Goal: Task Accomplishment & Management: Manage account settings

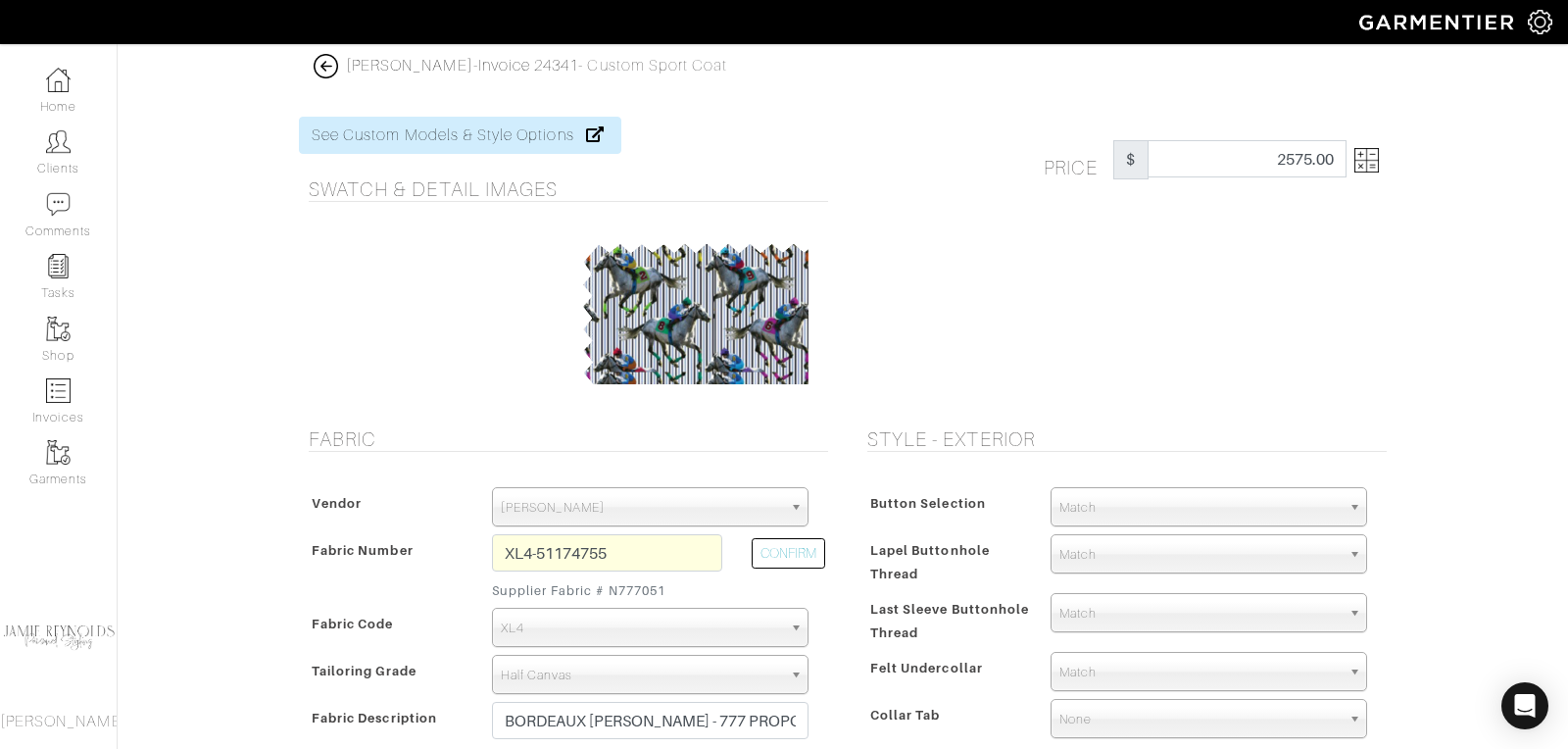
select select "76"
select select "1098"
select select "7726"
select select "1034"
select select "6296"
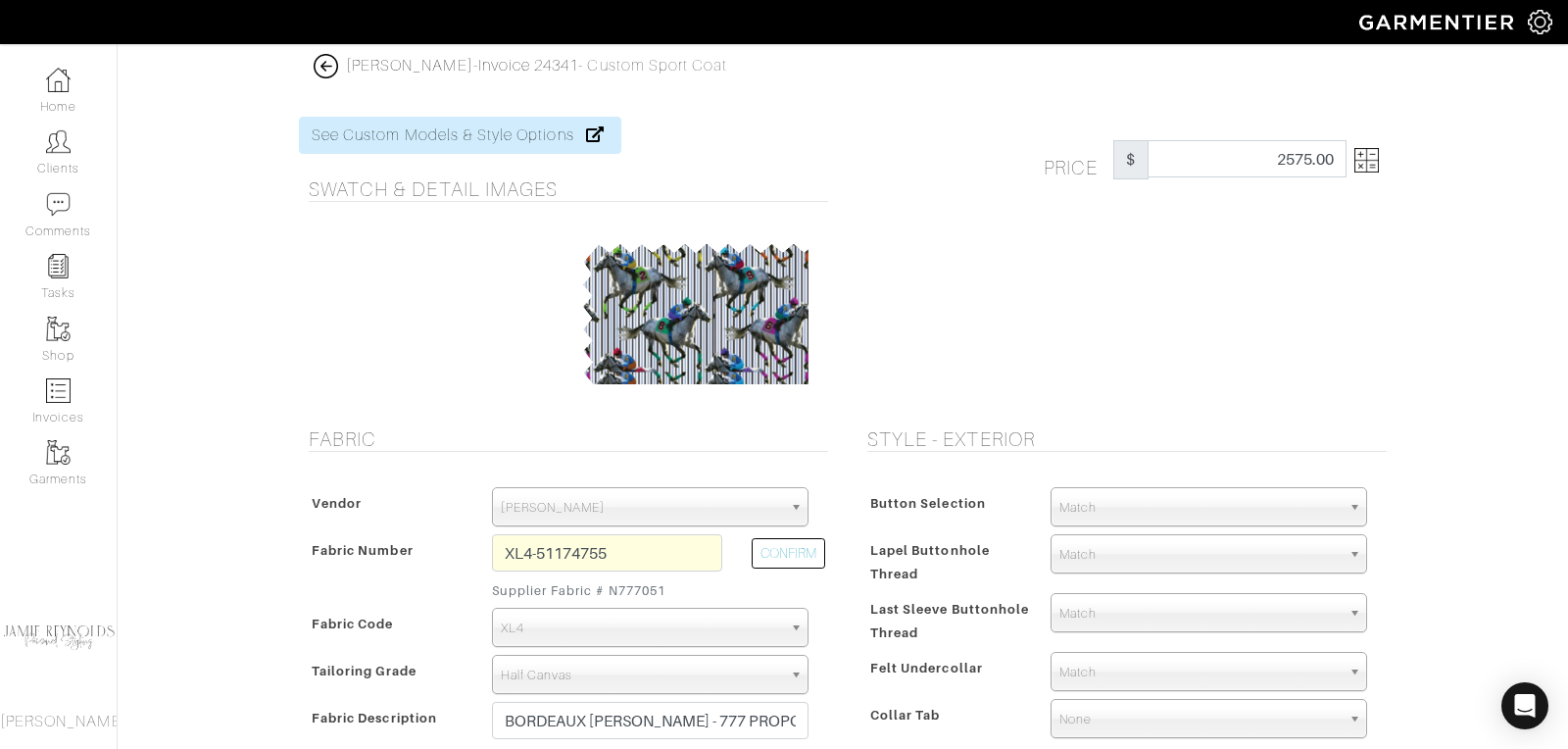
click at [1378, 168] on img at bounding box center [1366, 160] width 25 height 25
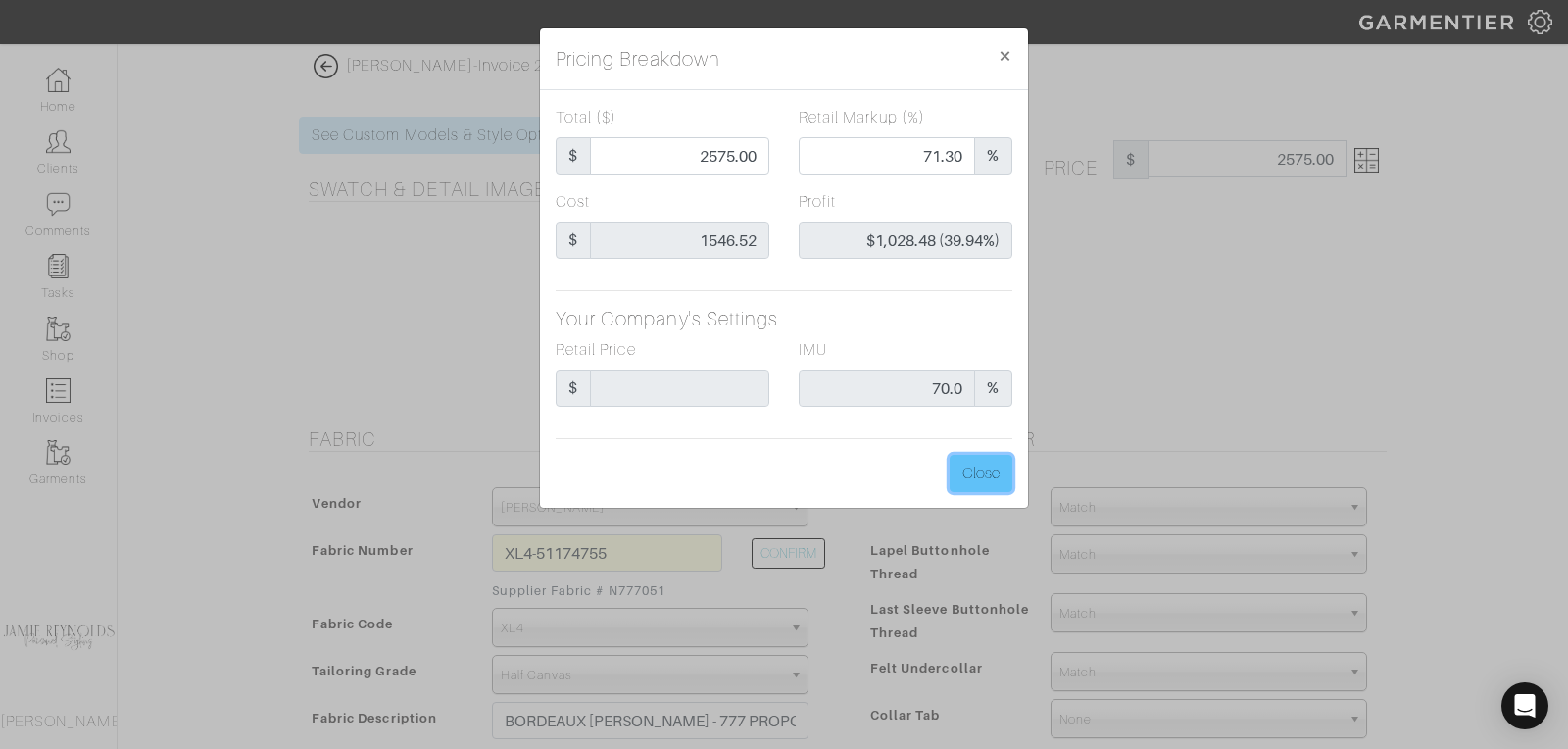
click at [990, 471] on button "Close" at bounding box center [981, 473] width 63 height 37
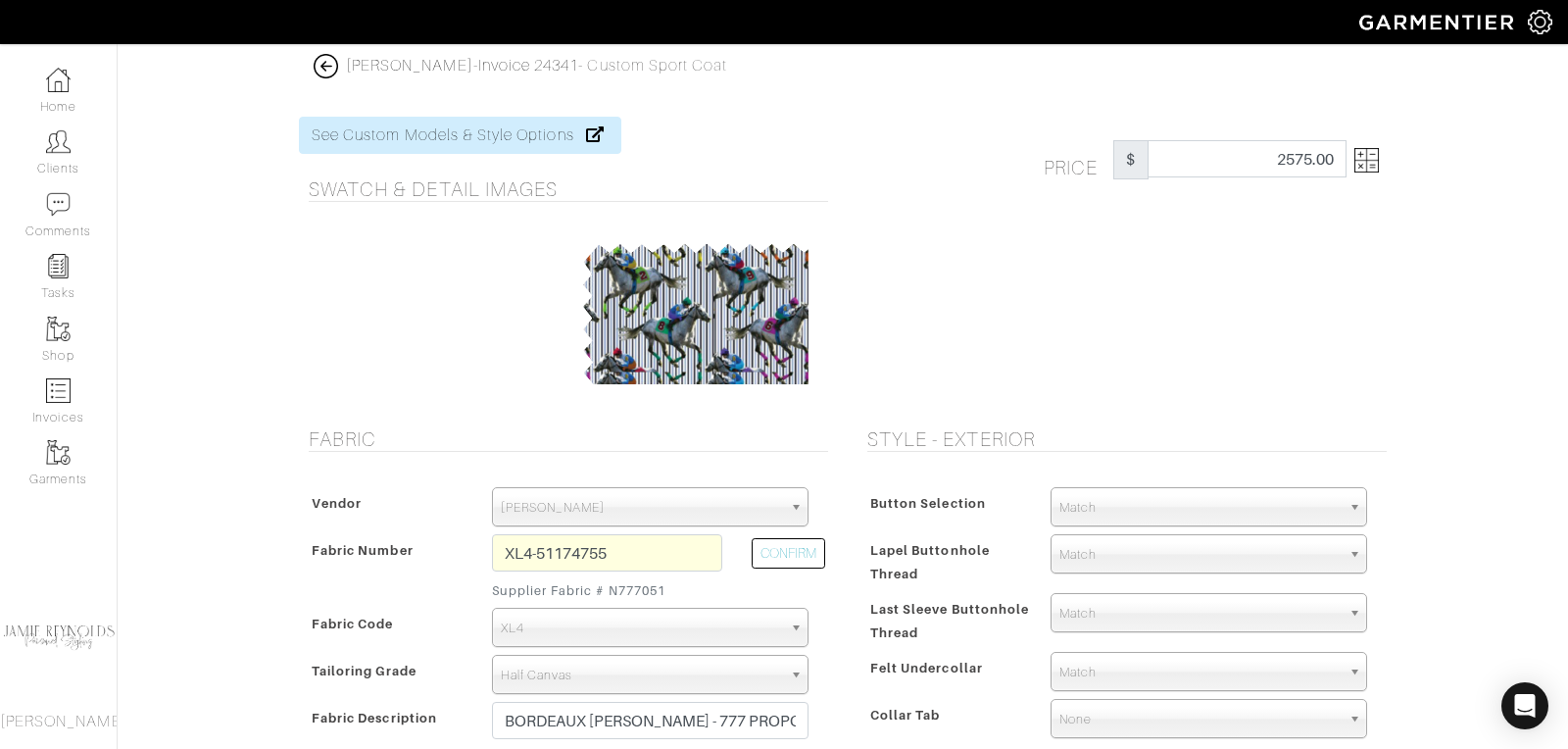
click at [1374, 167] on img at bounding box center [1366, 160] width 25 height 25
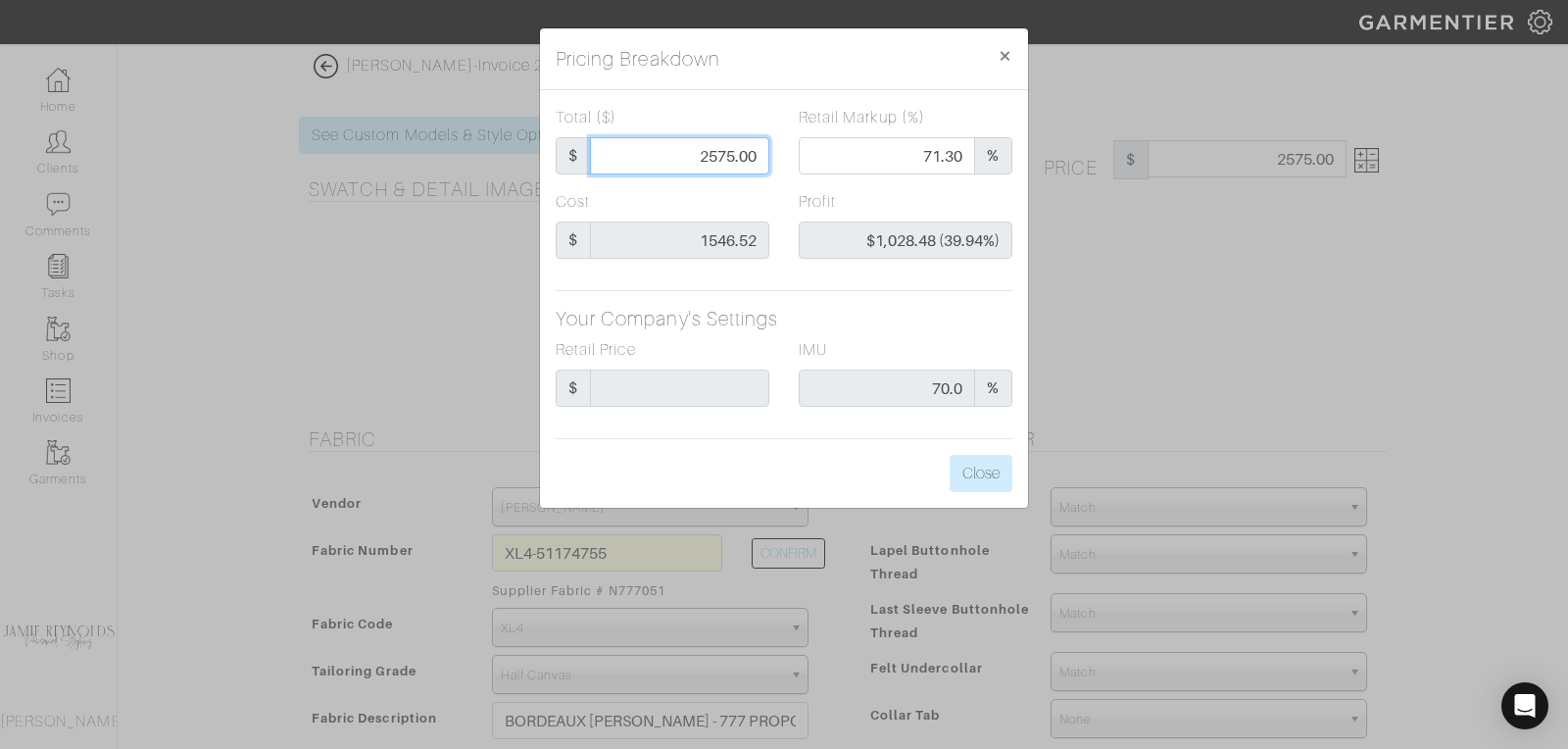
click at [728, 157] on input "2575.00" at bounding box center [679, 156] width 180 height 37
type input "2"
type input "0.00"
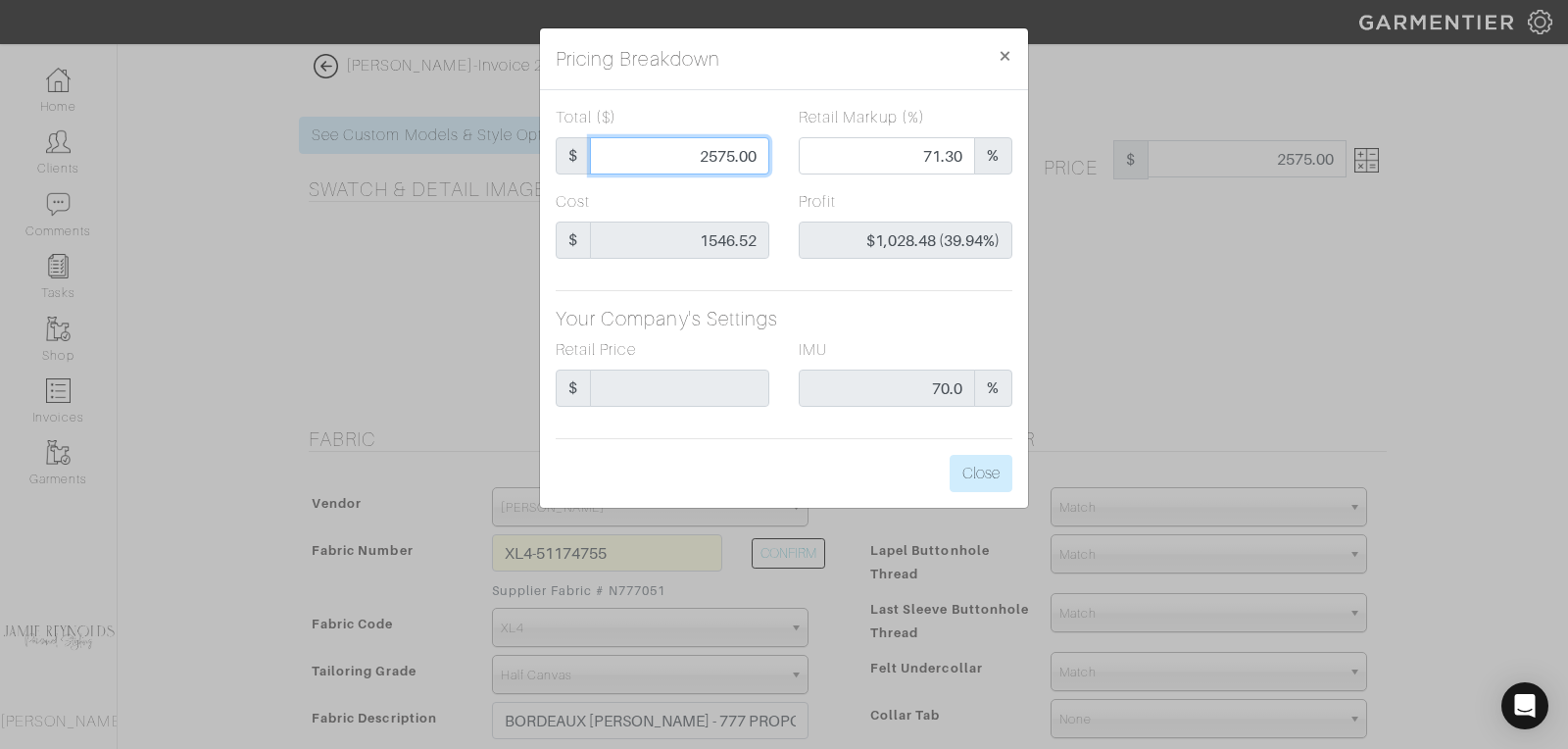
type input "-$1,544.52 (-77226.00%)"
type input "25"
type input "-$1,521.52 (-6086.08%)"
type input "259"
type input "-$1,287.52 (-497.11%)"
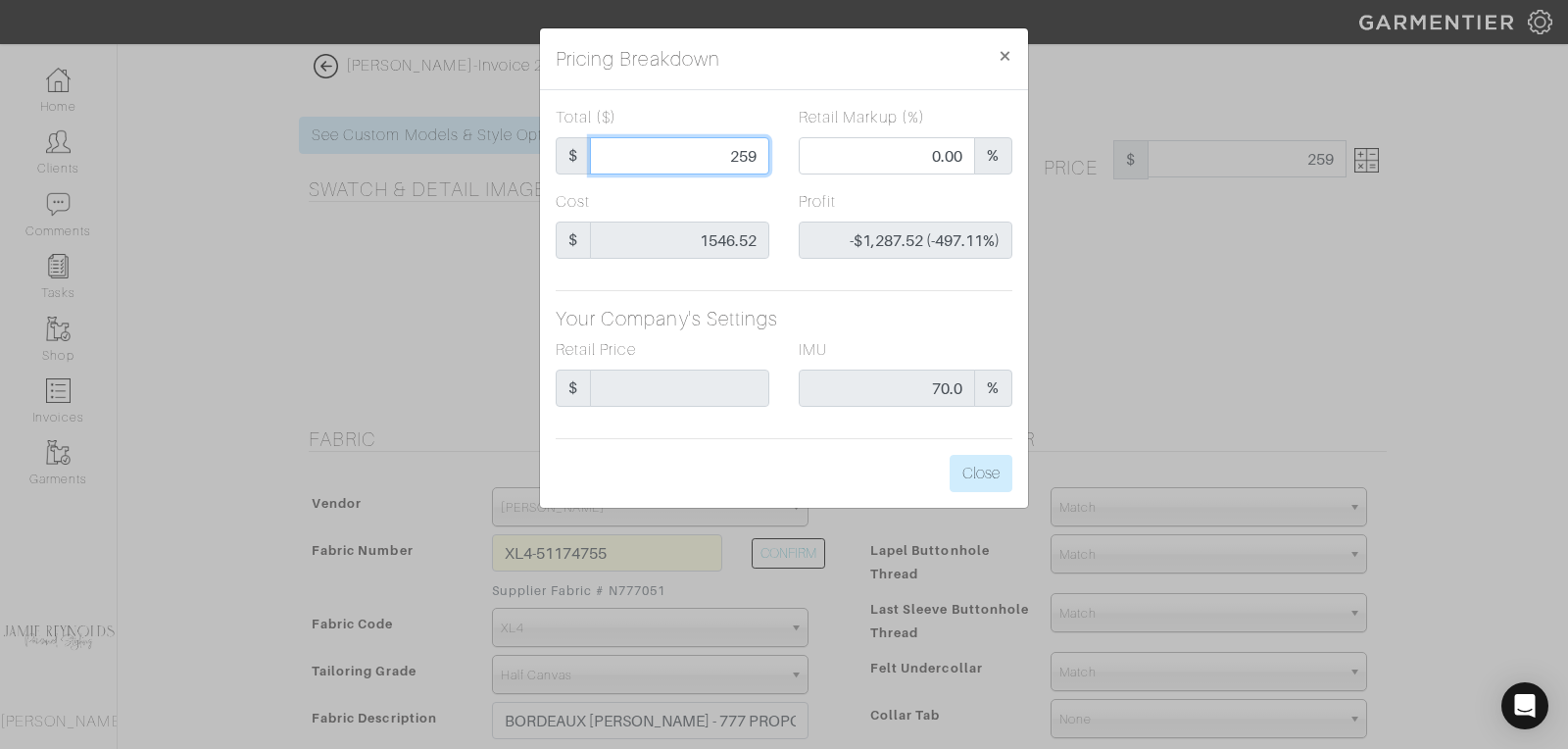
type input "2599"
type input "71.57"
type input "$1,052.48 (40.50%)"
type input "2599.00"
click at [992, 468] on button "Close" at bounding box center [981, 473] width 63 height 37
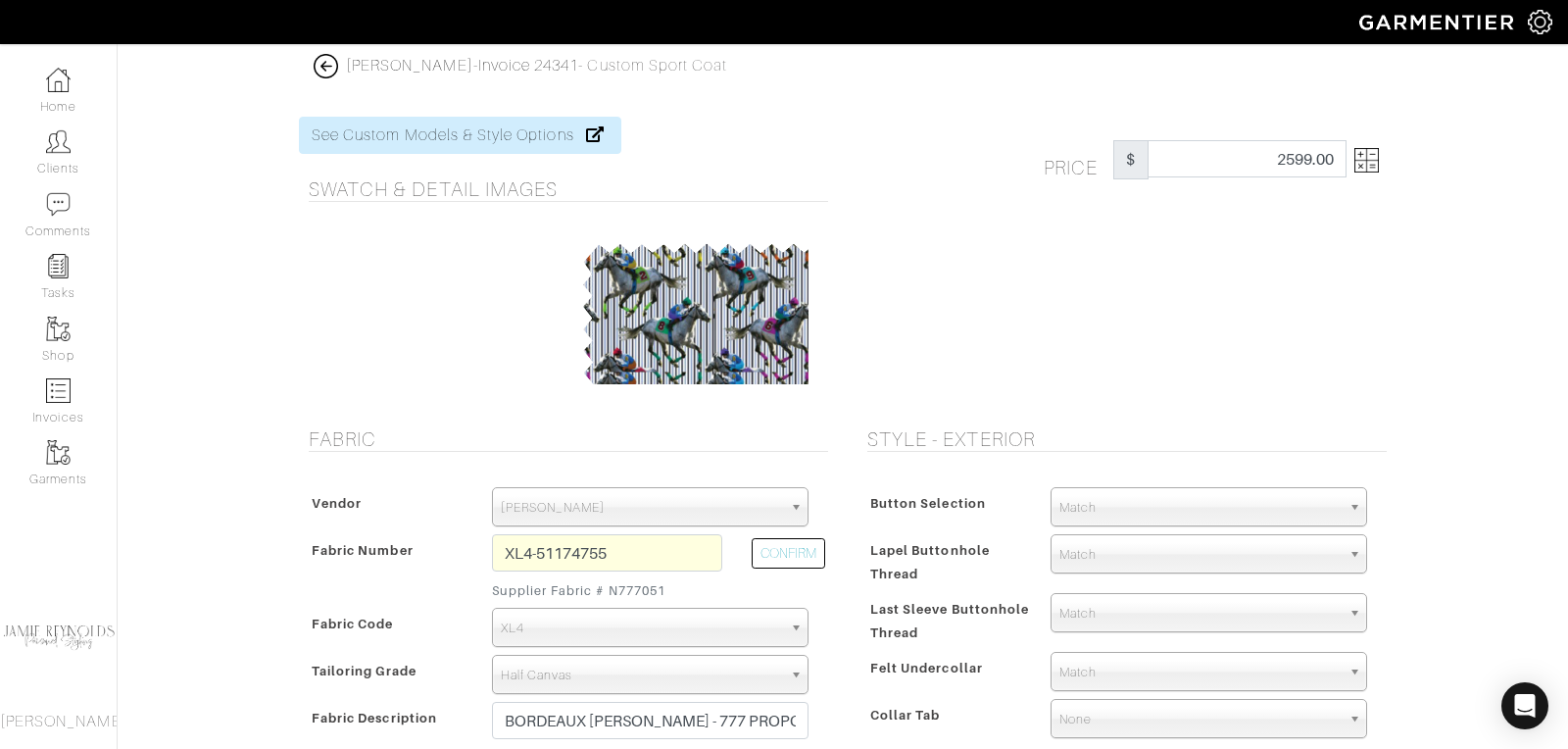
click at [1372, 166] on img at bounding box center [1366, 160] width 25 height 25
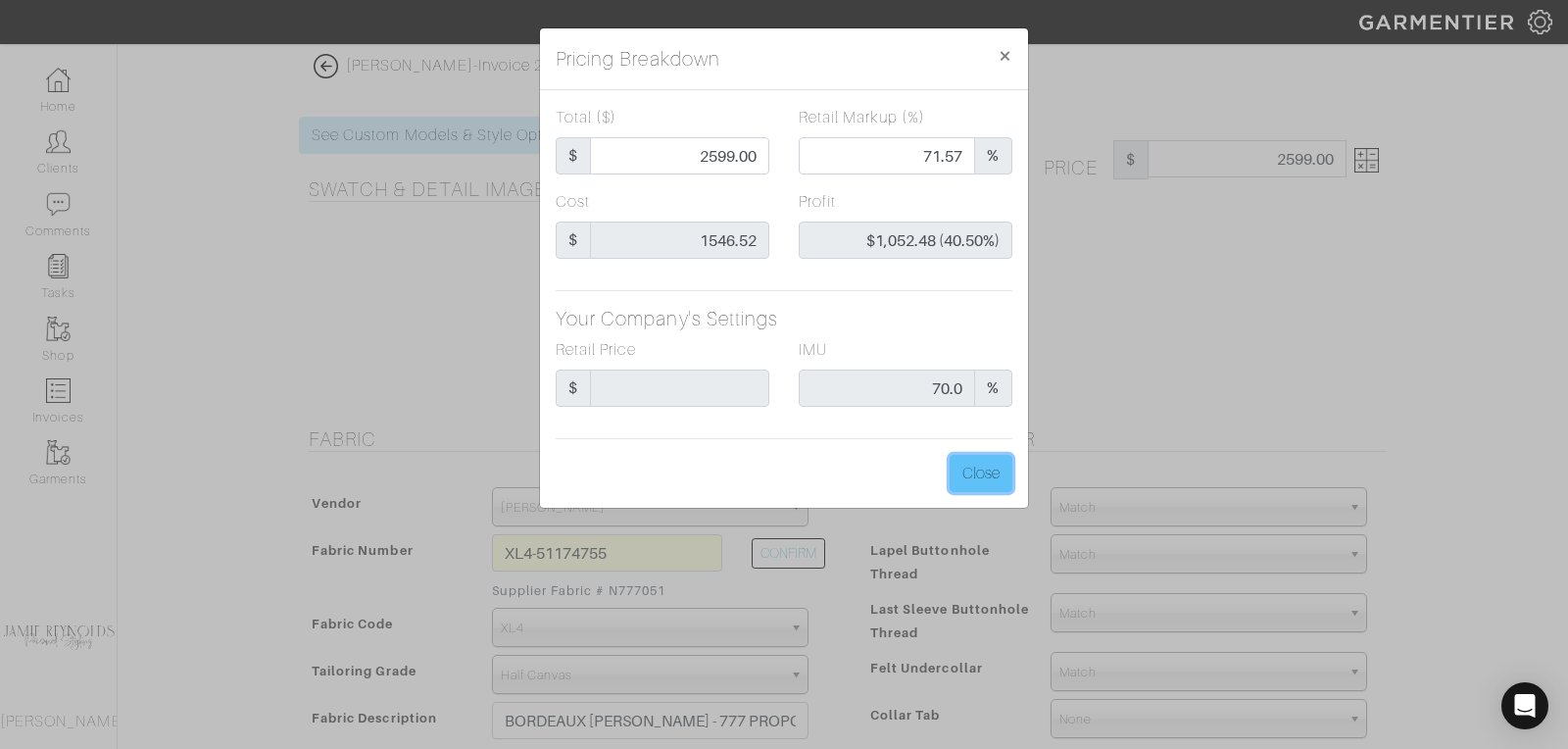
click at [995, 463] on button "Close" at bounding box center [981, 473] width 63 height 37
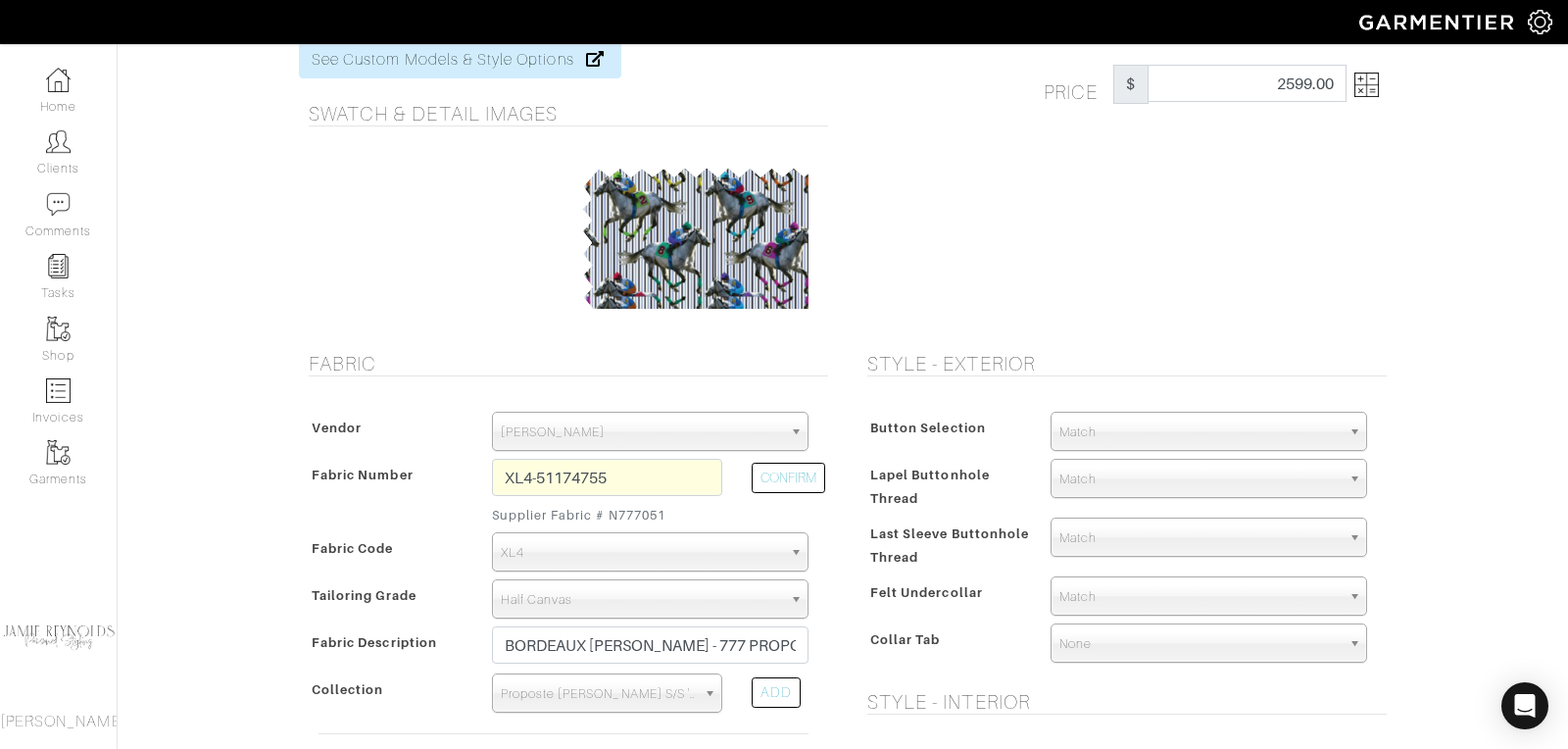
scroll to position [153, 0]
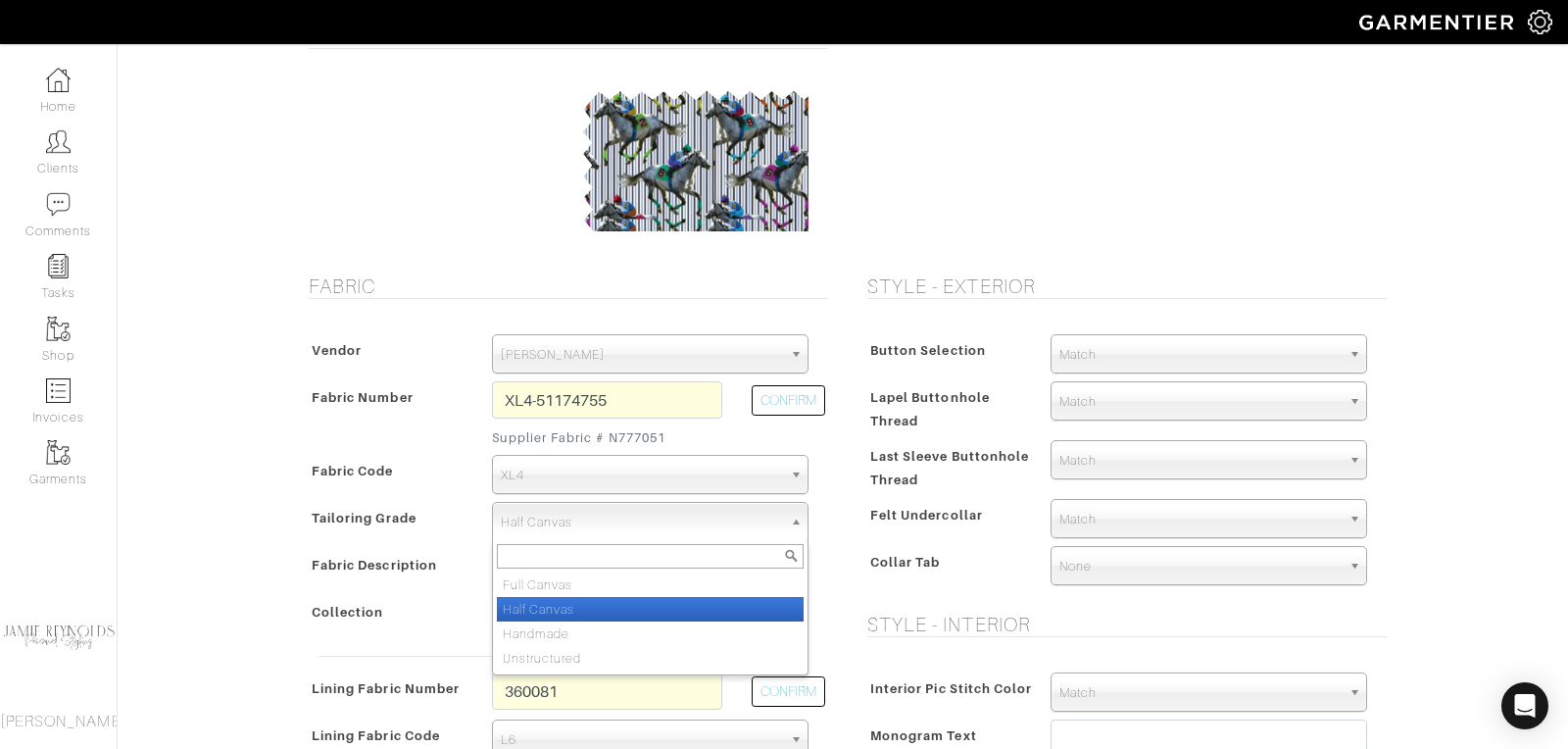
click at [630, 522] on span "Half Canvas" at bounding box center [641, 522] width 281 height 39
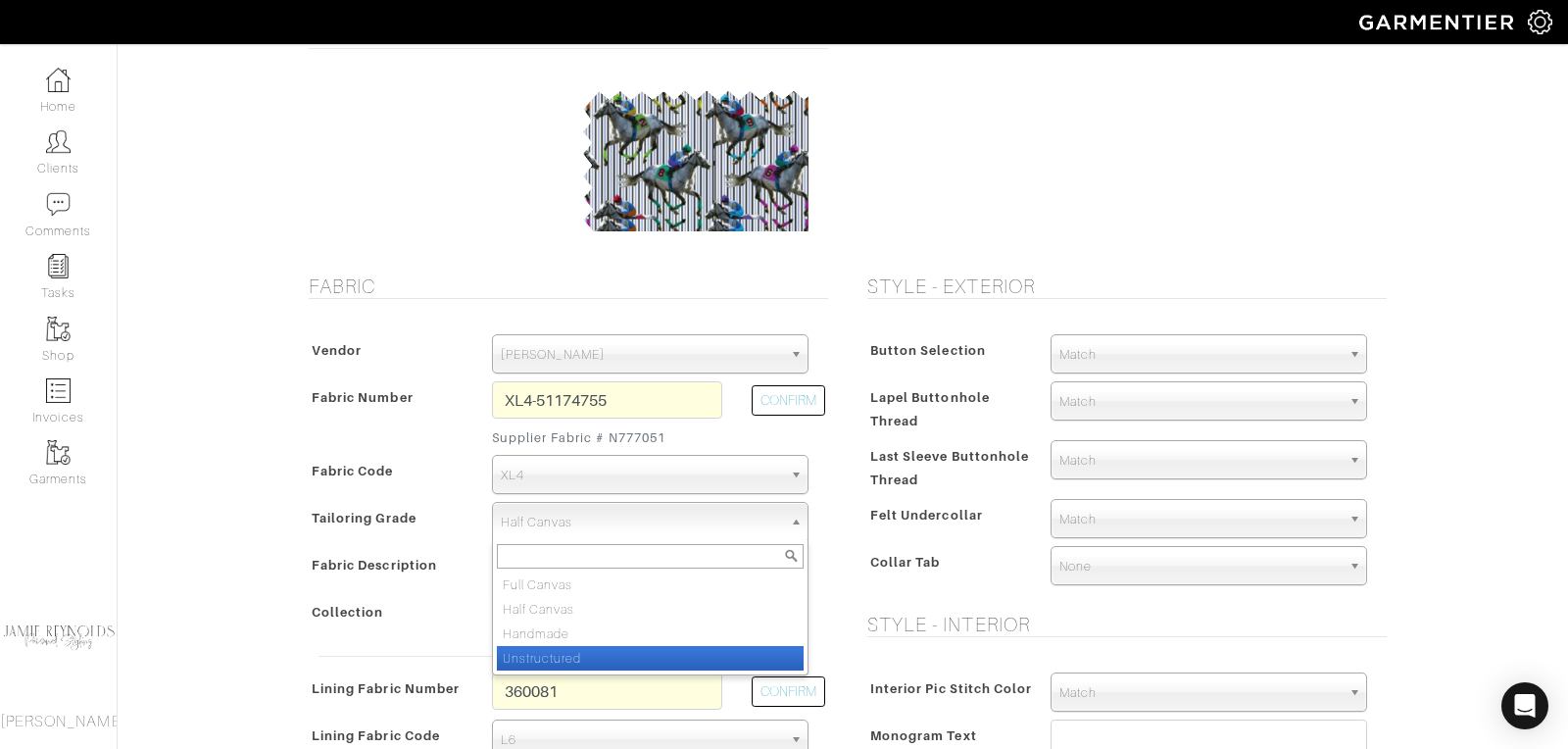
click at [598, 646] on li "Unstructured" at bounding box center [650, 658] width 306 height 25
select select "7728"
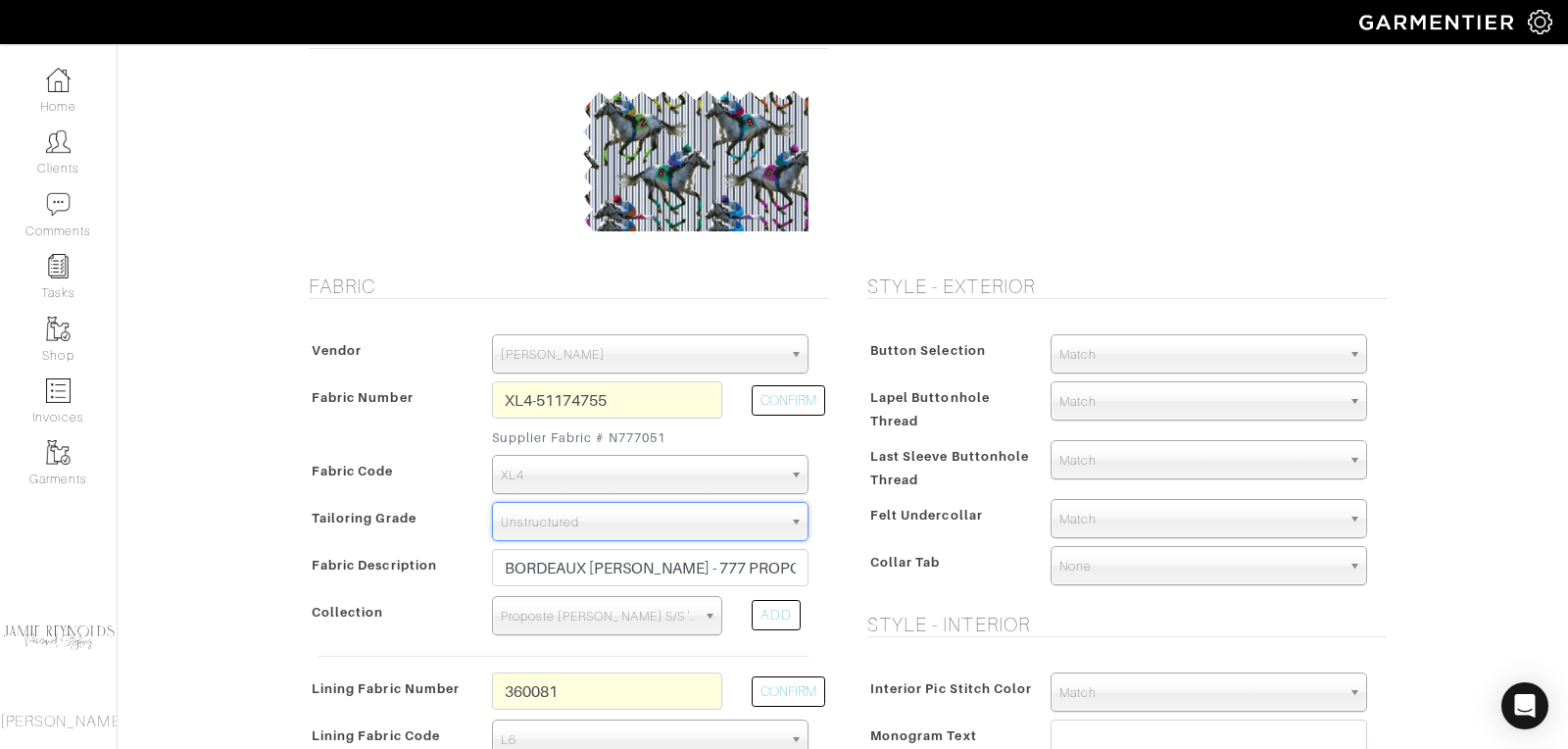
scroll to position [0, 0]
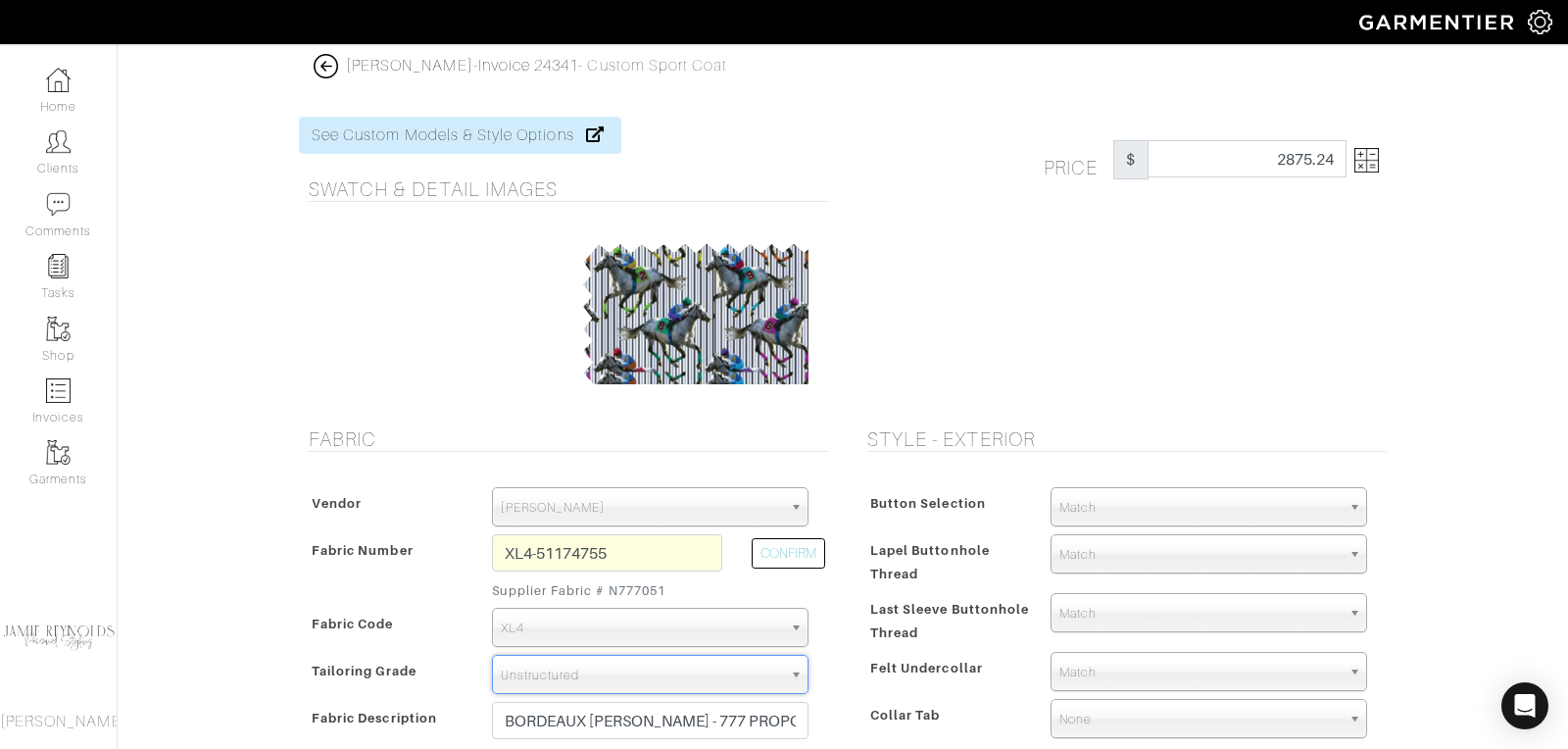
click at [1376, 167] on img at bounding box center [1366, 160] width 25 height 25
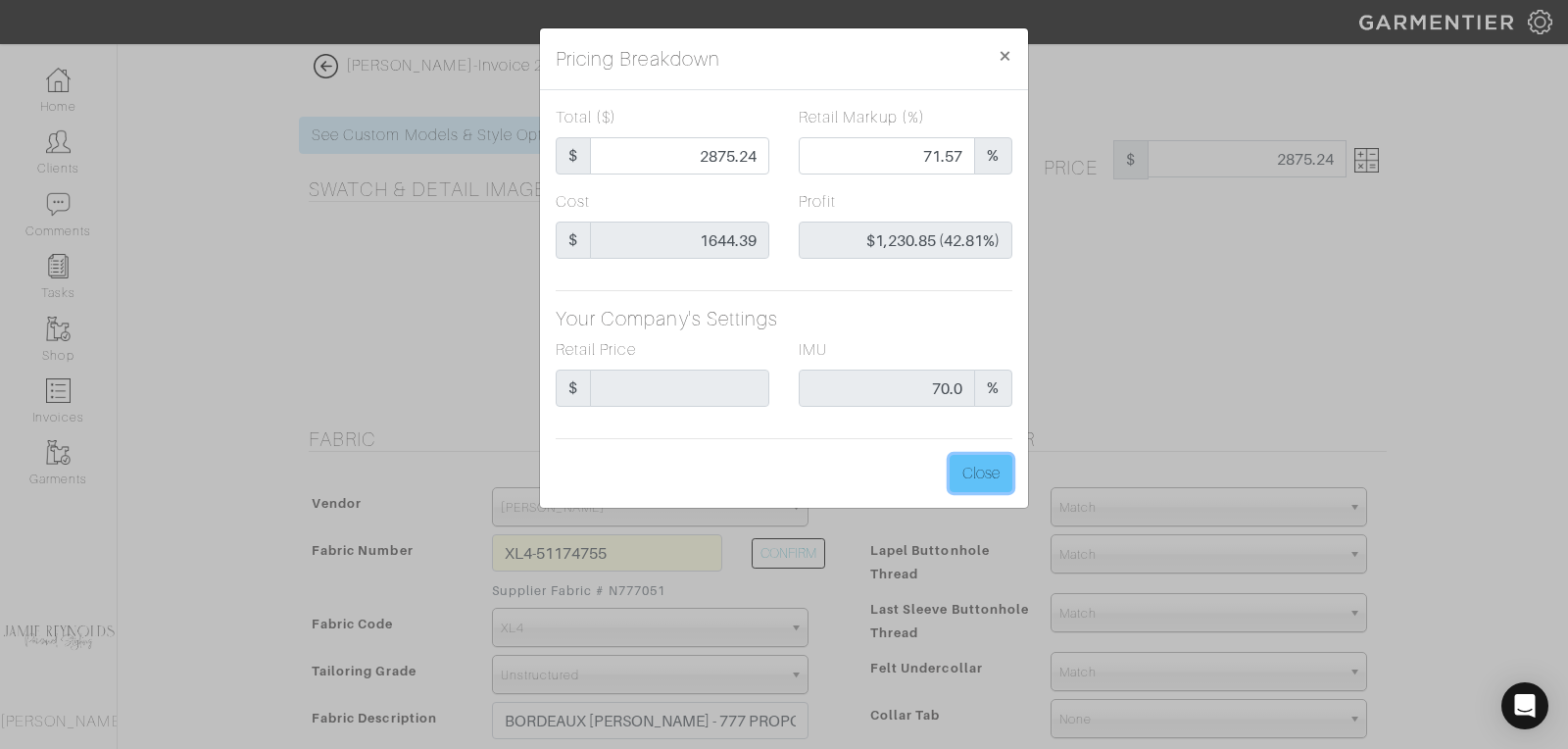
click at [985, 483] on button "Close" at bounding box center [981, 473] width 63 height 37
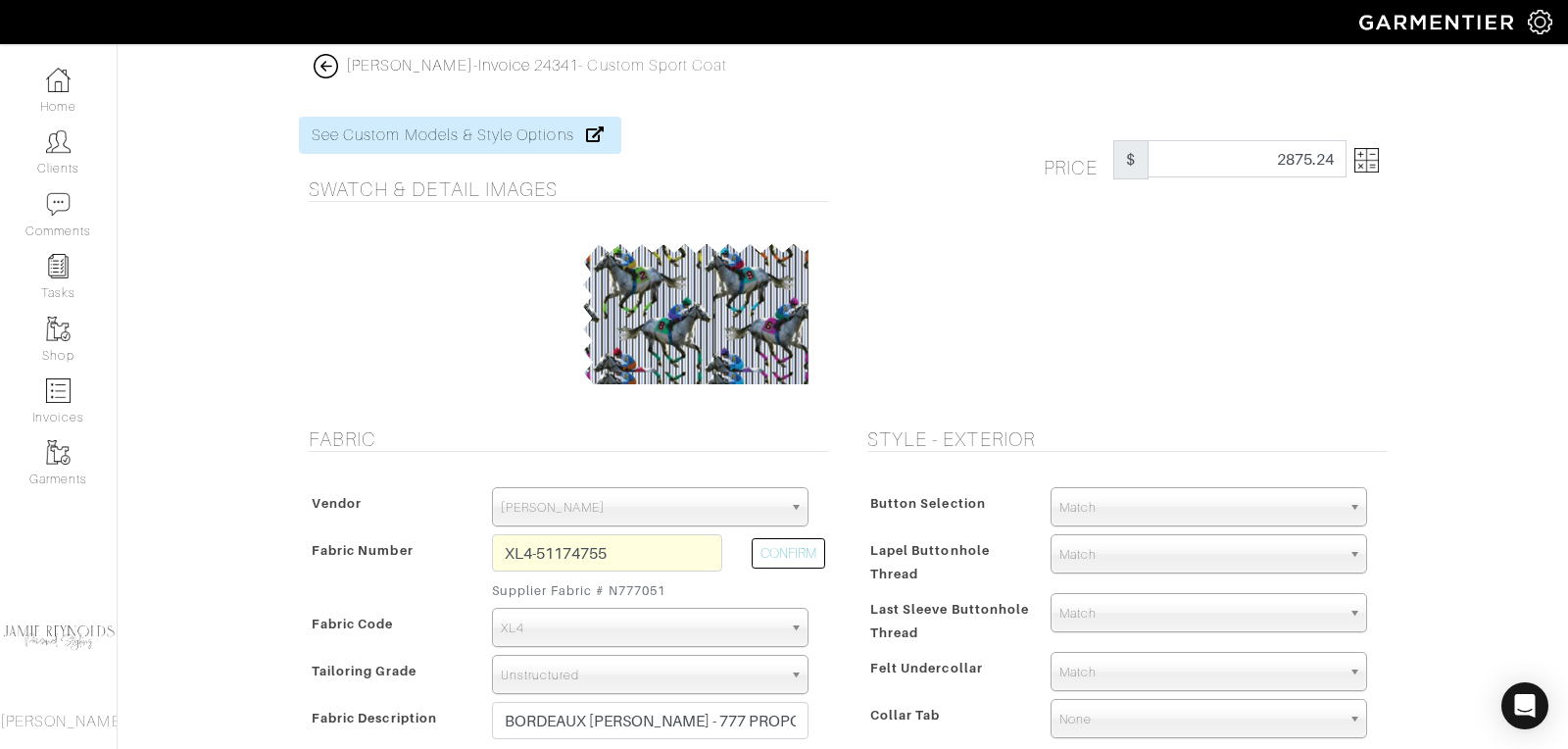
click at [332, 65] on img at bounding box center [325, 66] width 25 height 25
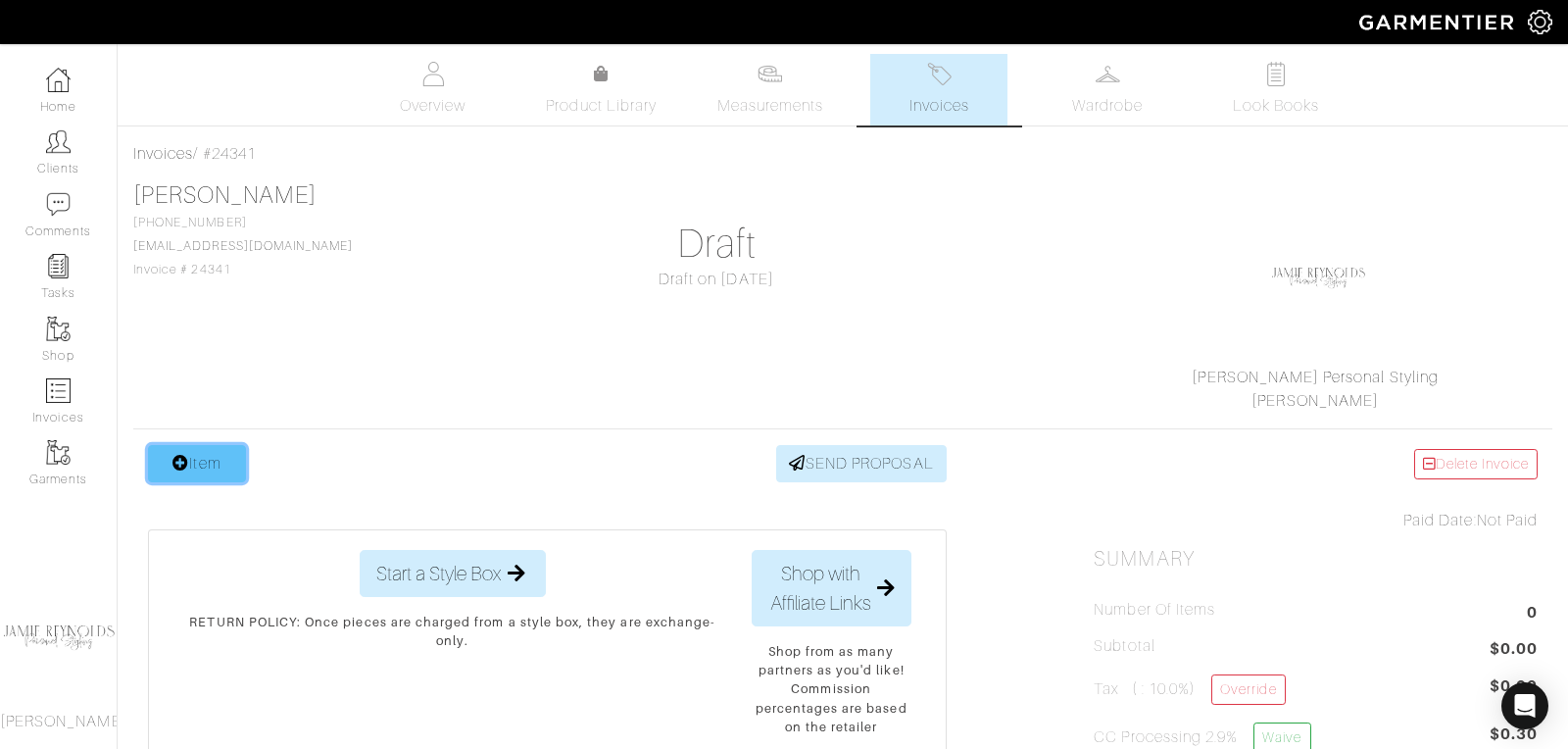
click at [222, 456] on link "Item" at bounding box center [197, 463] width 98 height 37
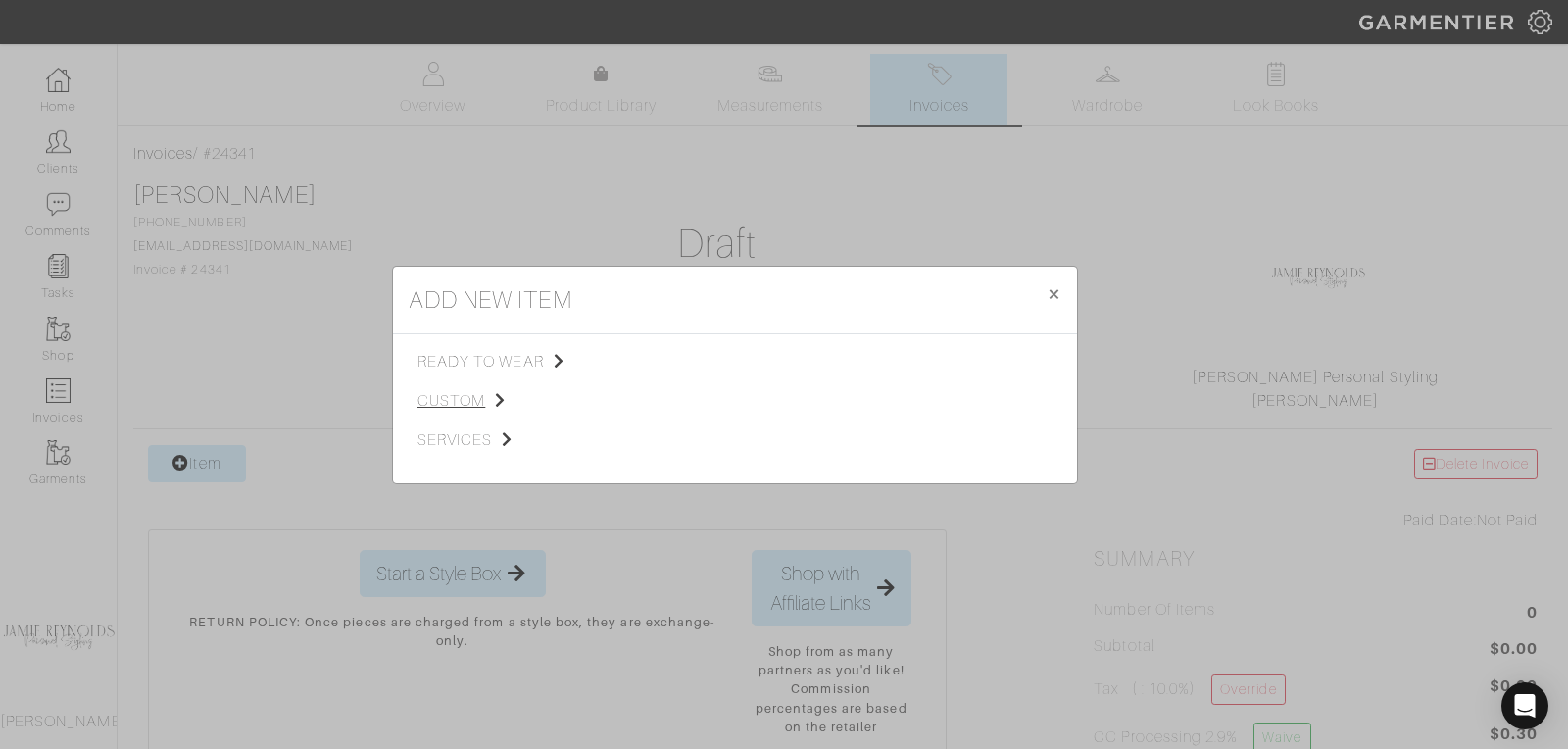
click at [436, 401] on span "custom" at bounding box center [515, 401] width 197 height 24
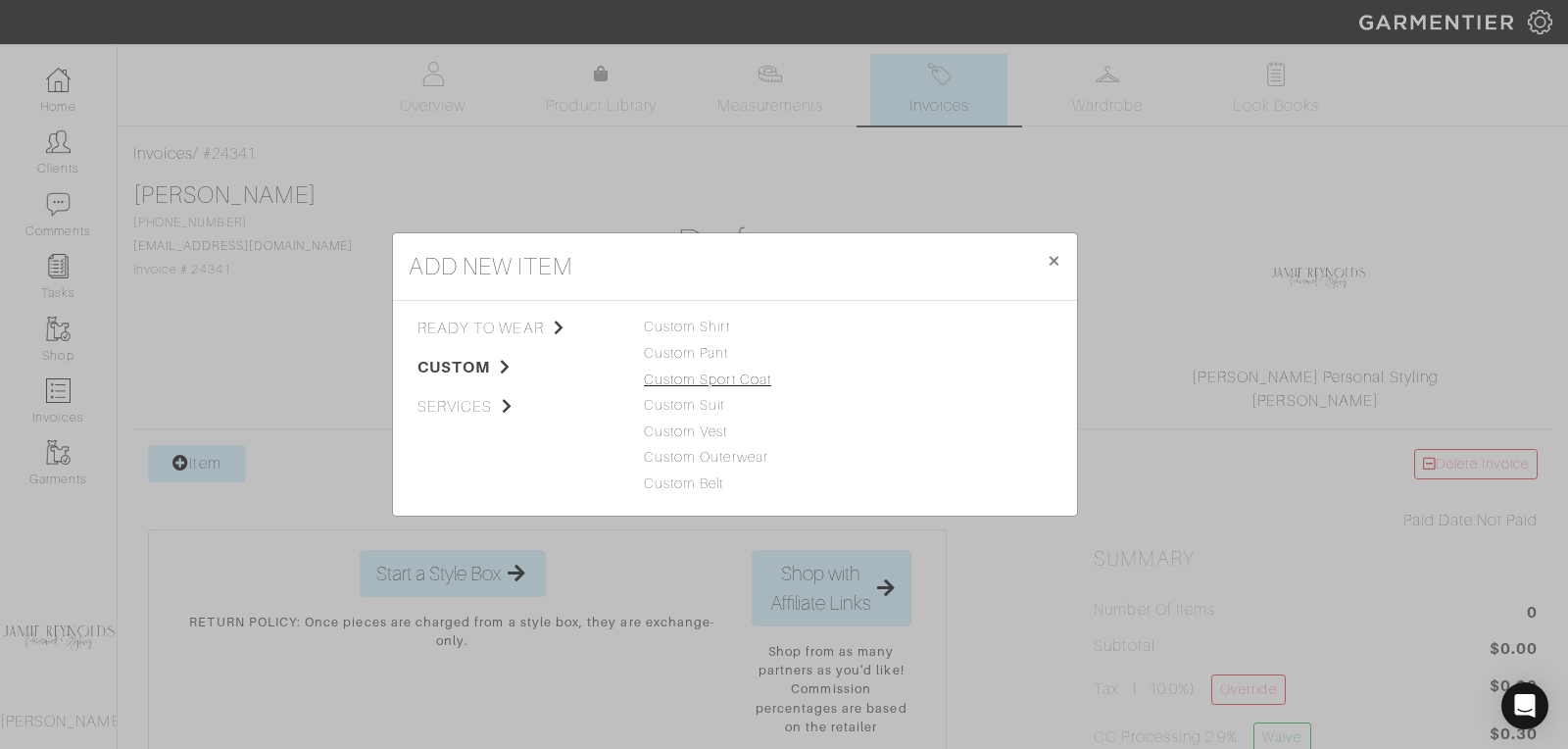
click at [679, 378] on link "Custom Sport Coat" at bounding box center [708, 379] width 128 height 16
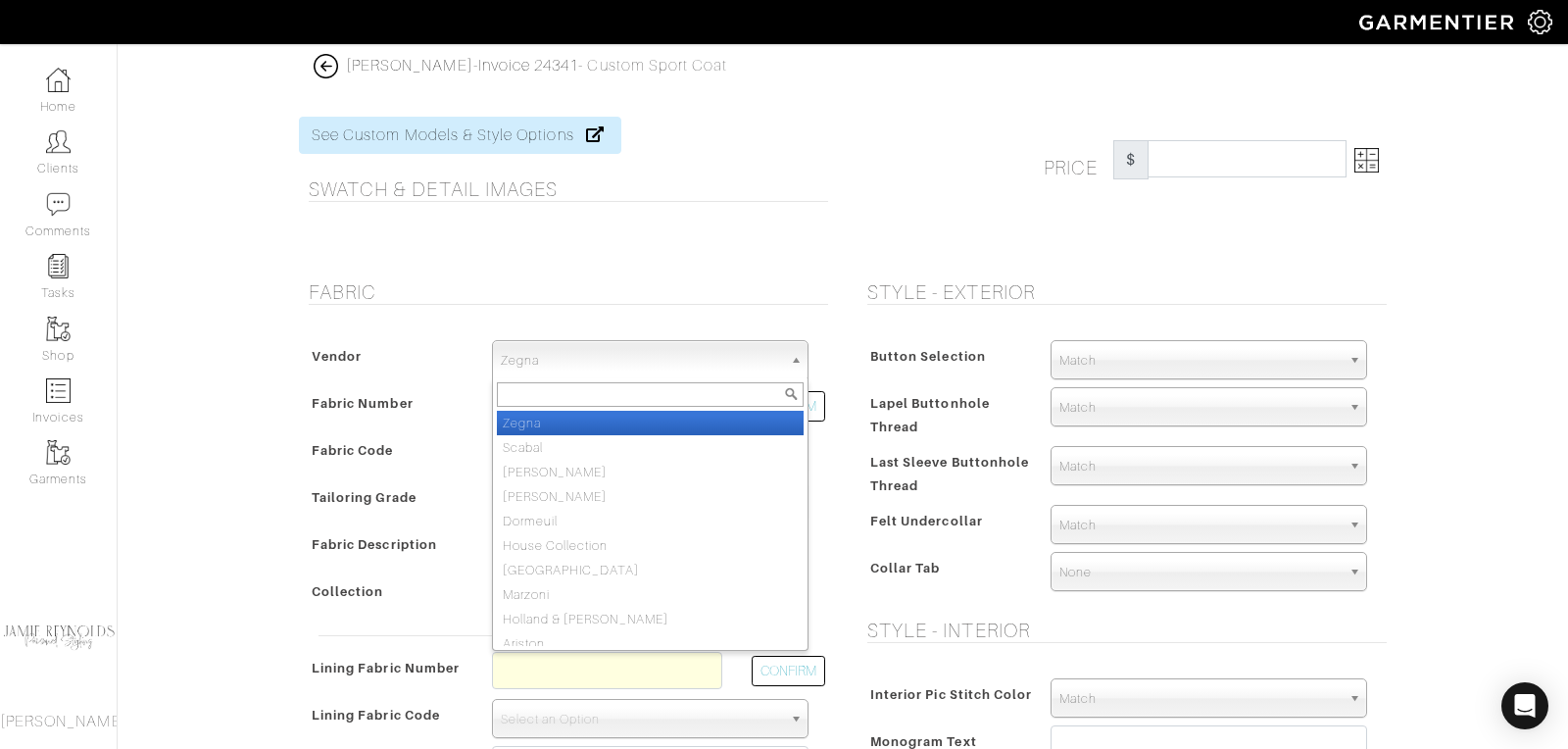
click at [569, 363] on span "Zegna" at bounding box center [641, 360] width 281 height 39
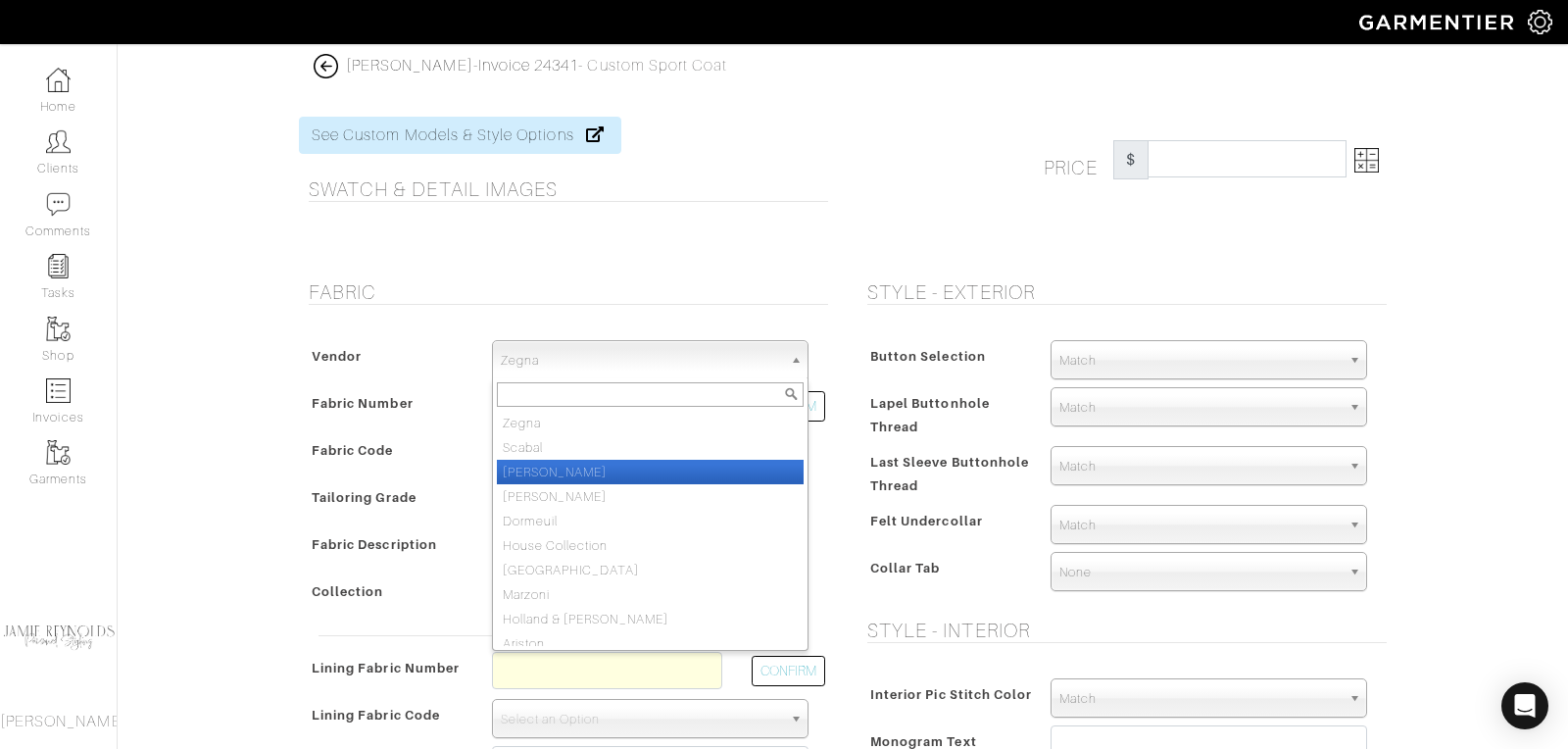
drag, startPoint x: 567, startPoint y: 533, endPoint x: 560, endPoint y: 469, distance: 64.4
click at [560, 469] on ul "Zegna Scabal Loro Piana Gladson Dormeuil House Collection London Marzoni Hollan…" at bounding box center [648, 528] width 310 height 236
select select "76"
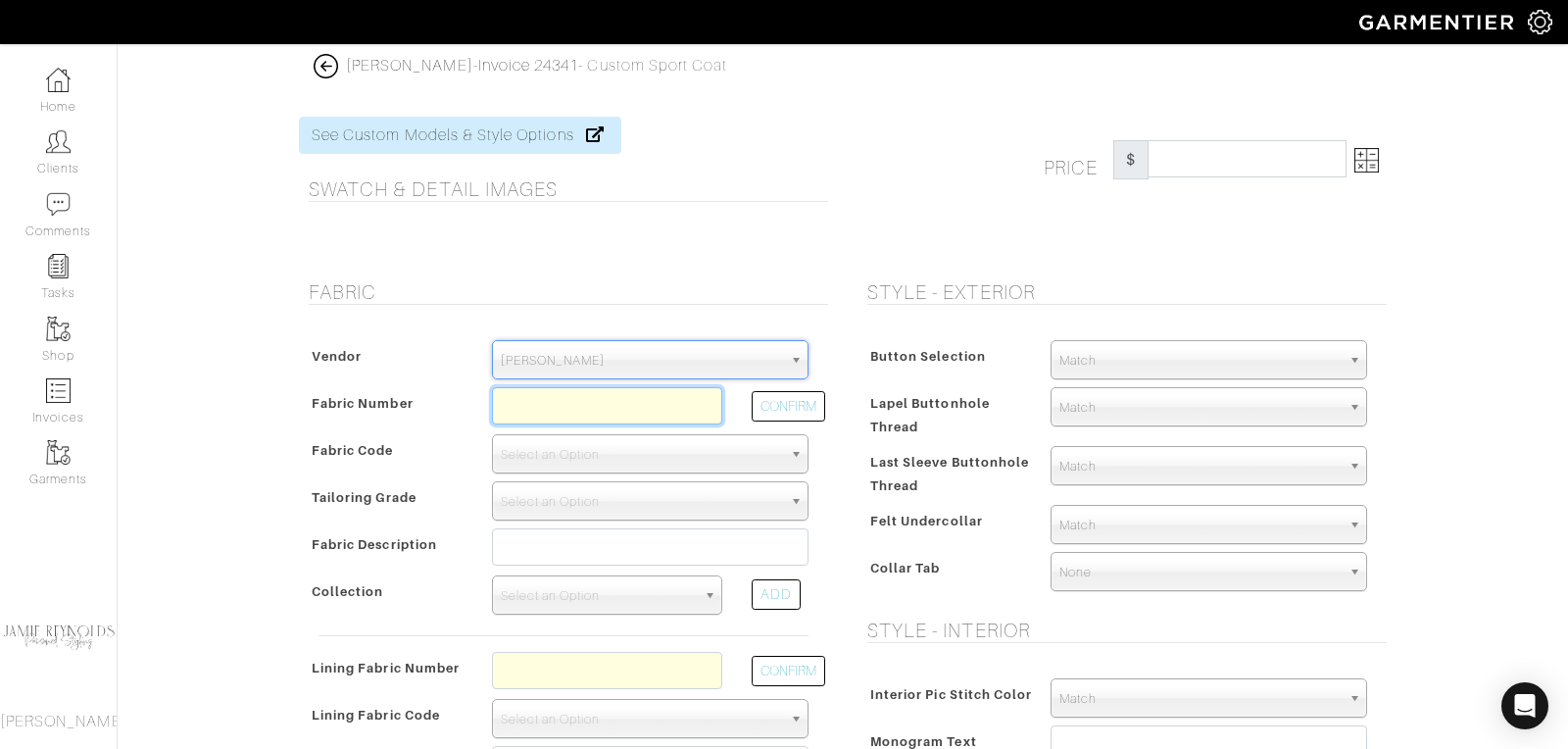
click at [537, 401] on input "text" at bounding box center [607, 405] width 231 height 37
click at [788, 392] on button "CONFIRM" at bounding box center [788, 405] width 74 height 30
type input "XL4-51174755"
select select "1098"
type input "BORDEAUX GALLES - 777 PROPOSTE GIACCHE FW25"
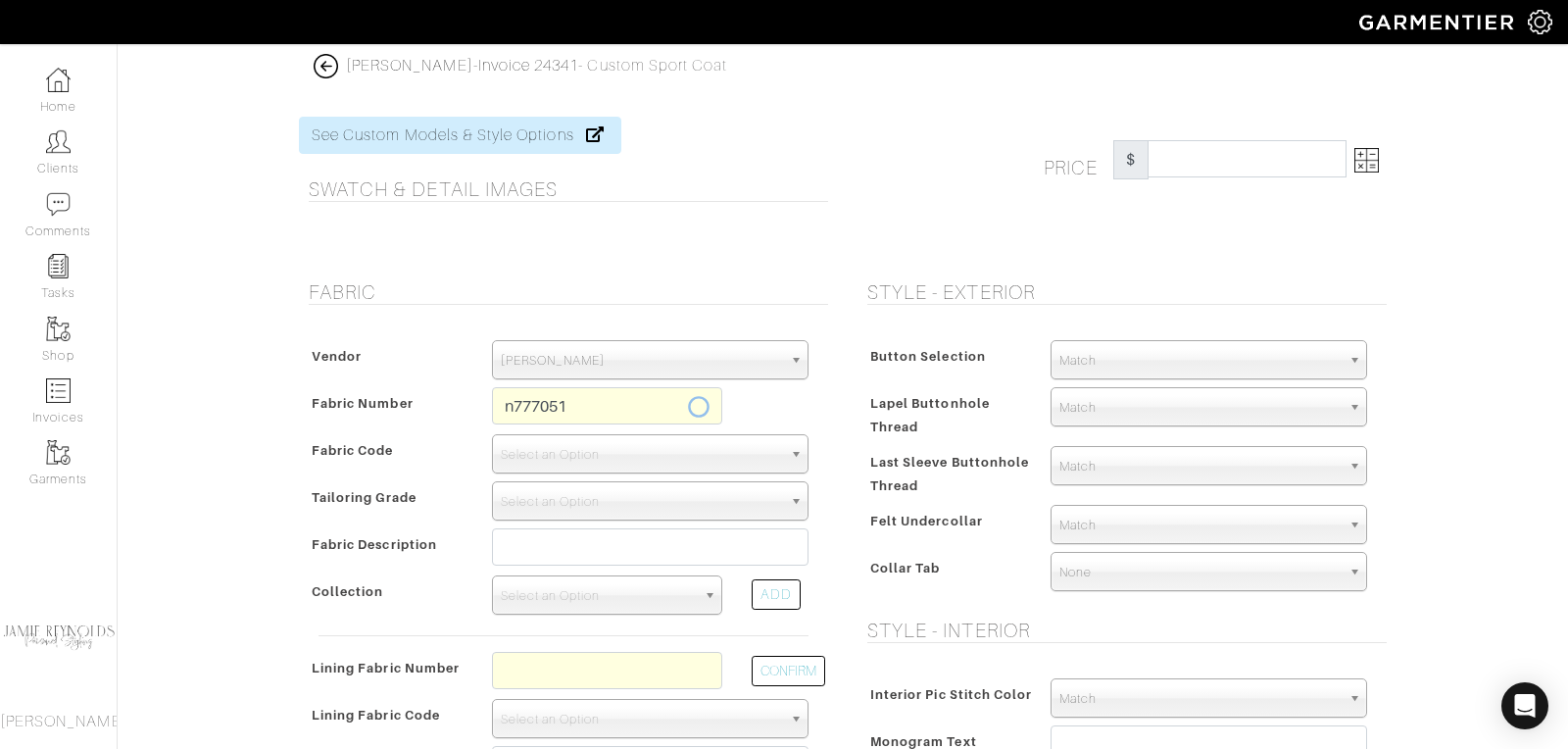
select select
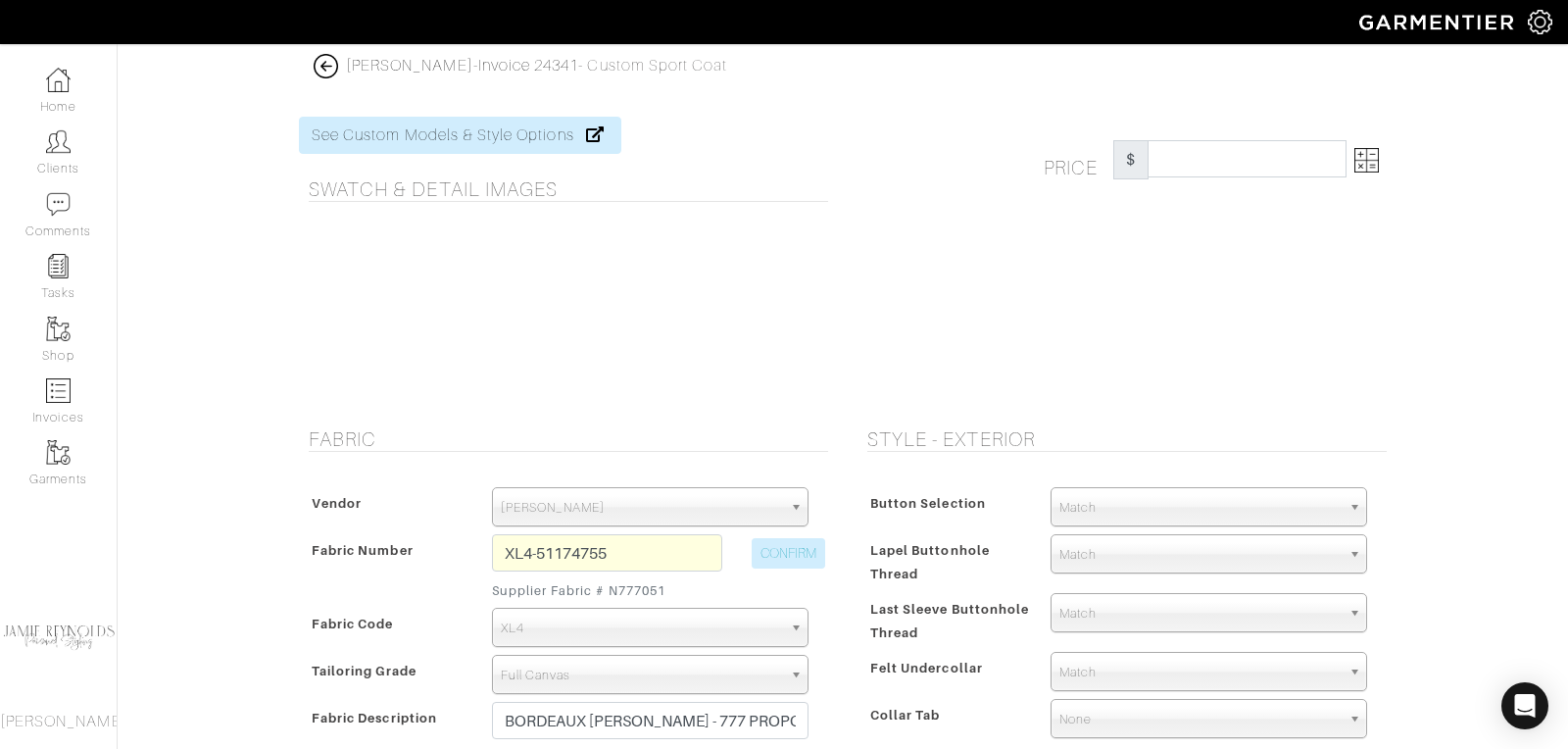
type input "2630.00"
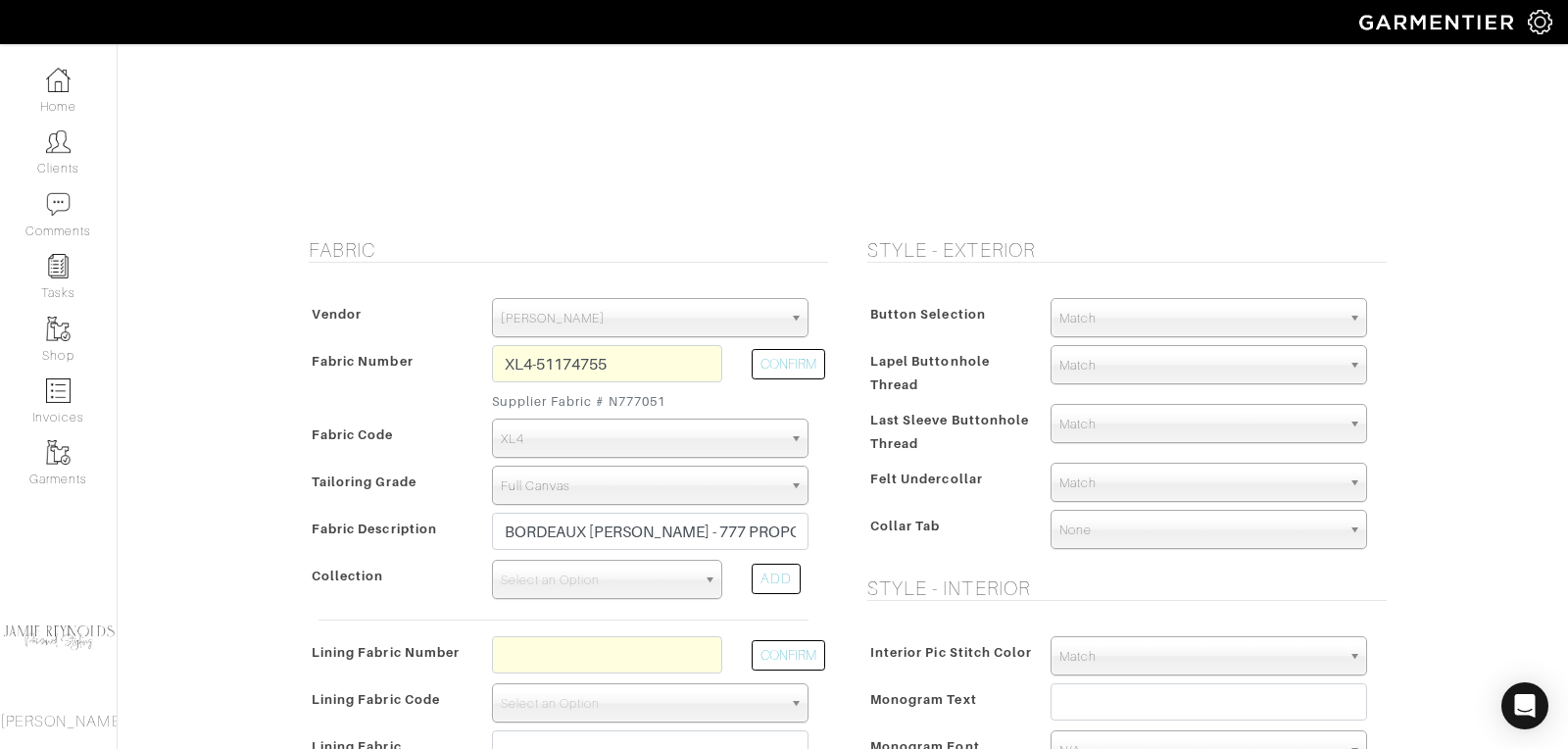
scroll to position [207, 0]
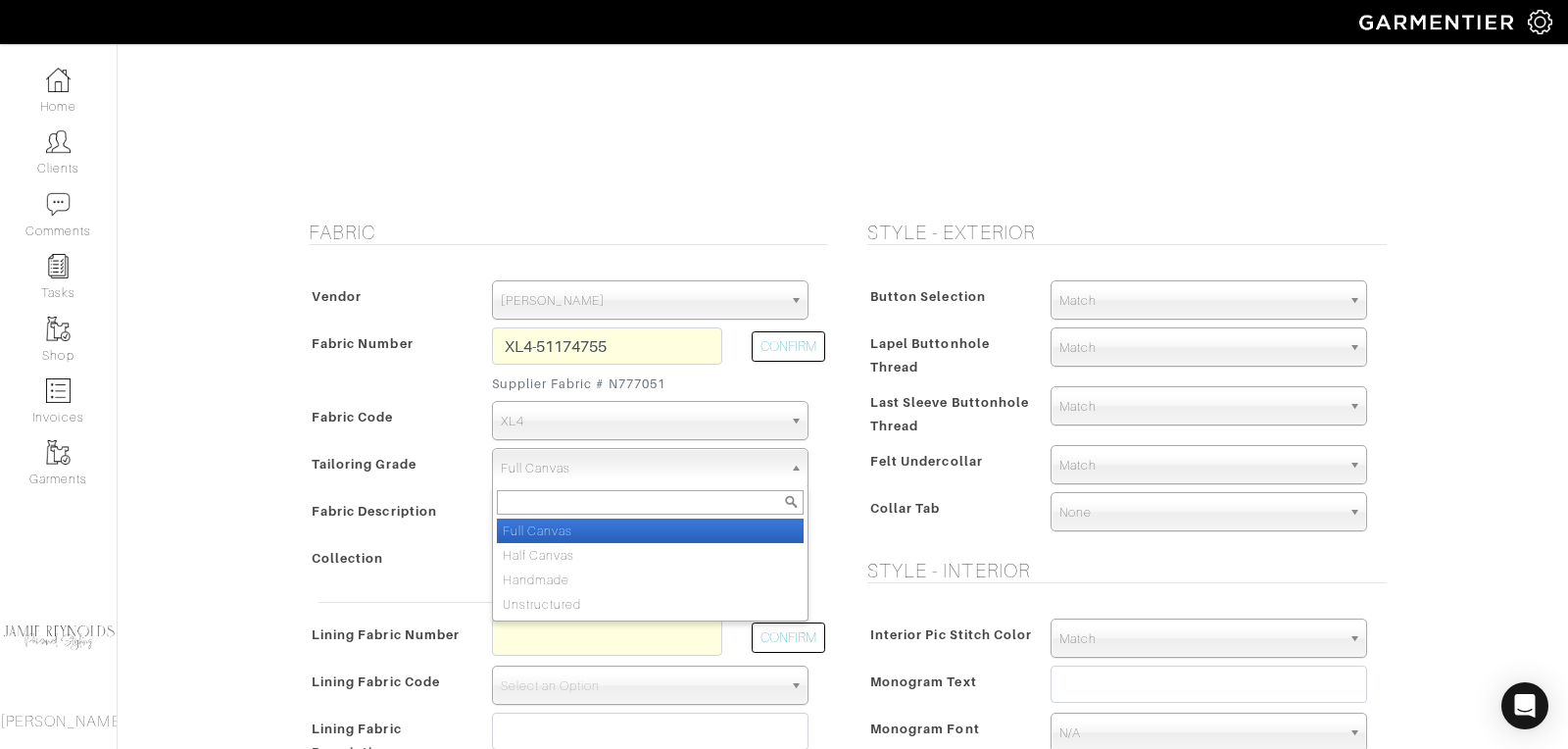
click at [693, 450] on span "Full Canvas" at bounding box center [641, 468] width 281 height 39
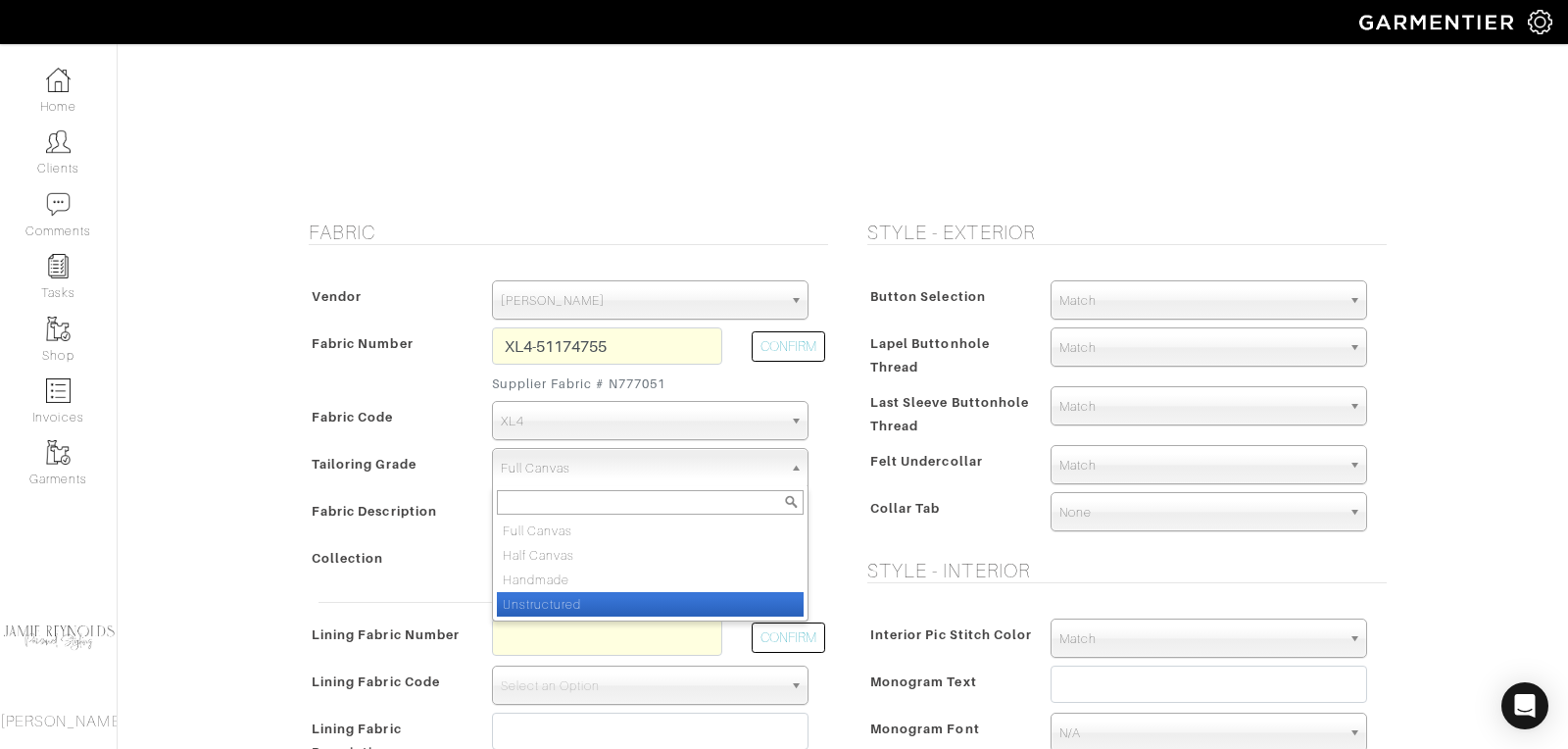
click at [622, 607] on li "Unstructured" at bounding box center [650, 604] width 306 height 25
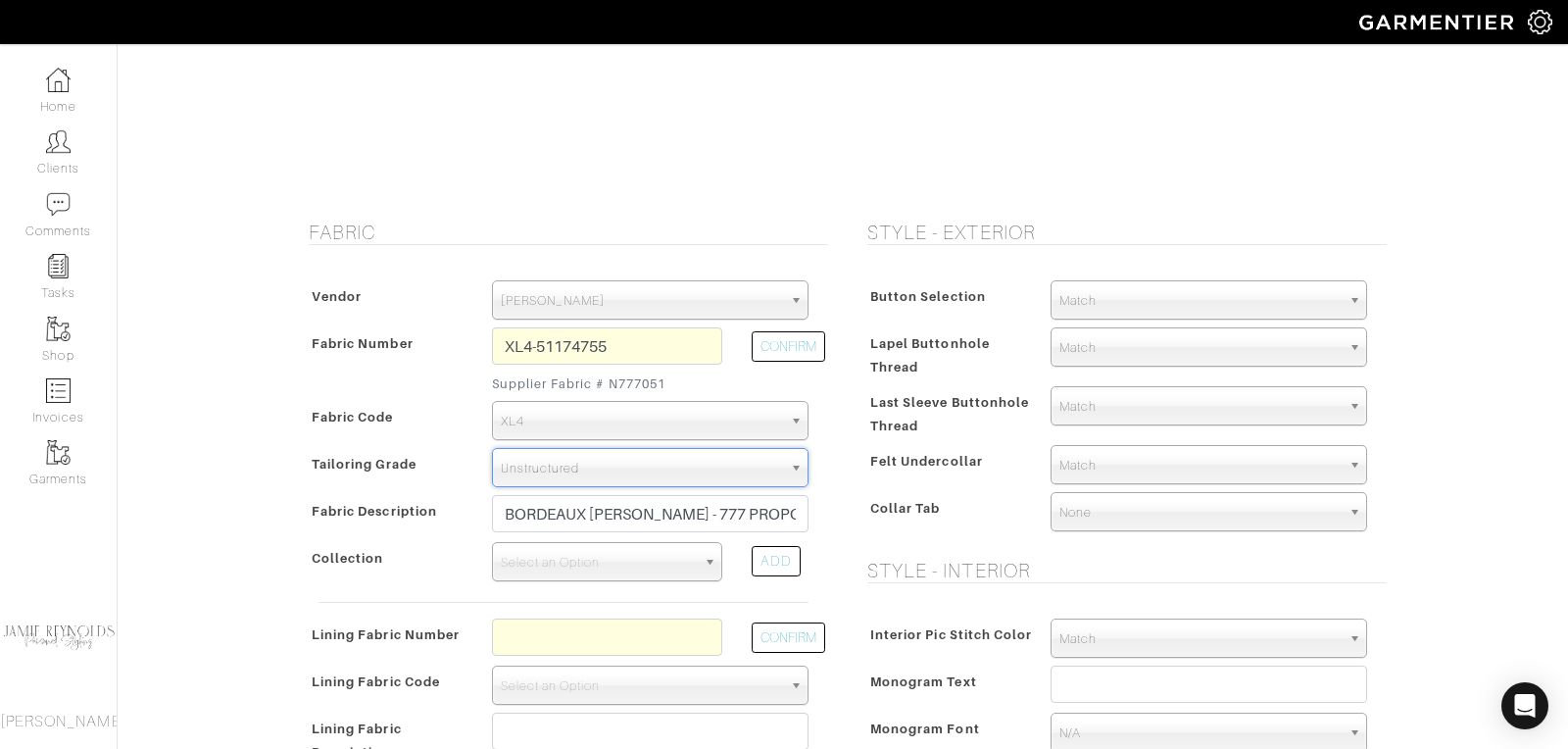
scroll to position [0, 0]
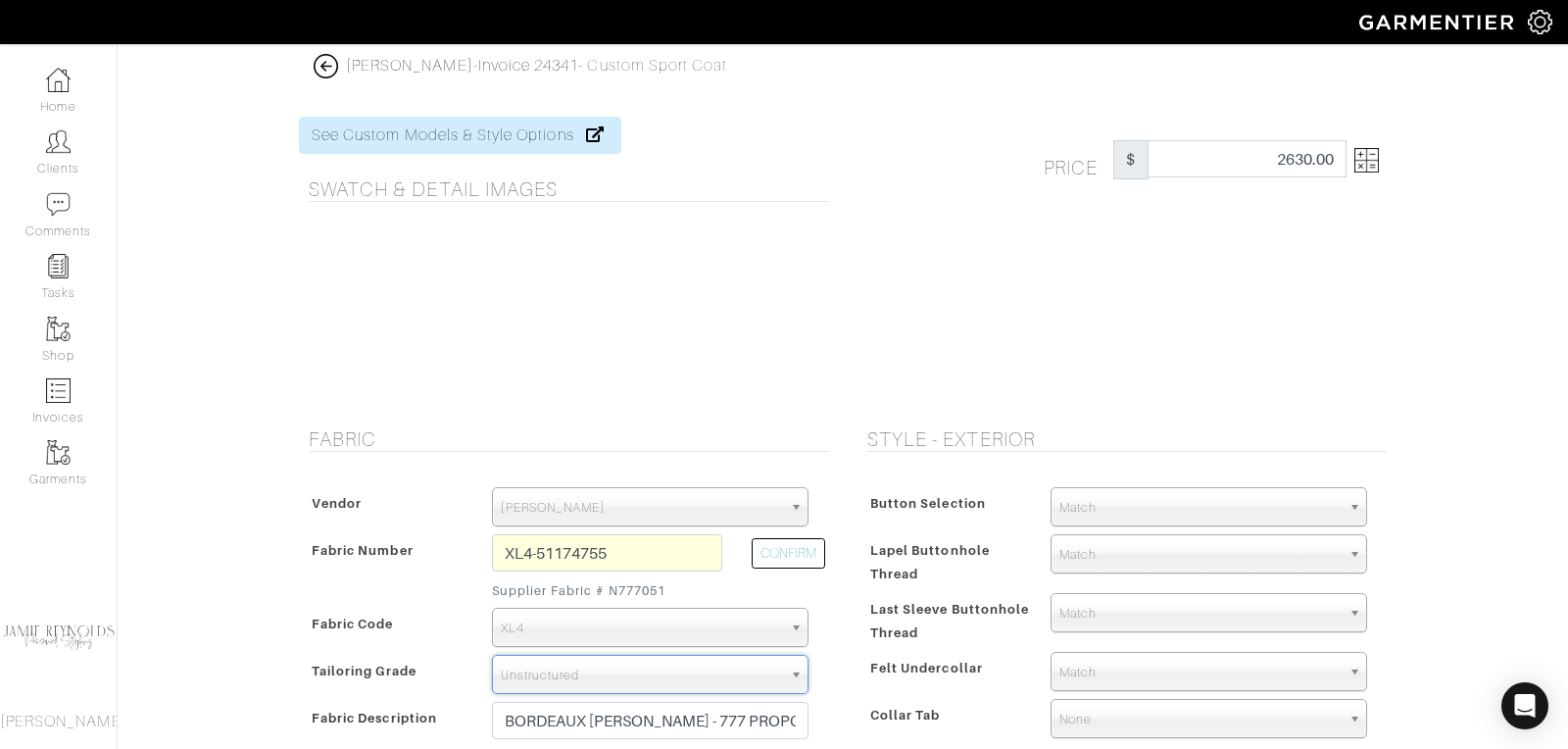
click at [670, 669] on span "Unstructured" at bounding box center [641, 675] width 281 height 39
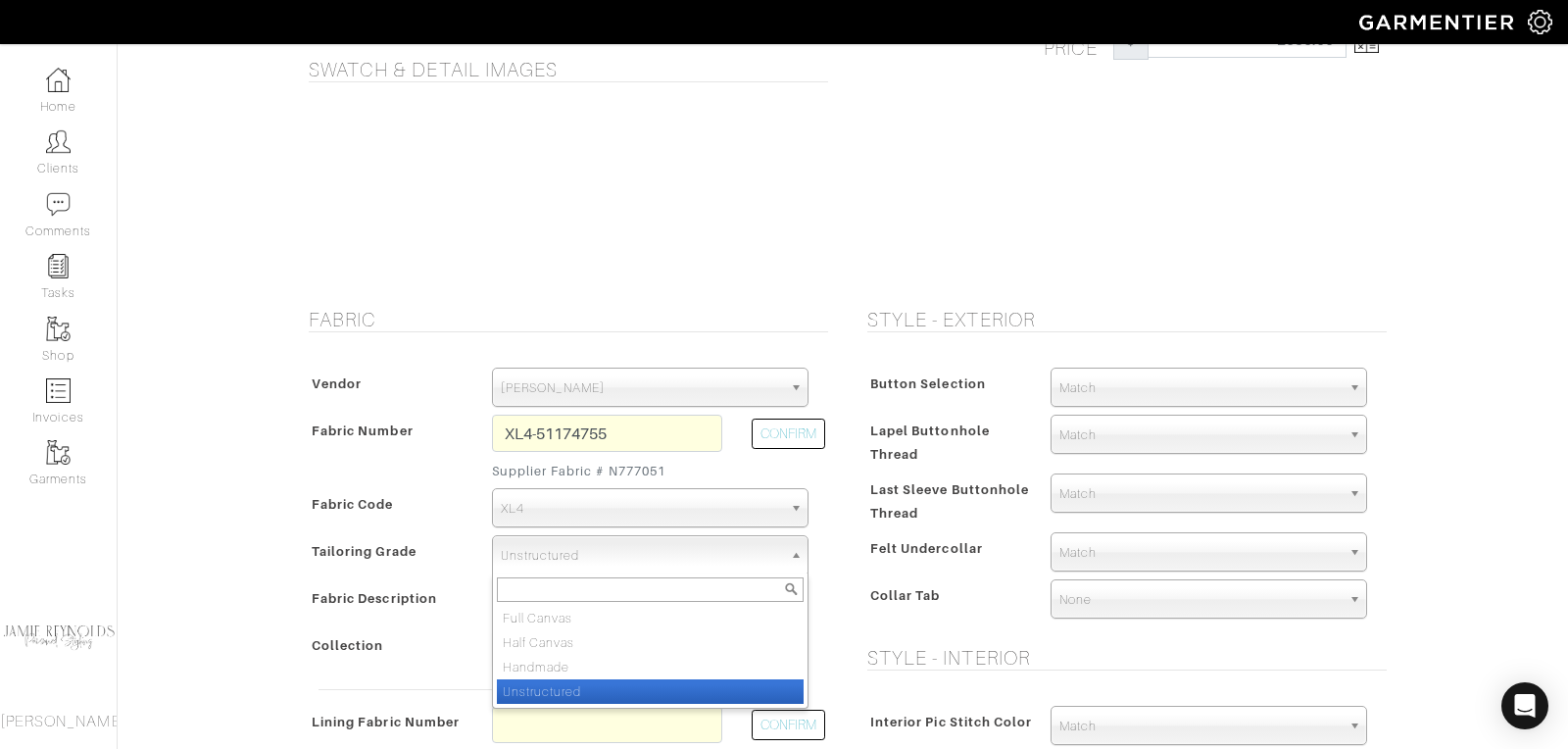
scroll to position [125, 0]
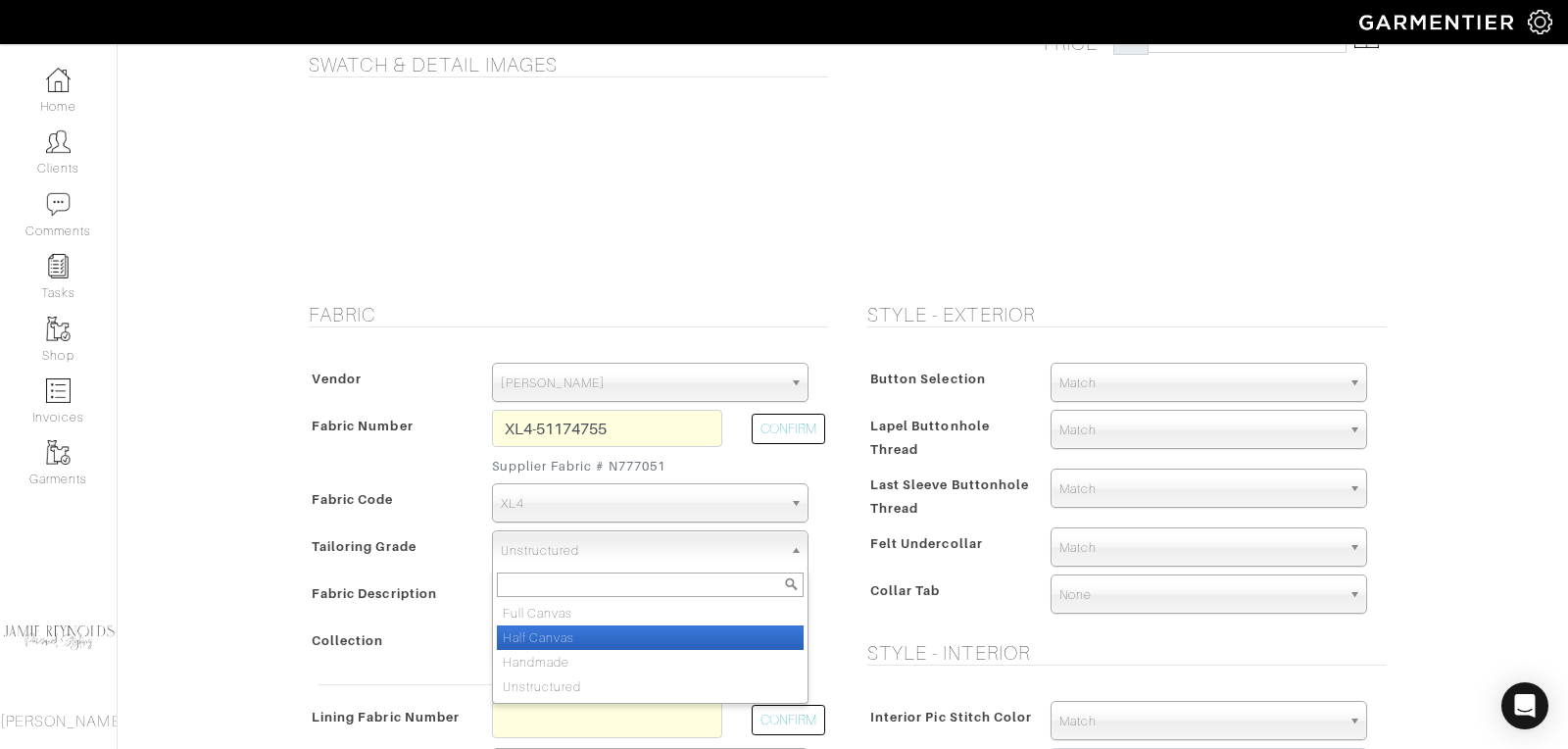
click at [575, 636] on li "Half Canvas" at bounding box center [650, 637] width 306 height 25
select select "7726"
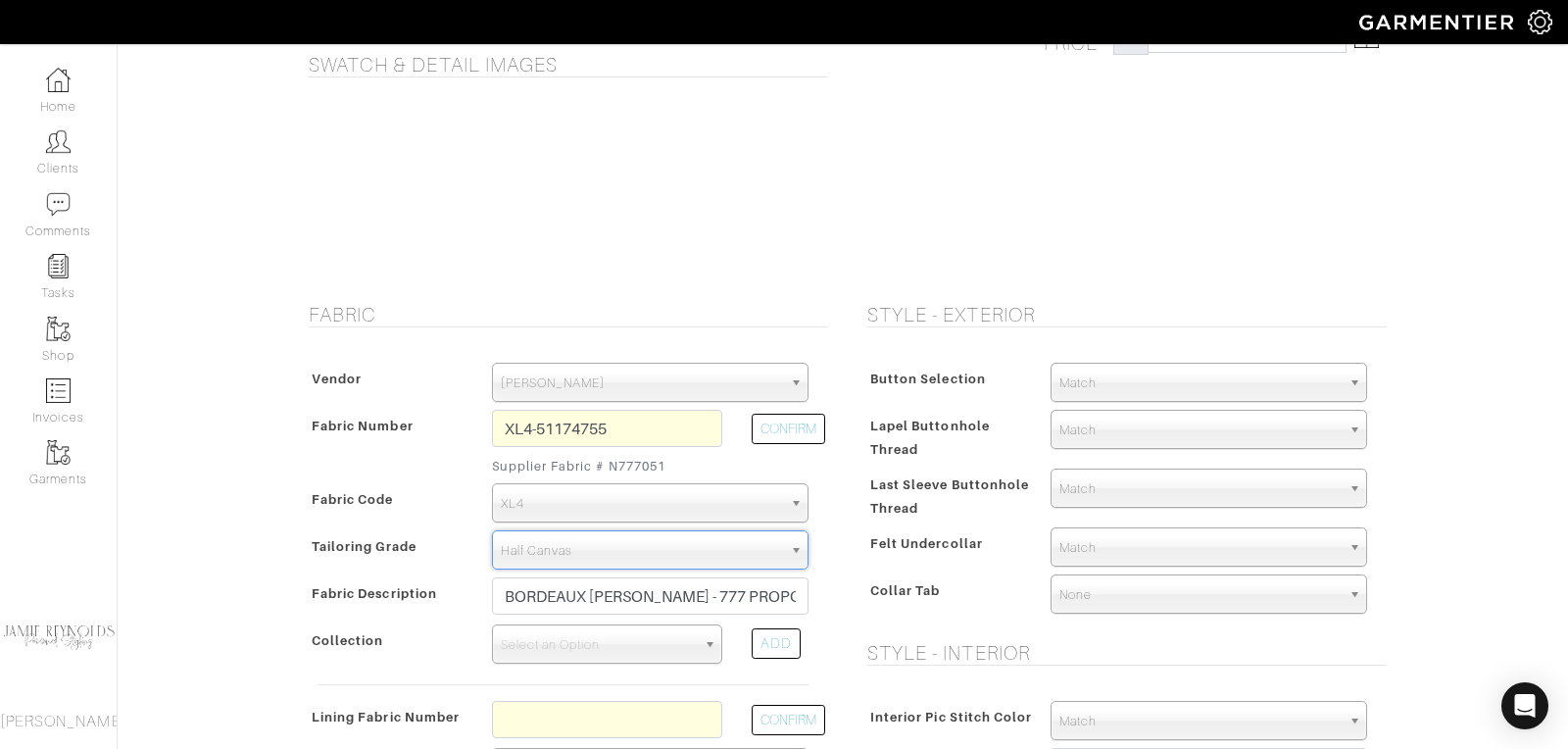
type input "2463.33"
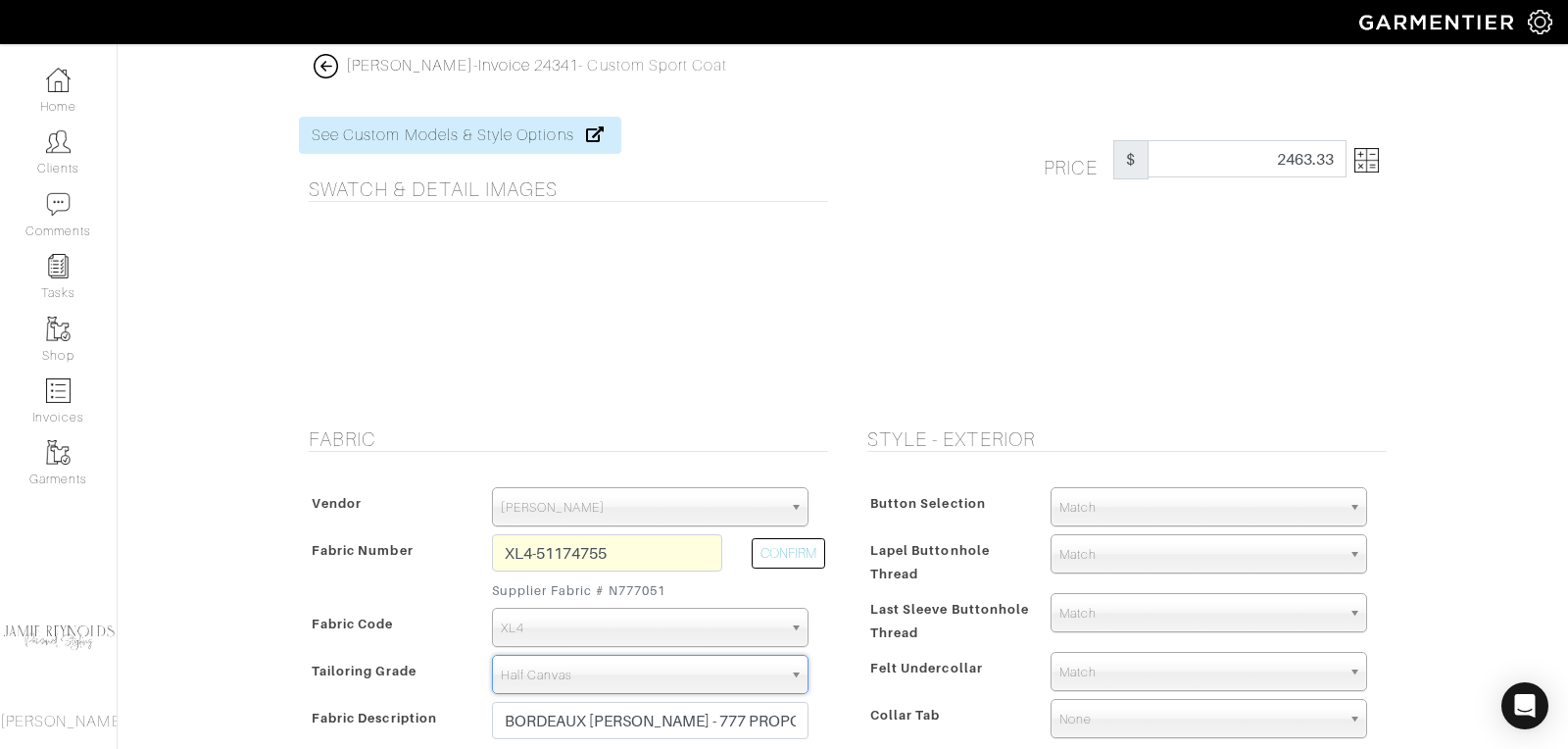
click at [1378, 166] on img at bounding box center [1366, 160] width 25 height 25
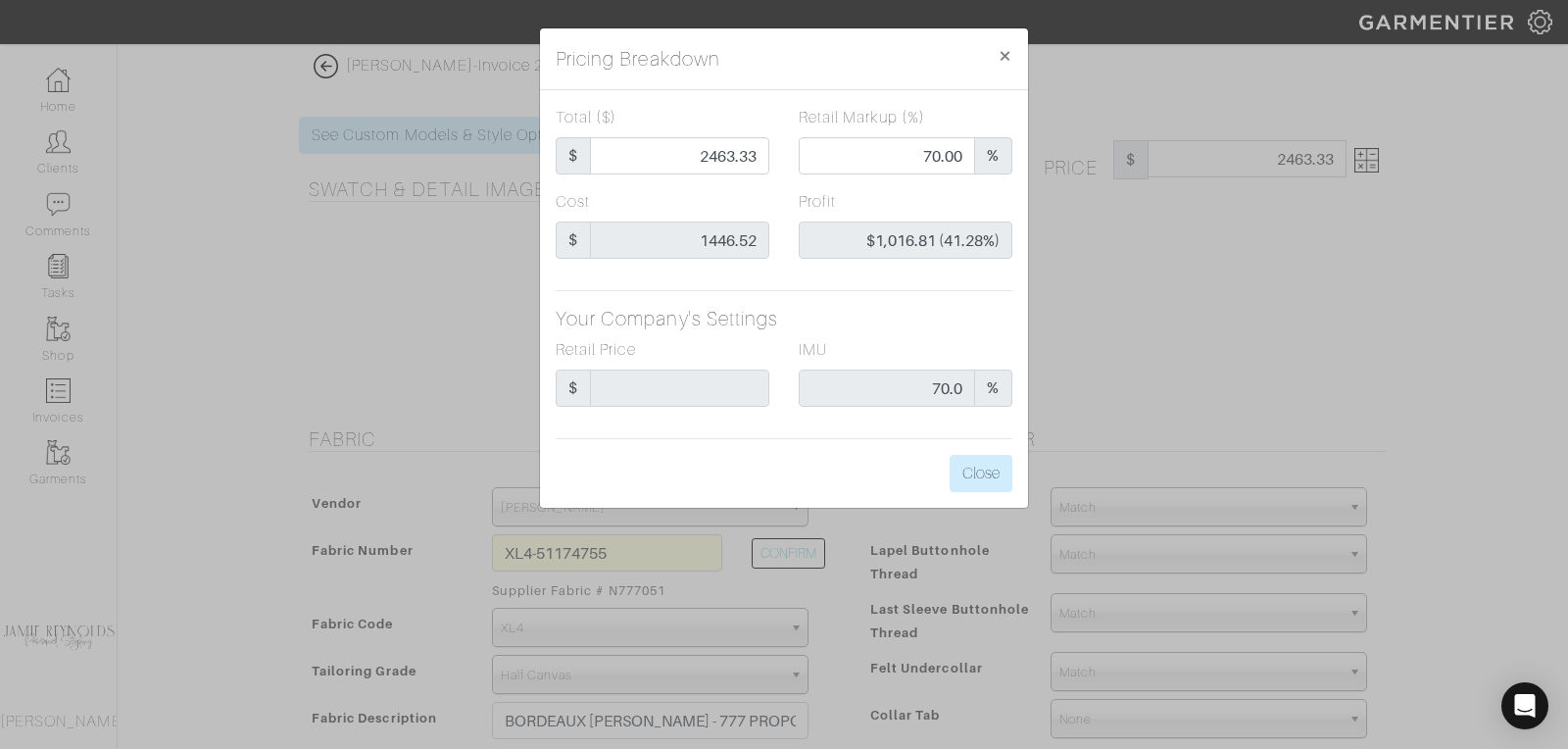
click at [1378, 166] on div "Pricing Breakdown × Total ($) $ 2463.33 Retail Markup (%) 70.00 % Cost $ 1446.5…" at bounding box center [784, 374] width 1568 height 749
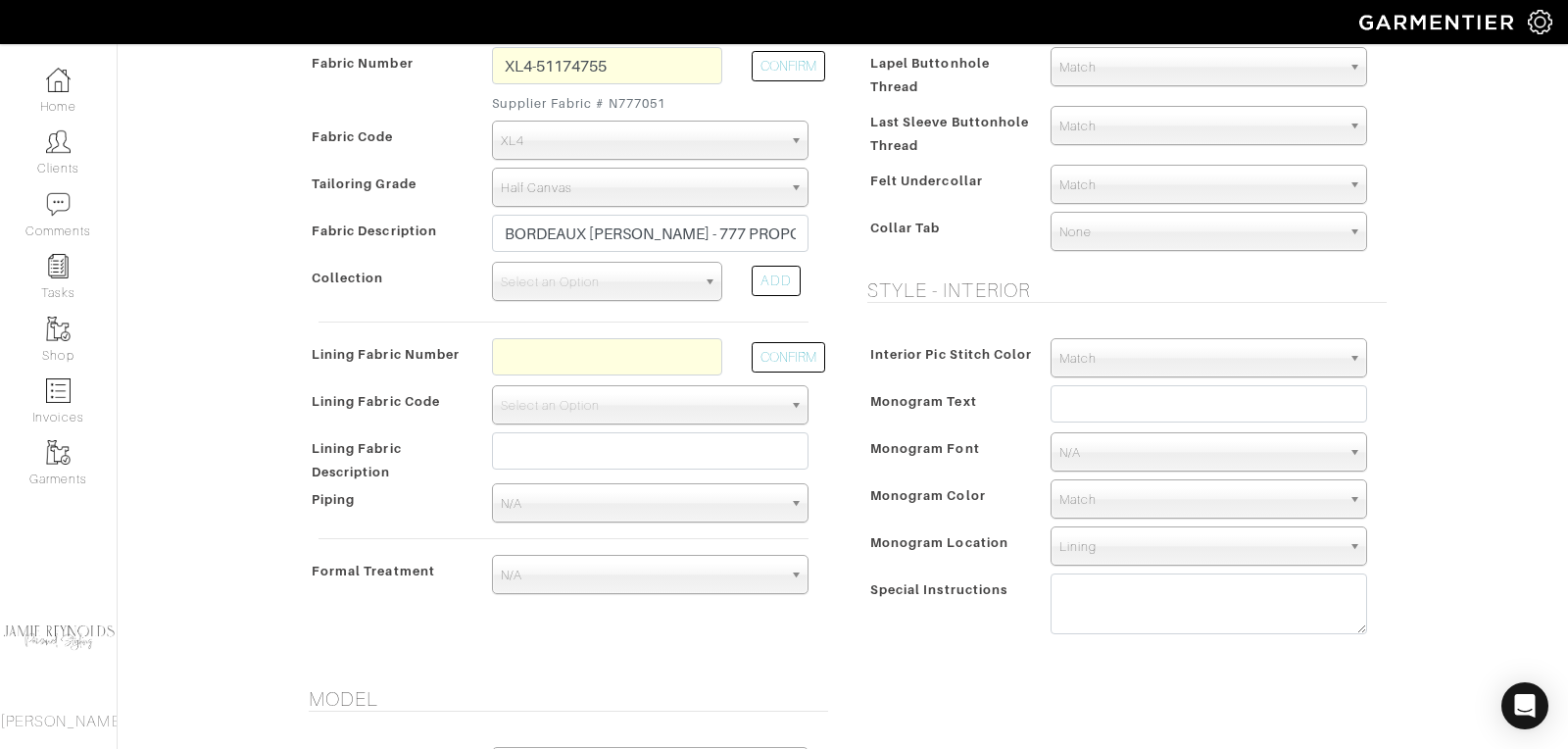
scroll to position [488, 0]
click at [557, 347] on input "text" at bounding box center [607, 355] width 231 height 37
click at [505, 349] on input "l4" at bounding box center [607, 355] width 231 height 37
type input "360081"
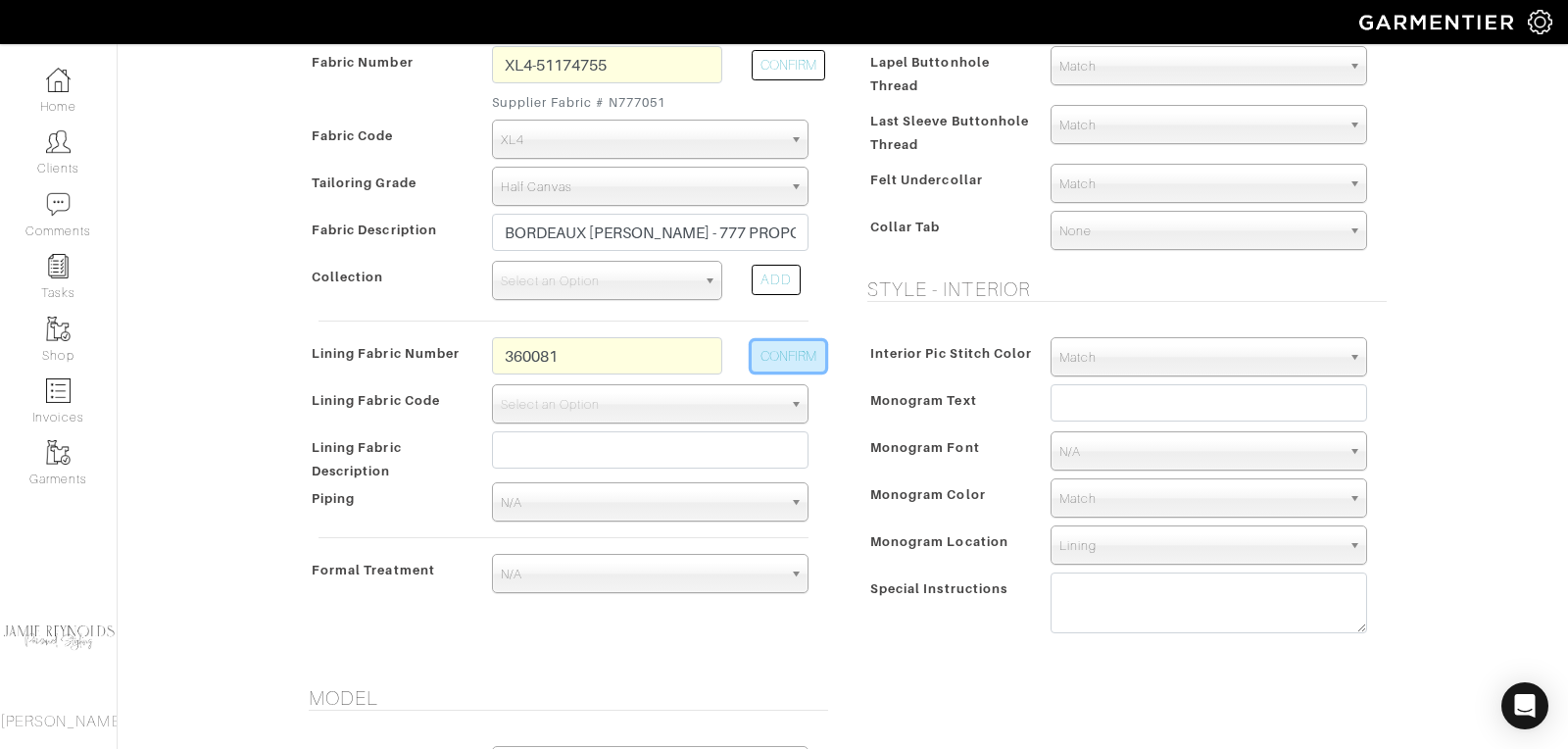
click at [800, 349] on button "CONFIRM" at bounding box center [788, 355] width 74 height 30
select select "6296"
type input "Racing Horses"
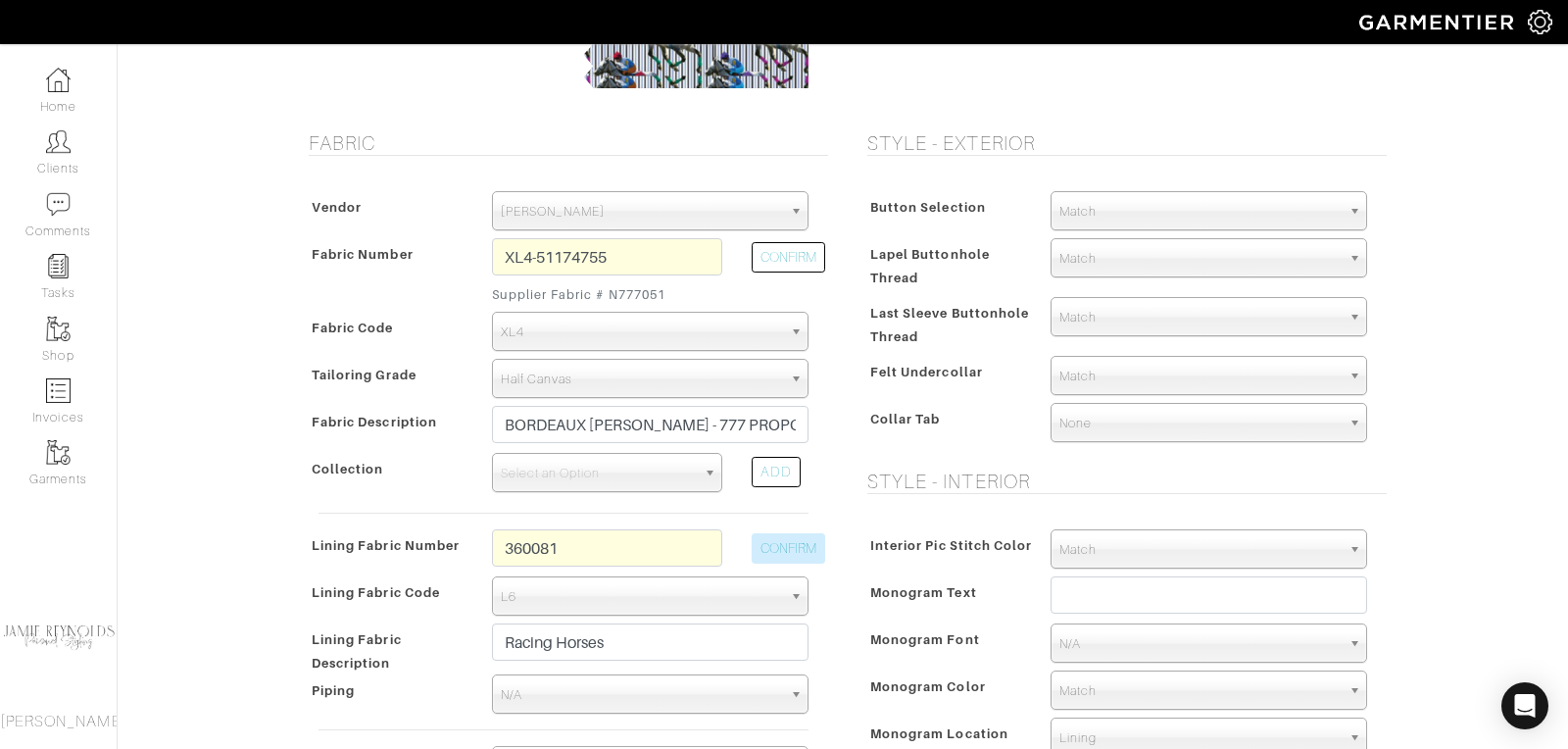
scroll to position [0, 0]
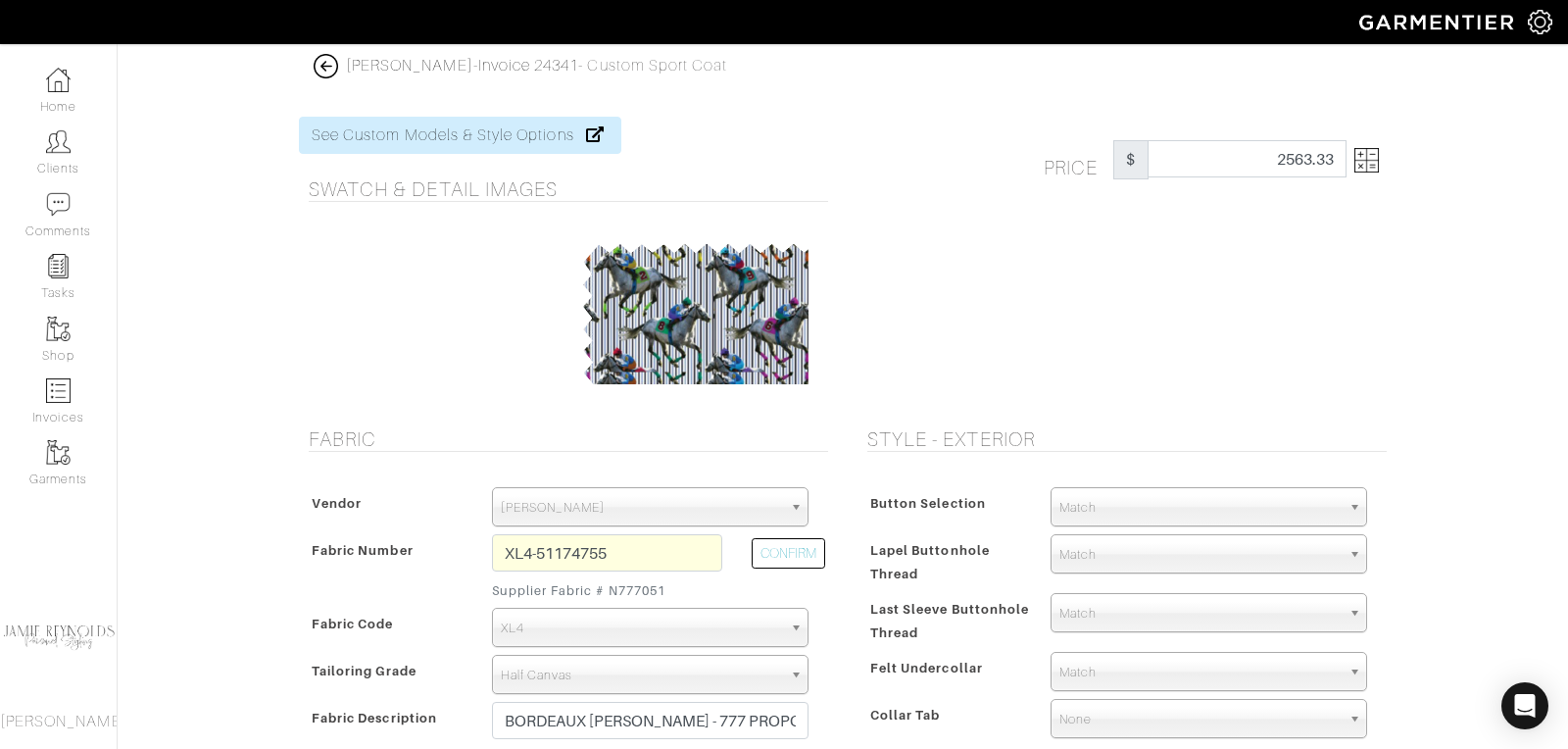
click at [1374, 166] on img at bounding box center [1366, 160] width 25 height 25
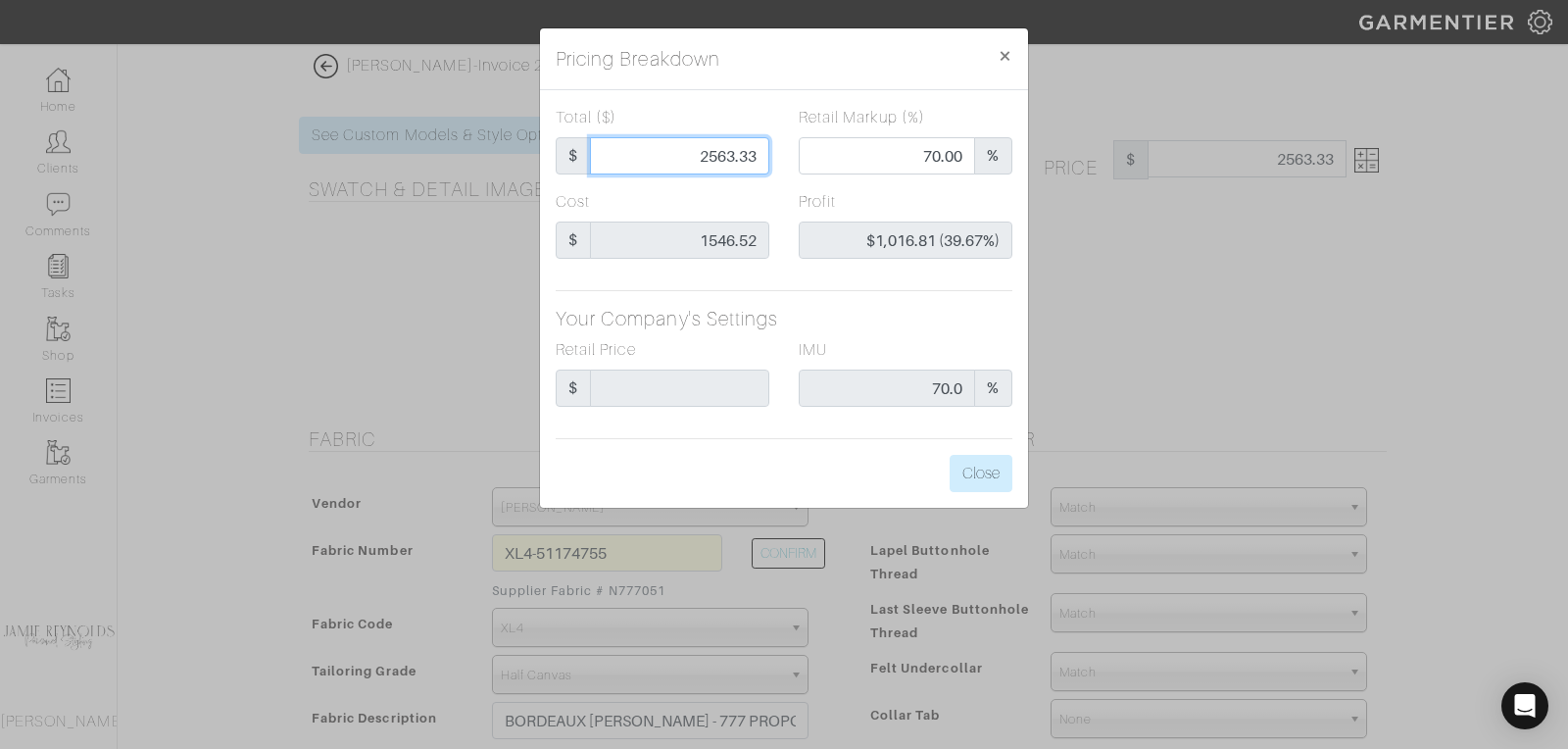
click at [734, 159] on input "2563.33" at bounding box center [679, 156] width 180 height 37
click at [730, 154] on input "2563.33" at bounding box center [679, 156] width 180 height 37
type input "2"
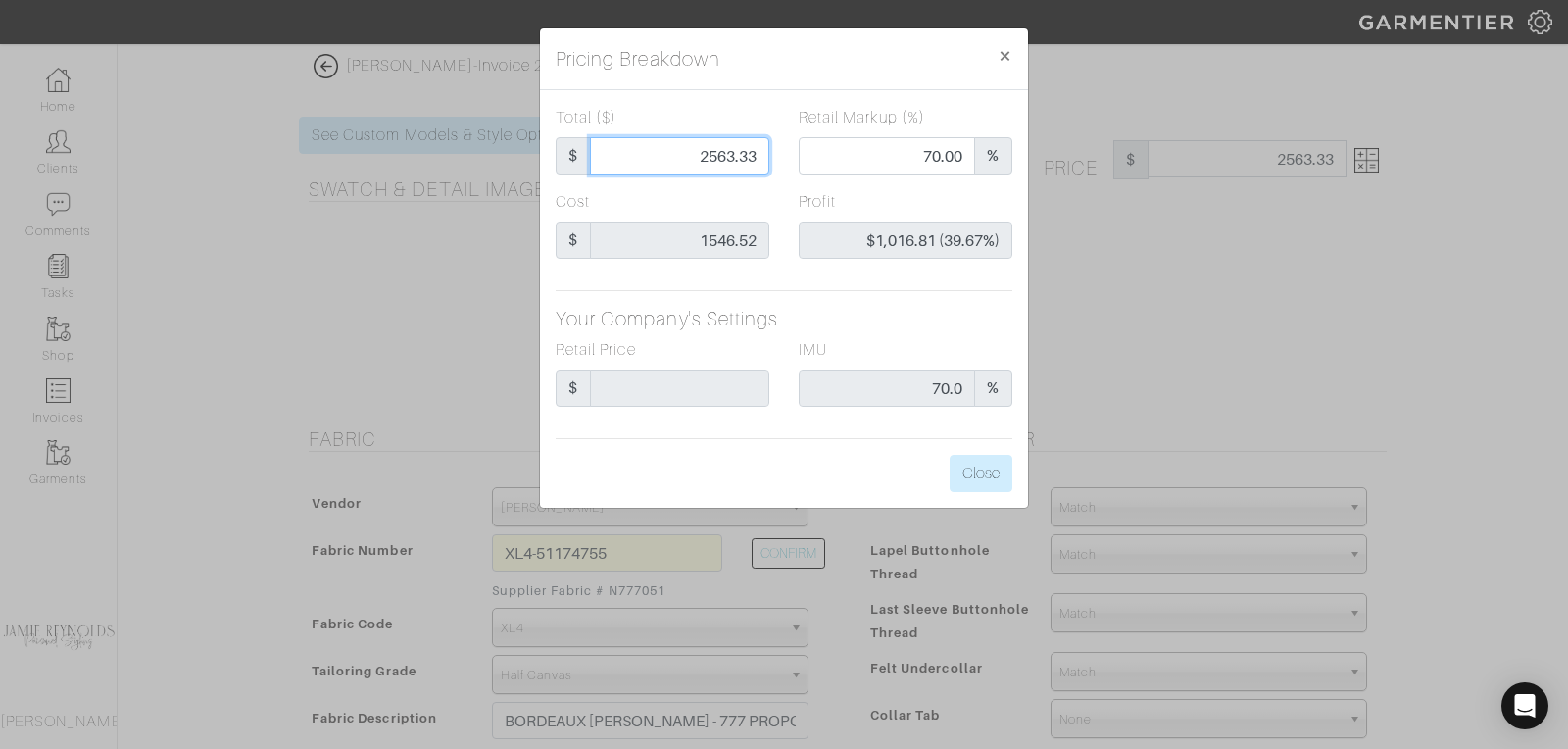
type input "0.00"
type input "-$1,544.52 (-77226.00%)"
type input "25"
type input "-$1,521.52 (-6086.08%)"
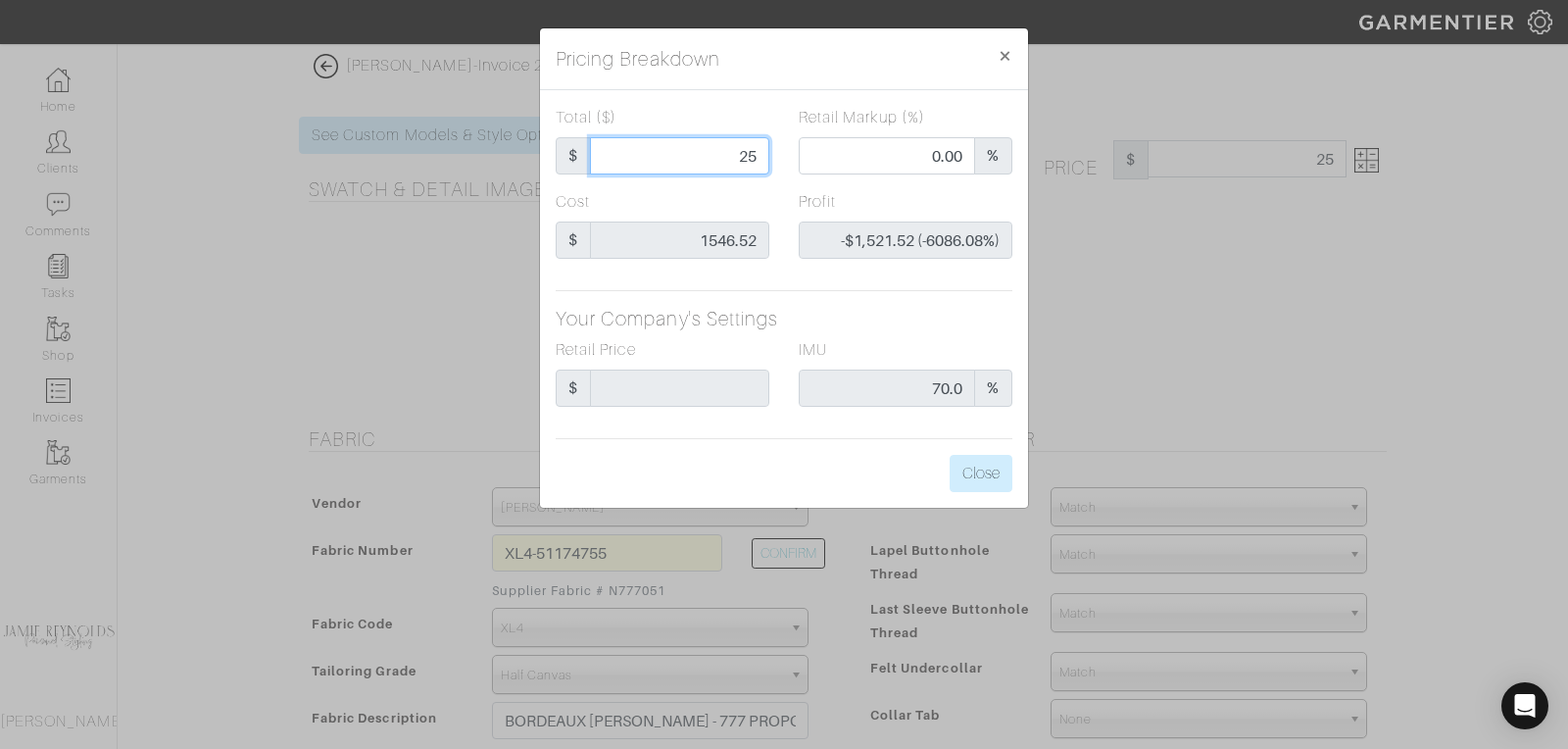
type input "259"
type input "-$1,287.52 (-497.11%)"
type input "2599"
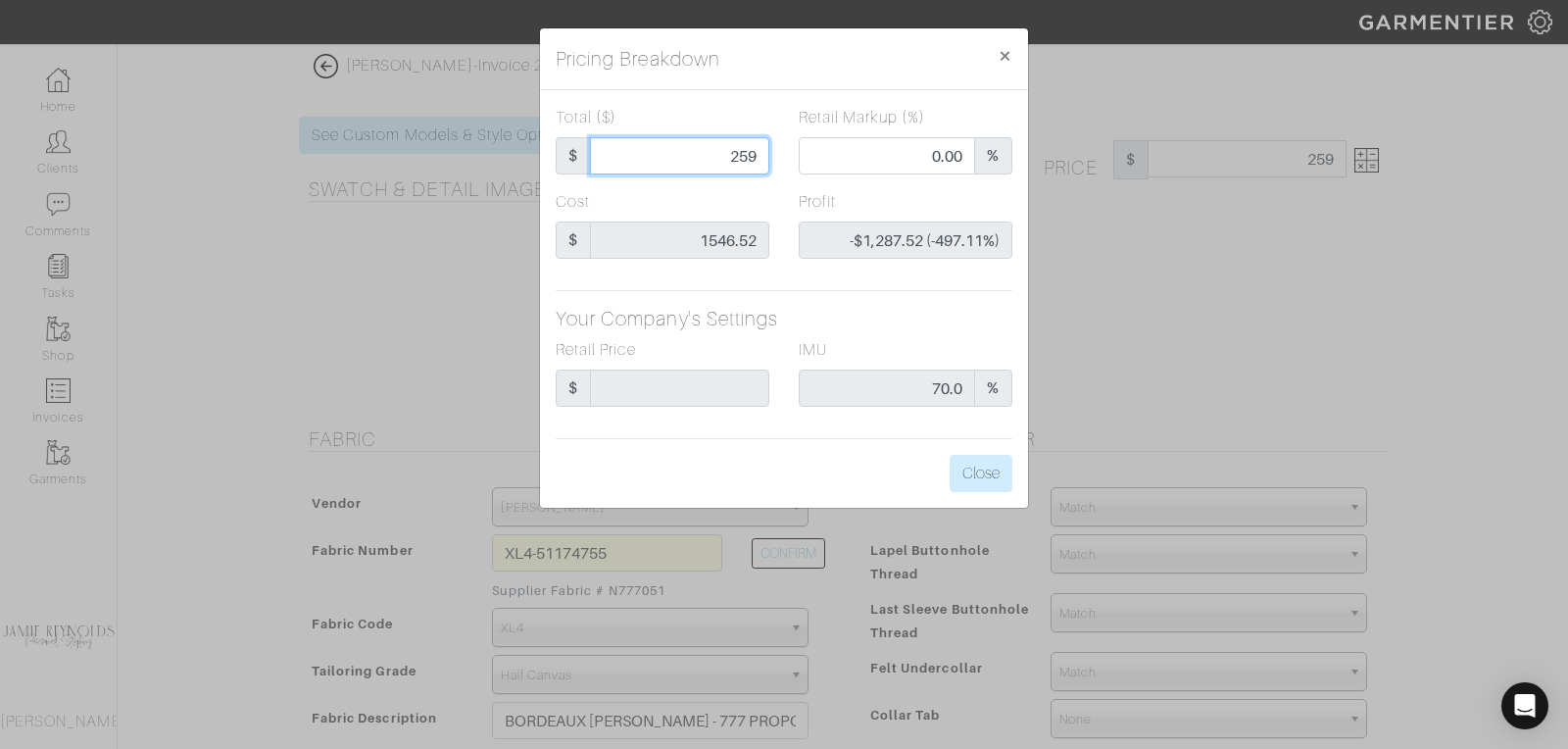
type input "71.57"
type input "$1,052.48 (40.50%)"
type input "2599"
type input "2599.00"
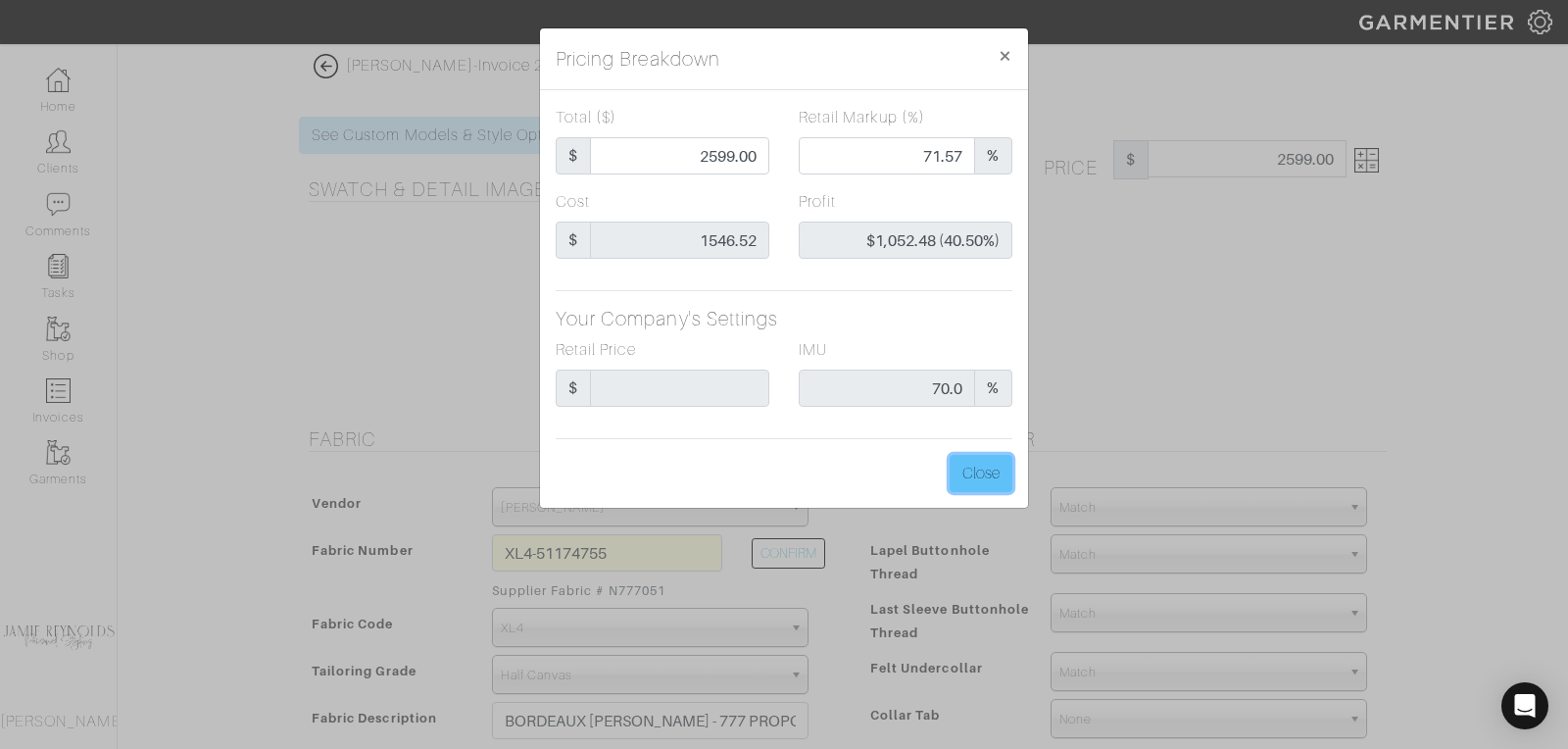
click at [988, 468] on button "Close" at bounding box center [981, 473] width 63 height 37
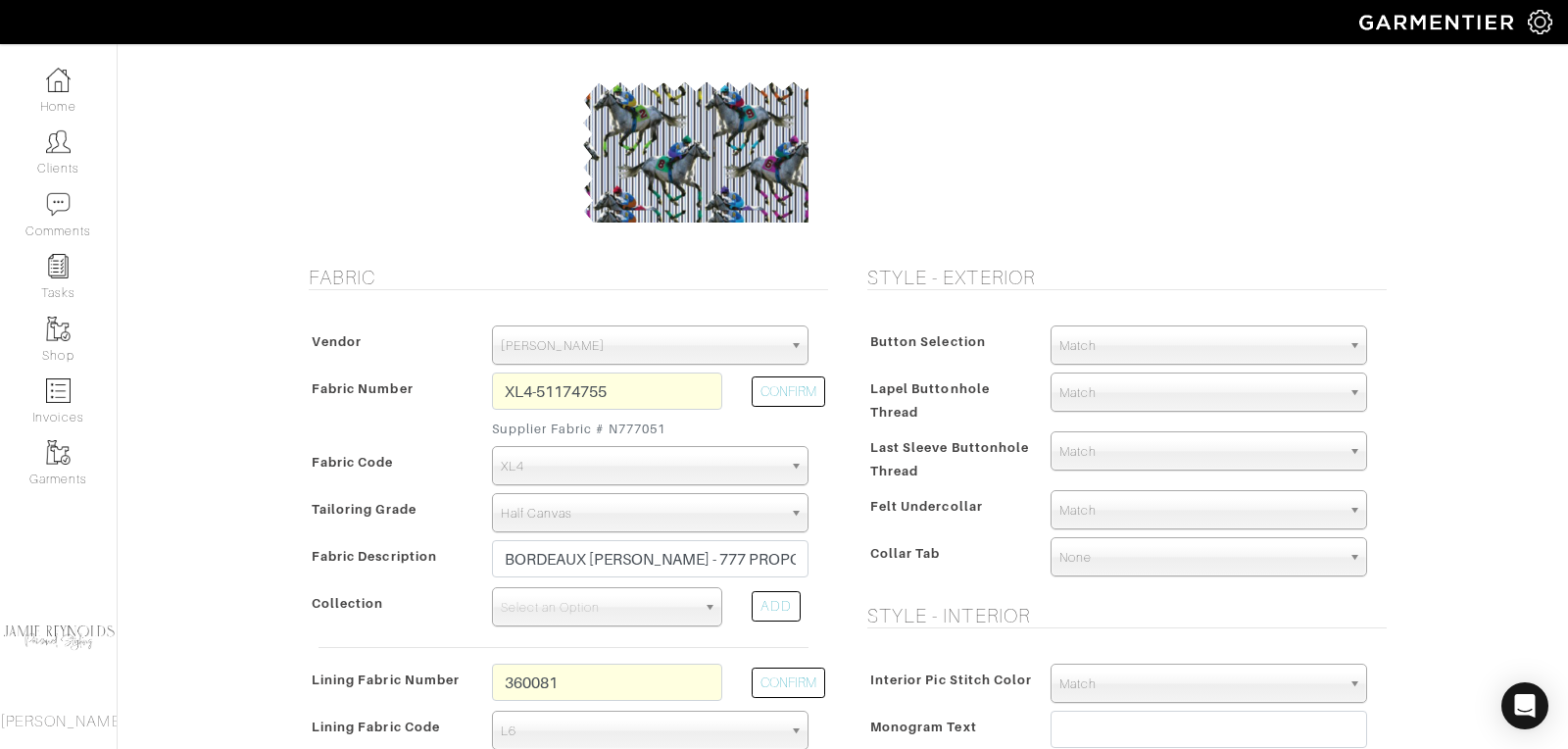
scroll to position [163, 0]
click at [1110, 338] on span "Match" at bounding box center [1200, 345] width 281 height 39
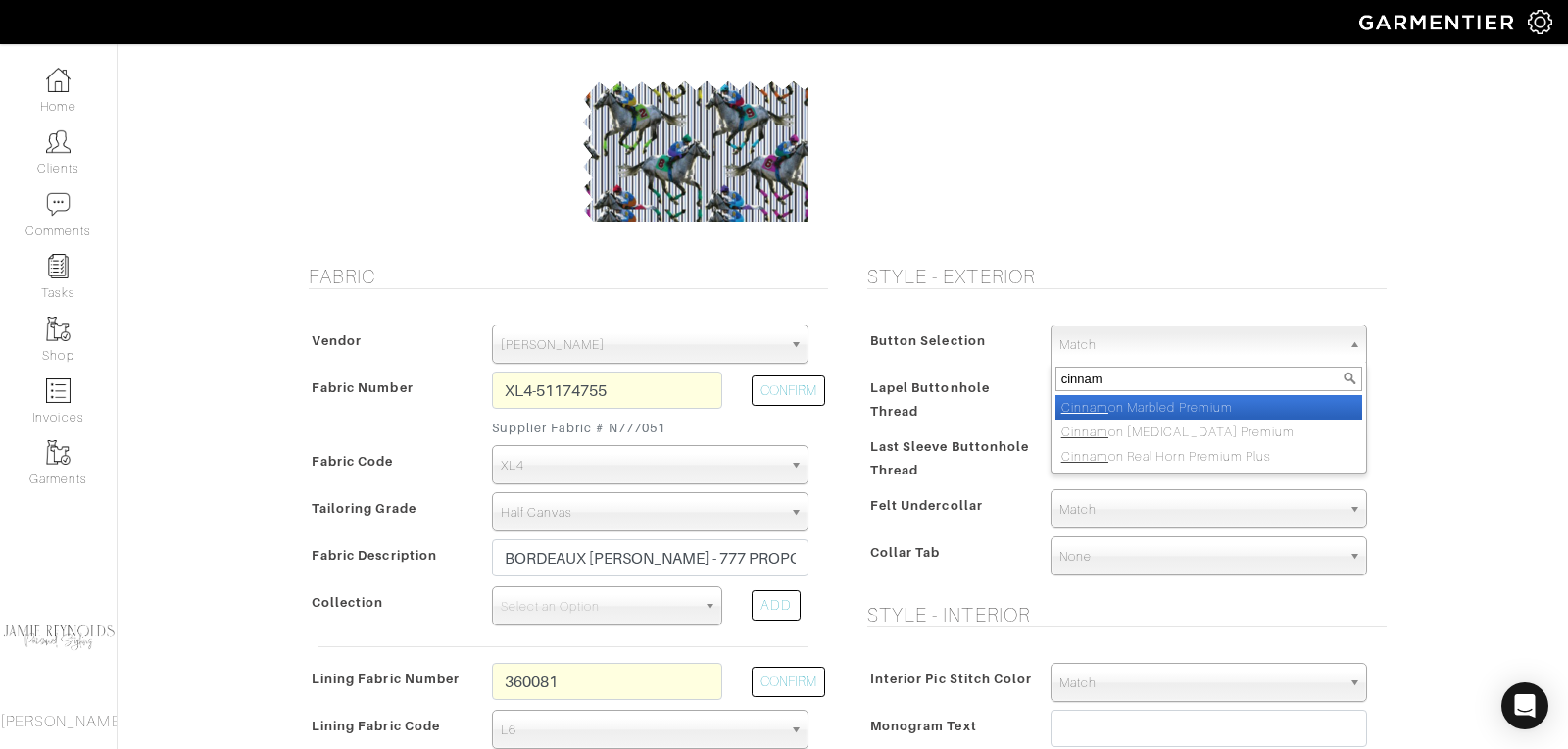
type input "cinnam"
click at [1157, 399] on li "Cinnam on Marbled Premium" at bounding box center [1209, 406] width 306 height 25
select select "118"
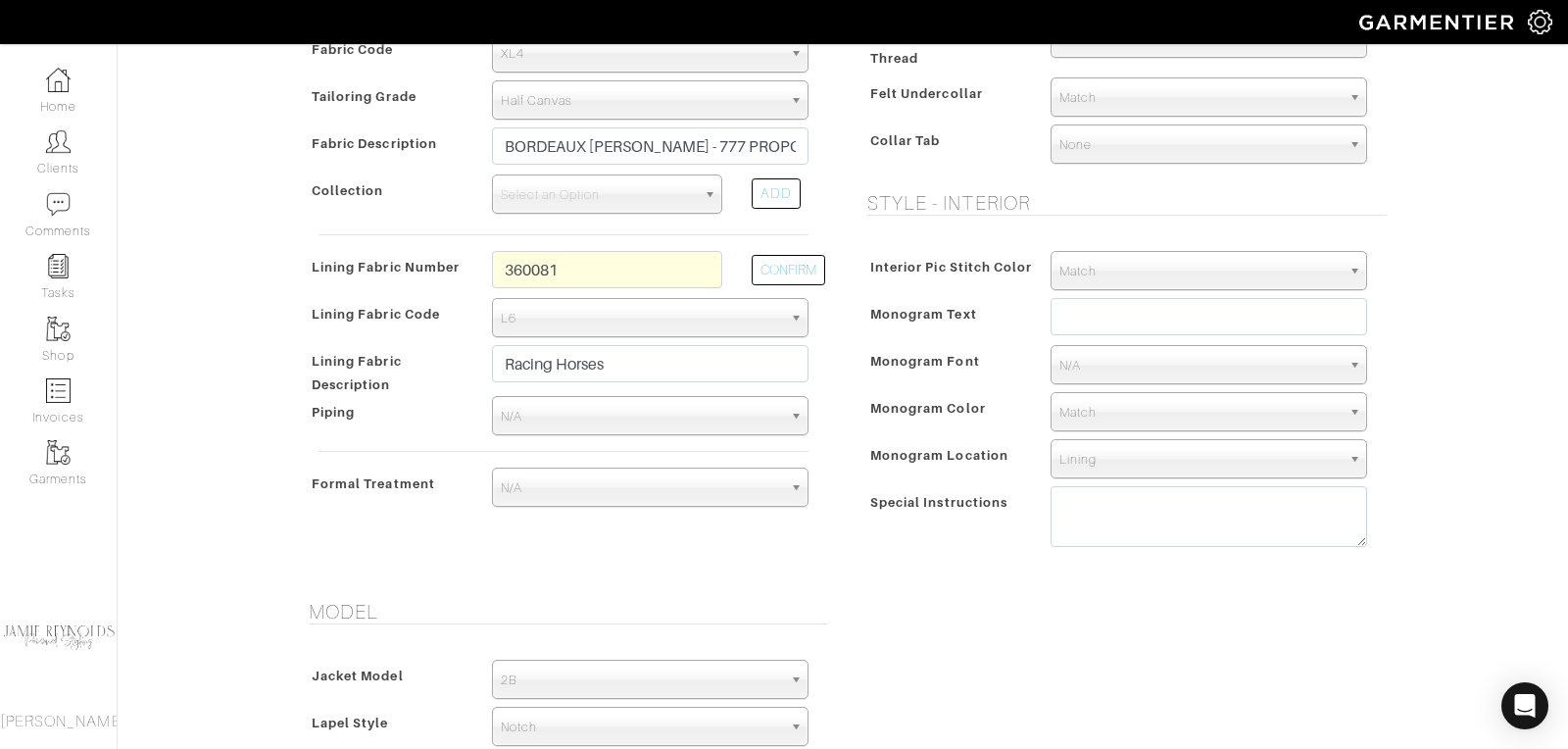
scroll to position [588, 0]
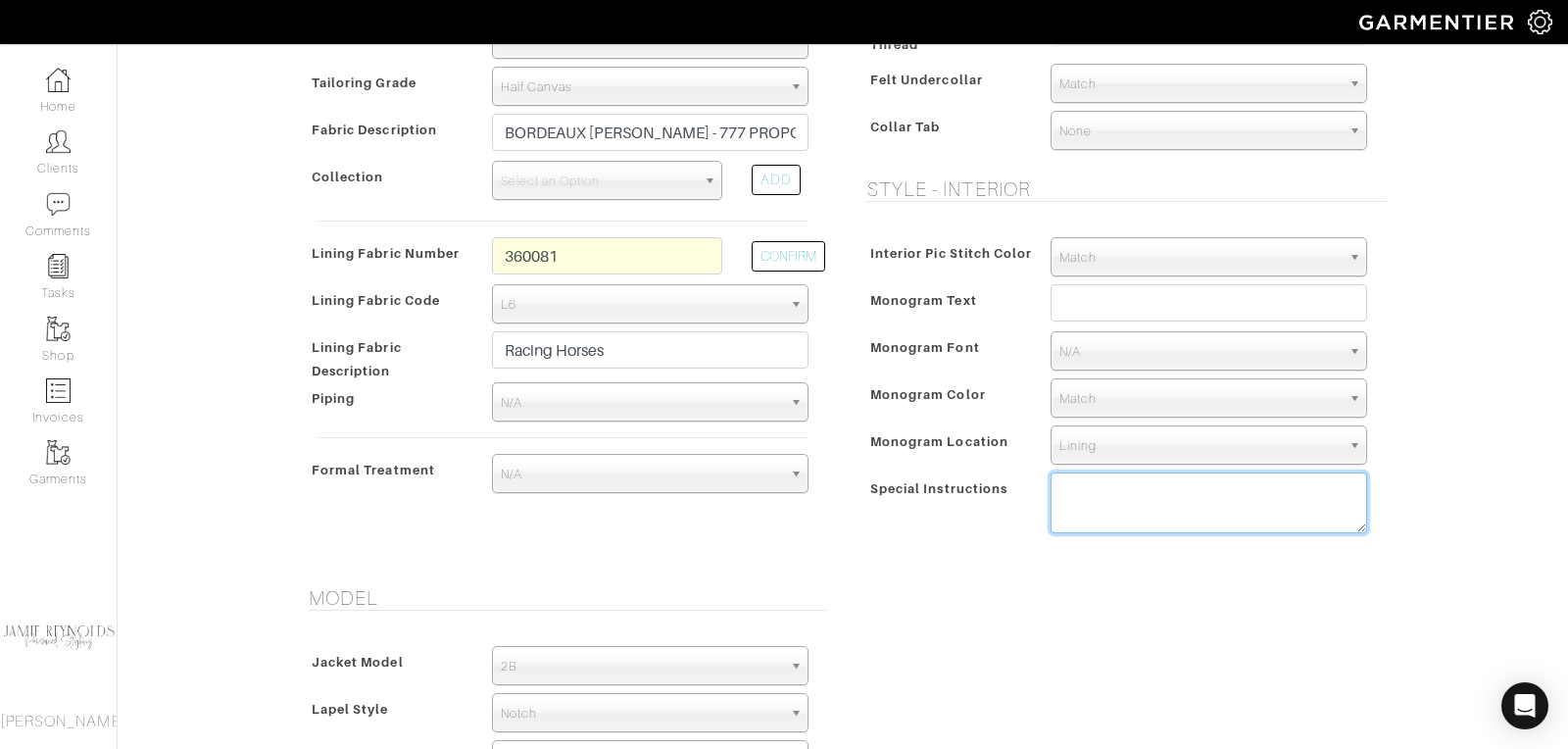
click at [1079, 490] on textarea at bounding box center [1209, 503] width 316 height 61
click at [1144, 509] on textarea "1/4 lined" at bounding box center [1209, 503] width 316 height 61
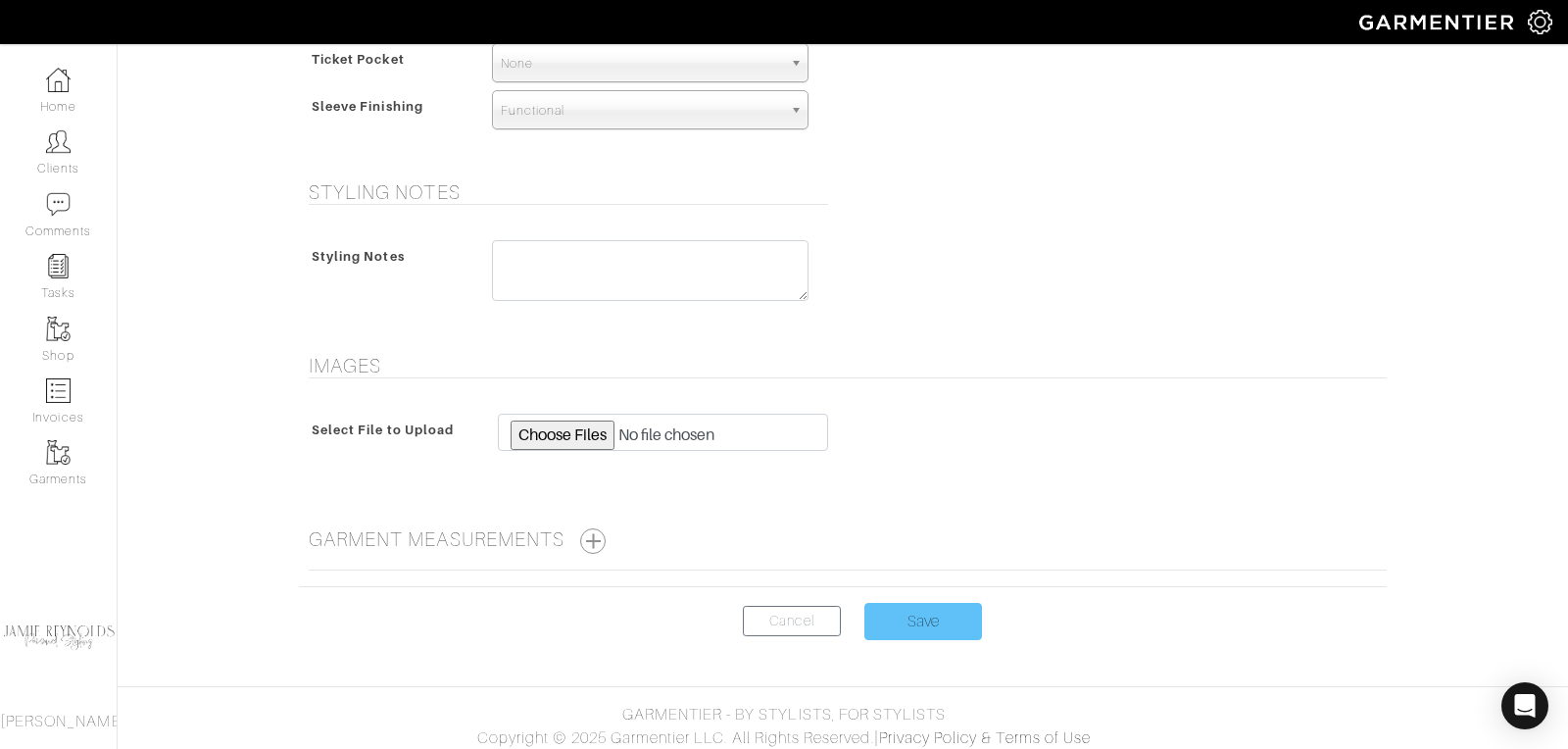
type textarea "1/4 lined"
click at [923, 603] on input "Save" at bounding box center [923, 621] width 118 height 37
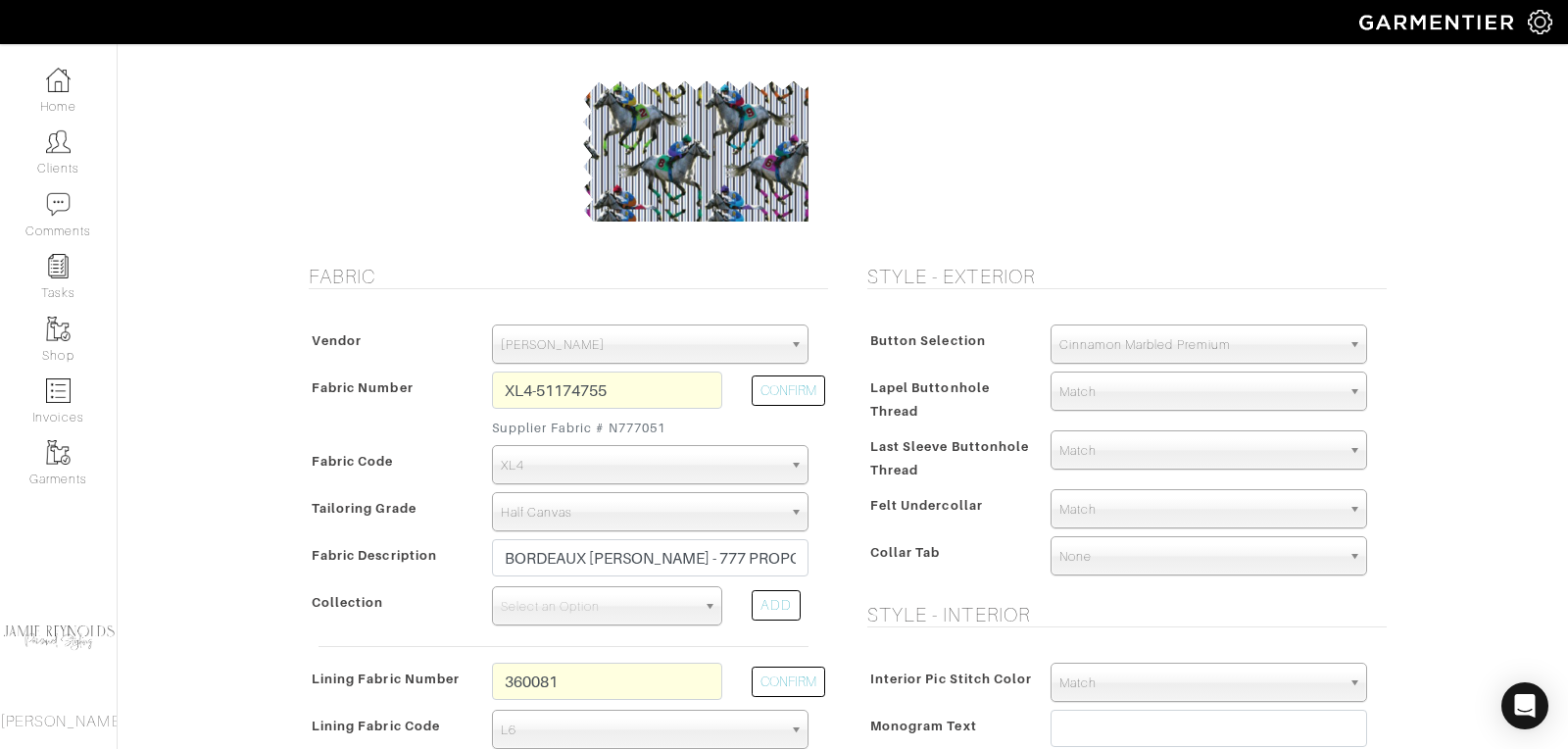
scroll to position [99, 0]
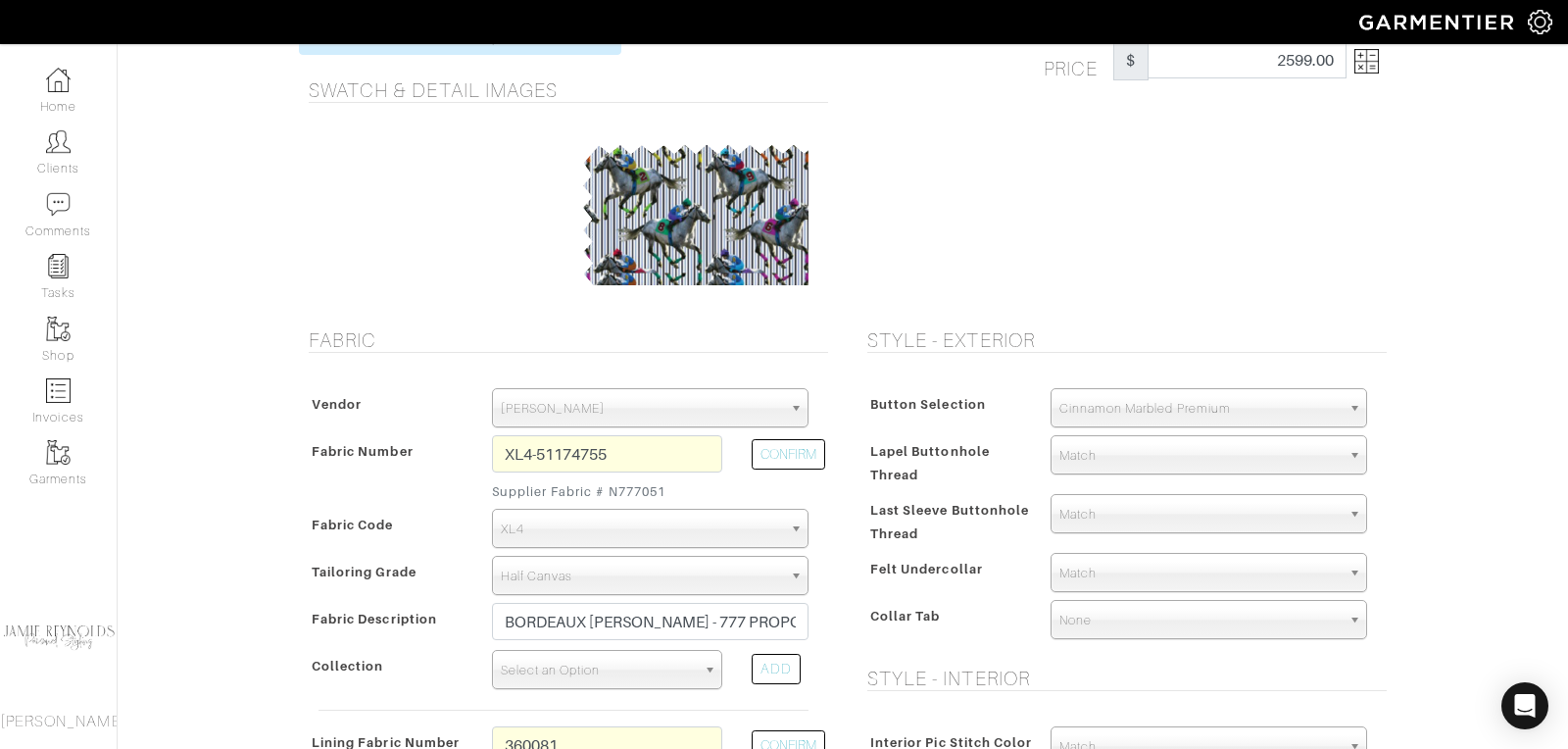
click at [616, 668] on span "Select an Option" at bounding box center [598, 670] width 195 height 39
type input "giacc"
click at [580, 728] on em "Giacc" at bounding box center [574, 732] width 35 height 15
select select "561"
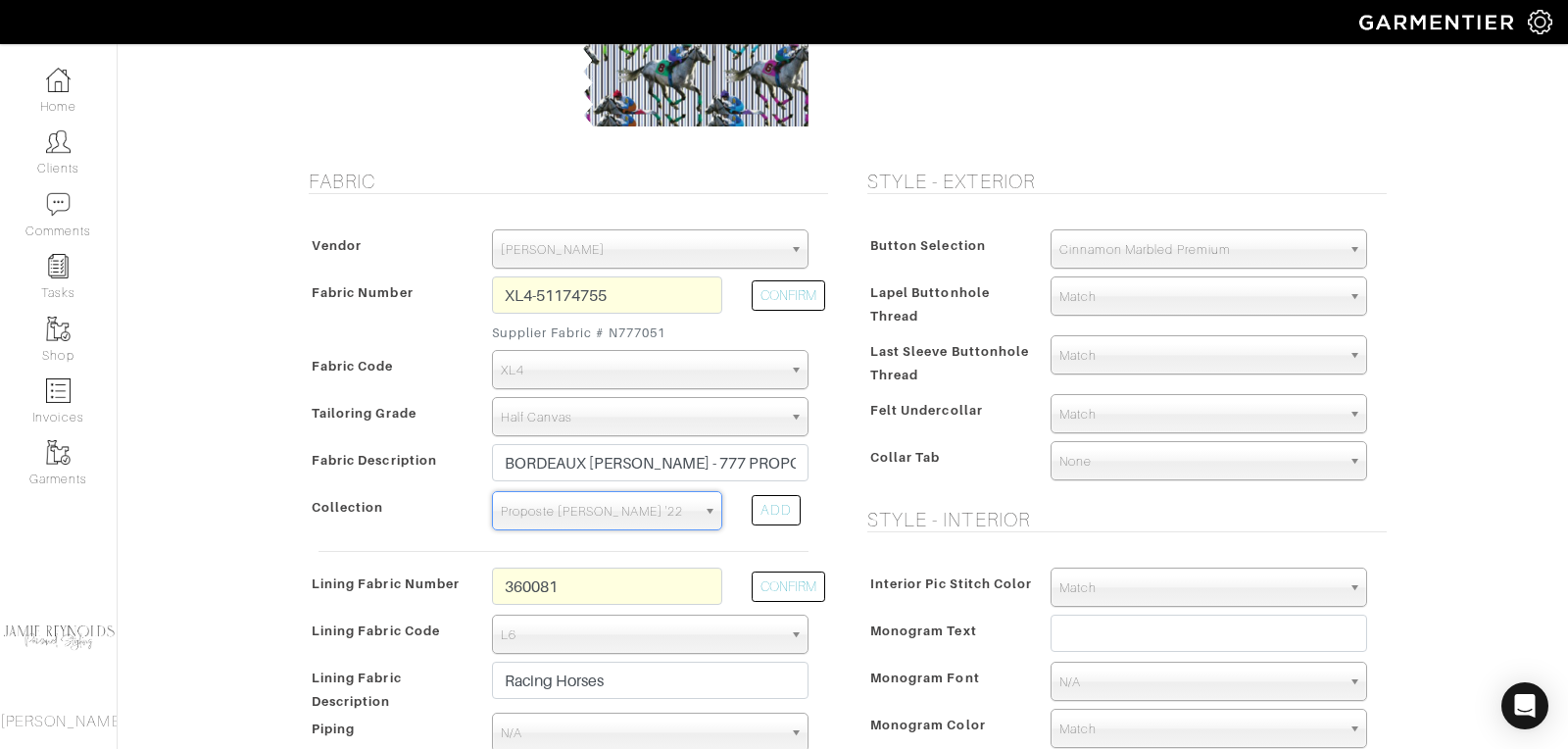
scroll to position [0, 0]
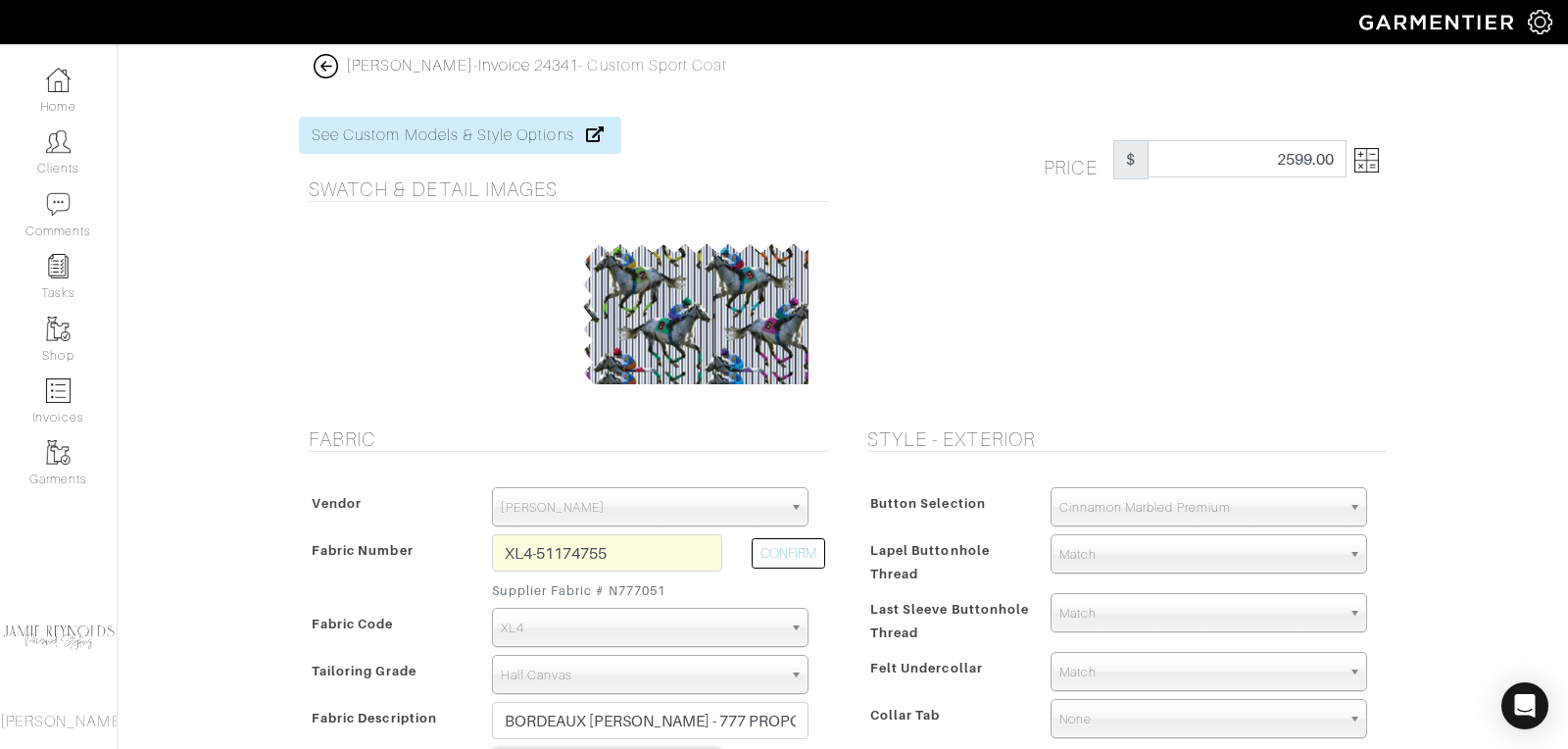
click at [1372, 165] on img at bounding box center [1366, 160] width 25 height 25
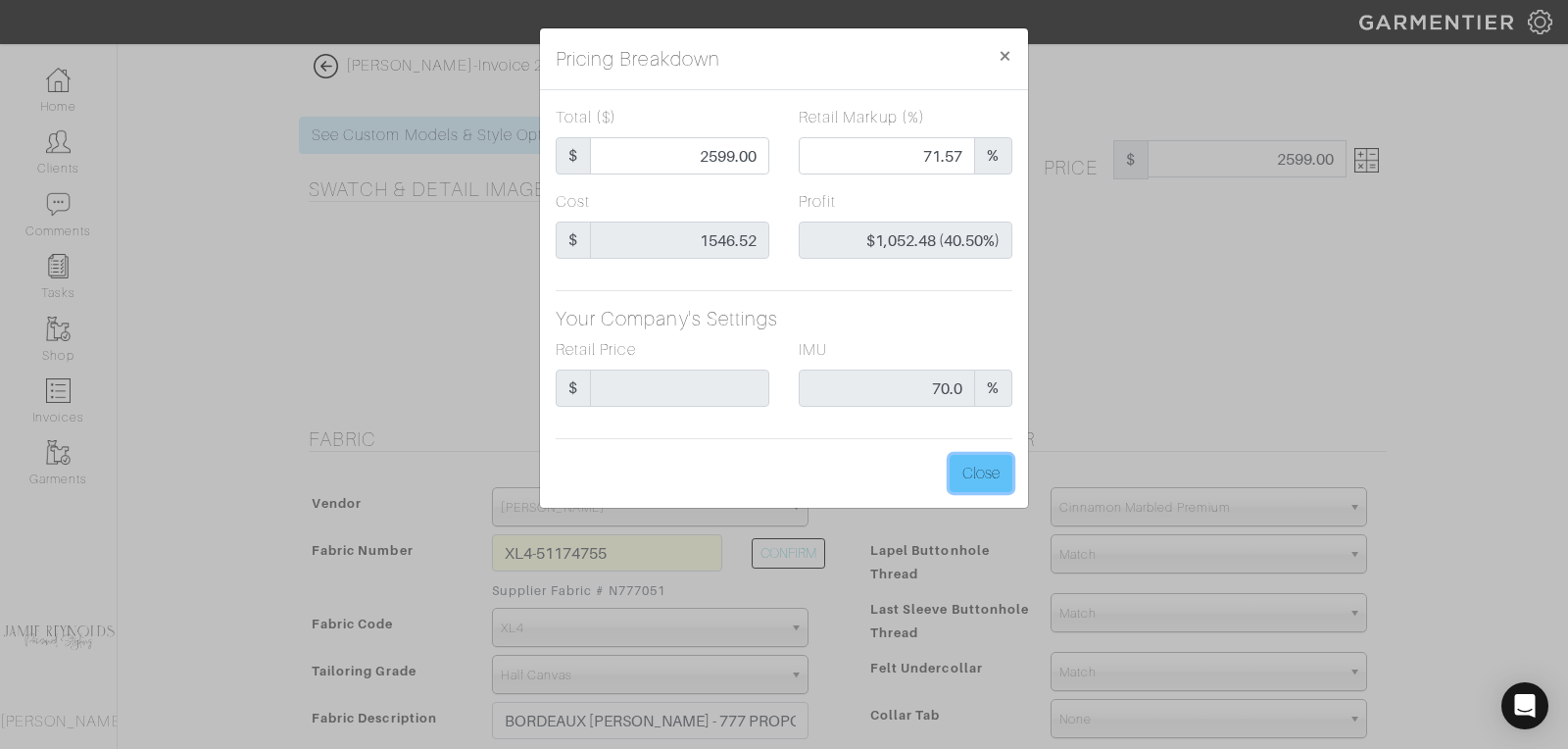
click at [973, 477] on button "Close" at bounding box center [981, 473] width 63 height 37
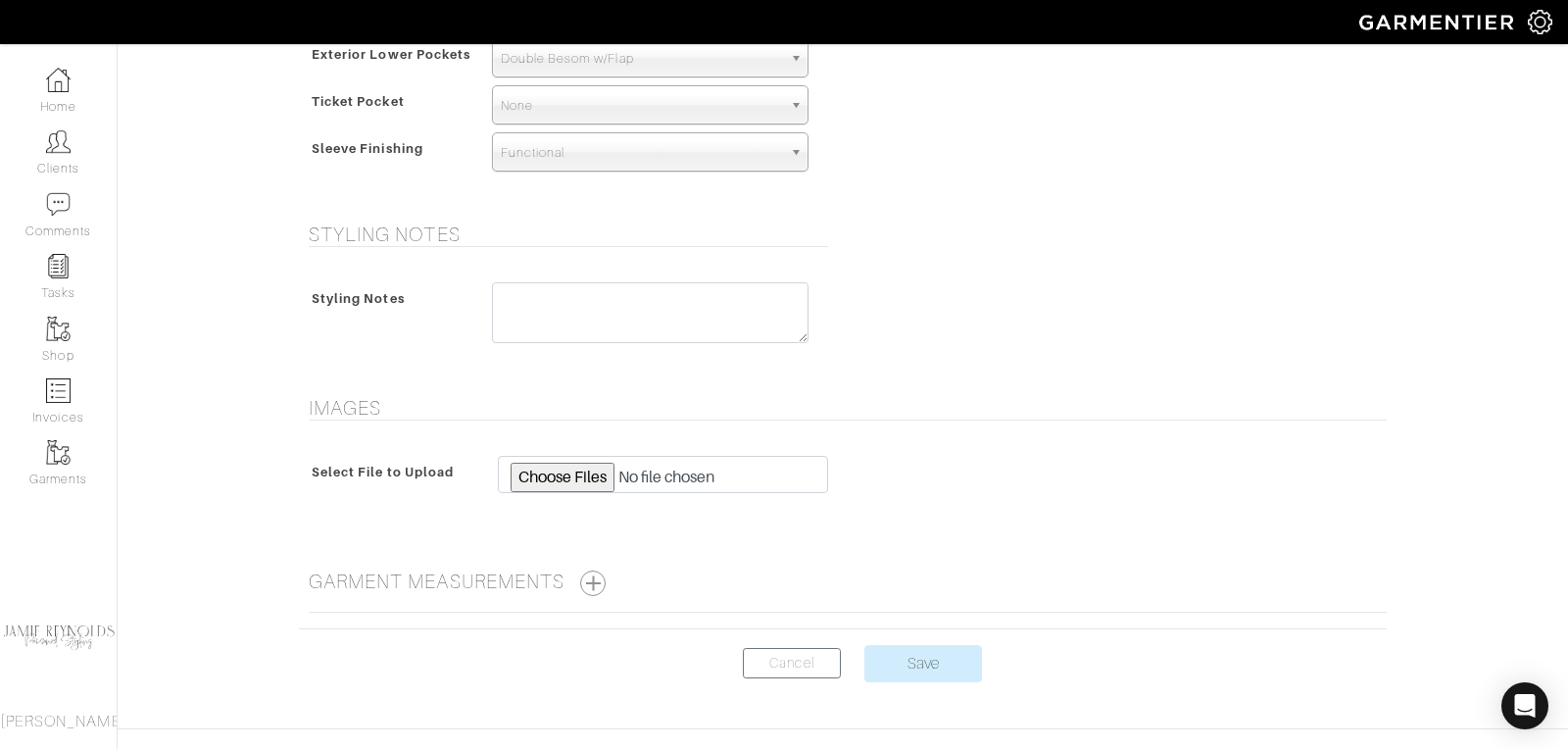
scroll to position [1346, 0]
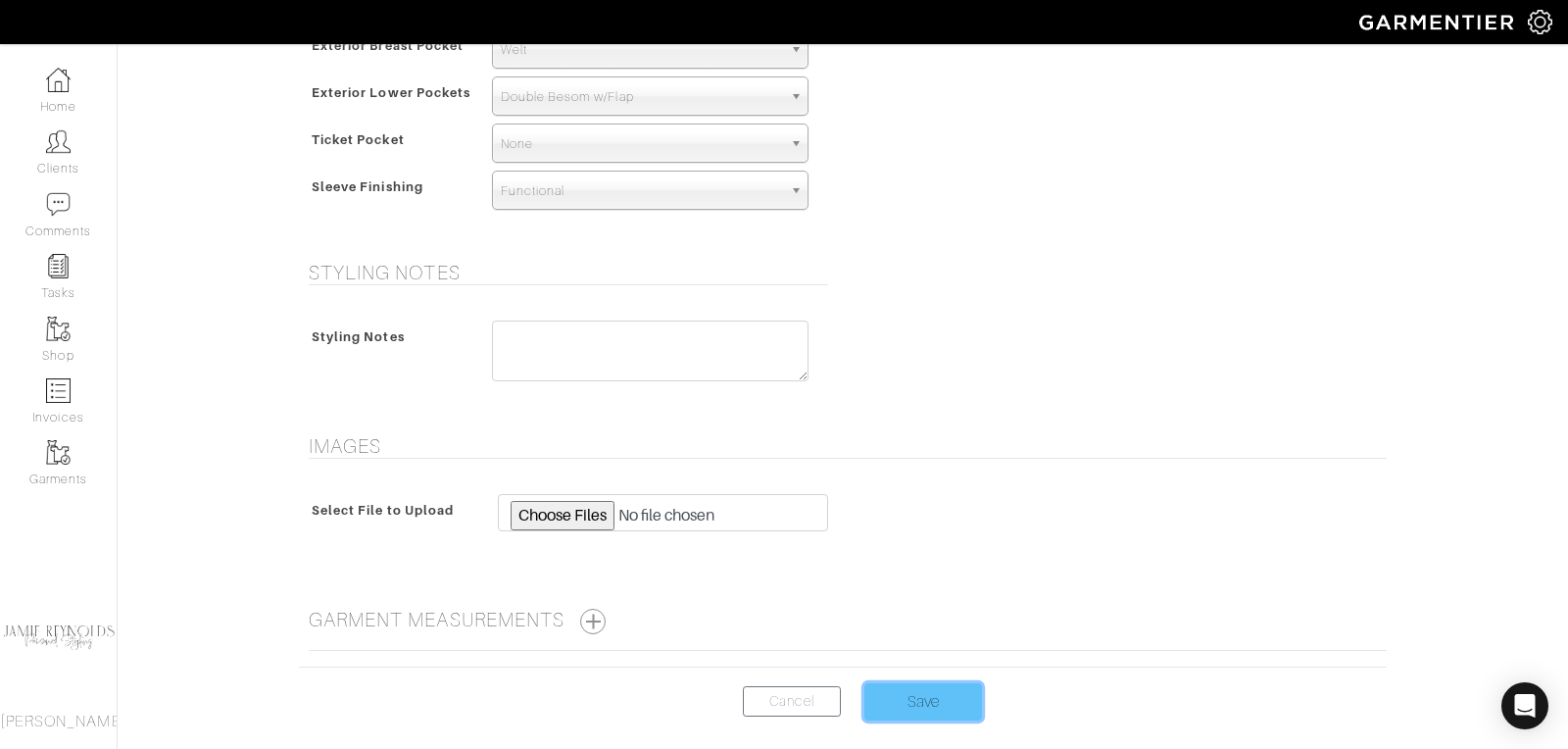
click at [921, 692] on input "Save" at bounding box center [923, 702] width 118 height 37
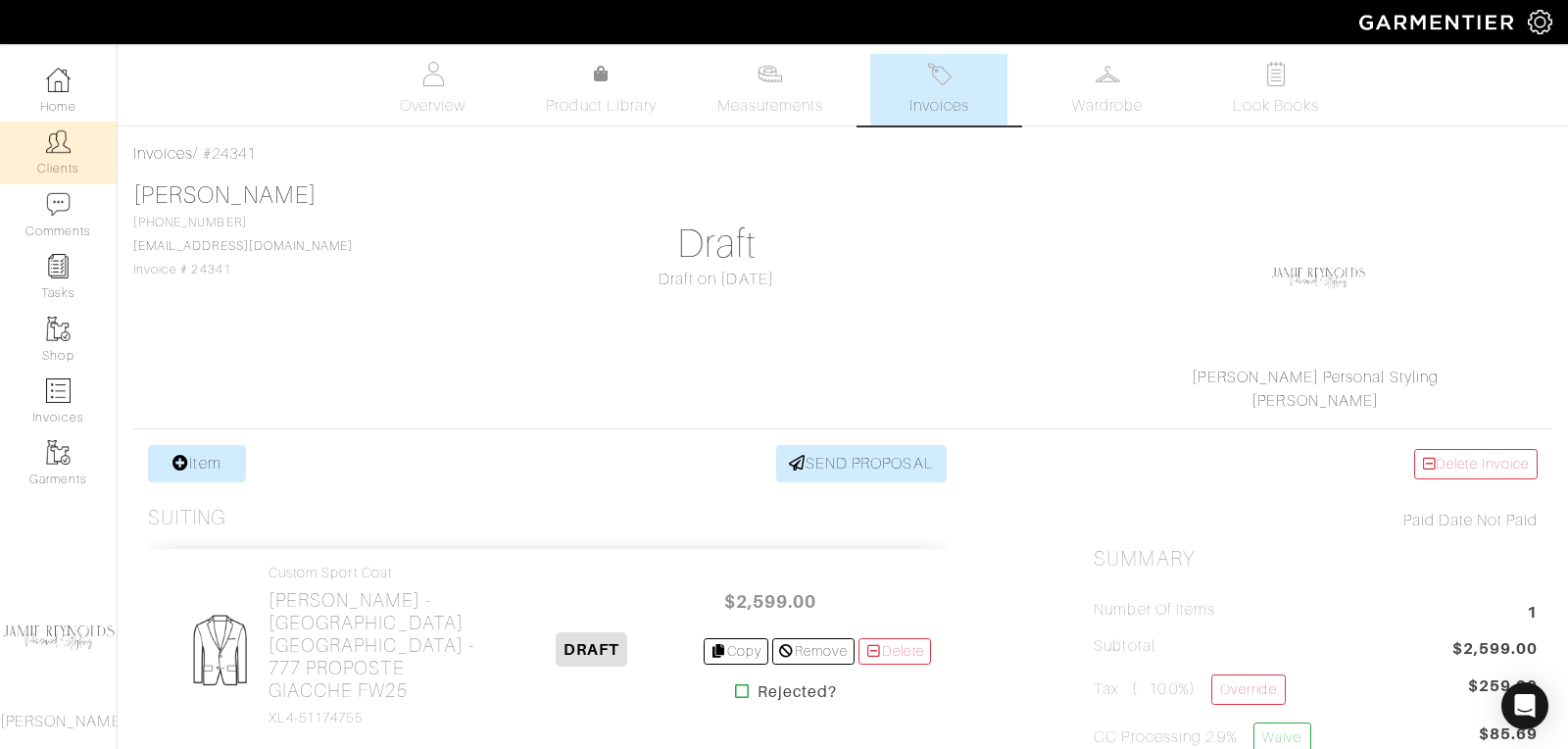
click at [27, 155] on link "Clients" at bounding box center [58, 152] width 117 height 62
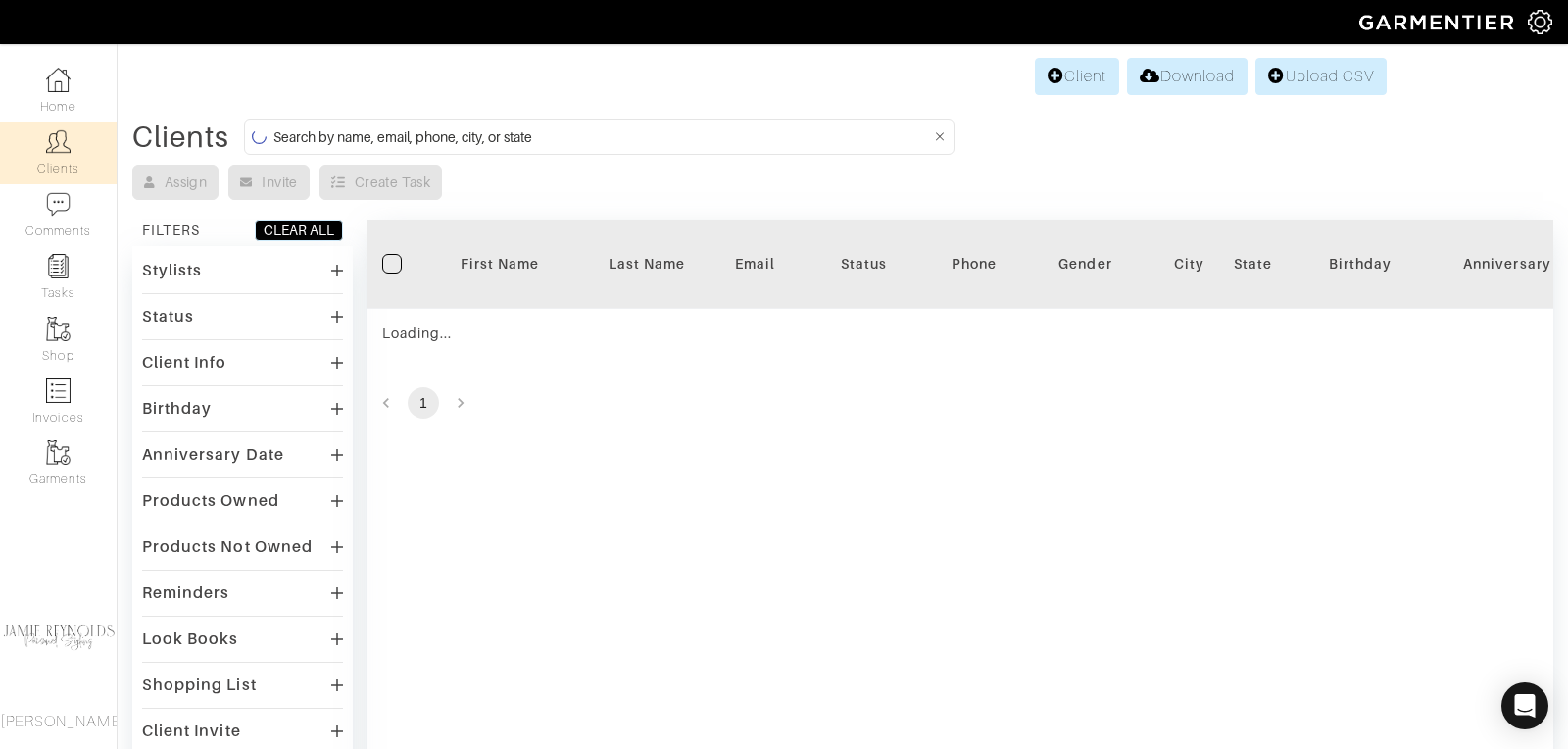
click at [586, 137] on input at bounding box center [601, 136] width 657 height 25
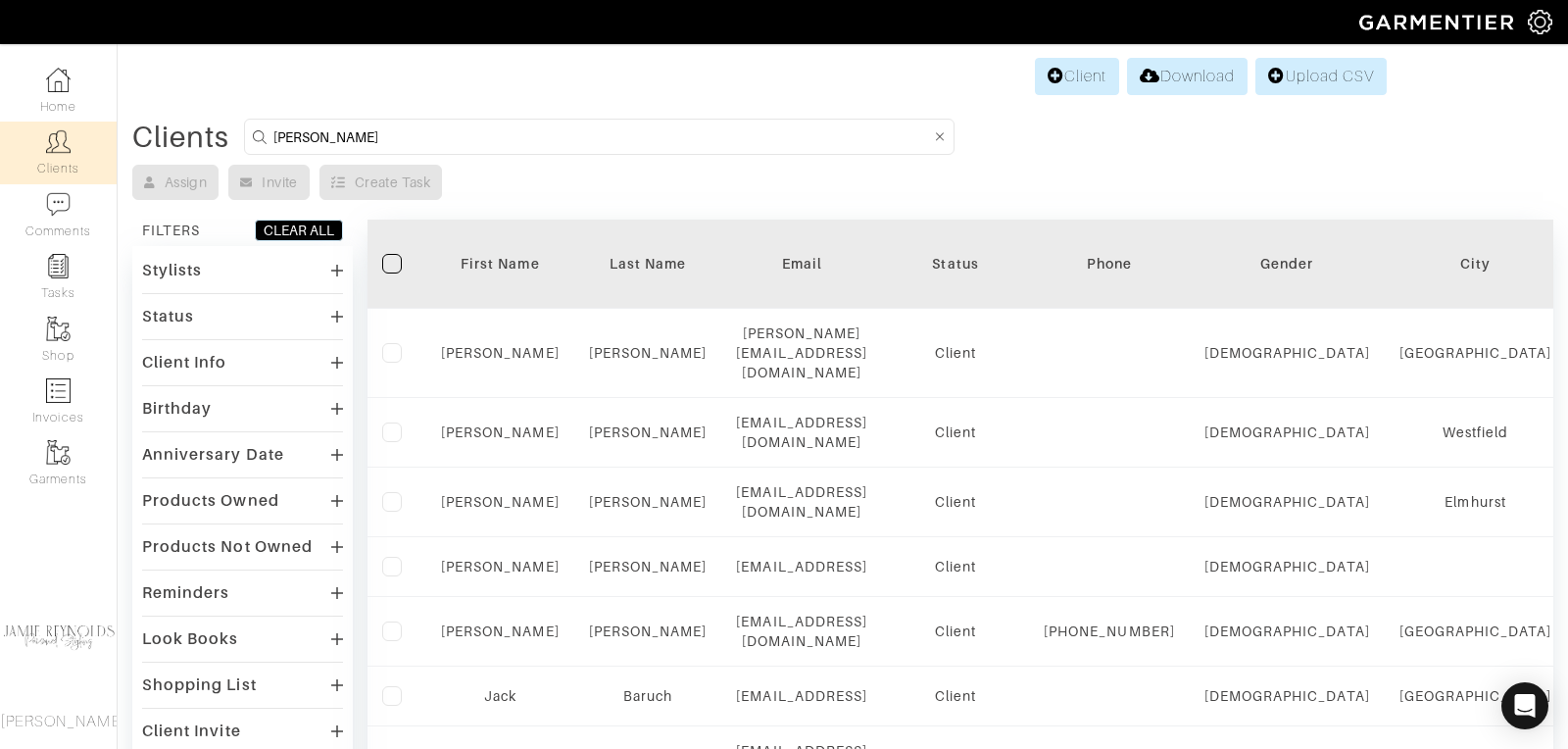
type input "[PERSON_NAME]"
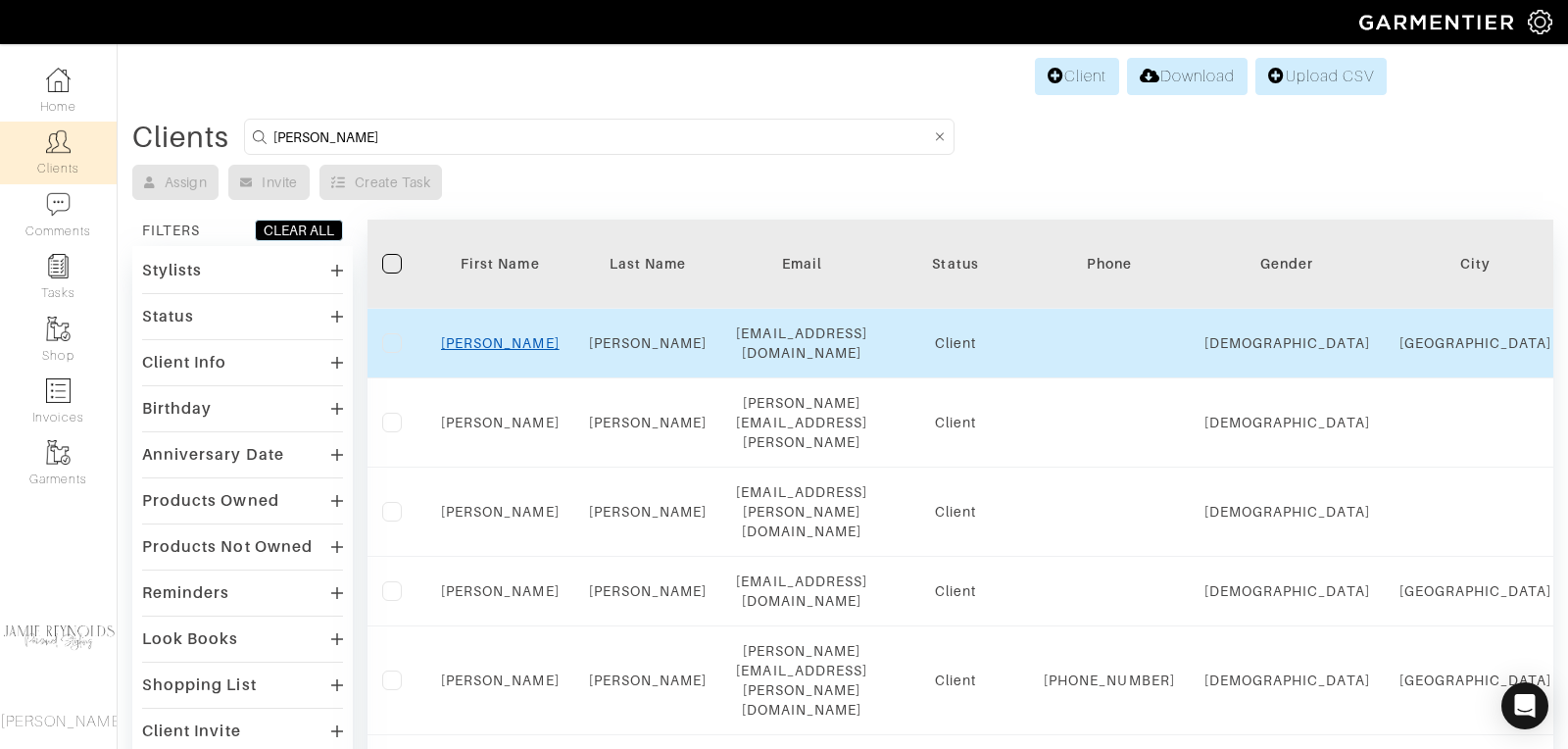
click at [501, 342] on link "Matt" at bounding box center [500, 343] width 119 height 16
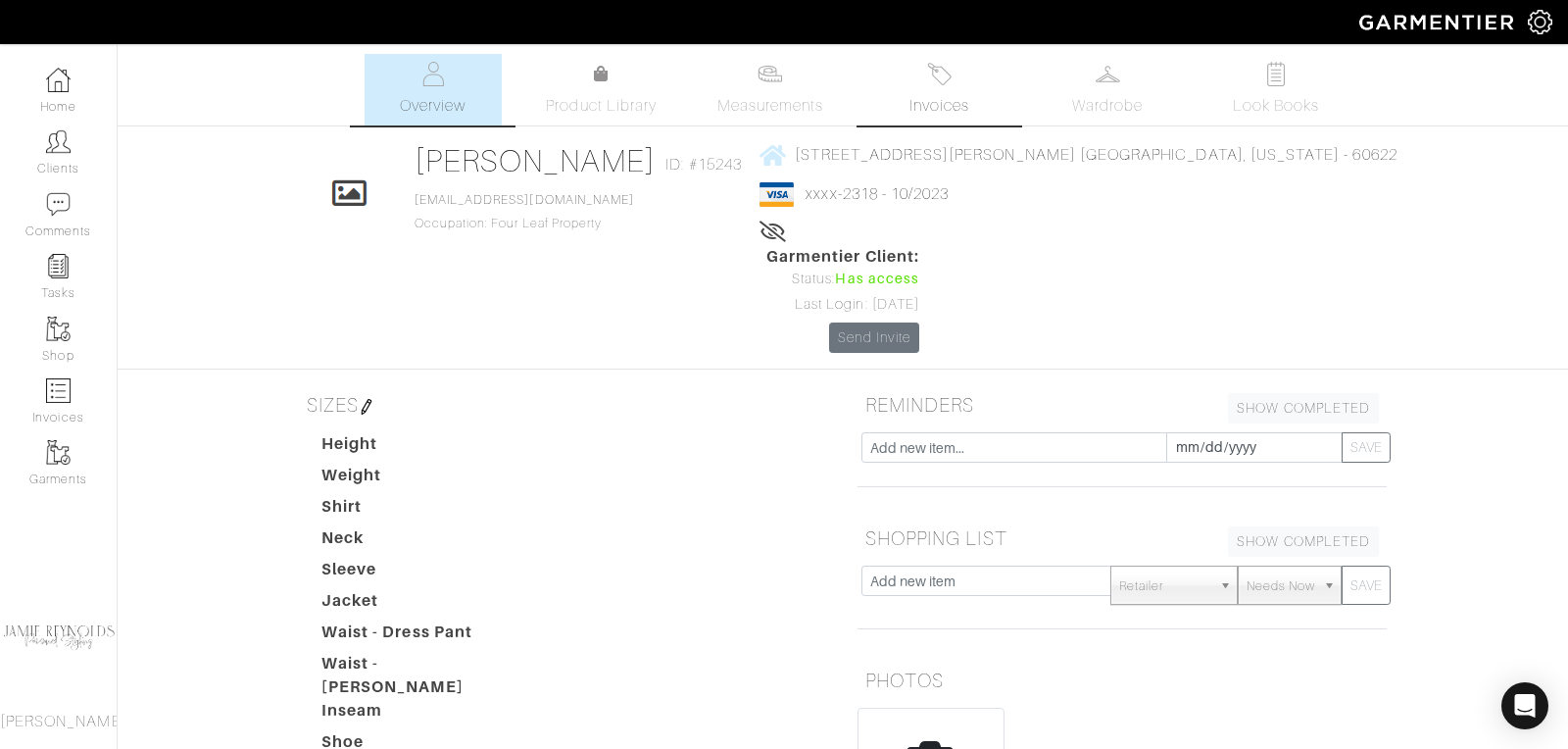
click at [942, 100] on span "Invoices" at bounding box center [939, 106] width 60 height 24
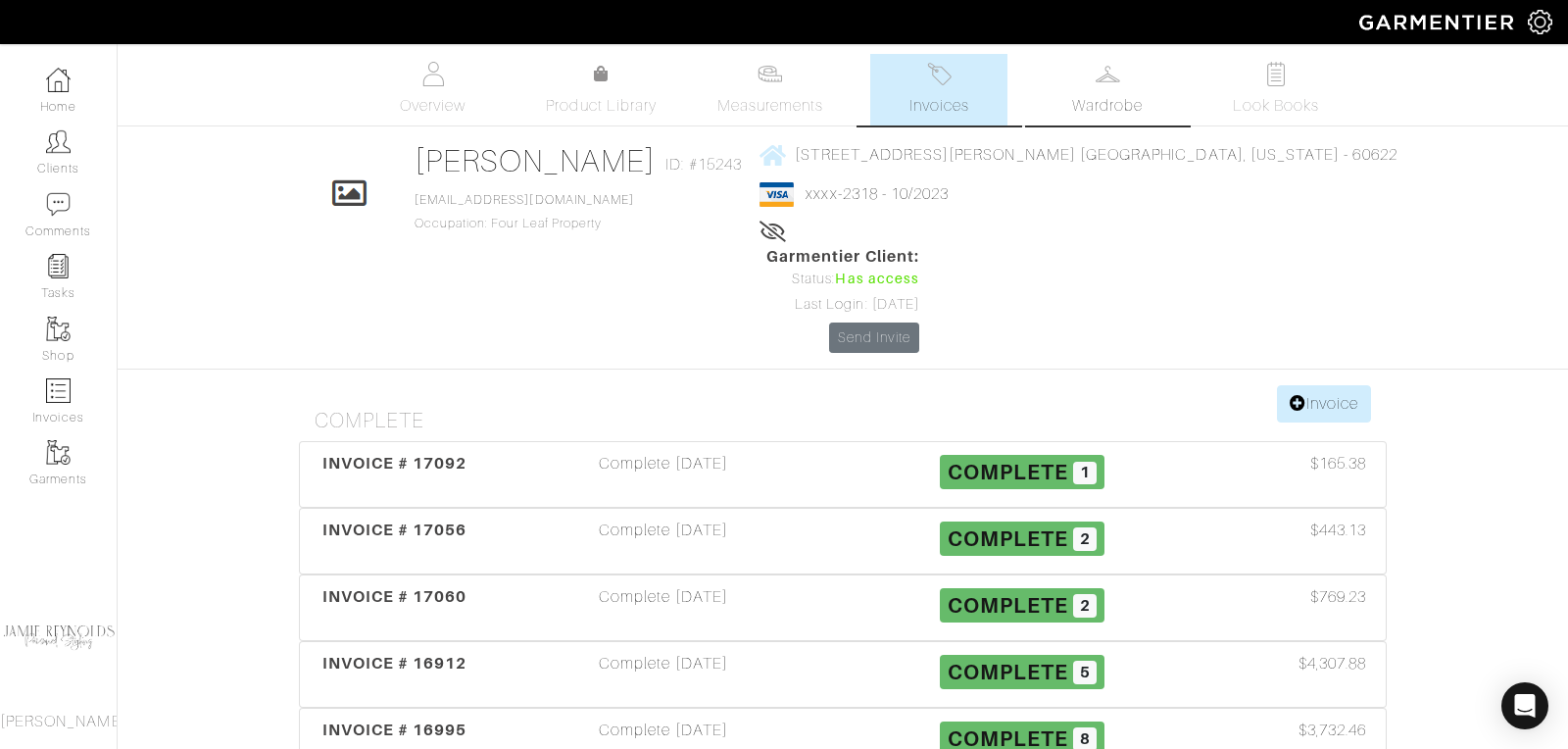
click at [1101, 95] on span "Wardrobe" at bounding box center [1108, 106] width 71 height 24
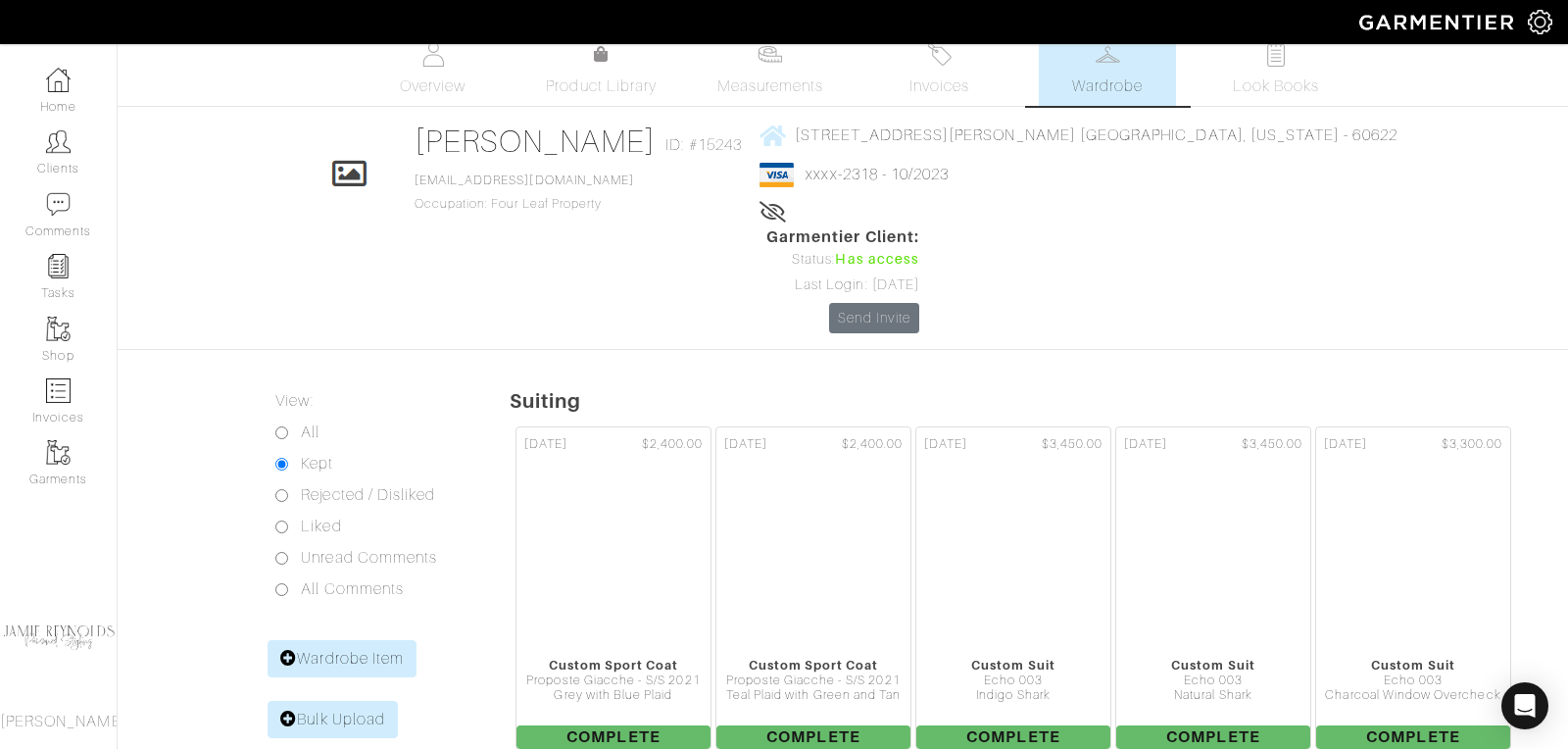
scroll to position [69, 0]
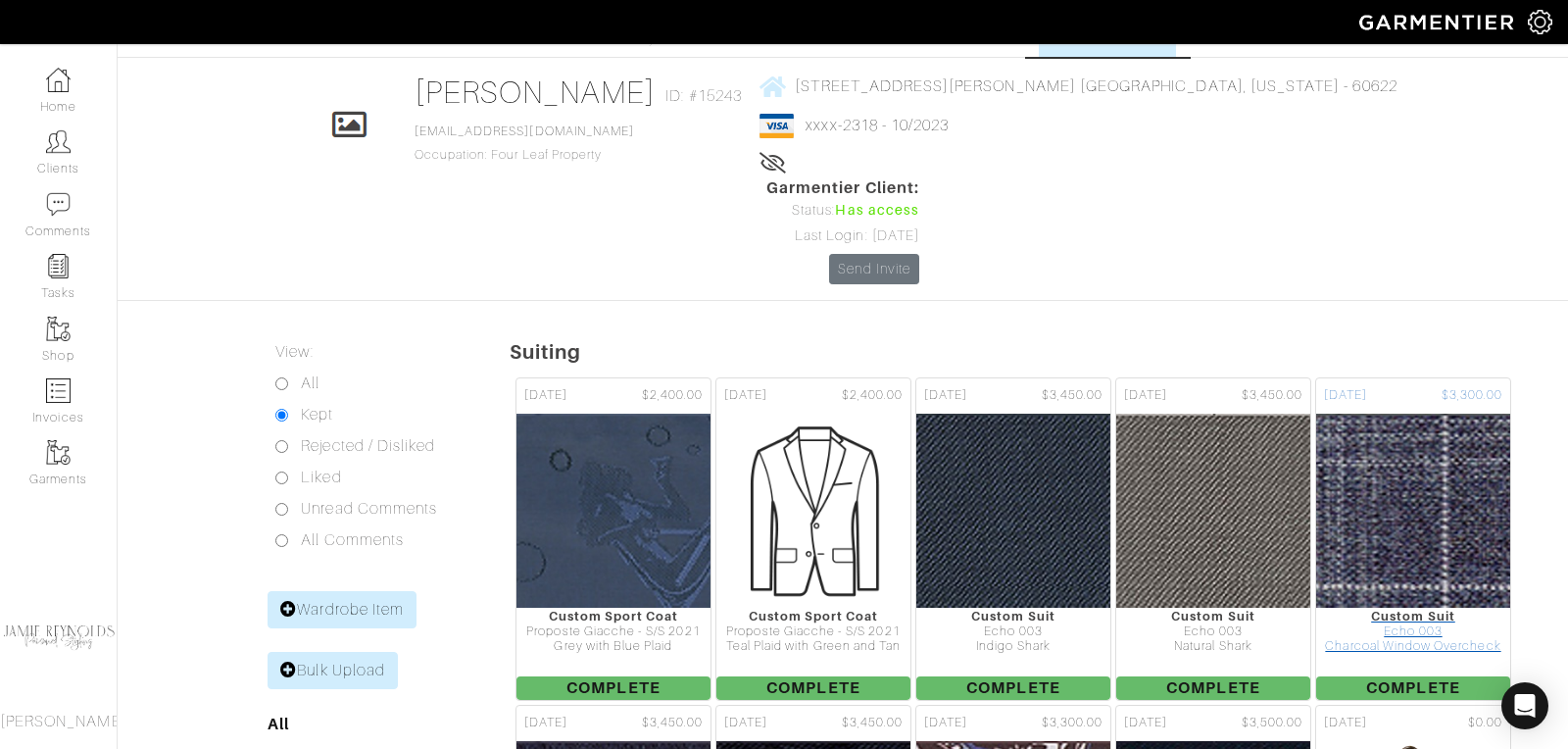
click at [1382, 412] on img at bounding box center [1413, 510] width 680 height 196
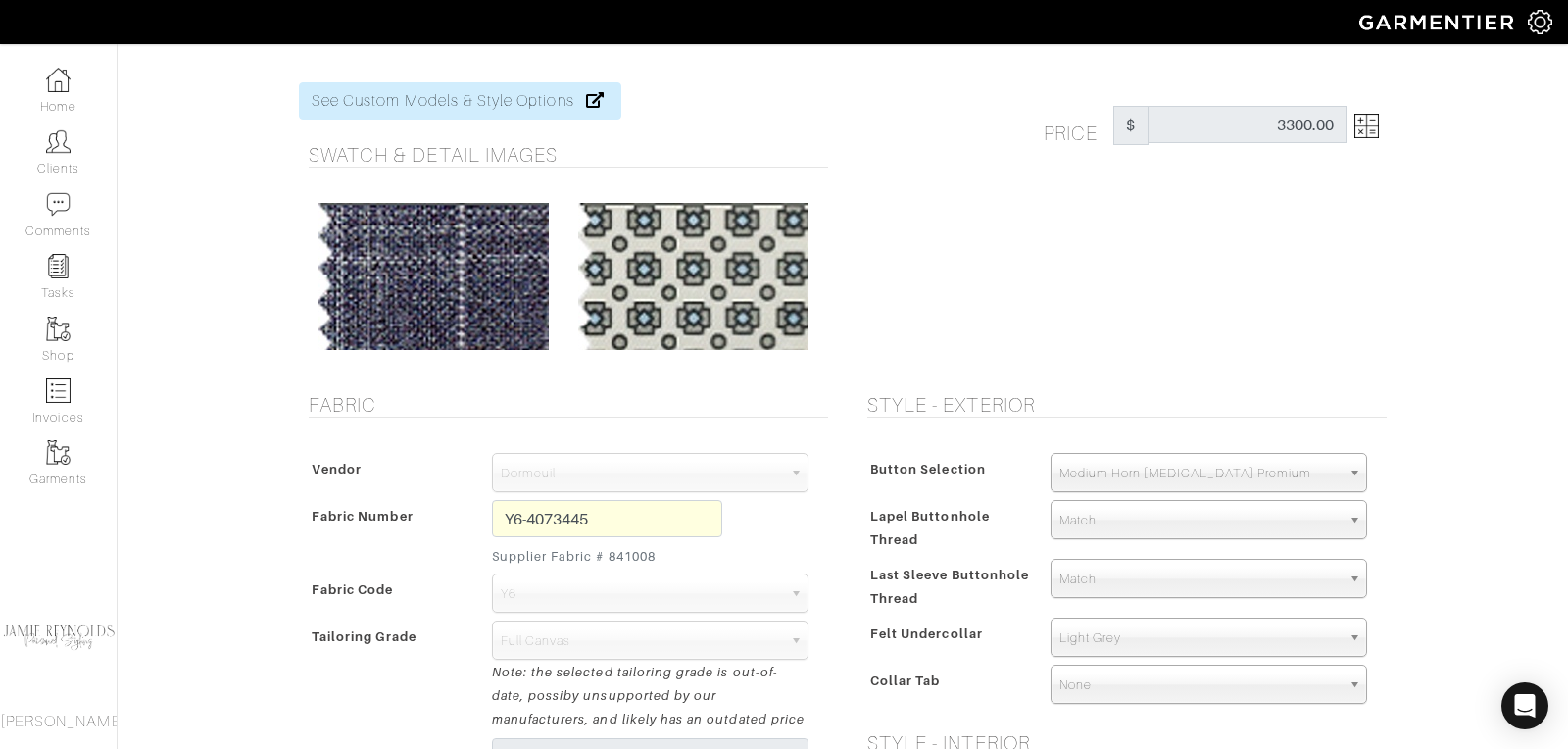
scroll to position [27, 0]
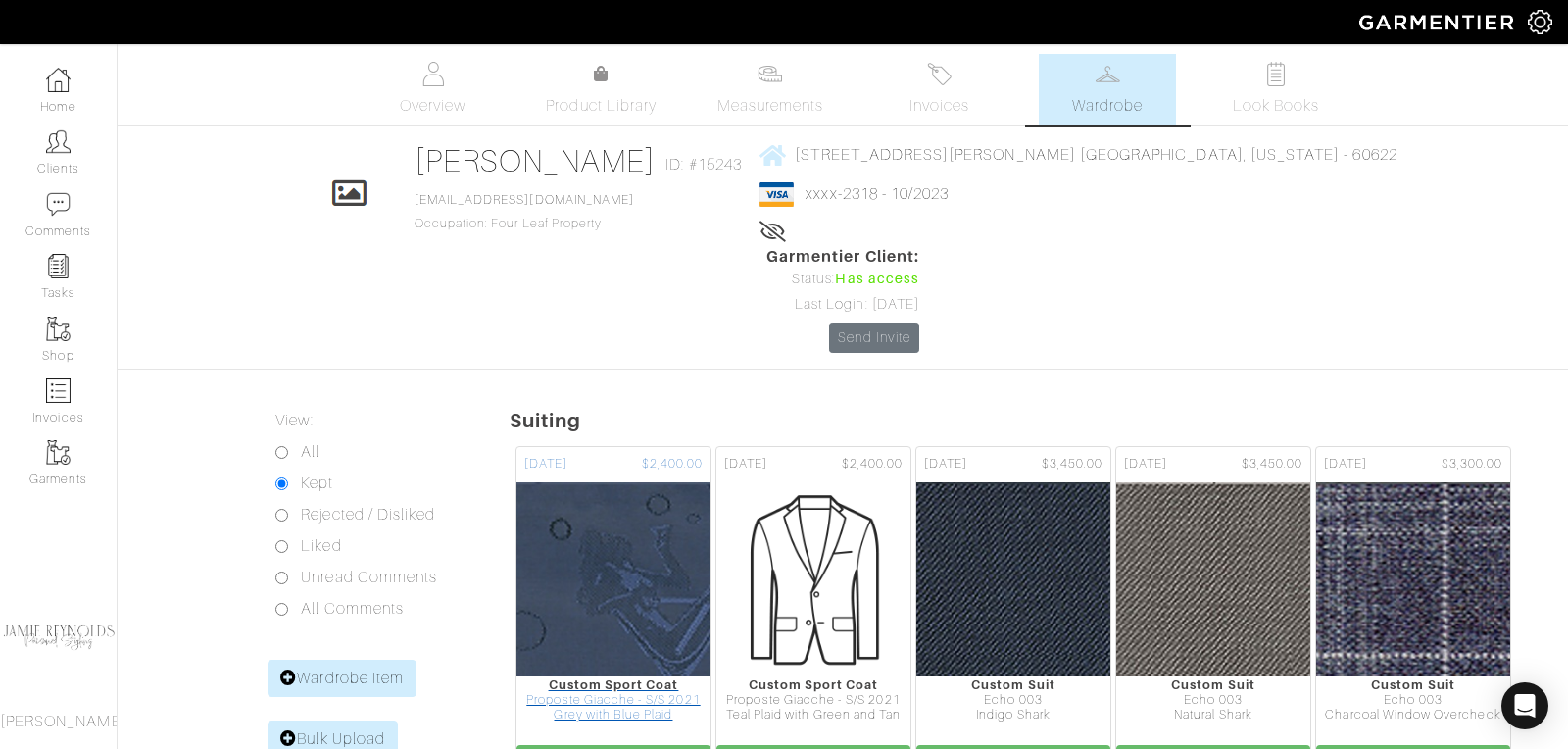
click at [654, 693] on div "Proposte Giacche - S/S 2021" at bounding box center [614, 700] width 194 height 15
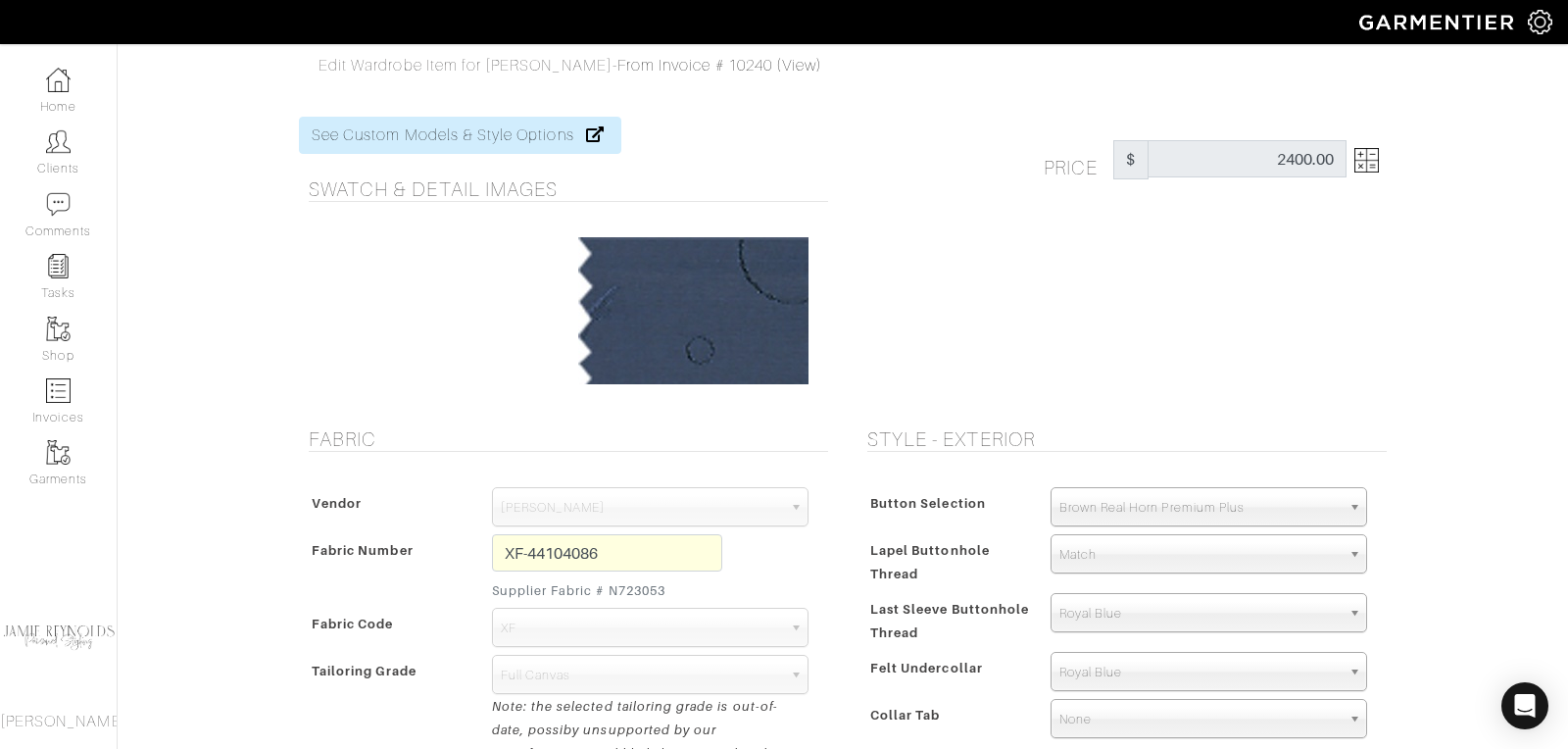
click at [1374, 166] on img at bounding box center [1366, 160] width 25 height 25
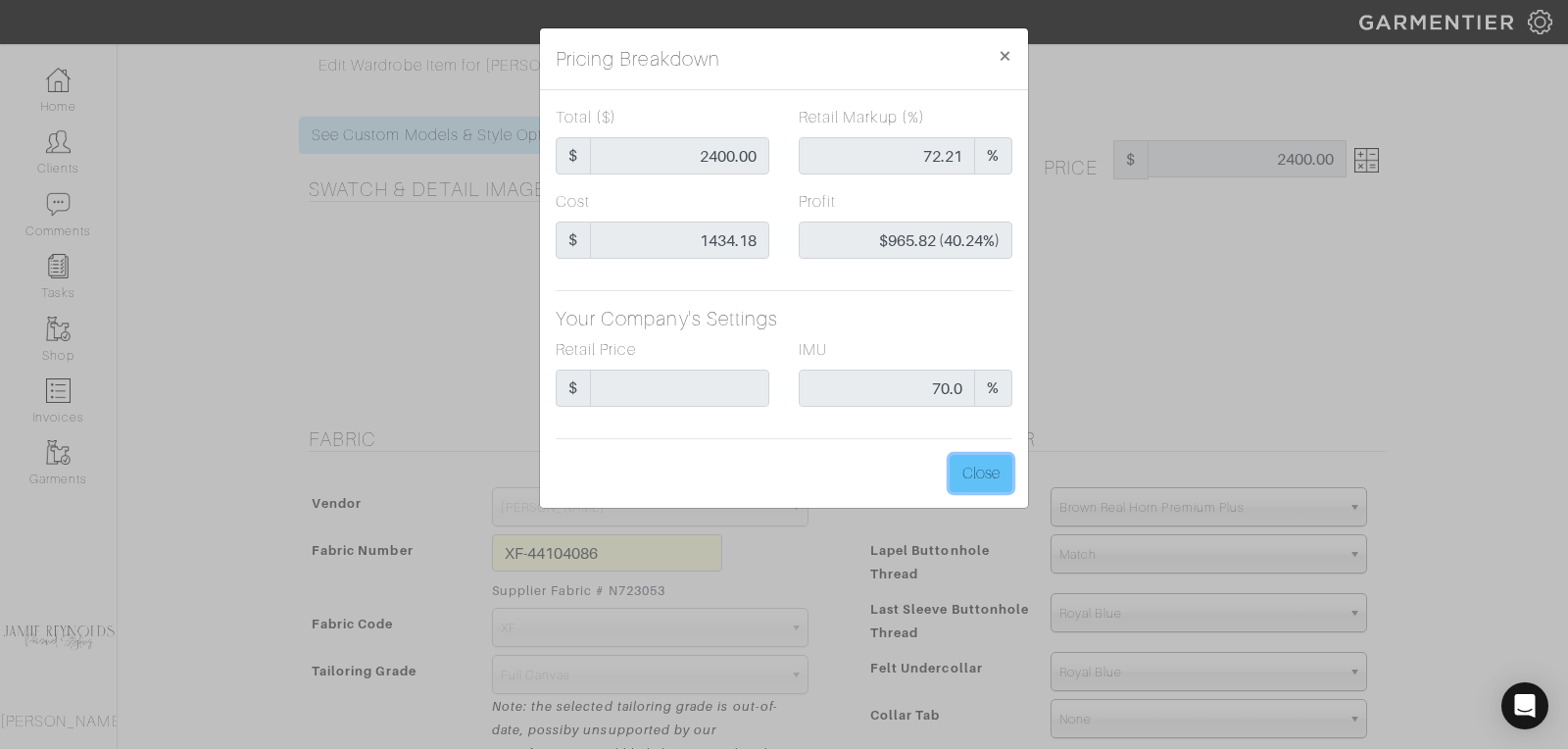
click at [982, 473] on button "Close" at bounding box center [981, 473] width 63 height 37
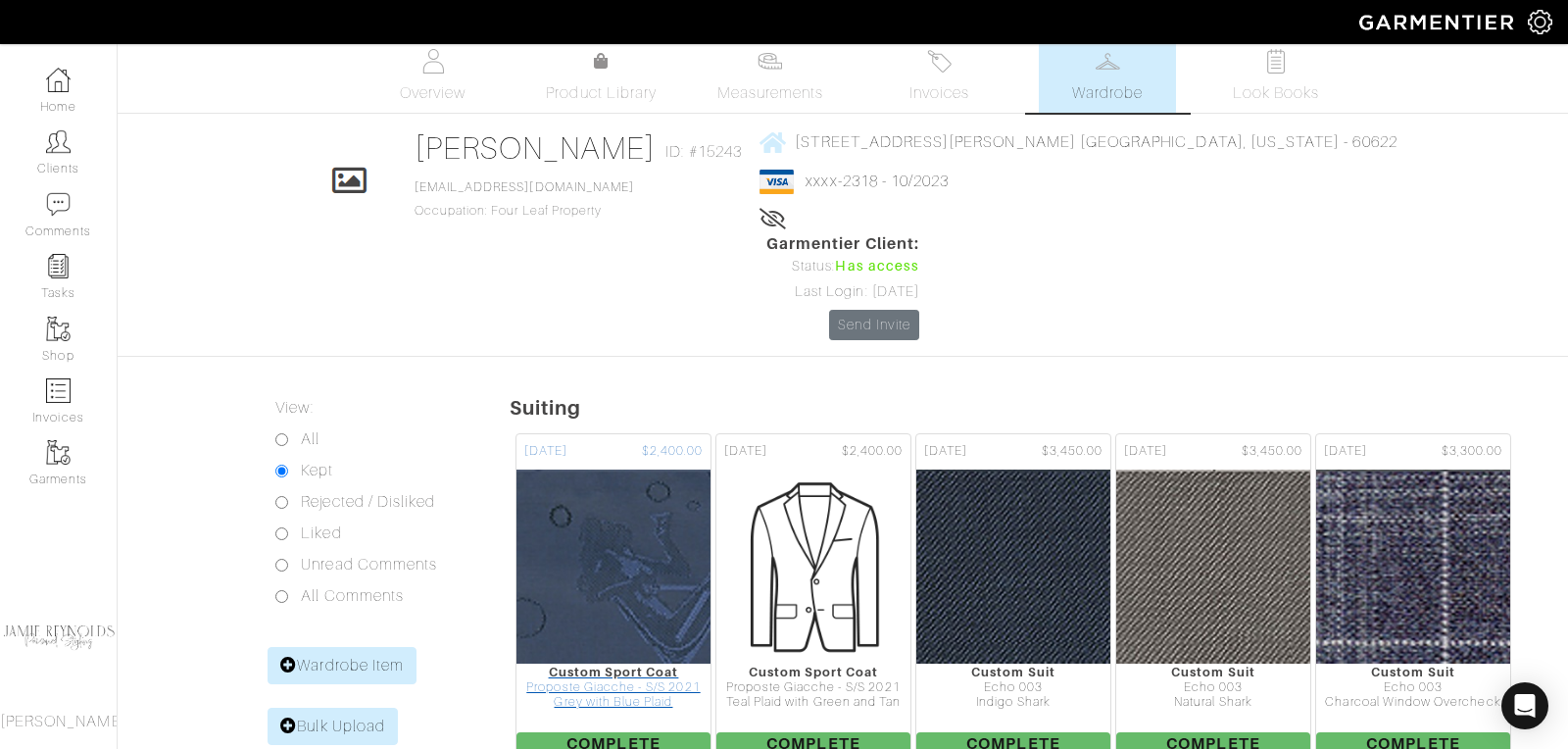
scroll to position [18, 0]
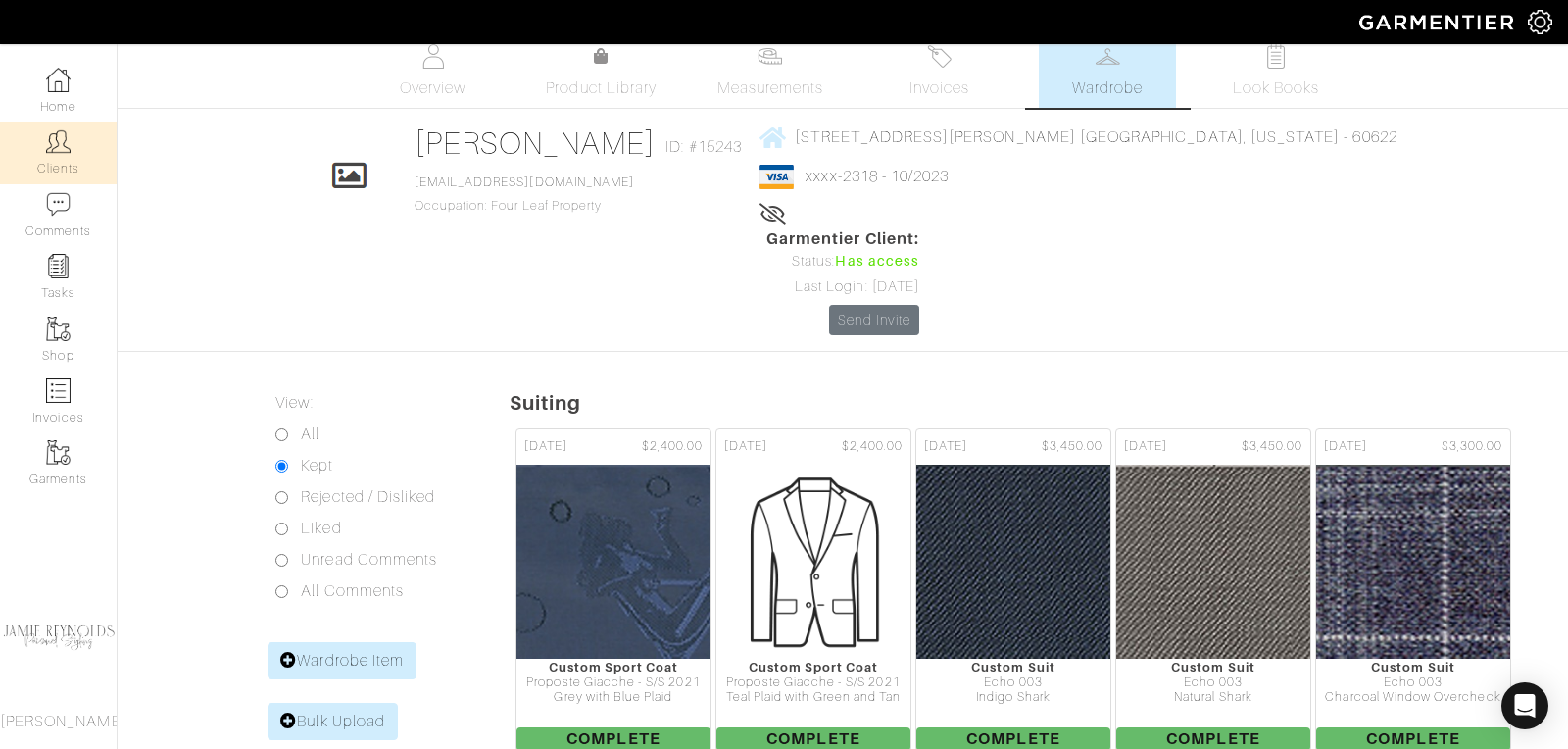
click at [69, 162] on link "Clients" at bounding box center [58, 152] width 117 height 62
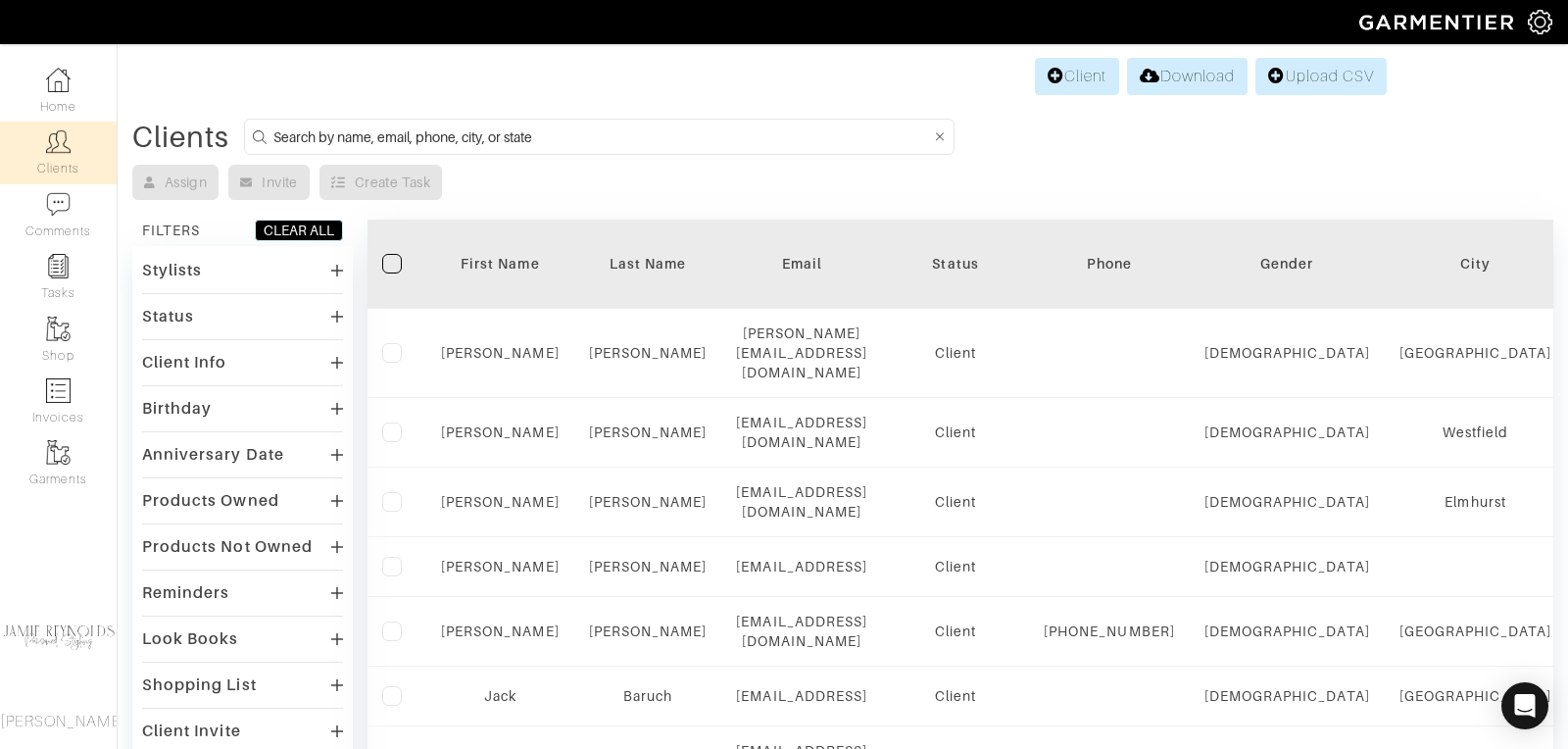
click at [469, 134] on input at bounding box center [601, 136] width 657 height 25
type input "andrew Hendrie"
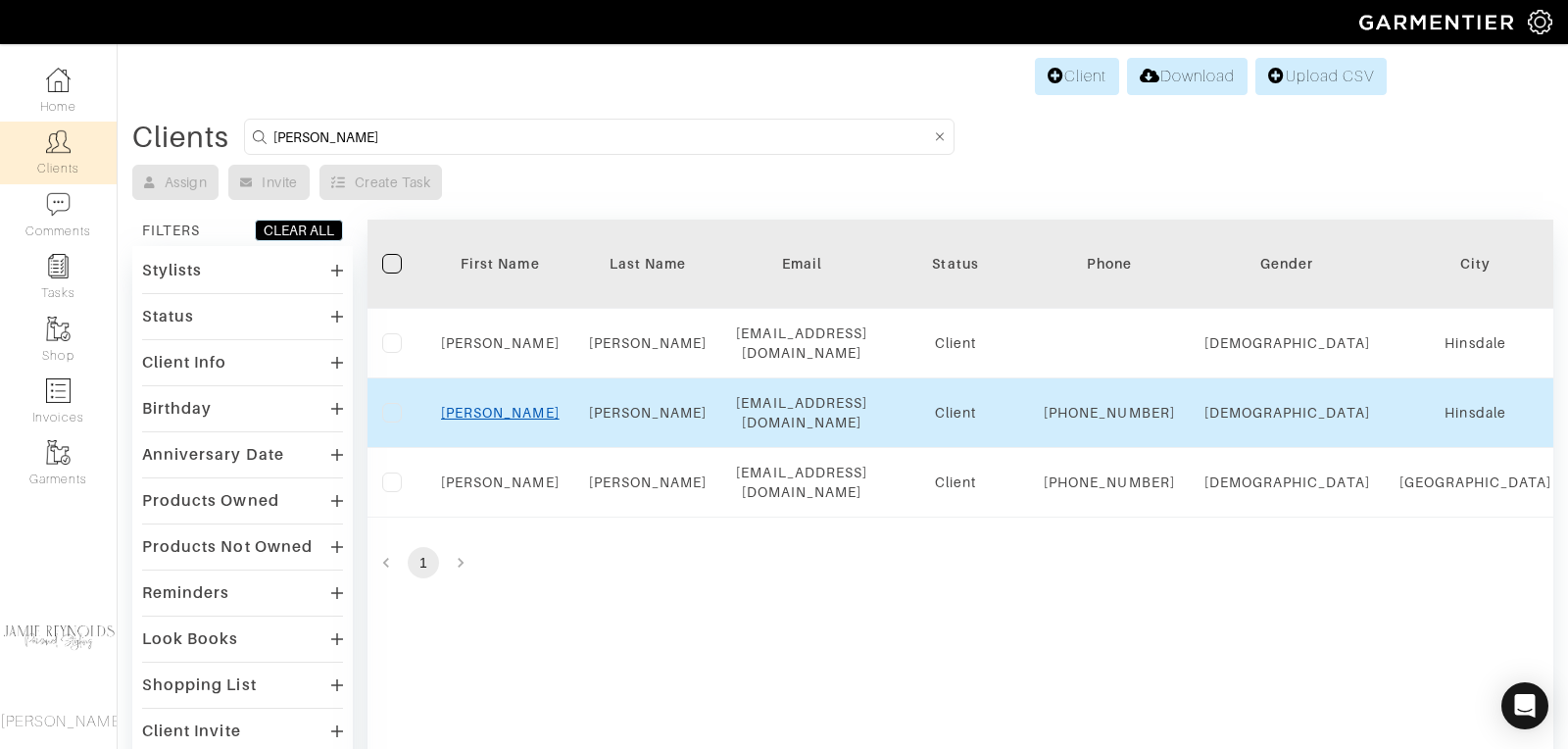
click at [487, 408] on link "Andrew" at bounding box center [500, 412] width 119 height 16
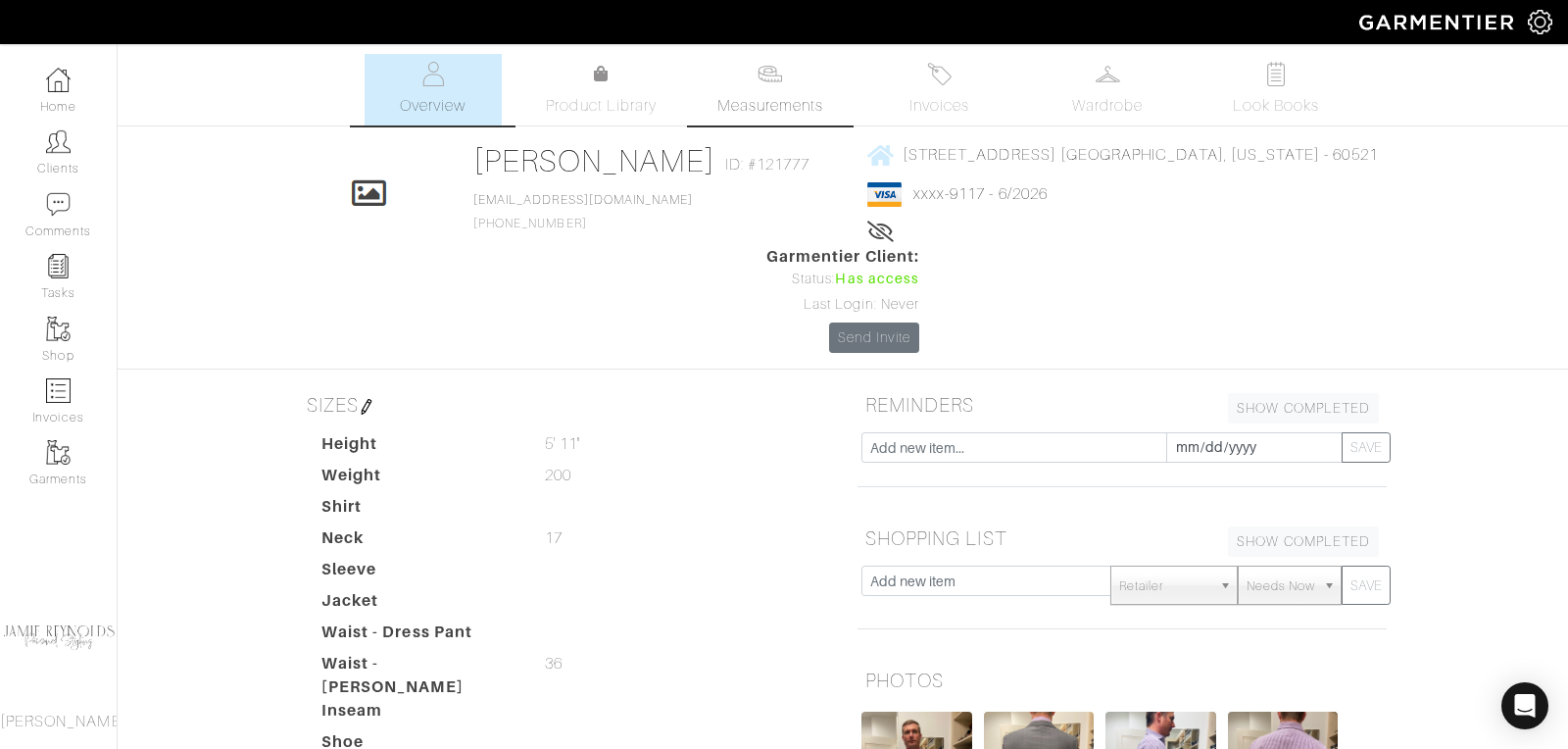
click at [771, 100] on span "Measurements" at bounding box center [771, 106] width 107 height 24
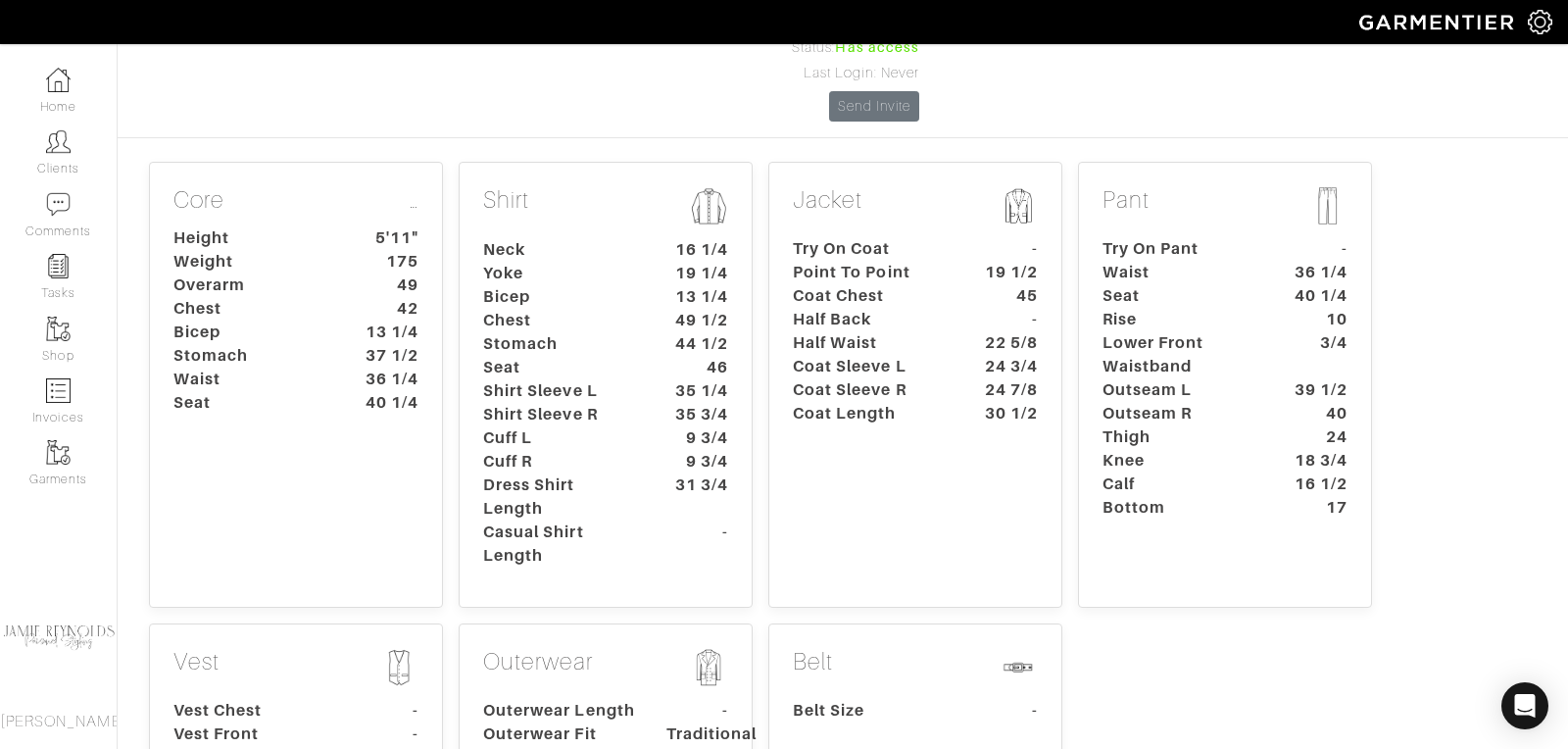
scroll to position [233, 0]
click at [902, 394] on div "Jacket Try On Coat - Point To Point 19 1/2 Coat Chest 45 Half Back - Half Waist…" at bounding box center [915, 384] width 294 height 446
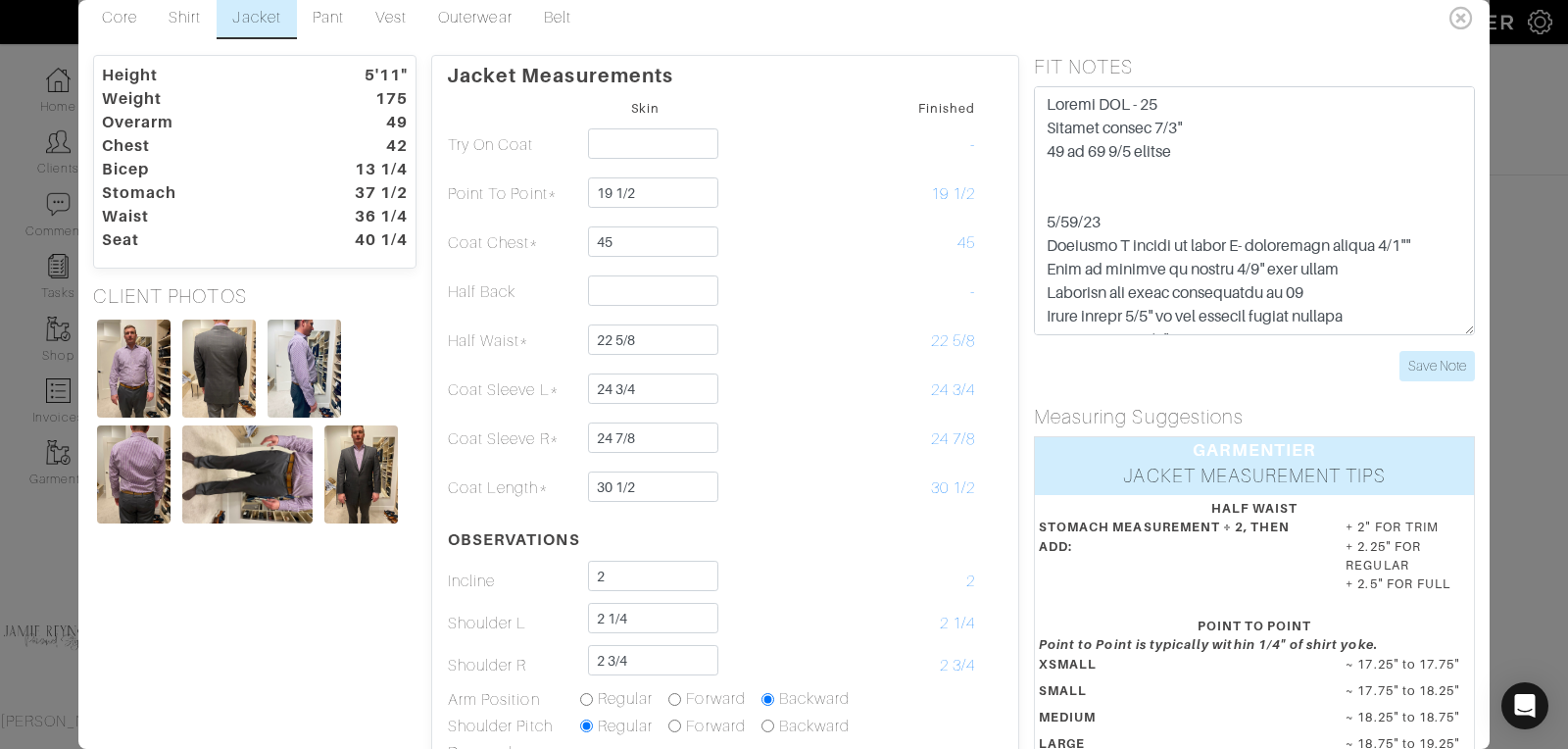
scroll to position [14, 0]
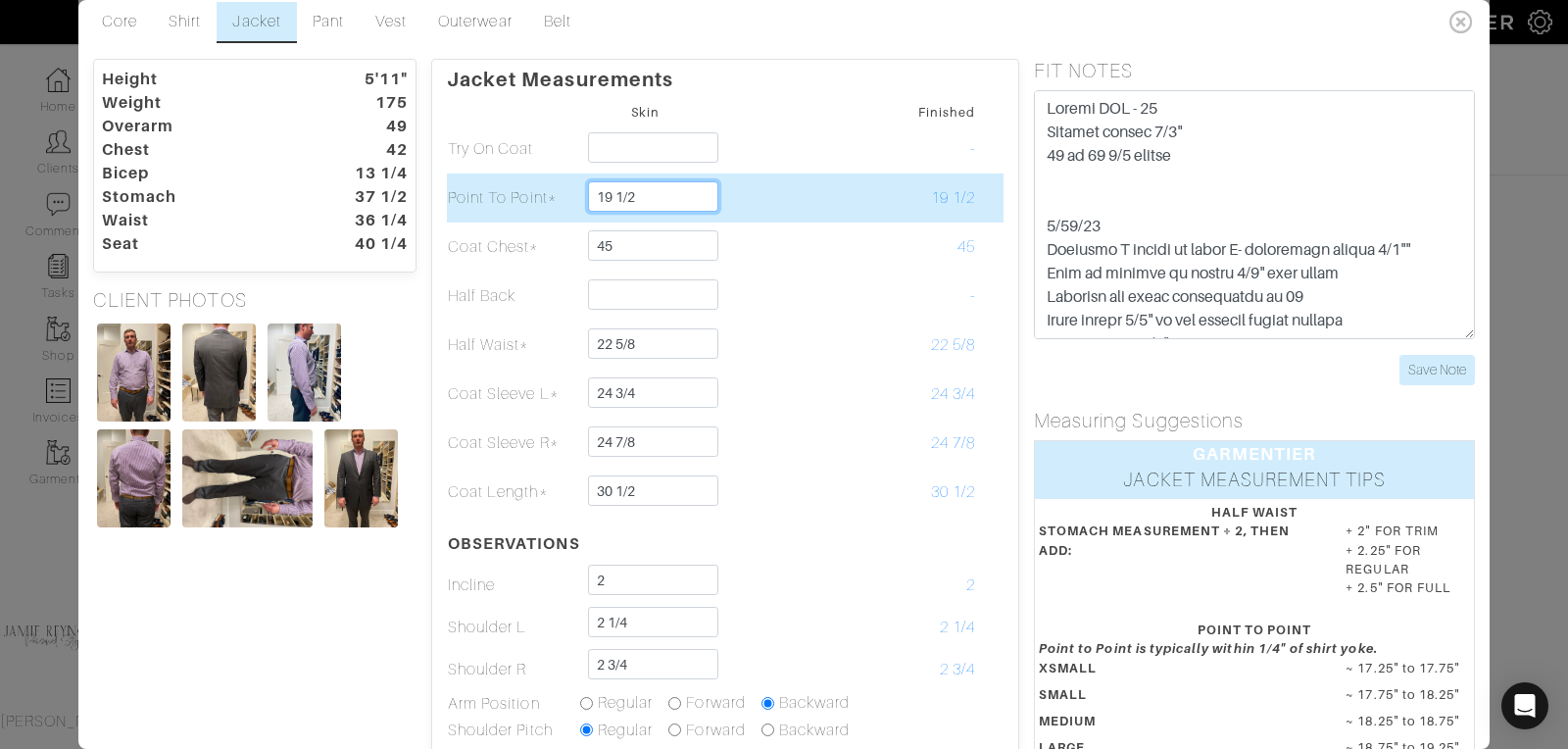
click at [640, 196] on input "19 1/2" at bounding box center [653, 196] width 131 height 30
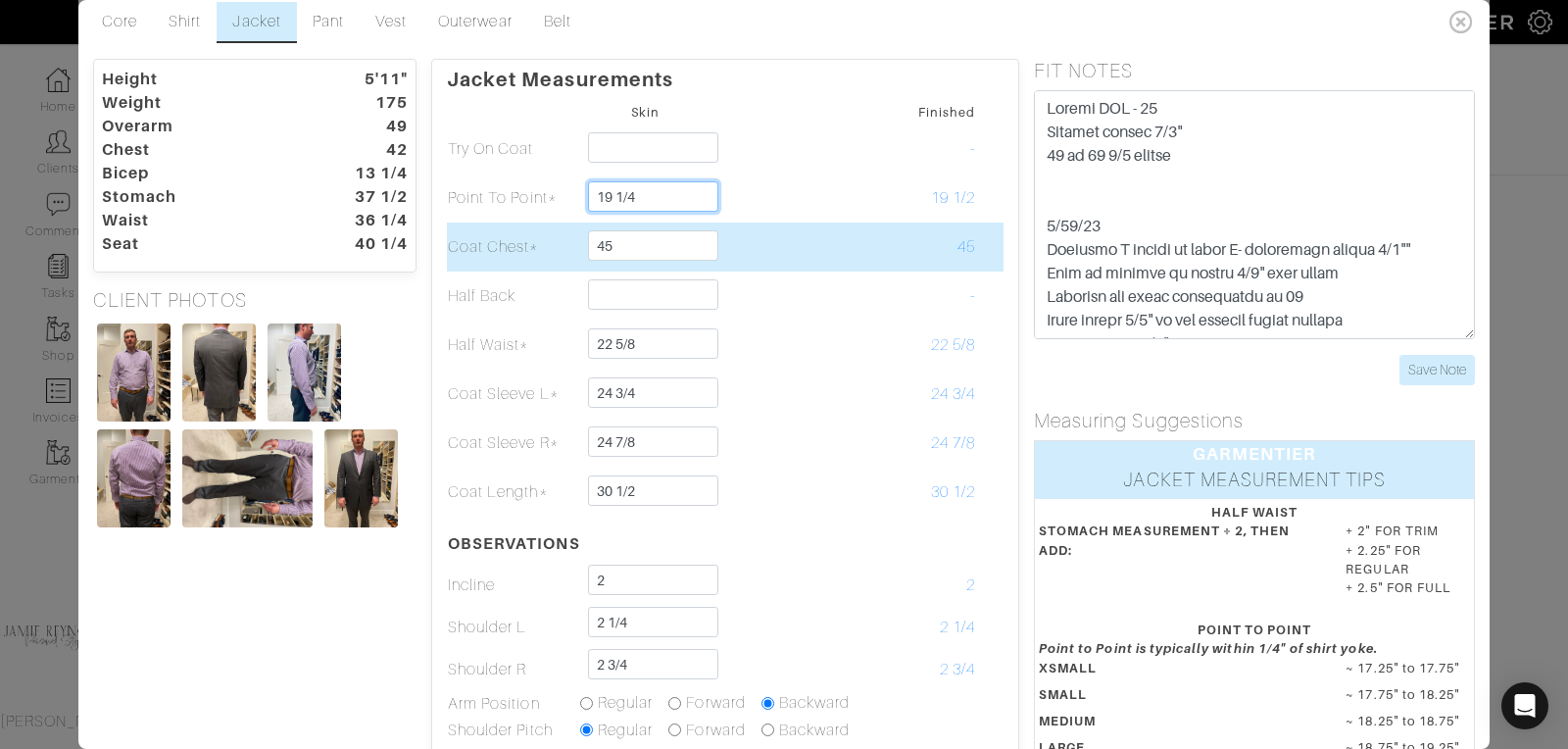
type input "19 1/4"
click at [797, 254] on td at bounding box center [778, 247] width 133 height 49
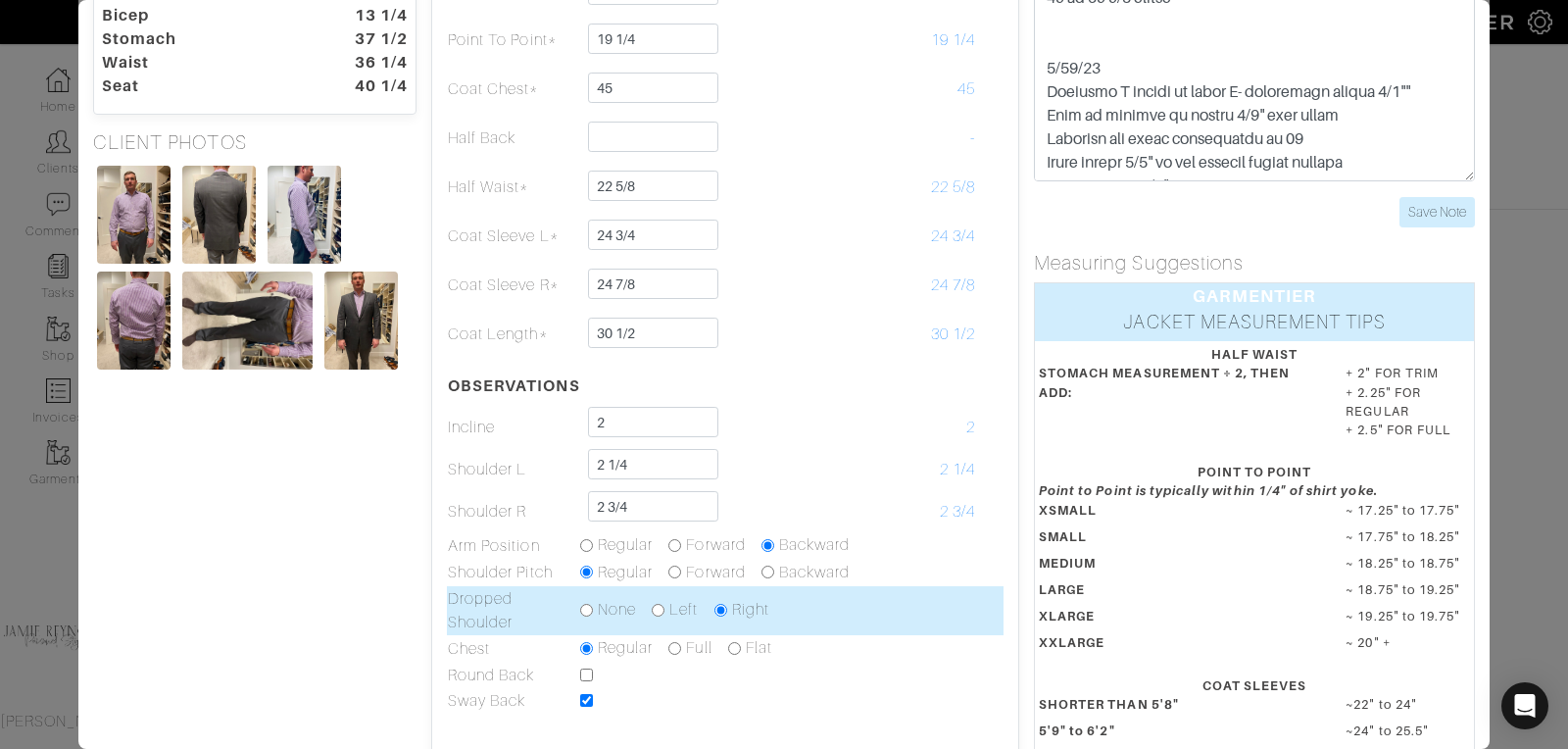
scroll to position [167, 0]
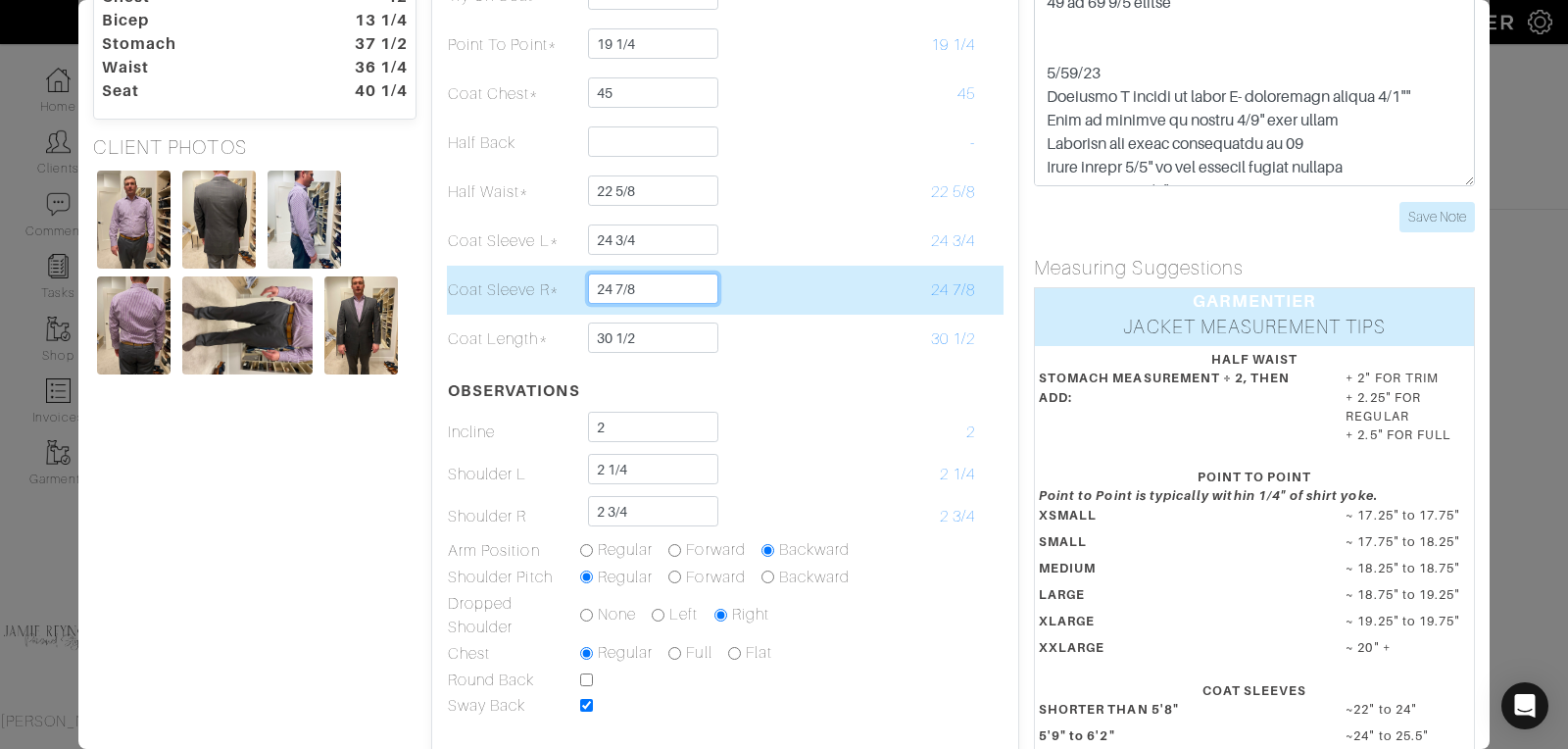
click at [645, 289] on input "24 7/8" at bounding box center [653, 288] width 131 height 30
click at [644, 287] on input "24 7/8" at bounding box center [653, 288] width 131 height 30
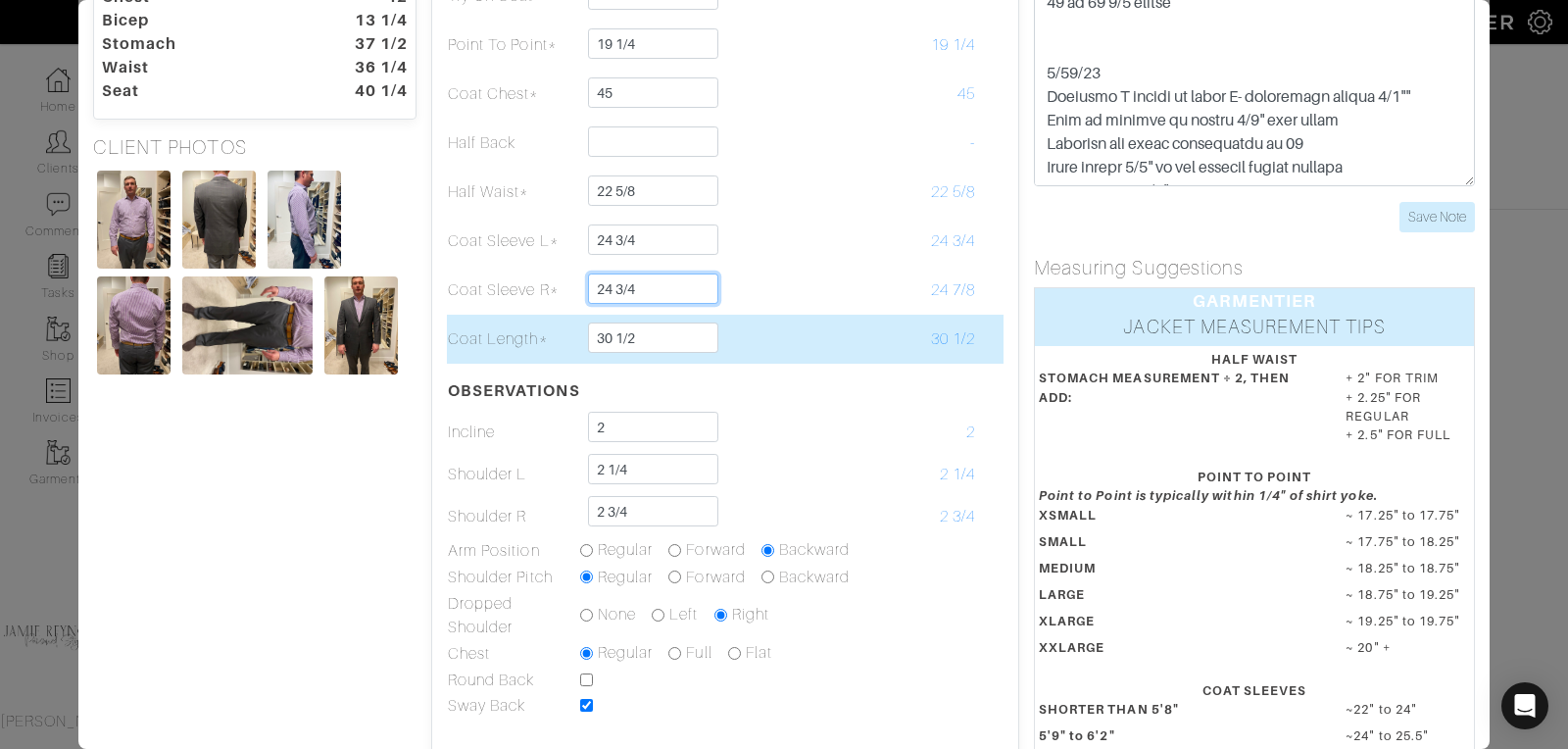
type input "24 3/4"
click at [794, 322] on td at bounding box center [778, 339] width 133 height 49
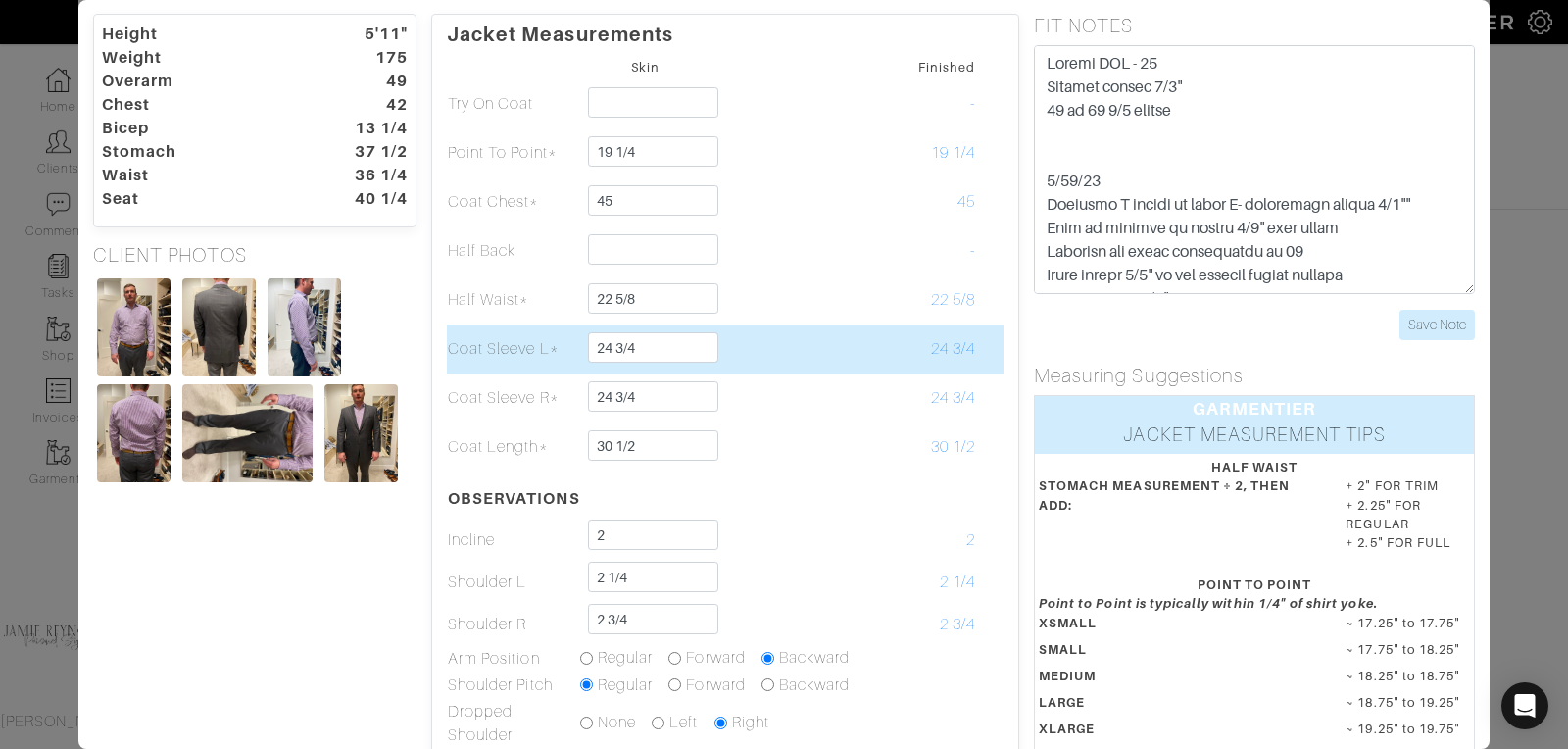
scroll to position [43, 0]
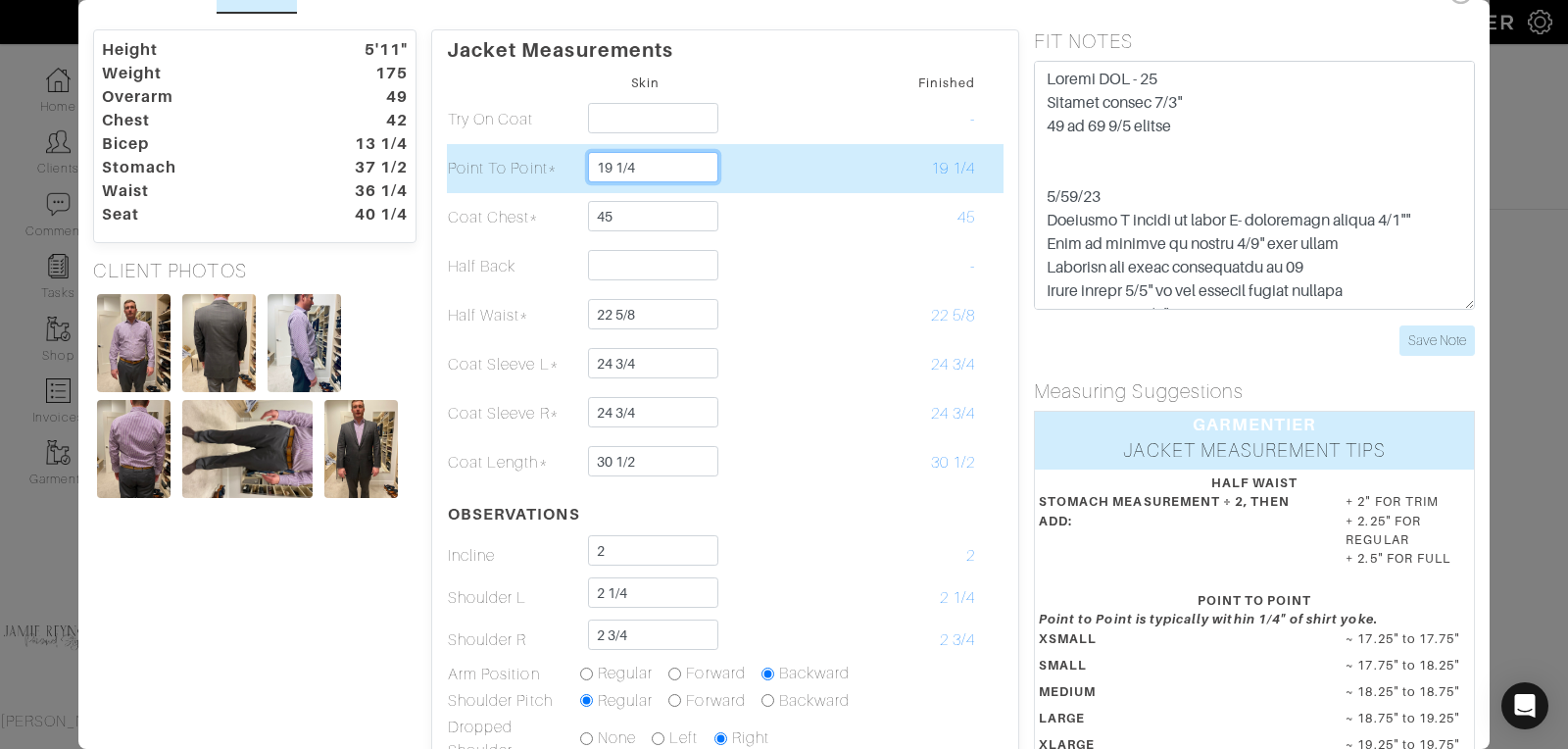
click at [643, 166] on input "19 1/4" at bounding box center [653, 167] width 131 height 30
type input "19"
click at [853, 186] on td "19" at bounding box center [909, 169] width 133 height 49
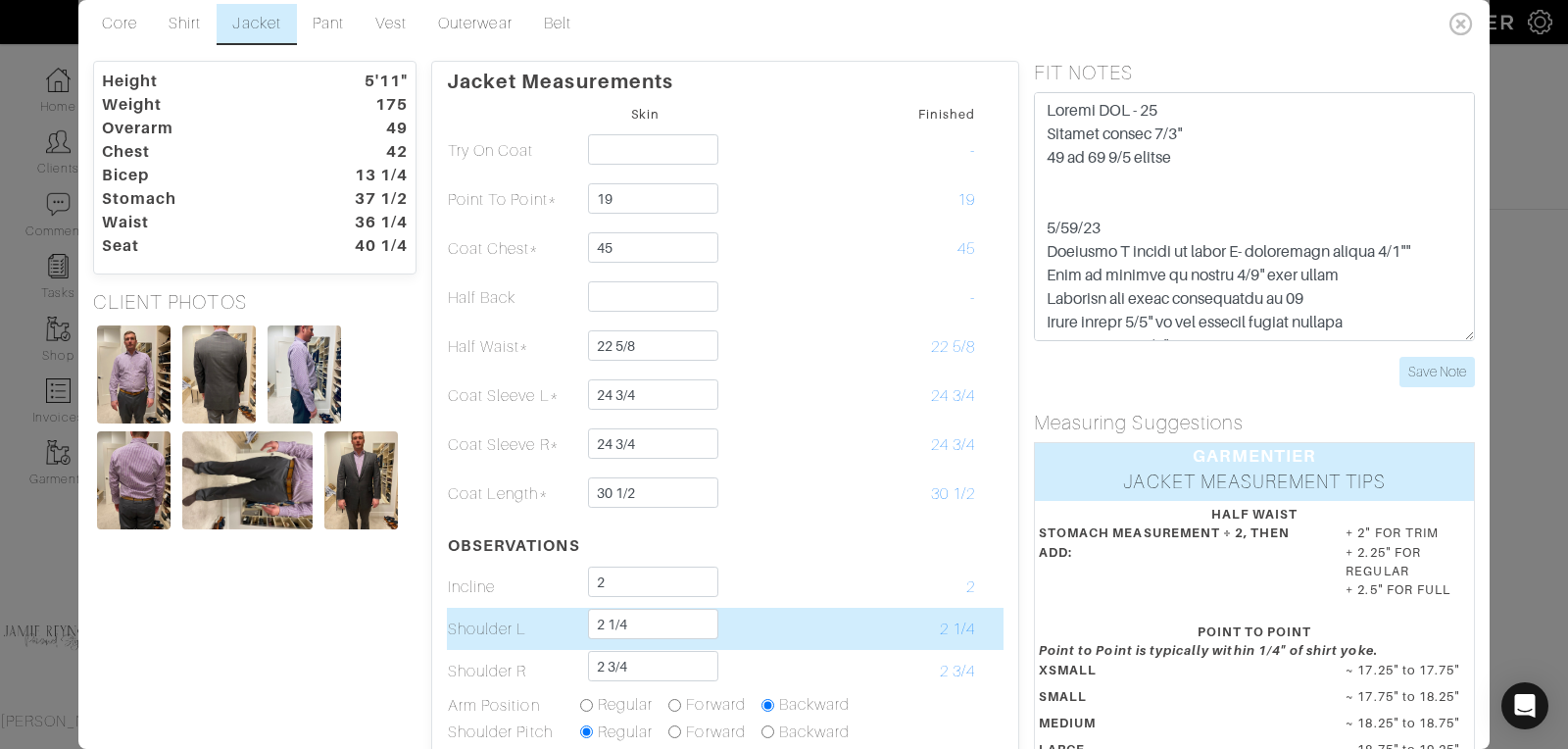
scroll to position [0, 0]
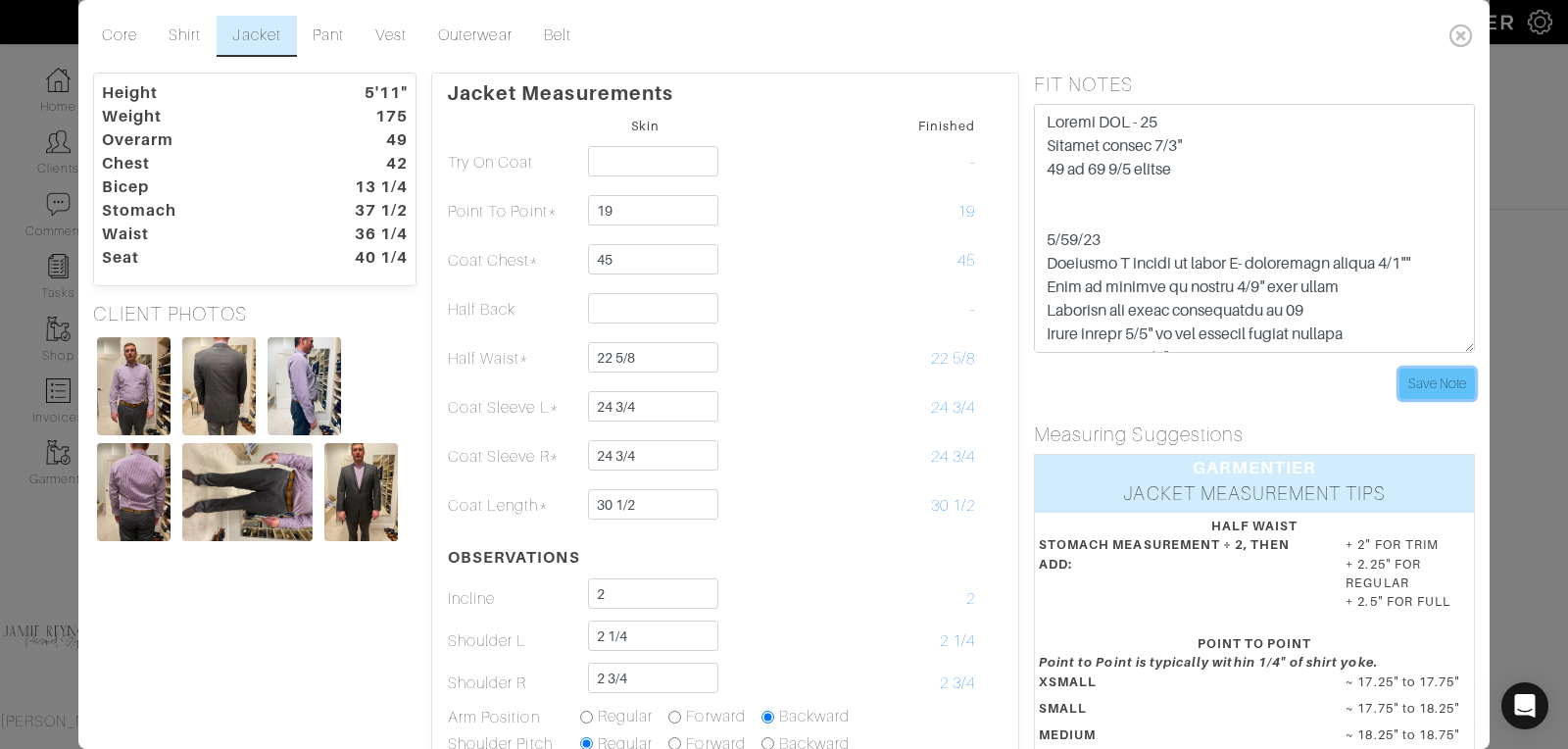
click at [1440, 387] on input "Save Note" at bounding box center [1436, 383] width 76 height 30
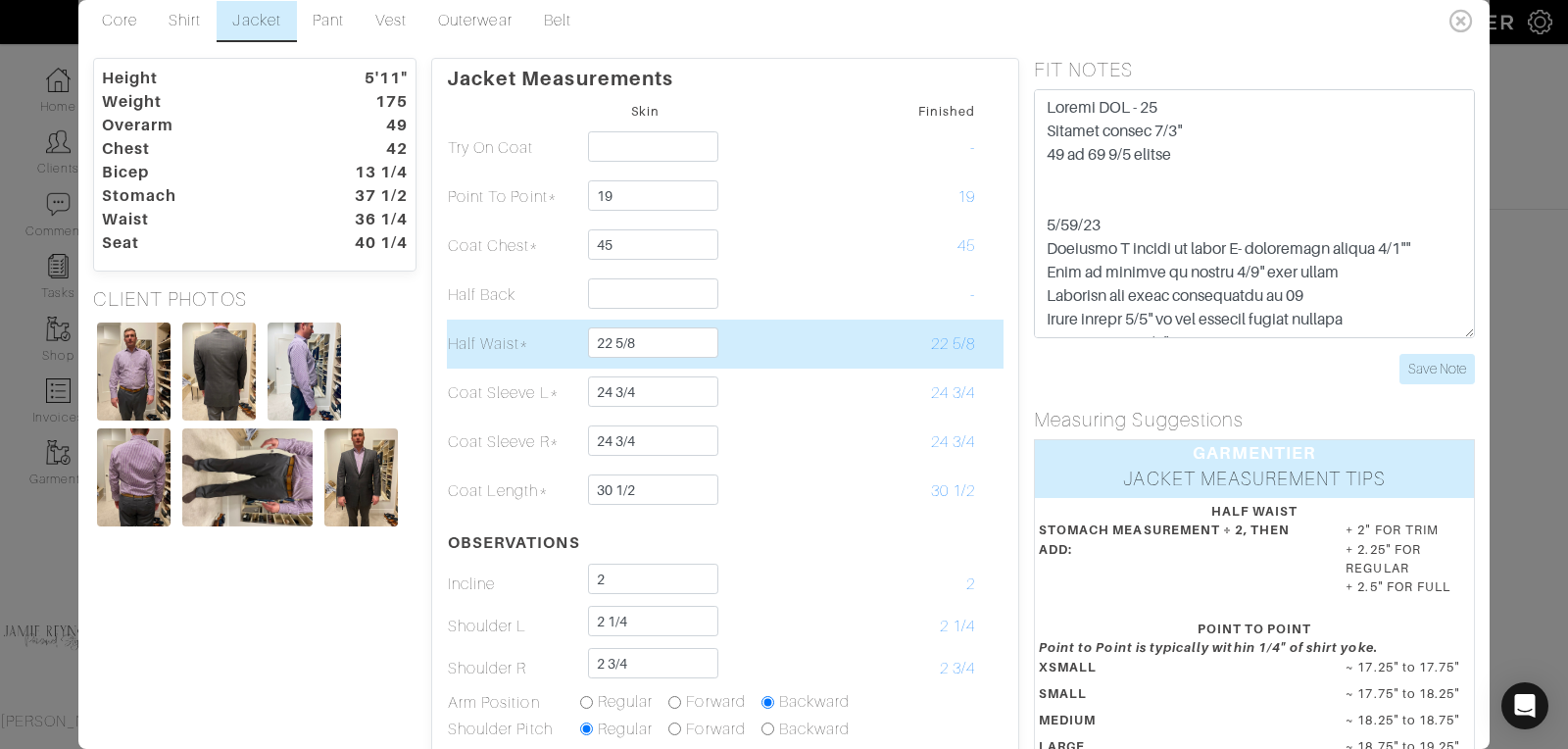
scroll to position [22, 0]
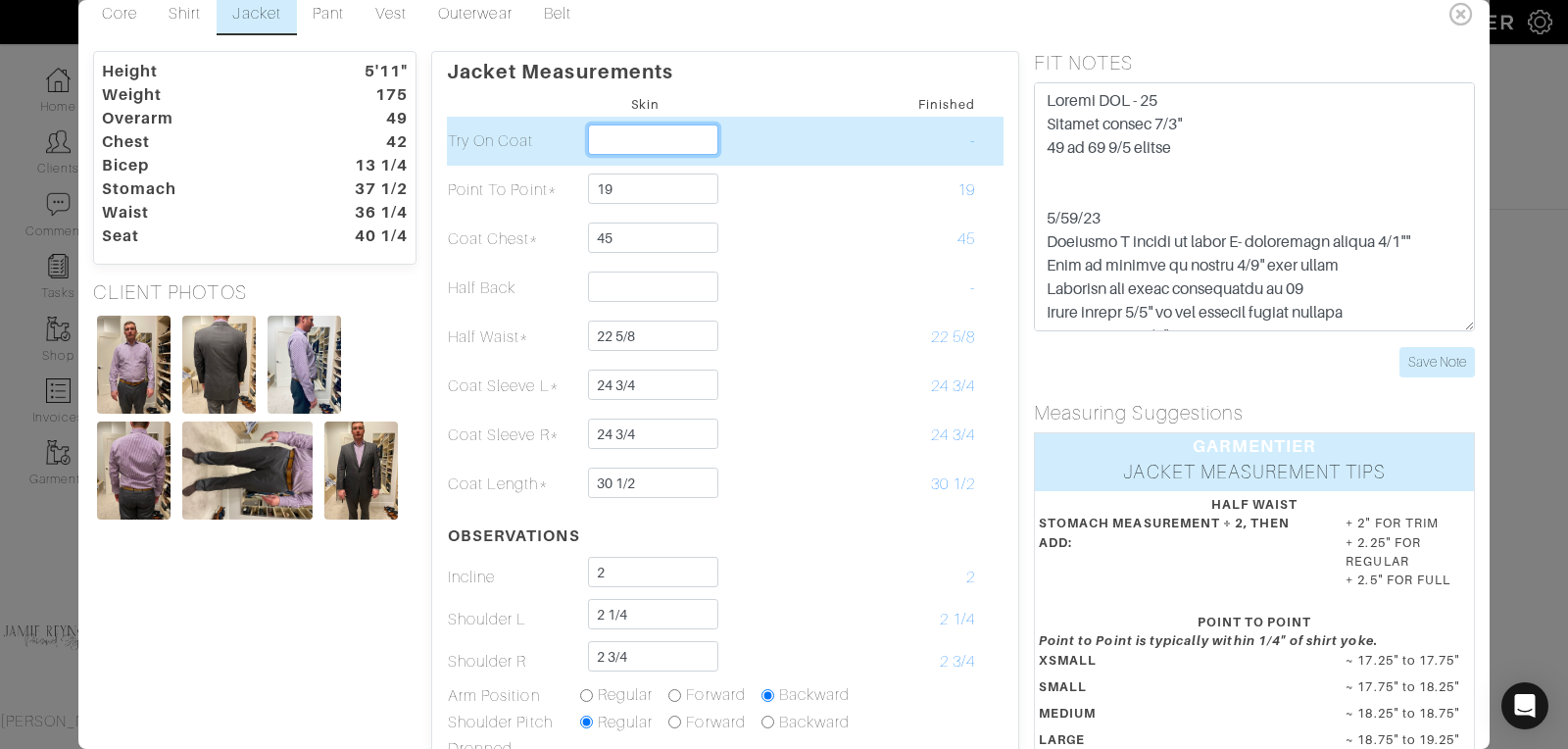
click at [608, 139] on input "text" at bounding box center [653, 139] width 131 height 30
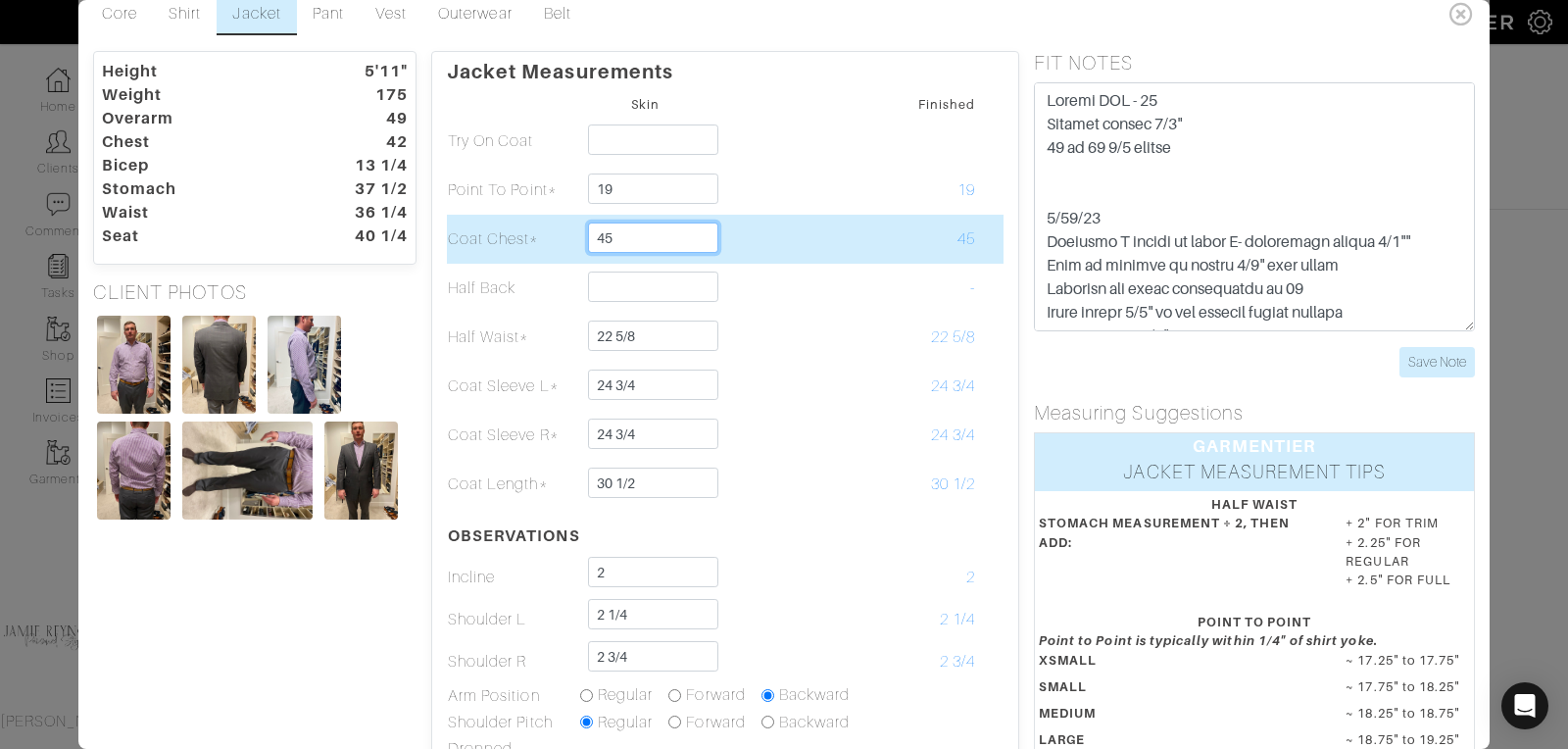
click at [620, 238] on input "45" at bounding box center [653, 238] width 131 height 30
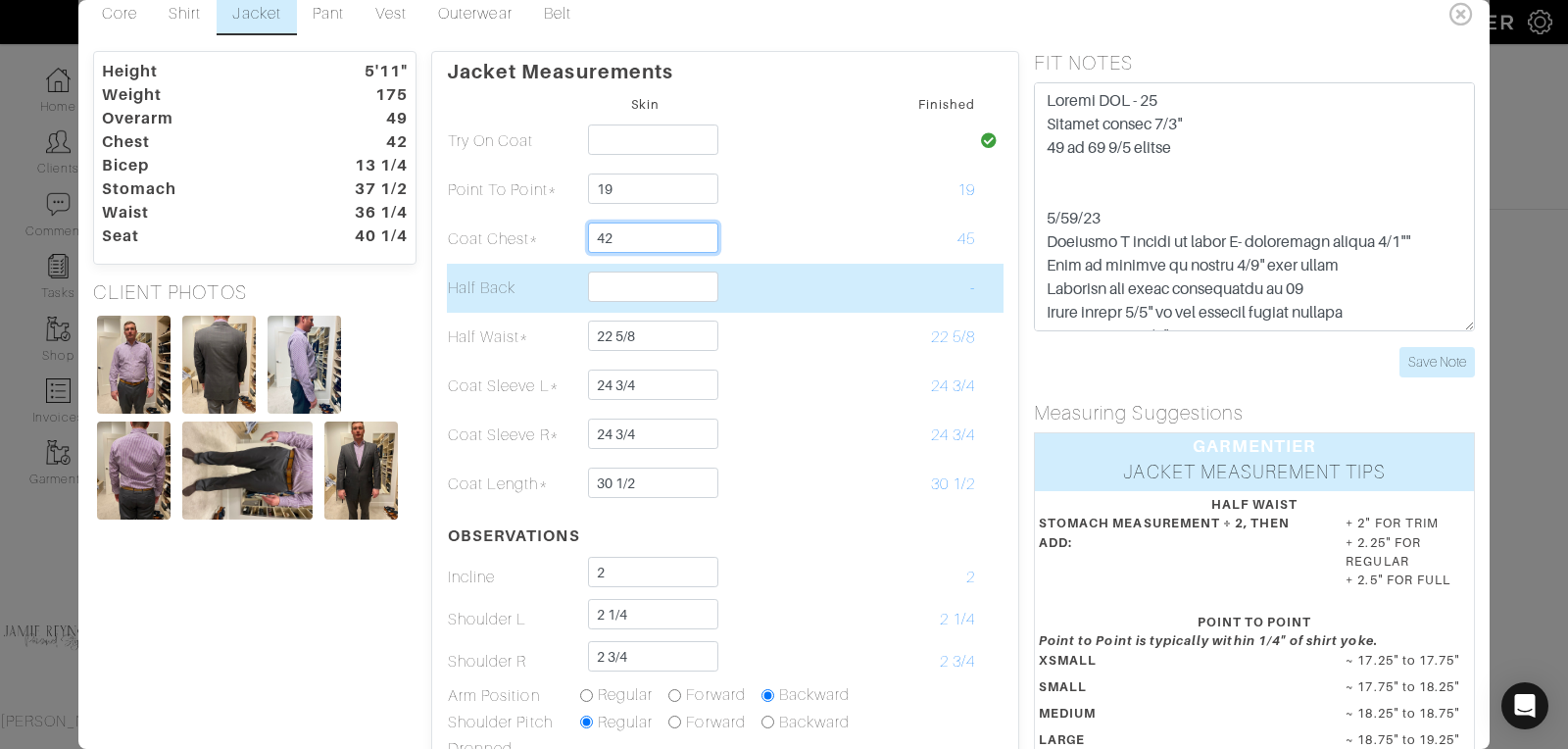
type input "42"
click at [810, 306] on td at bounding box center [778, 289] width 133 height 49
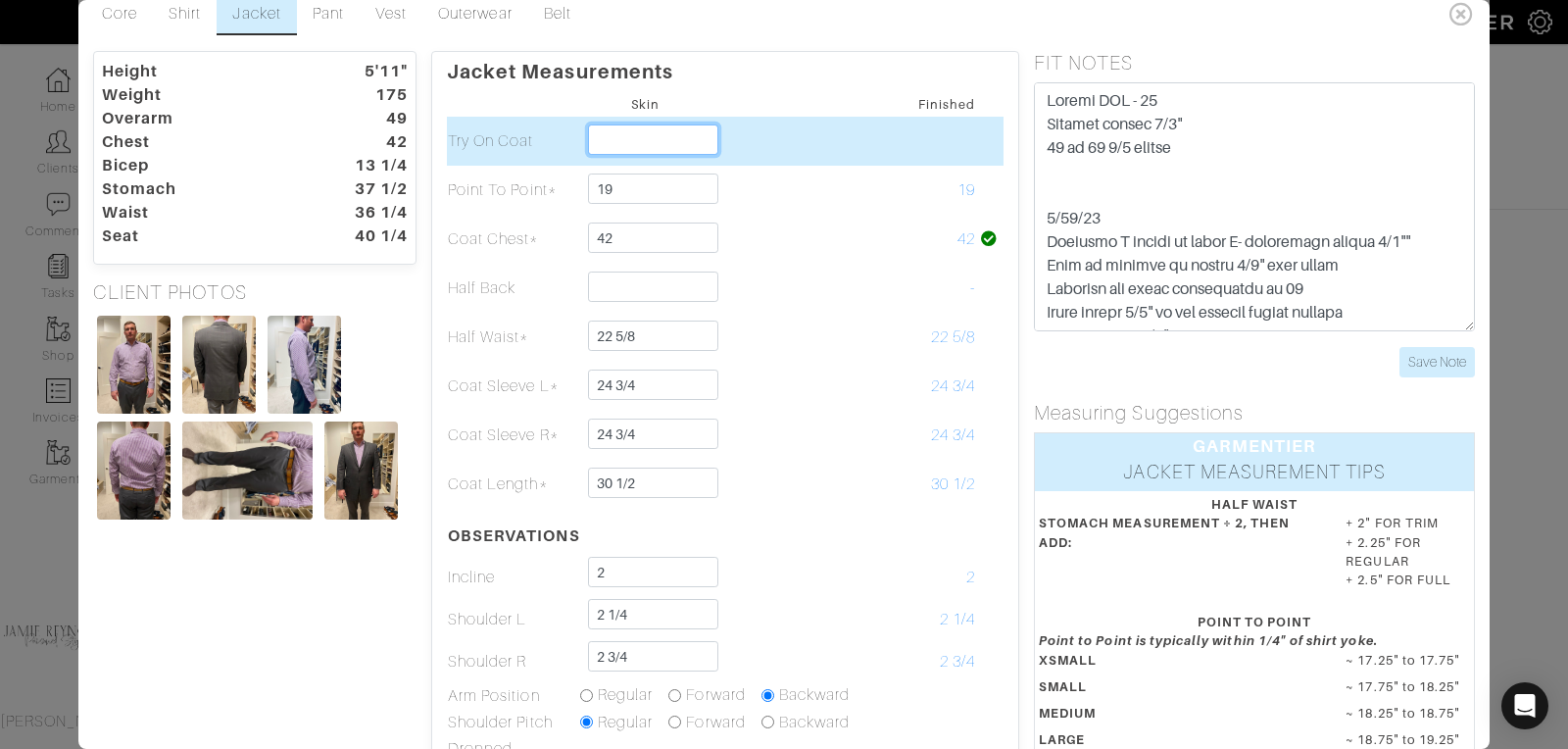
click at [663, 142] on input "text" at bounding box center [653, 139] width 131 height 30
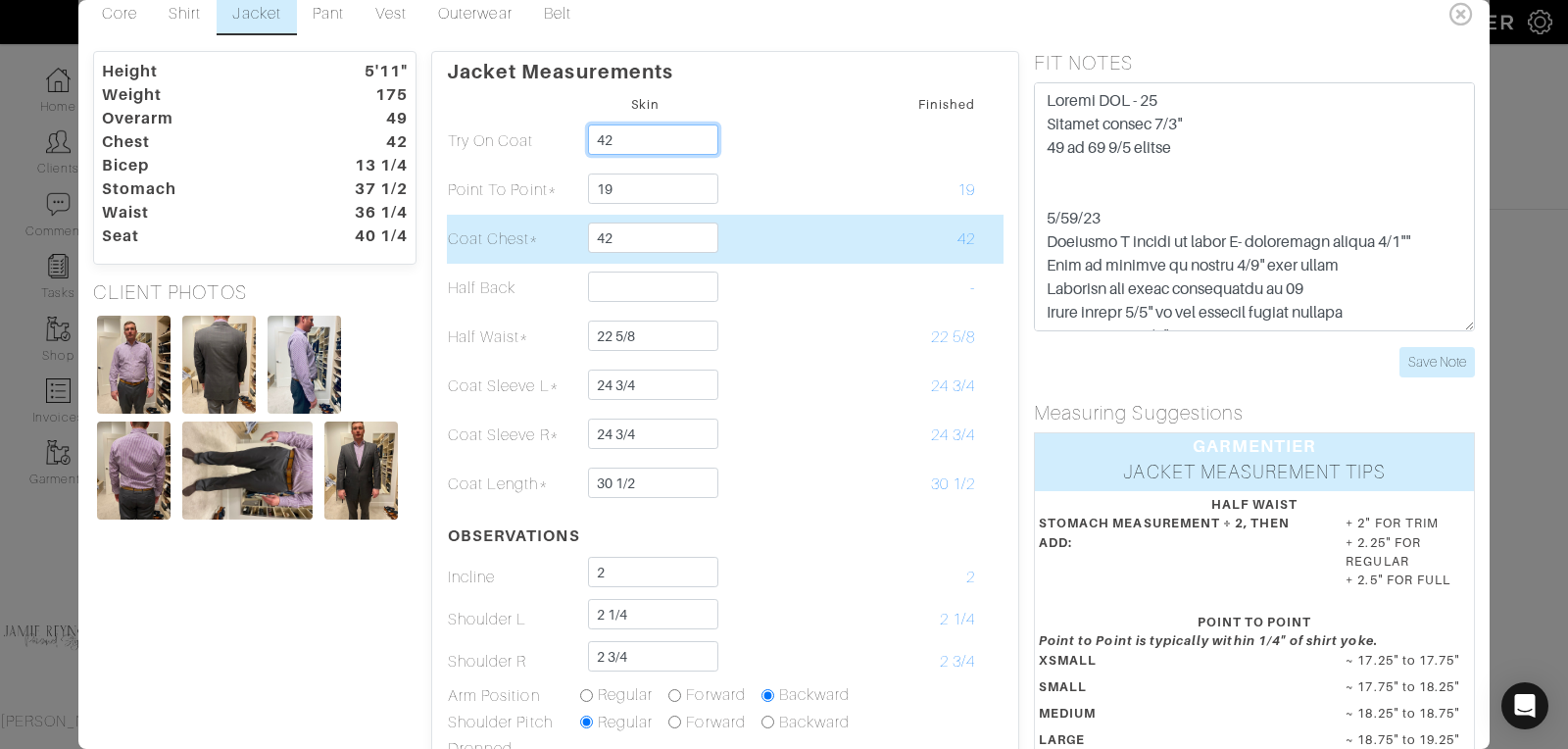
type input "42"
click at [850, 255] on td "42" at bounding box center [909, 240] width 133 height 49
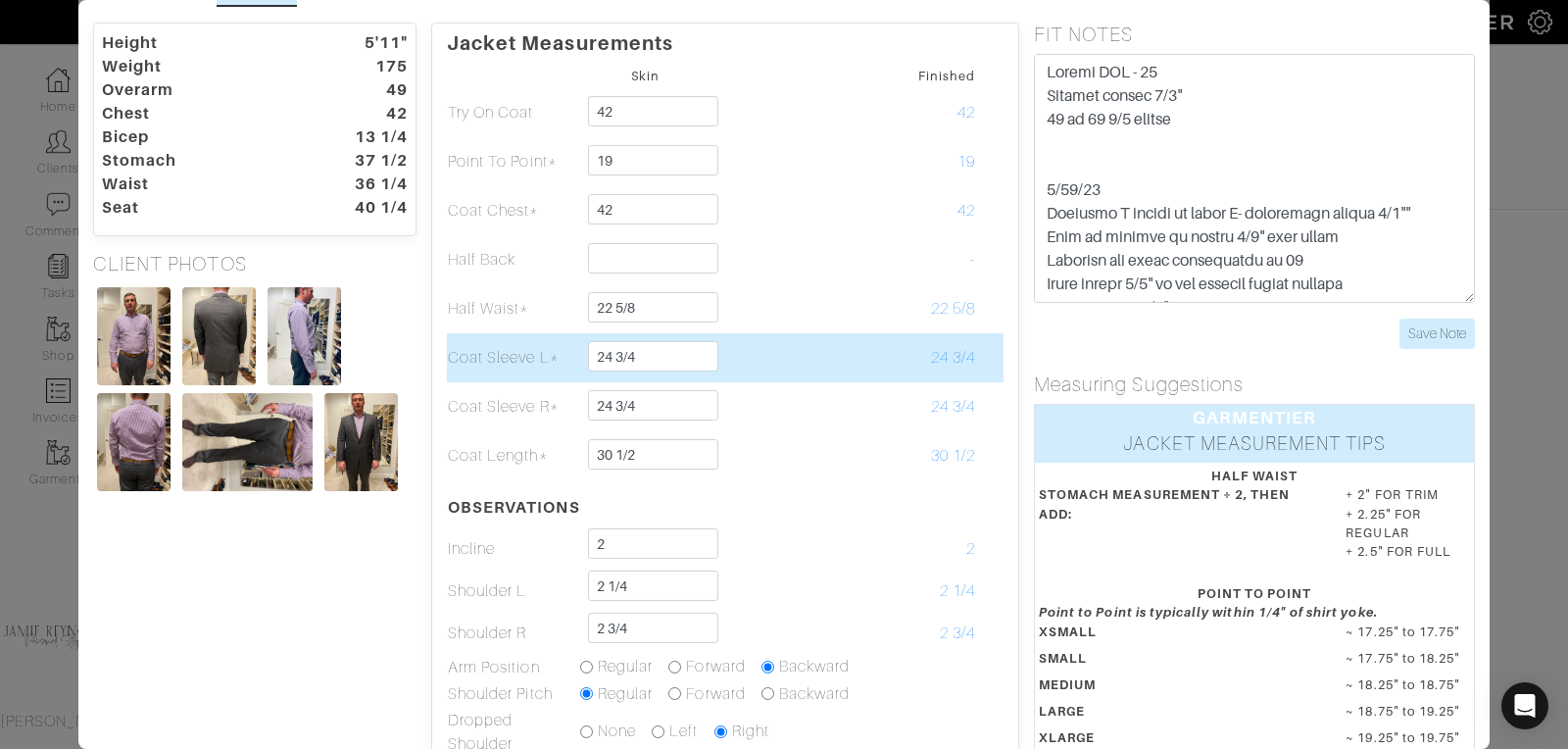
scroll to position [51, 0]
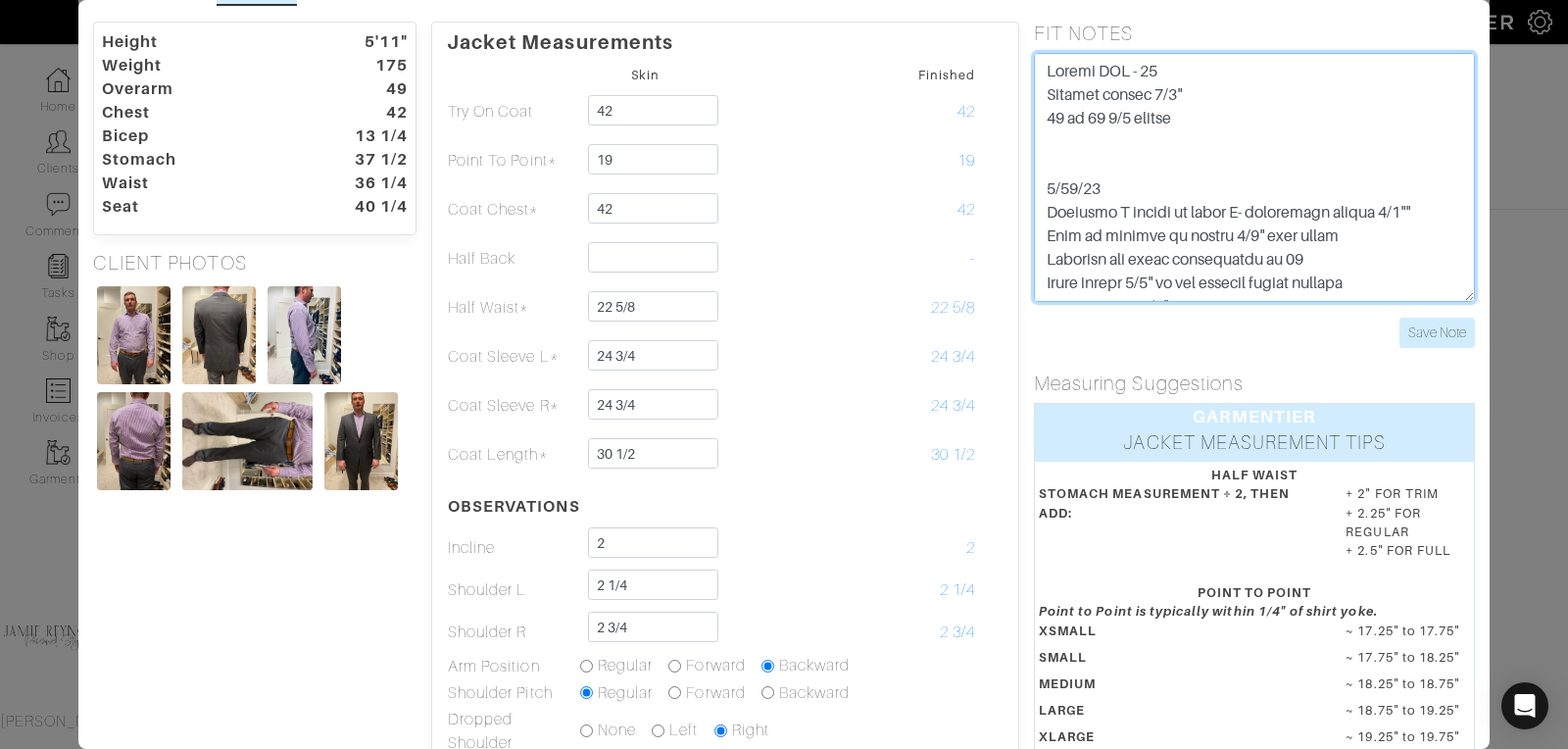
click at [1196, 130] on textarea at bounding box center [1254, 178] width 441 height 249
click at [1196, 116] on textarea at bounding box center [1254, 178] width 441 height 249
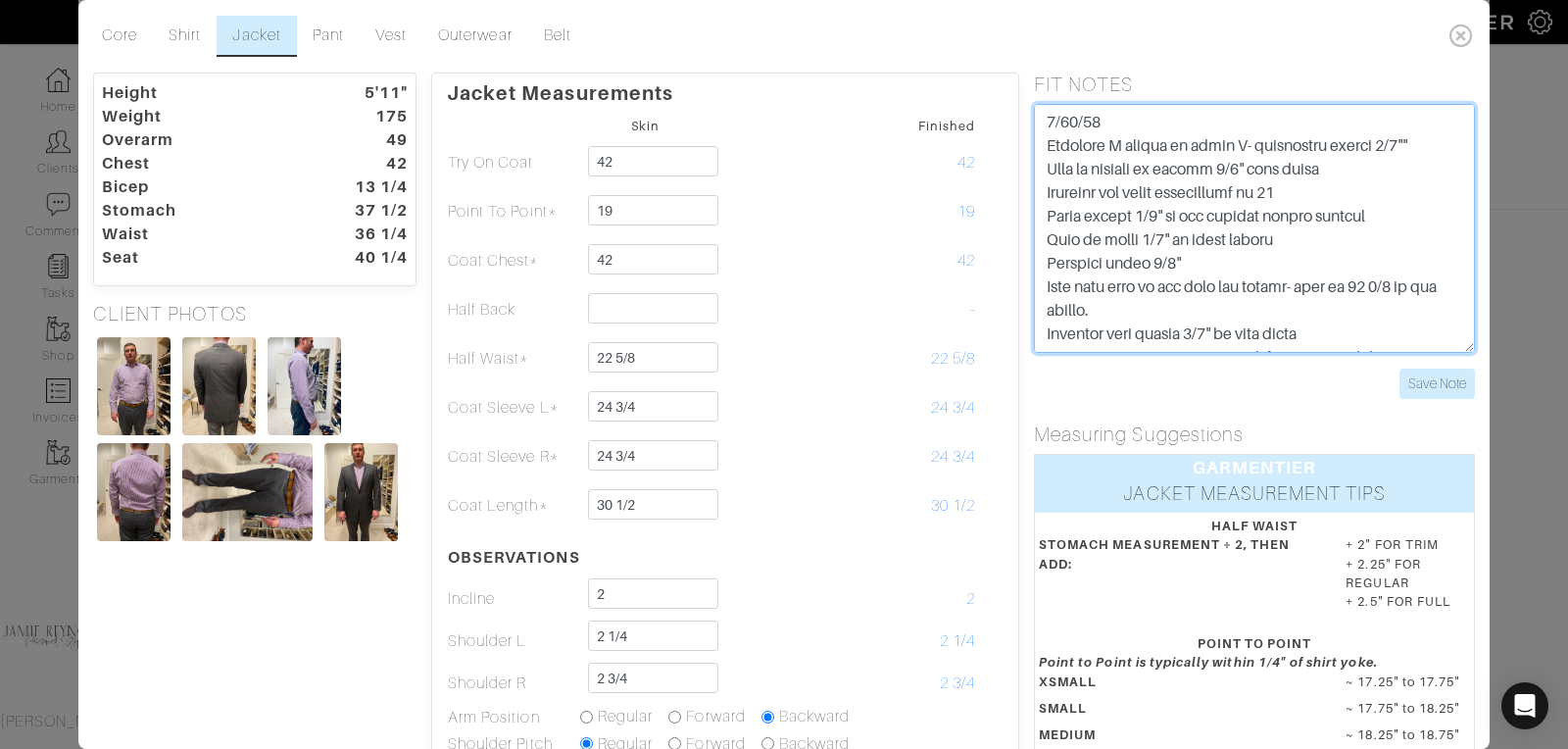
scroll to position [142, 0]
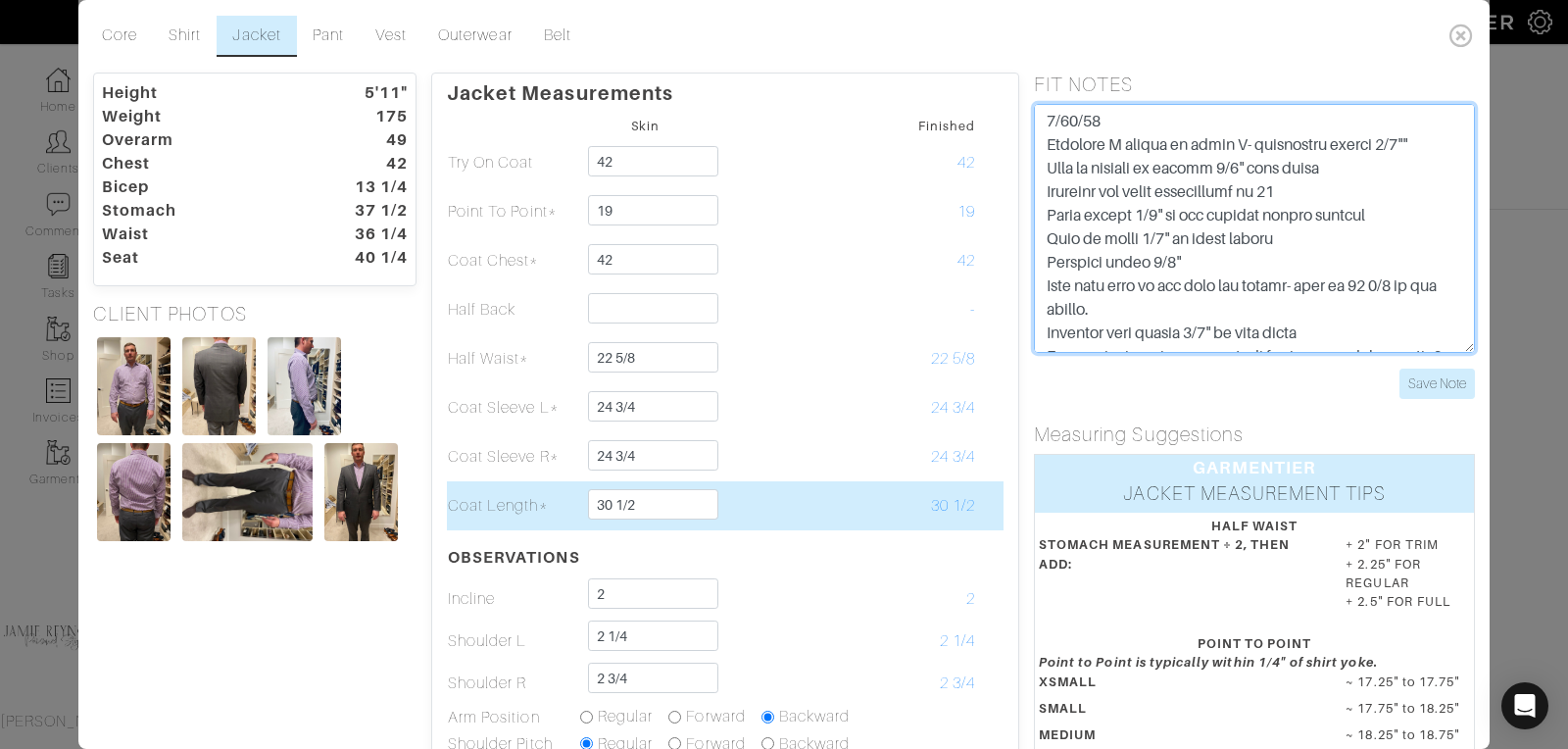
type textarea "Jacket PTP - 19 Shorten jacket 1/2" 16 to 15 1/4 change Ease back and chest 3/1…"
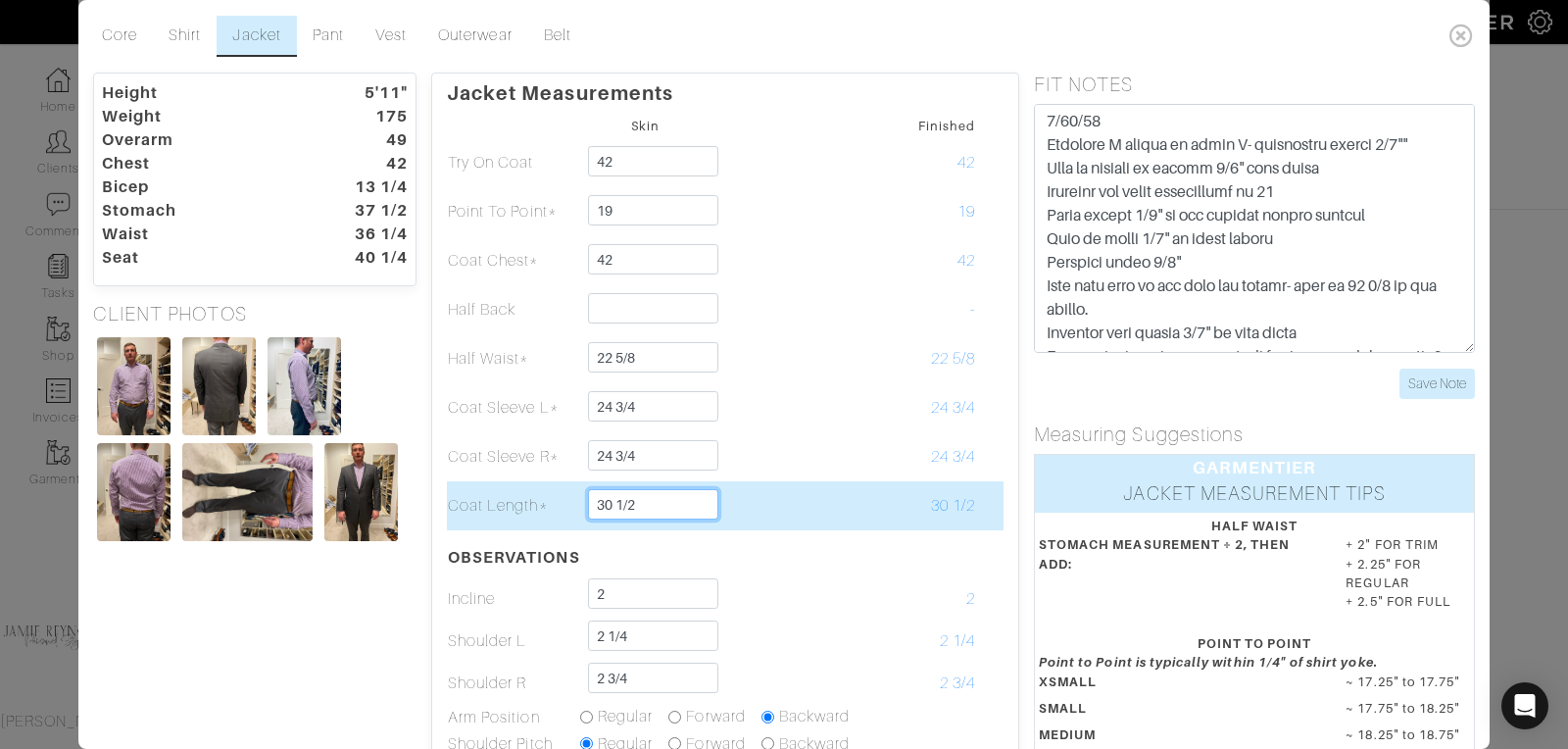
click at [644, 501] on input "30 1/2" at bounding box center [653, 504] width 131 height 30
click at [656, 503] on input "30 1/2" at bounding box center [653, 504] width 131 height 30
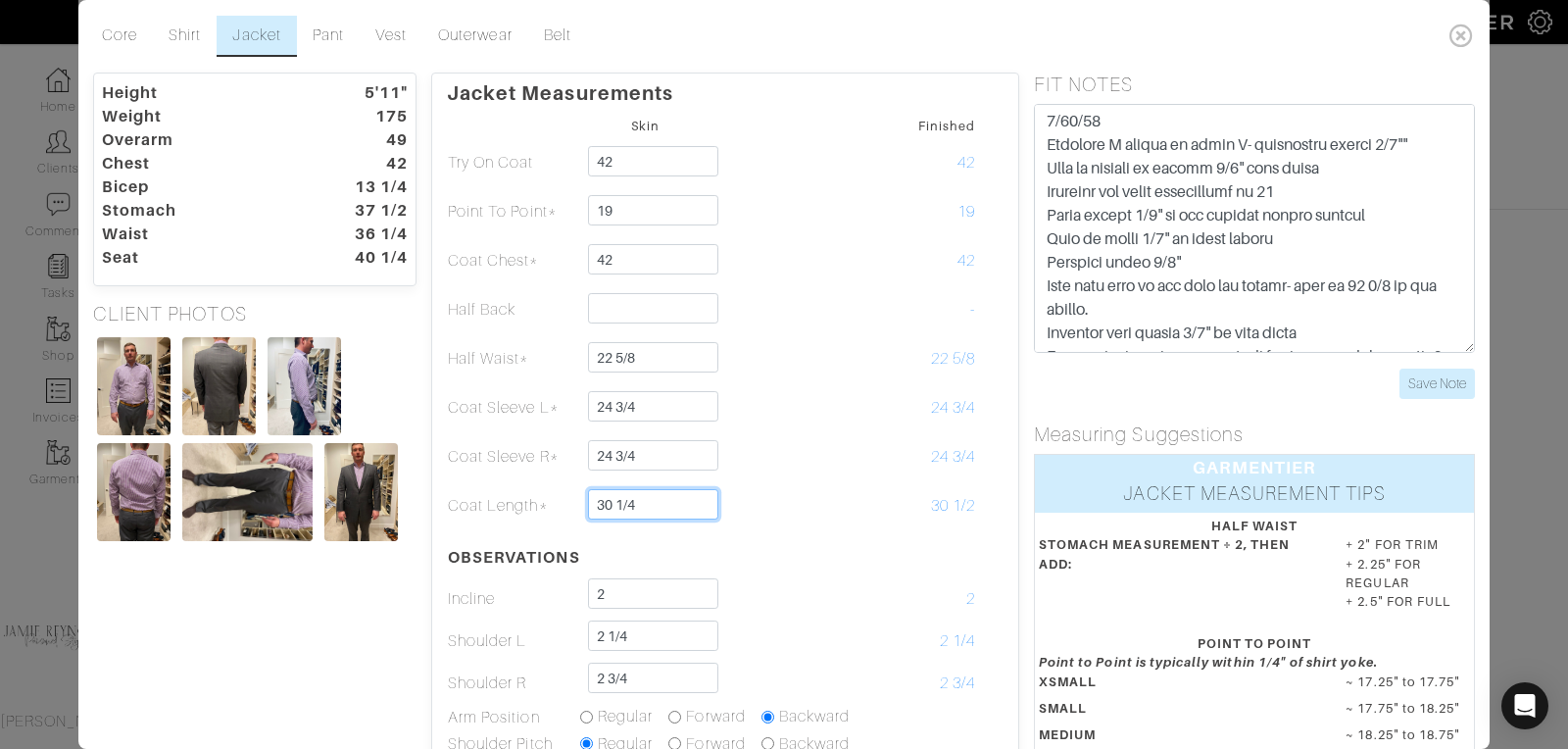
type input "30 1/4"
click at [802, 543] on table "Skin Finished Try On Coat 42 42 Point To Point* 19 19 Coat Chest* 42 42" at bounding box center [725, 499] width 557 height 773
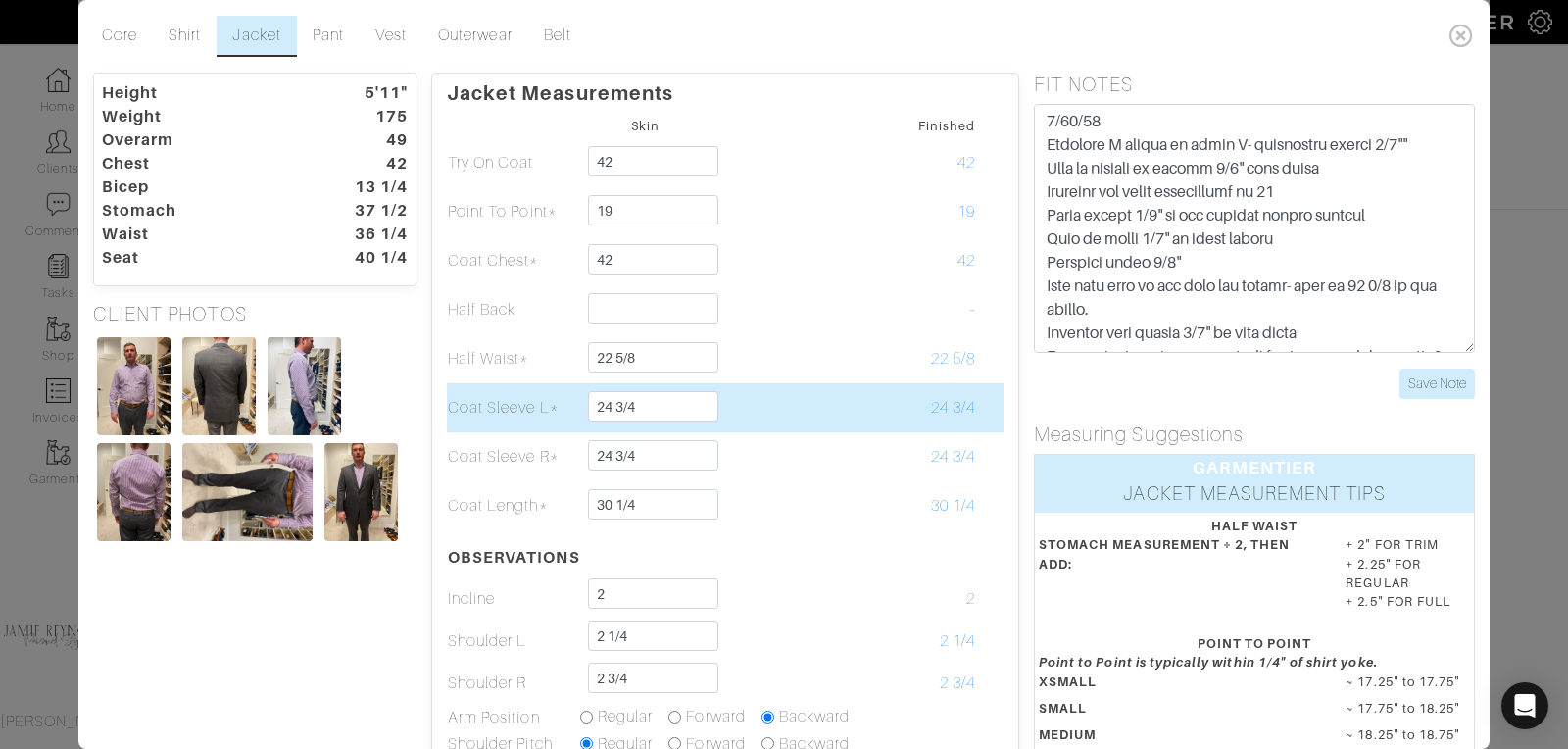
scroll to position [137, 0]
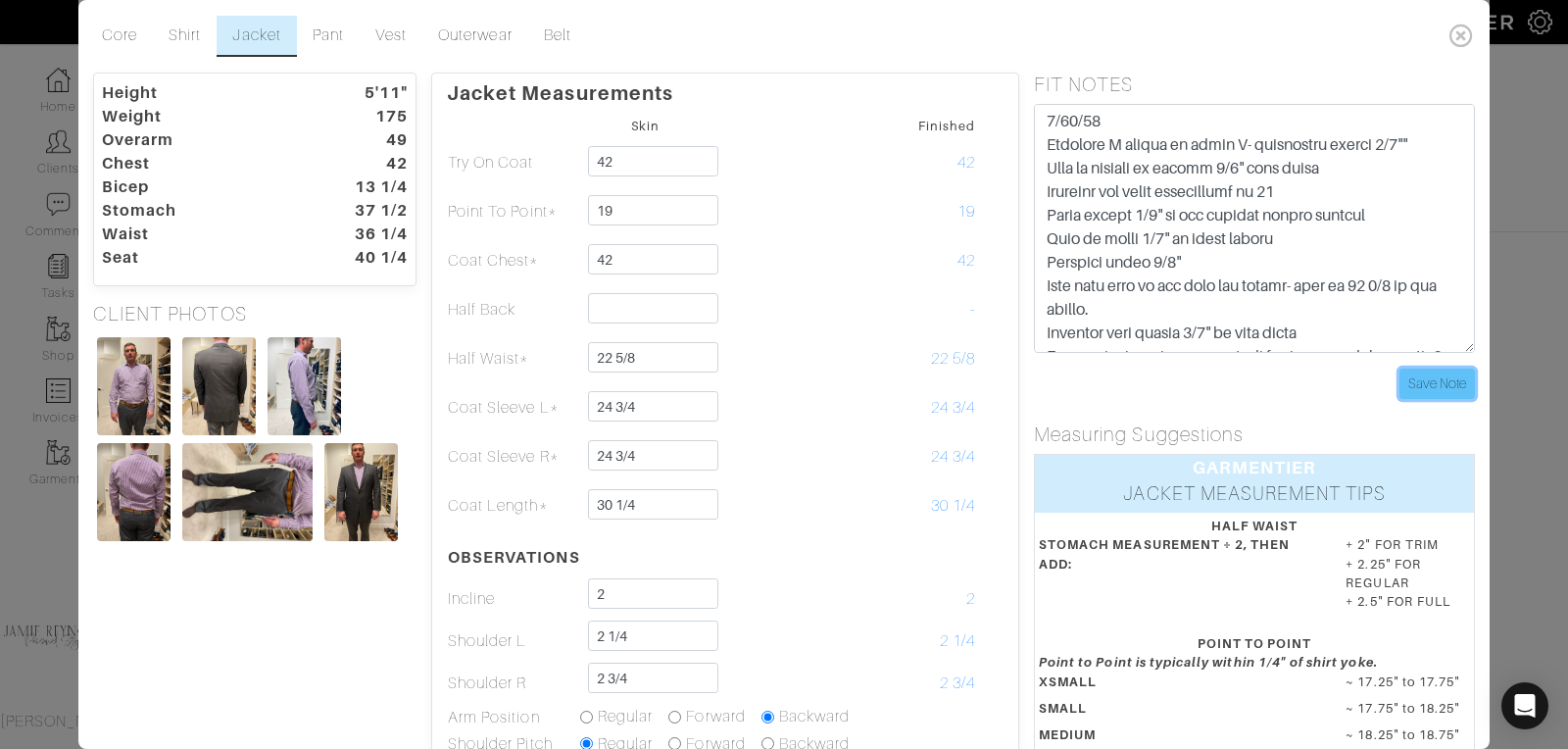
click at [1447, 378] on input "Save Note" at bounding box center [1436, 383] width 76 height 30
click at [1466, 28] on icon at bounding box center [1461, 35] width 40 height 39
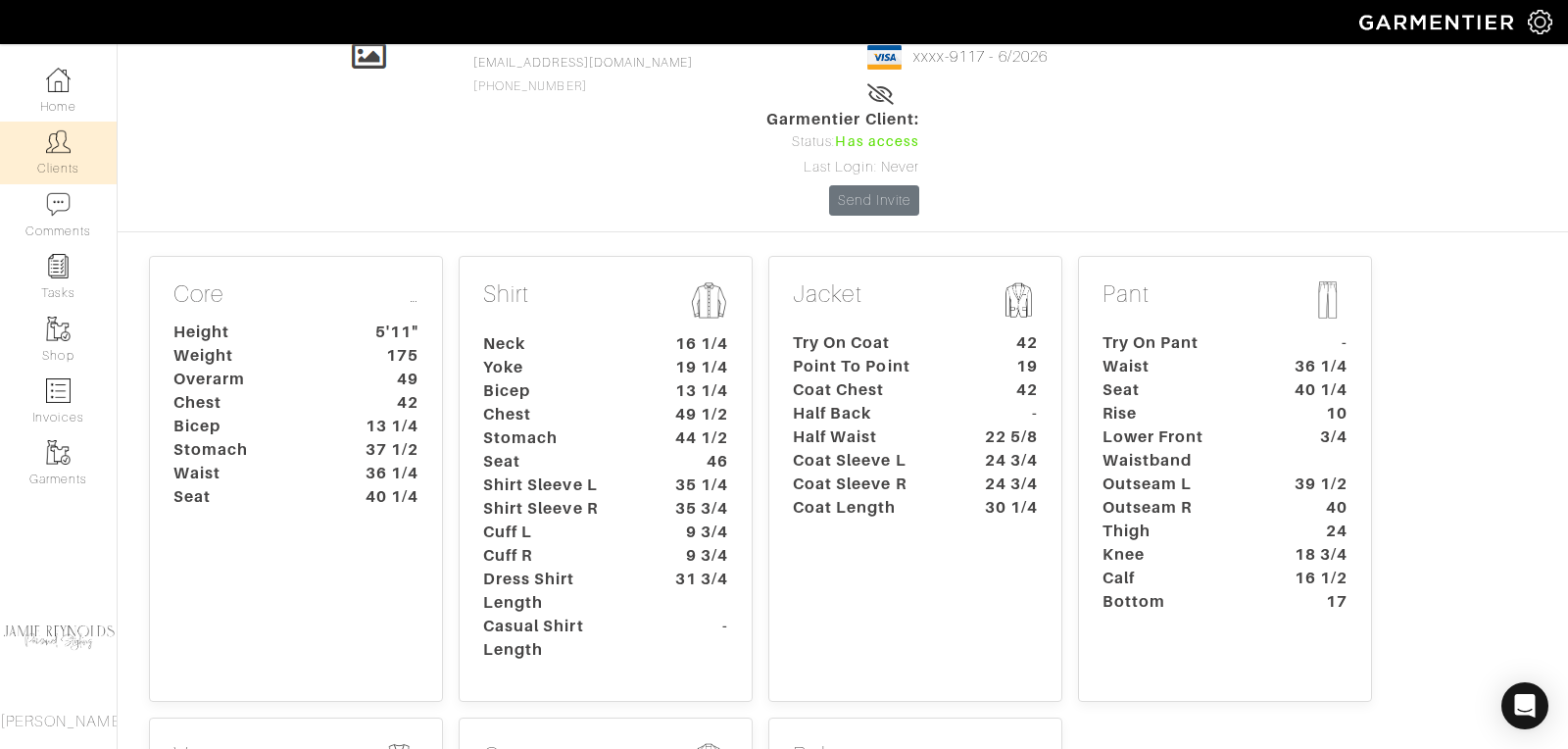
click at [66, 148] on img at bounding box center [58, 141] width 25 height 25
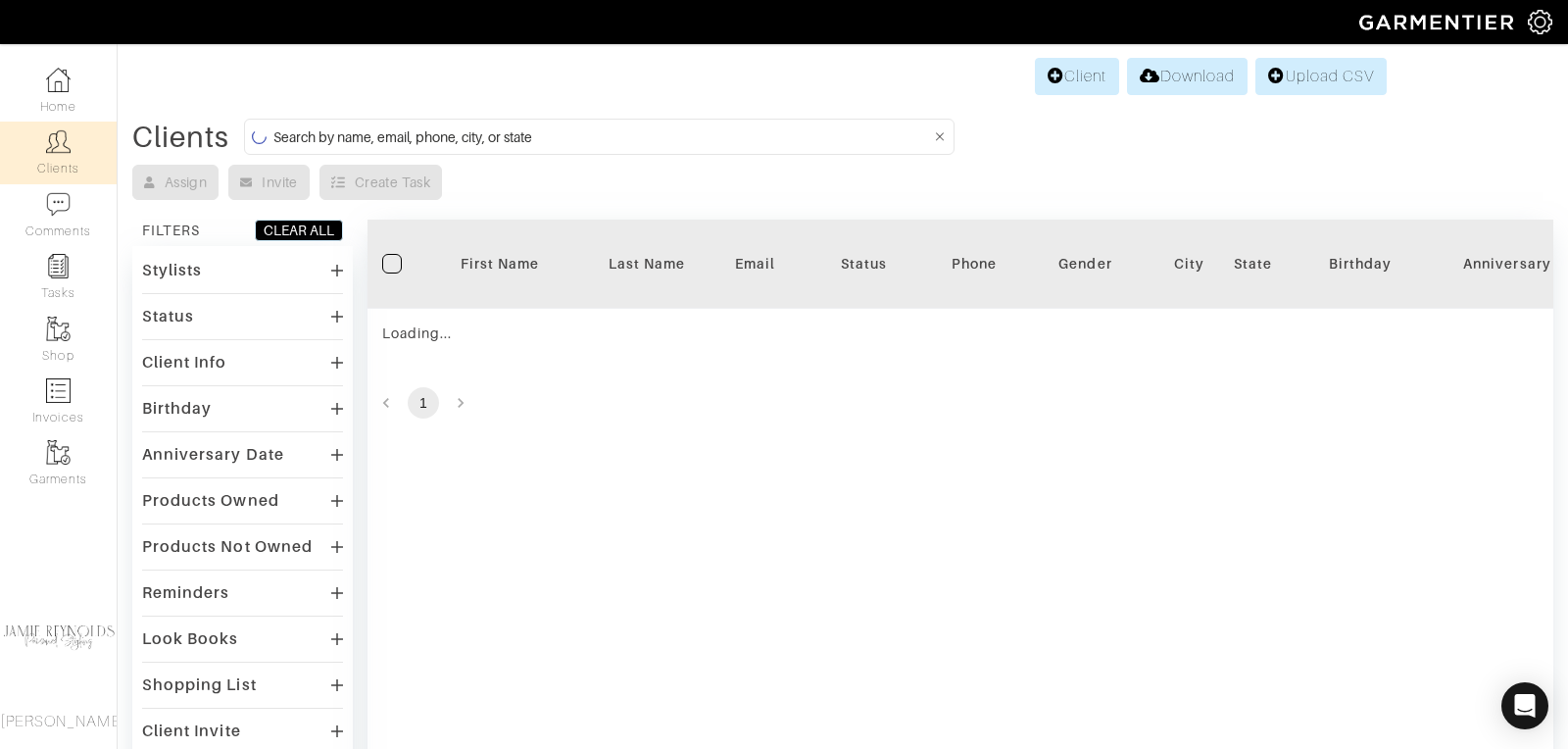
click at [351, 132] on input at bounding box center [601, 136] width 657 height 25
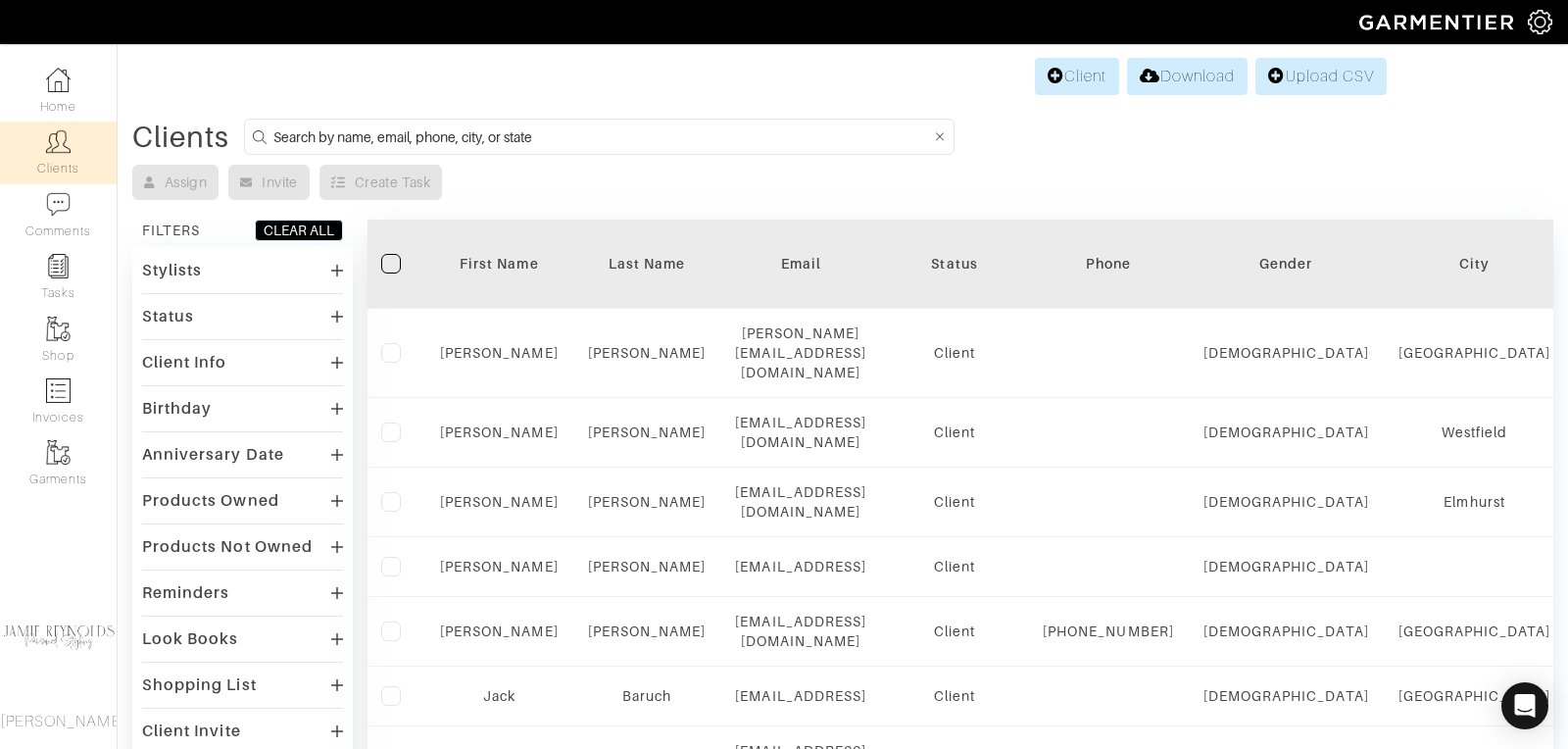
click at [391, 125] on input at bounding box center [601, 136] width 657 height 25
type input "andrew calcutt"
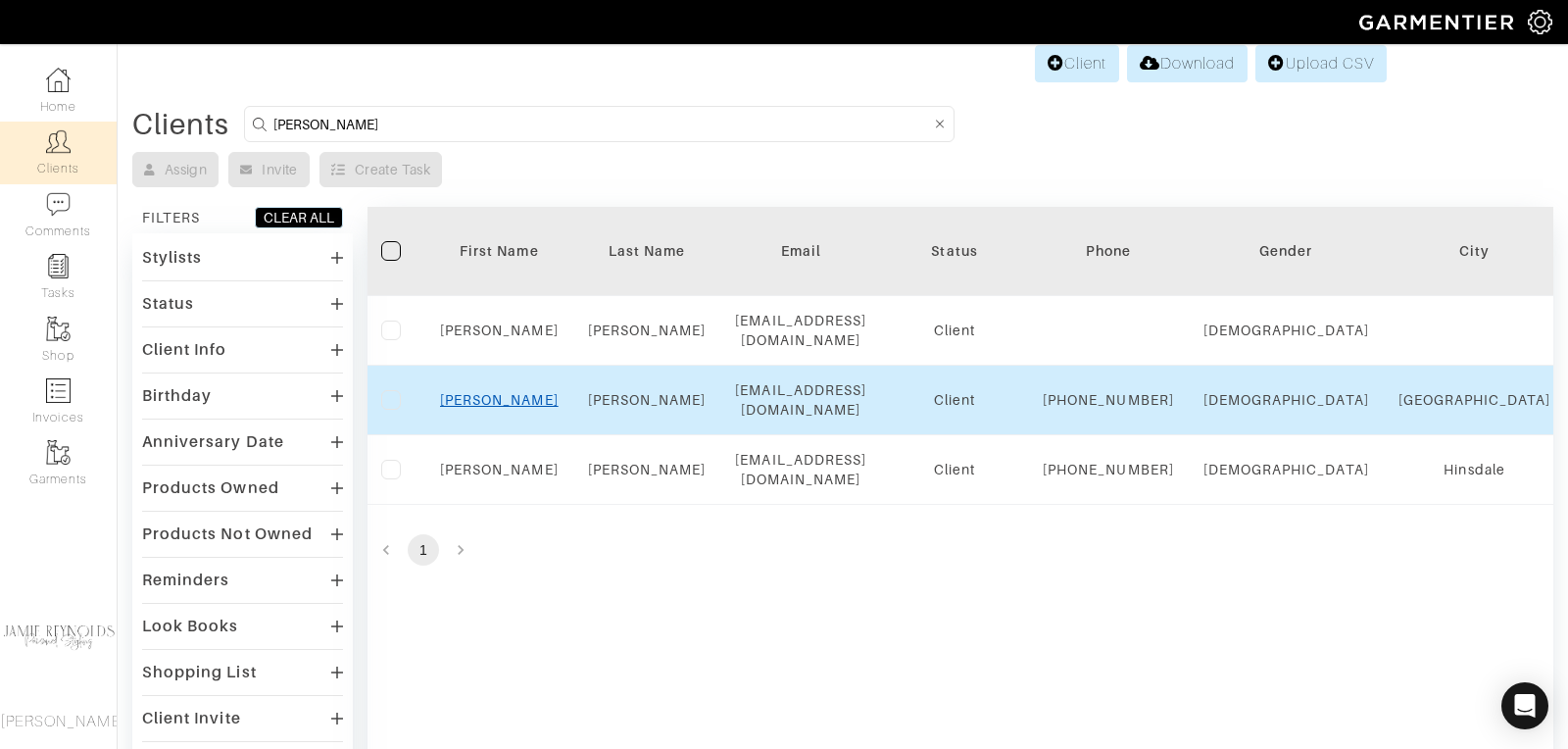
click at [513, 397] on link "[PERSON_NAME]" at bounding box center [499, 400] width 119 height 16
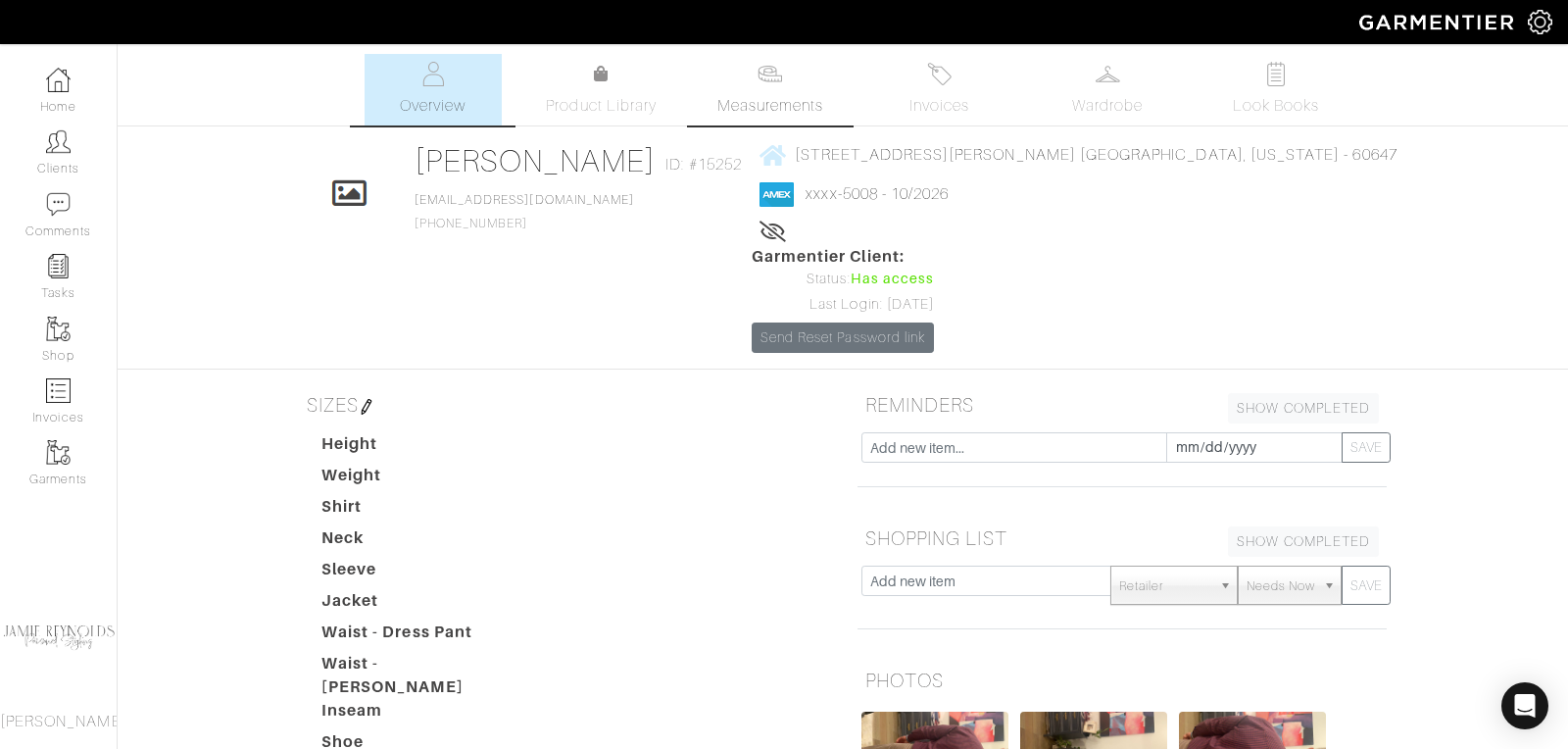
click at [776, 98] on span "Measurements" at bounding box center [771, 106] width 107 height 24
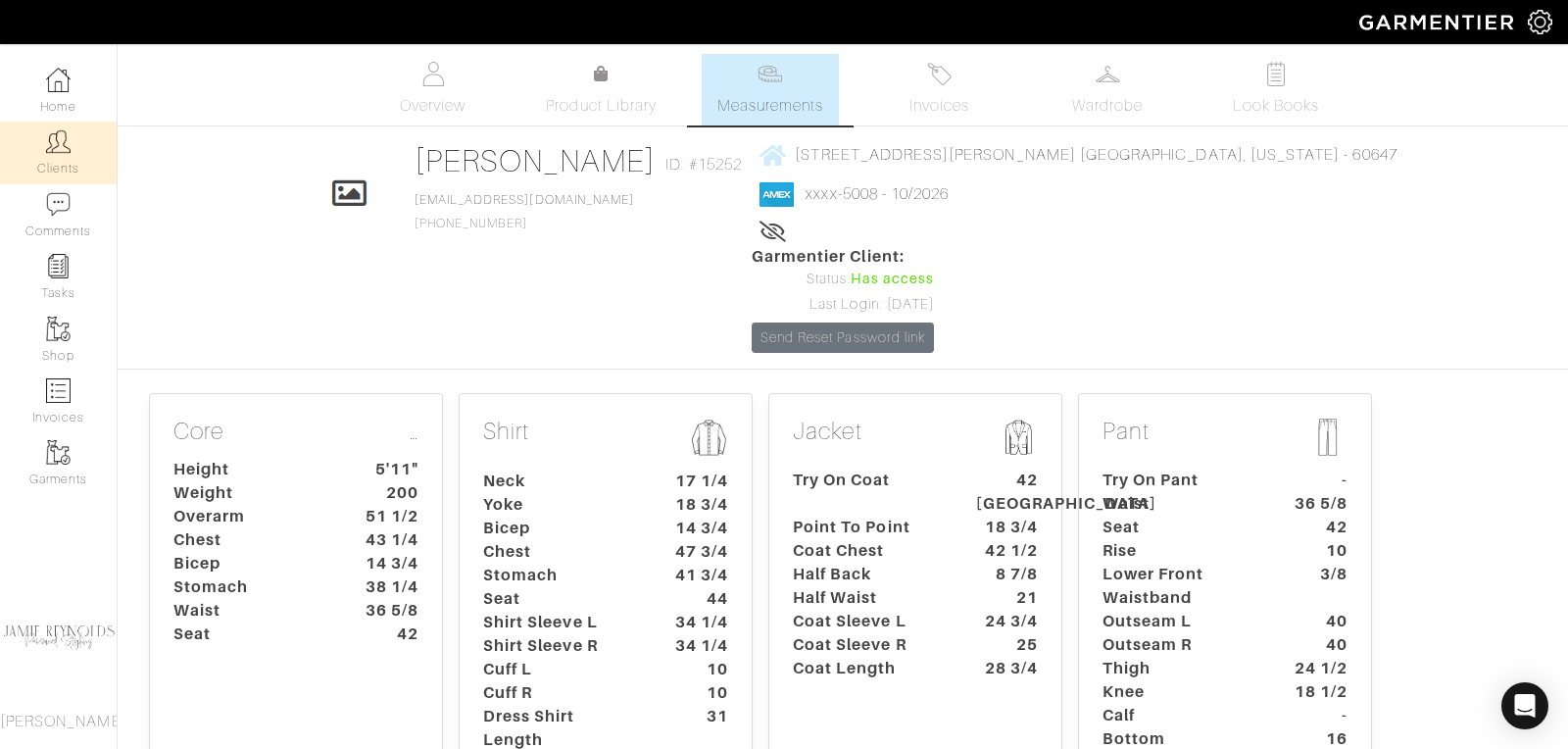
click at [76, 161] on link "Clients" at bounding box center [58, 152] width 117 height 62
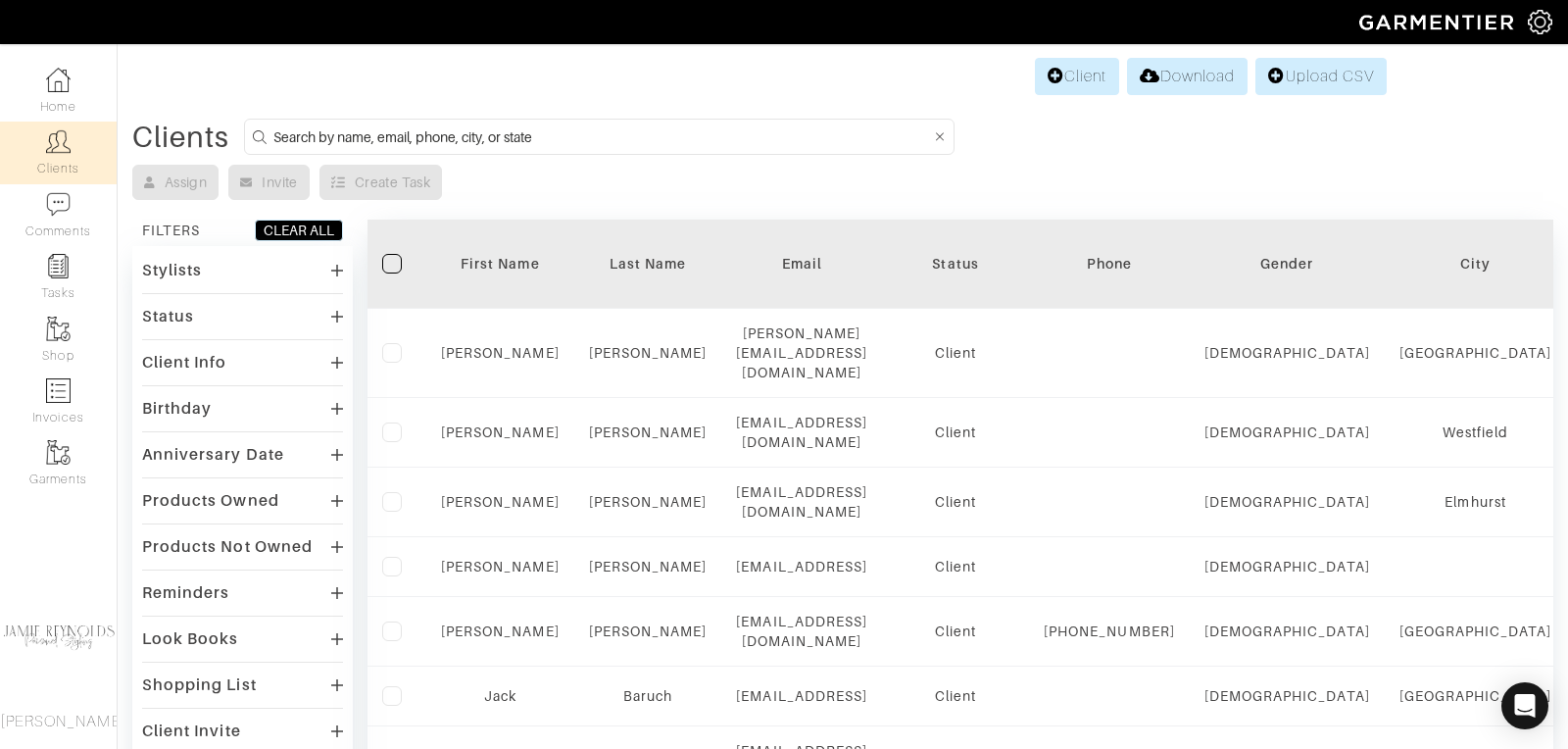
click at [370, 136] on input at bounding box center [601, 136] width 657 height 25
type input "a"
type input "[PERSON_NAME]"
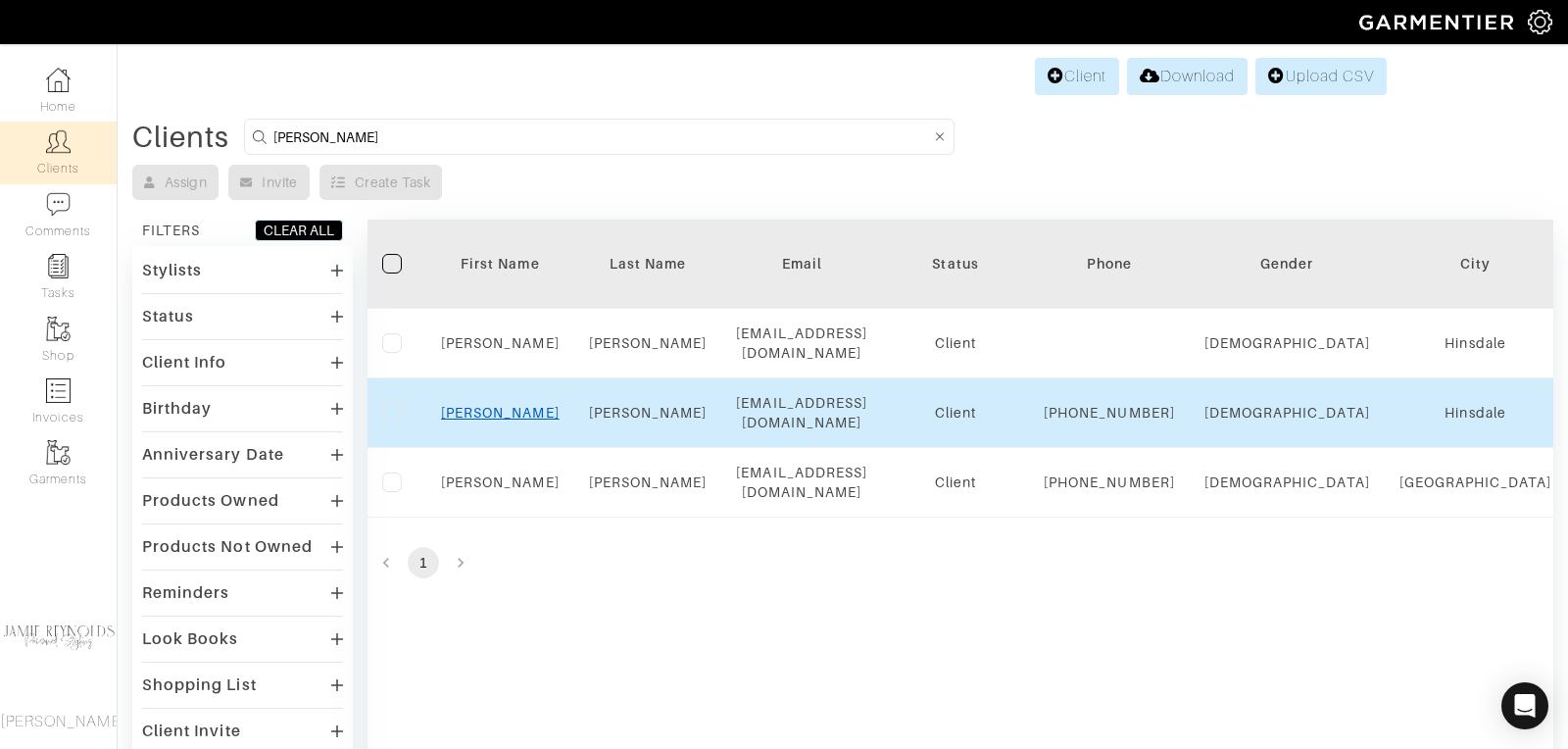
click at [506, 411] on link "[PERSON_NAME]" at bounding box center [500, 412] width 119 height 16
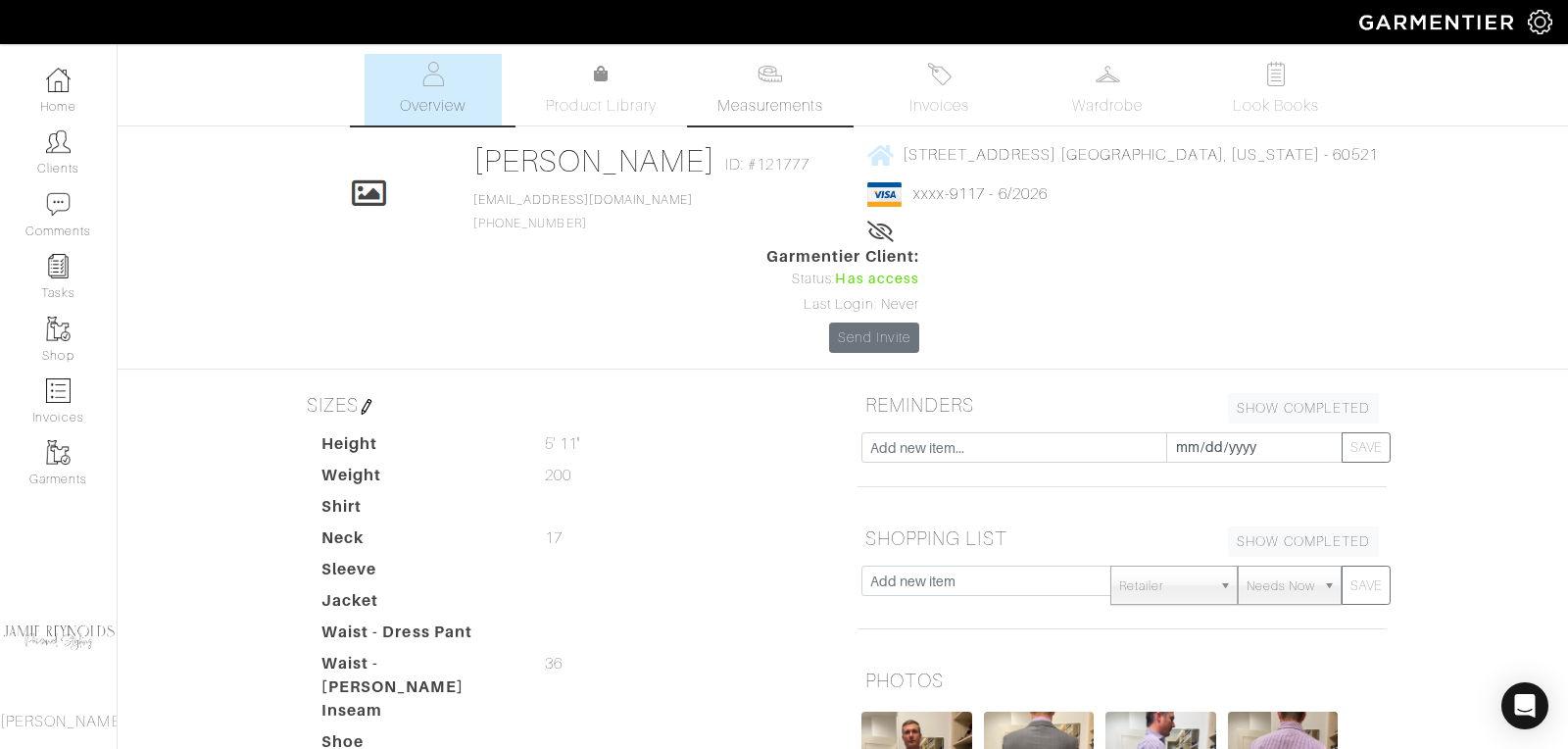
click at [784, 95] on span "Measurements" at bounding box center [771, 106] width 107 height 24
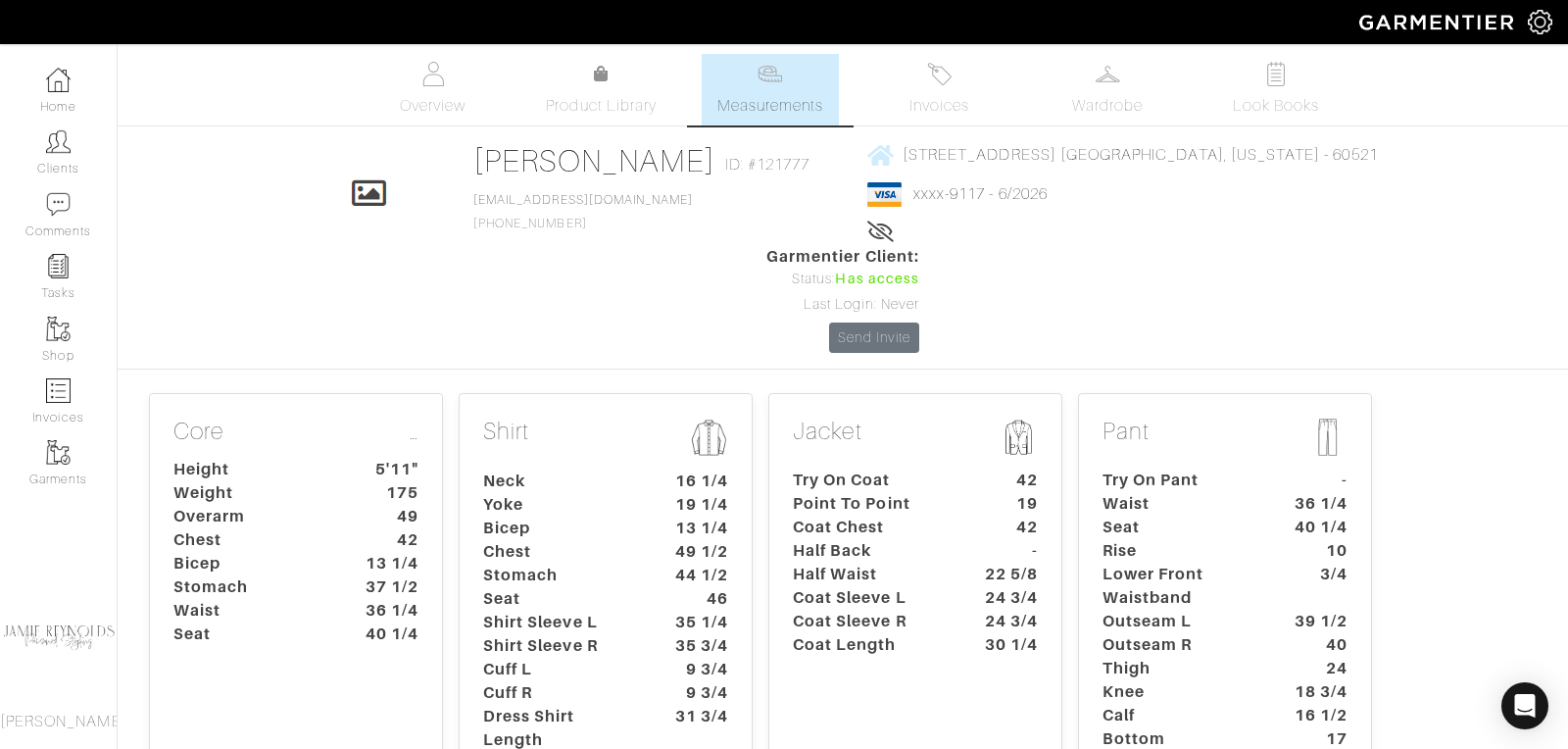
click at [843, 633] on dt "Coat Length" at bounding box center [870, 645] width 184 height 24
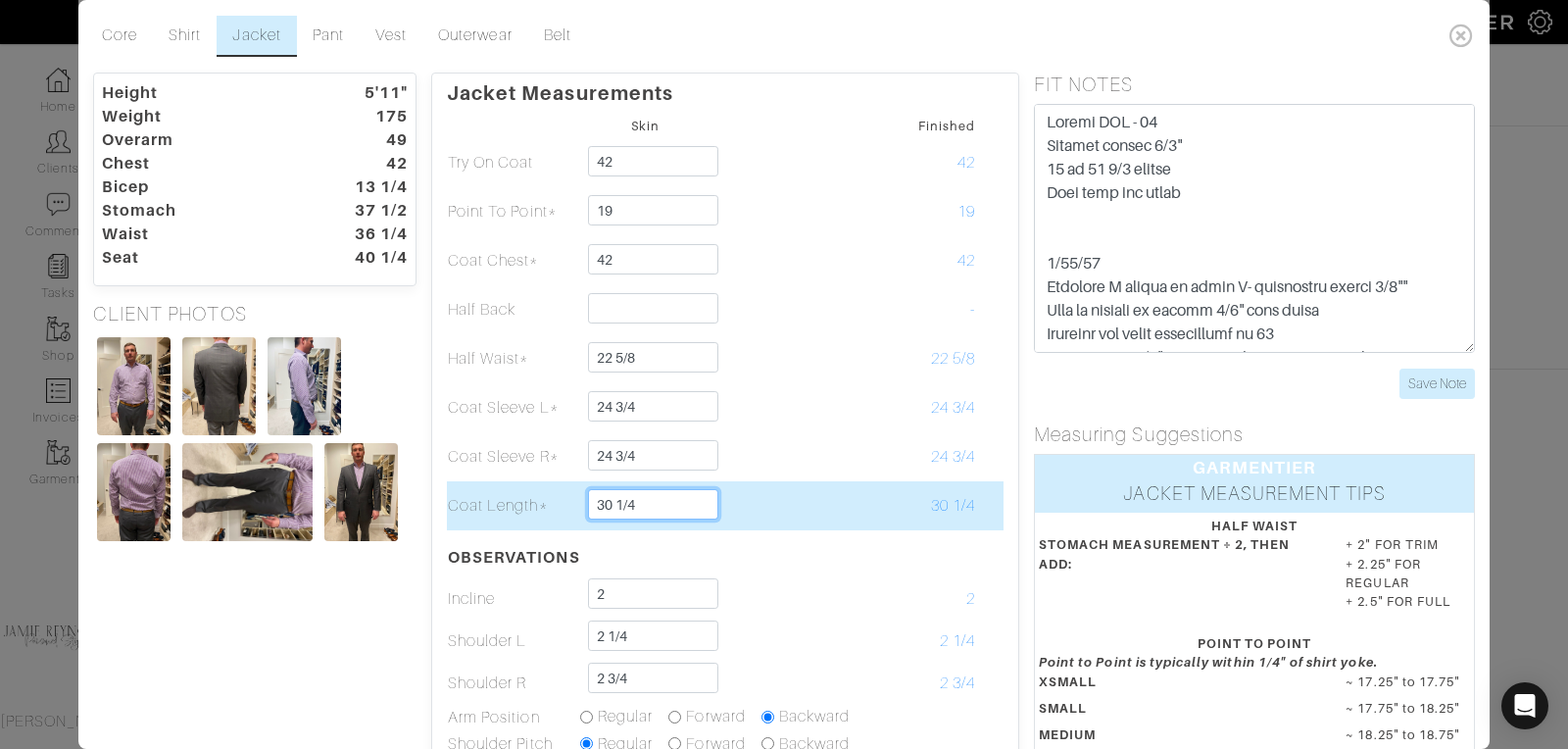
click at [641, 504] on input "30 1/4" at bounding box center [653, 504] width 131 height 30
type input "30"
click at [829, 520] on td at bounding box center [778, 506] width 133 height 49
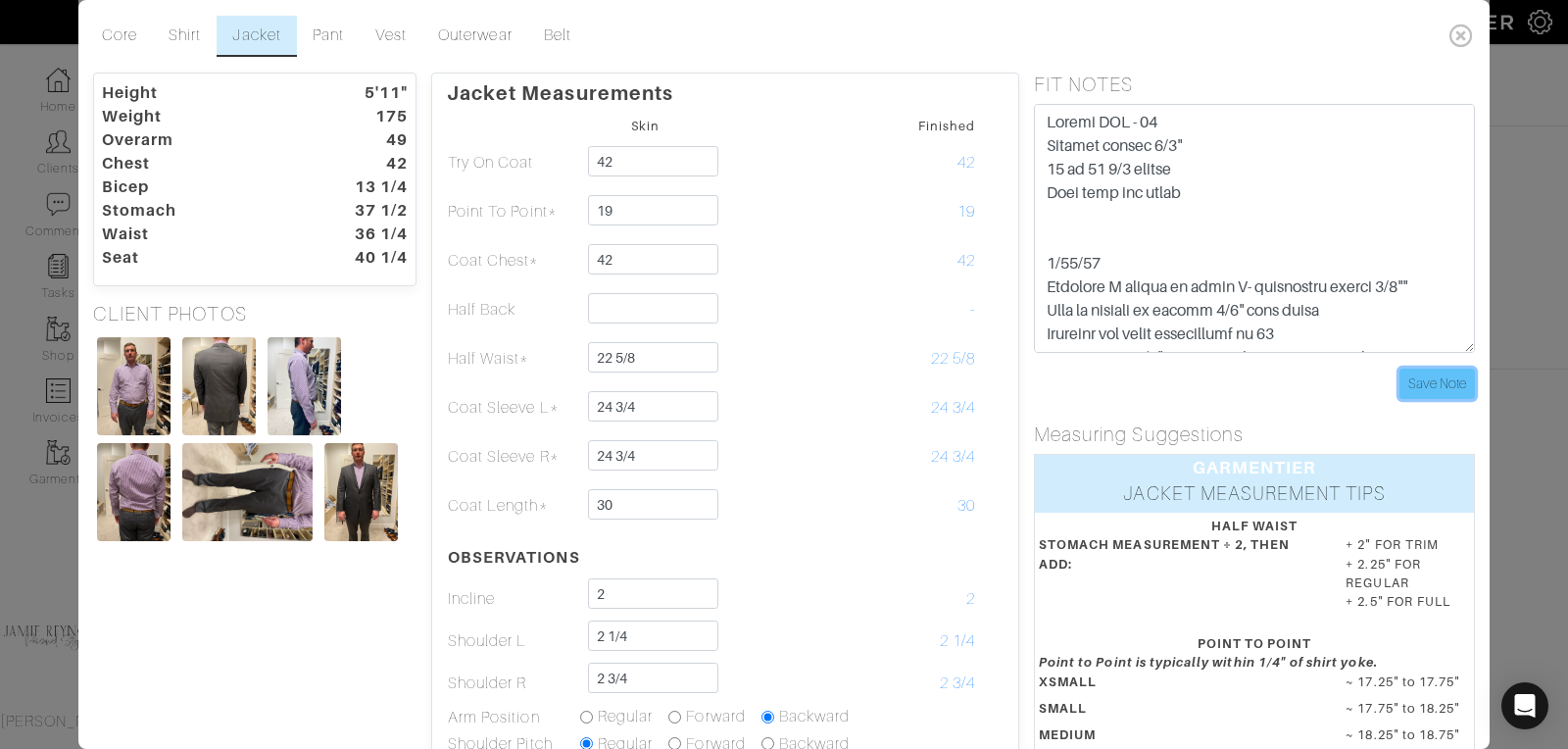
click at [1433, 384] on input "Save Note" at bounding box center [1436, 383] width 76 height 30
click at [1455, 35] on icon at bounding box center [1461, 35] width 40 height 39
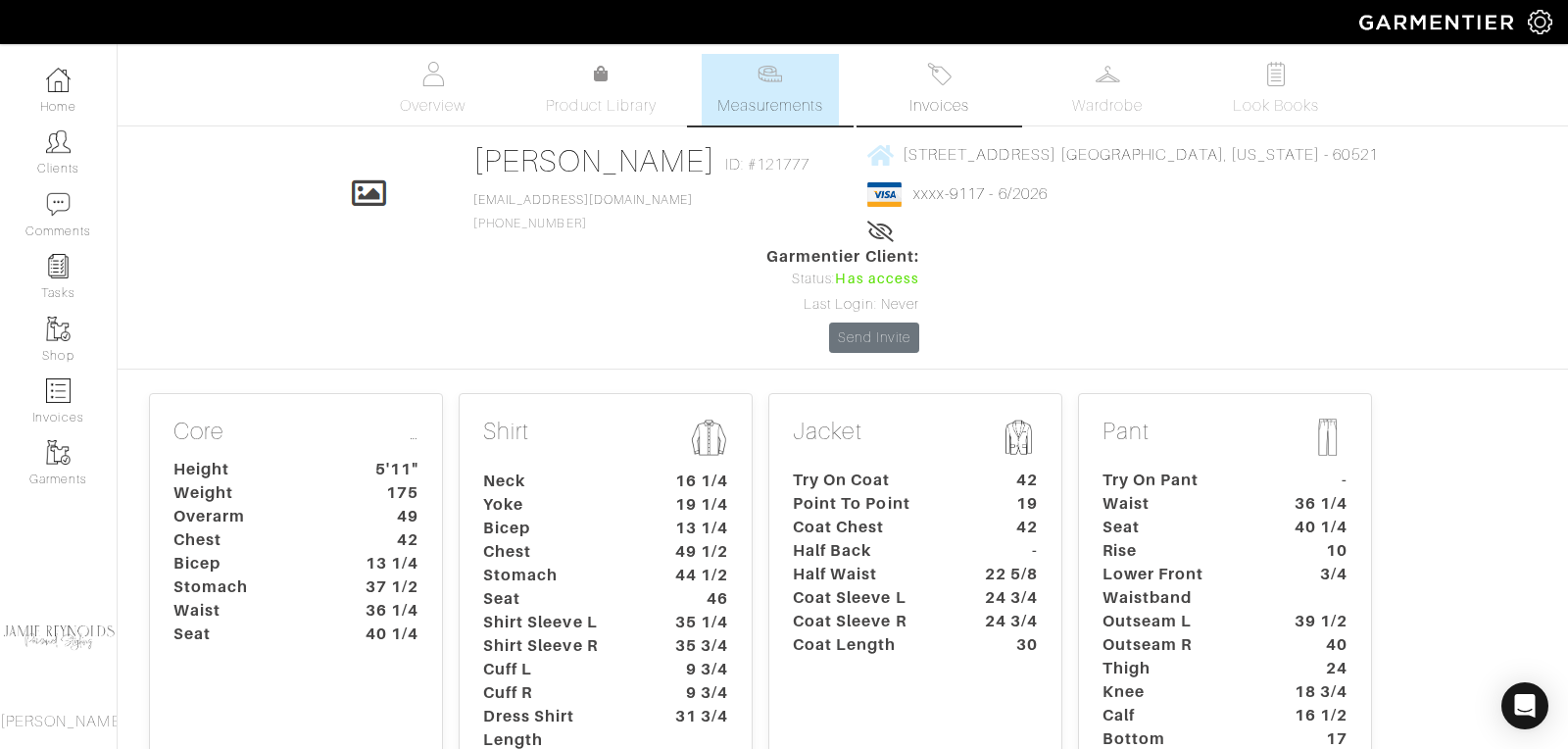
click at [943, 93] on link "Invoices" at bounding box center [939, 89] width 137 height 72
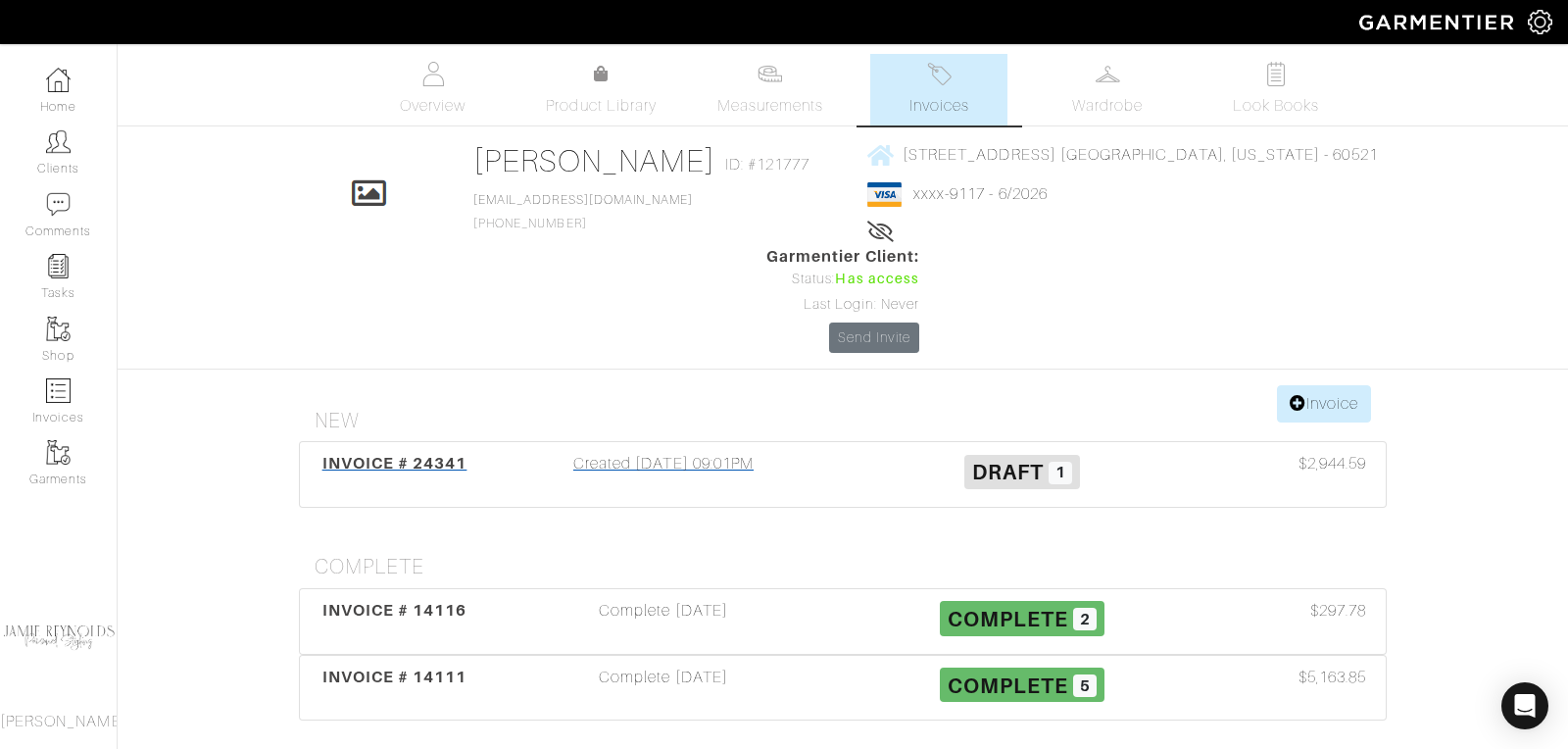
click at [417, 454] on span "INVOICE # 24341" at bounding box center [395, 462] width 145 height 19
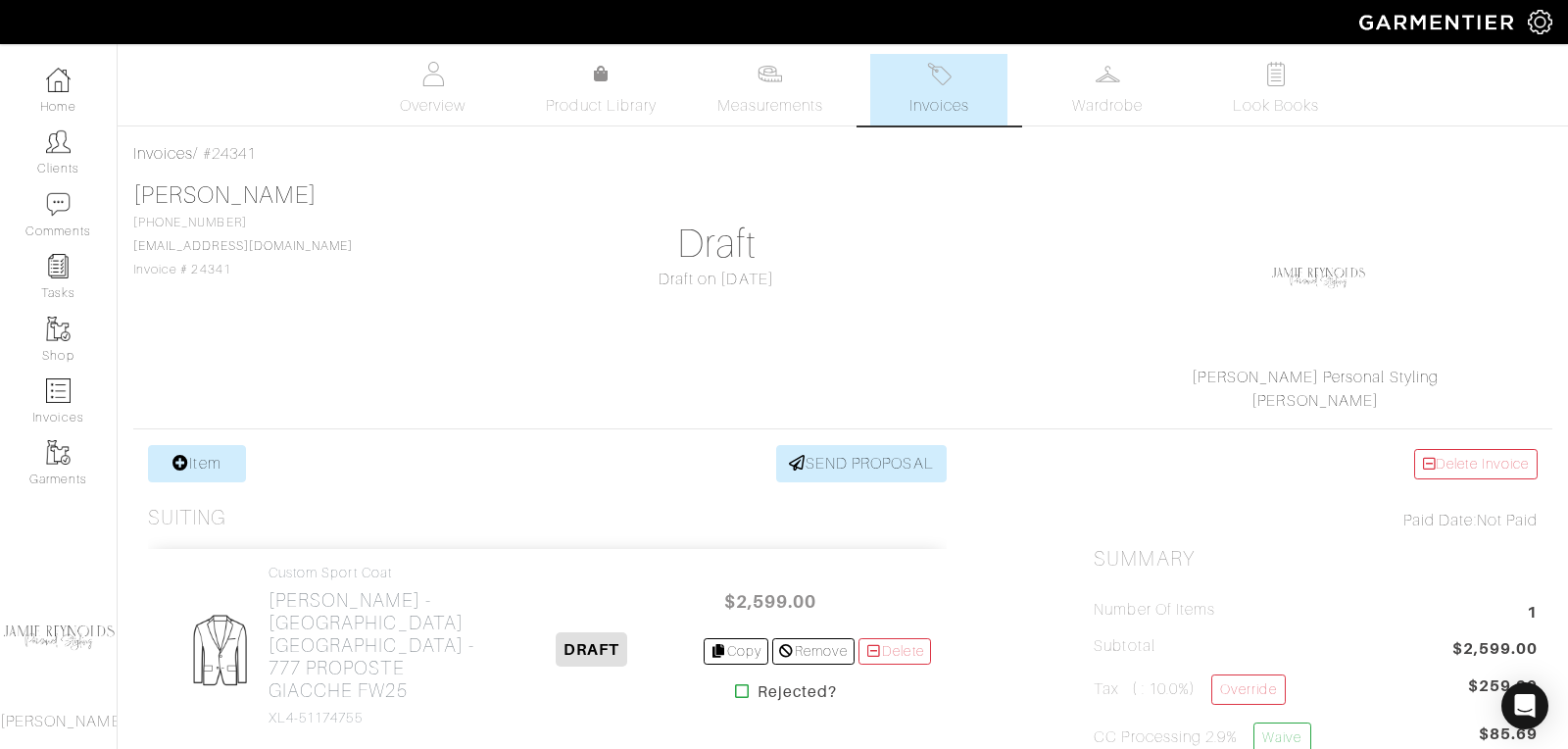
scroll to position [206, 0]
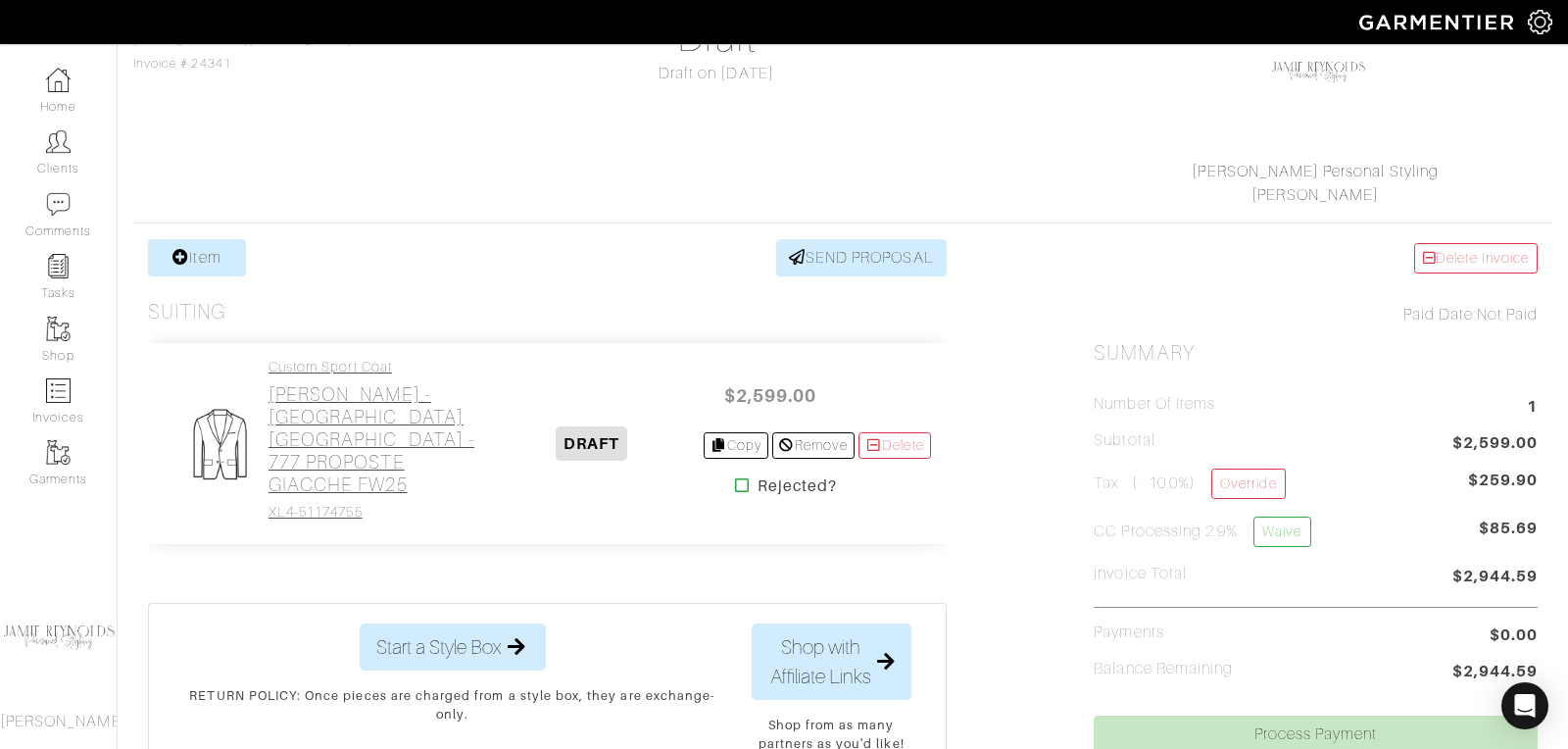
click at [363, 431] on h2 "[PERSON_NAME] - [GEOGRAPHIC_DATA] [GEOGRAPHIC_DATA] - 777 PROPOSTE GIACCHE FW25" at bounding box center [375, 439] width 213 height 113
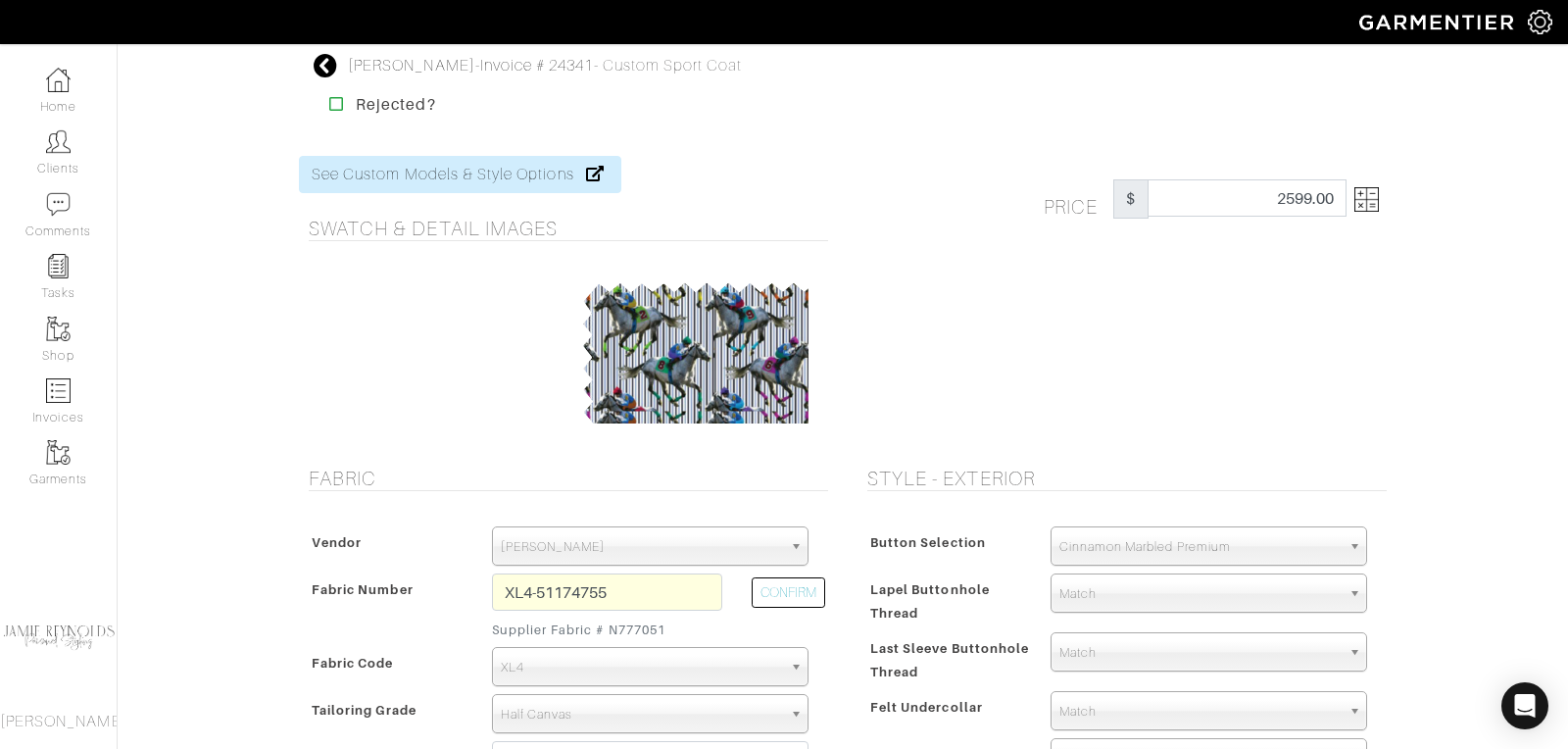
click at [1375, 204] on img at bounding box center [1366, 199] width 25 height 25
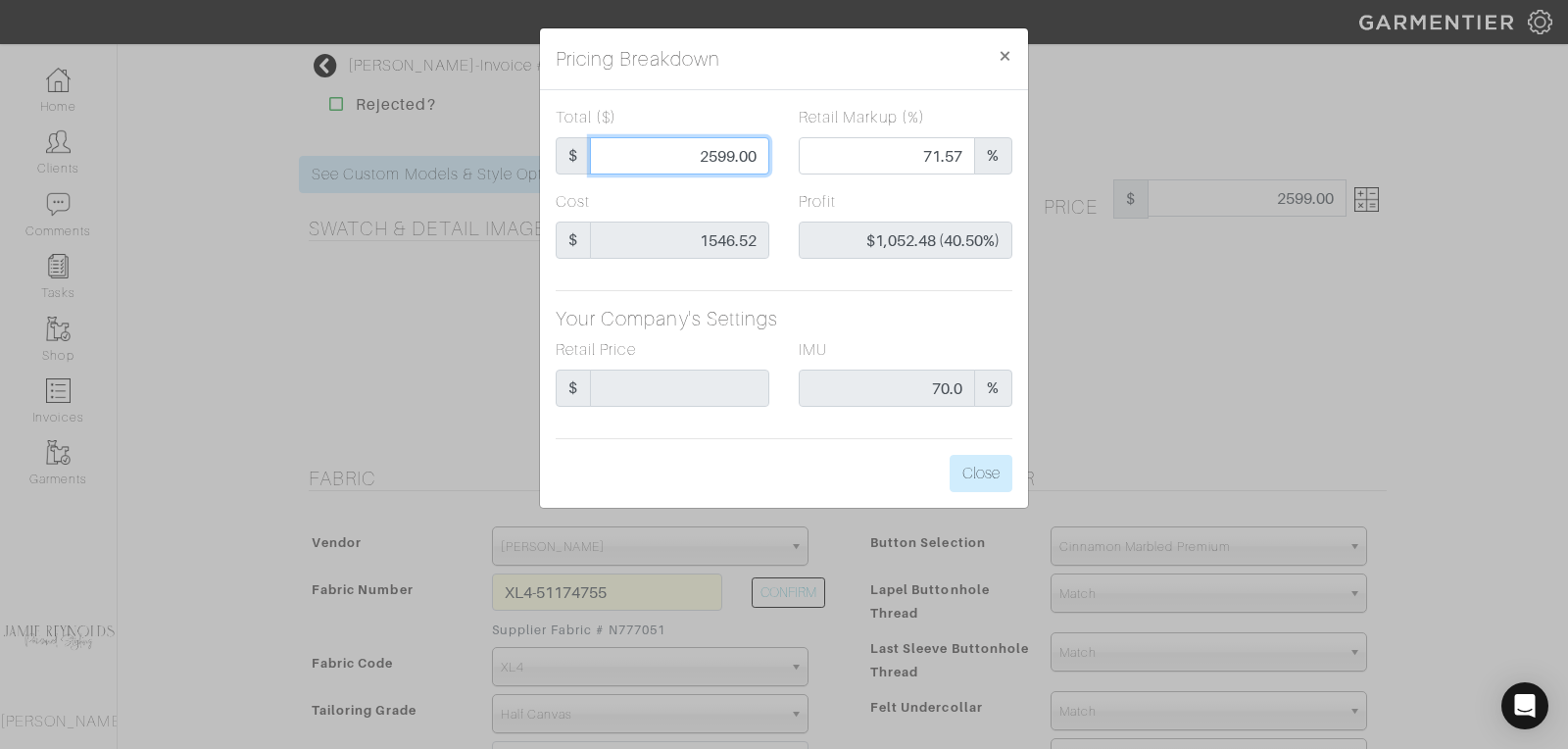
click at [745, 154] on input "2599.00" at bounding box center [679, 156] width 180 height 37
type input "2"
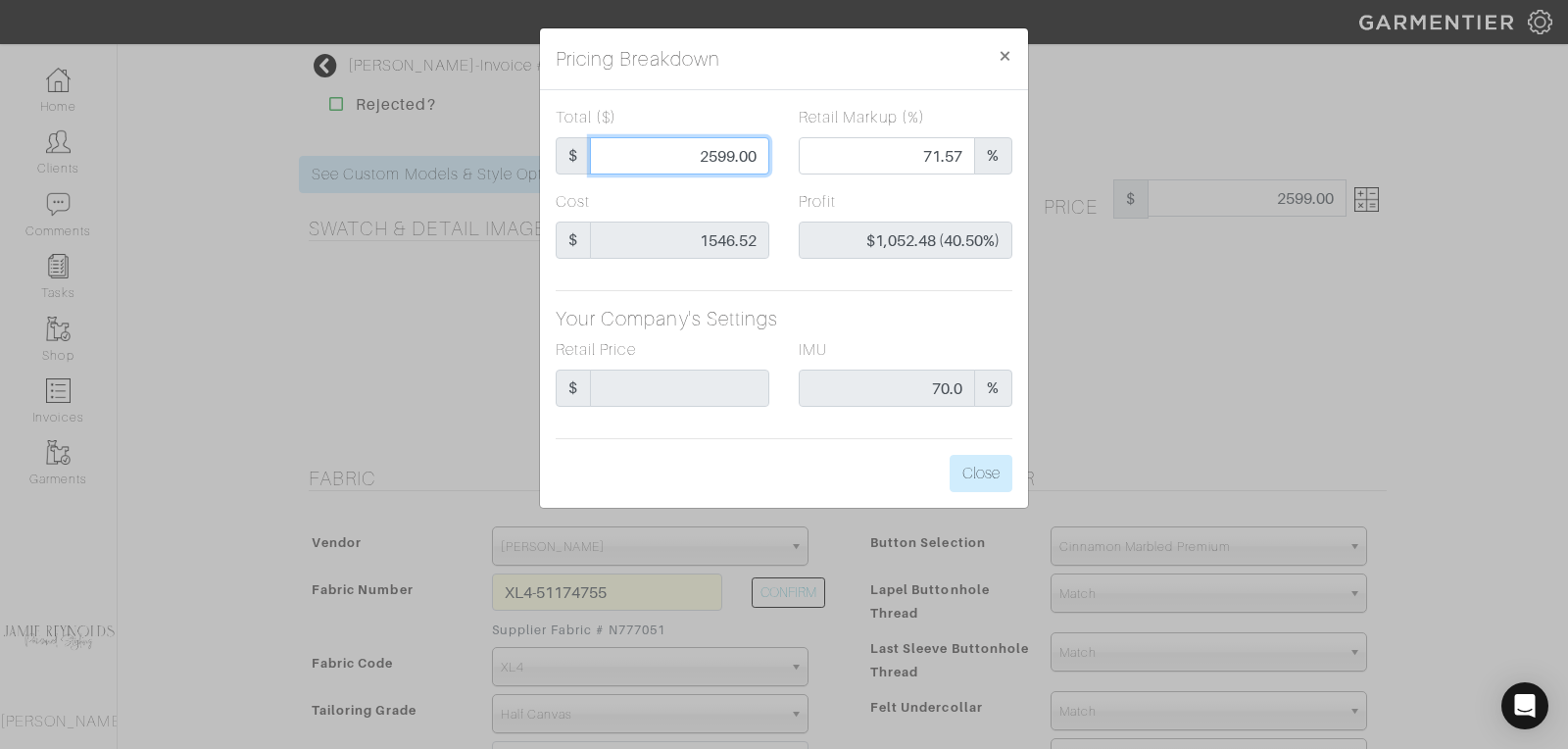
type input "0.00"
type input "-$1,544.52 (-77226.00%)"
type input "25"
type input "-$1,521.52 (-6086.08%)"
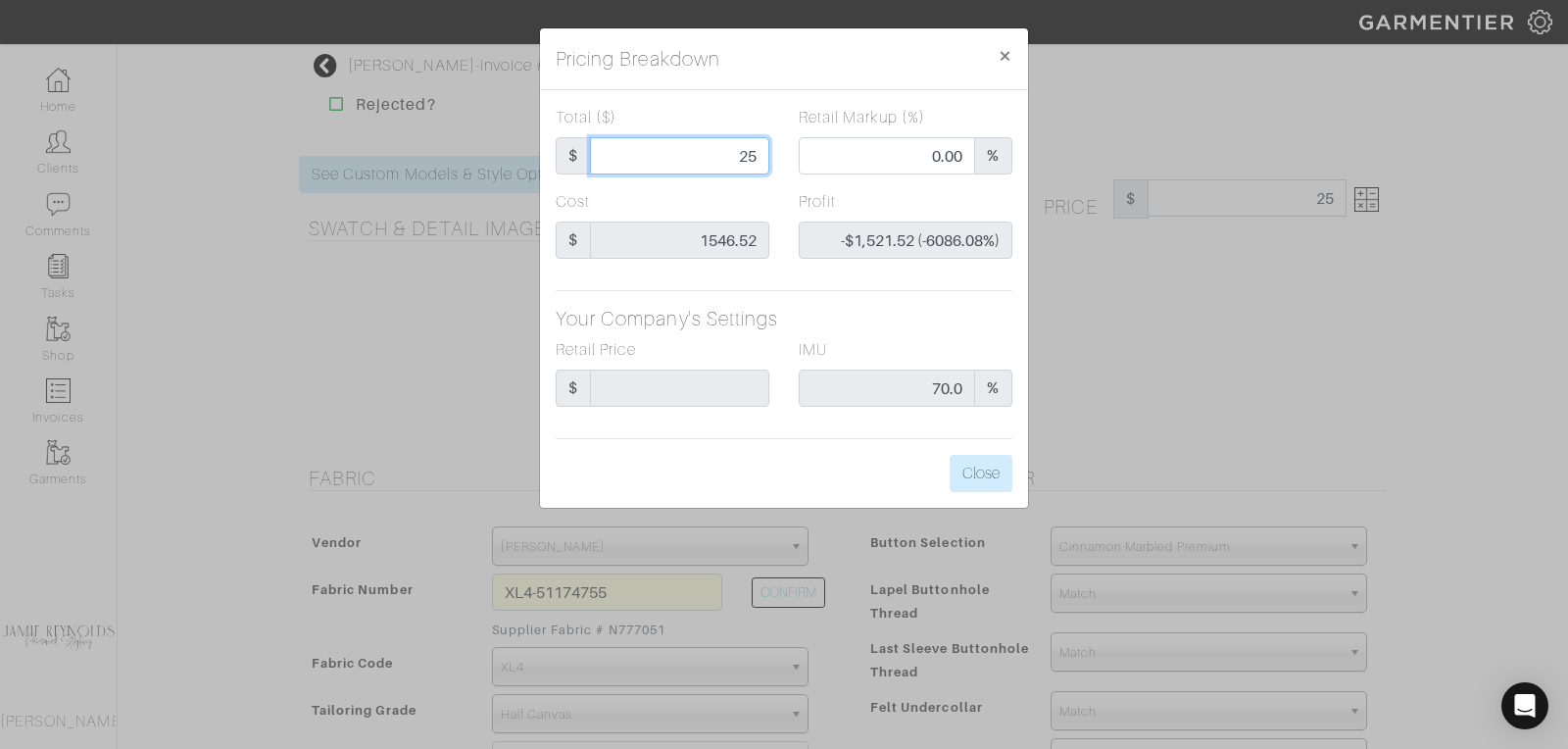
type input "255"
type input "-$1,291.52 (-506.48%)"
type input "2550"
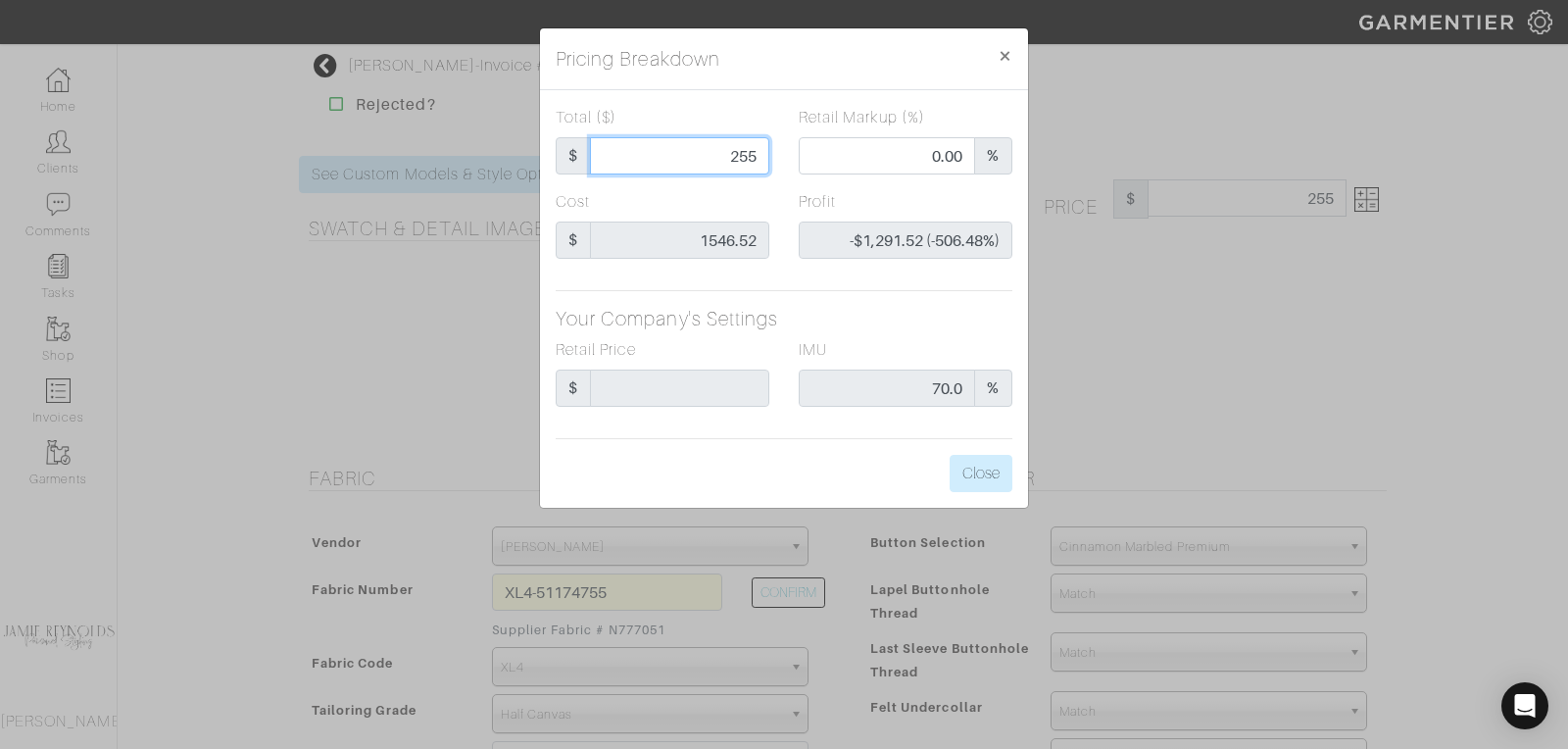
type input "71.02"
type input "$1,003.48 (39.35%)"
type input "2550"
type input "2550.00"
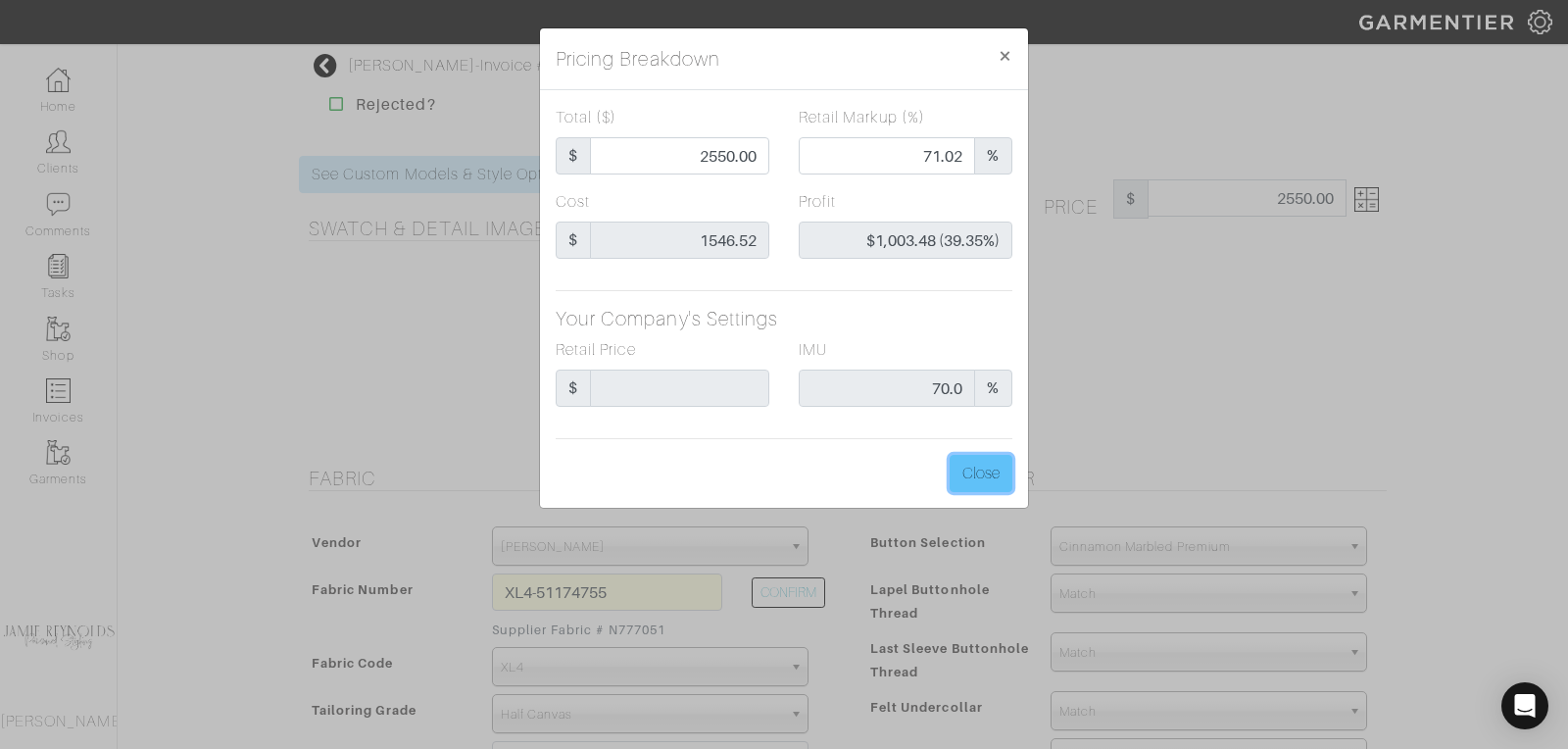
click at [982, 468] on button "Close" at bounding box center [981, 473] width 63 height 37
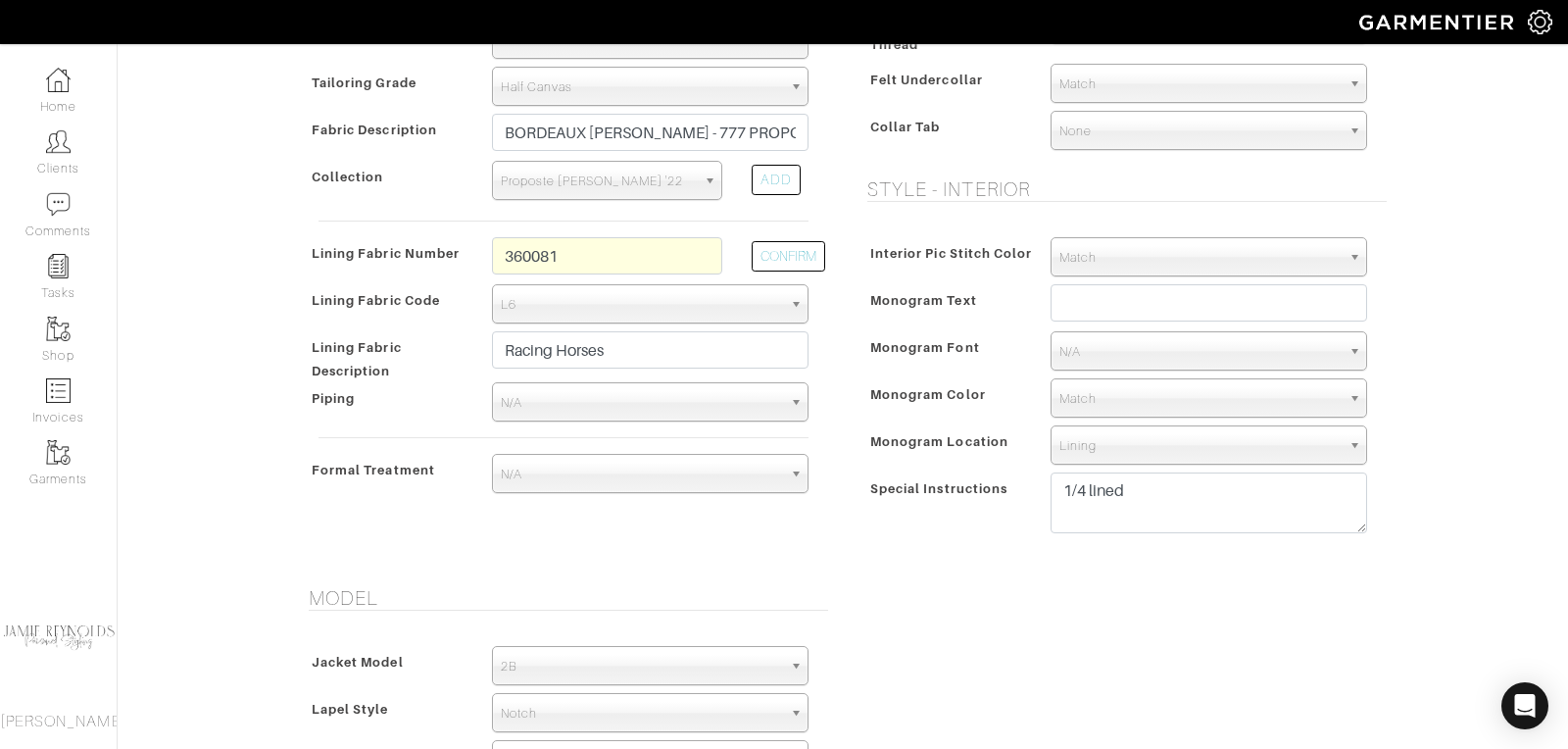
scroll to position [629, 0]
click at [1175, 479] on textarea "1/4 lined" at bounding box center [1209, 501] width 316 height 61
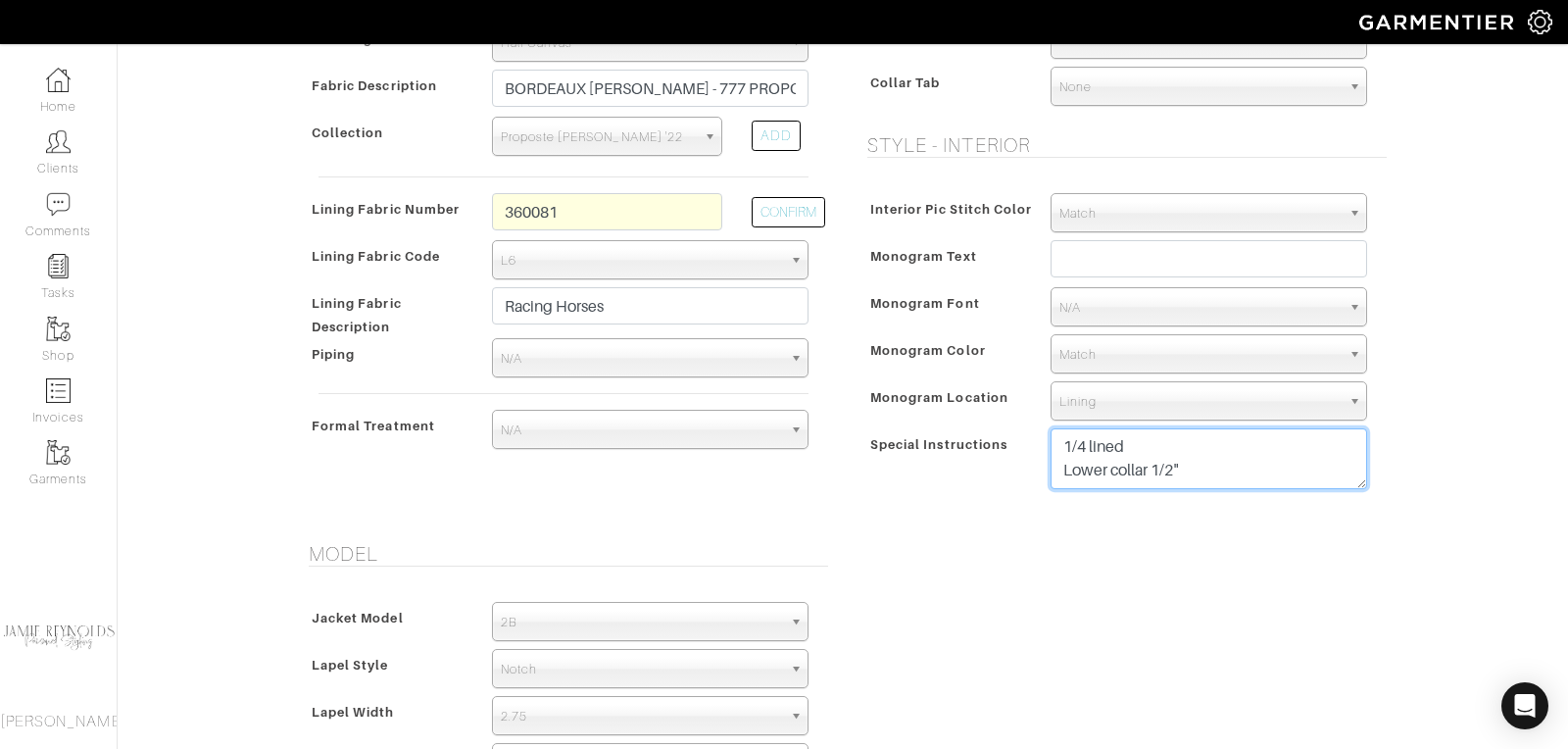
scroll to position [681, 0]
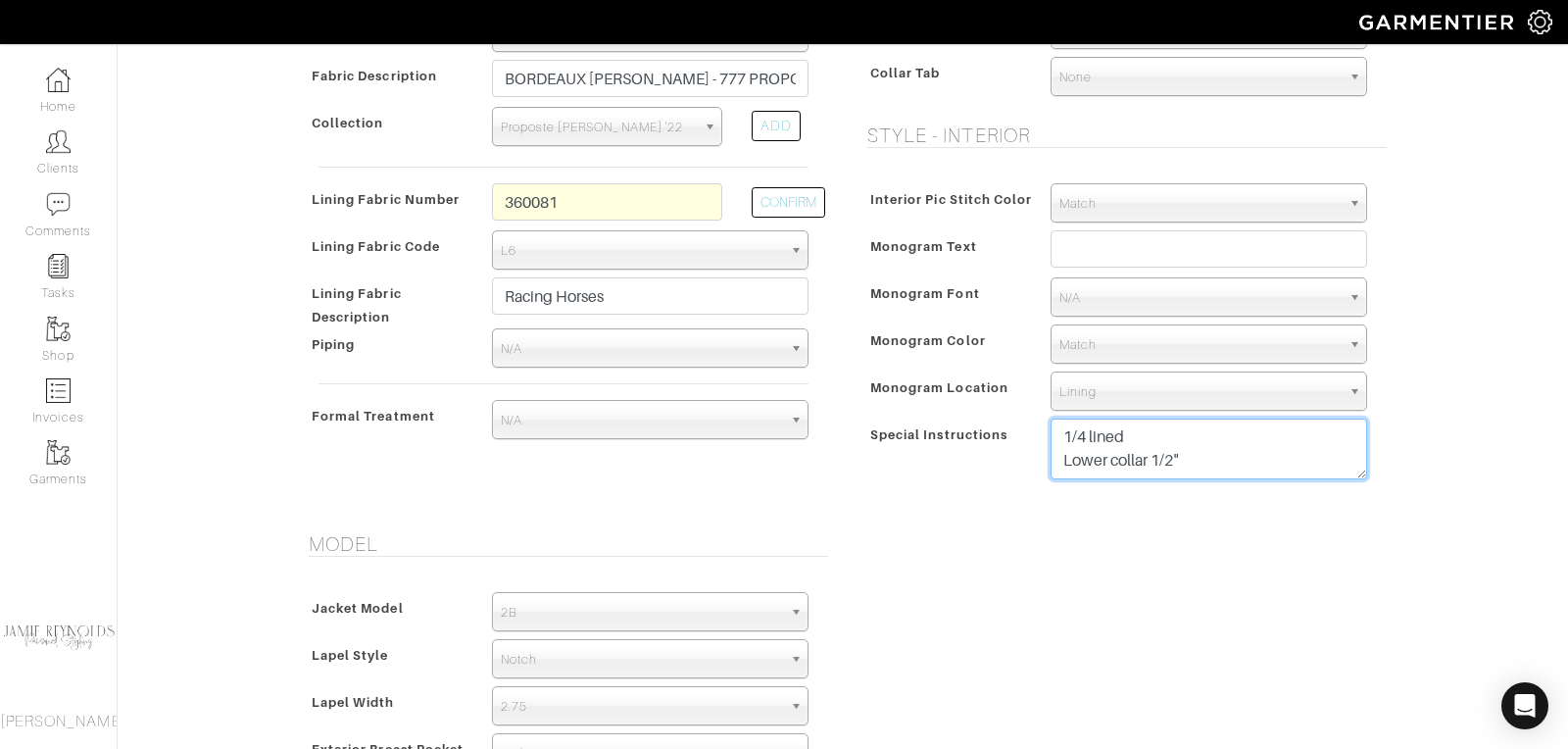
type textarea "1/4 lined Lower collar 1/2""
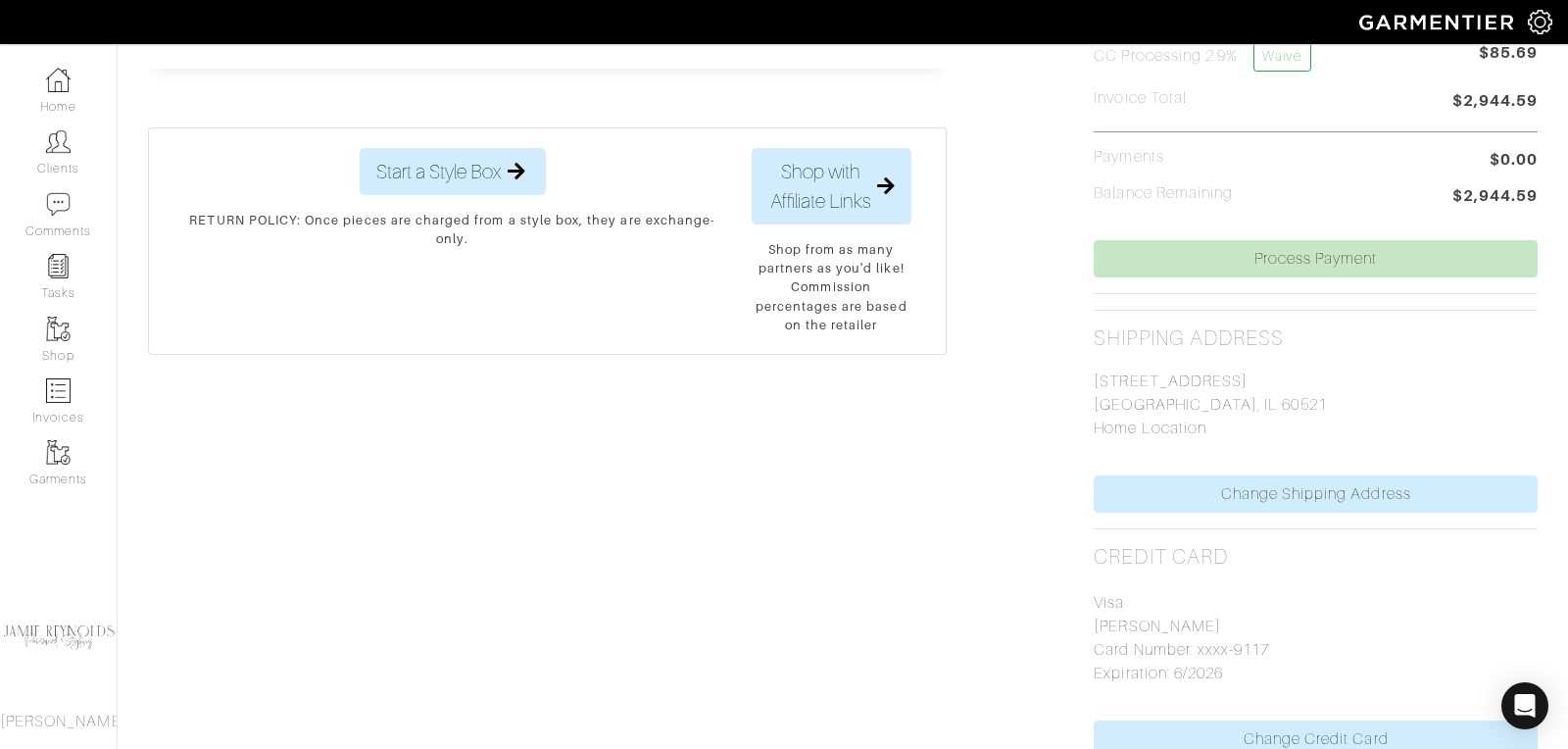
scroll to position [206, 0]
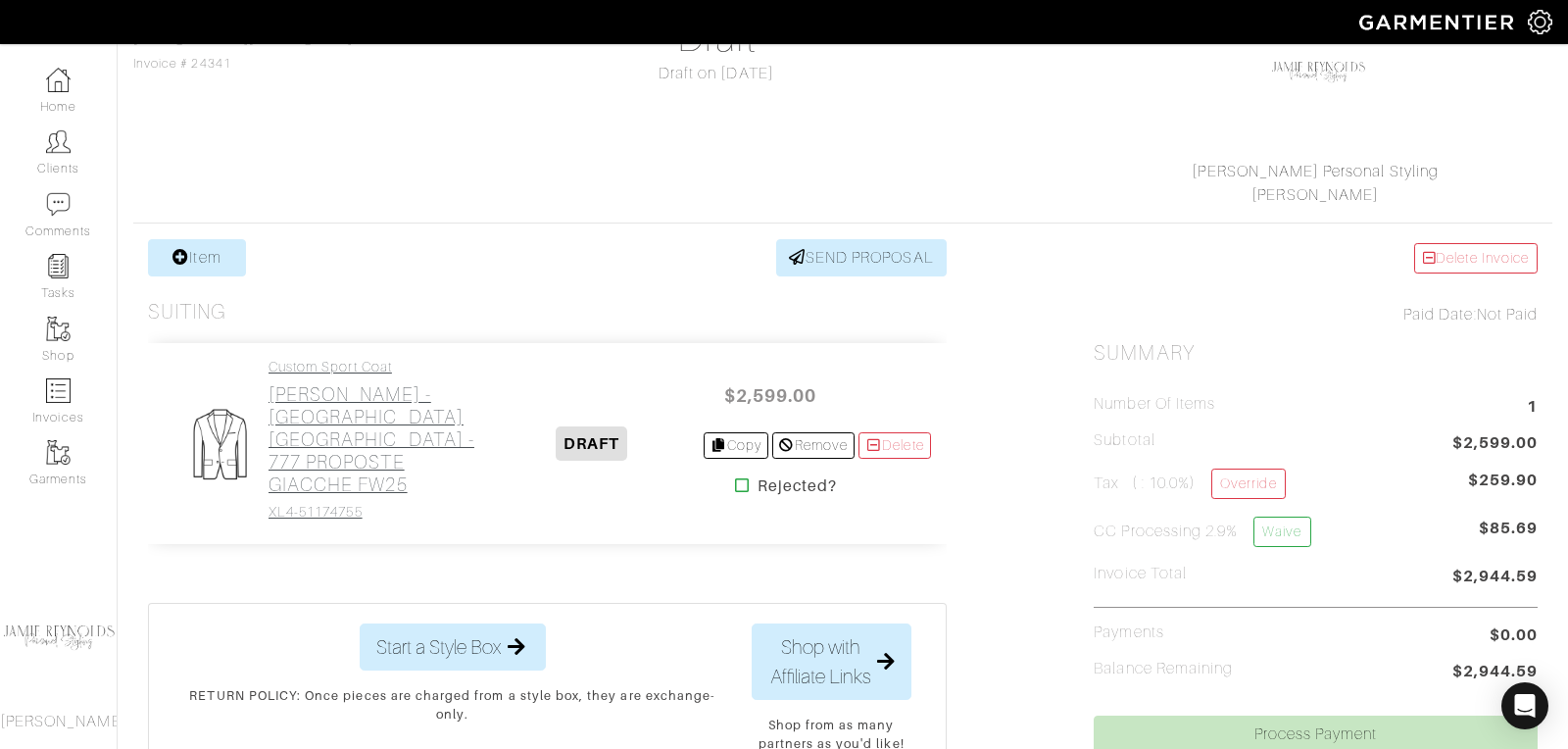
click at [344, 437] on h2 "[PERSON_NAME] - [GEOGRAPHIC_DATA] [GEOGRAPHIC_DATA] - 777 PROPOSTE GIACCHE FW25" at bounding box center [375, 439] width 213 height 113
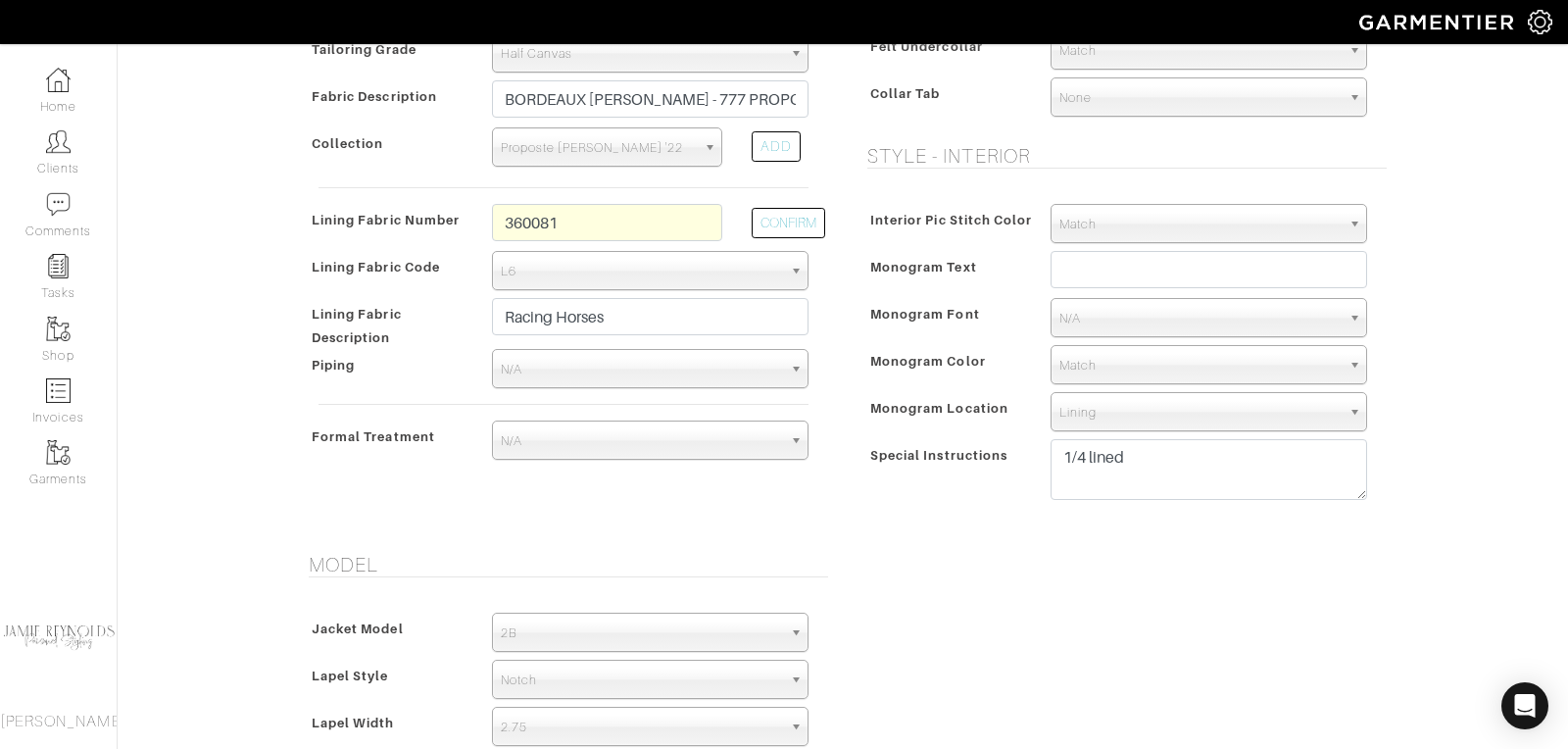
scroll to position [690, 0]
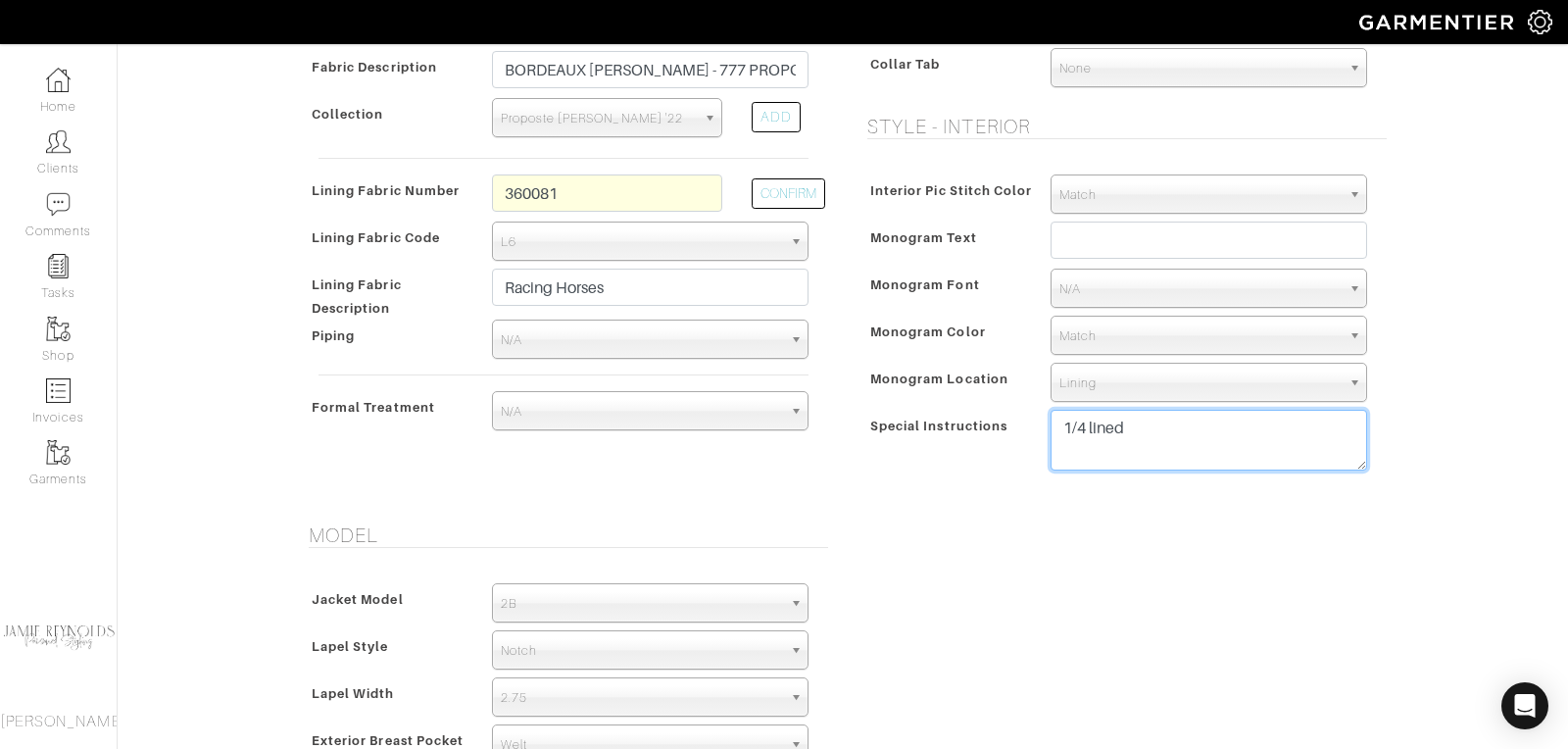
click at [1157, 420] on textarea "1/4 lined" at bounding box center [1209, 440] width 316 height 61
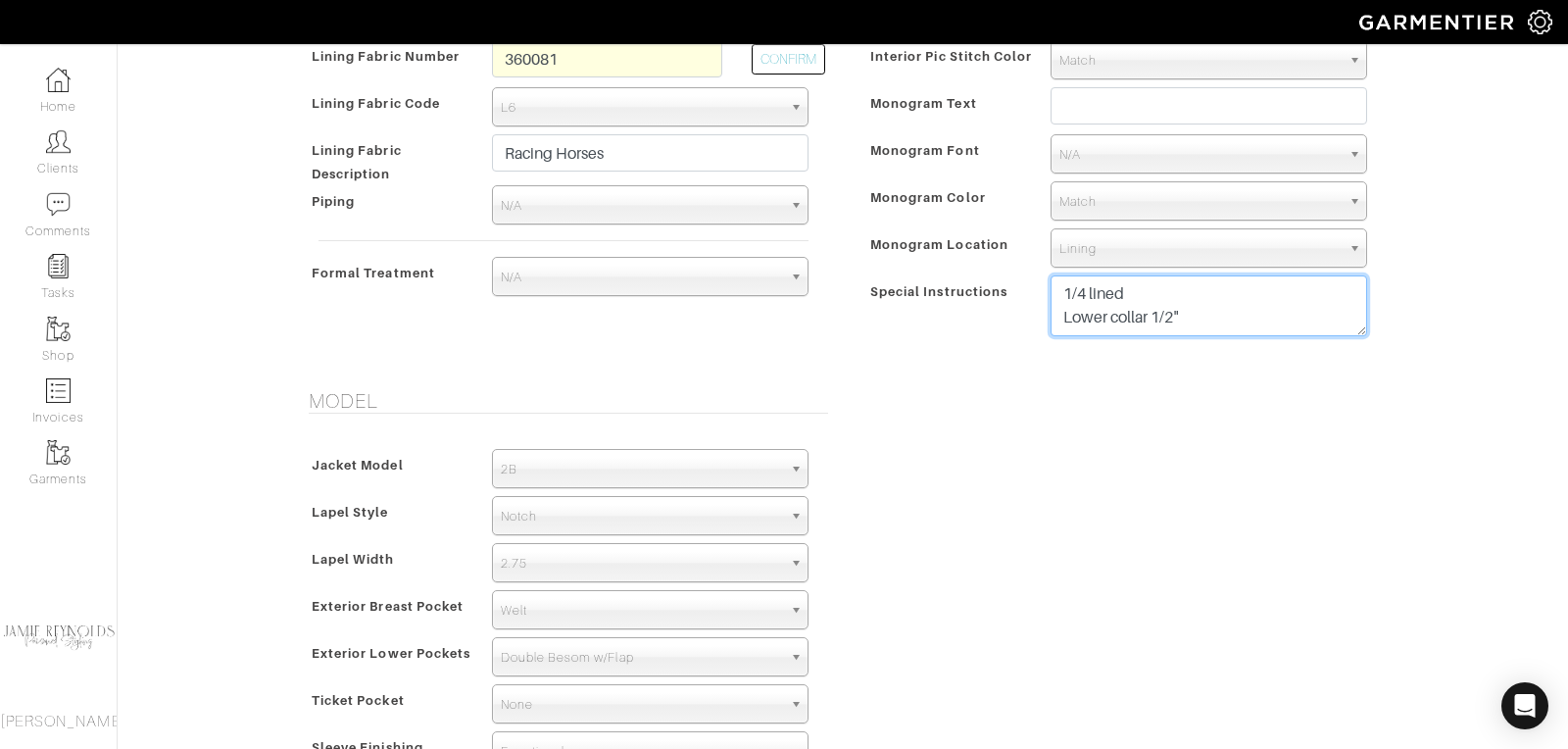
scroll to position [829, 0]
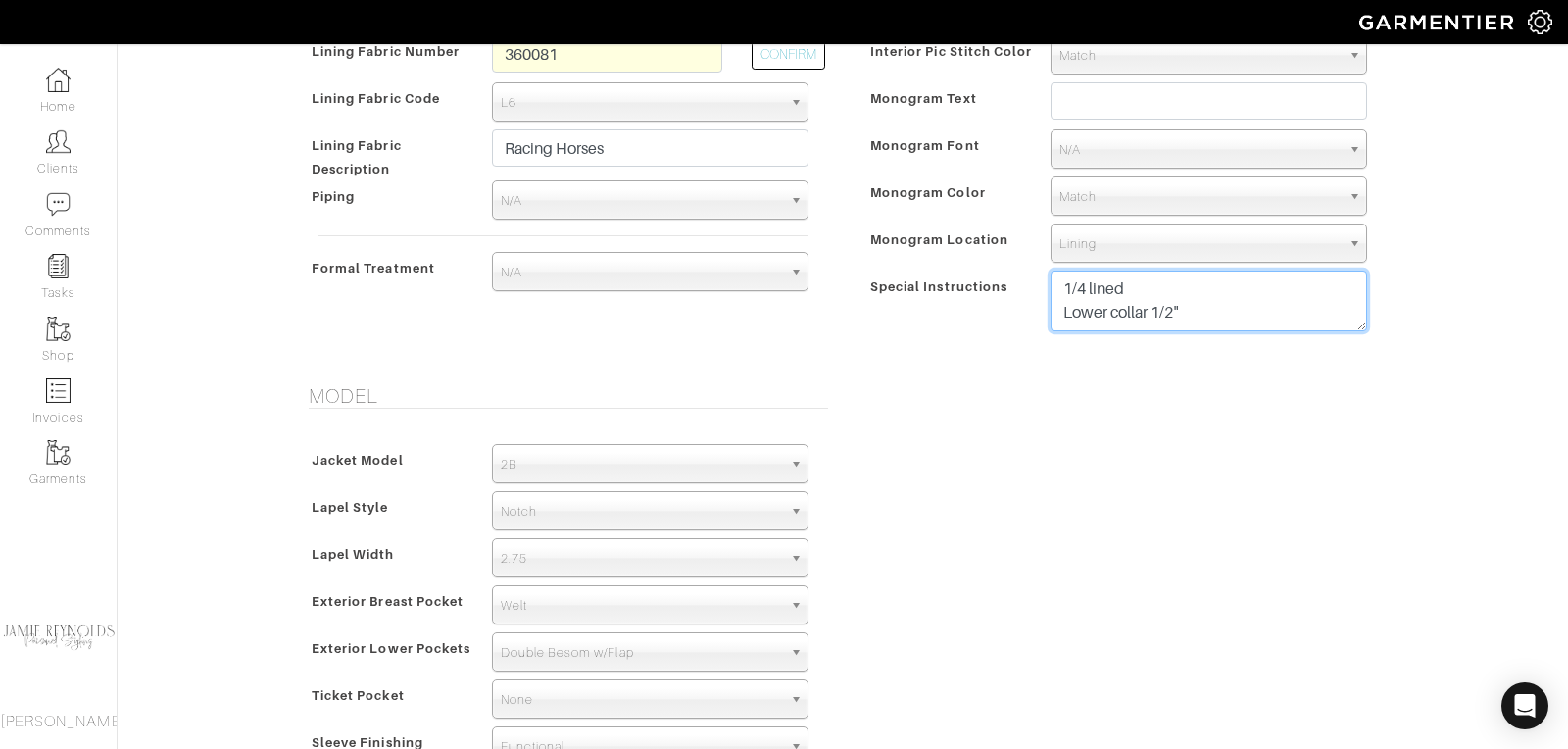
type textarea "1/4 lined Lower collar 1/2""
click at [654, 540] on span "2.75" at bounding box center [641, 559] width 281 height 39
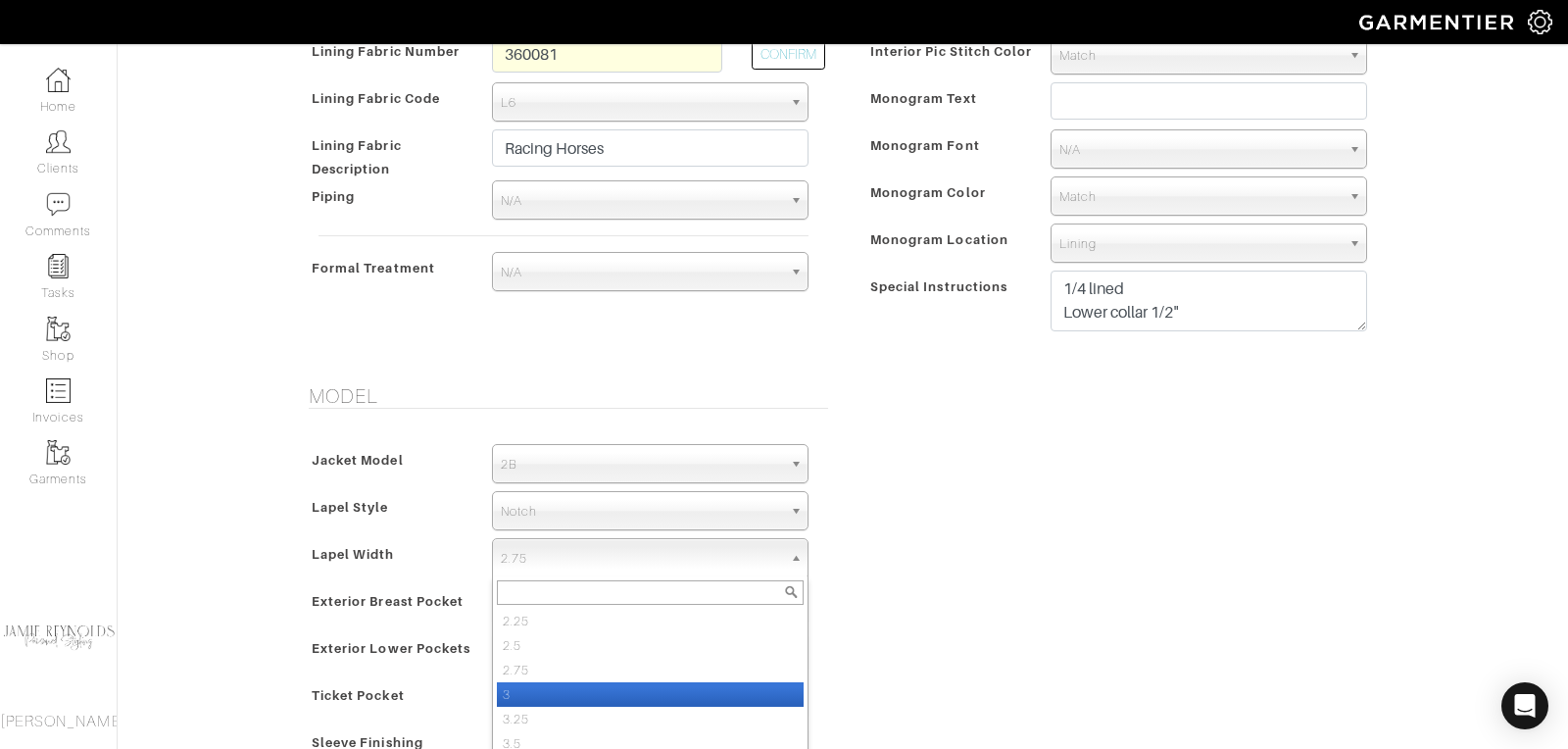
click at [591, 682] on li "3" at bounding box center [650, 694] width 306 height 25
select select "3"
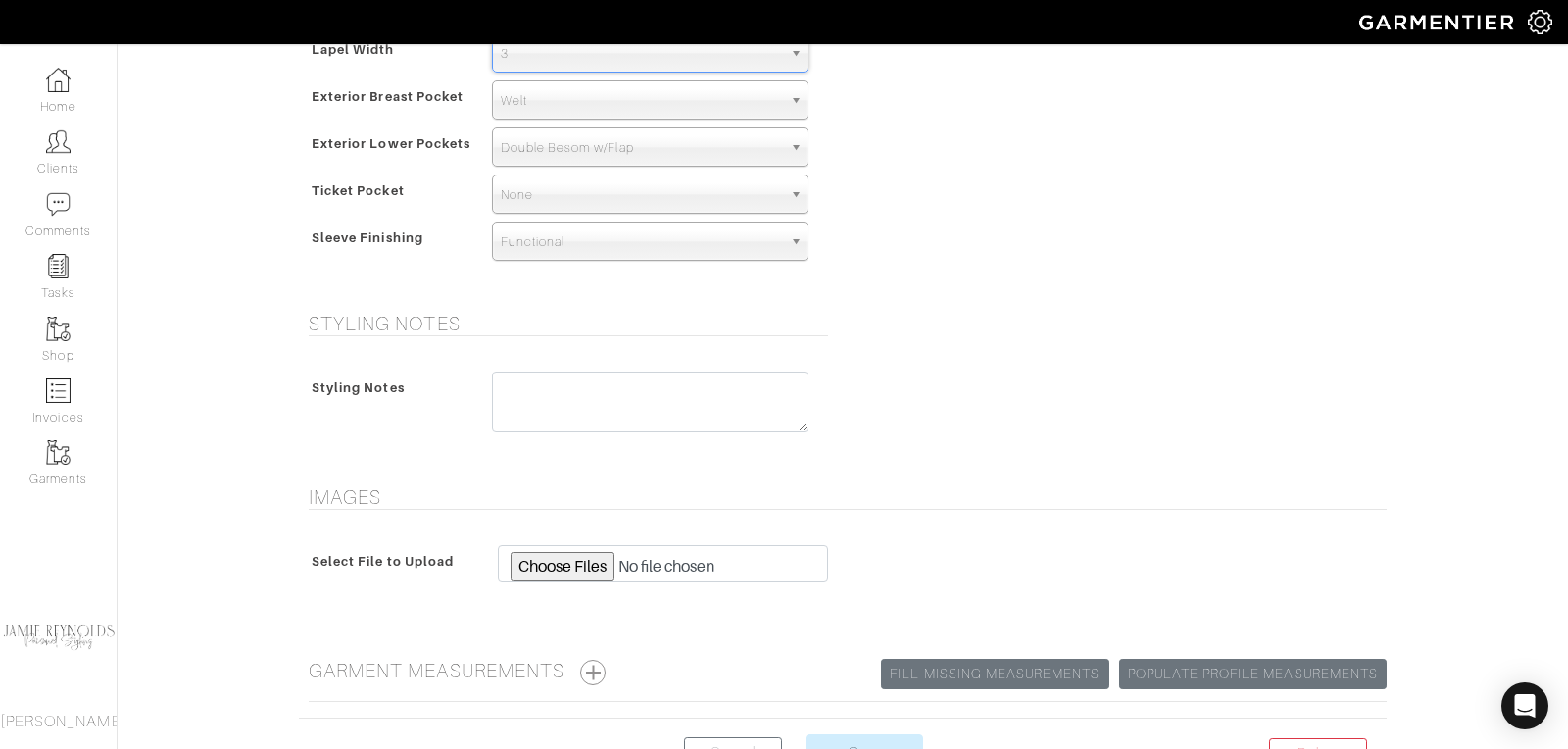
scroll to position [1420, 0]
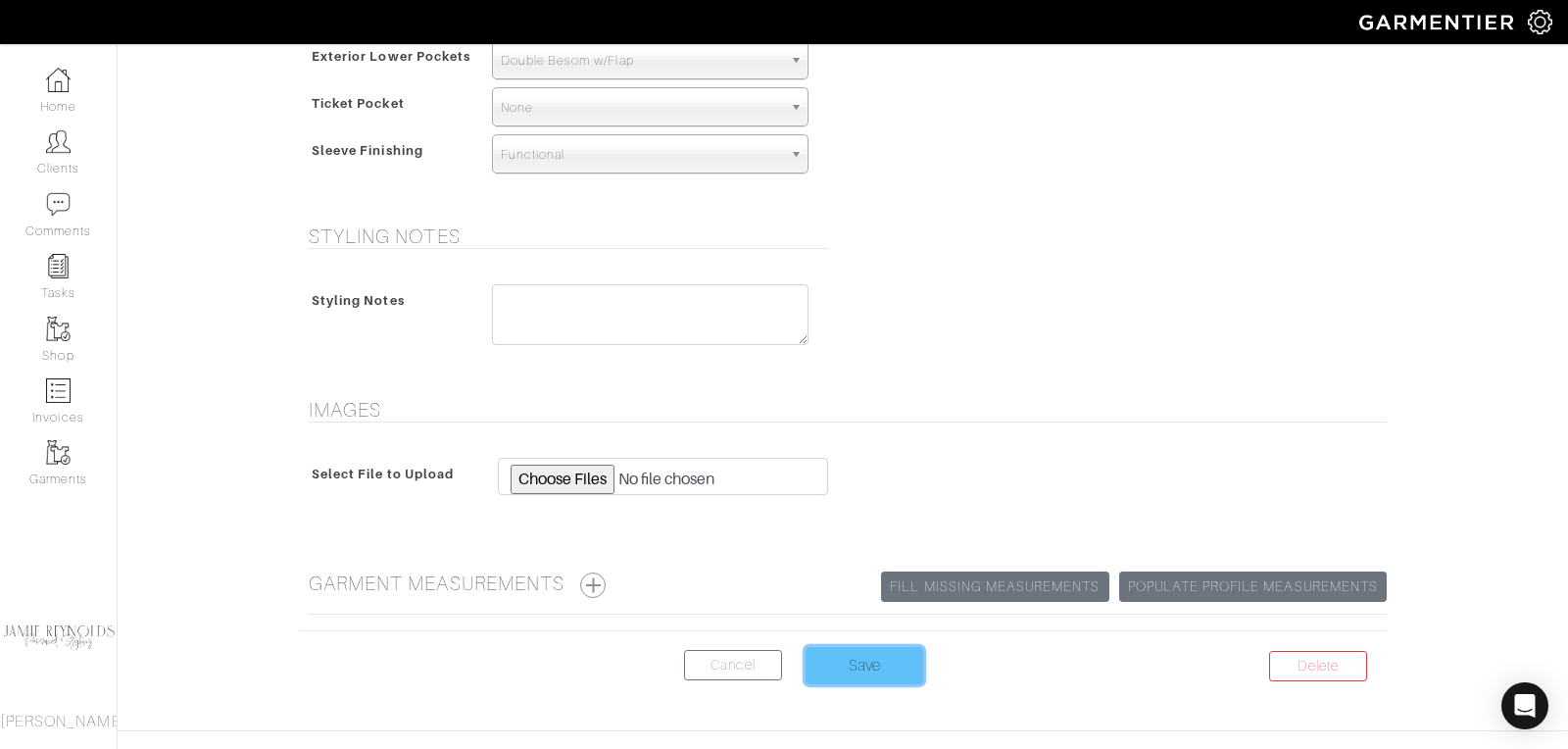
click at [866, 673] on input "Save" at bounding box center [865, 666] width 118 height 37
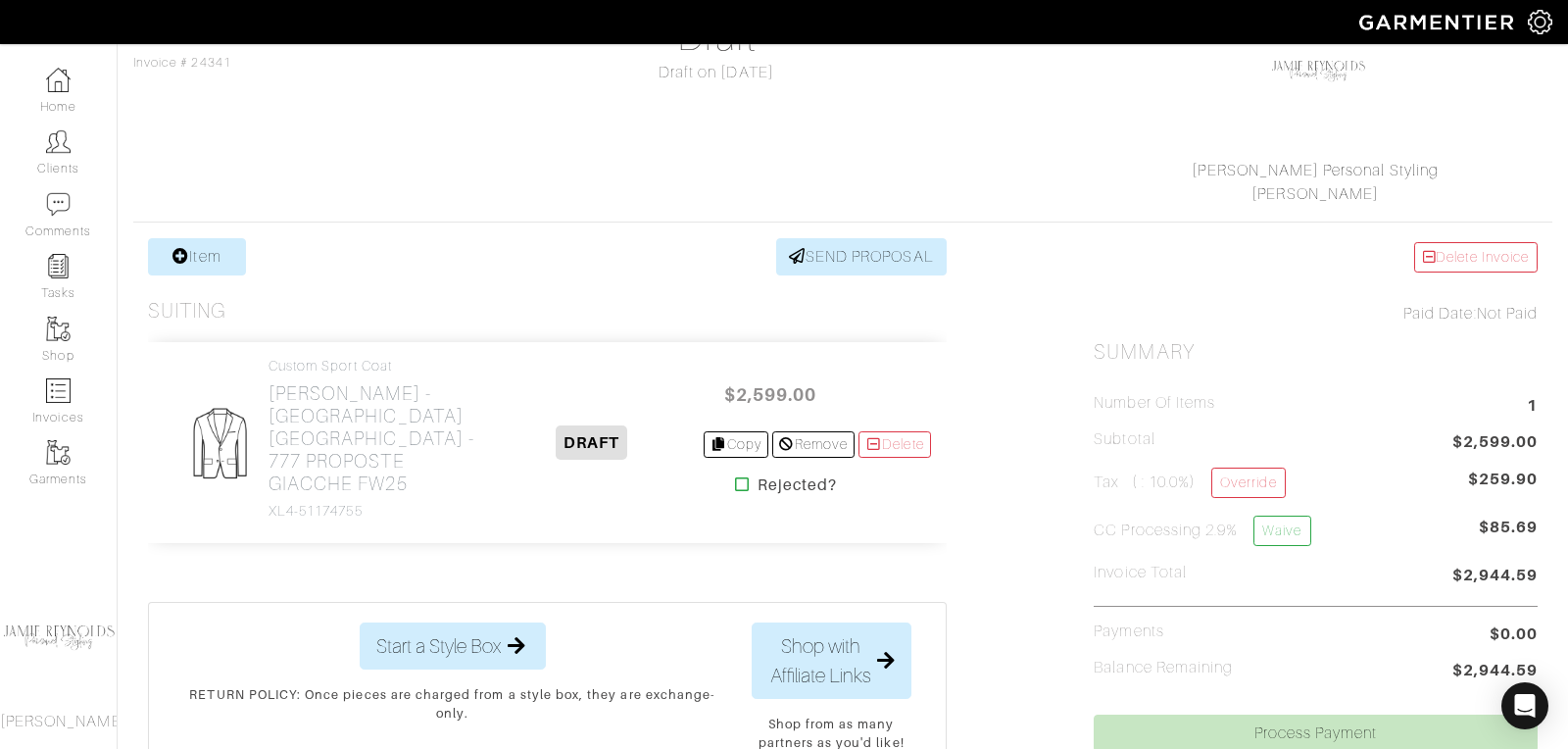
scroll to position [208, 0]
click at [368, 433] on h2 "[PERSON_NAME] - [GEOGRAPHIC_DATA] [GEOGRAPHIC_DATA] - 777 PROPOSTE GIACCHE FW25" at bounding box center [375, 437] width 213 height 113
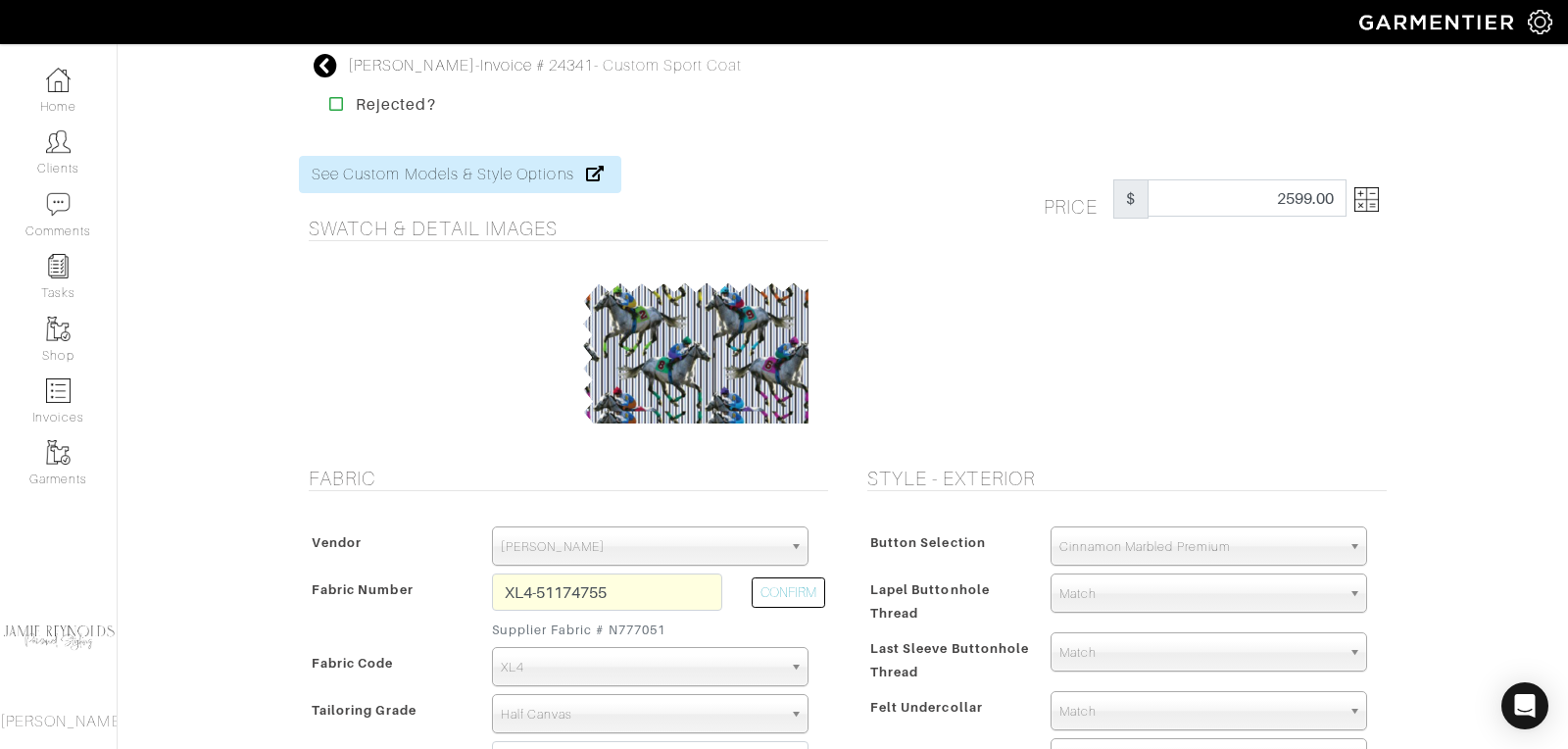
scroll to position [183, 0]
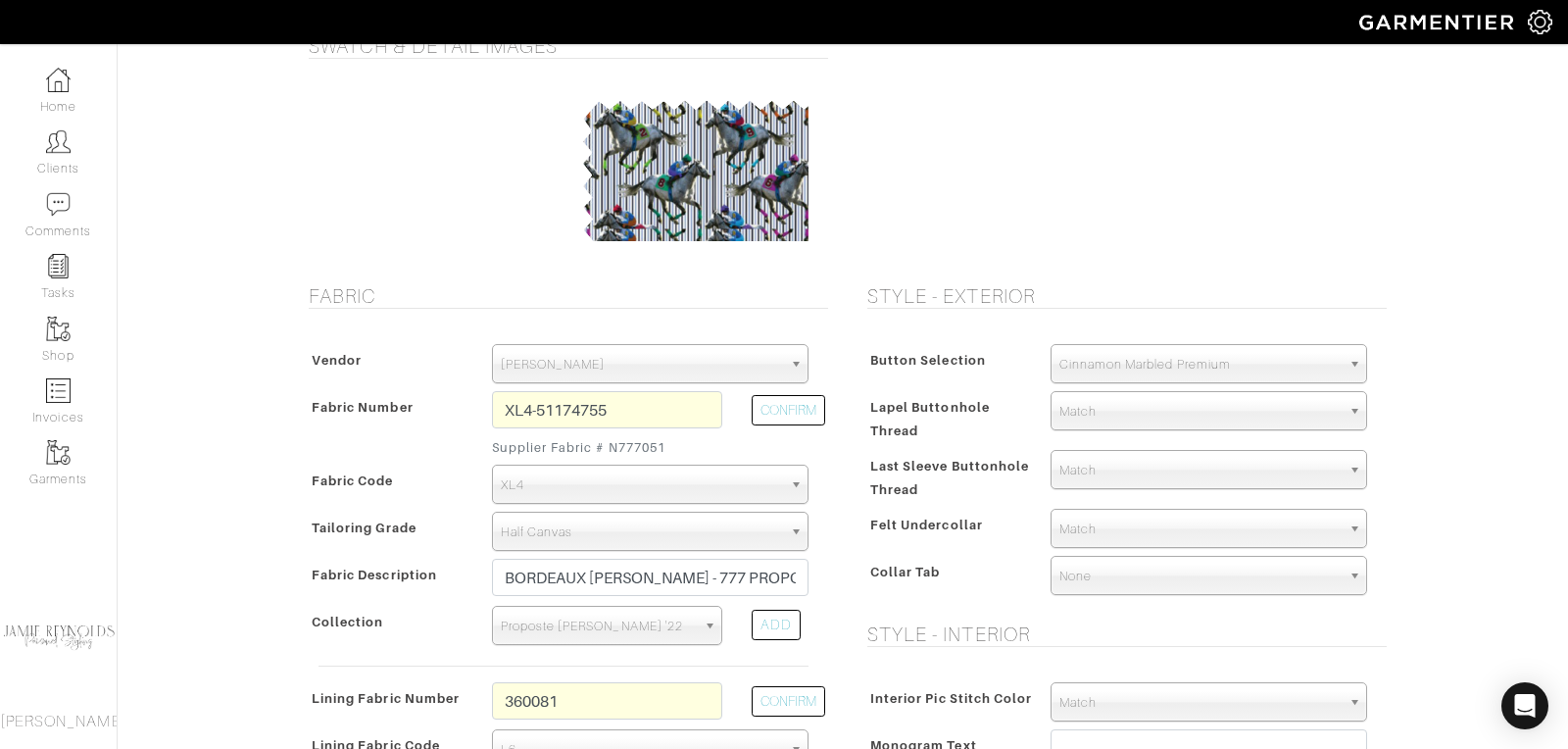
click at [1090, 524] on span "Match" at bounding box center [1200, 529] width 281 height 39
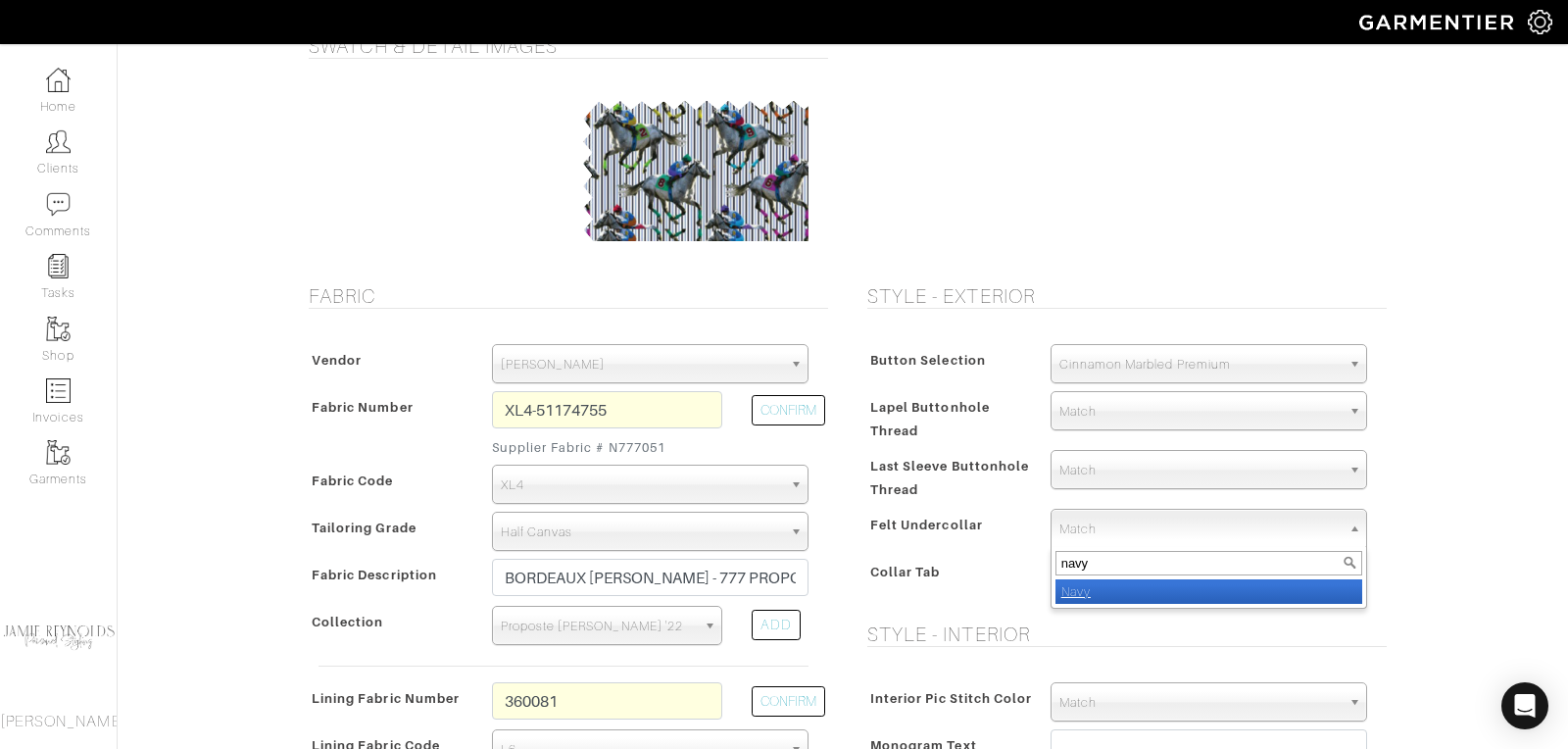
type input "navy"
click at [1084, 591] on em "Navy" at bounding box center [1076, 591] width 29 height 15
select select "8"
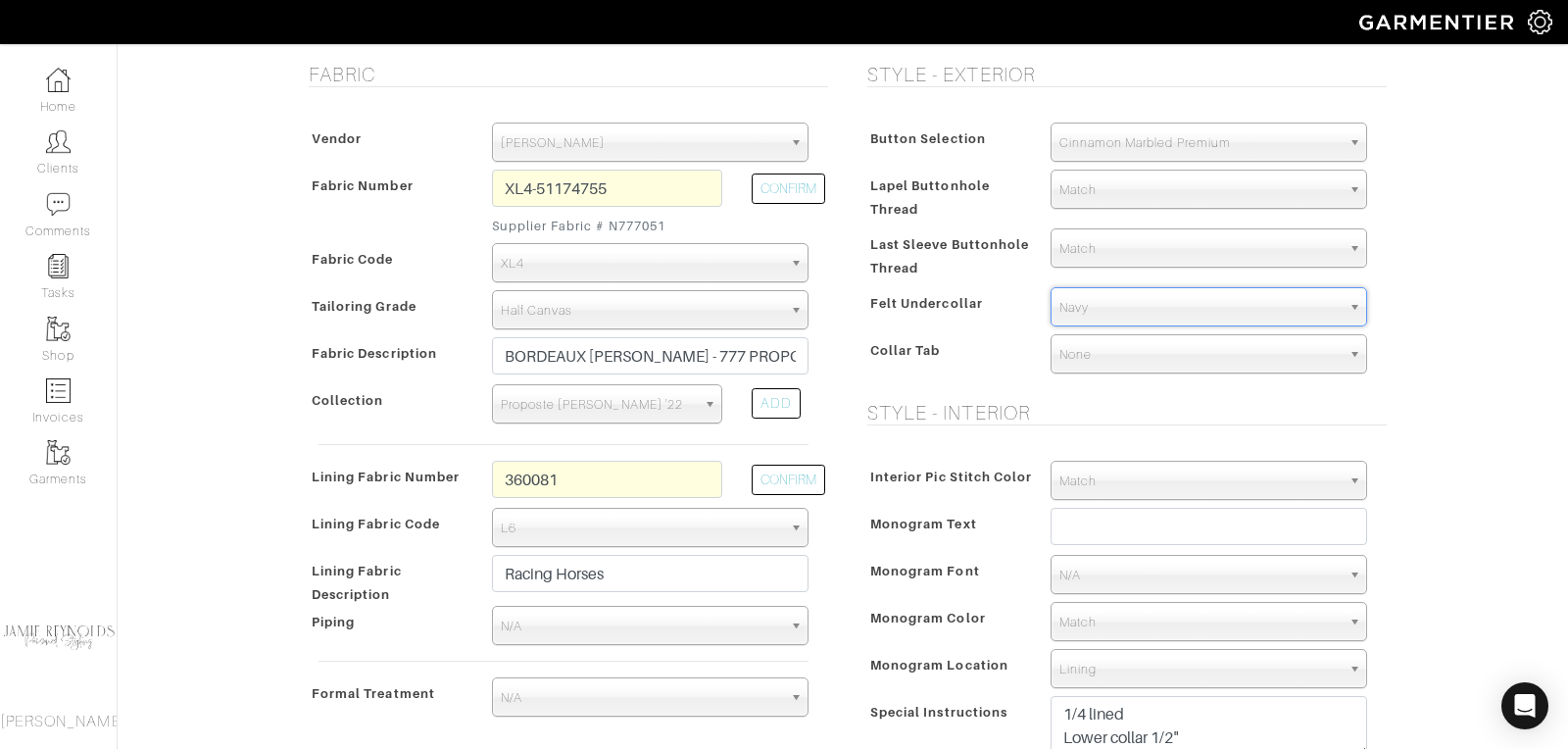
scroll to position [404, 0]
click at [1138, 349] on span "None" at bounding box center [1200, 353] width 281 height 39
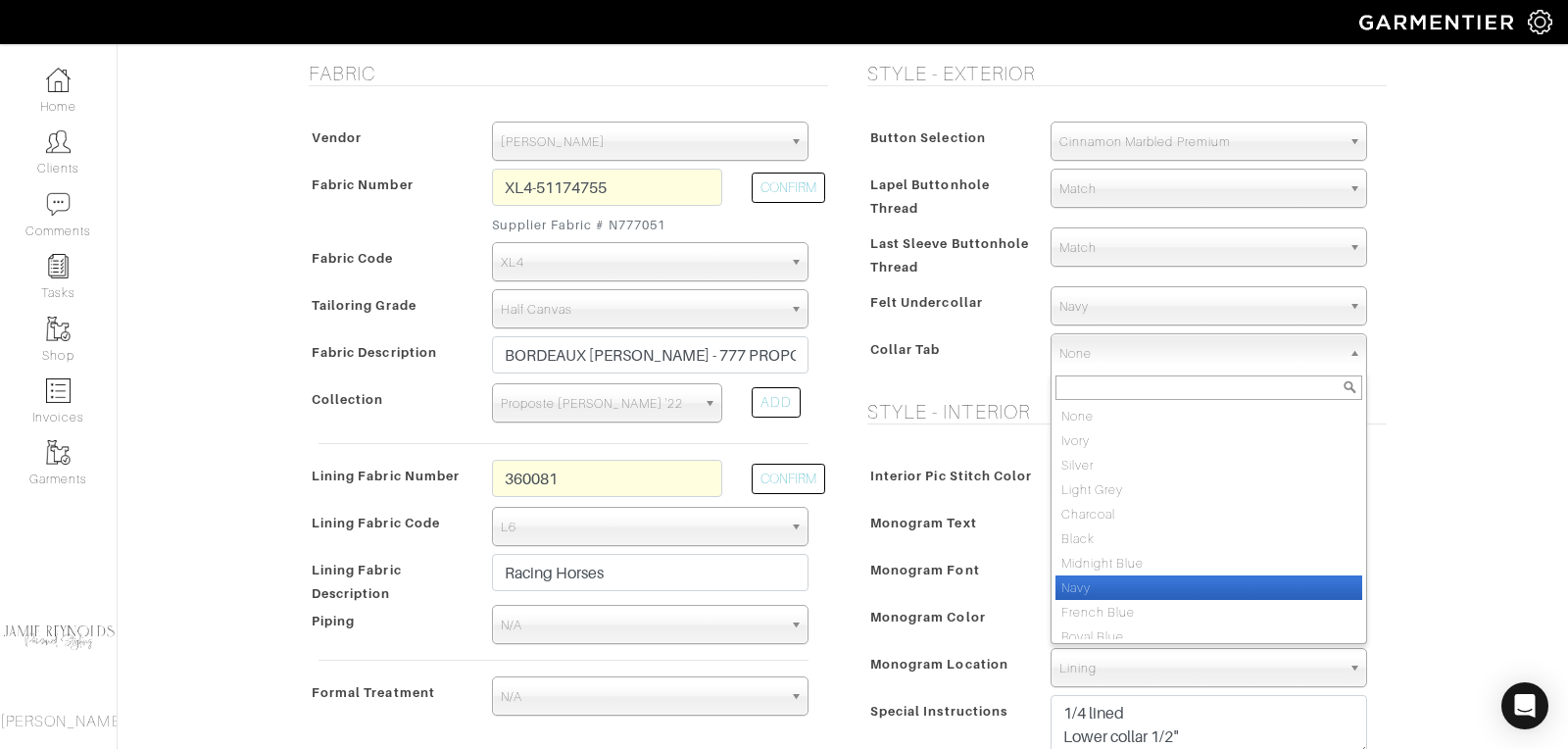
click at [1089, 577] on li "Navy" at bounding box center [1209, 587] width 306 height 25
select select "8"
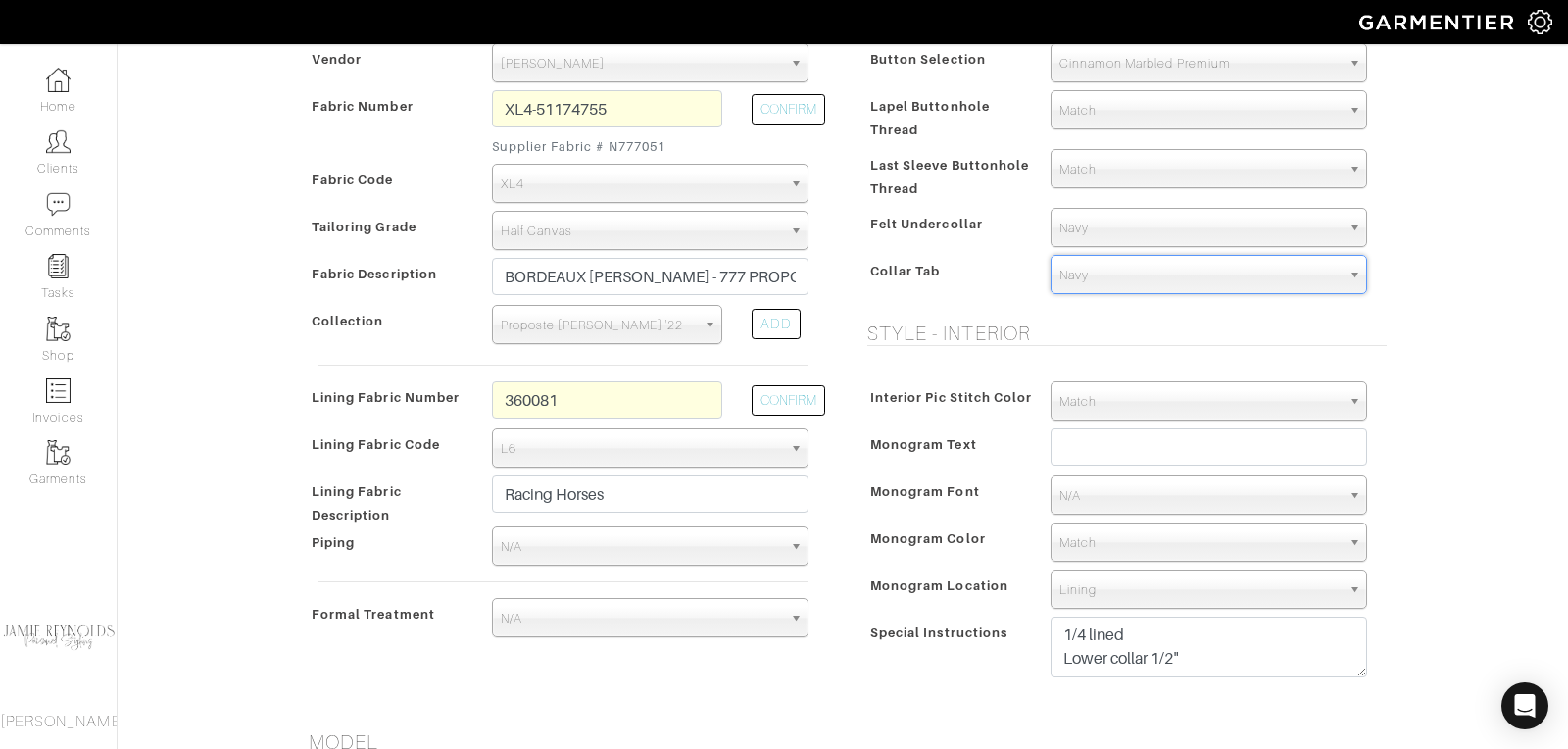
scroll to position [509, 0]
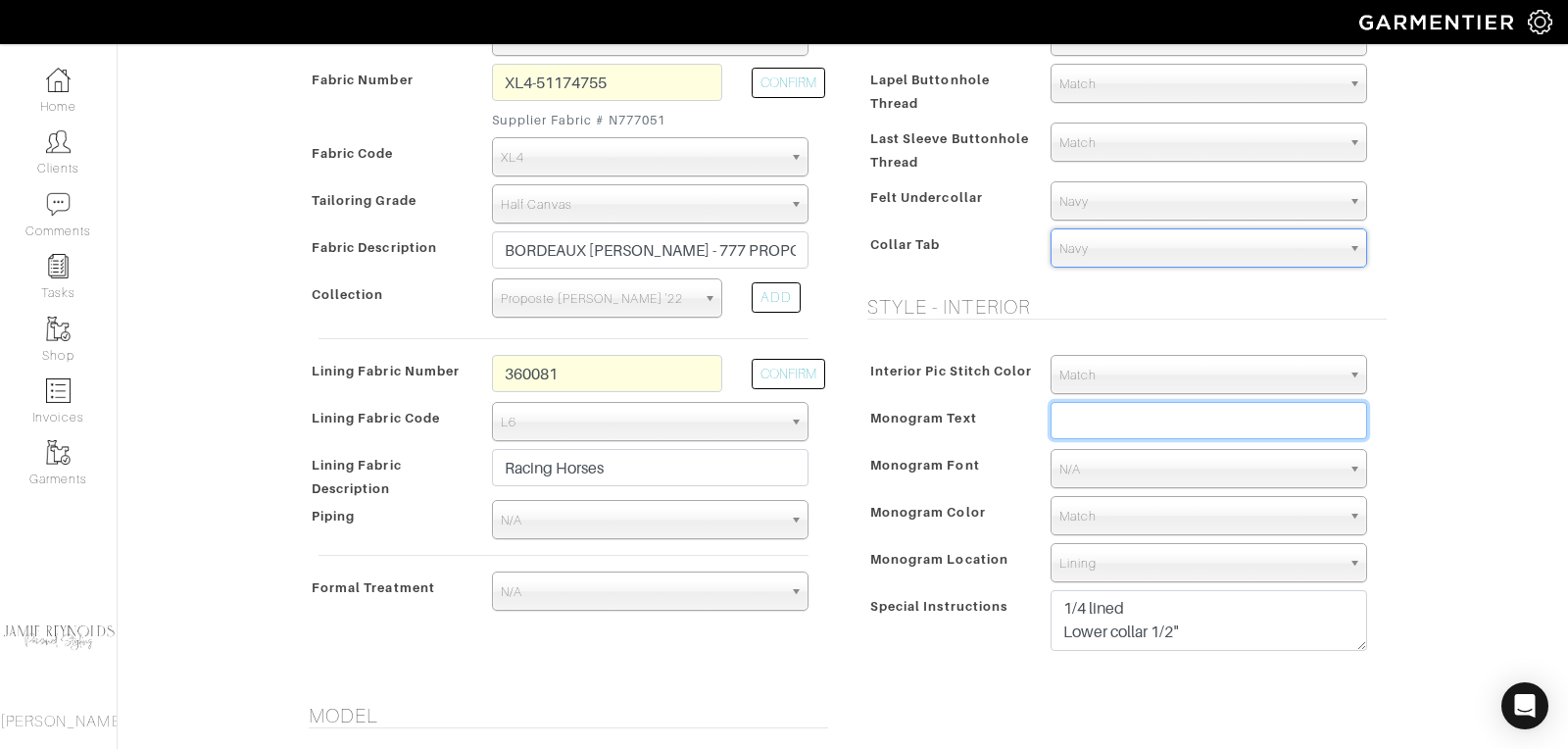
click at [1099, 424] on input "text" at bounding box center [1209, 420] width 316 height 37
click at [1116, 424] on input "And" at bounding box center [1209, 420] width 316 height 37
type input "h"
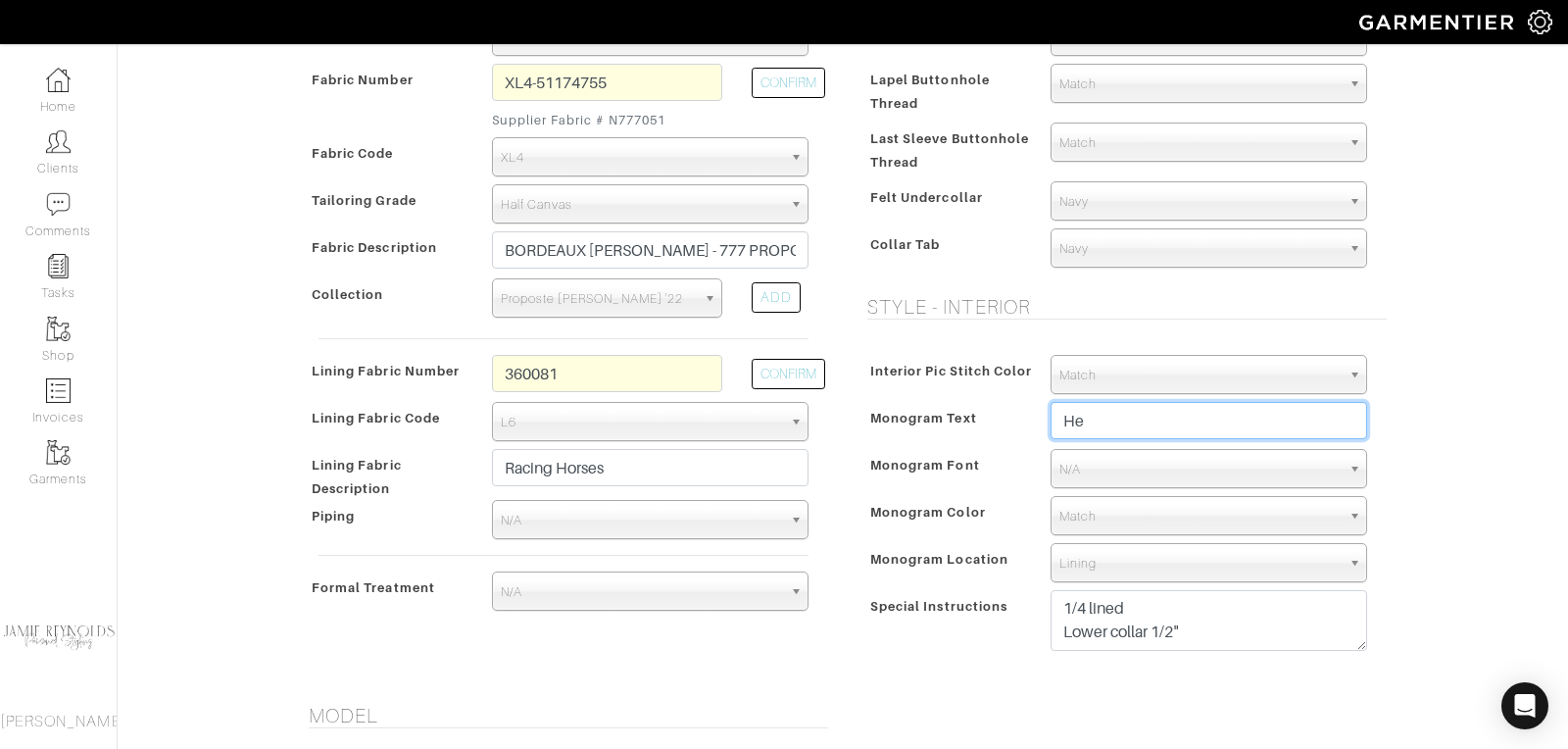
type input "H"
type input "[PERSON_NAME]"
click at [1124, 466] on span "N/A" at bounding box center [1200, 469] width 281 height 39
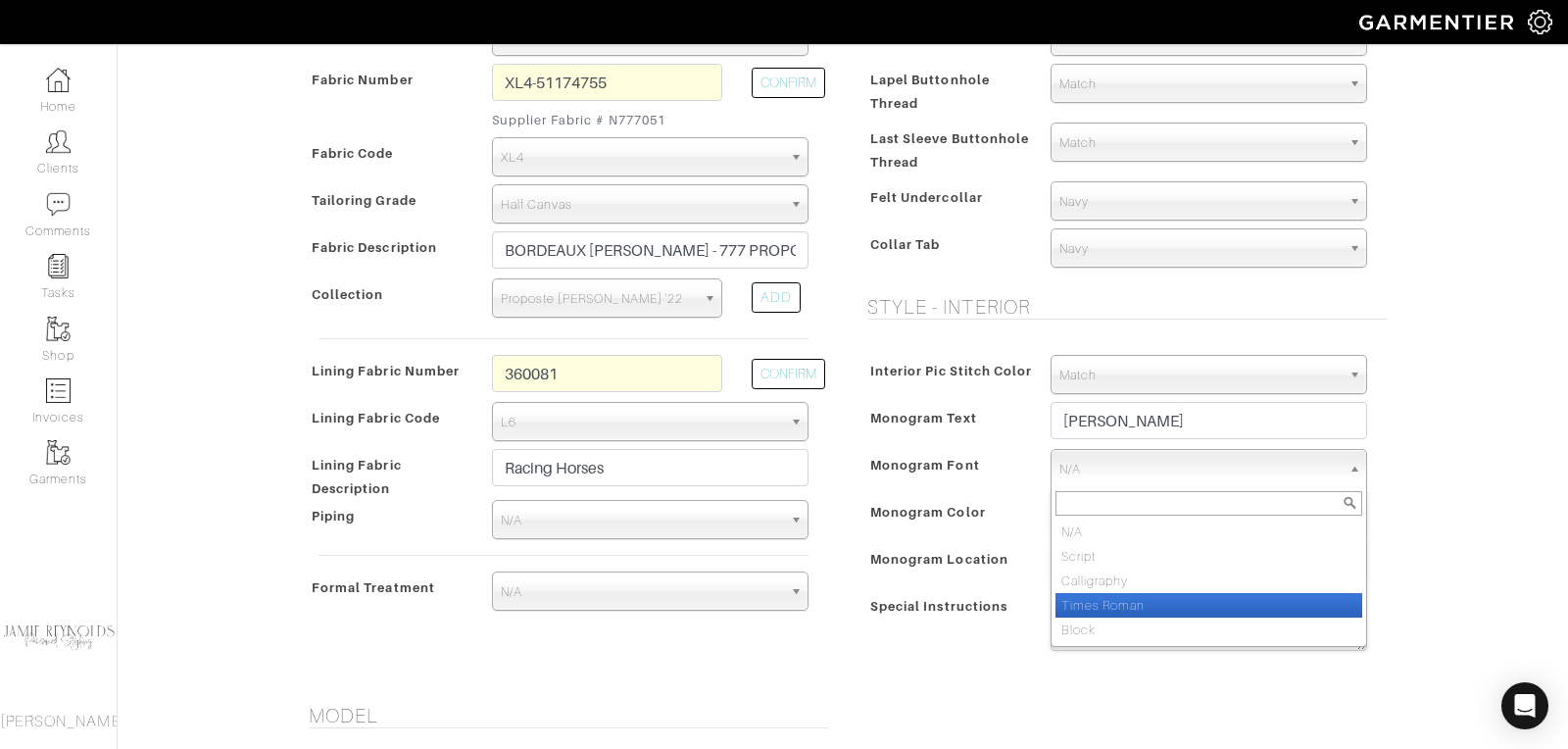
click at [1108, 593] on li "Times Roman" at bounding box center [1209, 605] width 306 height 25
select select "Times Roman"
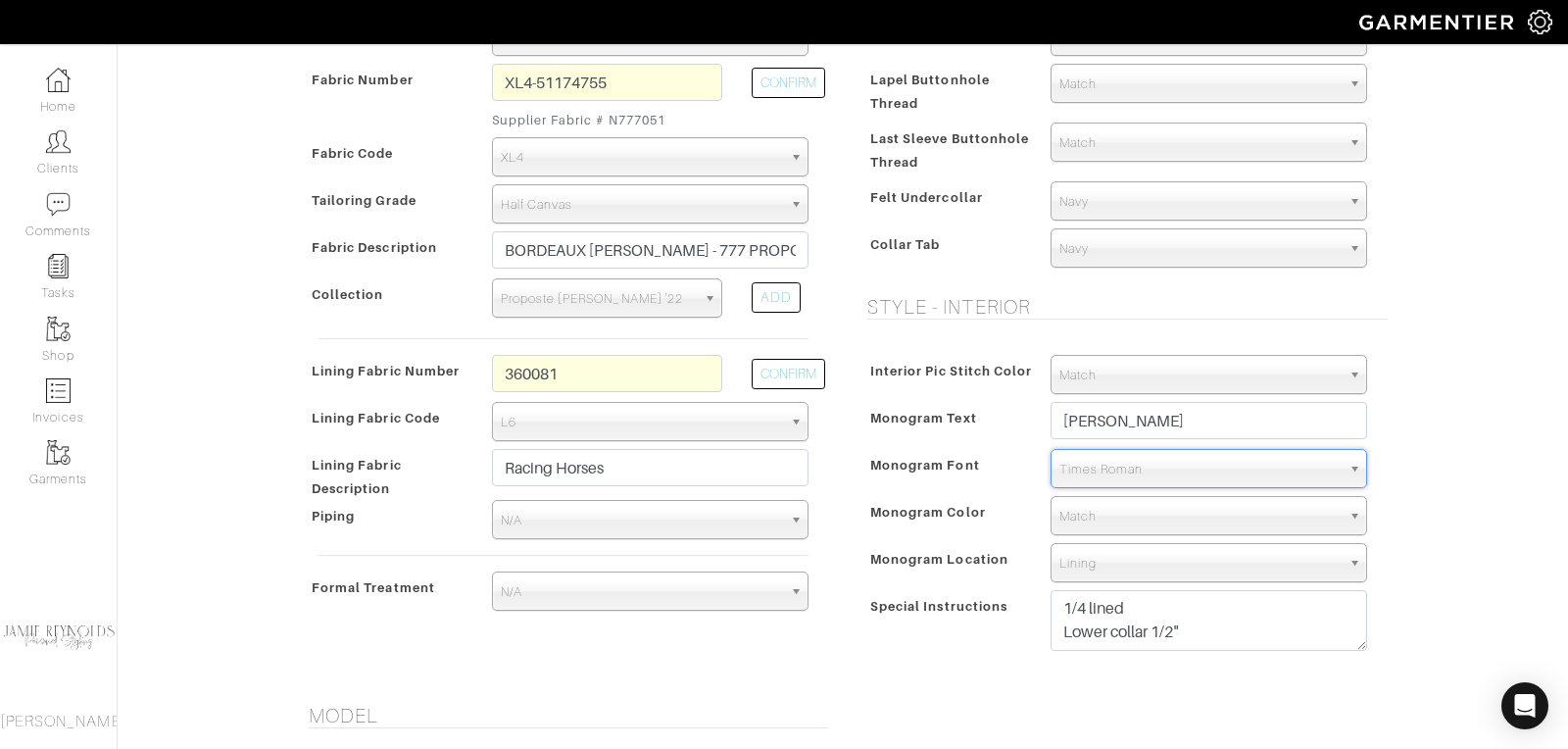
click at [1108, 513] on span "Match" at bounding box center [1200, 516] width 281 height 39
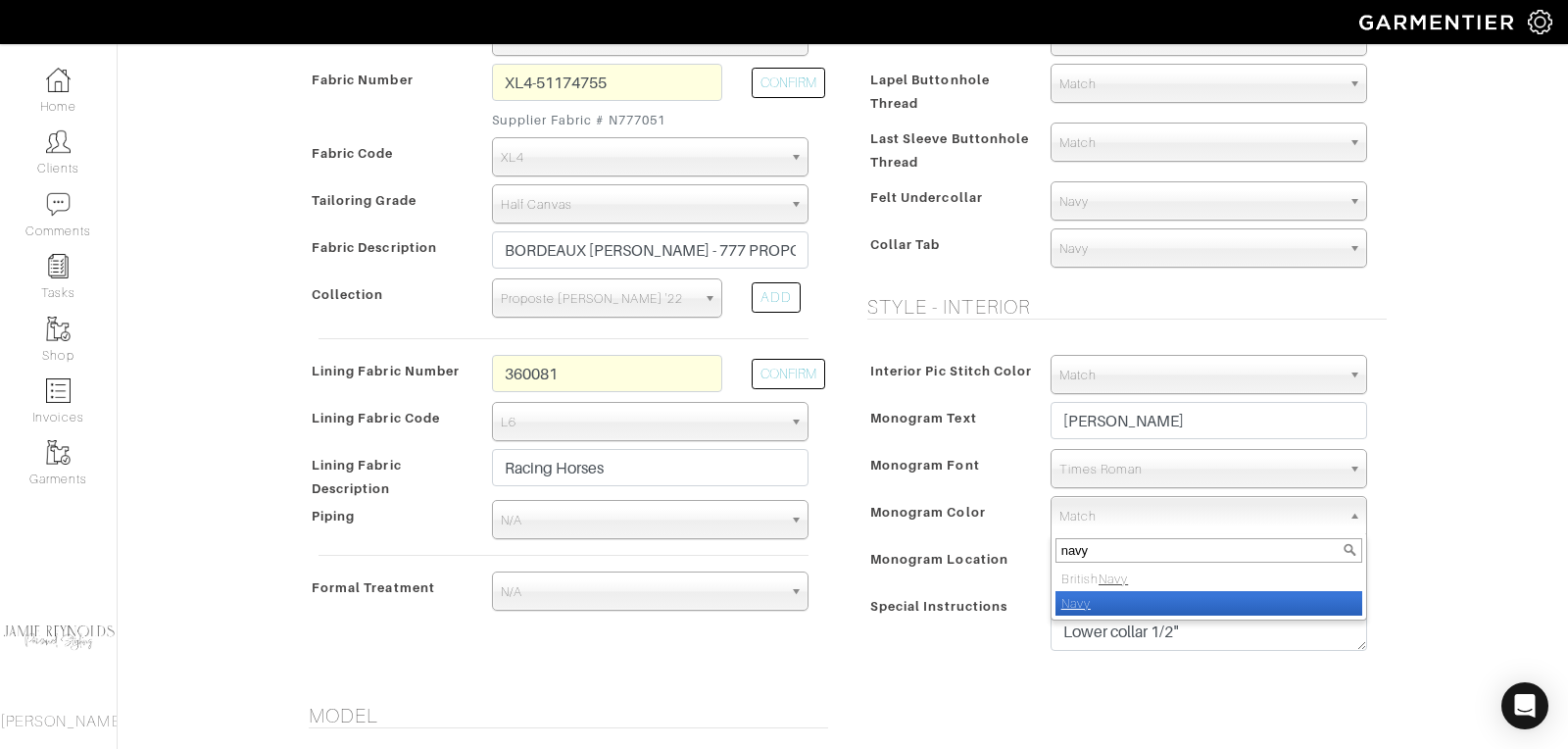
type input "navy"
click at [1088, 602] on em "Navy" at bounding box center [1076, 603] width 29 height 15
select select "8"
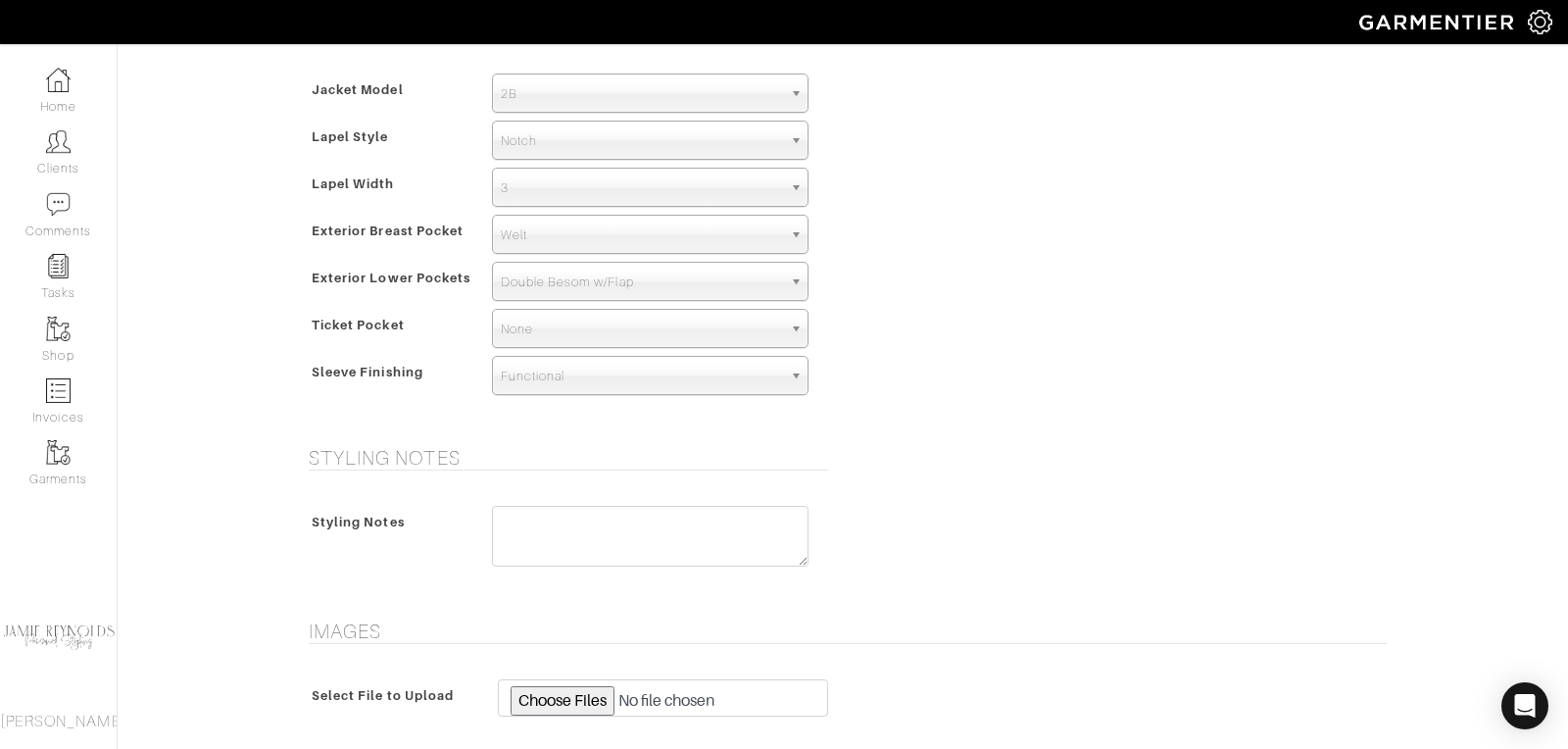
scroll to position [1464, 0]
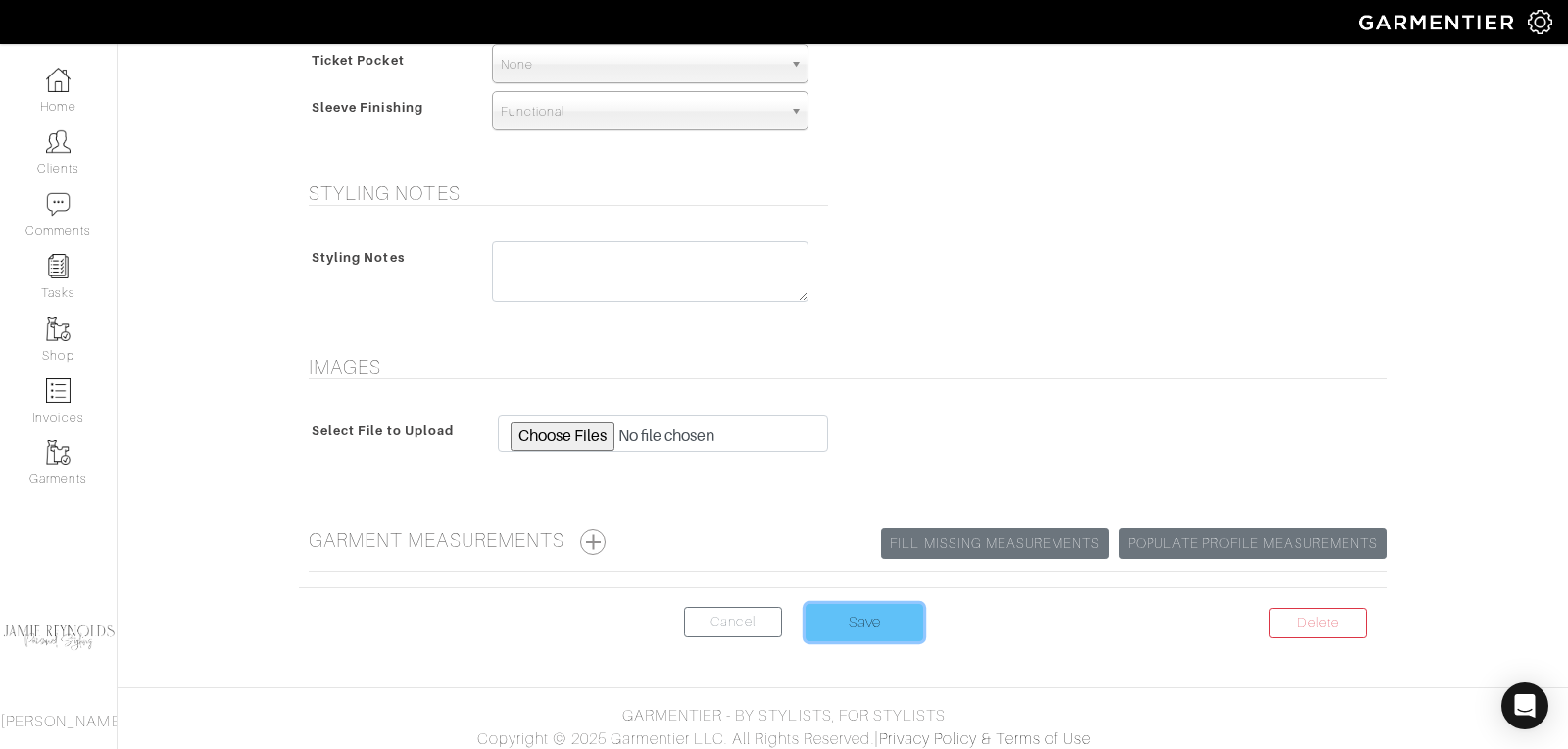
click at [879, 604] on input "Save" at bounding box center [865, 622] width 118 height 37
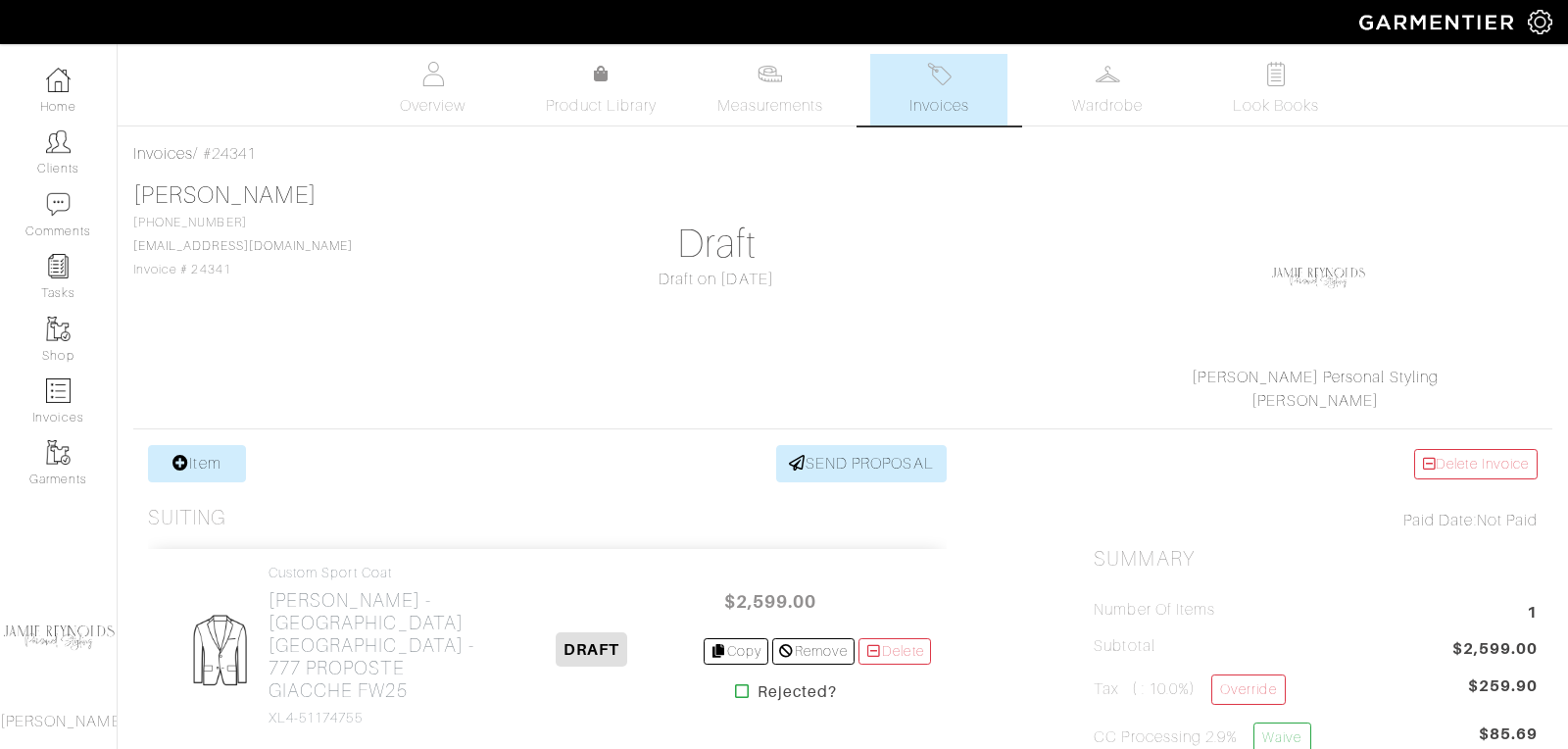
click at [946, 107] on span "Invoices" at bounding box center [939, 106] width 60 height 24
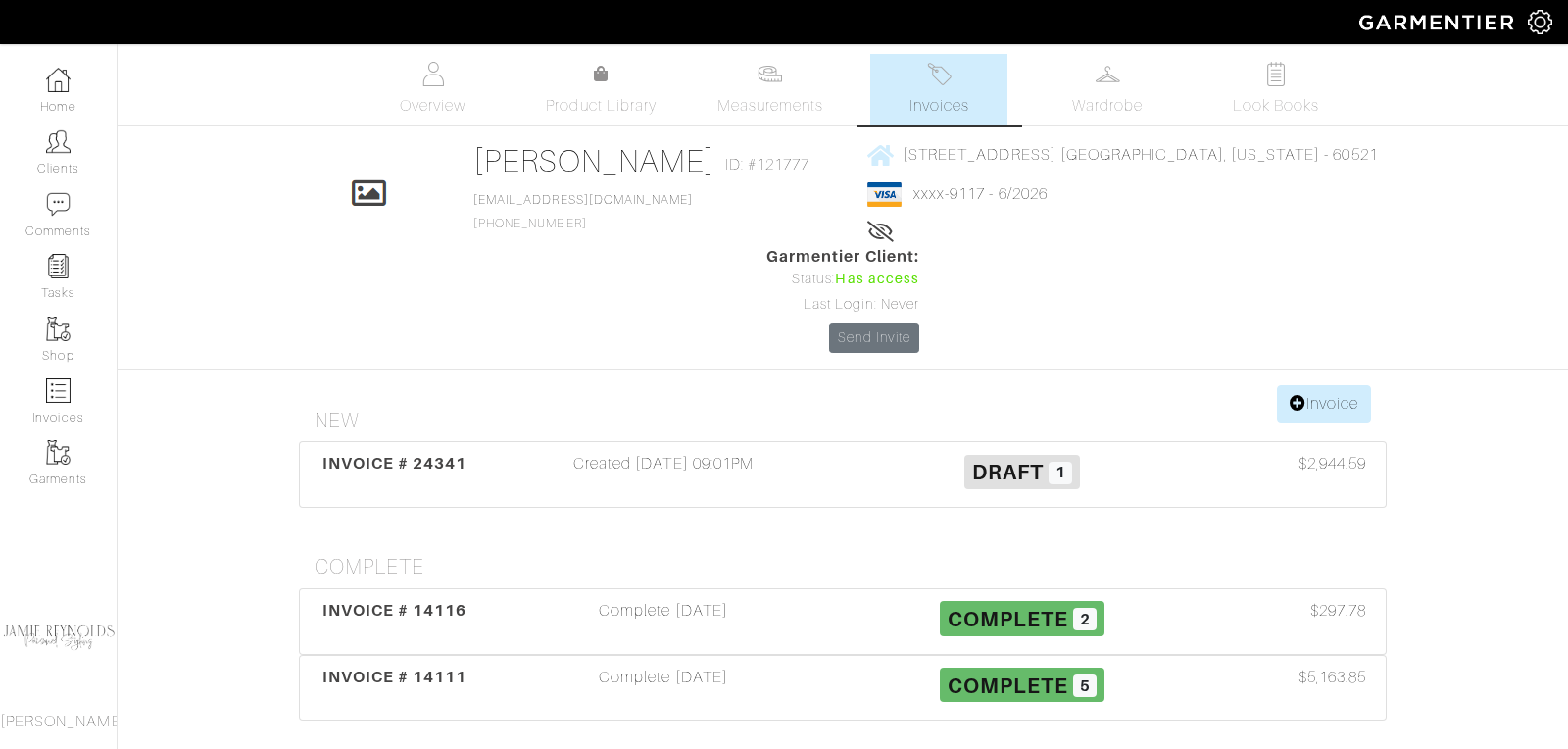
click at [943, 91] on link "Invoices" at bounding box center [939, 89] width 137 height 72
click at [451, 668] on span "INVOICE # 14111" at bounding box center [395, 676] width 145 height 19
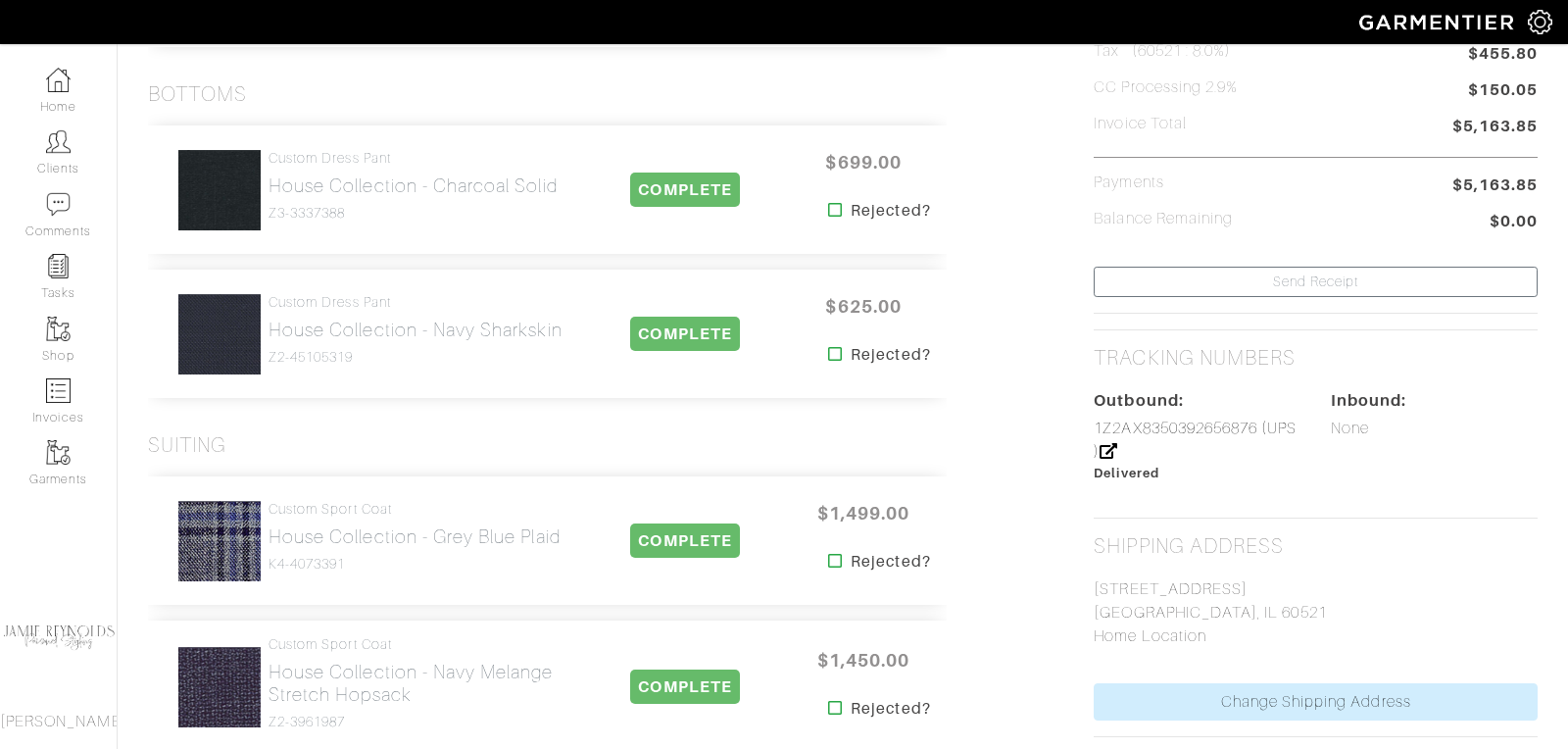
scroll to position [618, 0]
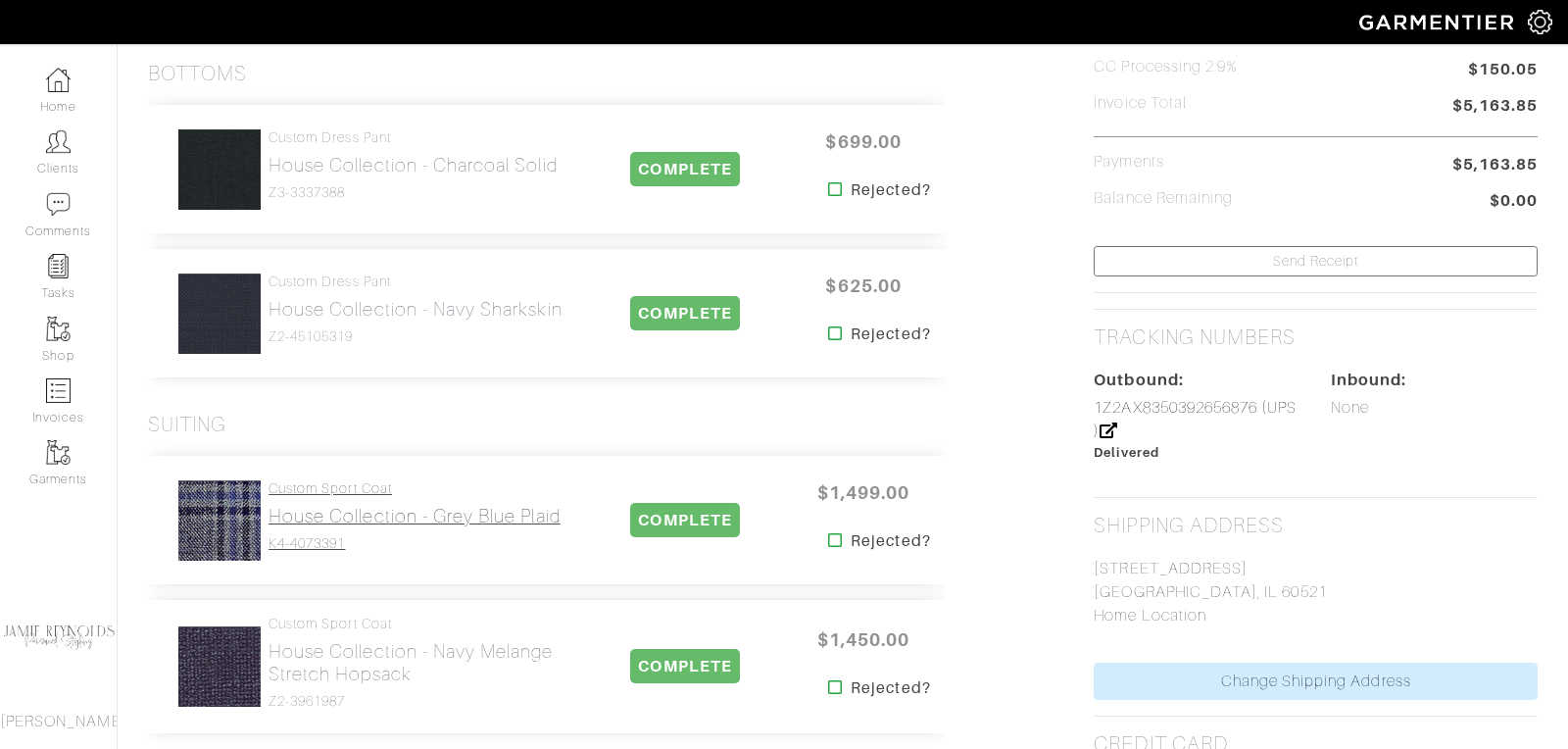
click at [359, 506] on h2 "House Collection - Grey Blue Plaid" at bounding box center [414, 515] width 292 height 23
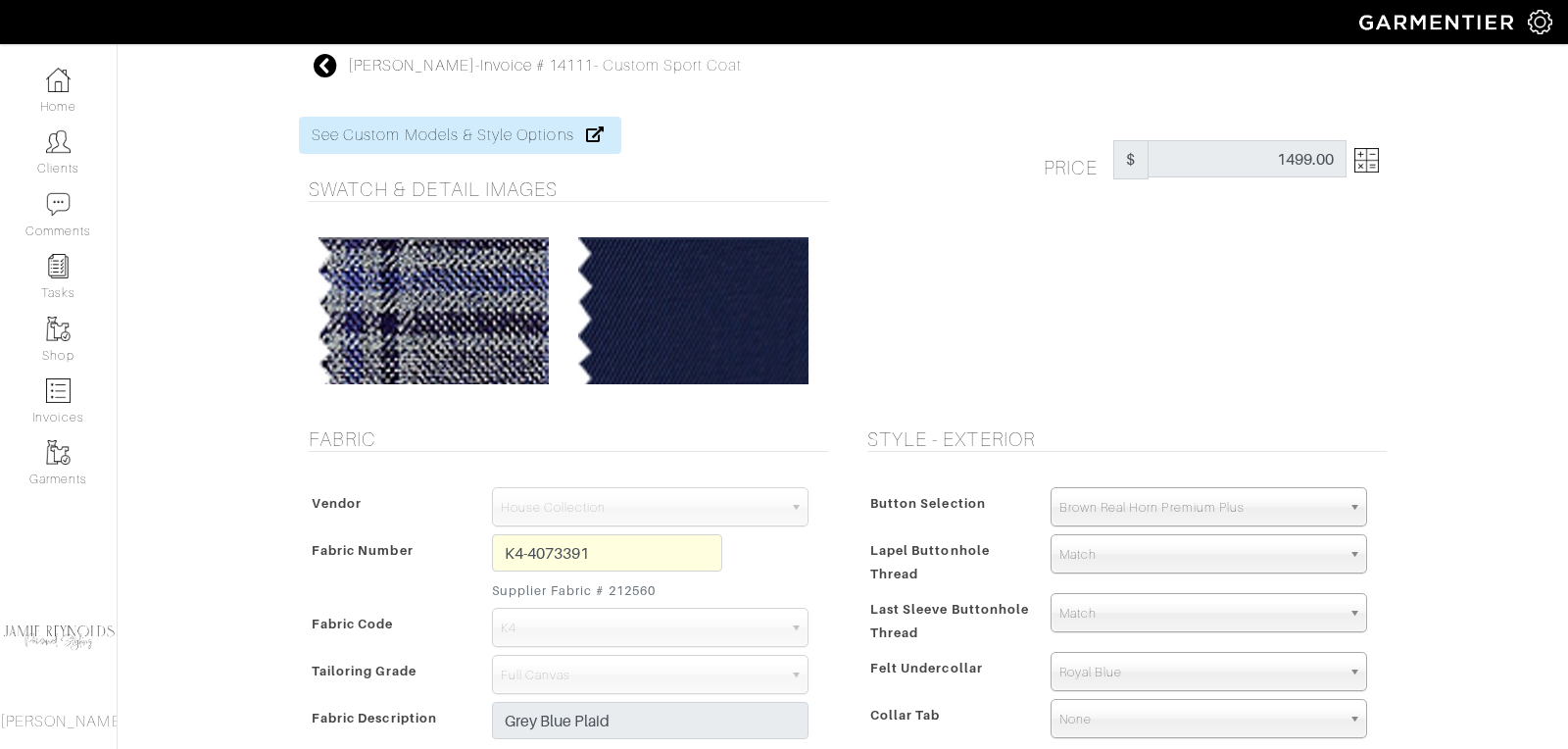
click at [323, 64] on icon at bounding box center [325, 66] width 25 height 24
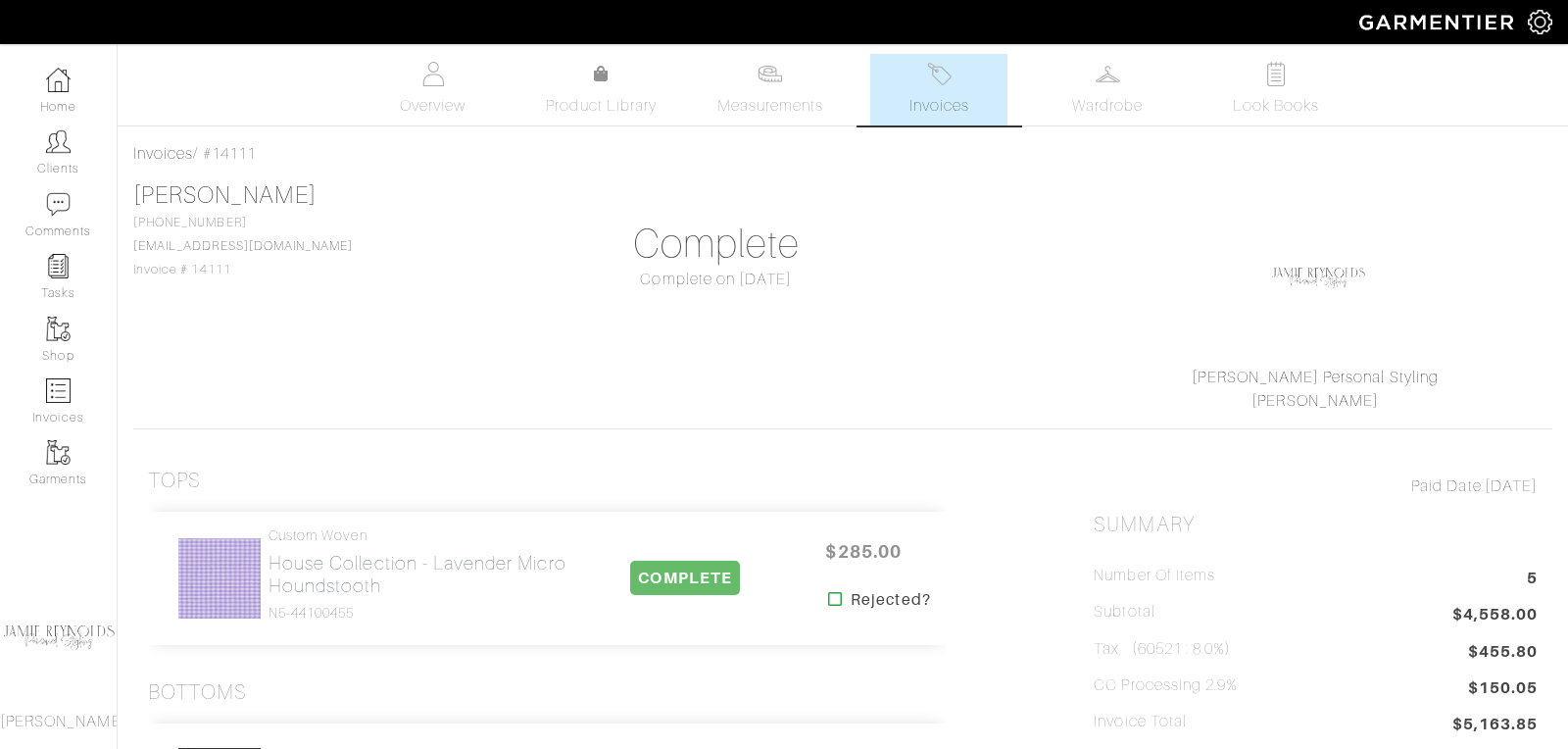
click at [966, 107] on span "Invoices" at bounding box center [939, 106] width 60 height 24
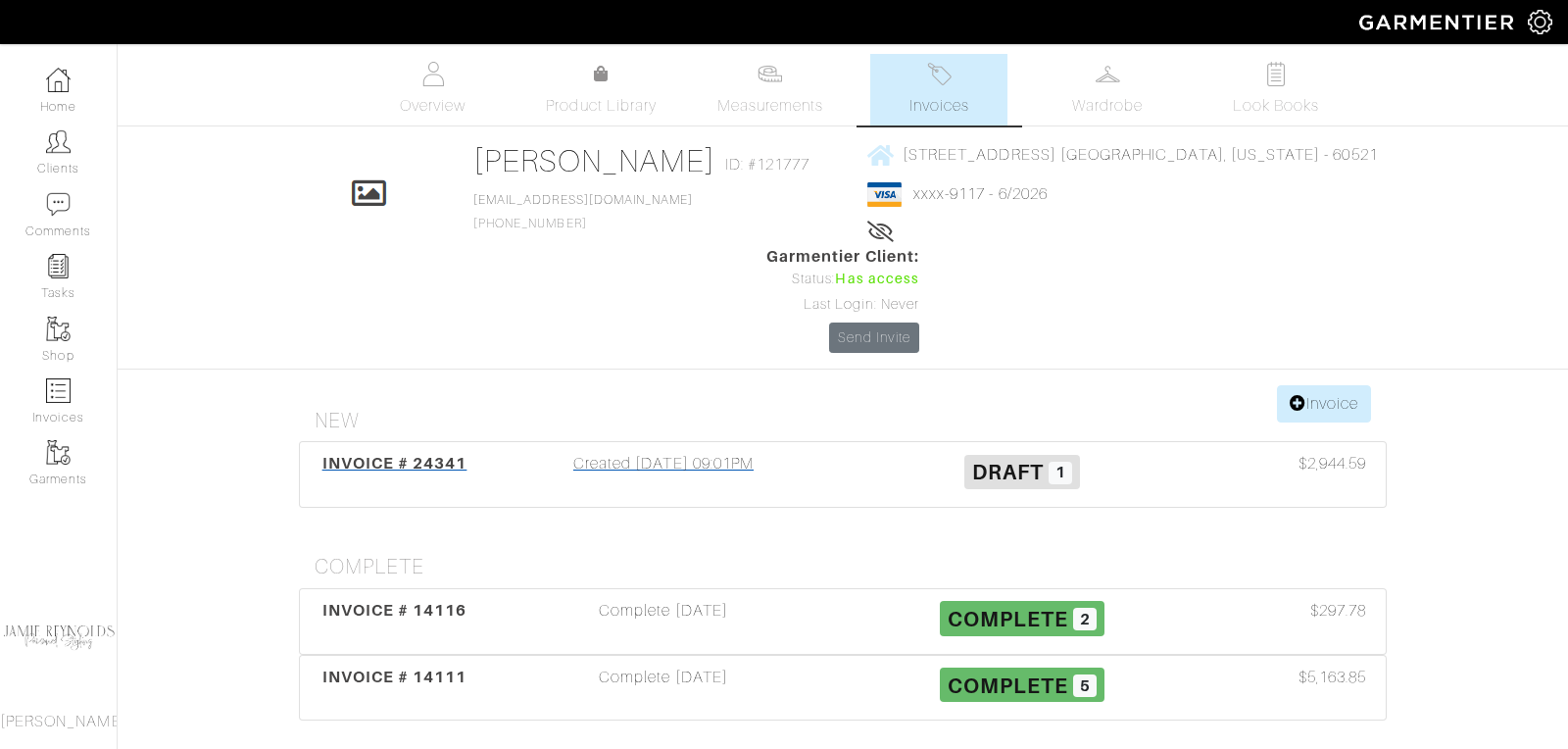
click at [376, 454] on span "INVOICE # 24341" at bounding box center [395, 462] width 145 height 19
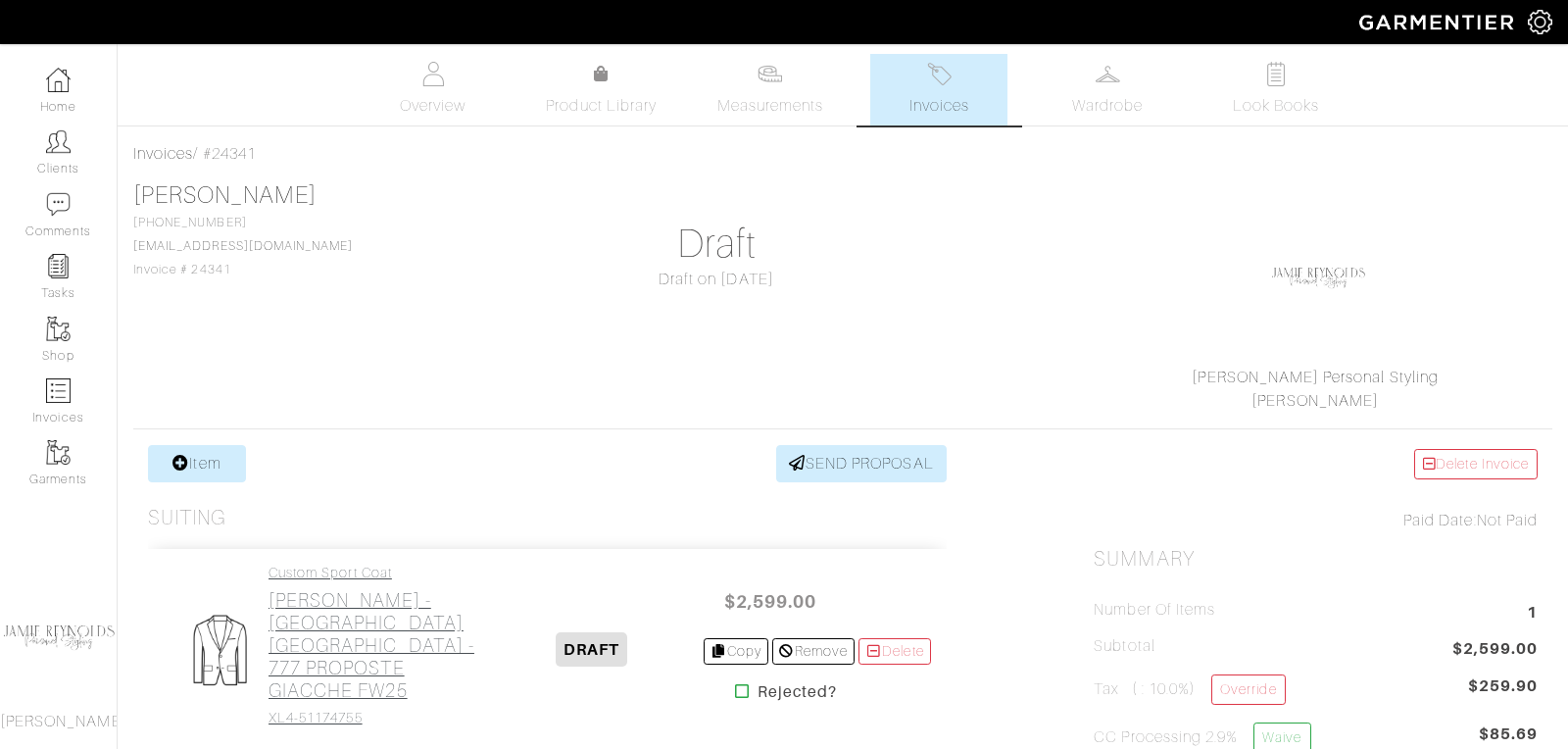
click at [370, 634] on h2 "[PERSON_NAME] - [GEOGRAPHIC_DATA] [GEOGRAPHIC_DATA] - 777 PROPOSTE GIACCHE FW25" at bounding box center [375, 645] width 213 height 113
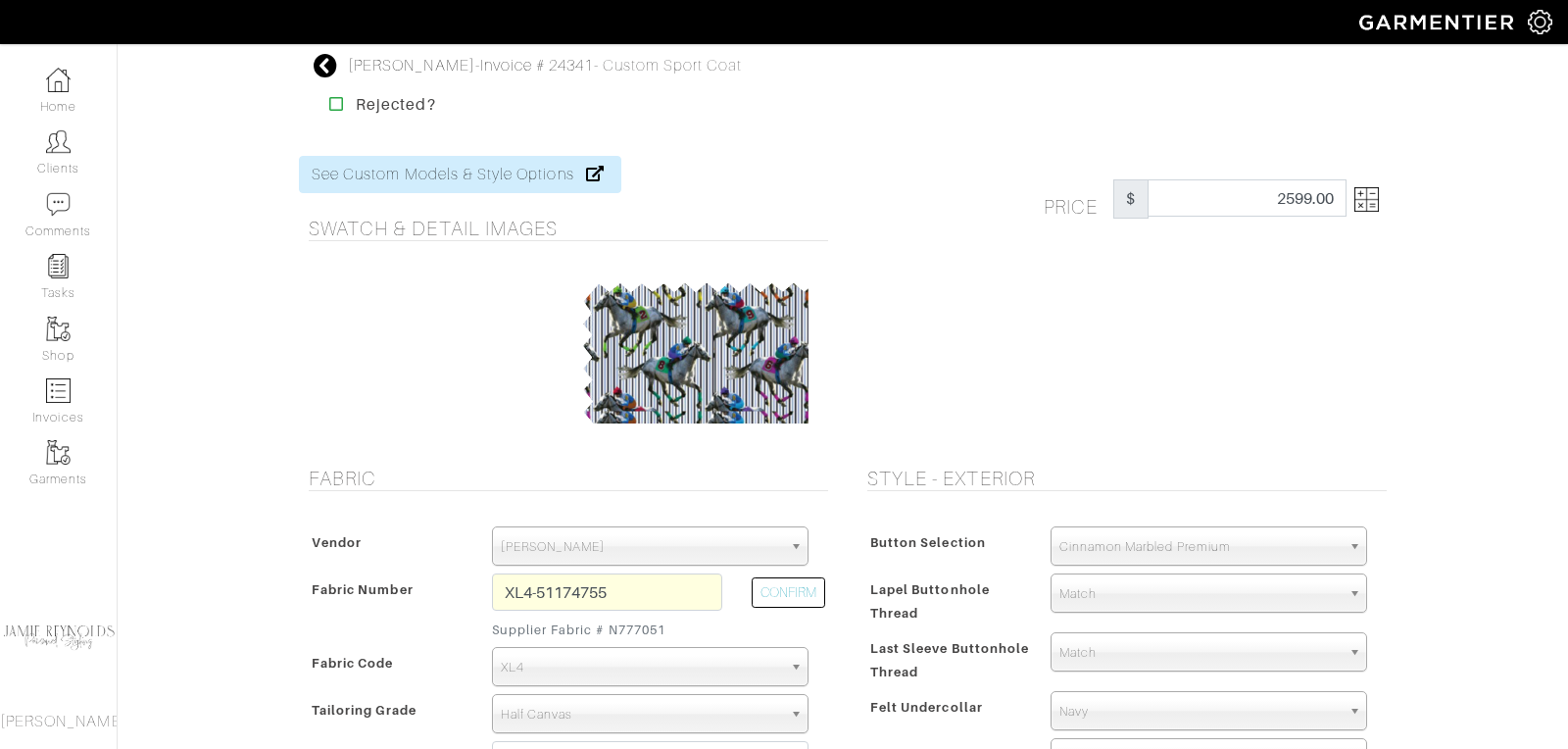
click at [1372, 207] on img at bounding box center [1366, 199] width 25 height 25
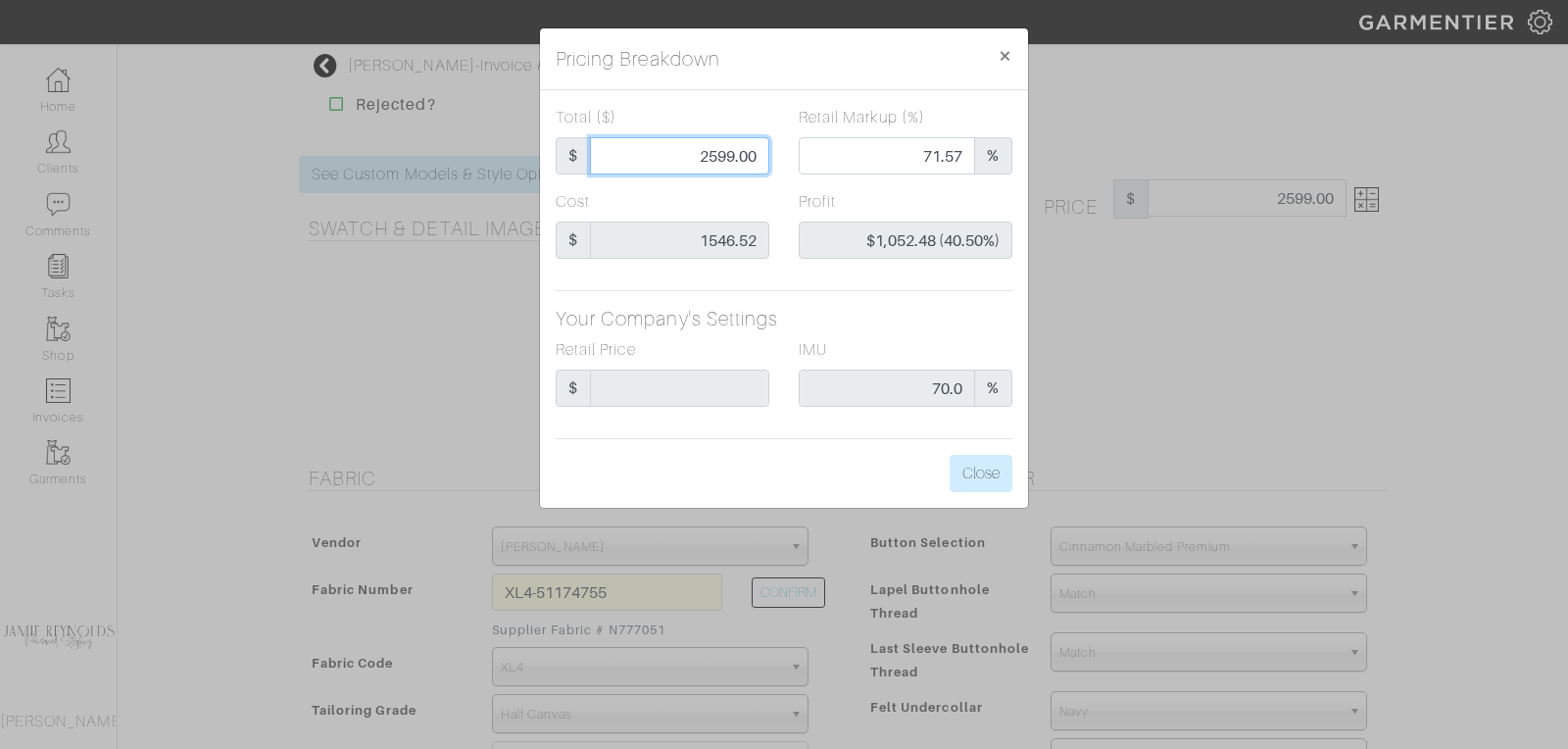
click at [720, 159] on input "2599.00" at bounding box center [679, 156] width 180 height 37
type input "2"
type input "0.00"
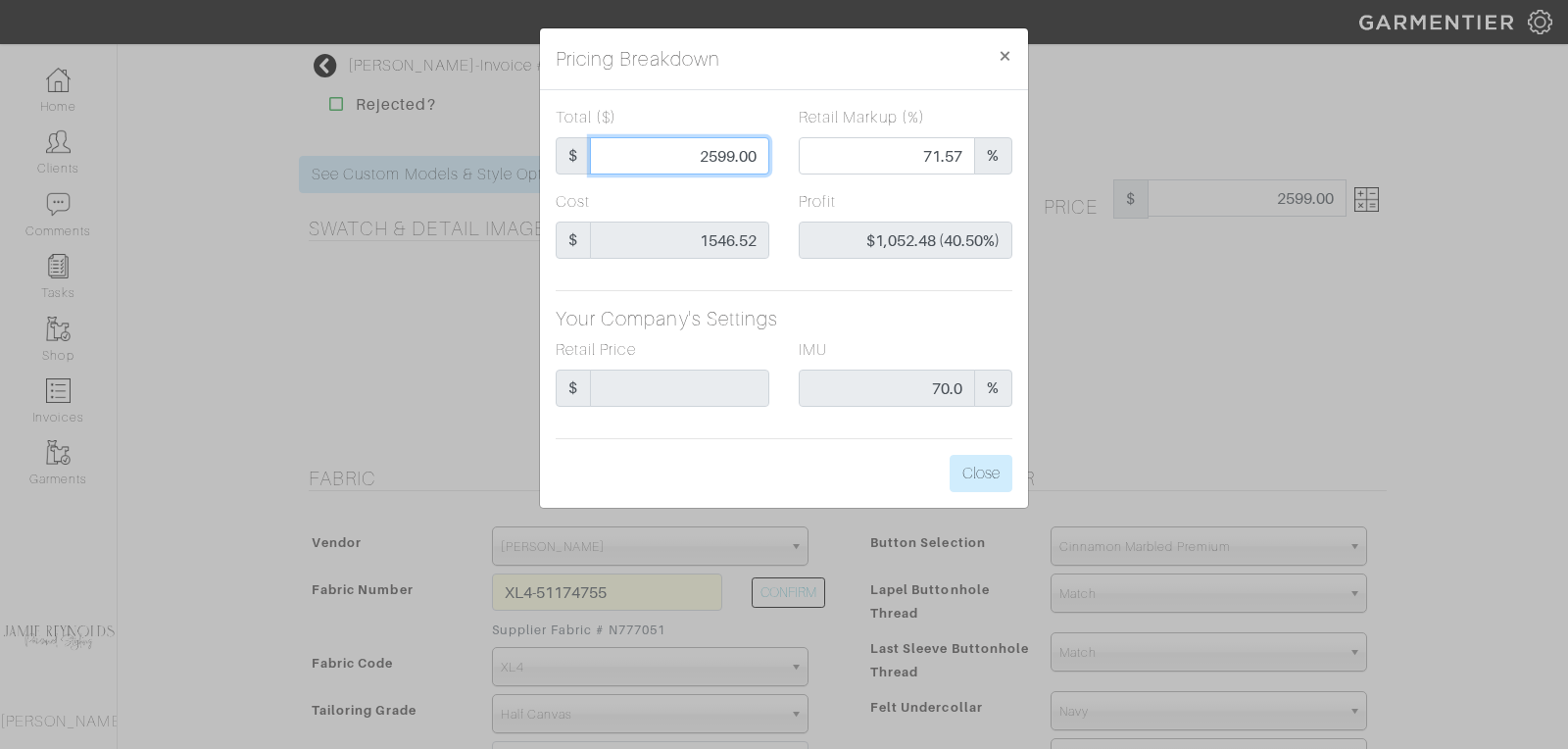
type input "-$1,544.52 (-77226.00%)"
type input "25"
type input "-$1,521.52 (-6086.08%)"
type input "255"
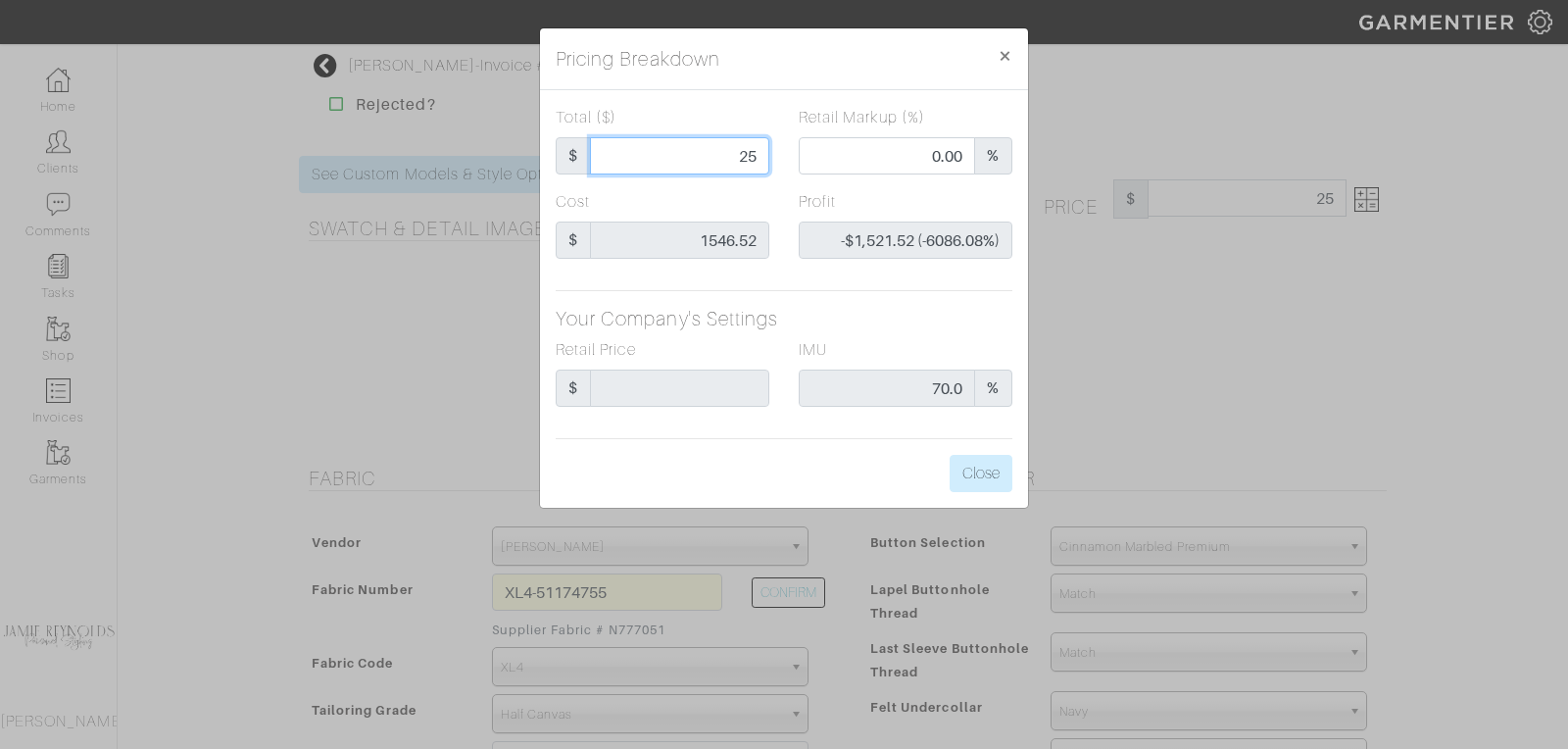
type input "255"
type input "-$1,291.52 (-506.48%)"
type input "2550"
type input "71.02"
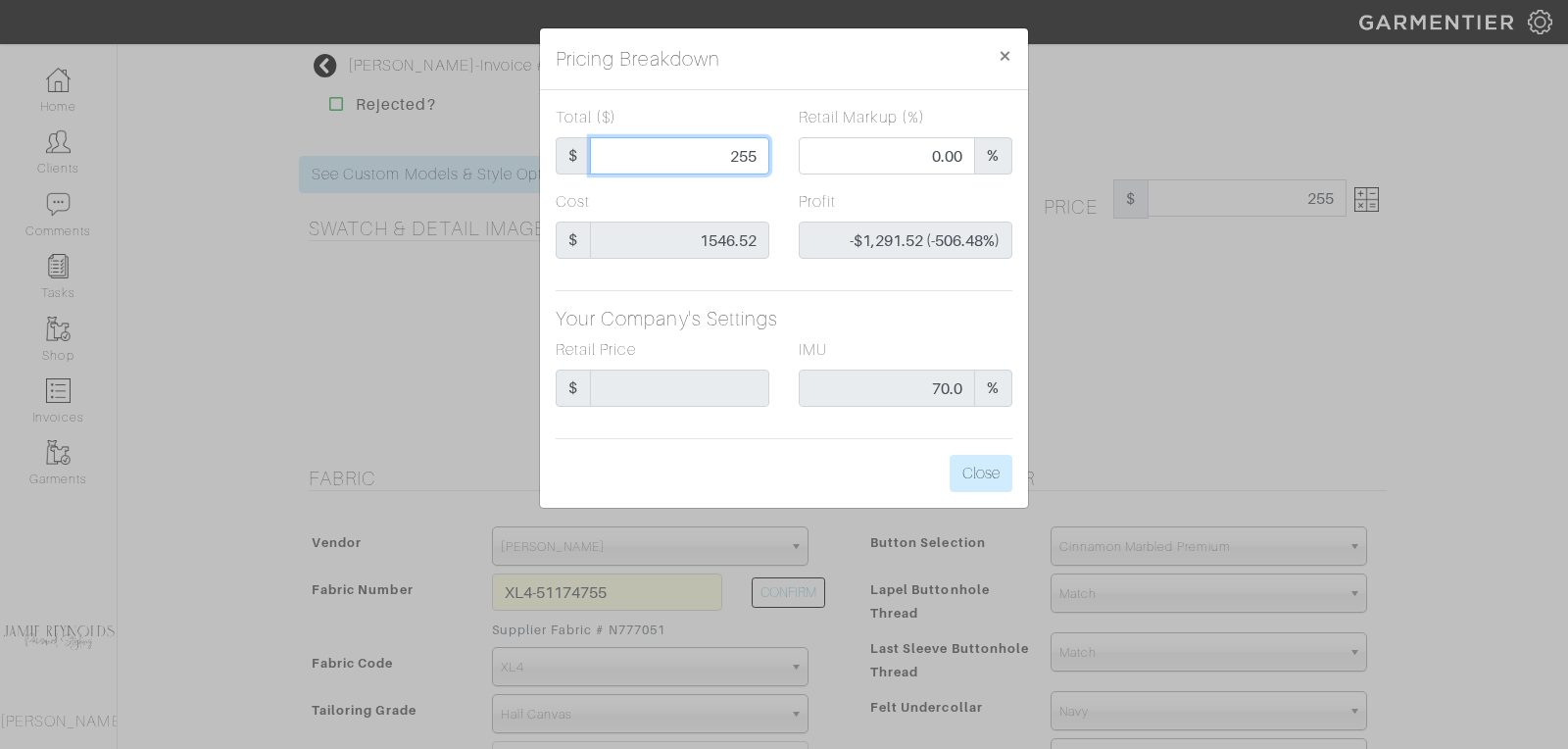
type input "$1,003.48 (39.35%)"
type input "2550"
type input "2550.00"
click at [923, 293] on div "Total ($) $ 2550.00 Retail Markup (%) 71.02 % Cost $ 1546.52 Profit $1,003.48 (…" at bounding box center [784, 298] width 488 height 417
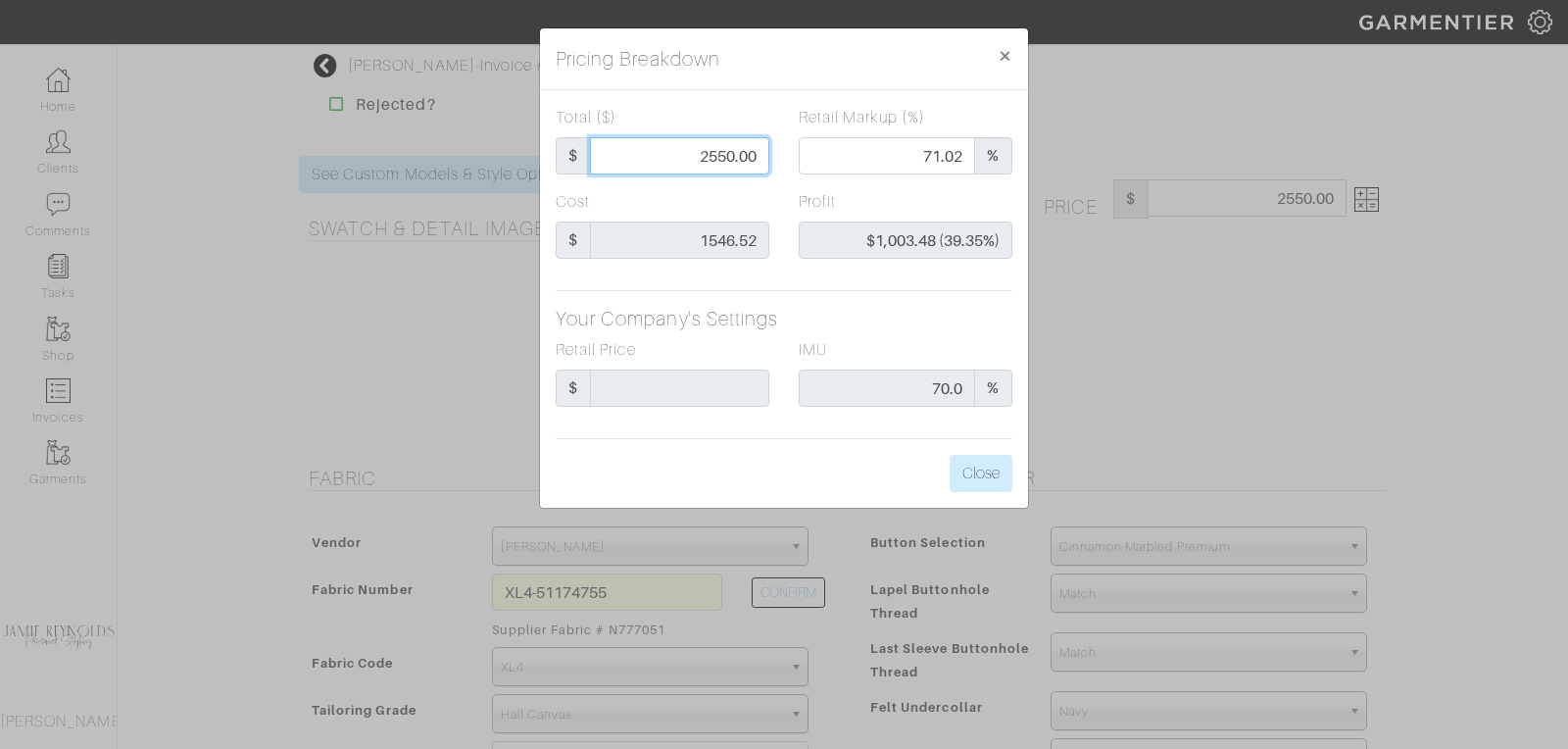
click at [711, 158] on input "2550.00" at bounding box center [679, 156] width 180 height 37
type input "2"
type input "0.00"
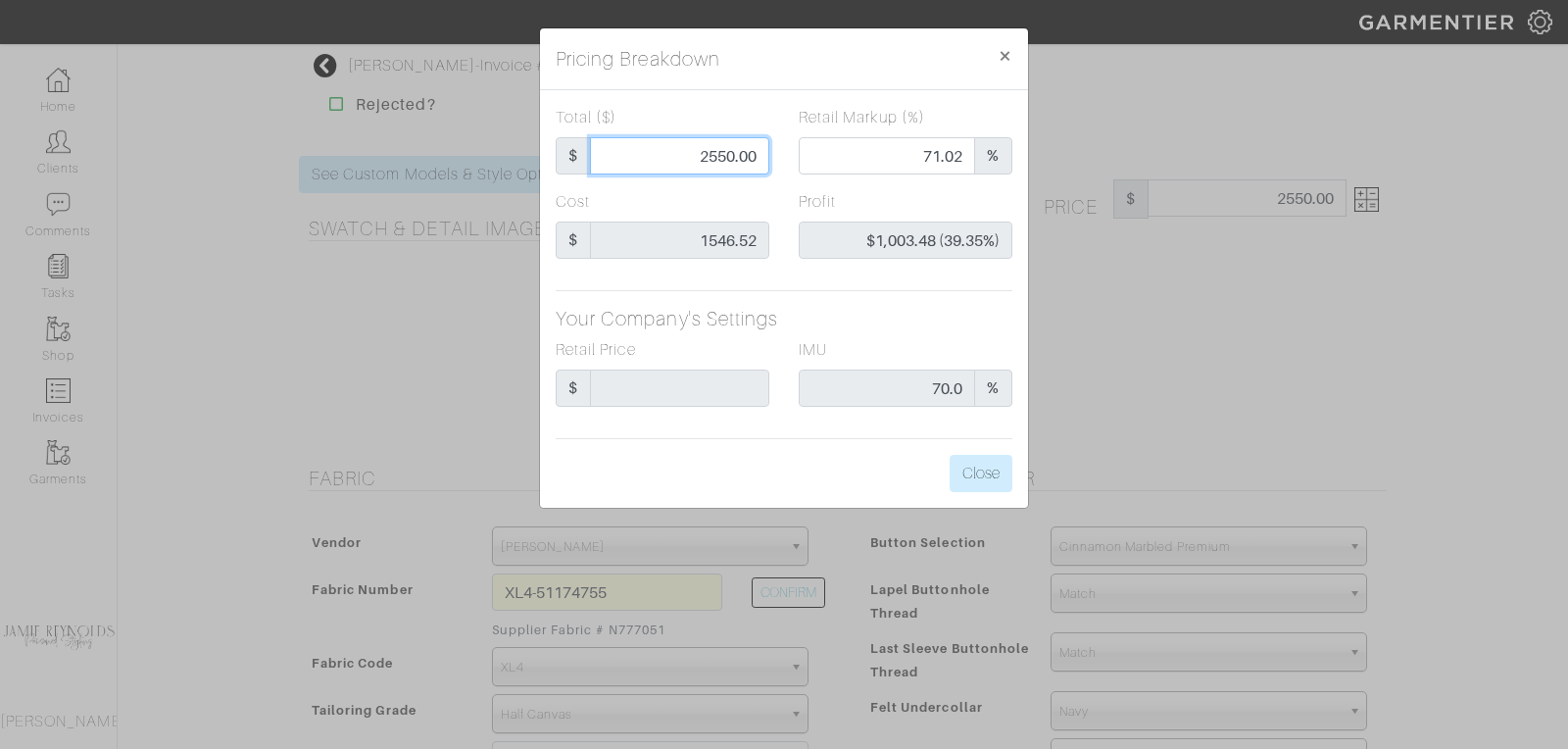
type input "-$1,544.52 (-77226.00%)"
type input "25"
type input "-$1,521.52 (-6086.08%)"
type input "255"
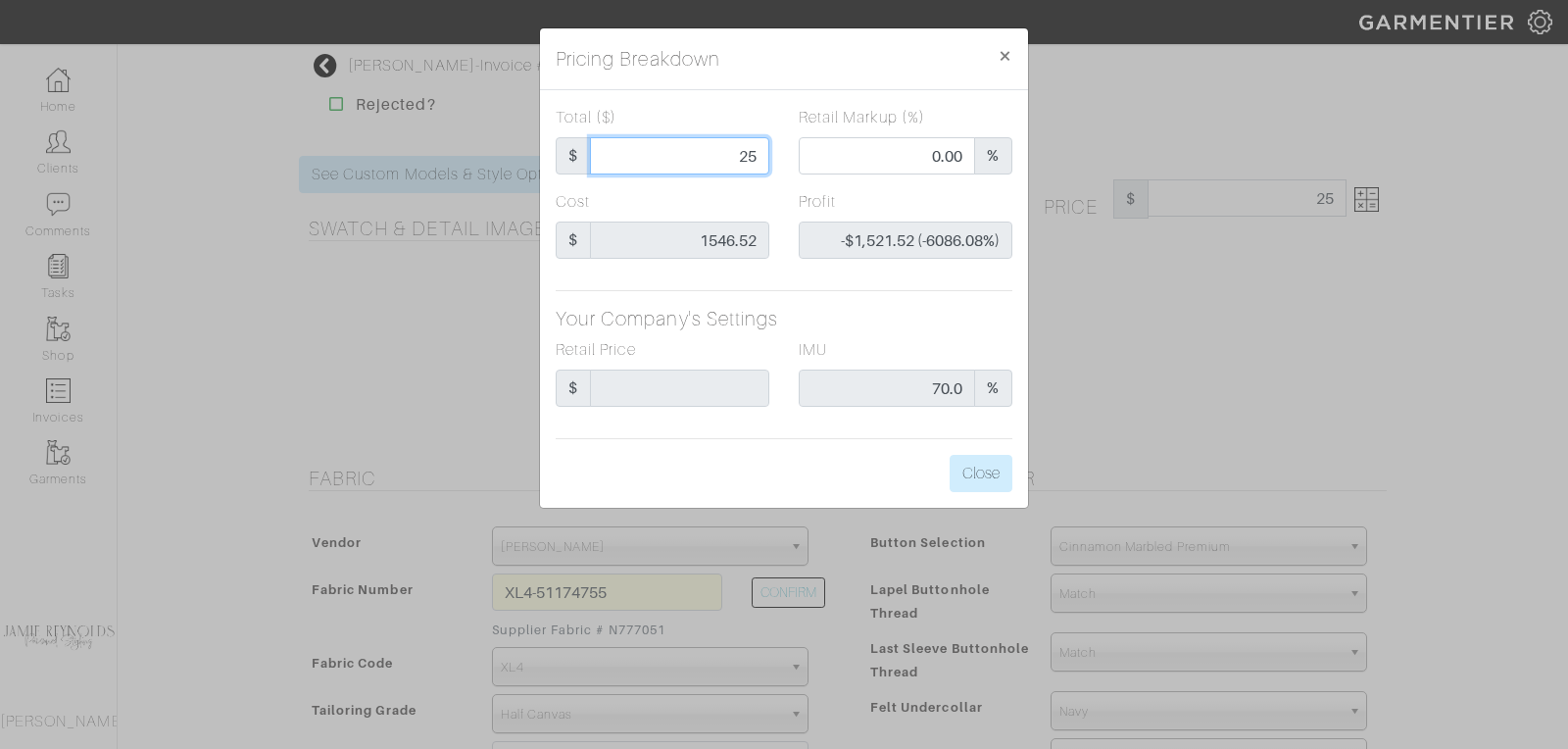
type input "255"
type input "-$1,291.52 (-506.48%)"
type input "2550"
type input "71.02"
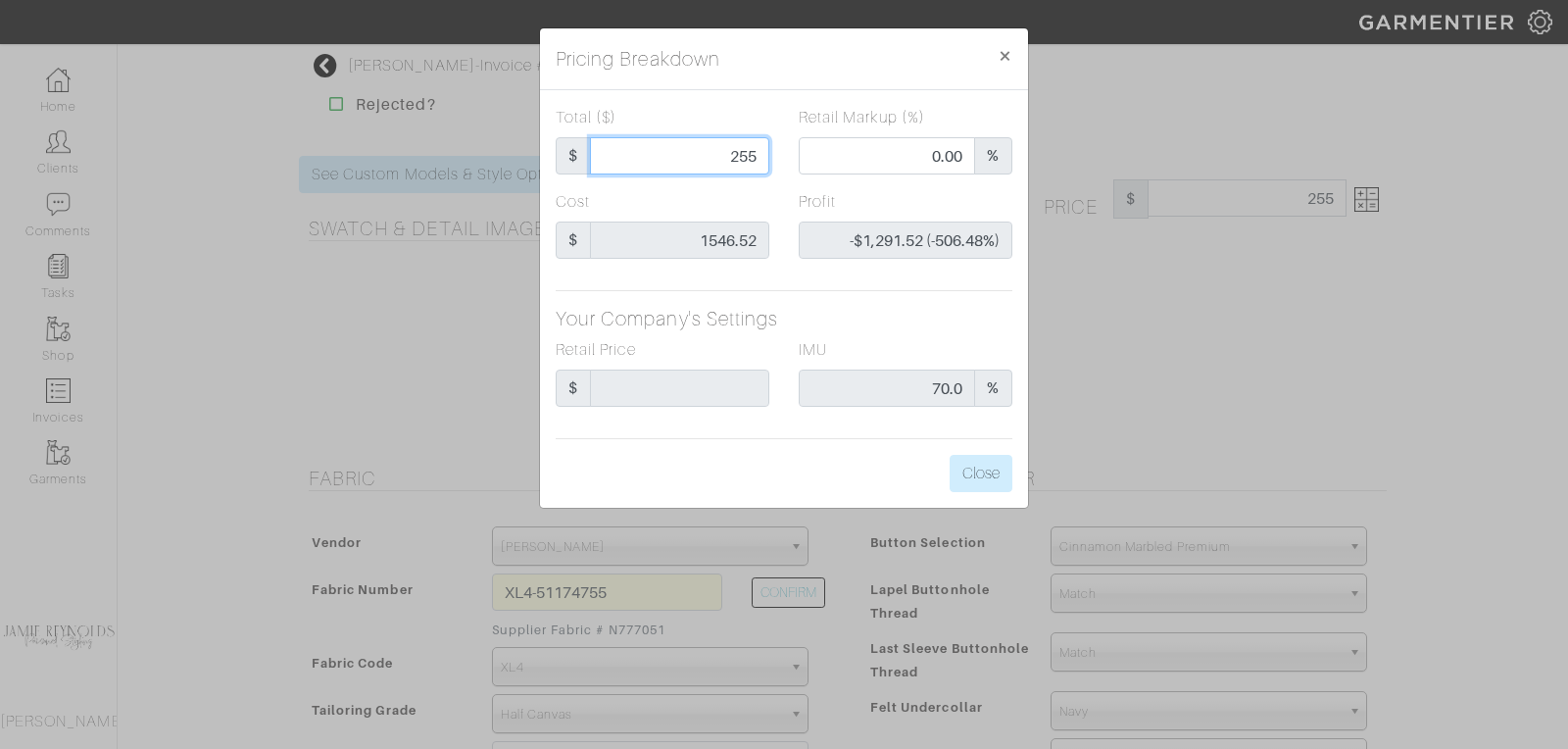
type input "$1,003.48 (39.35%)"
type input "2550"
type input "2550.00"
click at [987, 474] on button "Close" at bounding box center [981, 473] width 63 height 37
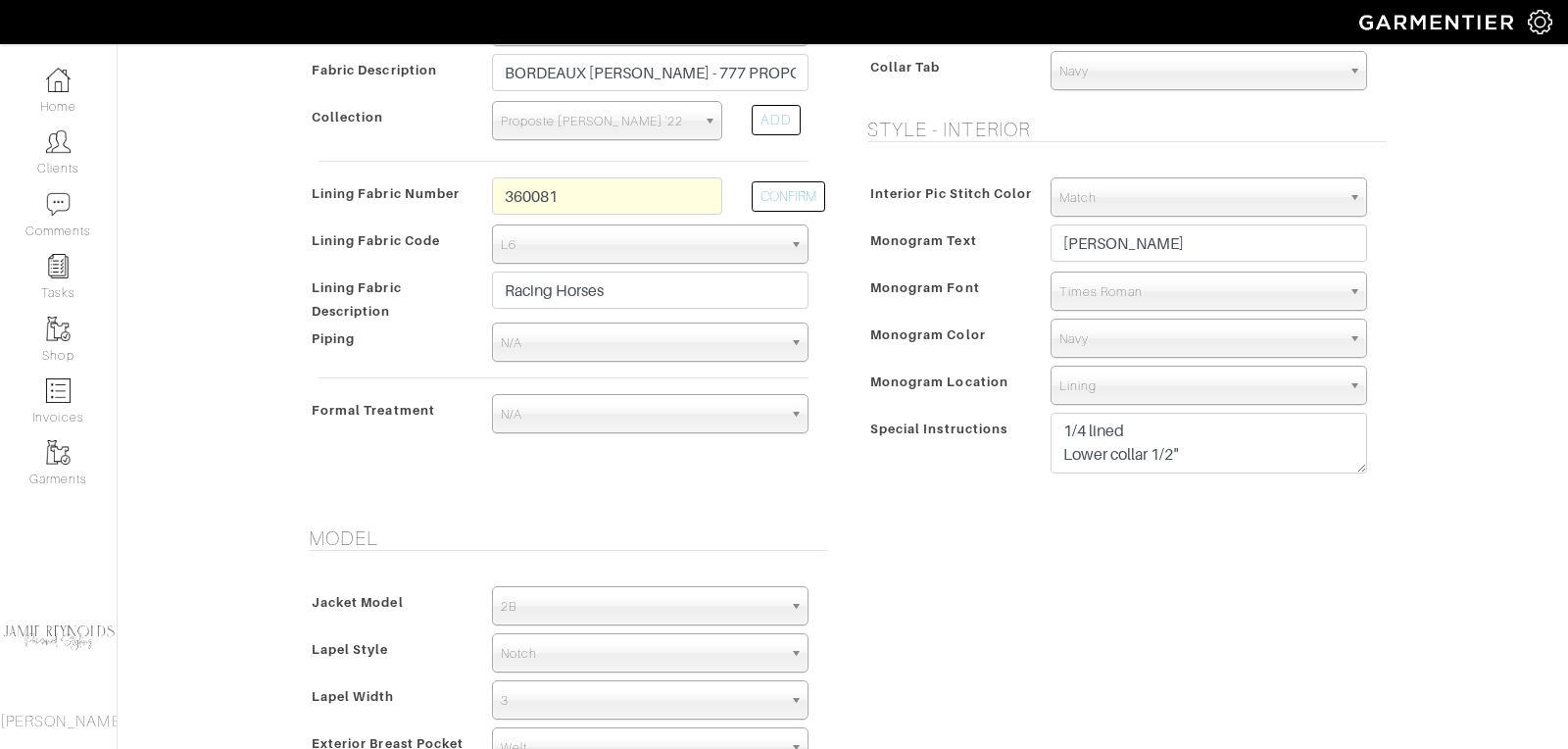
scroll to position [688, 0]
click at [1198, 452] on textarea "1/4 lined Lower collar 1/2"" at bounding box center [1209, 442] width 316 height 61
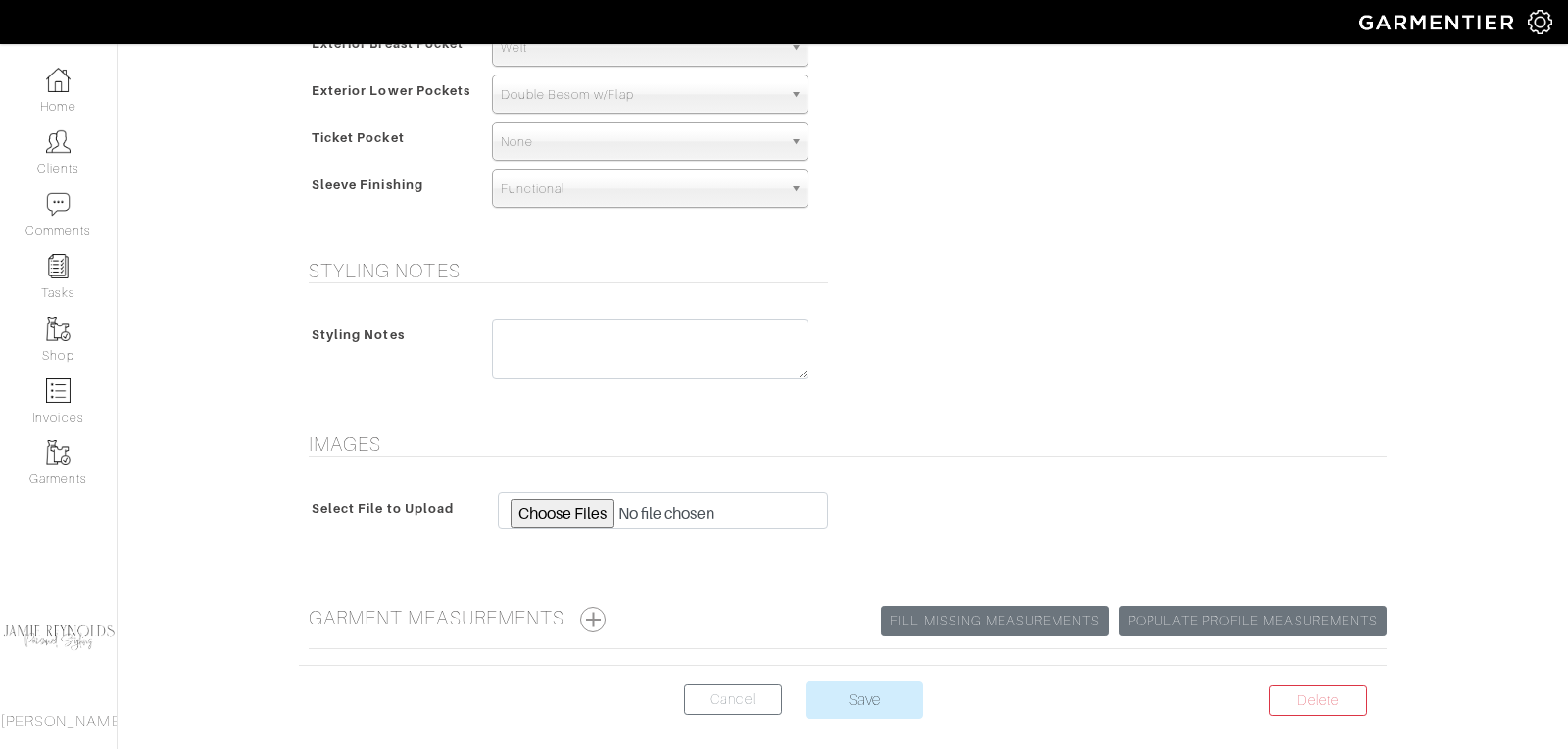
scroll to position [1464, 0]
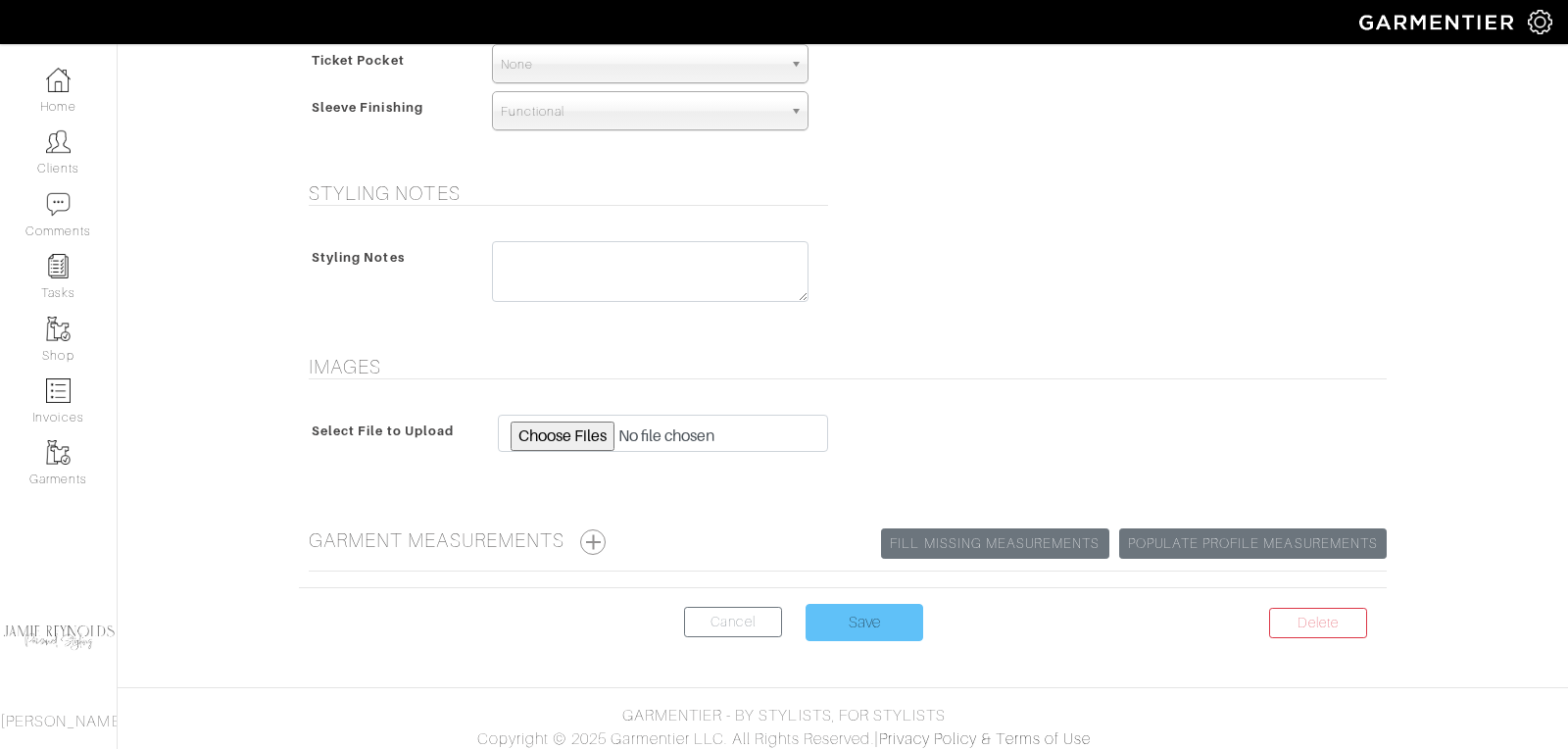
type textarea "1/4 lined Lower collar 1/2" Reduce skirt 1""
click at [873, 615] on input "Save" at bounding box center [865, 622] width 118 height 37
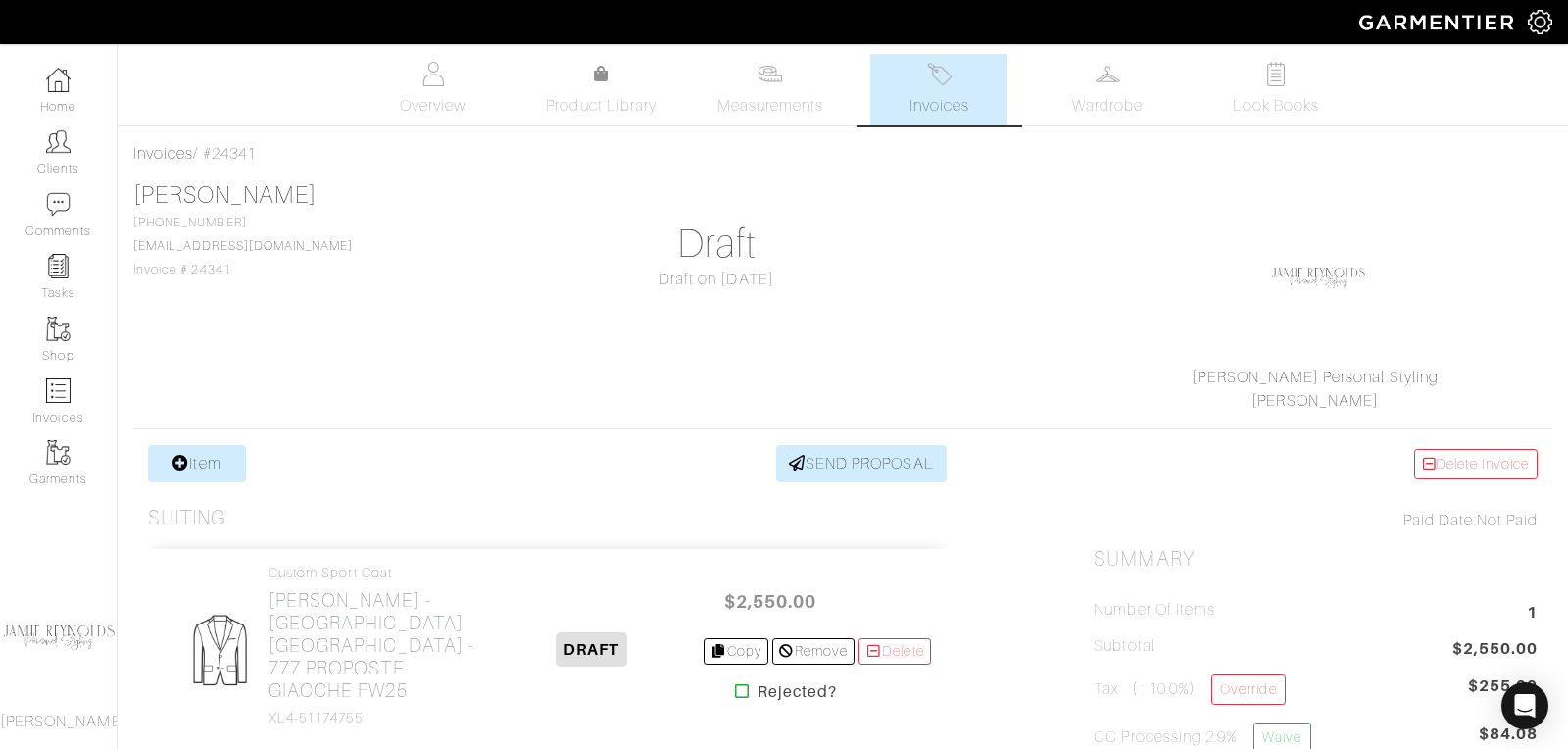
click at [945, 90] on link "Invoices" at bounding box center [939, 89] width 137 height 72
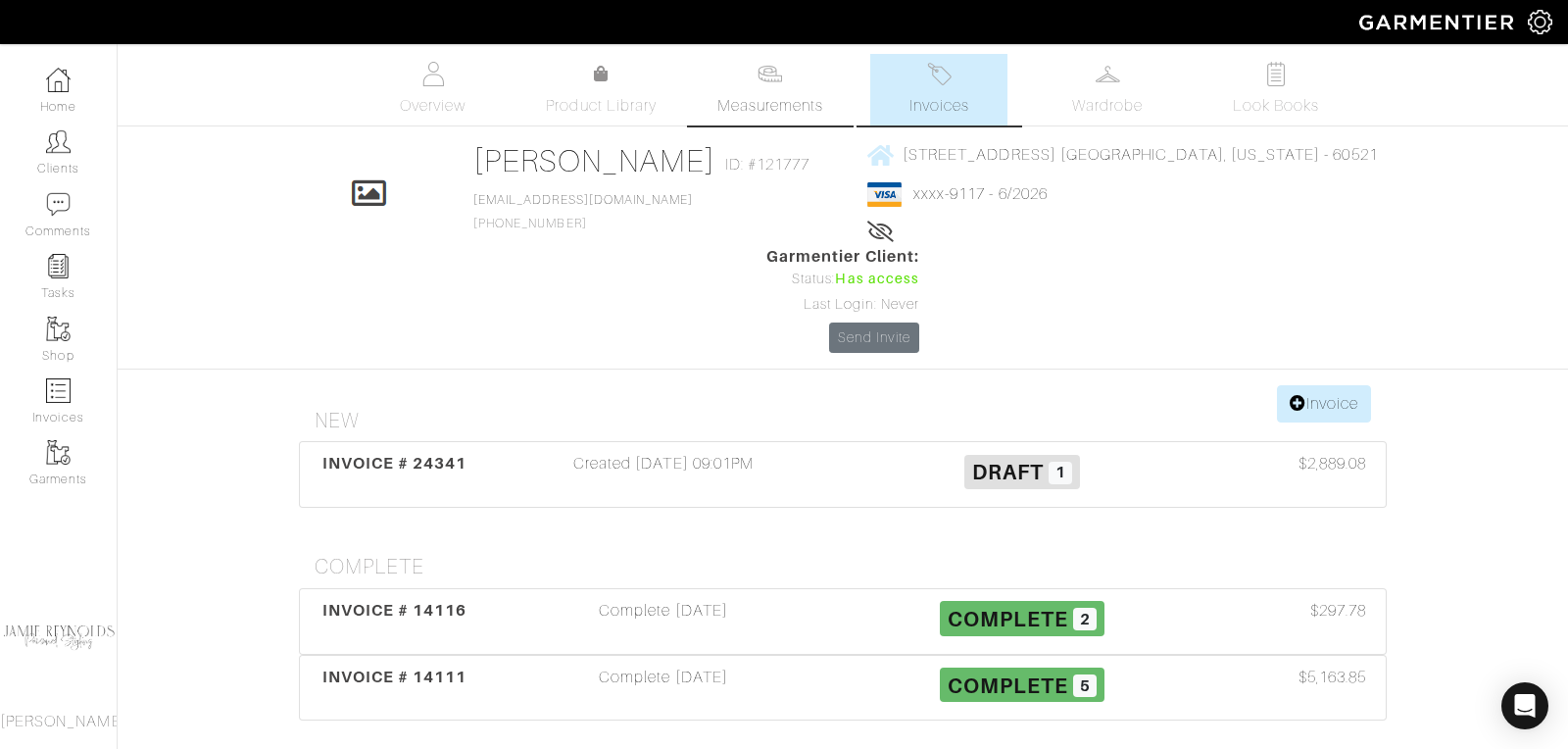
click at [782, 90] on link "Measurements" at bounding box center [771, 89] width 138 height 72
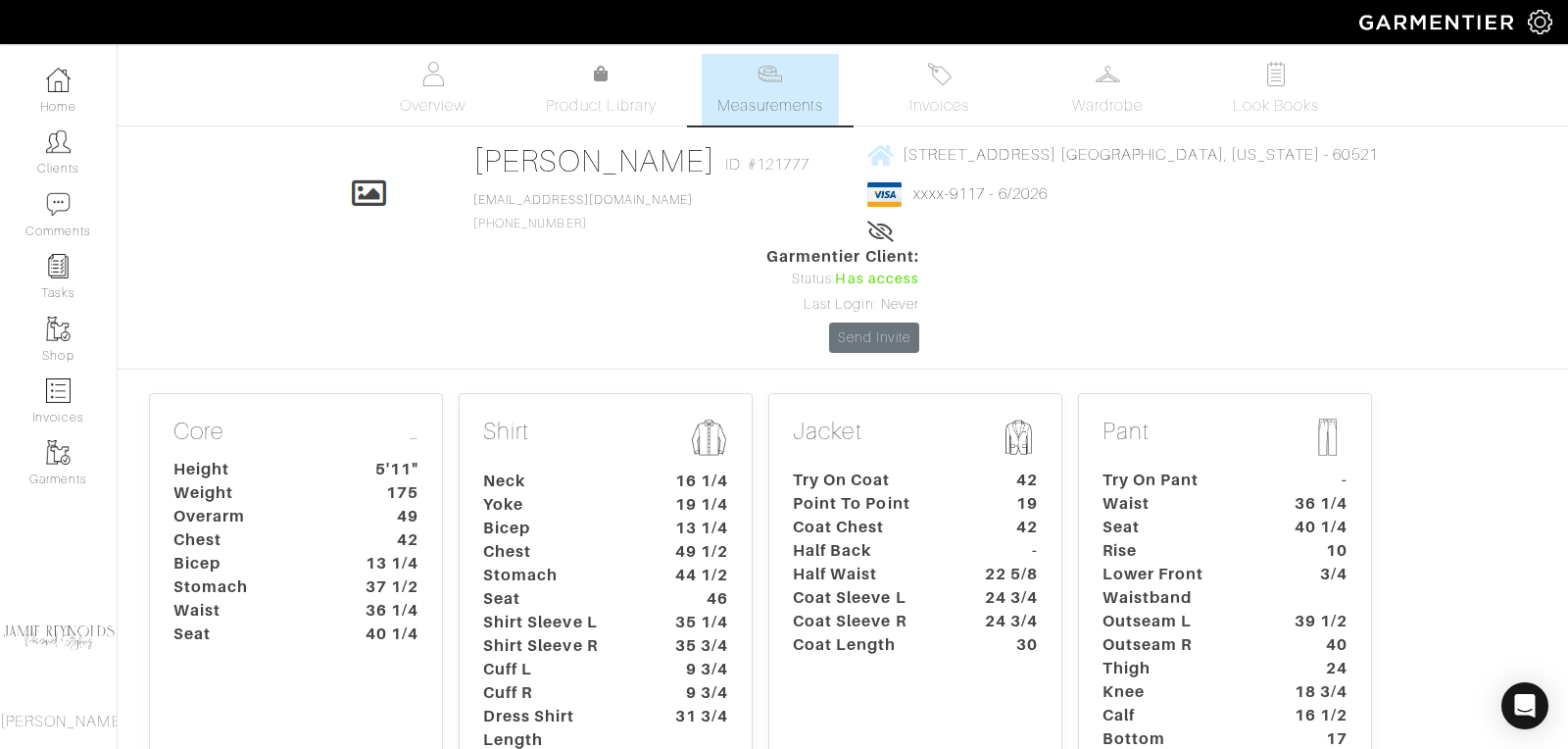
click at [874, 539] on dt "Half Back" at bounding box center [870, 551] width 184 height 24
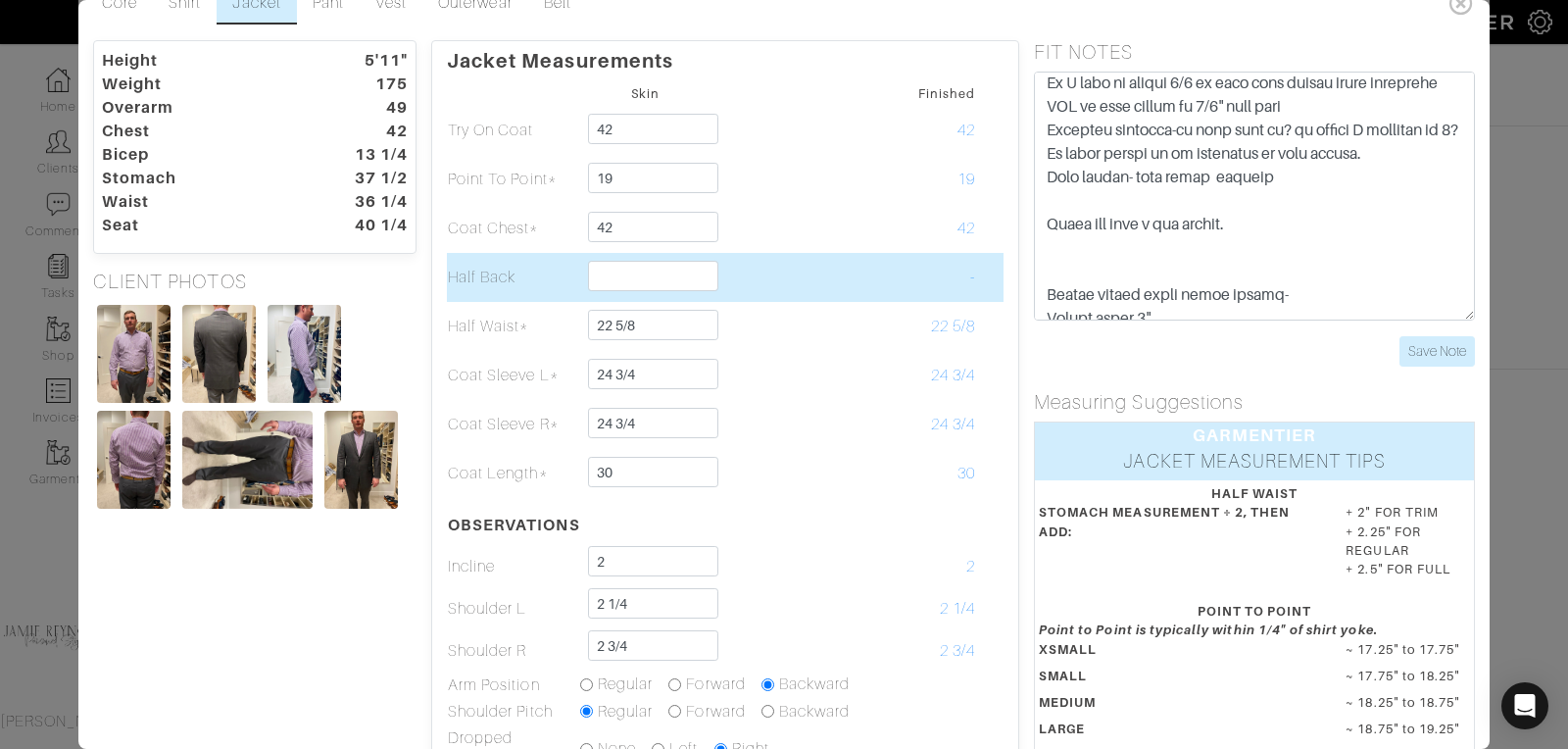
scroll to position [33, 0]
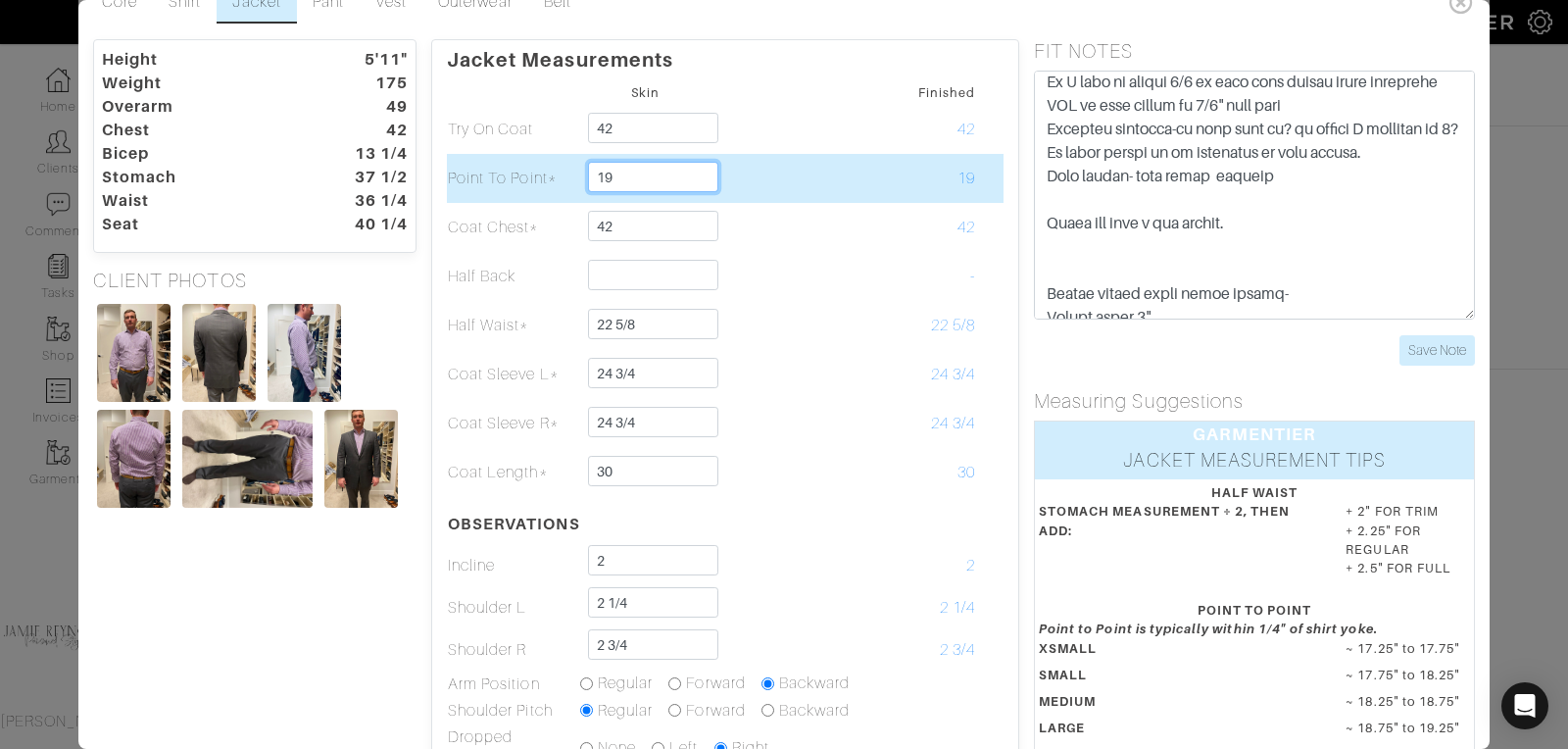
click at [619, 177] on input "19" at bounding box center [653, 177] width 131 height 30
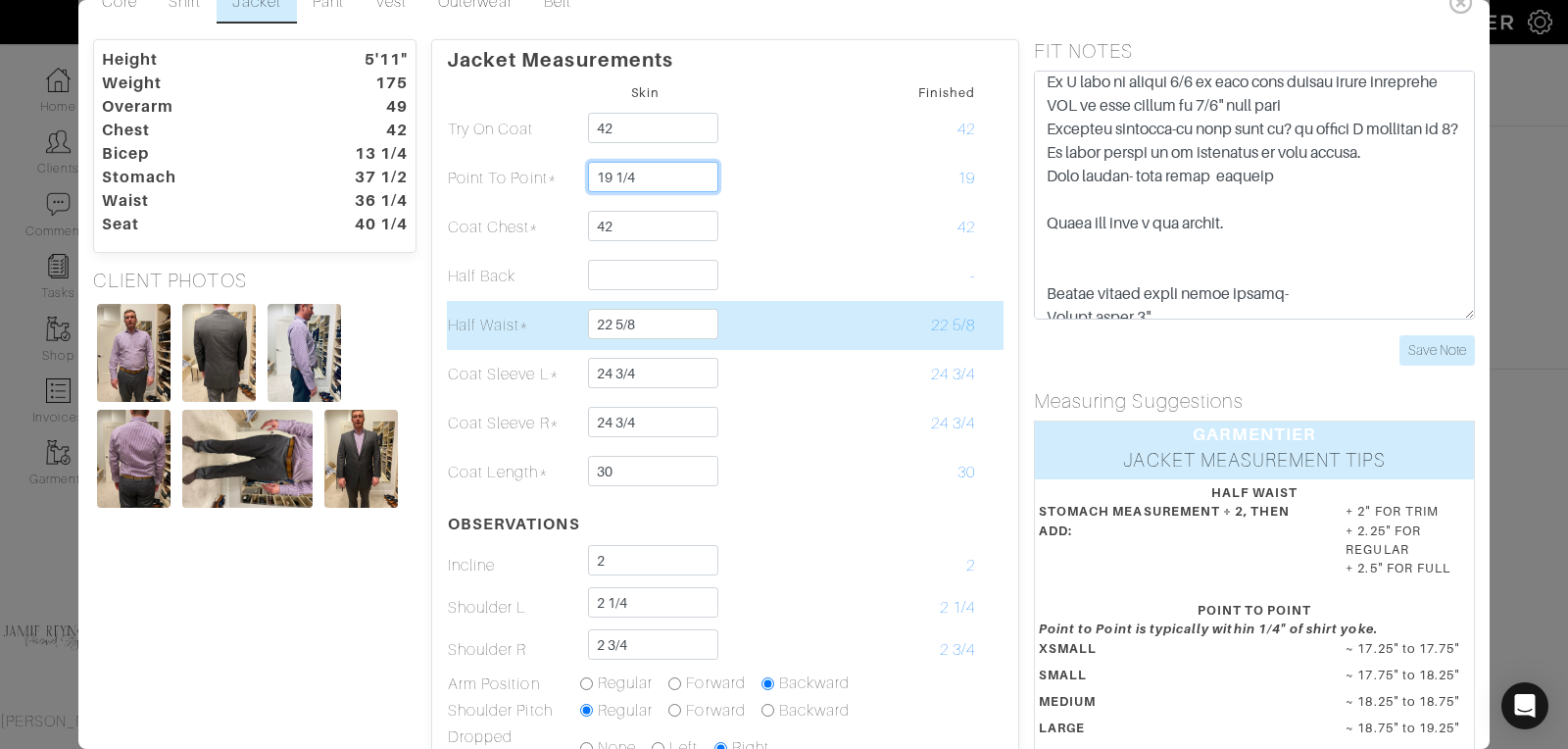
type input "19 1/4"
click at [903, 307] on td "22 5/8" at bounding box center [909, 325] width 133 height 49
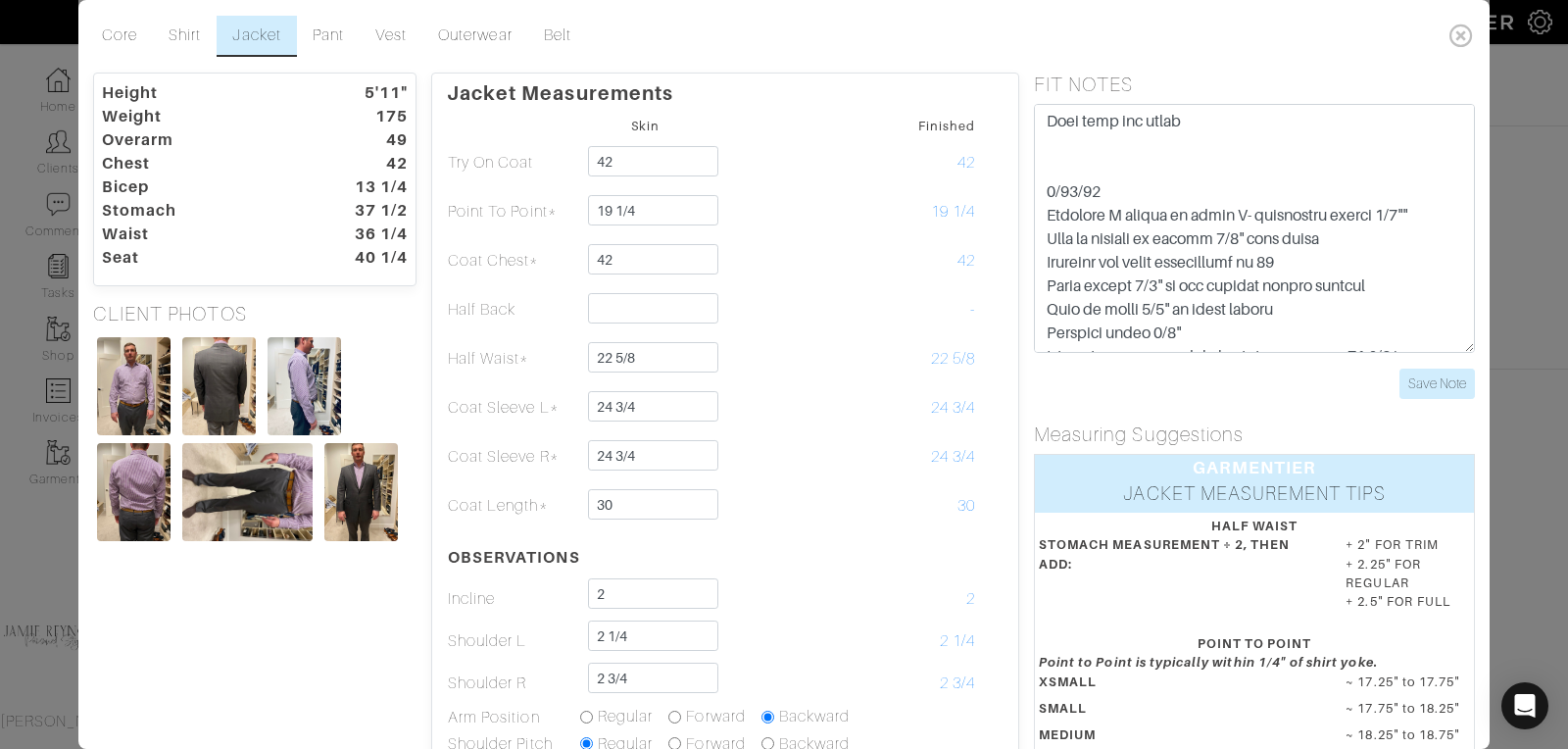
scroll to position [0, 0]
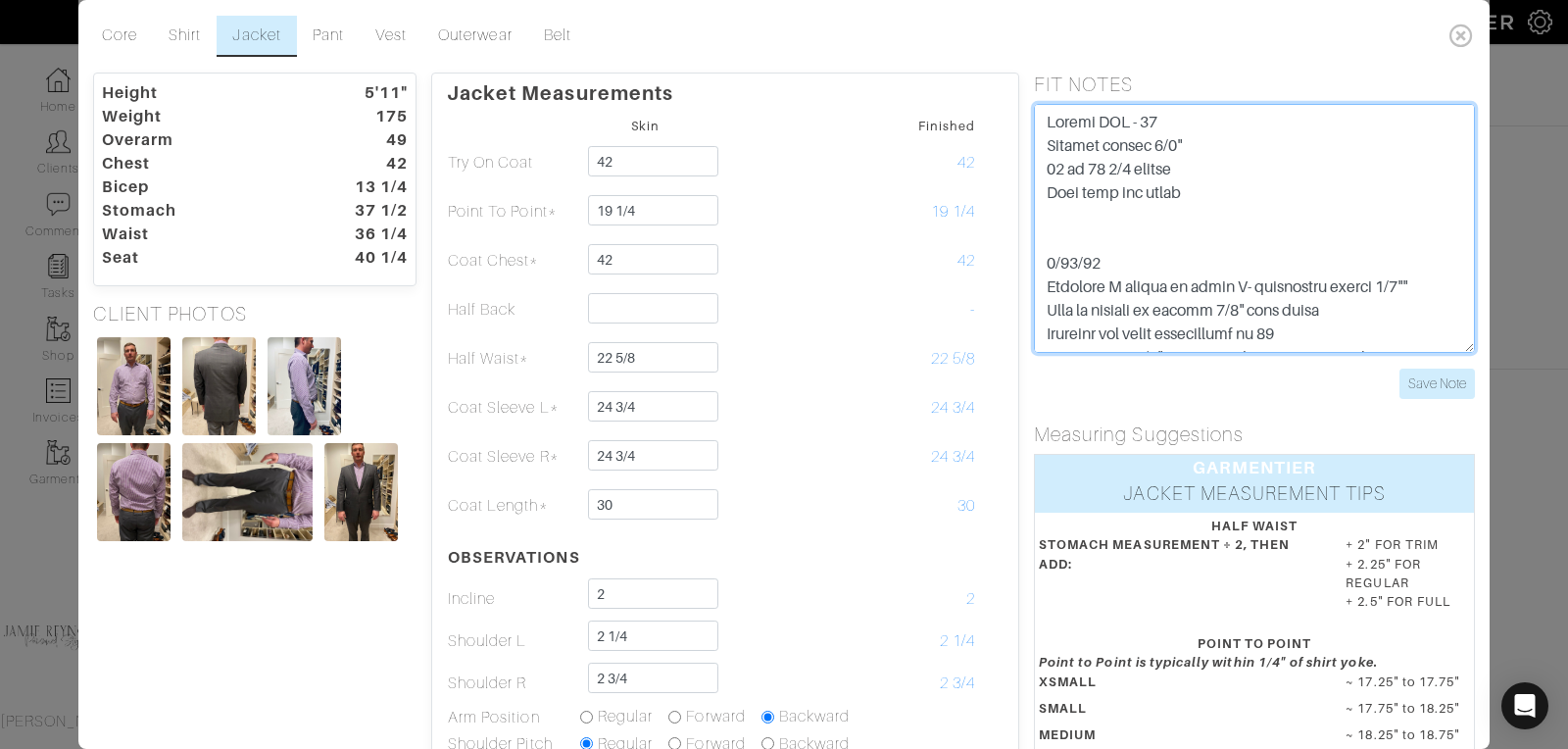
click at [1200, 173] on textarea at bounding box center [1254, 229] width 441 height 249
type textarea "Jacket PTP - 19 Shorten jacket 1/2" 16 to 15 1/4 change neck Ease back and ches…"
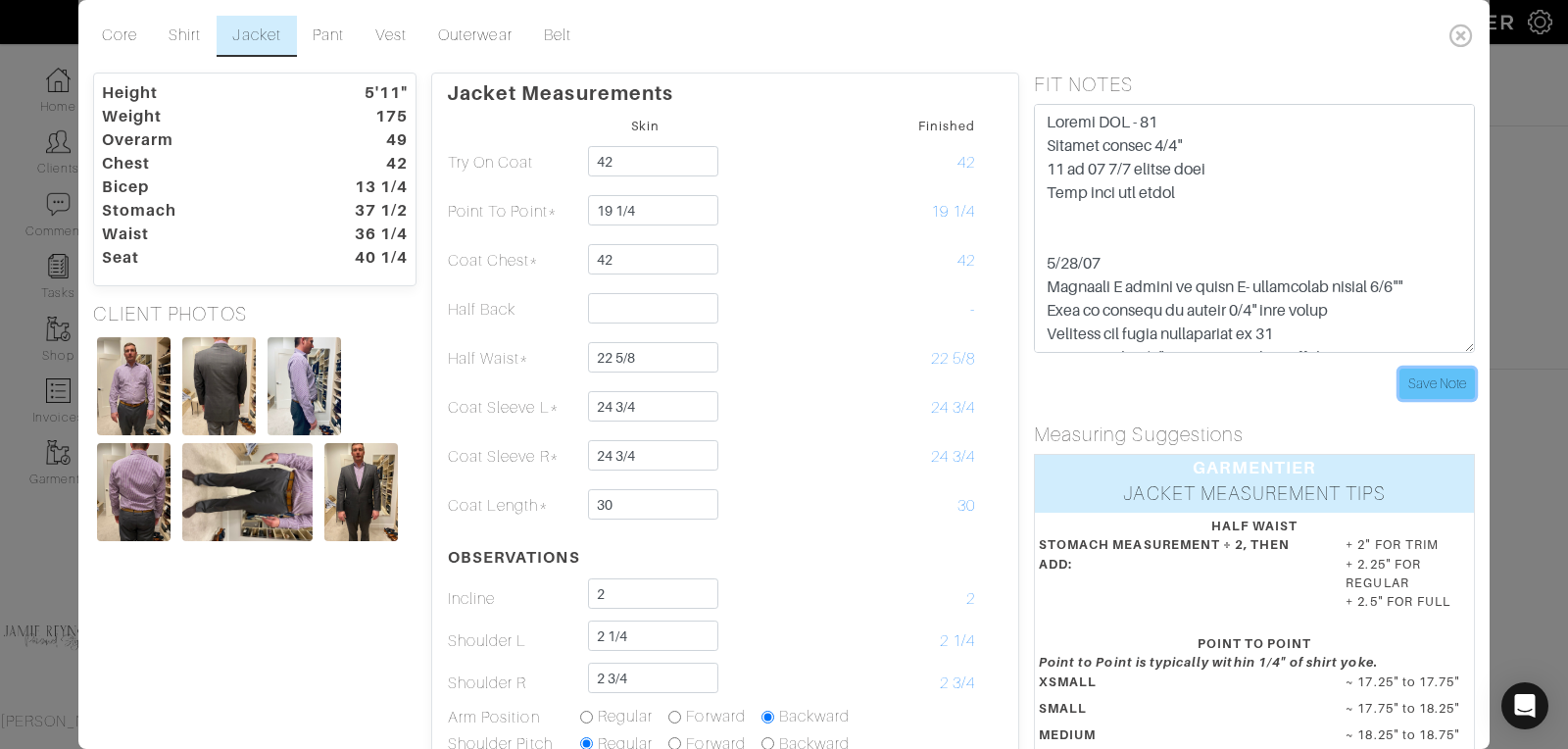
click at [1409, 391] on input "Save Note" at bounding box center [1436, 383] width 76 height 30
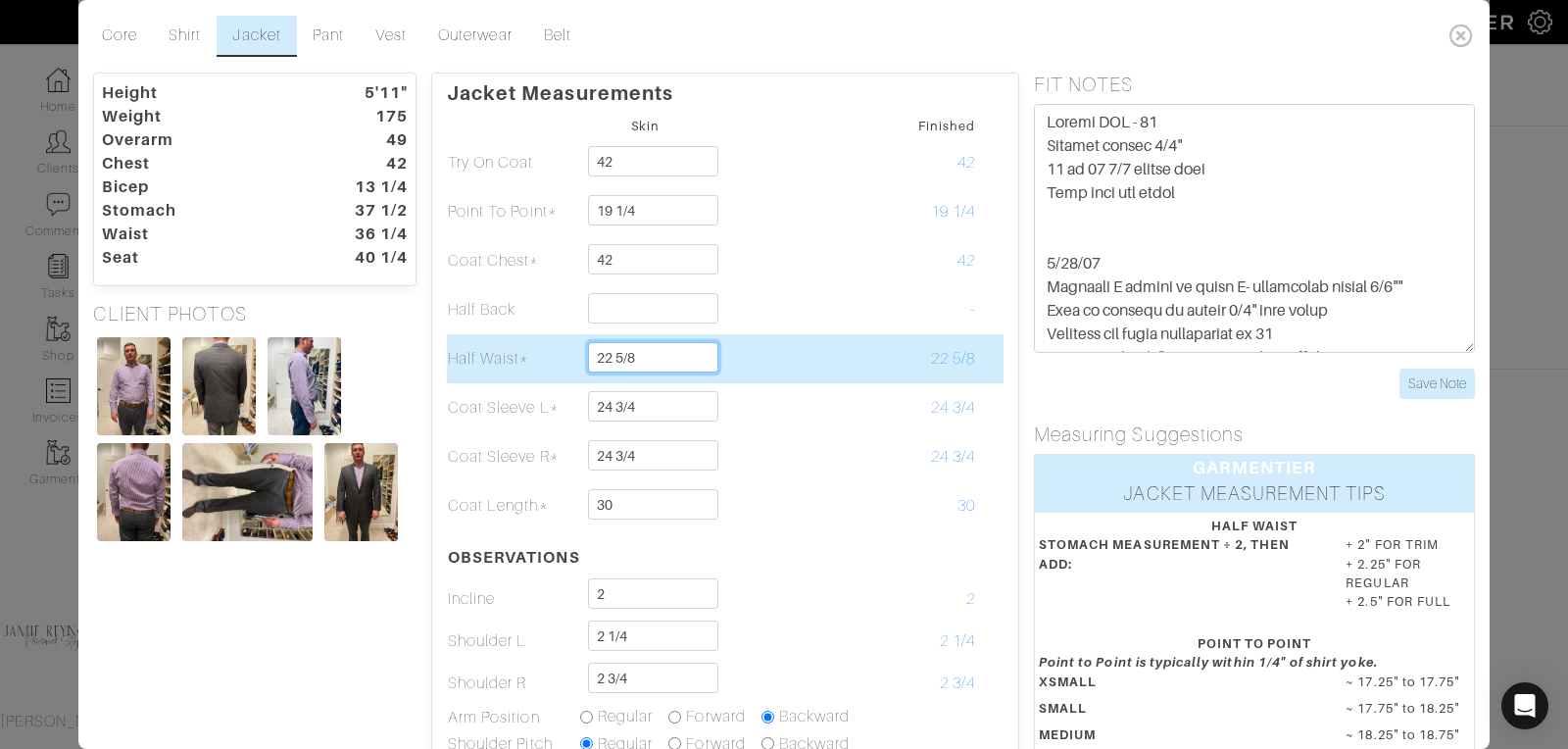
click at [651, 358] on input "22 5/8" at bounding box center [653, 356] width 131 height 30
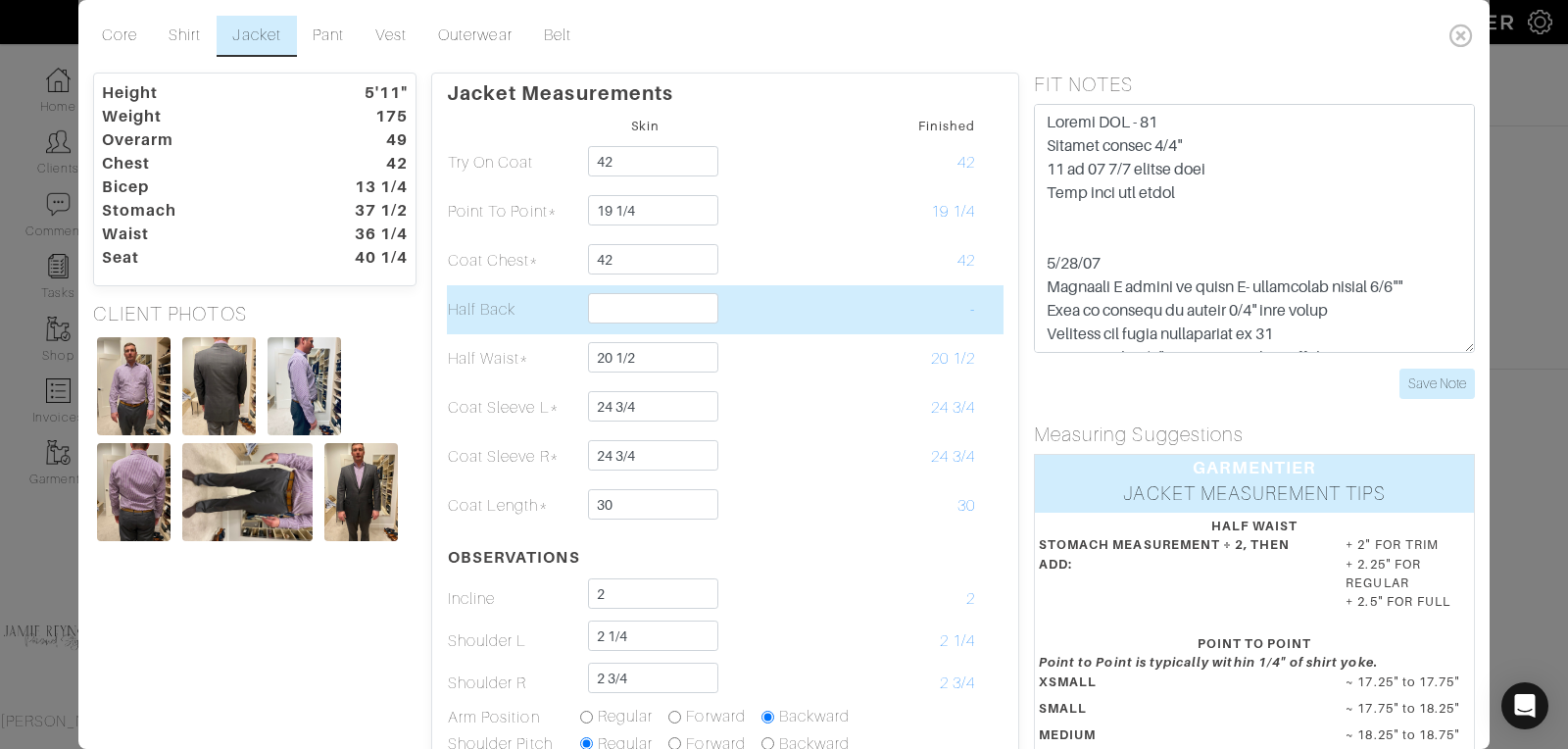
click at [831, 311] on td at bounding box center [778, 309] width 133 height 49
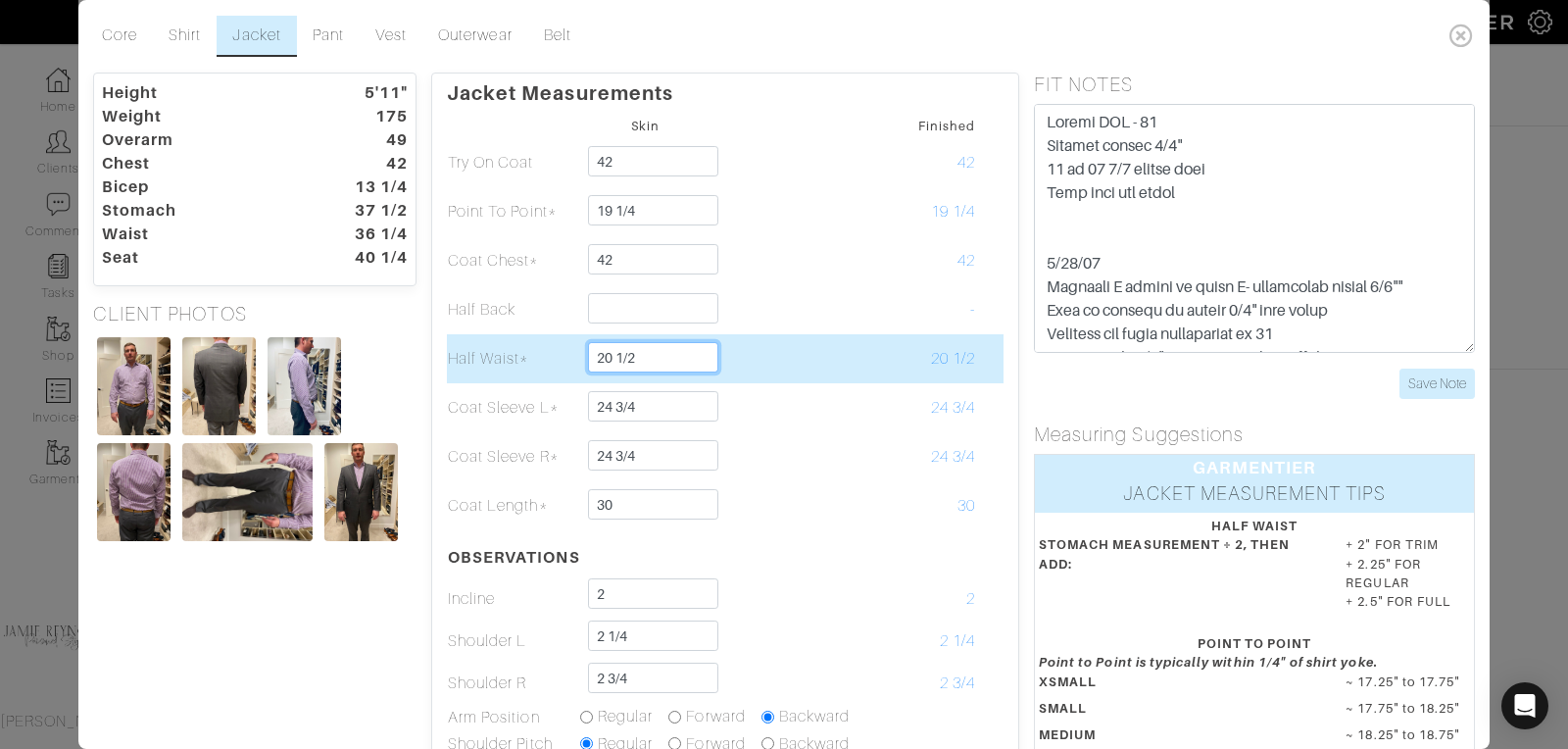
click at [657, 360] on input "20 1/2" at bounding box center [653, 356] width 131 height 30
click at [839, 376] on td at bounding box center [778, 358] width 133 height 49
click at [644, 362] on input "21" at bounding box center [653, 356] width 131 height 30
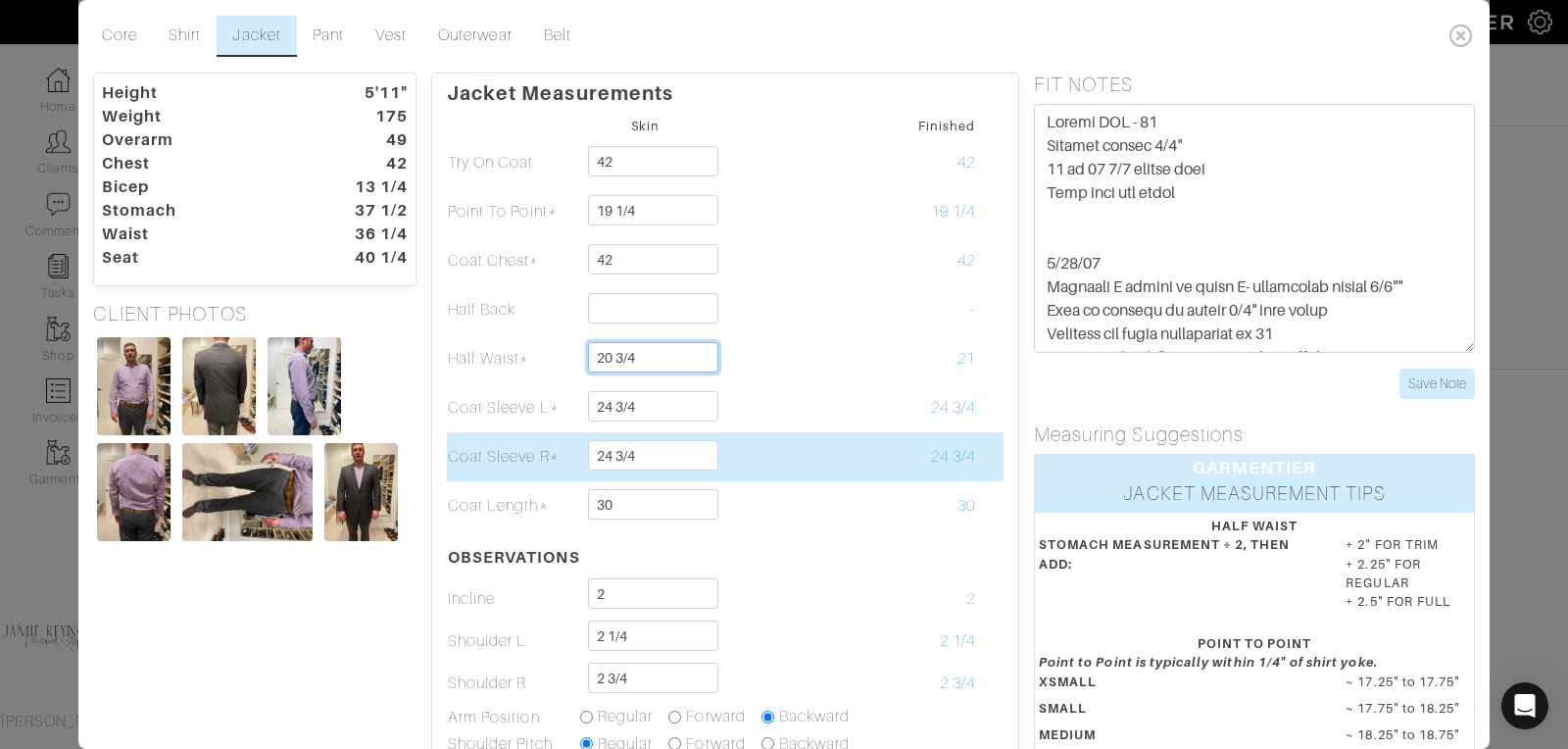
type input "20 3/4"
click at [821, 438] on td at bounding box center [778, 456] width 133 height 49
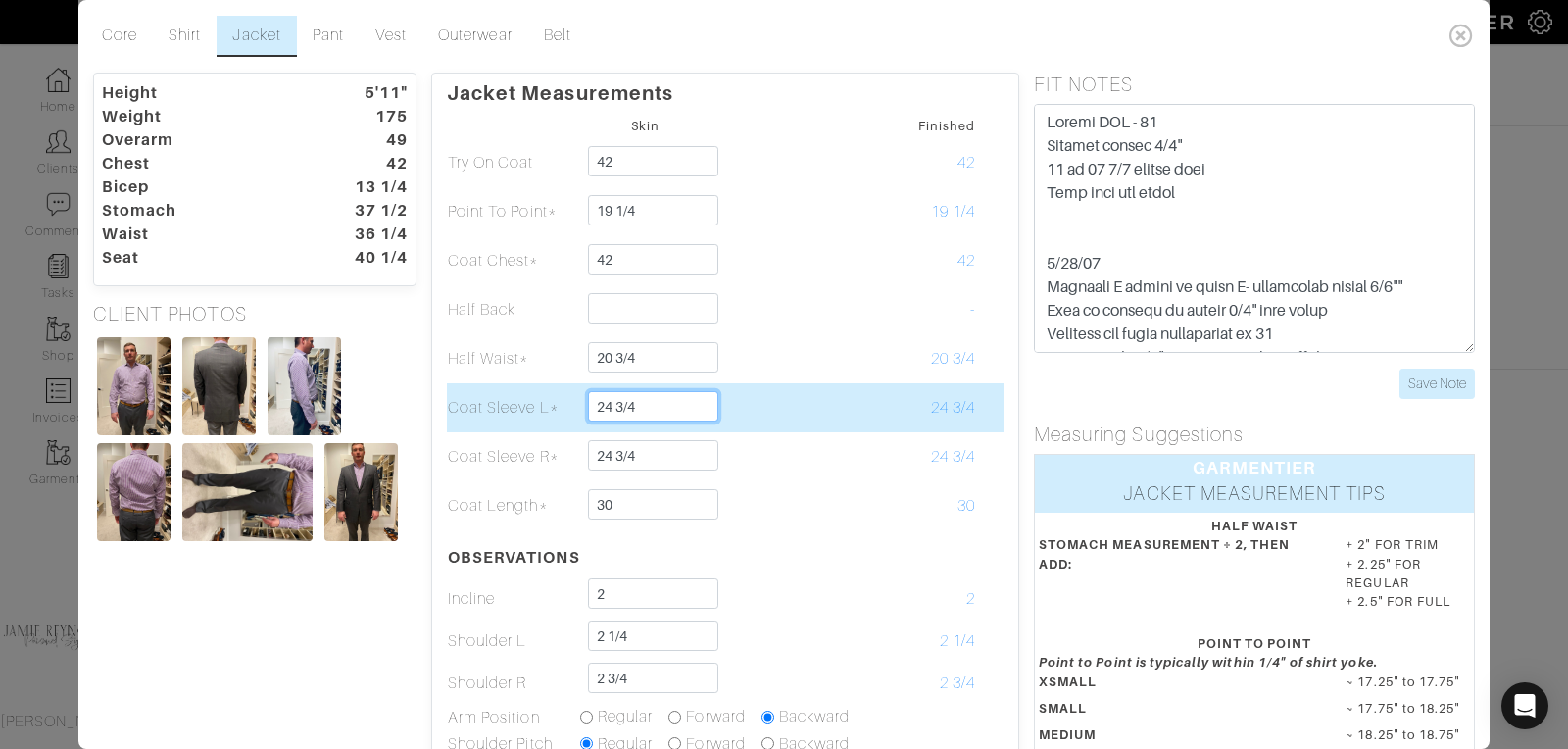
click at [645, 401] on input "24 3/4" at bounding box center [653, 405] width 131 height 30
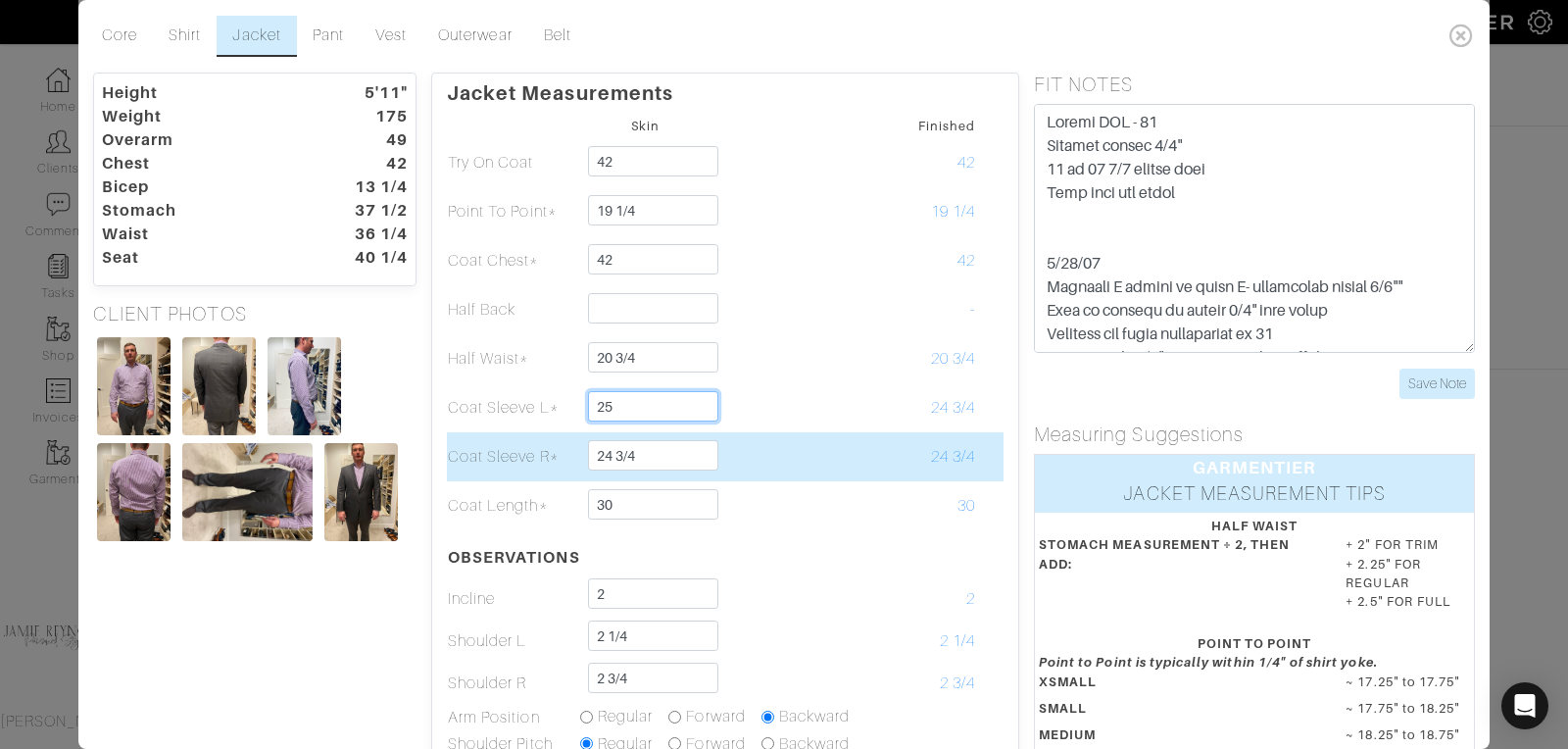
type input "25"
click at [619, 456] on input "24 3/4" at bounding box center [653, 455] width 131 height 30
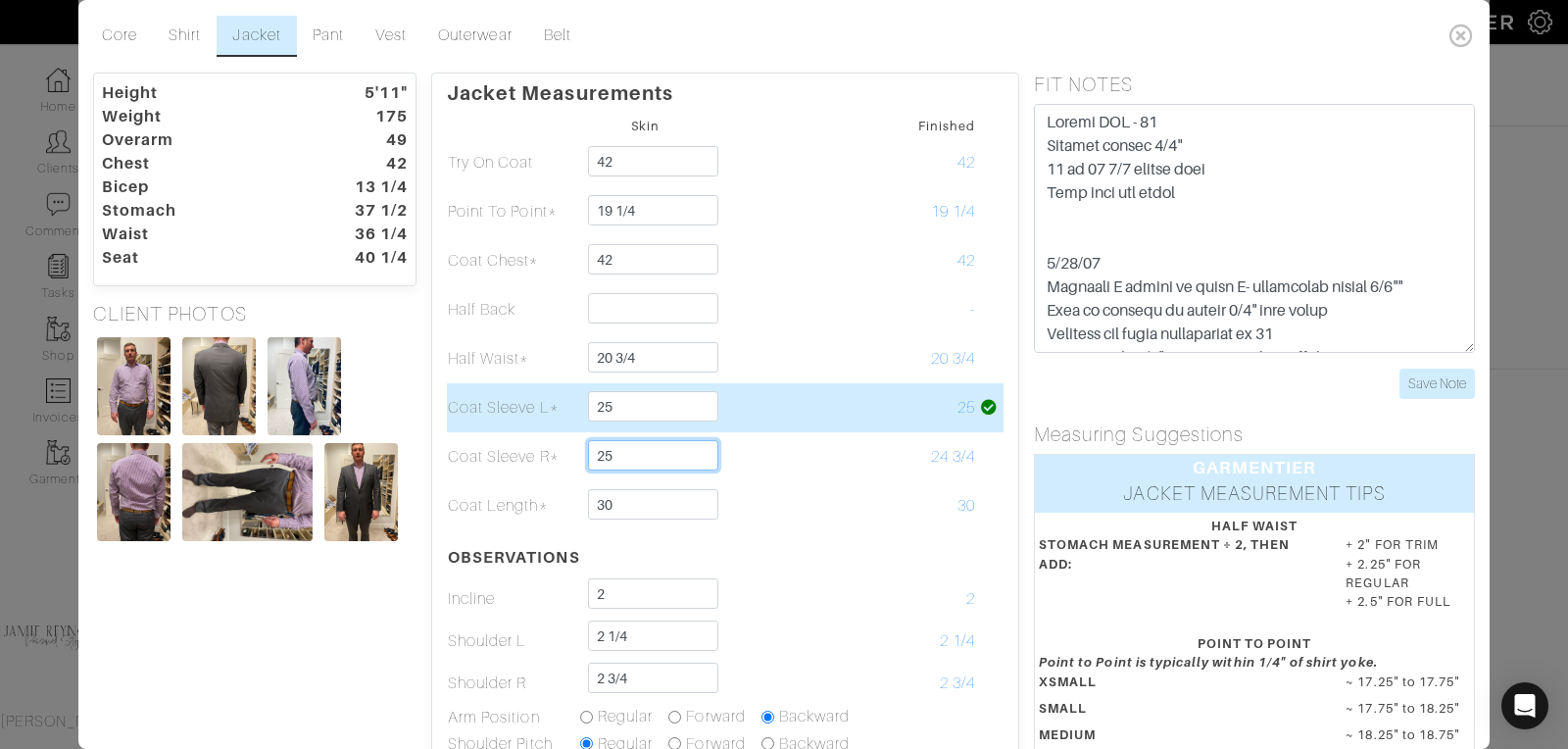
type input "25"
click at [804, 392] on td at bounding box center [778, 407] width 133 height 49
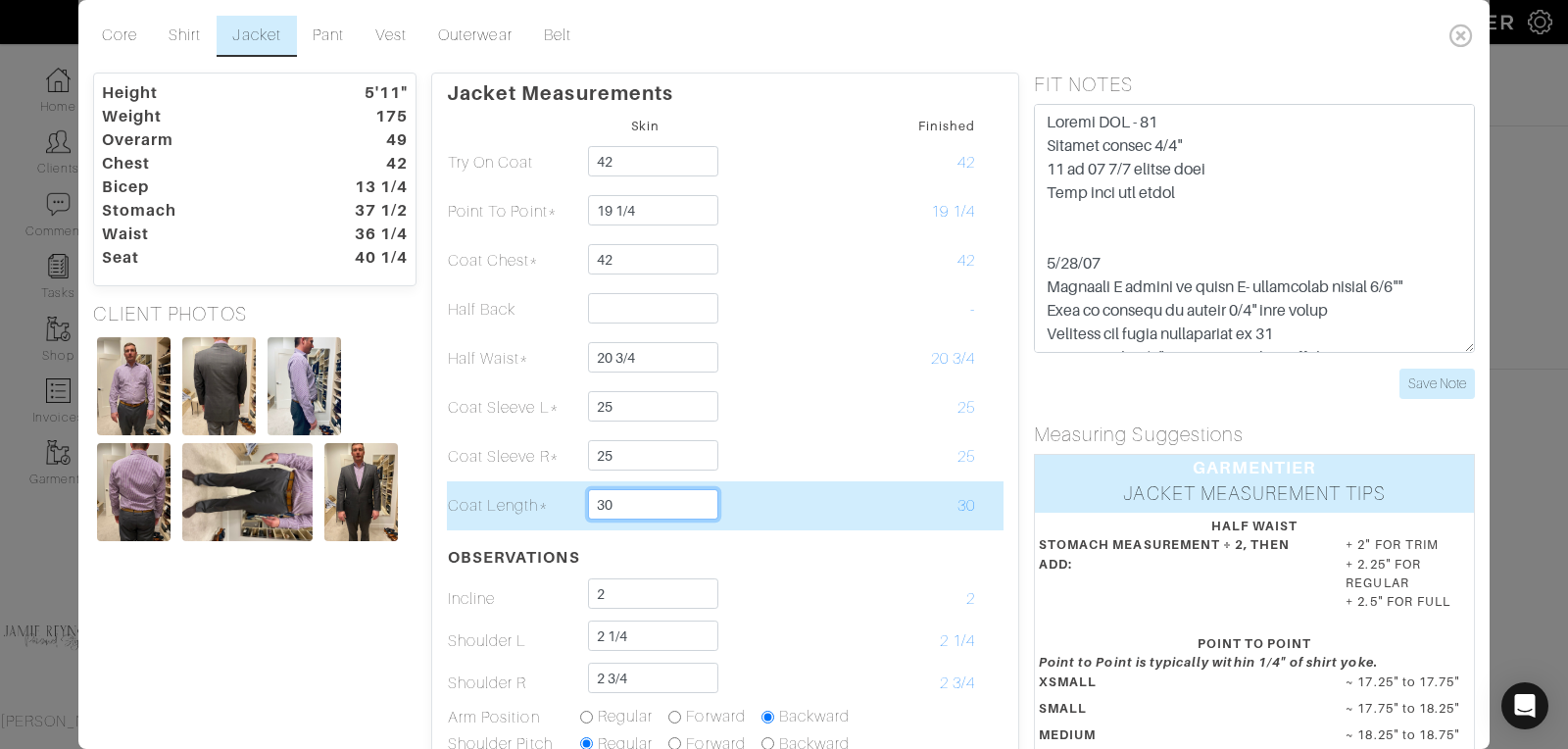
click at [632, 503] on input "30" at bounding box center [653, 504] width 131 height 30
type input "30"
click at [772, 485] on td at bounding box center [778, 506] width 133 height 49
click at [615, 504] on input "30" at bounding box center [653, 504] width 131 height 30
click at [784, 484] on td at bounding box center [778, 506] width 133 height 49
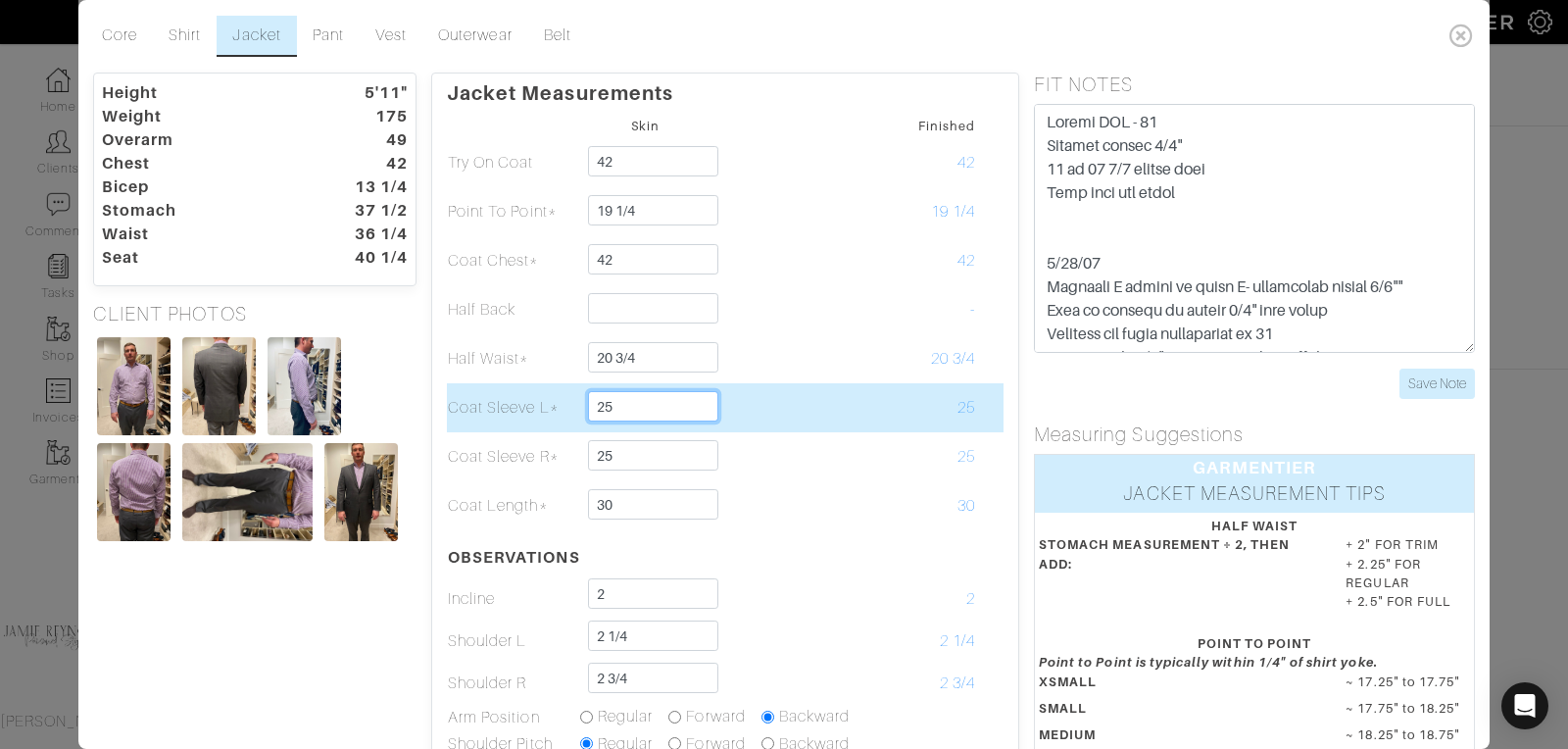
click at [622, 401] on input "25" at bounding box center [653, 405] width 131 height 30
type input "24 3/4"
click at [805, 407] on td at bounding box center [778, 407] width 133 height 49
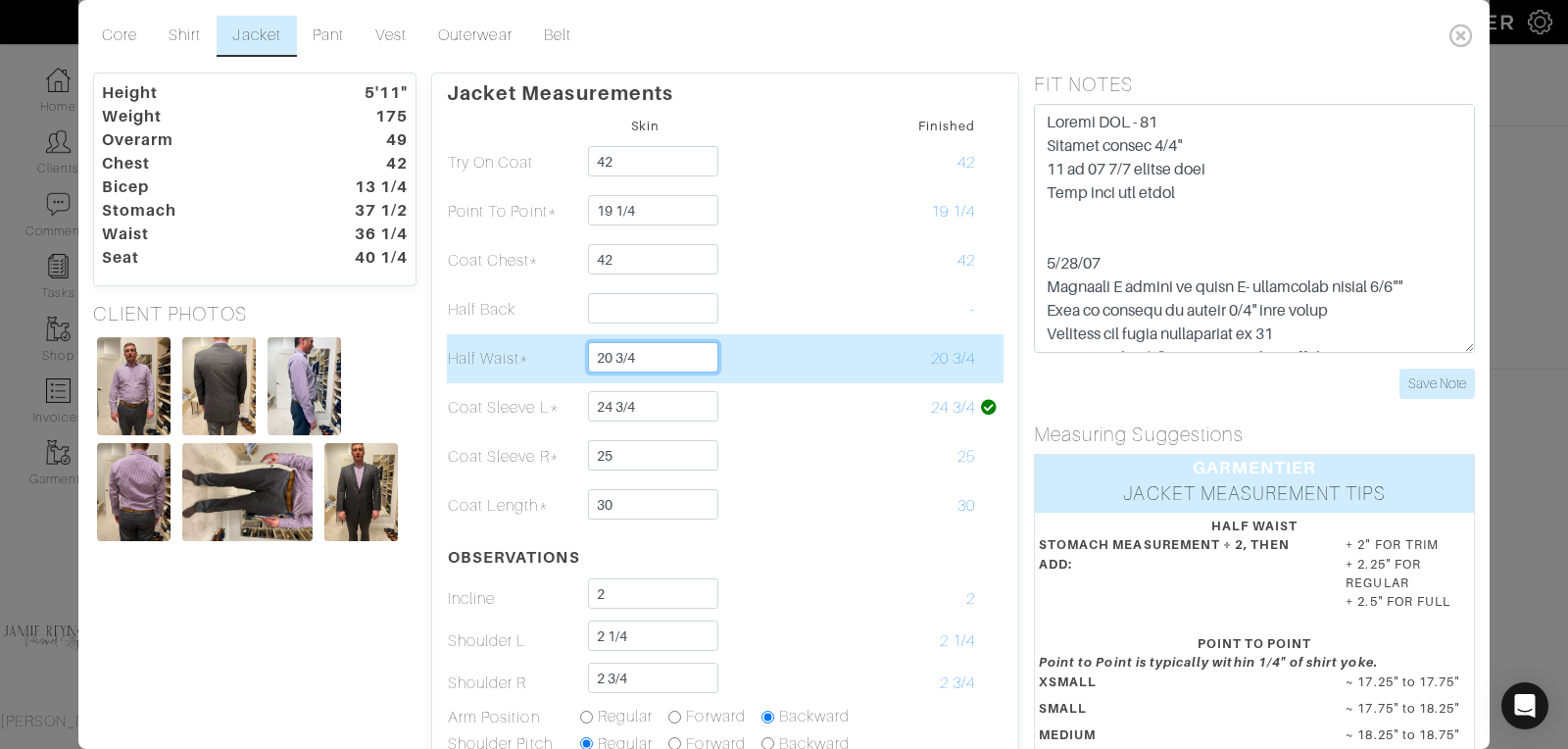
click at [641, 350] on input "20 3/4" at bounding box center [653, 356] width 131 height 30
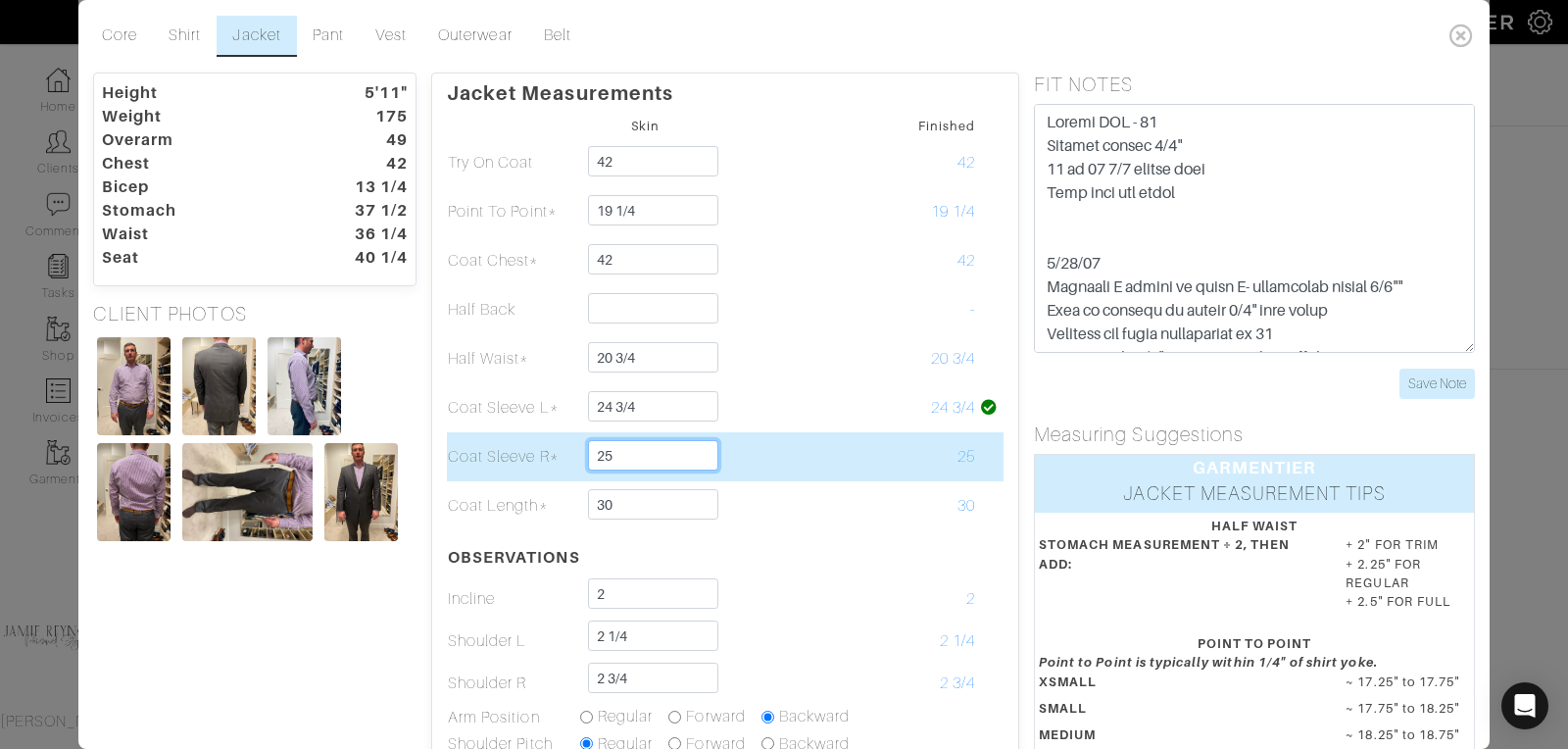
click at [636, 455] on input "25" at bounding box center [653, 455] width 131 height 30
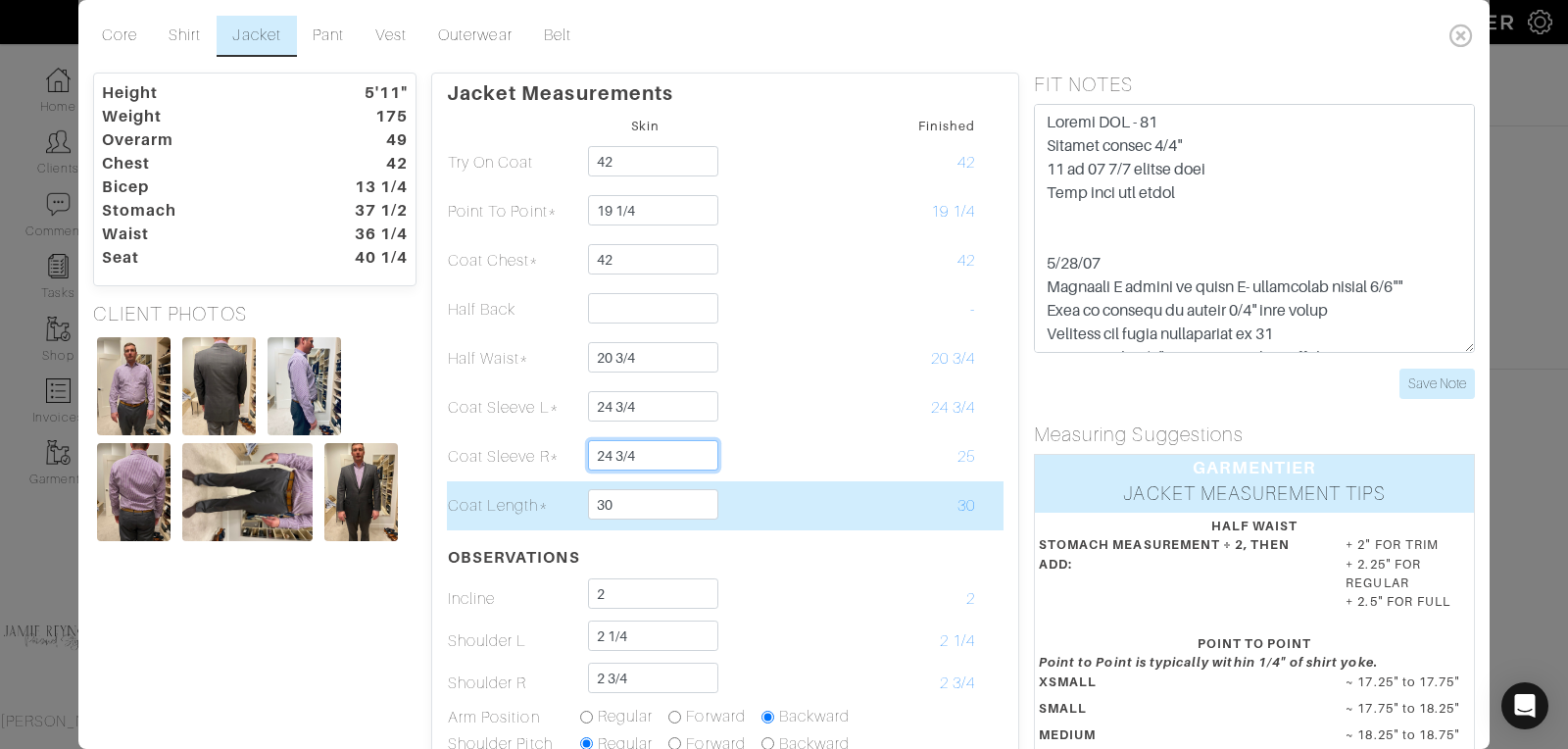
type input "24 3/4"
click at [814, 511] on td at bounding box center [778, 506] width 133 height 49
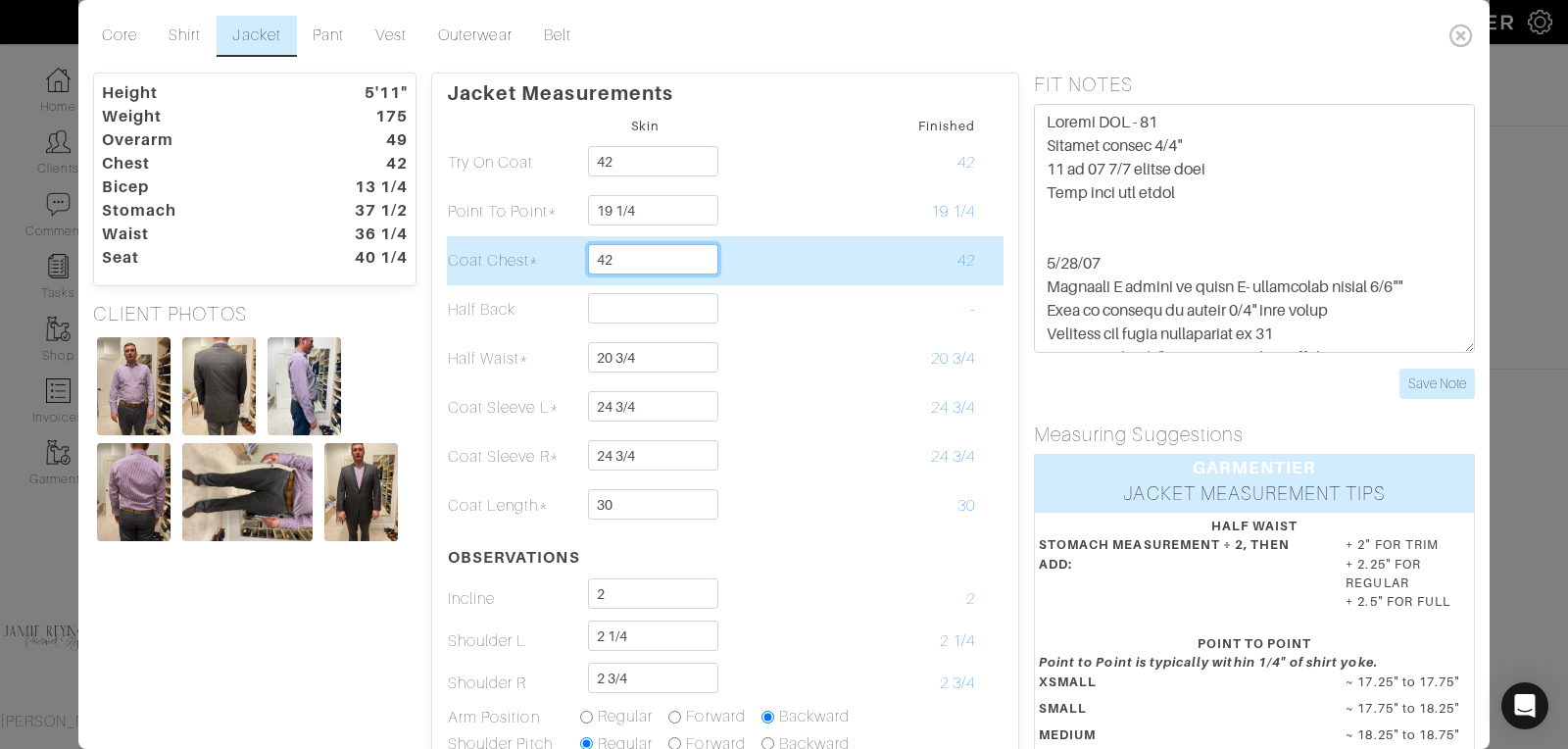
click at [619, 260] on input "42" at bounding box center [653, 259] width 131 height 30
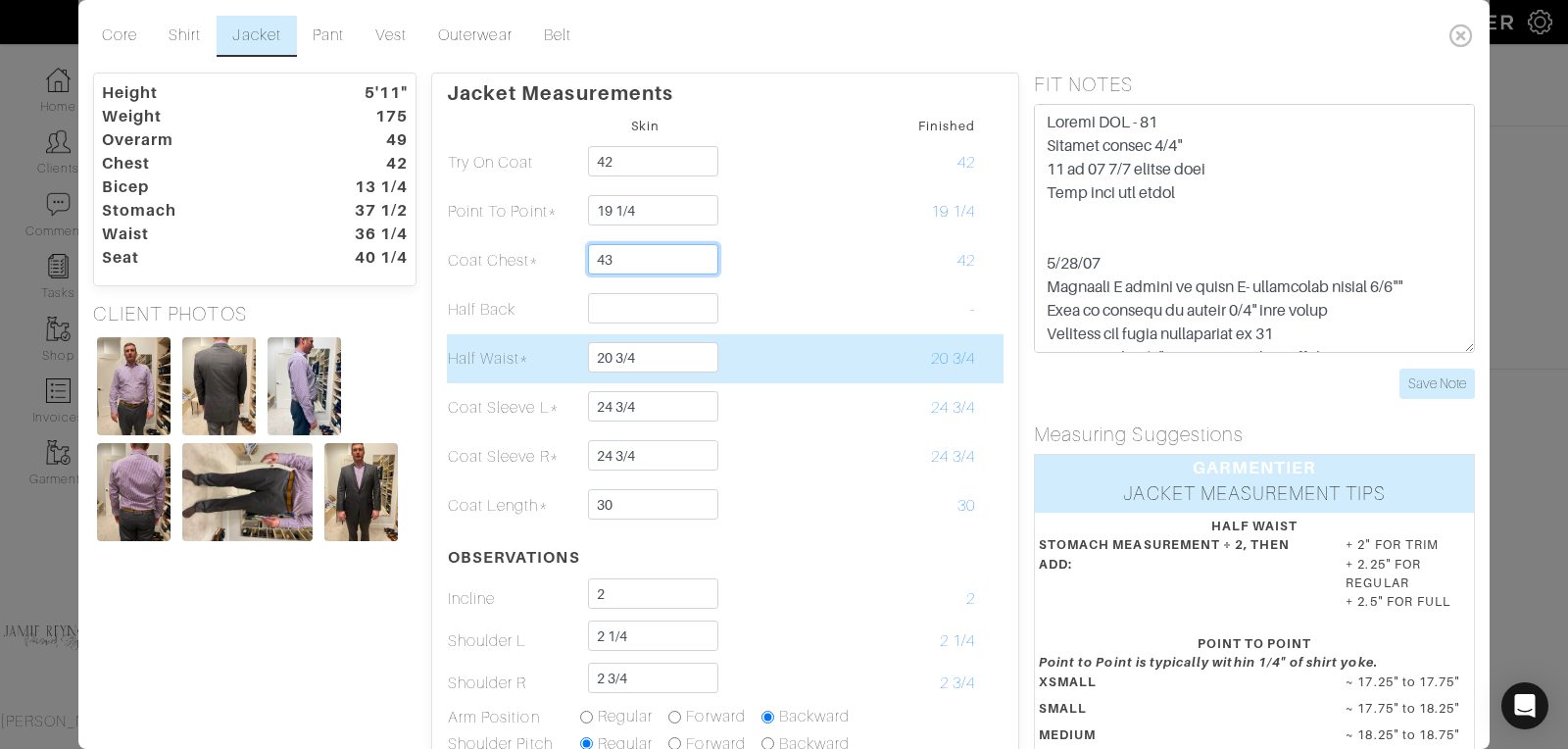
type input "43"
click at [784, 350] on td at bounding box center [778, 358] width 133 height 49
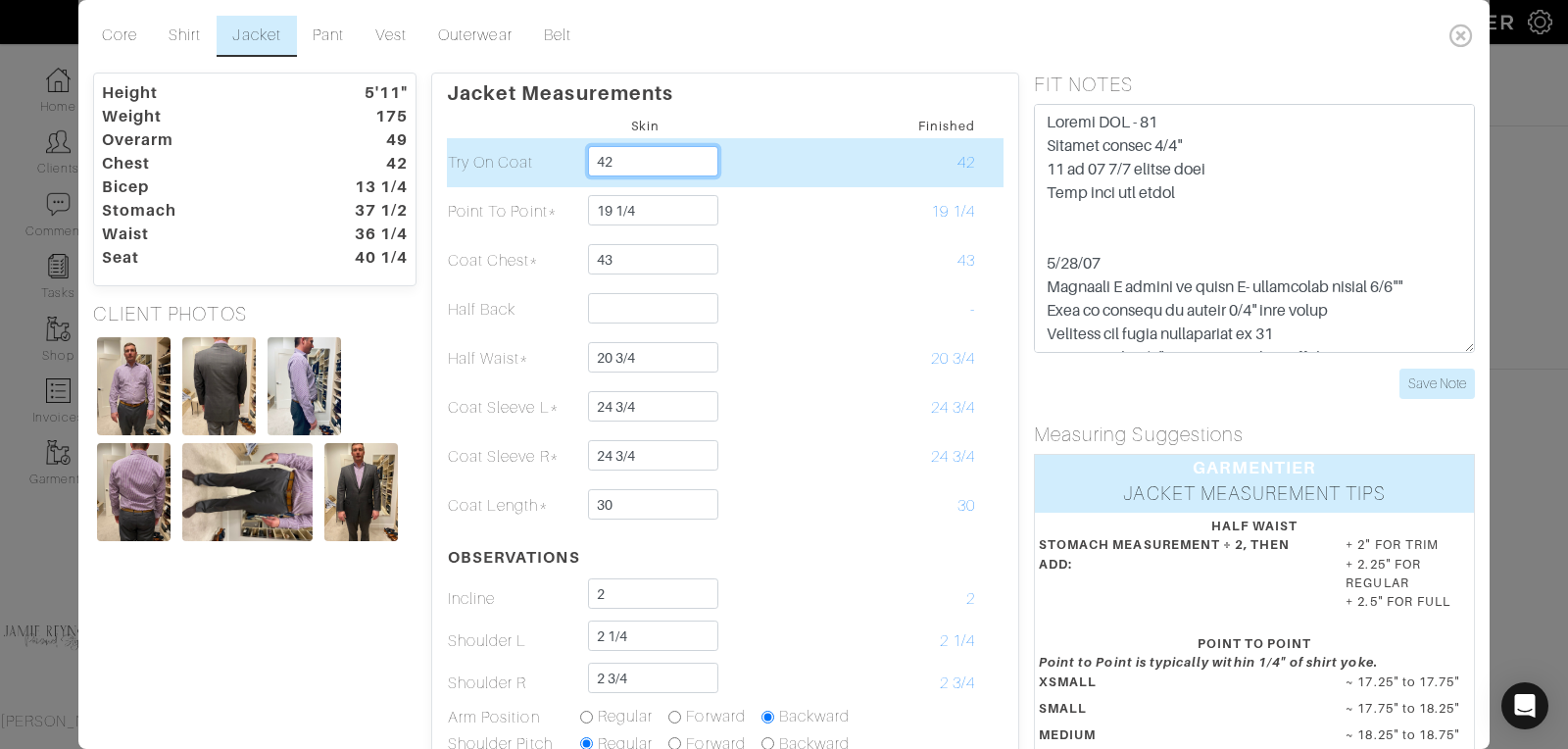
click at [628, 158] on input "42" at bounding box center [653, 161] width 131 height 30
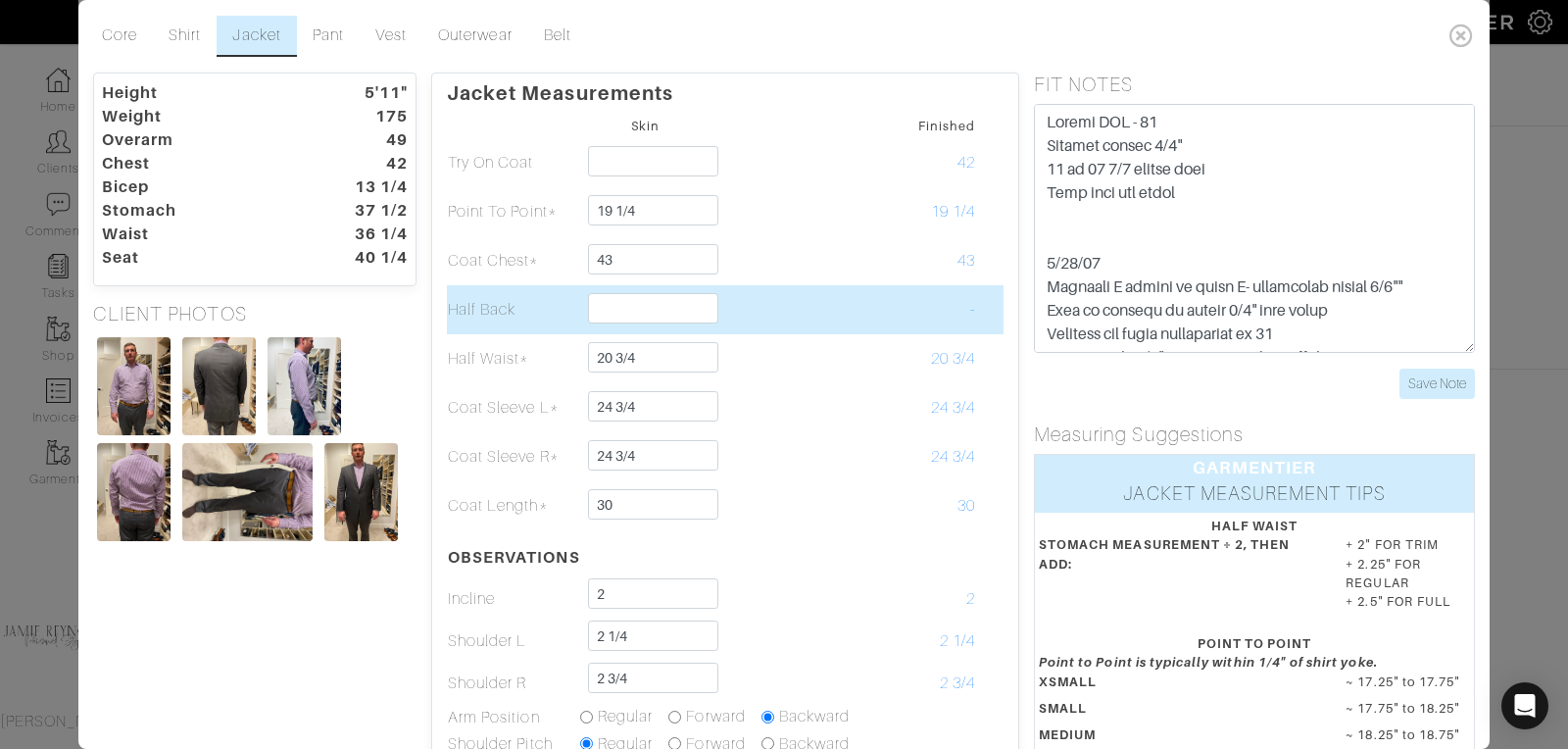
click at [777, 296] on td at bounding box center [778, 309] width 133 height 49
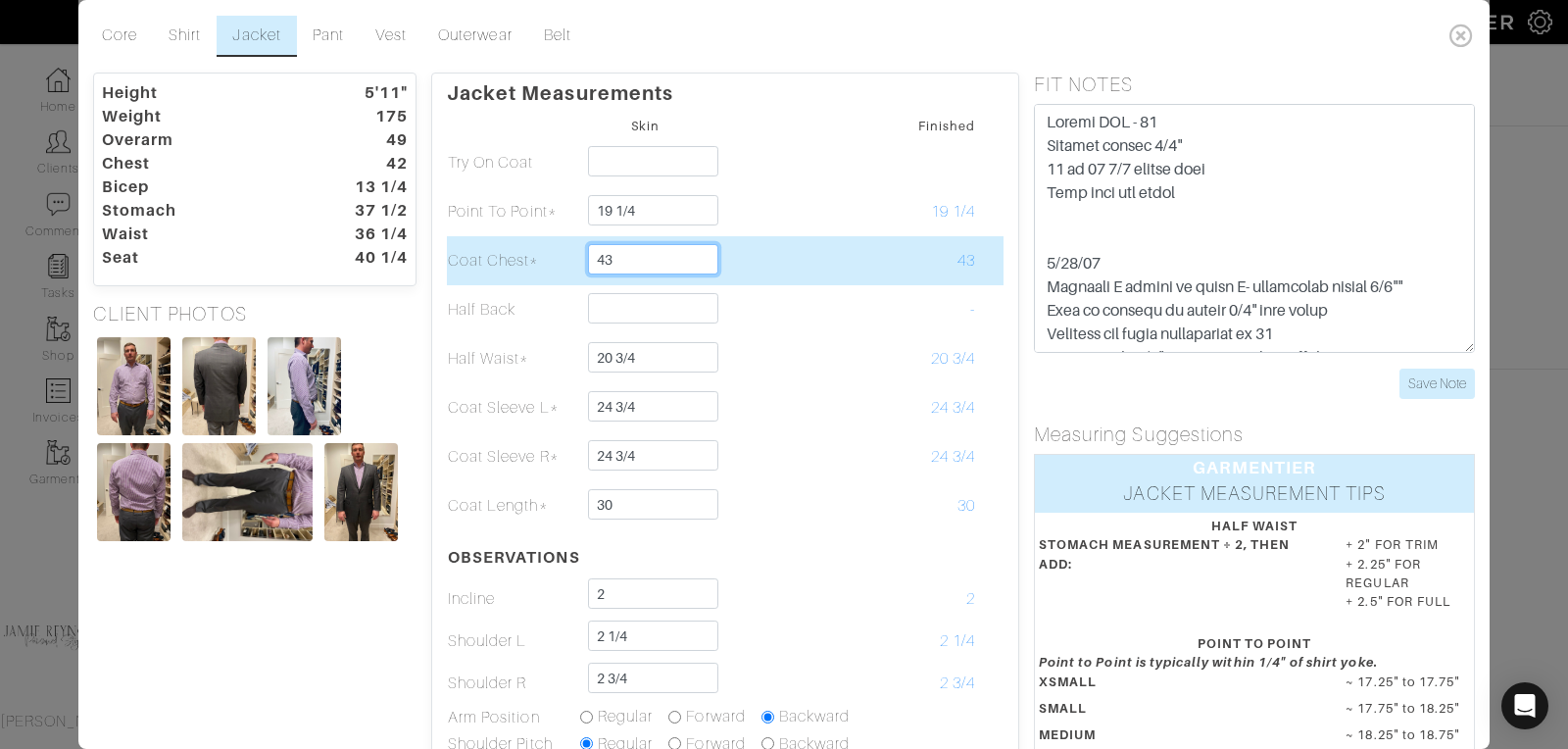
click at [645, 269] on input "43" at bounding box center [653, 259] width 131 height 30
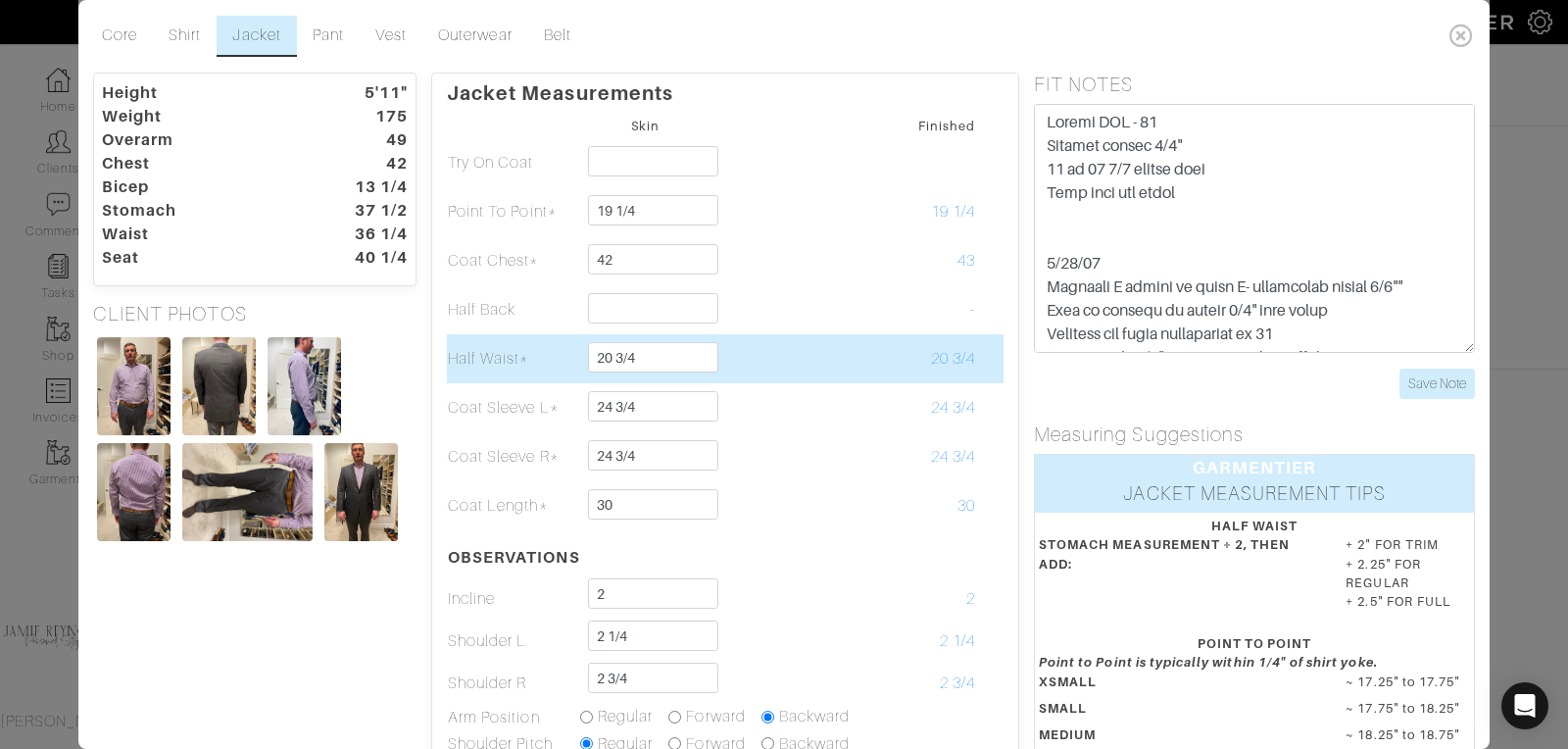
click at [832, 343] on td at bounding box center [778, 358] width 133 height 49
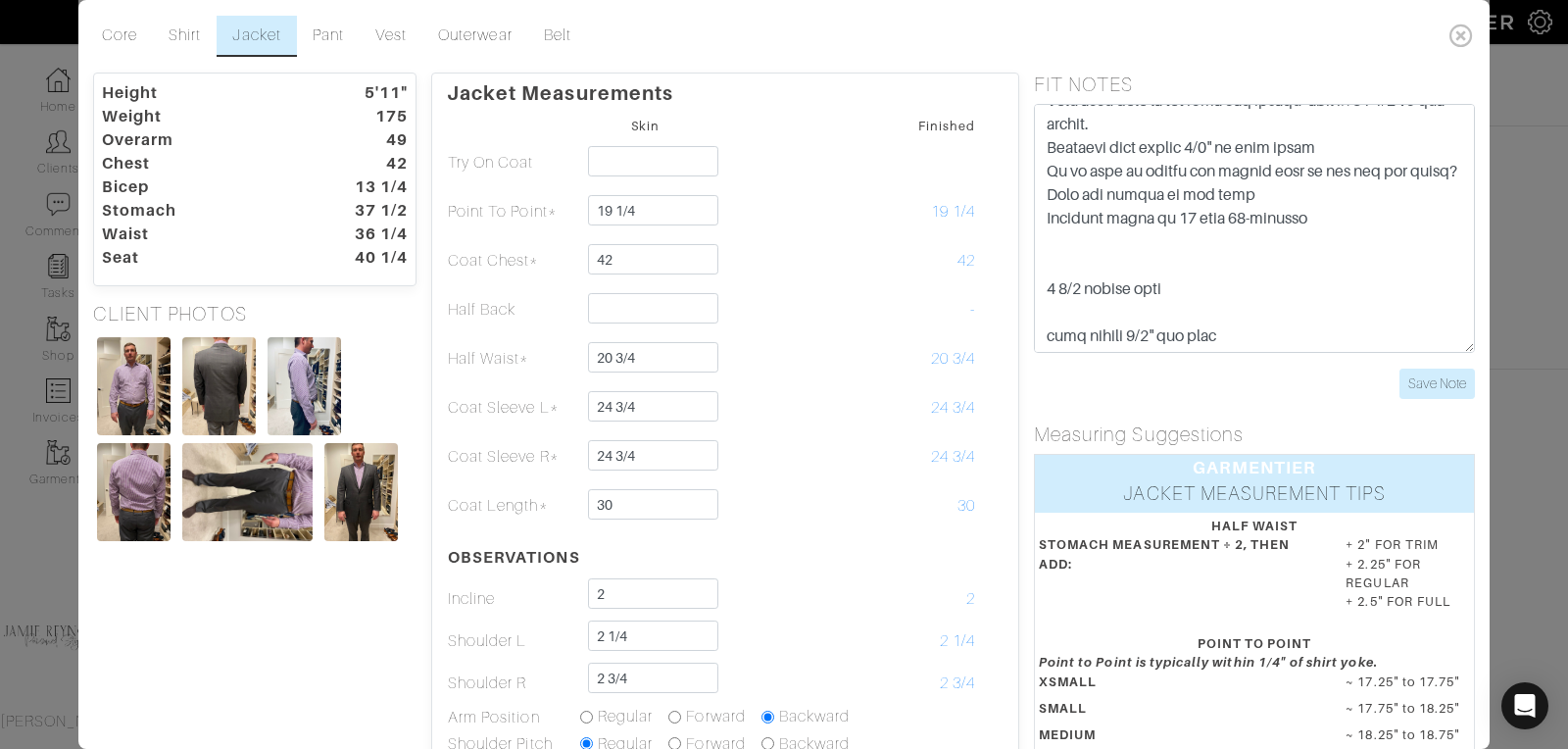
scroll to position [328, 0]
click at [1445, 382] on input "Save Note" at bounding box center [1436, 383] width 76 height 30
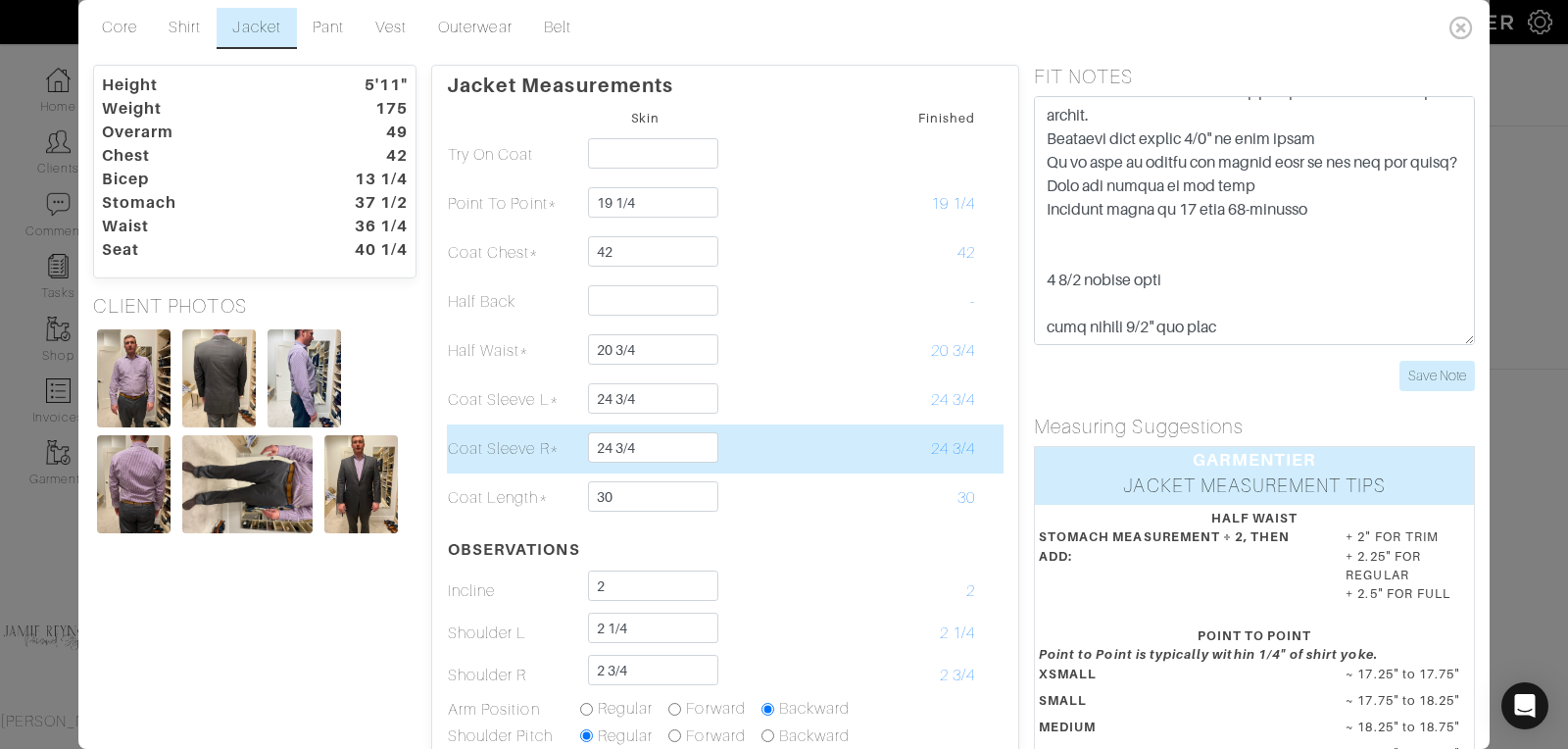
scroll to position [0, 0]
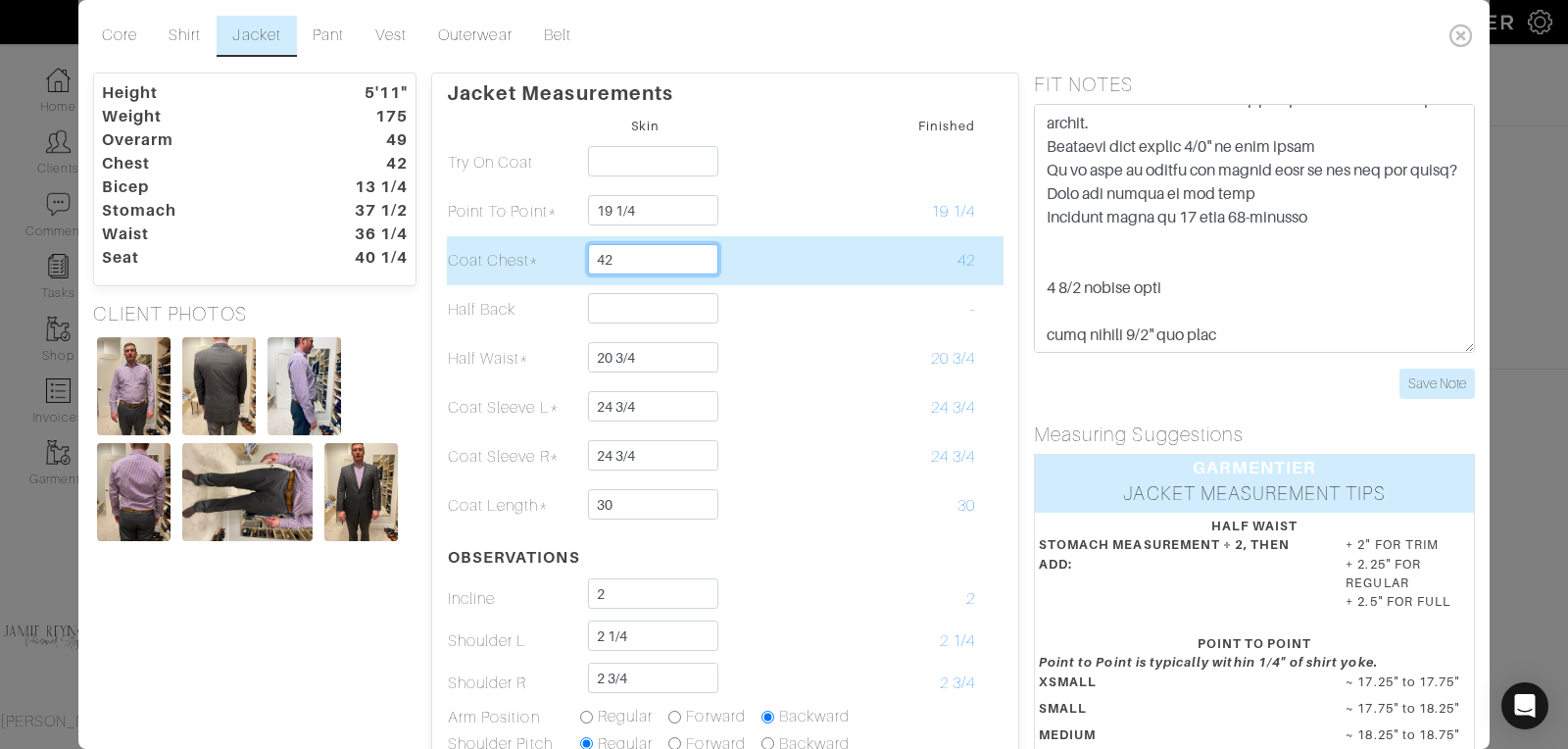
click at [631, 258] on input "42" at bounding box center [653, 259] width 131 height 30
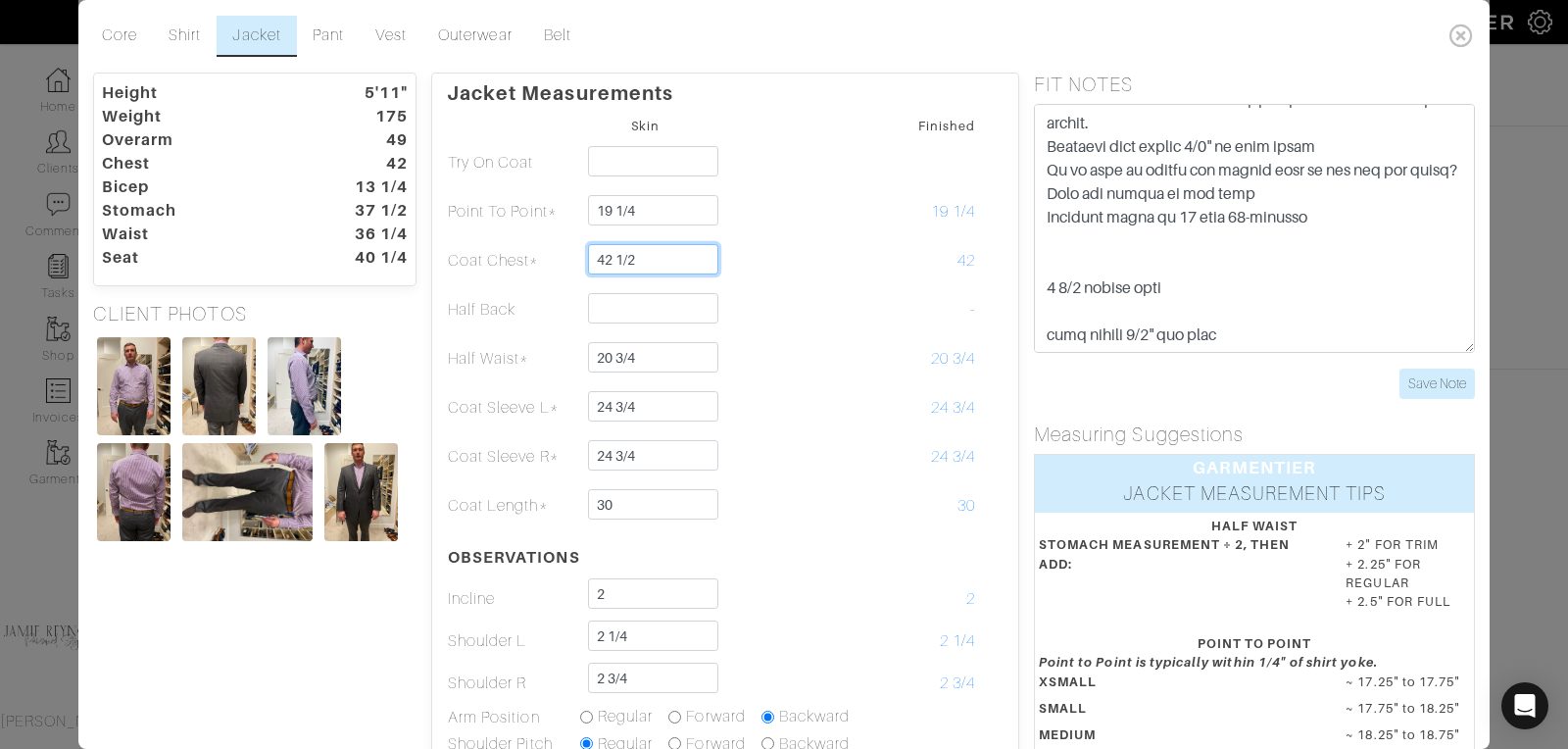
type input "42 1/2"
click at [393, 187] on dt "13 1/4" at bounding box center [366, 187] width 112 height 24
click at [112, 26] on link "Core" at bounding box center [120, 36] width 67 height 41
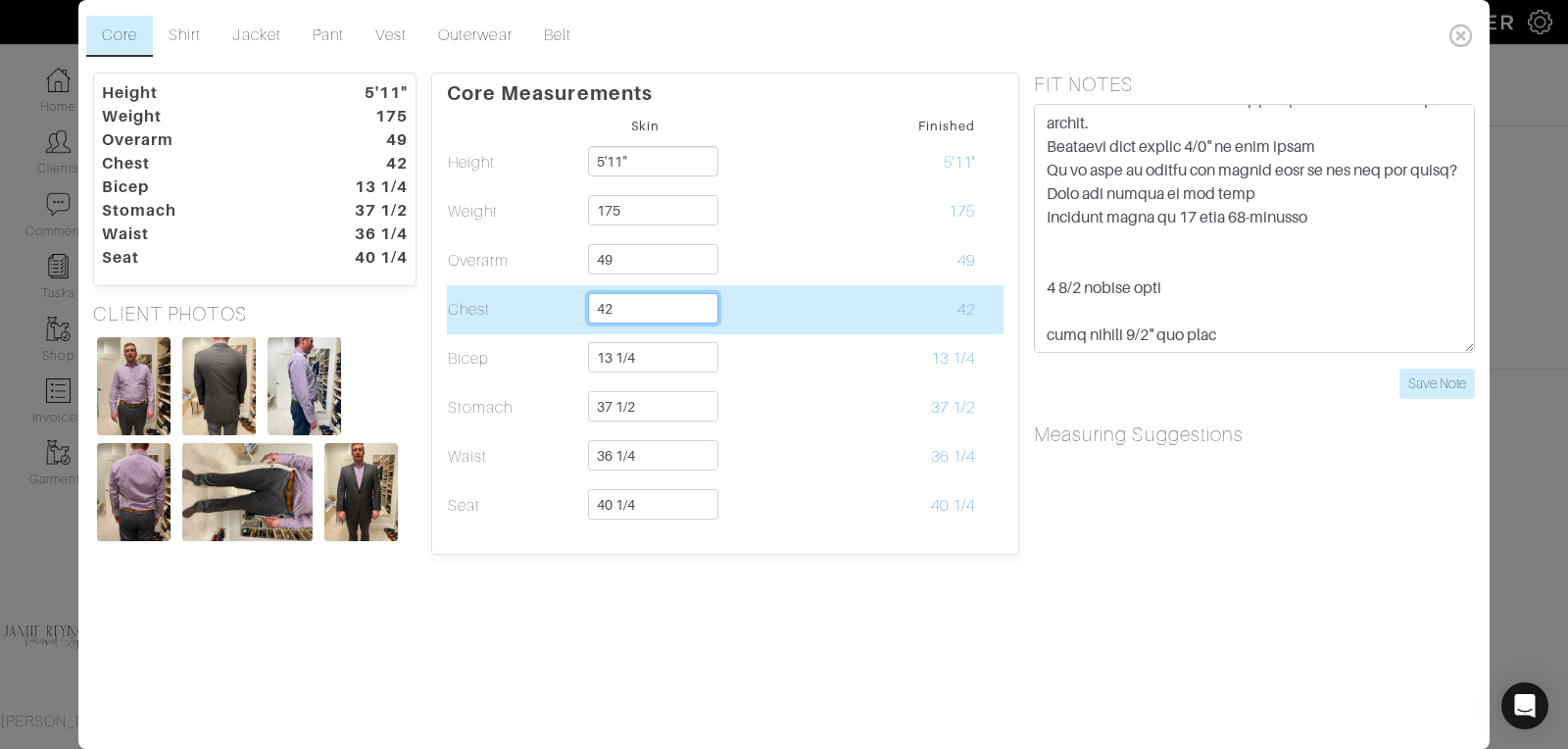
click at [625, 315] on input "42" at bounding box center [653, 307] width 131 height 30
type input "42 1/2"
click at [825, 307] on td at bounding box center [778, 309] width 133 height 49
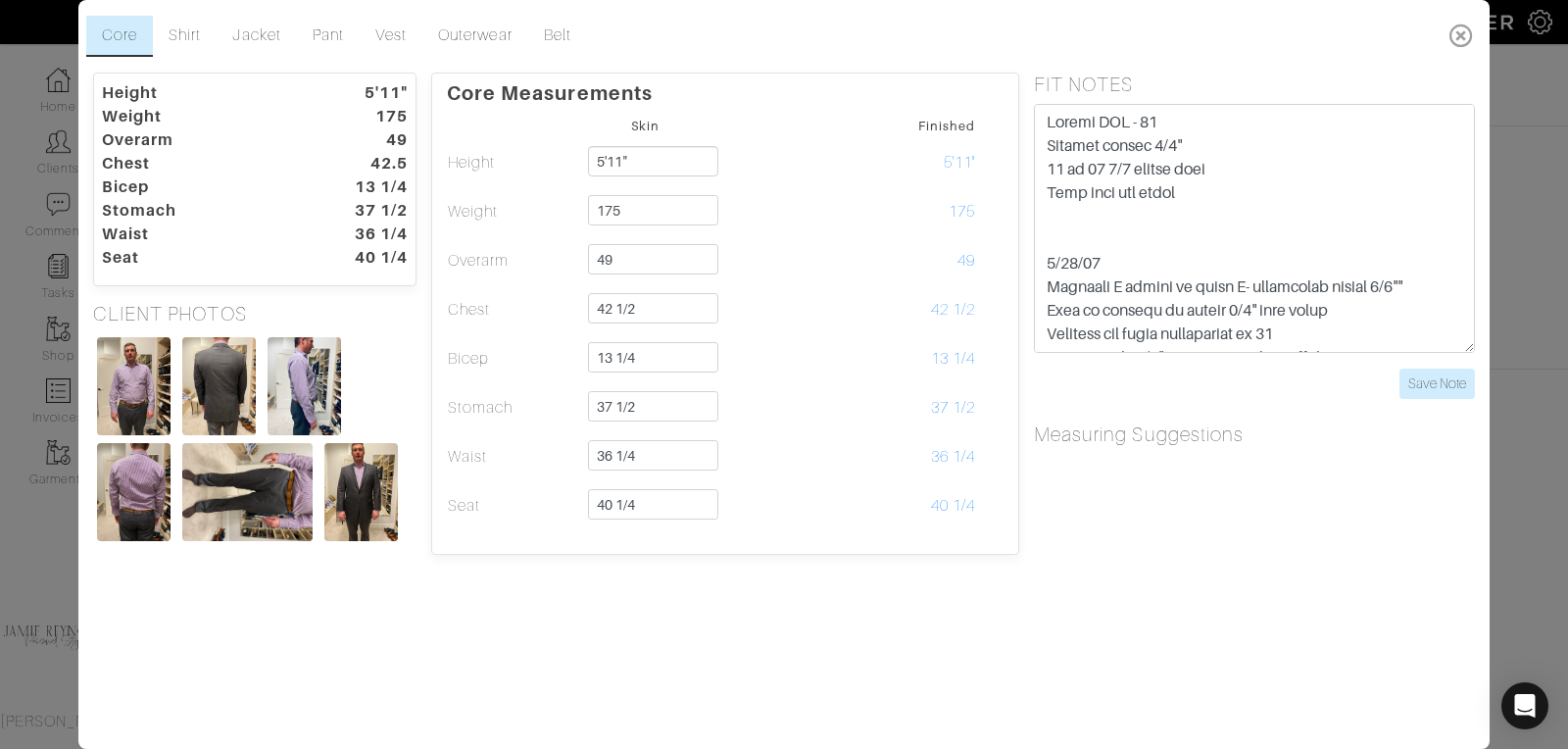
click at [1459, 34] on icon at bounding box center [1461, 35] width 40 height 39
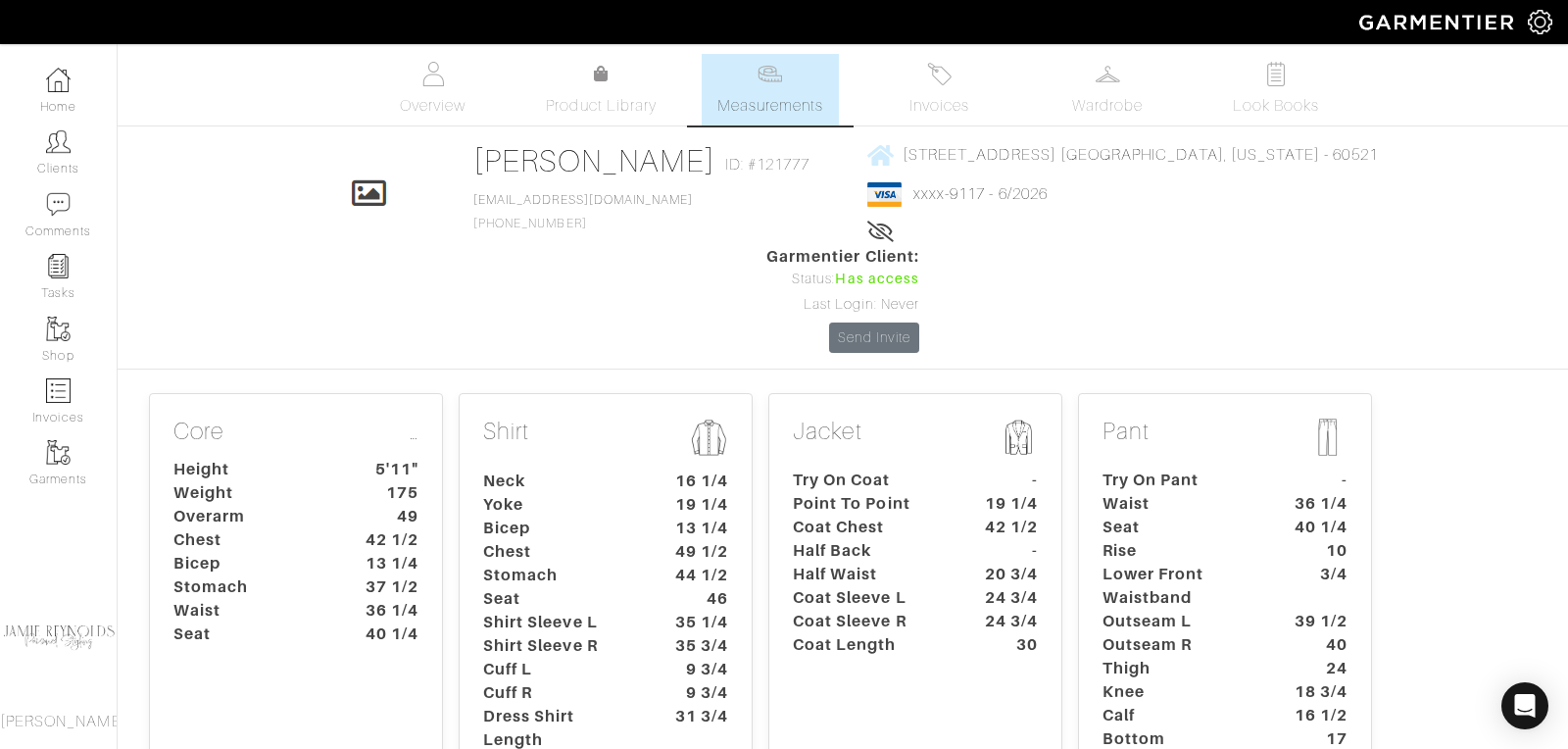
click at [954, 586] on dt "Coat Sleeve L" at bounding box center [870, 598] width 184 height 24
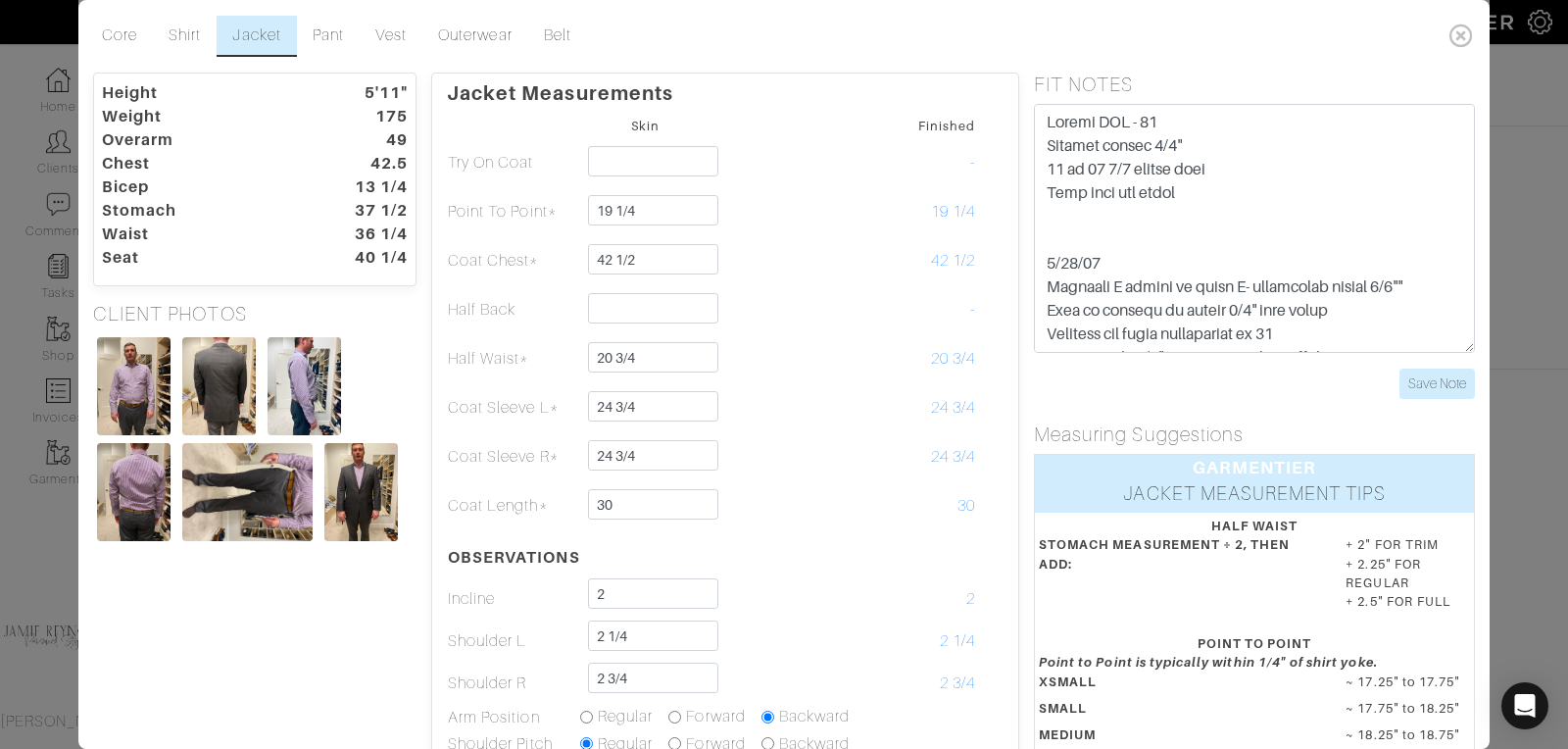
click at [1461, 28] on icon at bounding box center [1461, 35] width 40 height 39
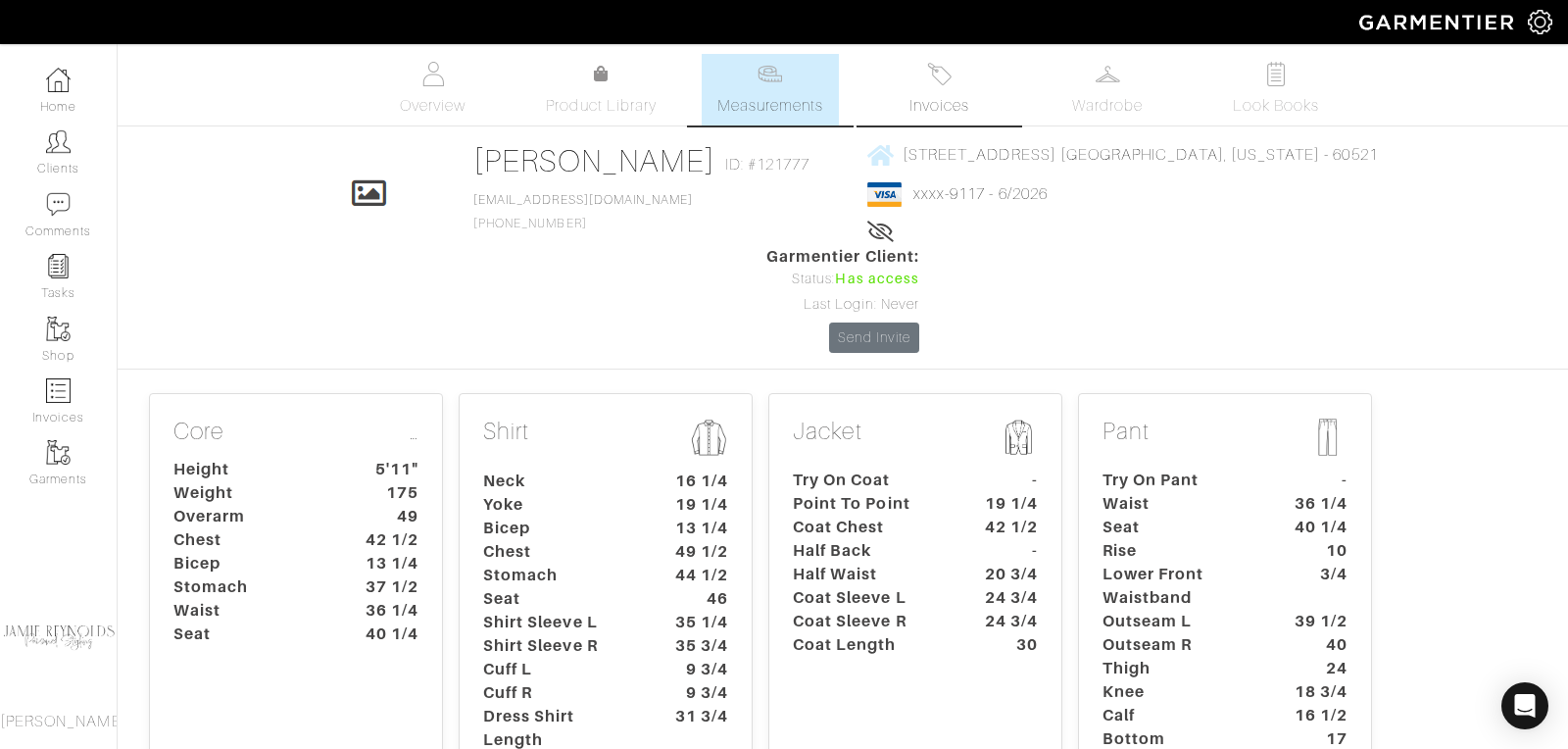
click at [938, 103] on span "Invoices" at bounding box center [939, 106] width 60 height 24
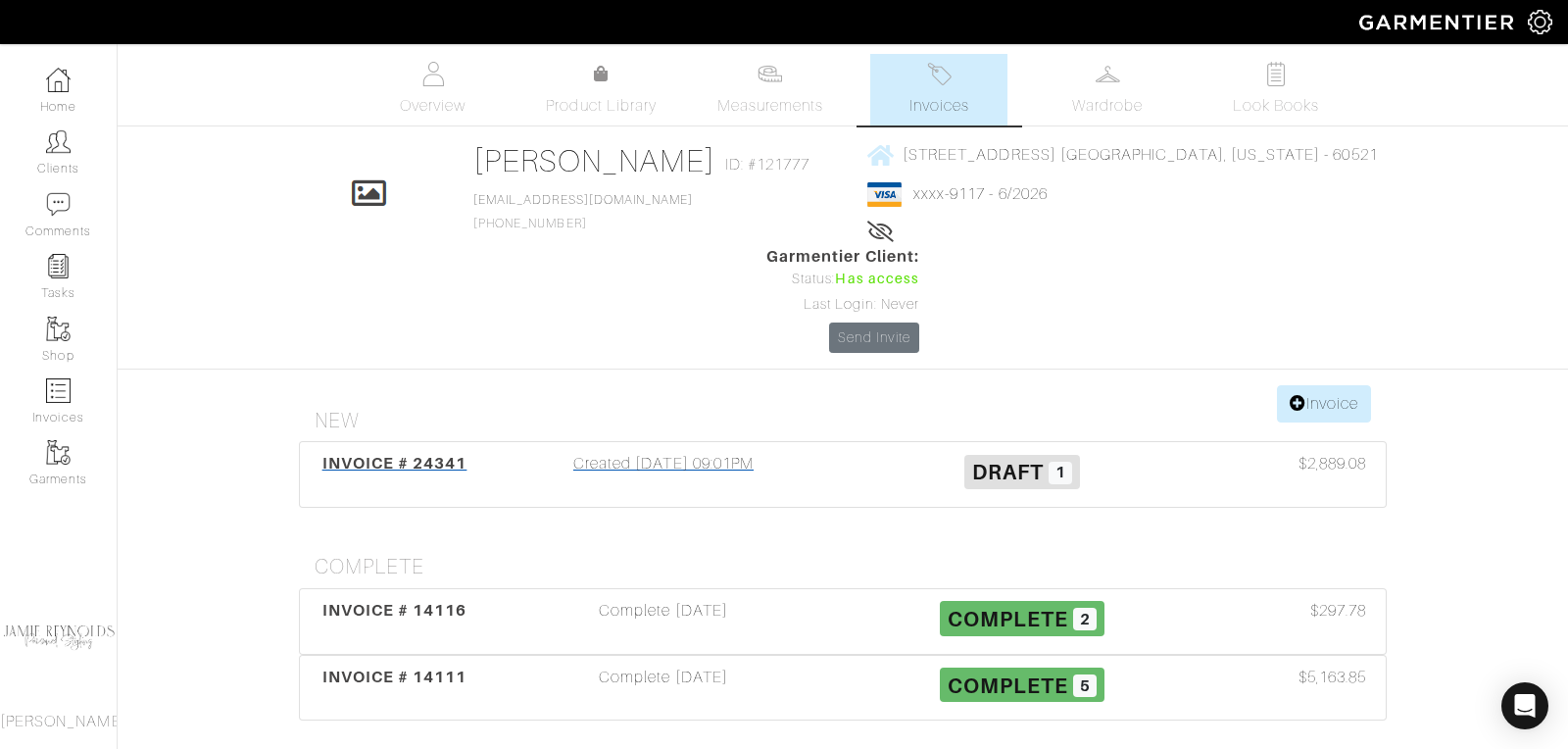
click at [443, 454] on span "INVOICE # 24341" at bounding box center [395, 462] width 145 height 19
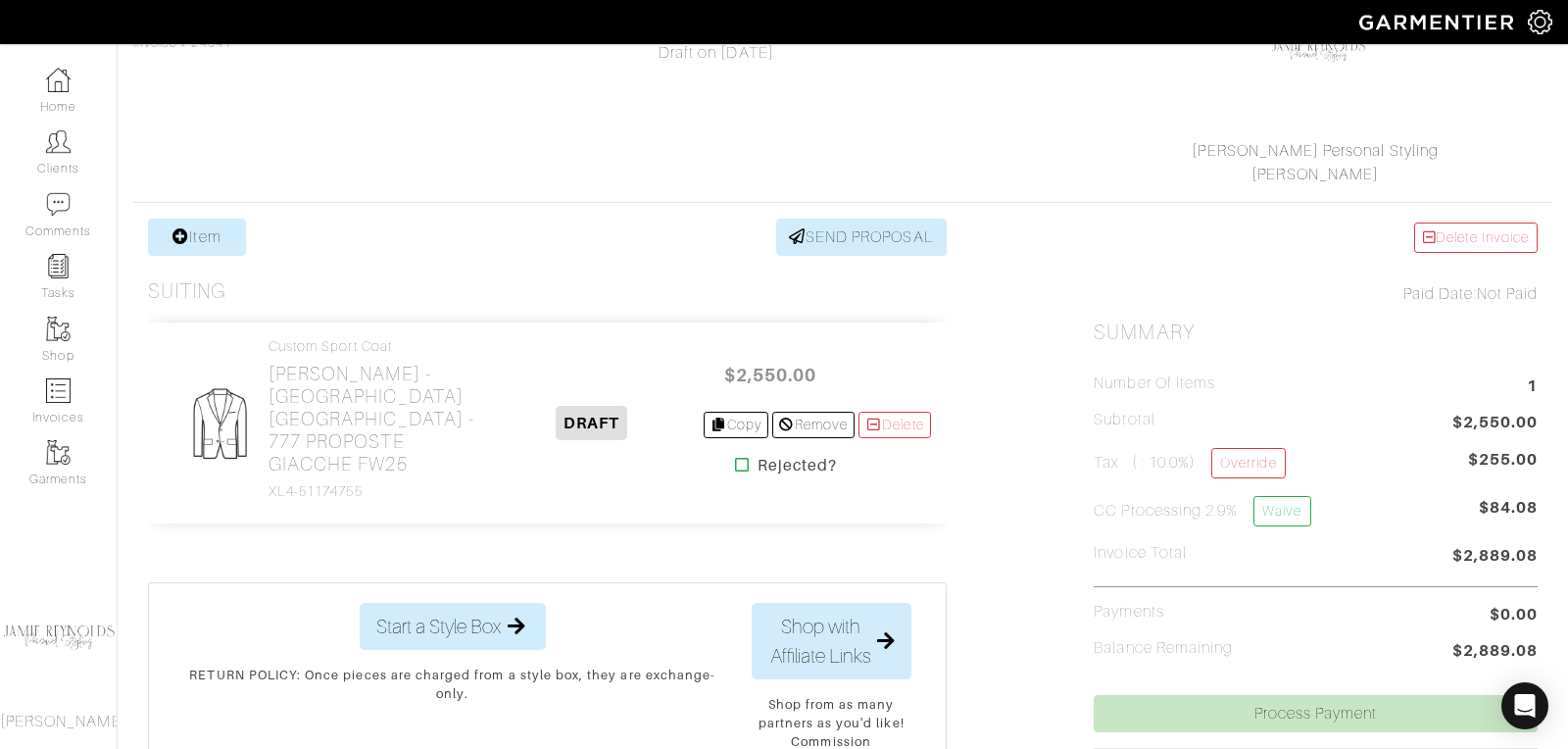
scroll to position [228, 0]
click at [383, 389] on h2 "[PERSON_NAME] - [GEOGRAPHIC_DATA] [GEOGRAPHIC_DATA] - 777 PROPOSTE GIACCHE FW25" at bounding box center [375, 417] width 213 height 113
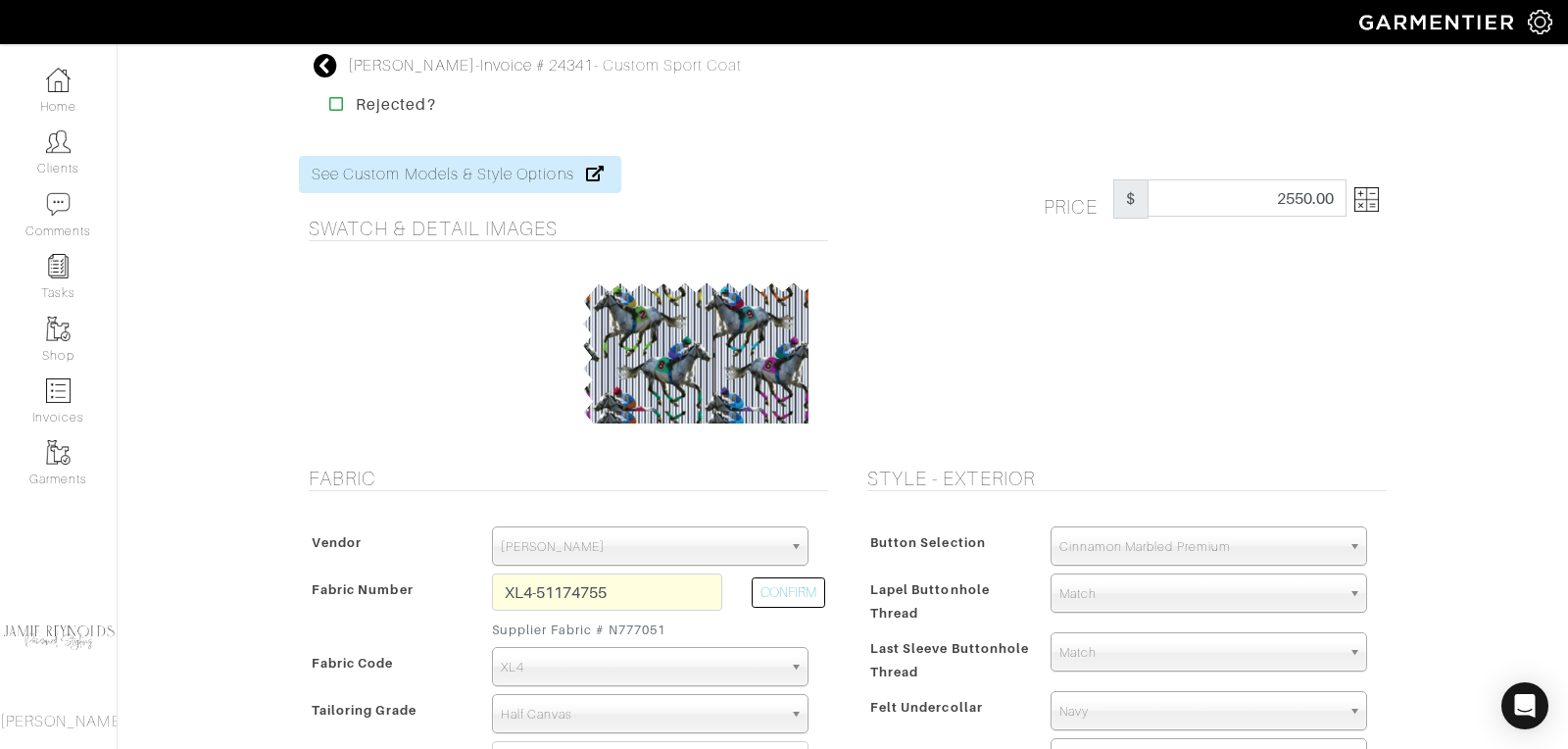
click at [1373, 205] on img at bounding box center [1366, 199] width 25 height 25
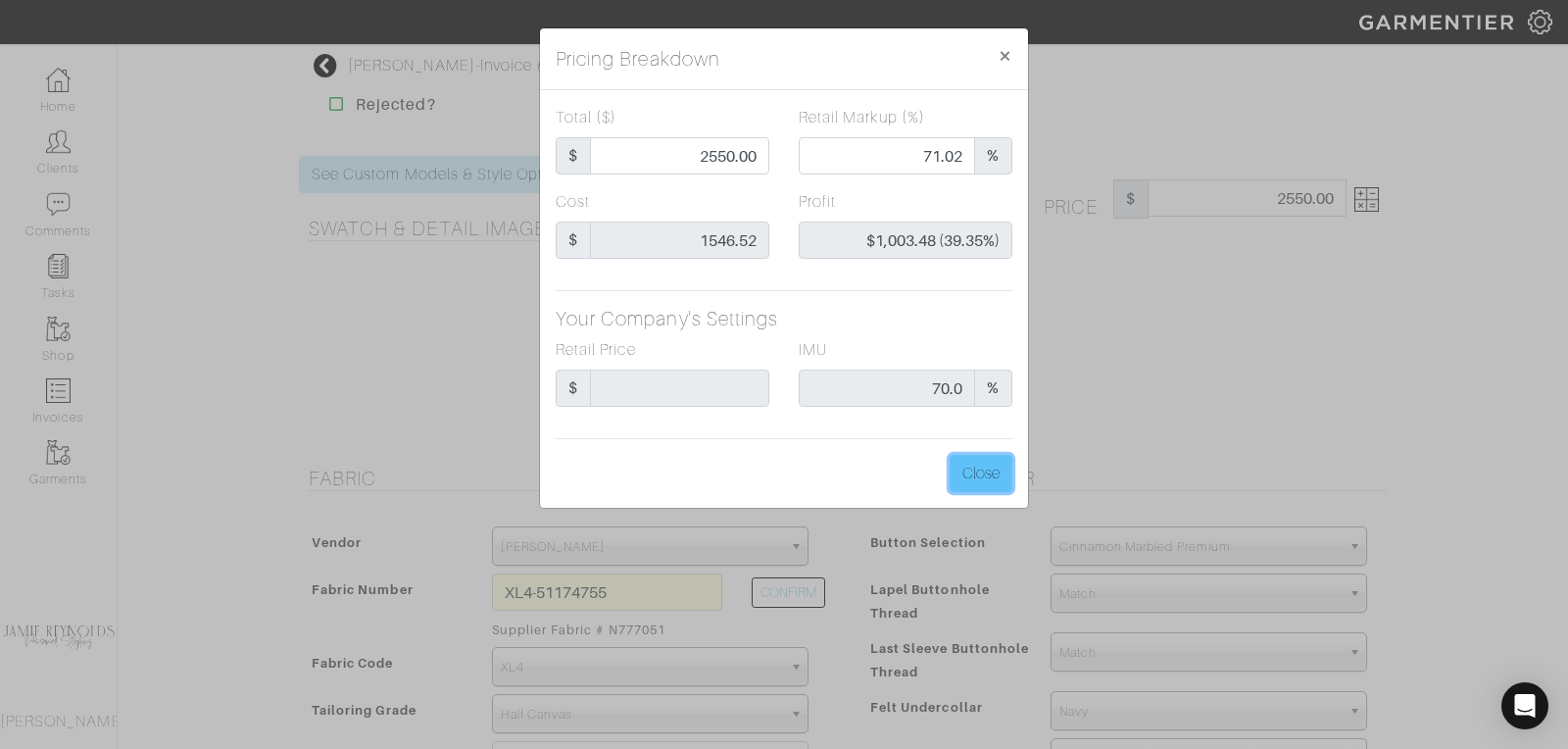
click at [983, 472] on button "Close" at bounding box center [981, 473] width 63 height 37
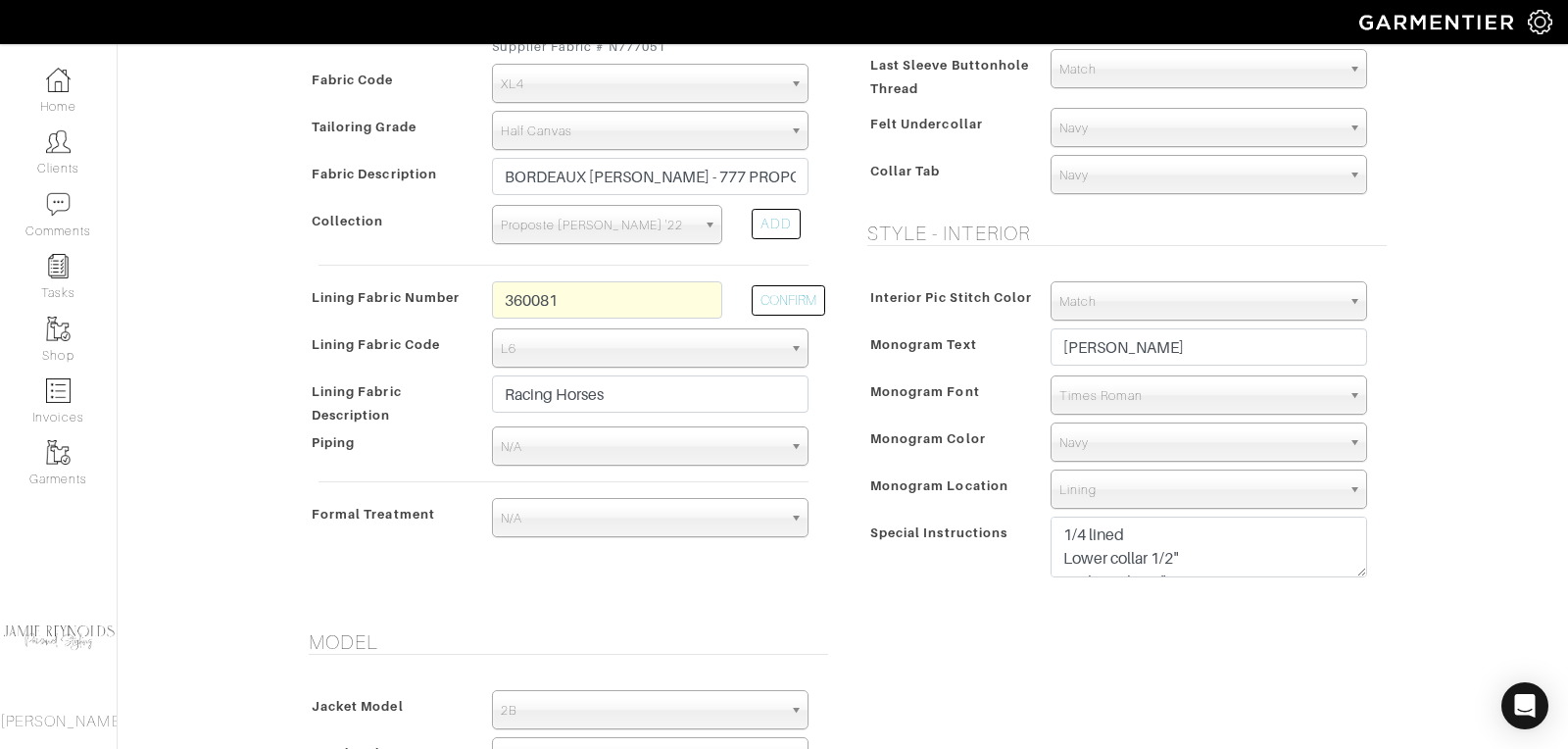
scroll to position [23, 0]
click at [1192, 553] on textarea "1/4 lined Lower collar 1/2" Reduce skirt 1"" at bounding box center [1209, 547] width 316 height 61
drag, startPoint x: 1192, startPoint y: 553, endPoint x: 1058, endPoint y: 555, distance: 134.0
click at [1058, 555] on textarea "1/4 lined Lower collar 1/2" Reduce skirt 1"" at bounding box center [1209, 547] width 316 height 61
click at [1193, 347] on input "[PERSON_NAME]" at bounding box center [1209, 347] width 316 height 37
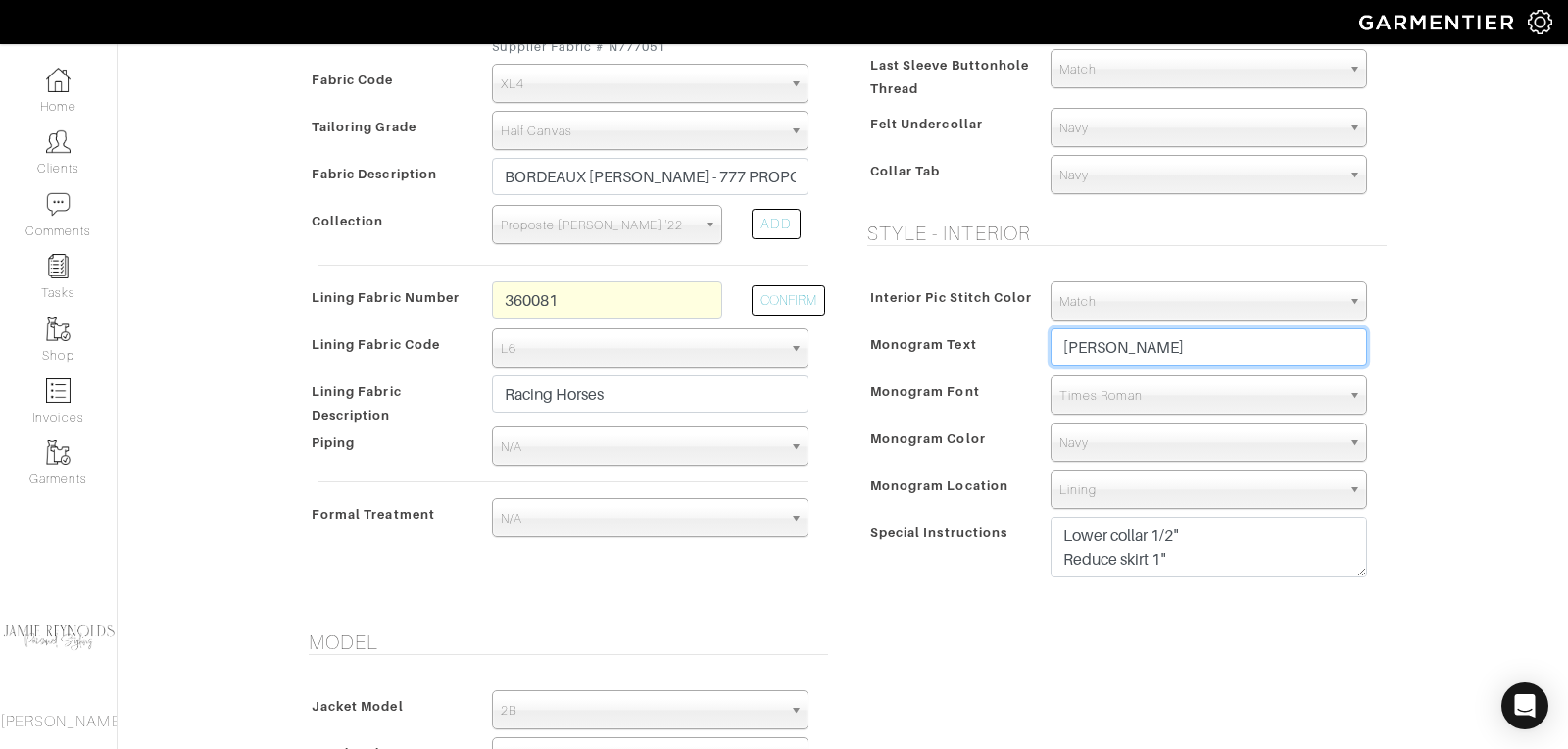
click at [1193, 347] on input "[PERSON_NAME]" at bounding box center [1209, 347] width 316 height 37
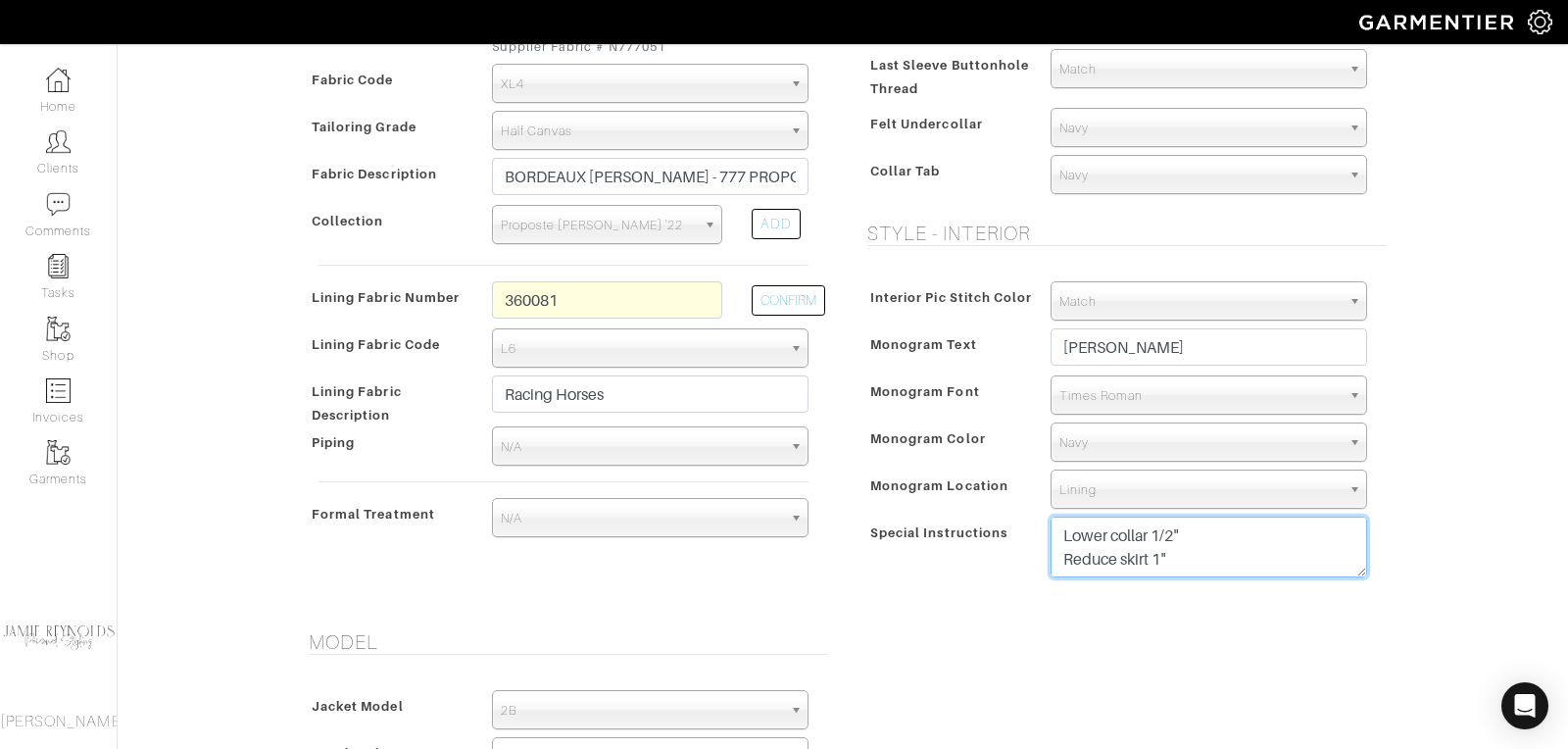
drag, startPoint x: 1179, startPoint y: 553, endPoint x: 1057, endPoint y: 554, distance: 122.0
click at [1057, 554] on textarea "1/4 lined Lower collar 1/2" Reduce skirt 1"" at bounding box center [1209, 547] width 316 height 61
click at [1120, 562] on textarea "1/4 lined Lower collar 1/2" Reduce skirt 1"" at bounding box center [1209, 547] width 316 height 61
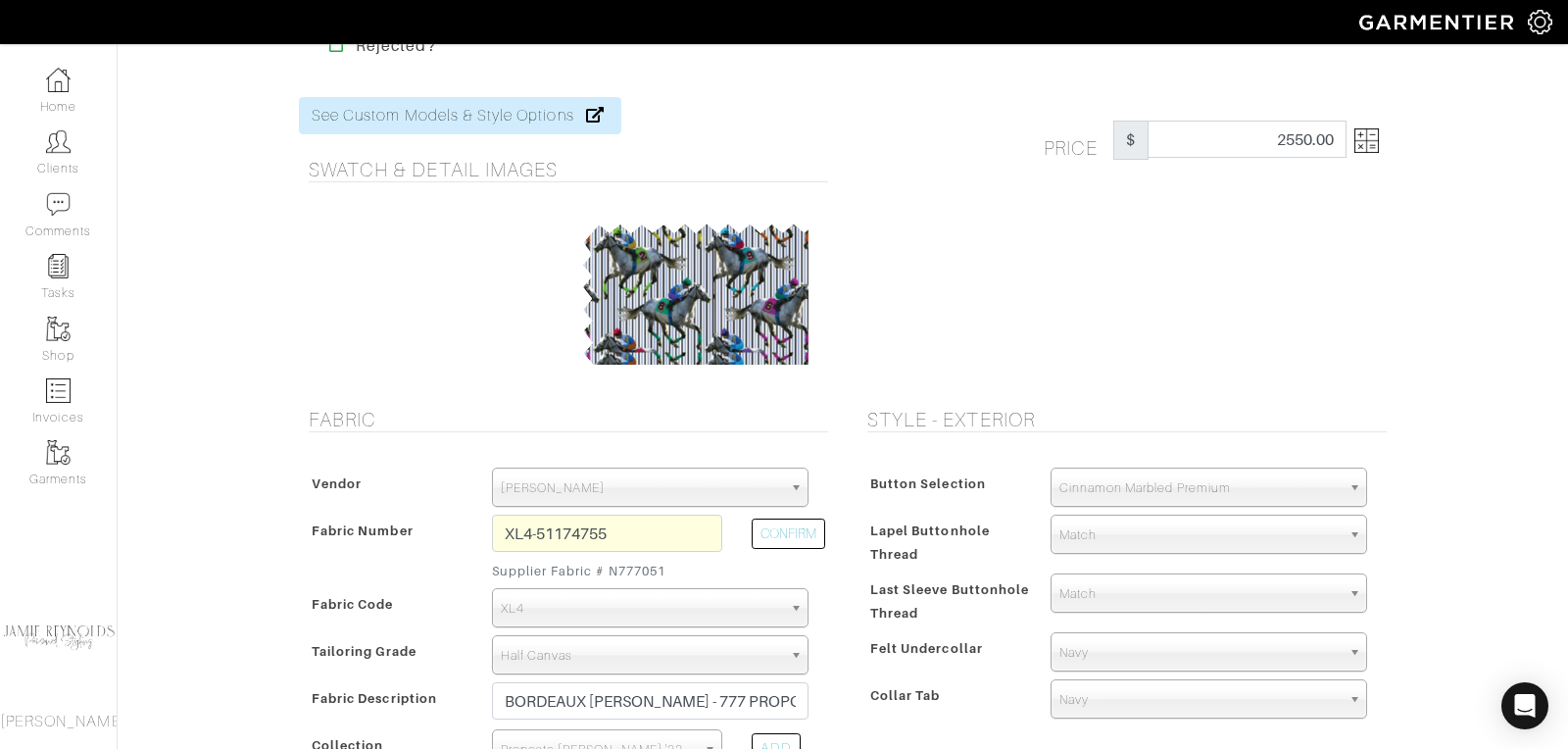
scroll to position [0, 0]
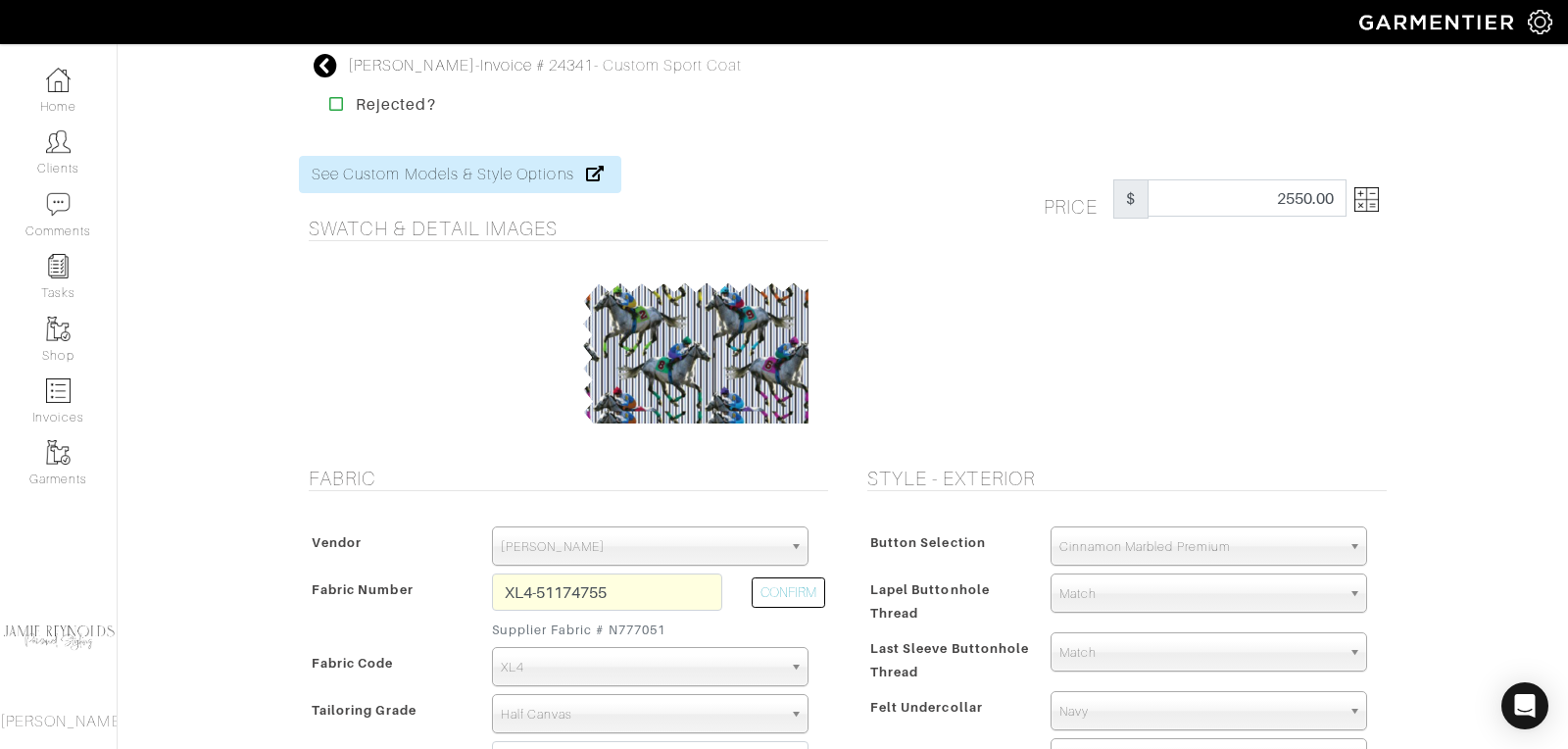
type textarea "1/4 lined Lower collar 1/2""
click at [1374, 202] on img at bounding box center [1366, 199] width 25 height 25
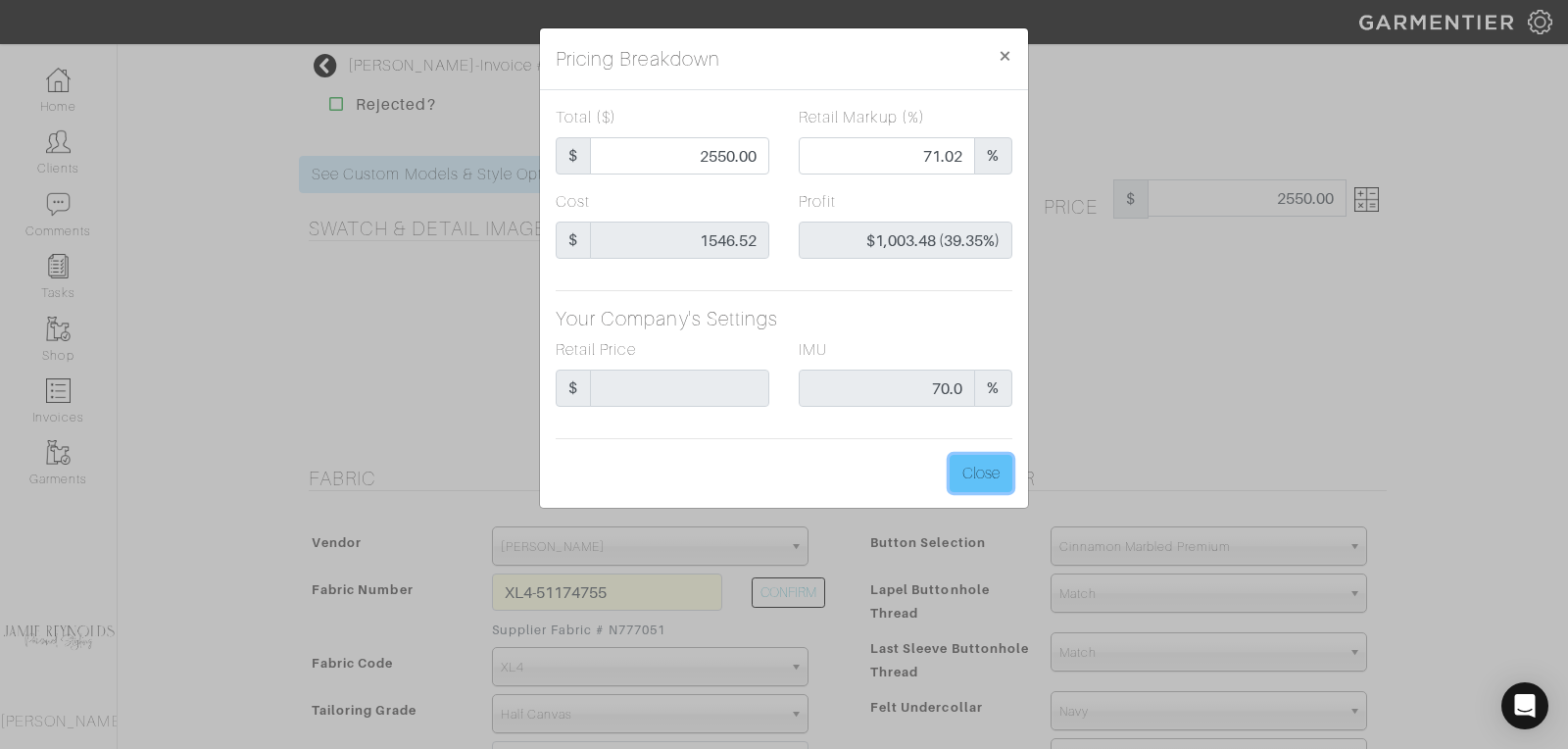
click at [978, 475] on button "Close" at bounding box center [981, 473] width 63 height 37
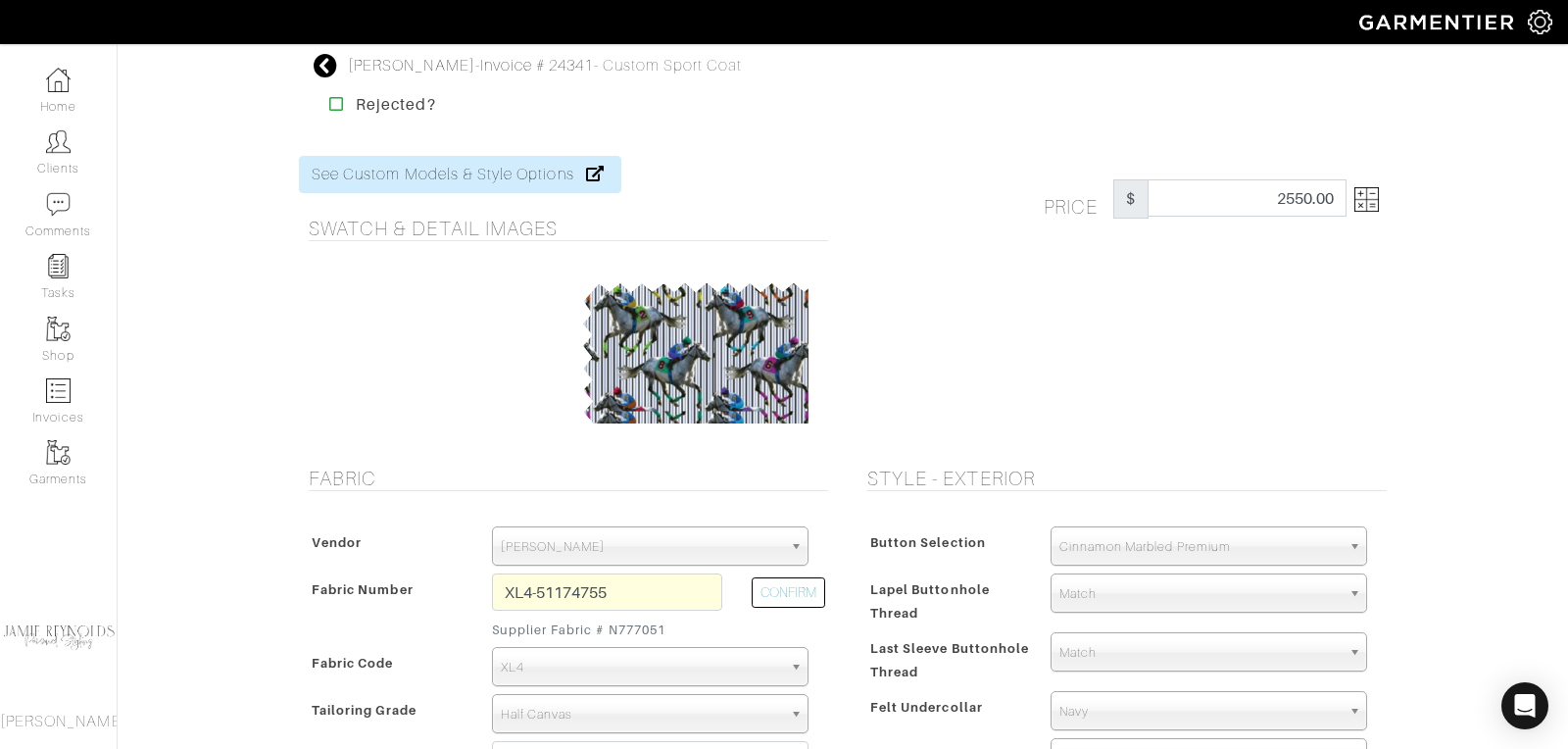
scroll to position [6, 0]
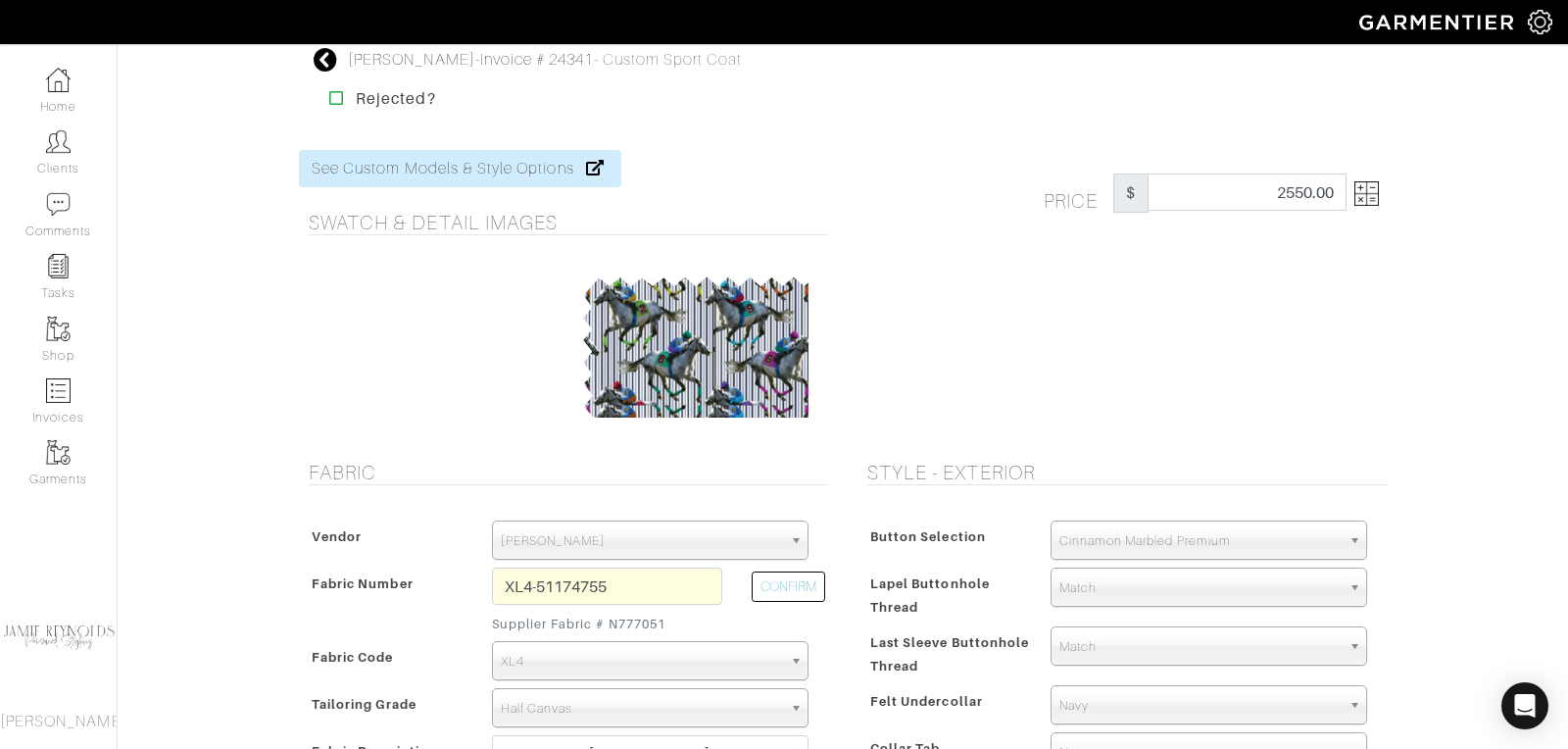
click at [321, 58] on icon at bounding box center [325, 60] width 25 height 24
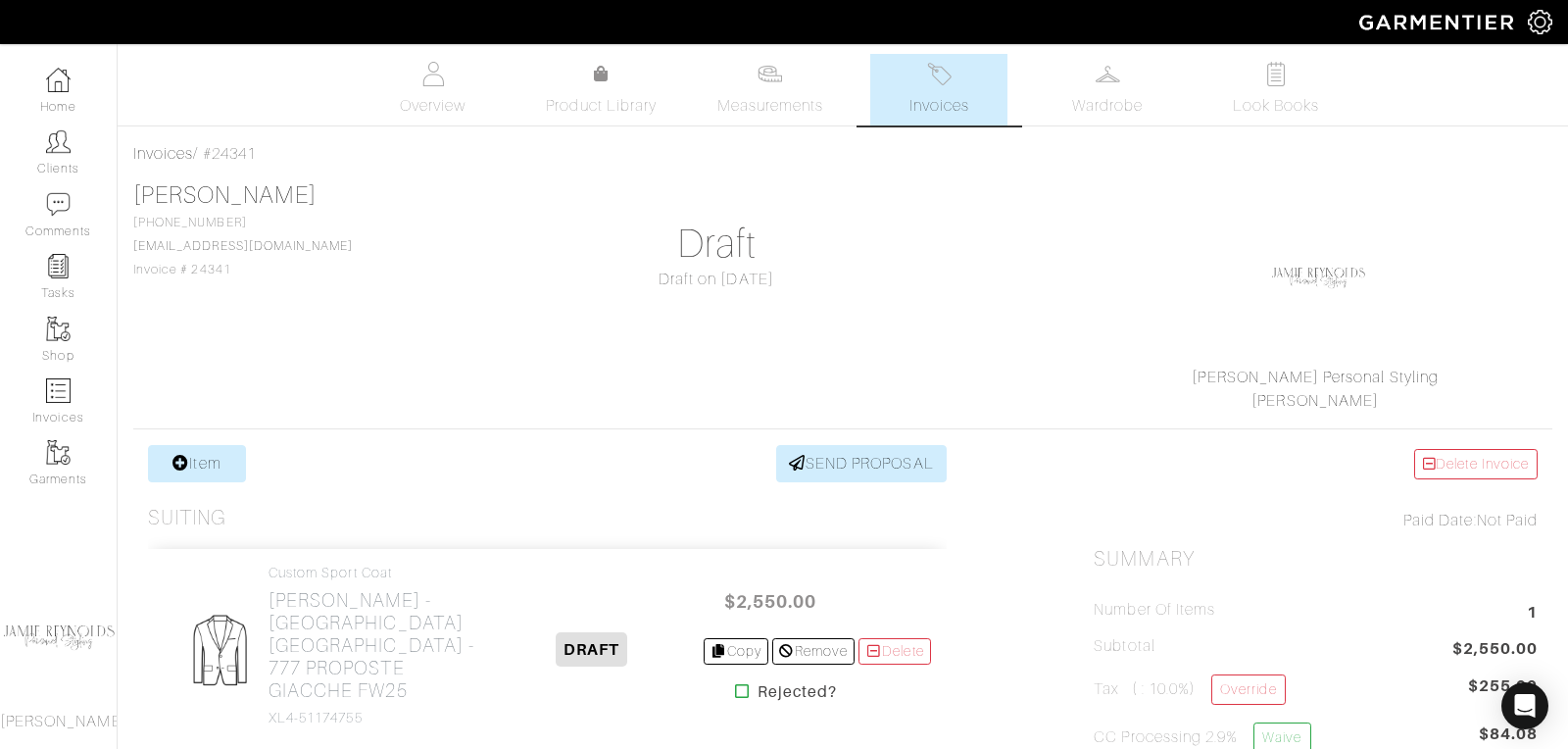
click at [950, 80] on img at bounding box center [939, 74] width 25 height 25
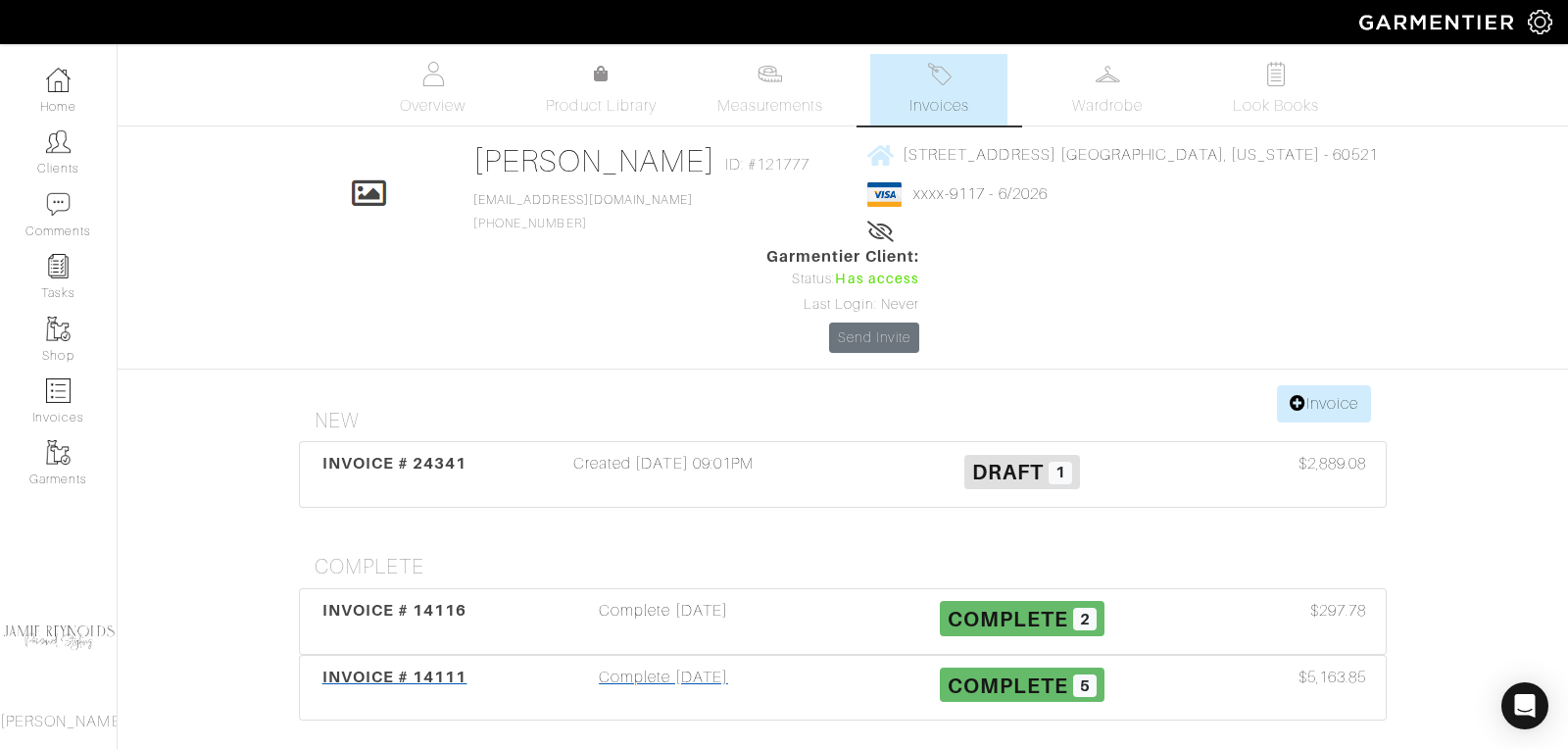
click at [390, 668] on span "INVOICE # 14111" at bounding box center [395, 676] width 145 height 19
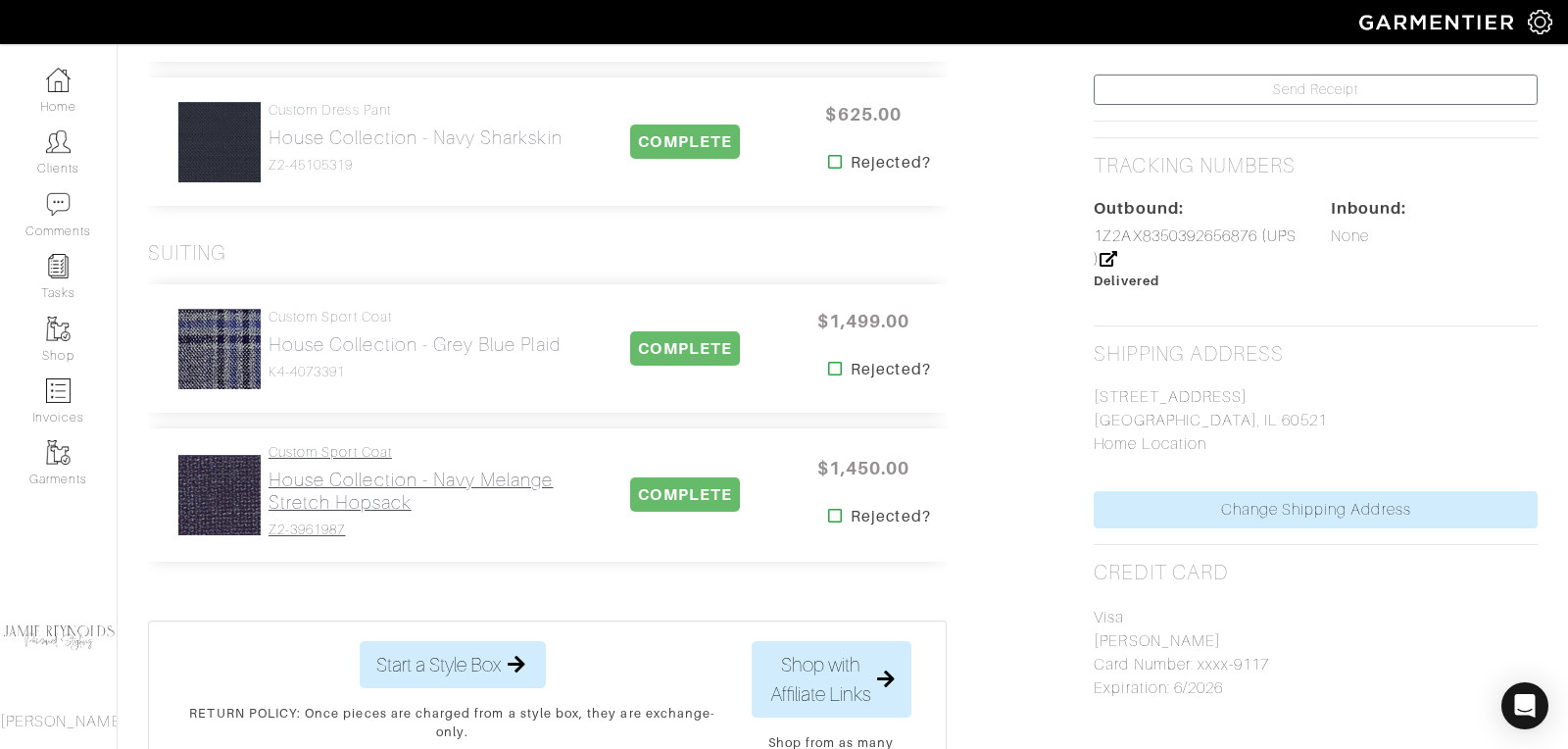
scroll to position [796, 0]
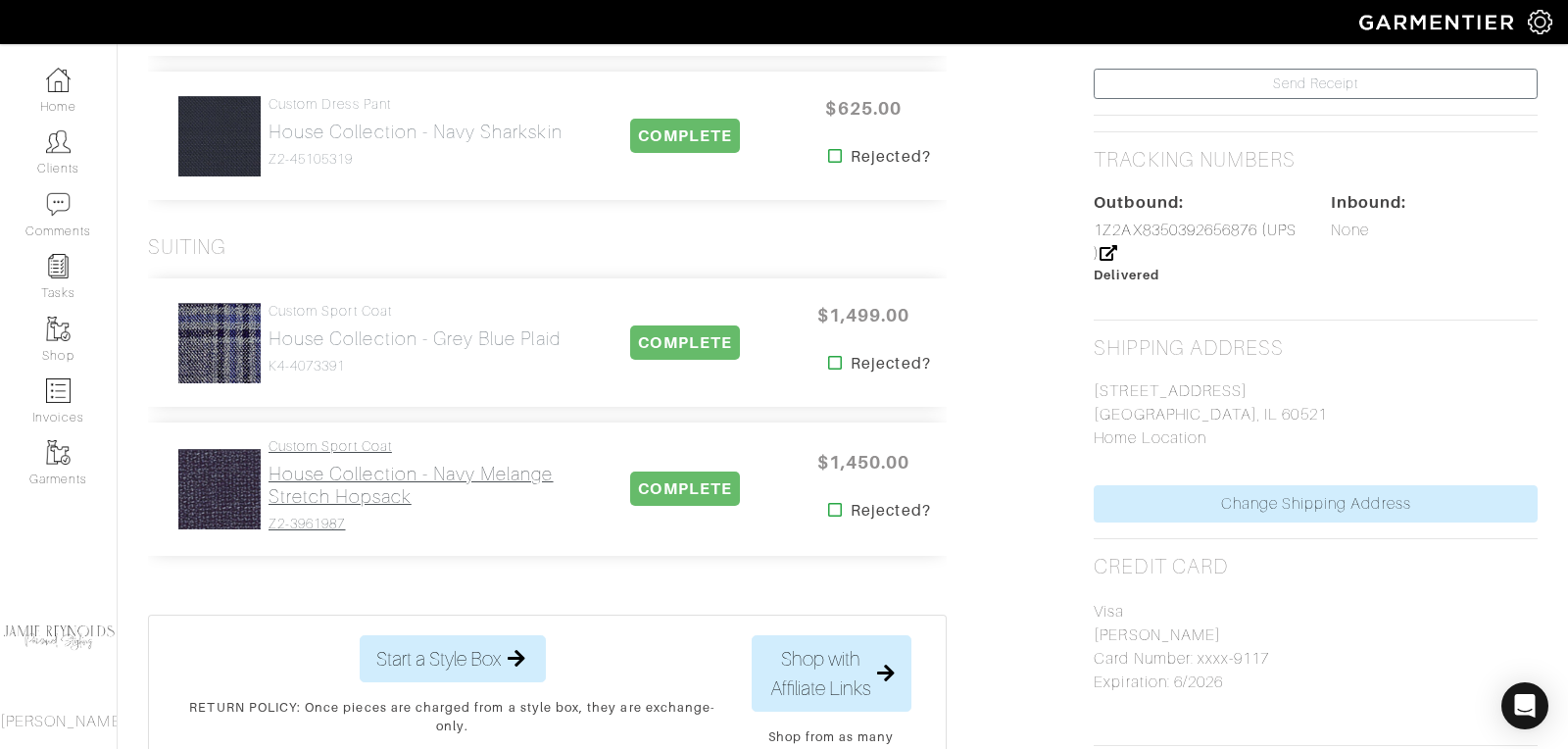
click at [383, 468] on h2 "House Collection - Navy Melange Stretch Hopsack" at bounding box center [421, 485] width 305 height 45
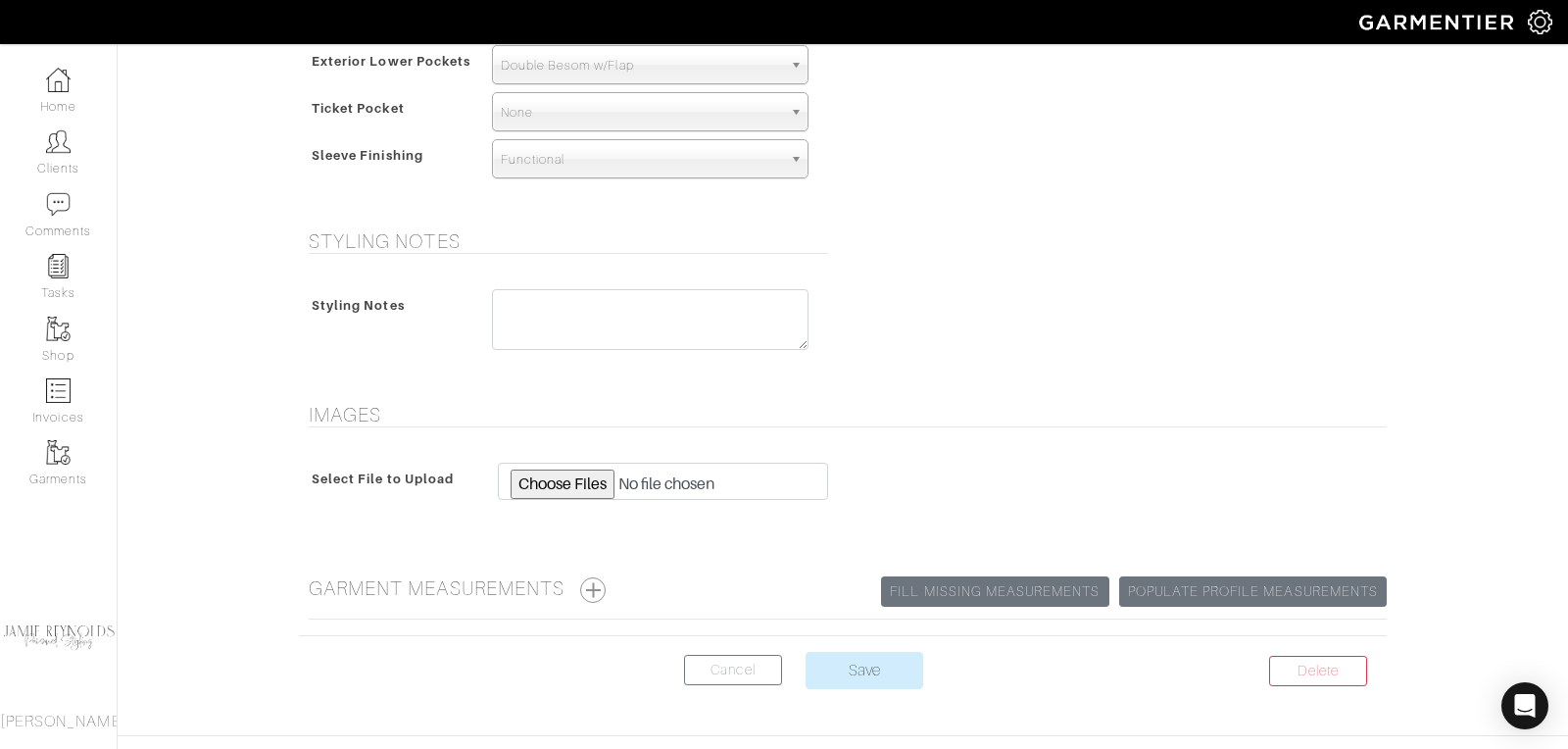
scroll to position [1453, 0]
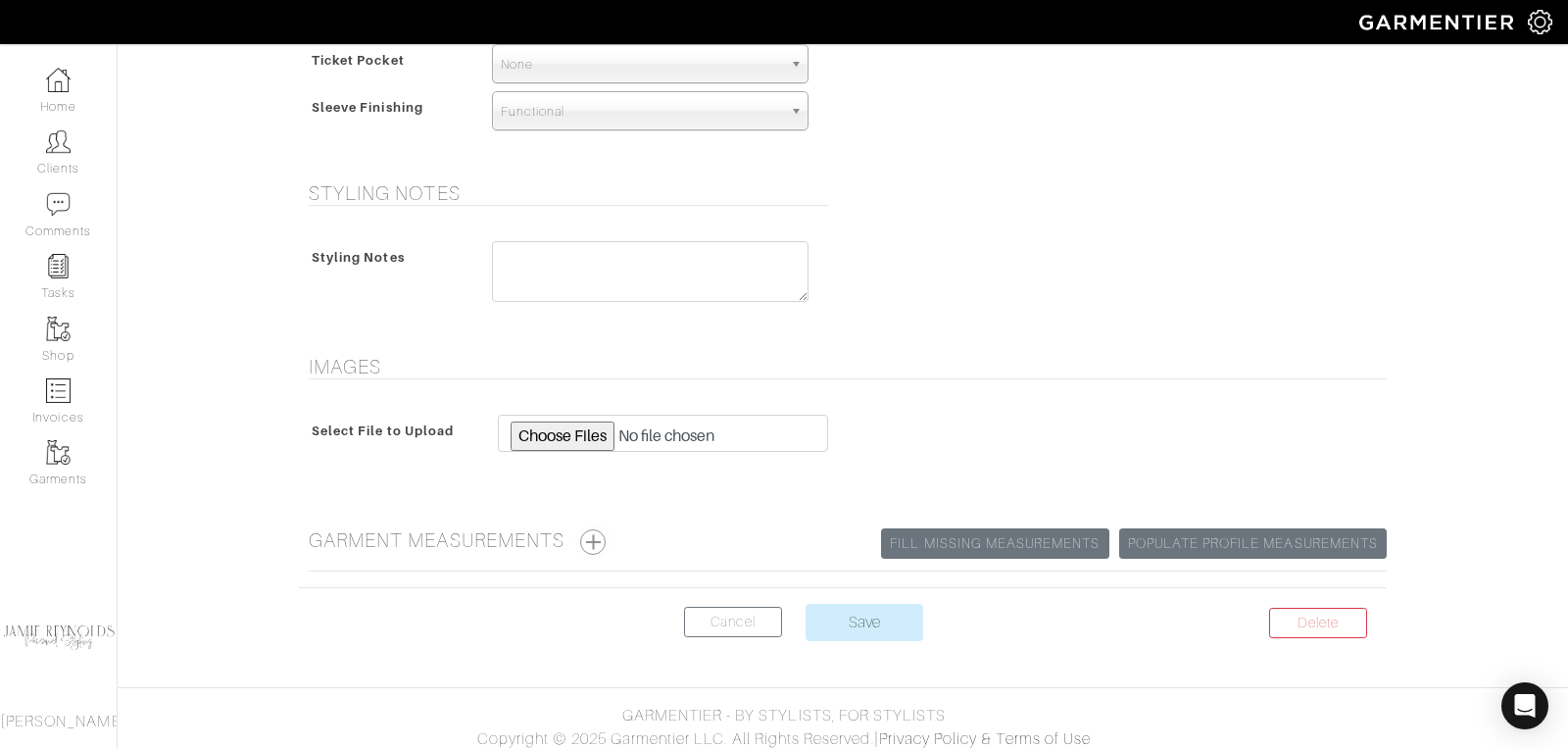
click at [602, 540] on button "button" at bounding box center [593, 542] width 26 height 26
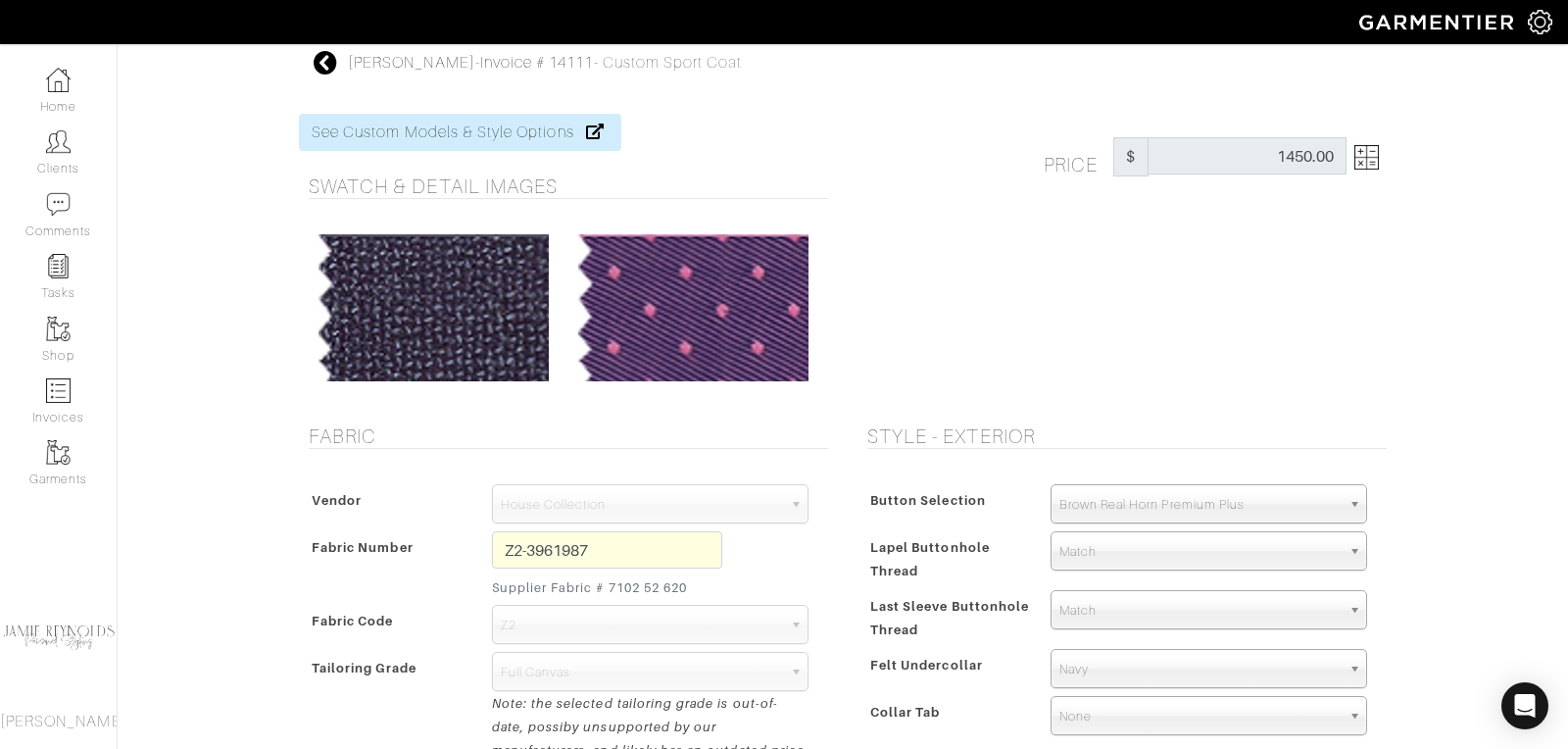
scroll to position [0, 0]
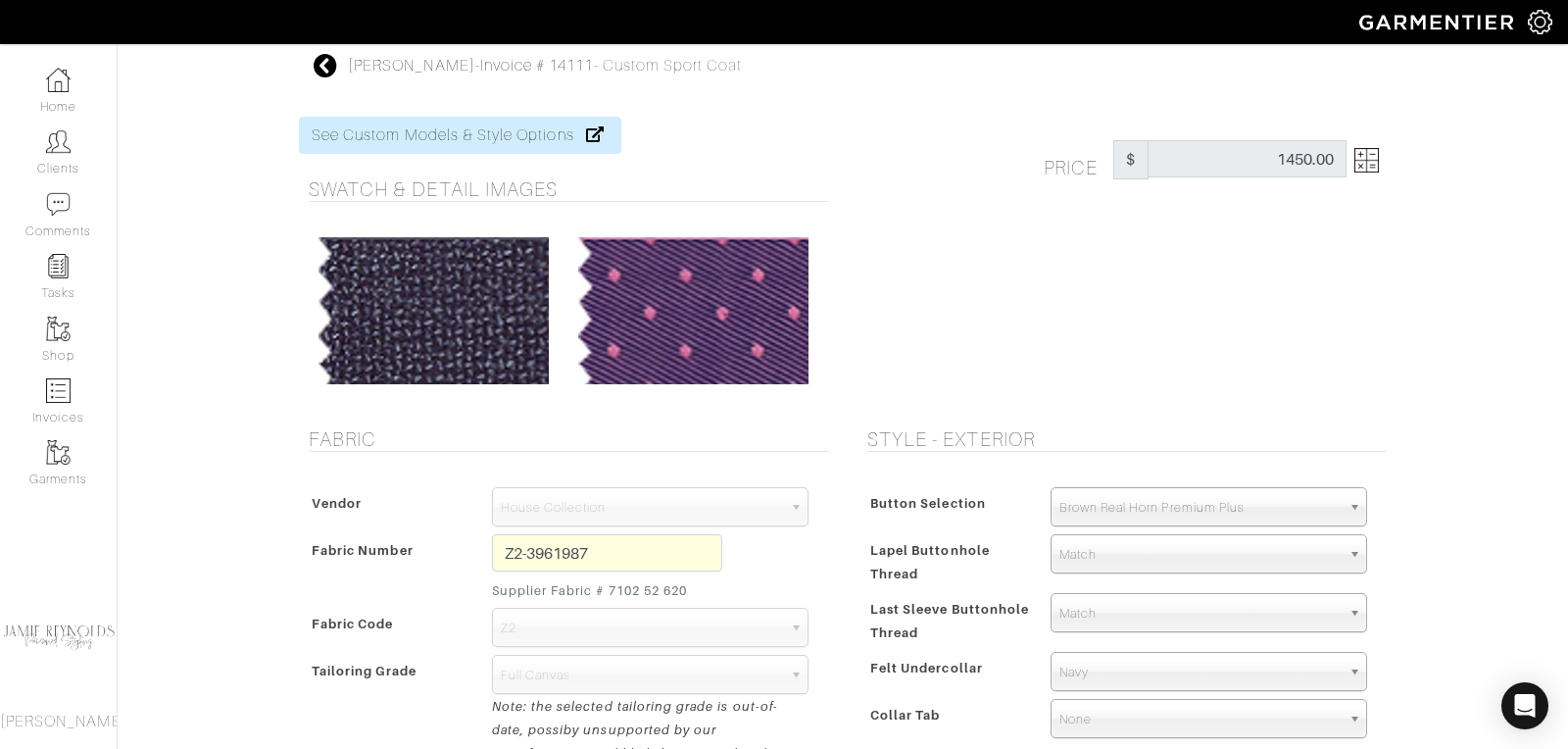
click at [330, 62] on icon at bounding box center [325, 66] width 25 height 24
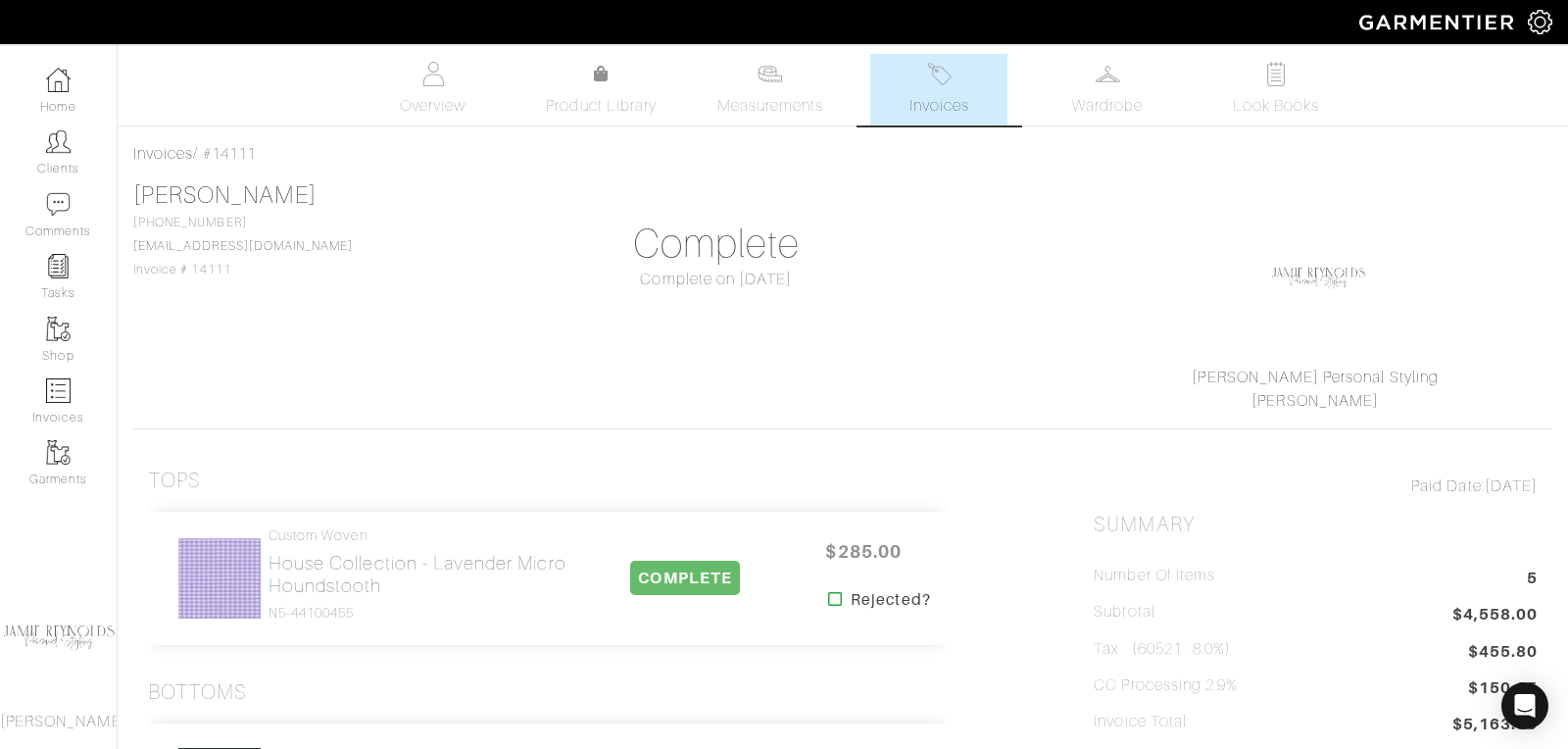
click at [936, 100] on span "Invoices" at bounding box center [939, 106] width 60 height 24
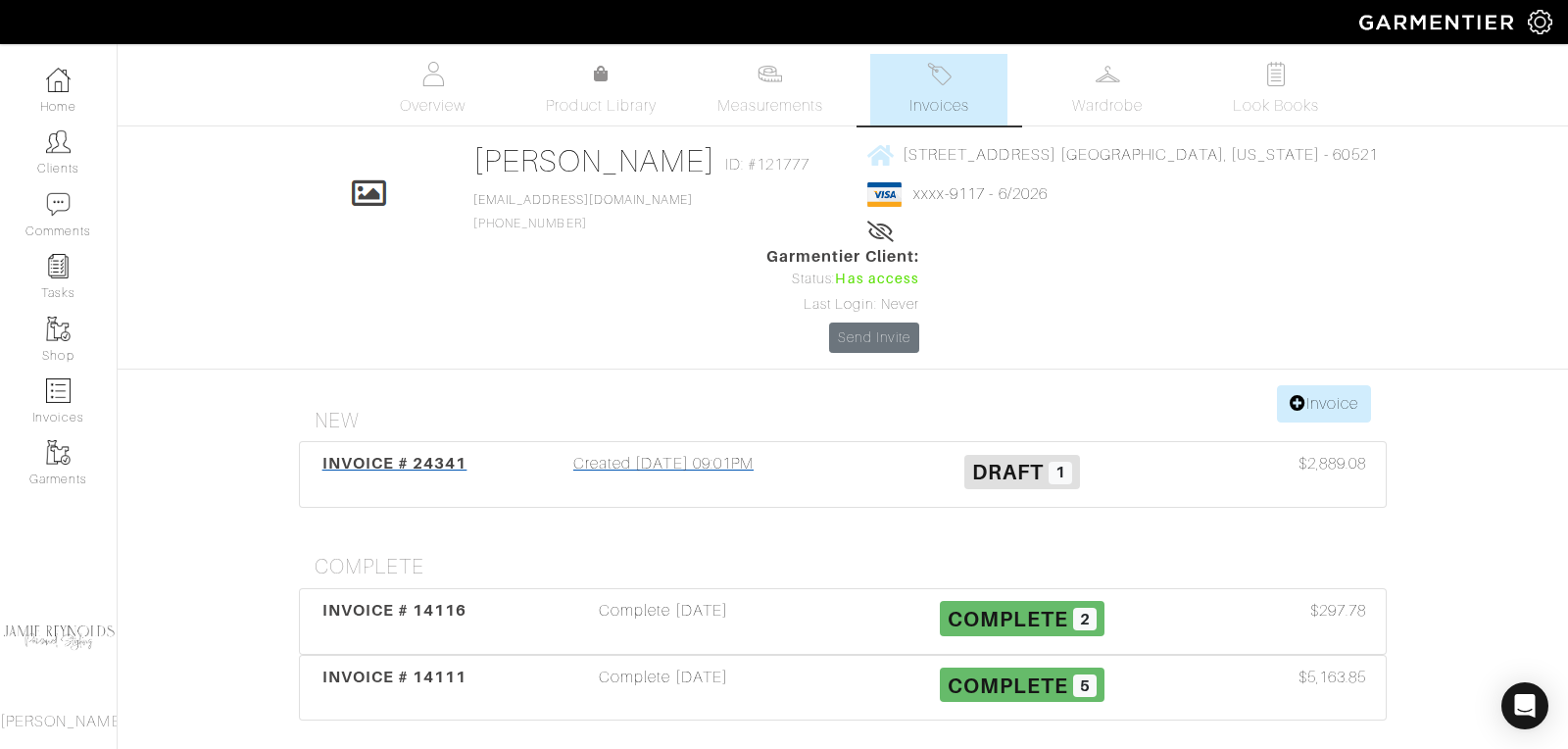
click at [413, 454] on span "INVOICE # 24341" at bounding box center [395, 462] width 145 height 19
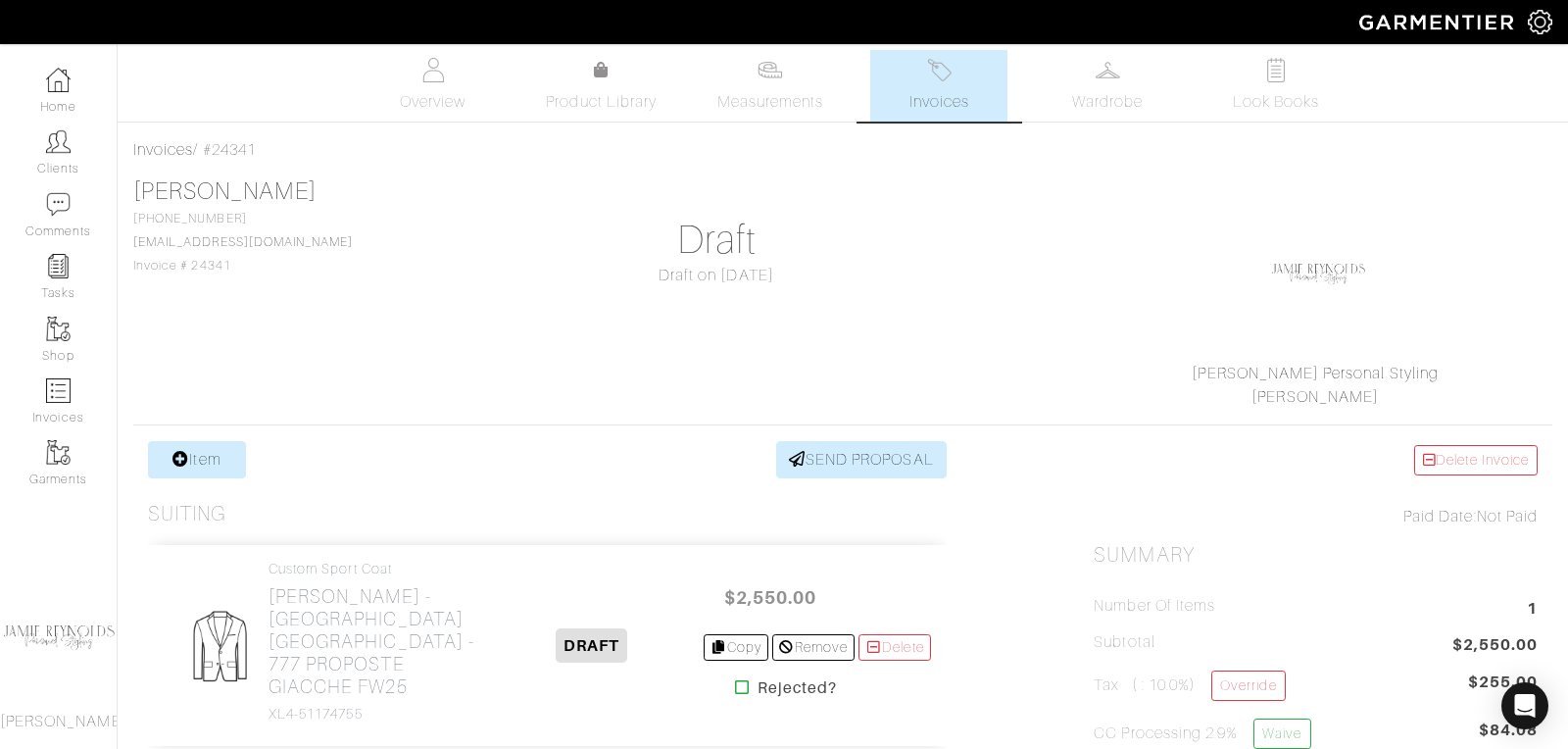
scroll to position [41, 0]
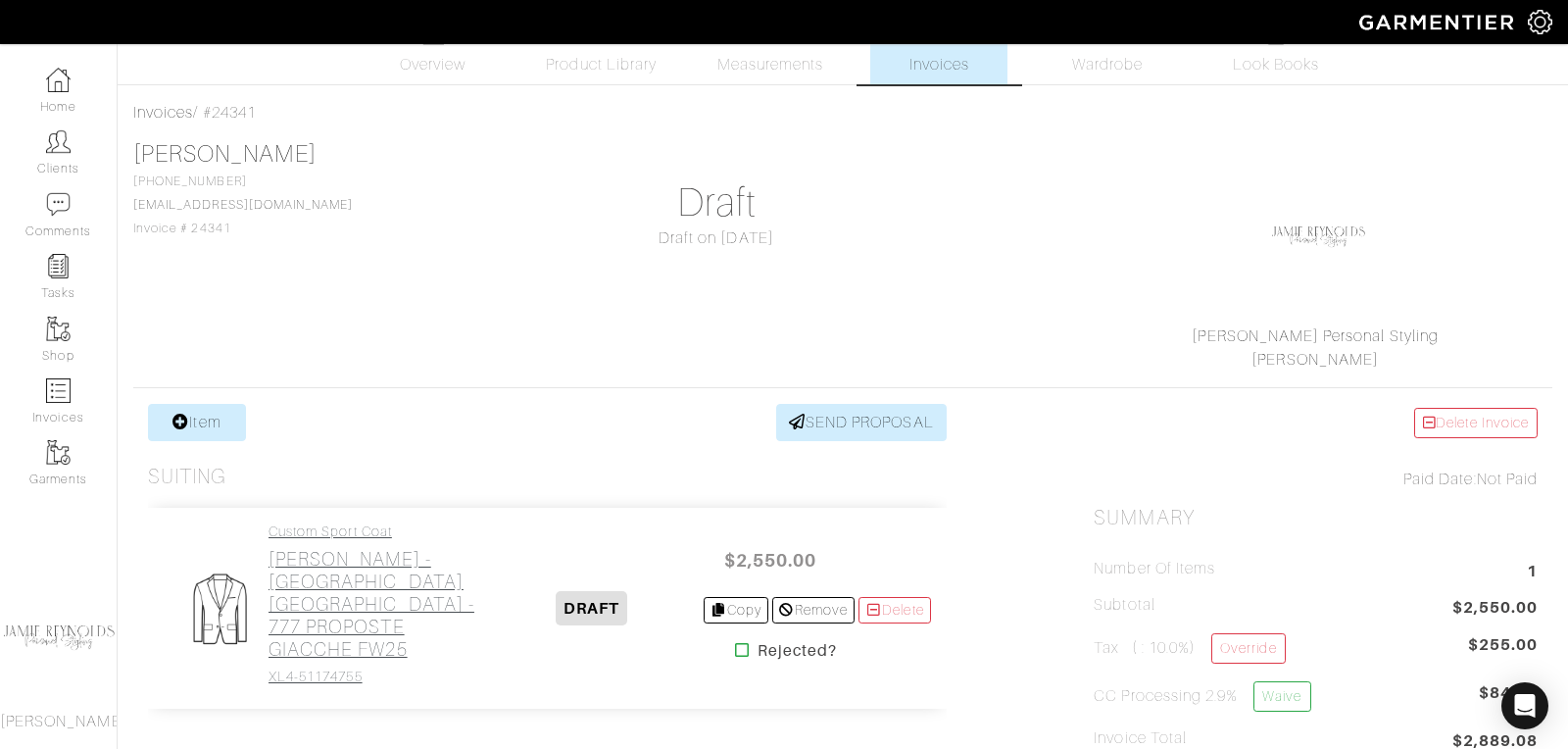
click at [363, 562] on h2 "[PERSON_NAME] - [GEOGRAPHIC_DATA] [GEOGRAPHIC_DATA] - 777 PROPOSTE GIACCHE FW25" at bounding box center [375, 604] width 213 height 113
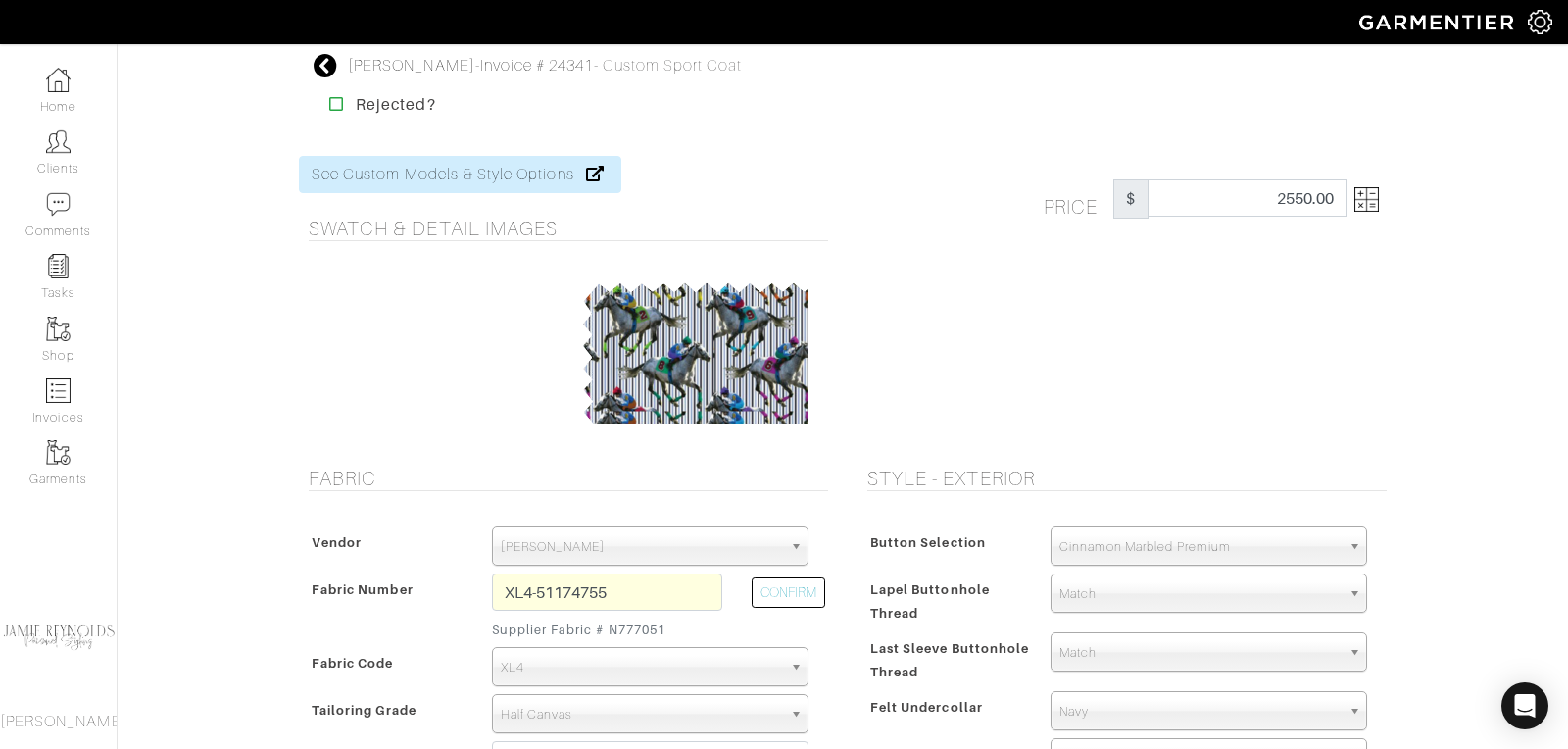
click at [327, 63] on icon at bounding box center [325, 66] width 25 height 24
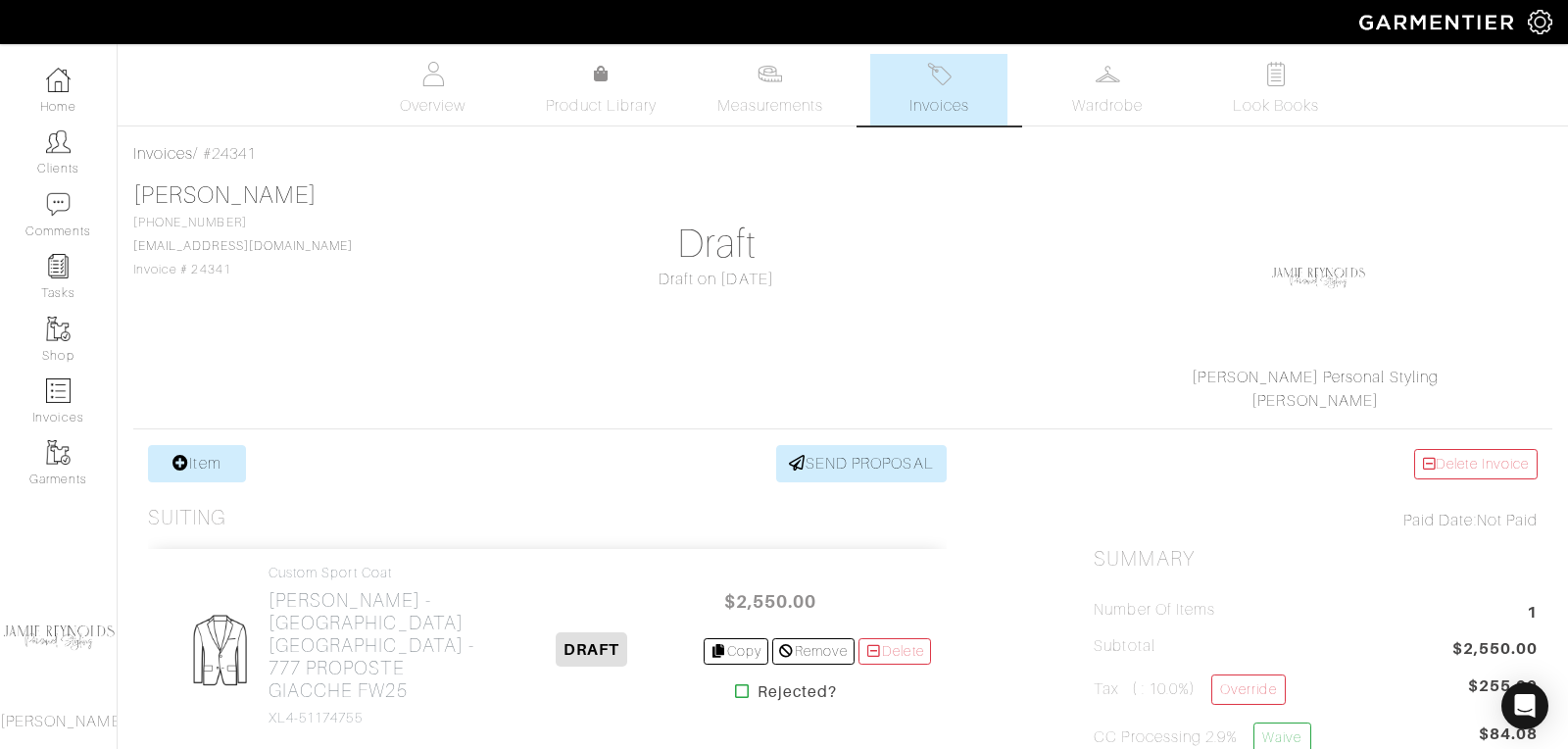
click at [908, 90] on link "Invoices" at bounding box center [939, 89] width 137 height 72
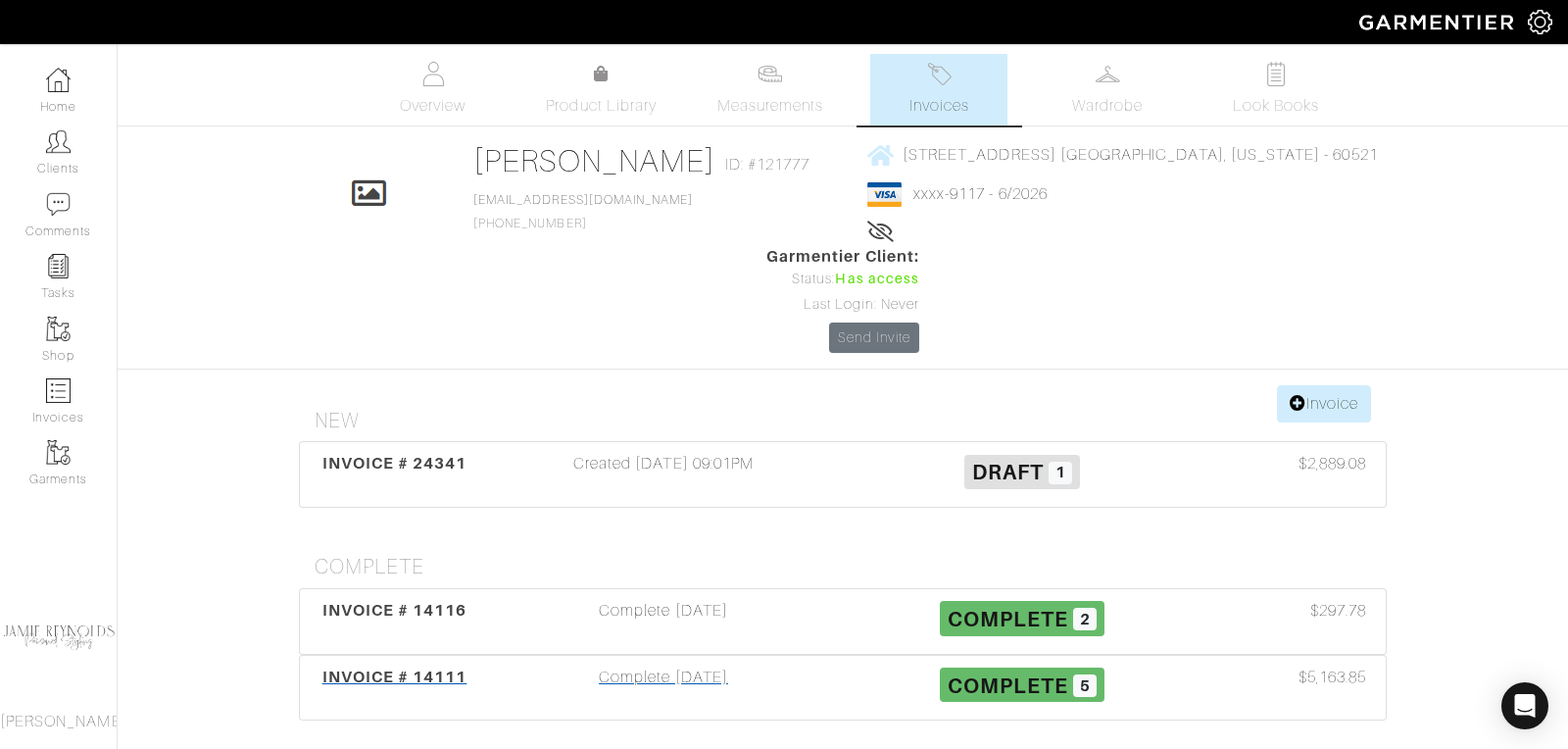
click at [430, 668] on span "INVOICE # 14111" at bounding box center [395, 676] width 145 height 19
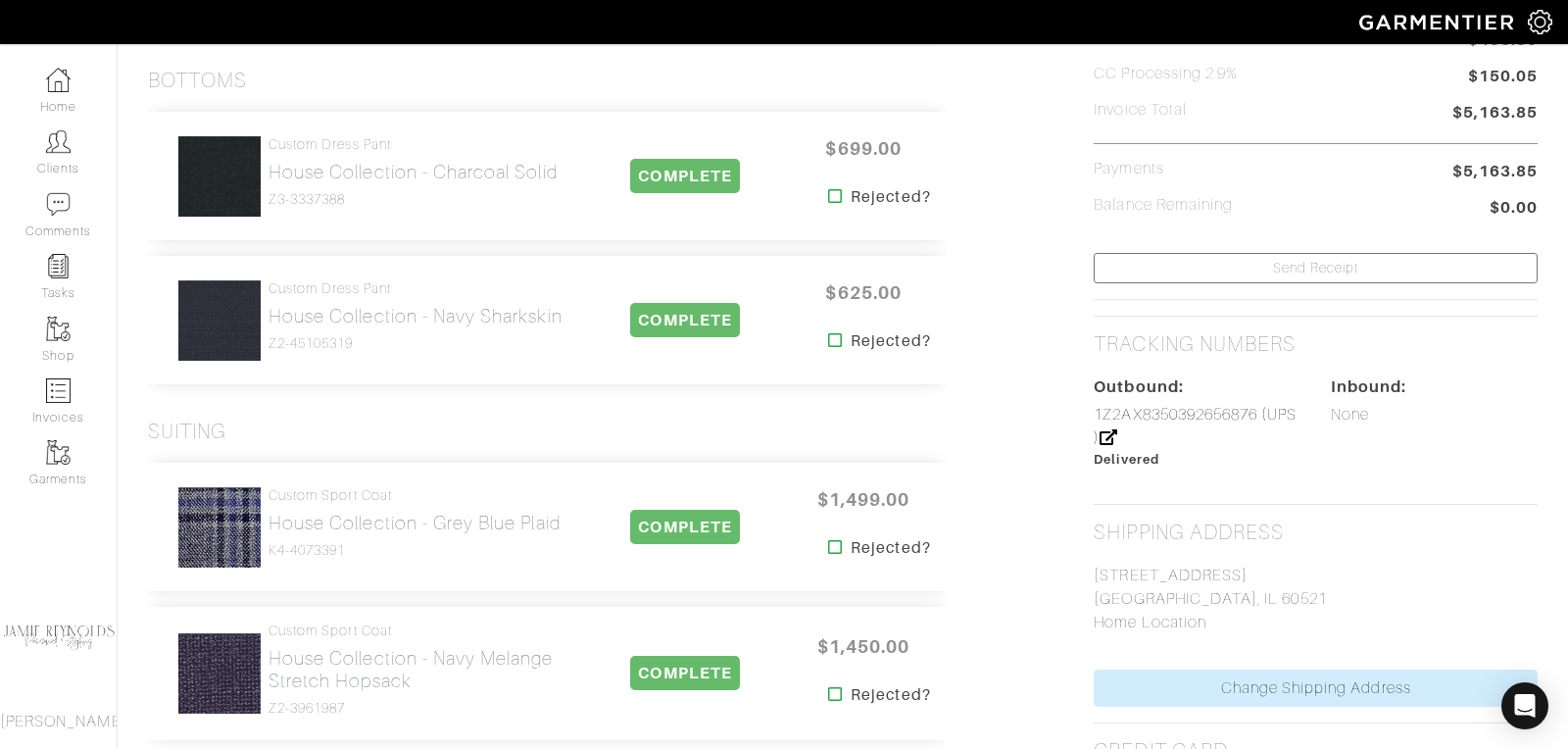
scroll to position [627, 0]
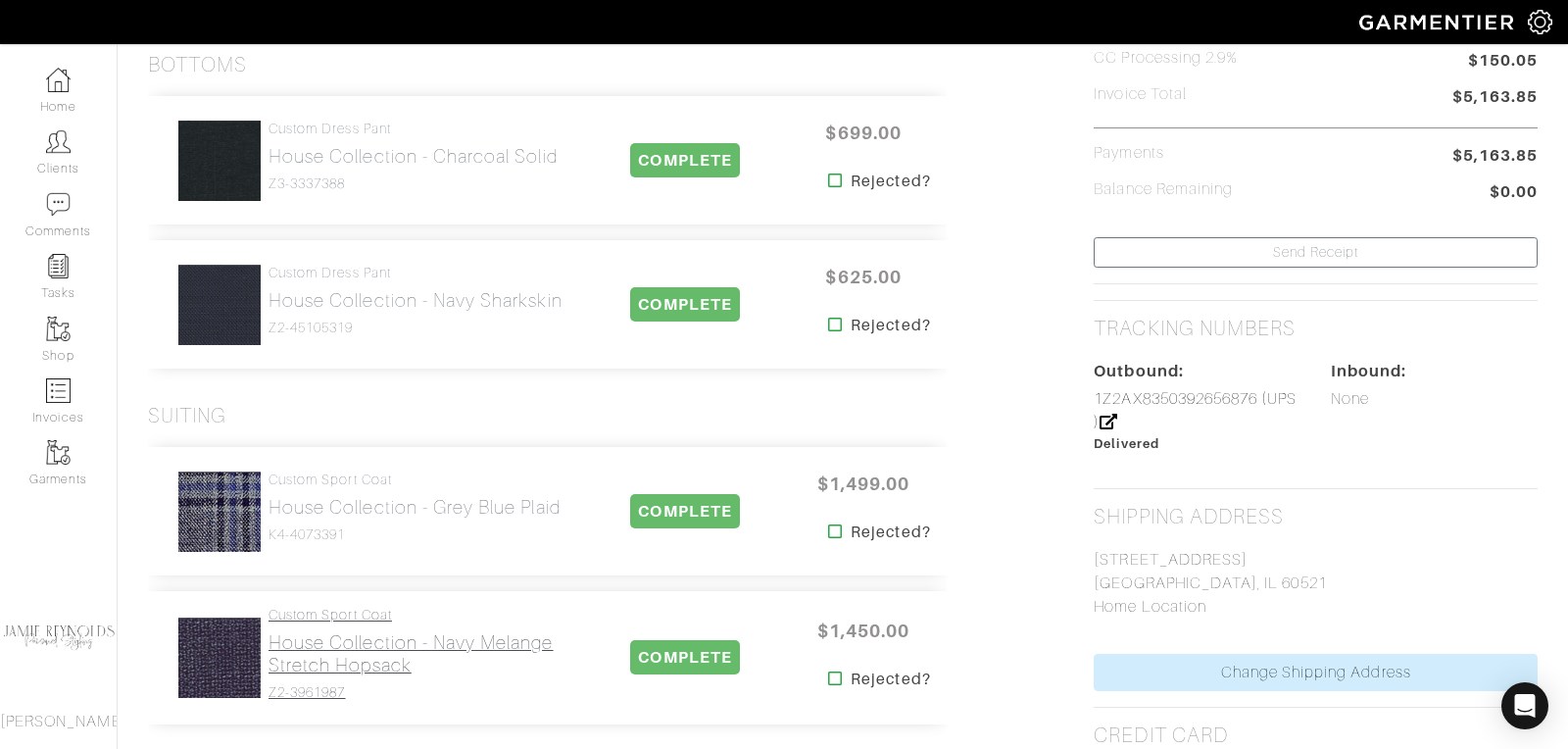
click at [311, 654] on h2 "House Collection - Navy Melange Stretch Hopsack" at bounding box center [421, 654] width 305 height 45
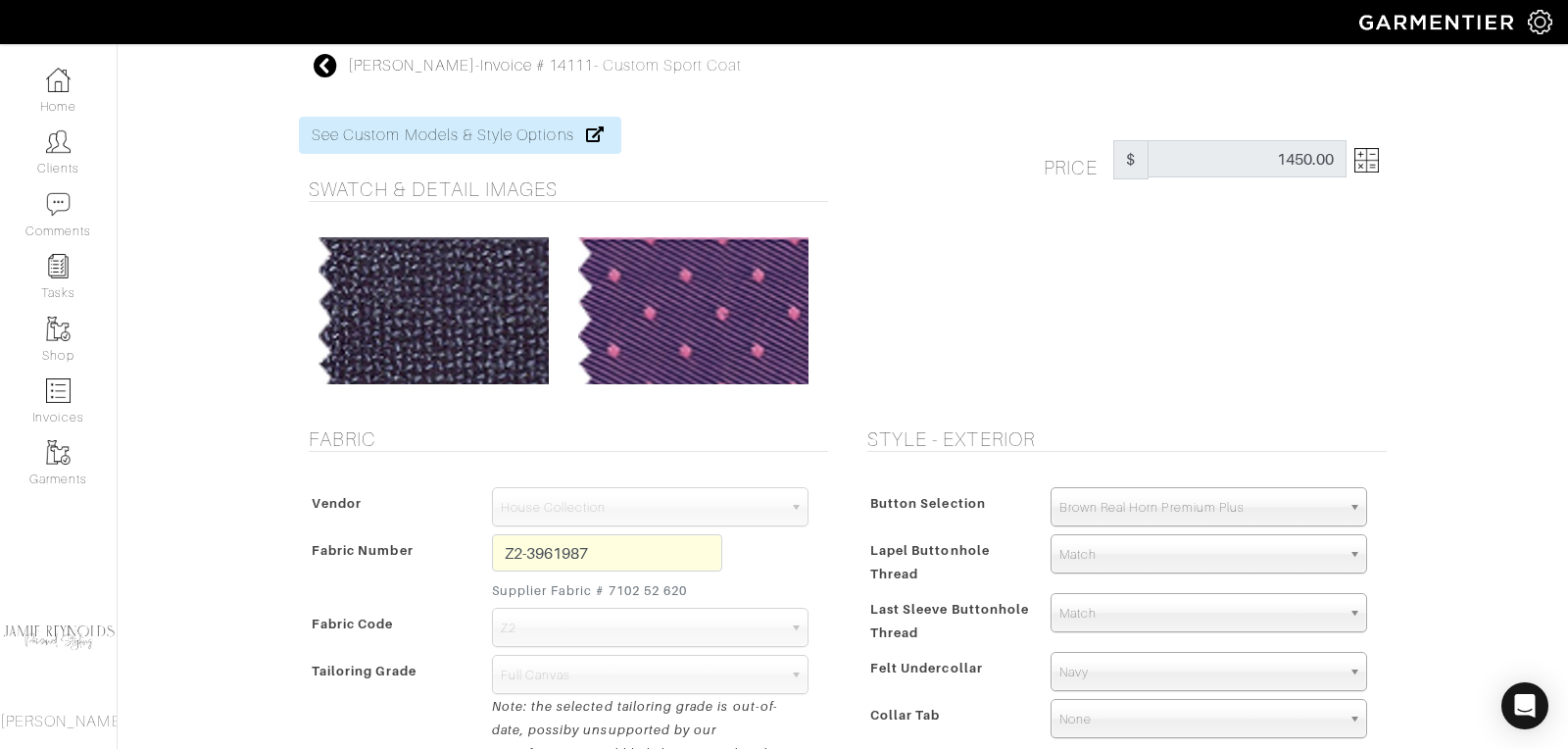
click at [329, 68] on icon at bounding box center [325, 66] width 25 height 24
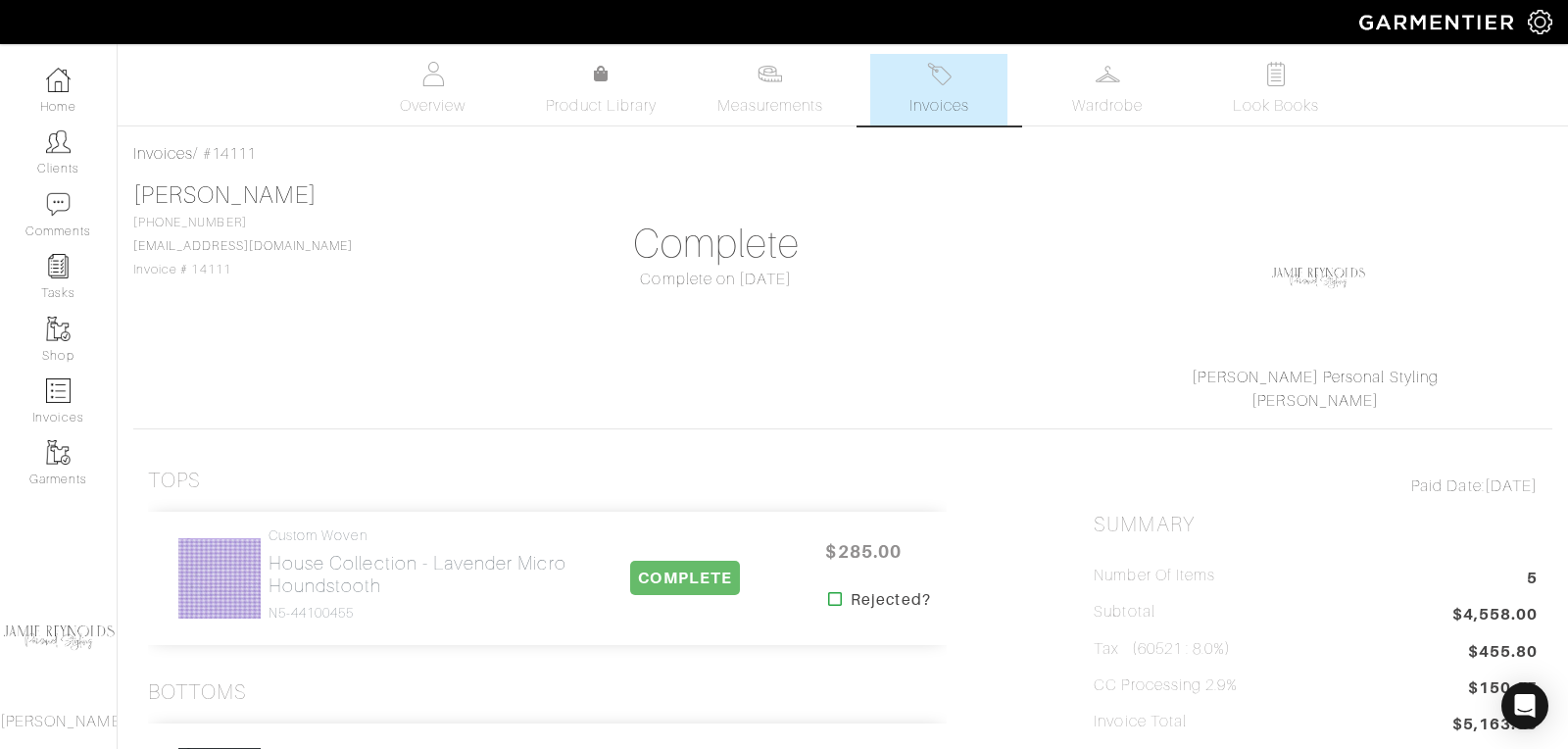
click at [927, 97] on span "Invoices" at bounding box center [939, 106] width 60 height 24
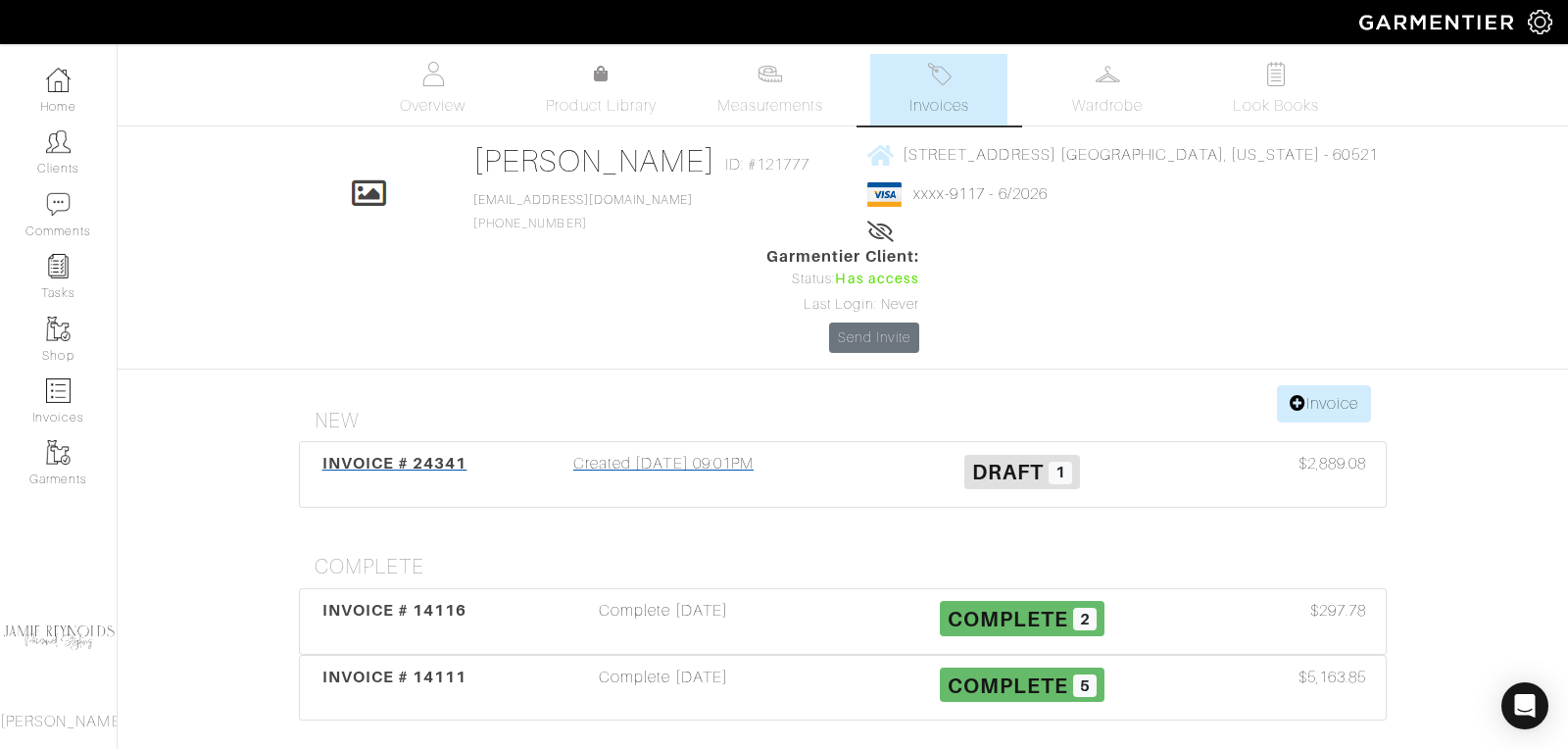
click at [427, 454] on span "INVOICE # 24341" at bounding box center [395, 462] width 145 height 19
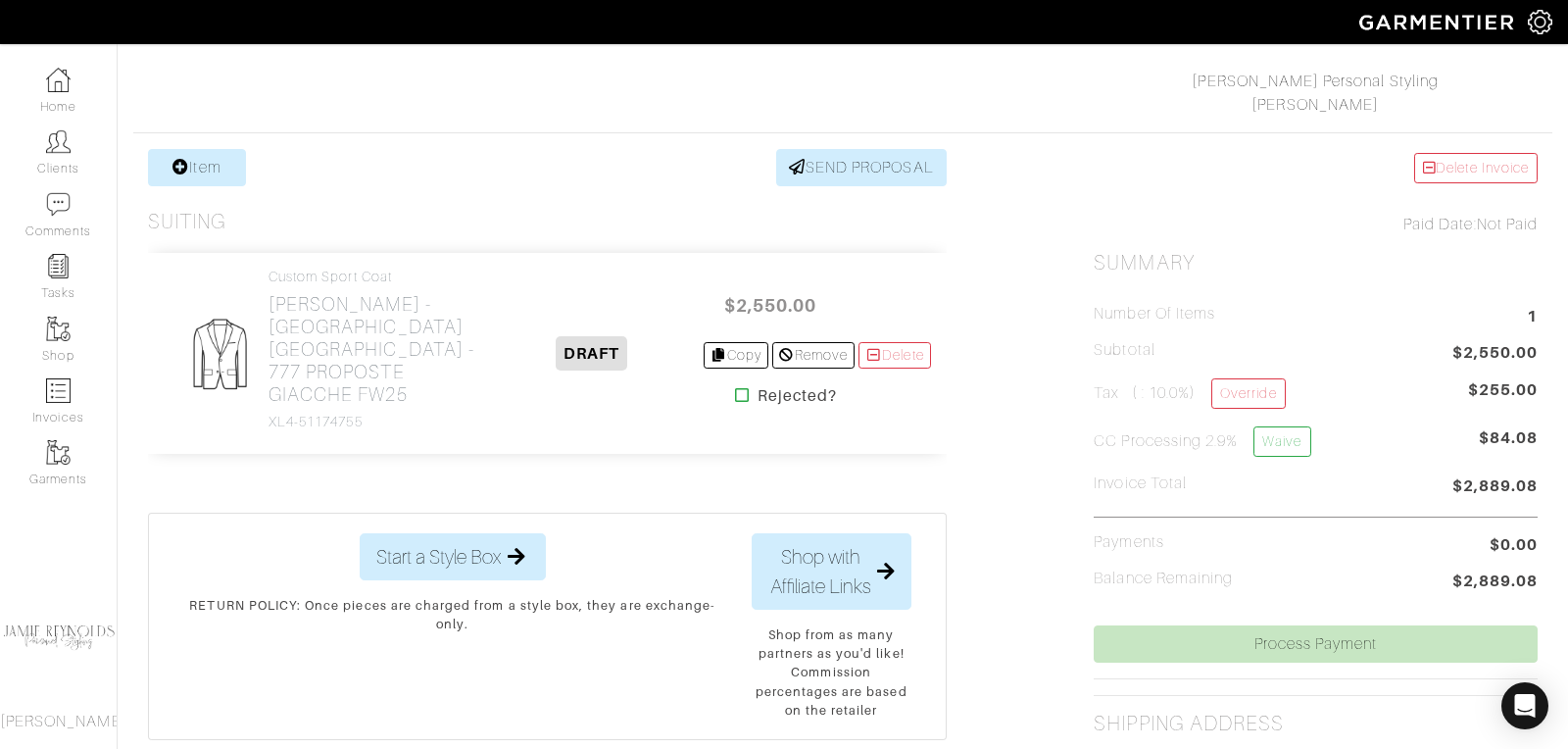
scroll to position [232, 0]
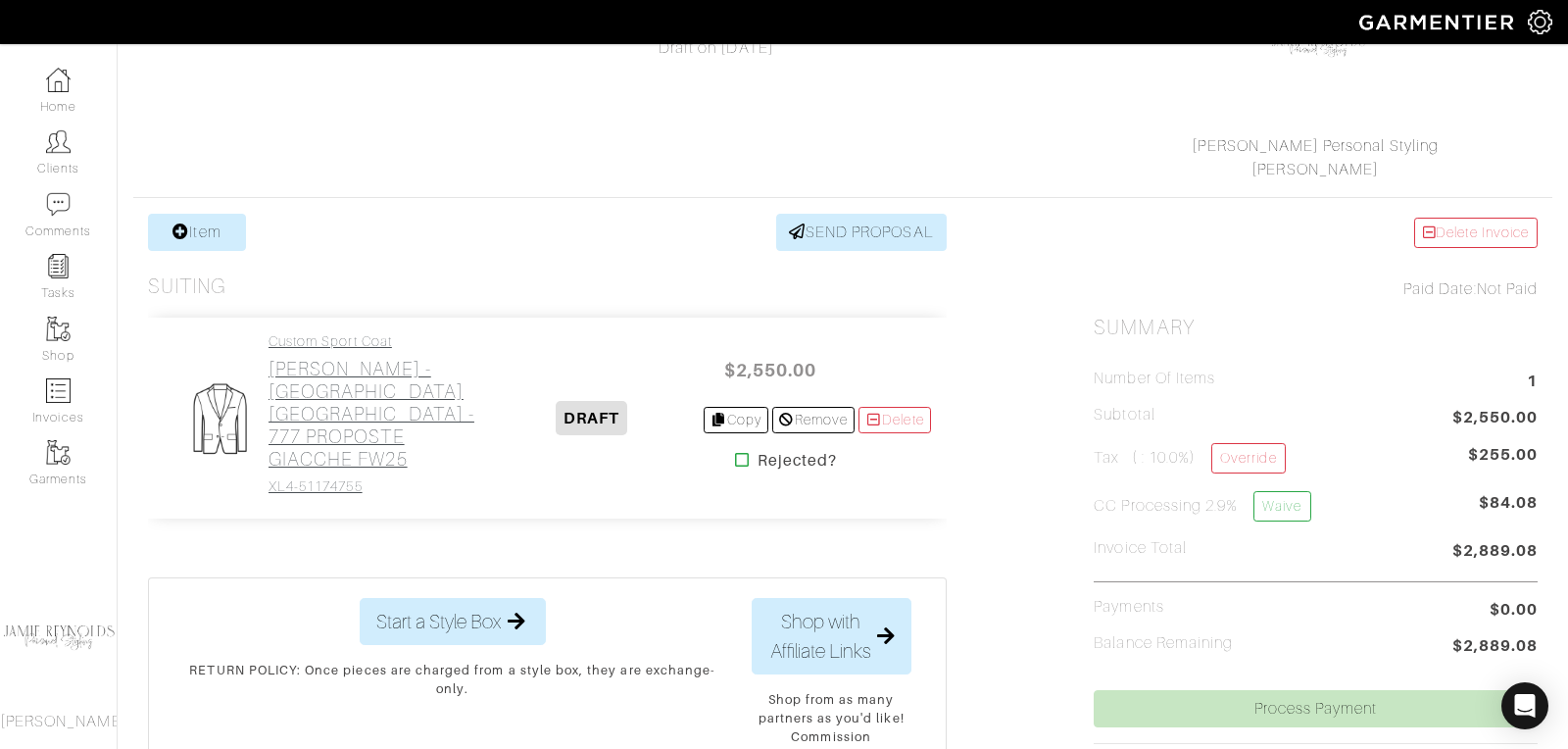
click at [344, 403] on h2 "[PERSON_NAME] - [GEOGRAPHIC_DATA] [GEOGRAPHIC_DATA] - 777 PROPOSTE GIACCHE FW25" at bounding box center [375, 413] width 213 height 113
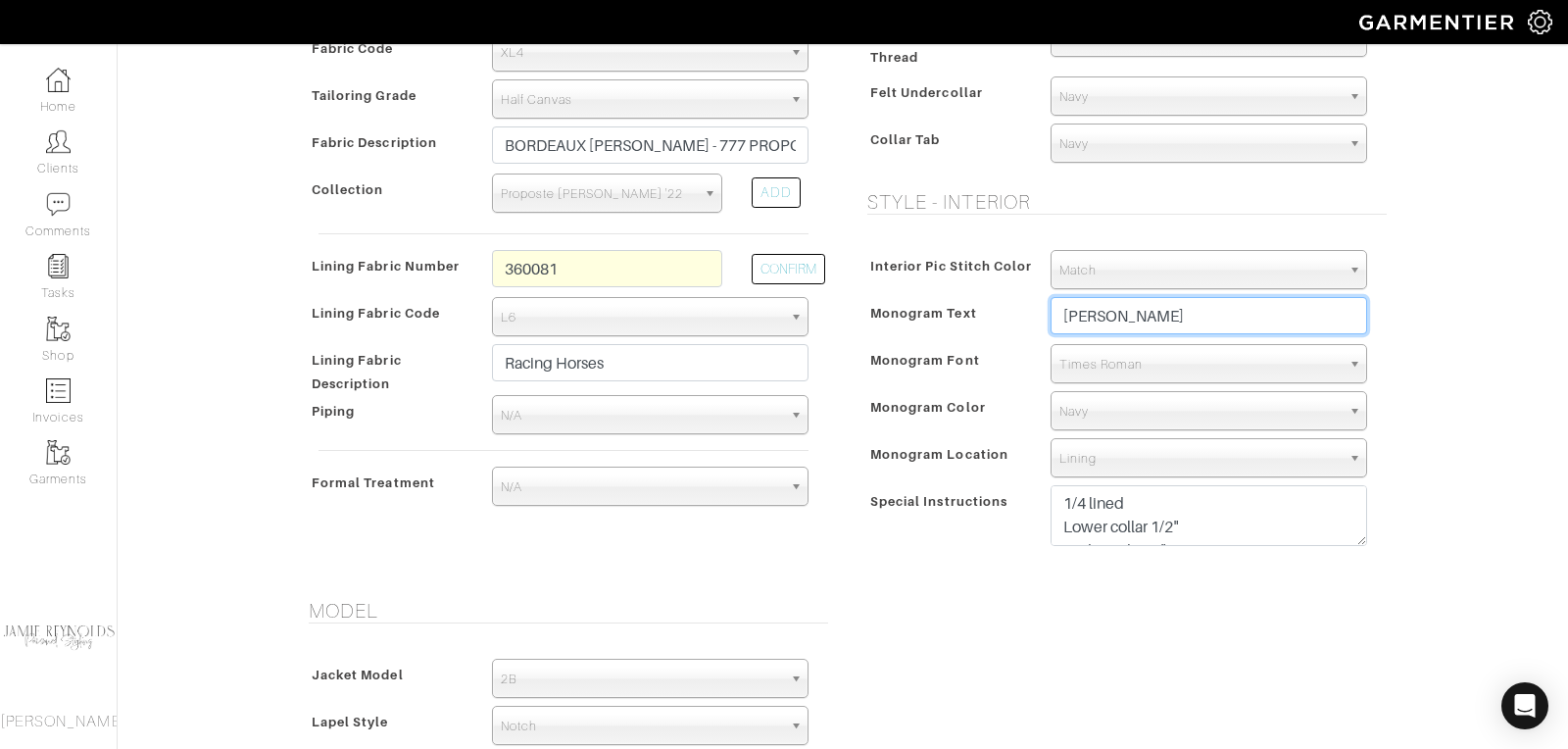
click at [1117, 311] on input "[PERSON_NAME]" at bounding box center [1209, 315] width 316 height 37
type input "Andrew M. Hendrie"
click at [1199, 374] on span "Times Roman" at bounding box center [1200, 364] width 281 height 39
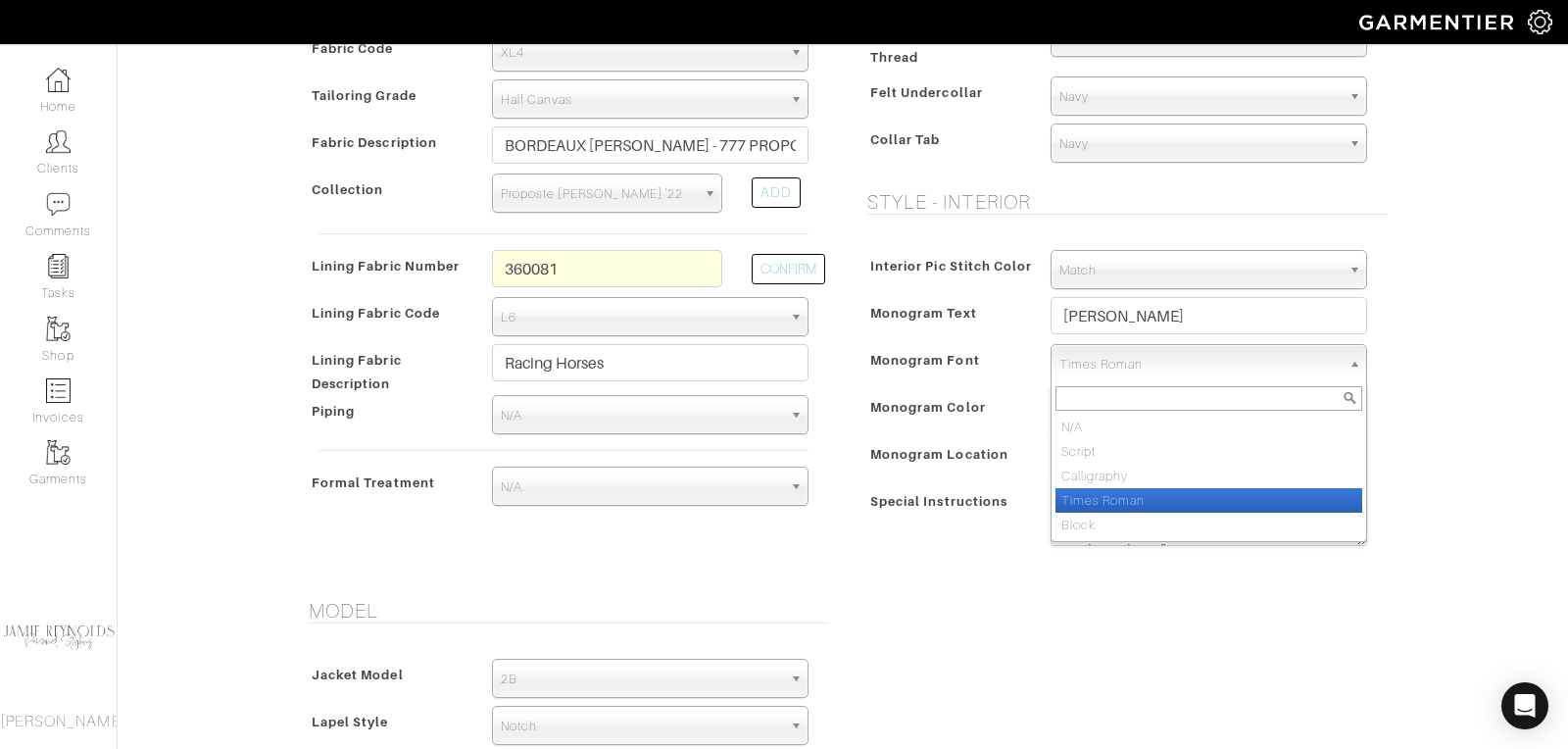
click at [1155, 490] on li "Times Roman" at bounding box center [1209, 500] width 306 height 25
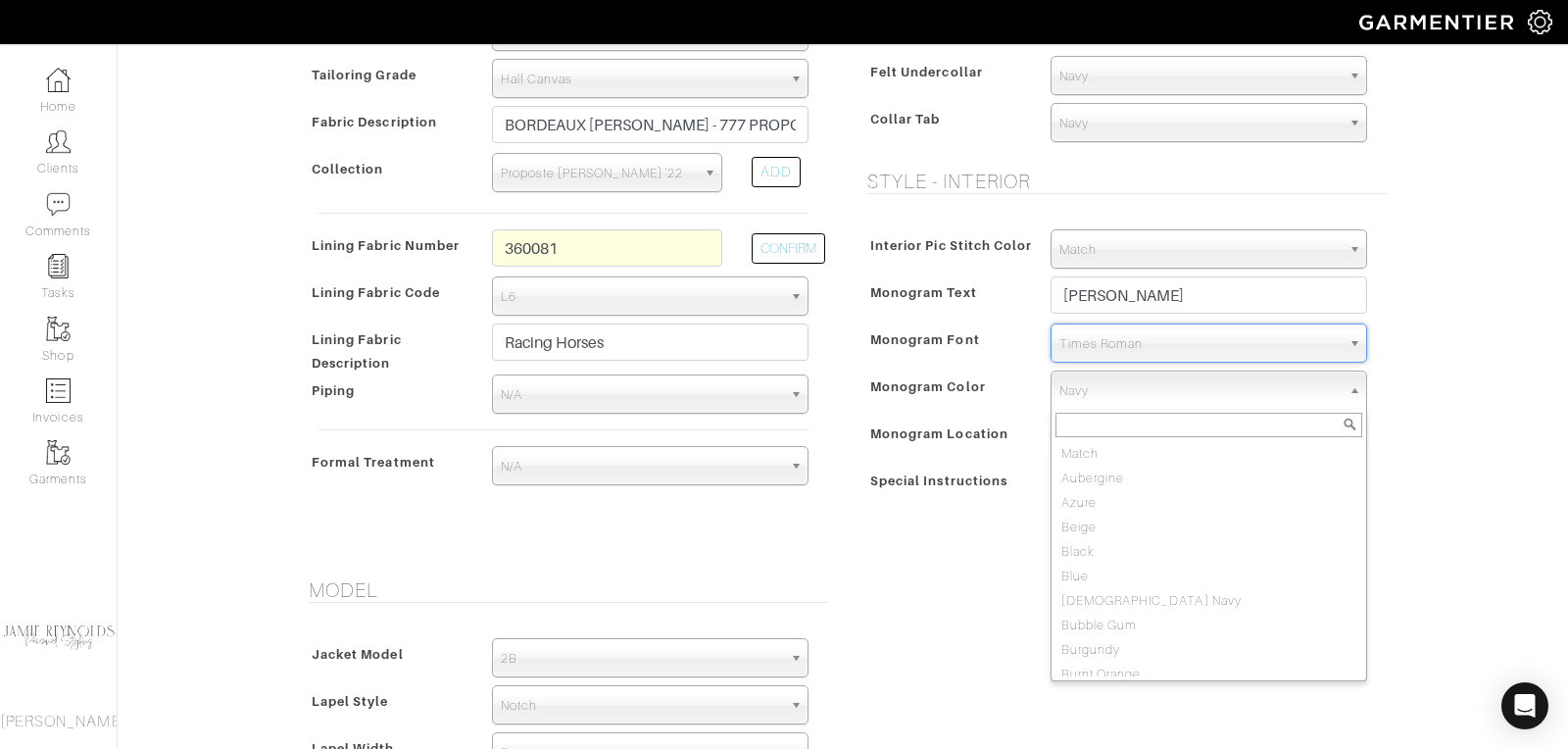
scroll to position [818, 0]
click at [1097, 392] on span "Navy" at bounding box center [1200, 391] width 281 height 39
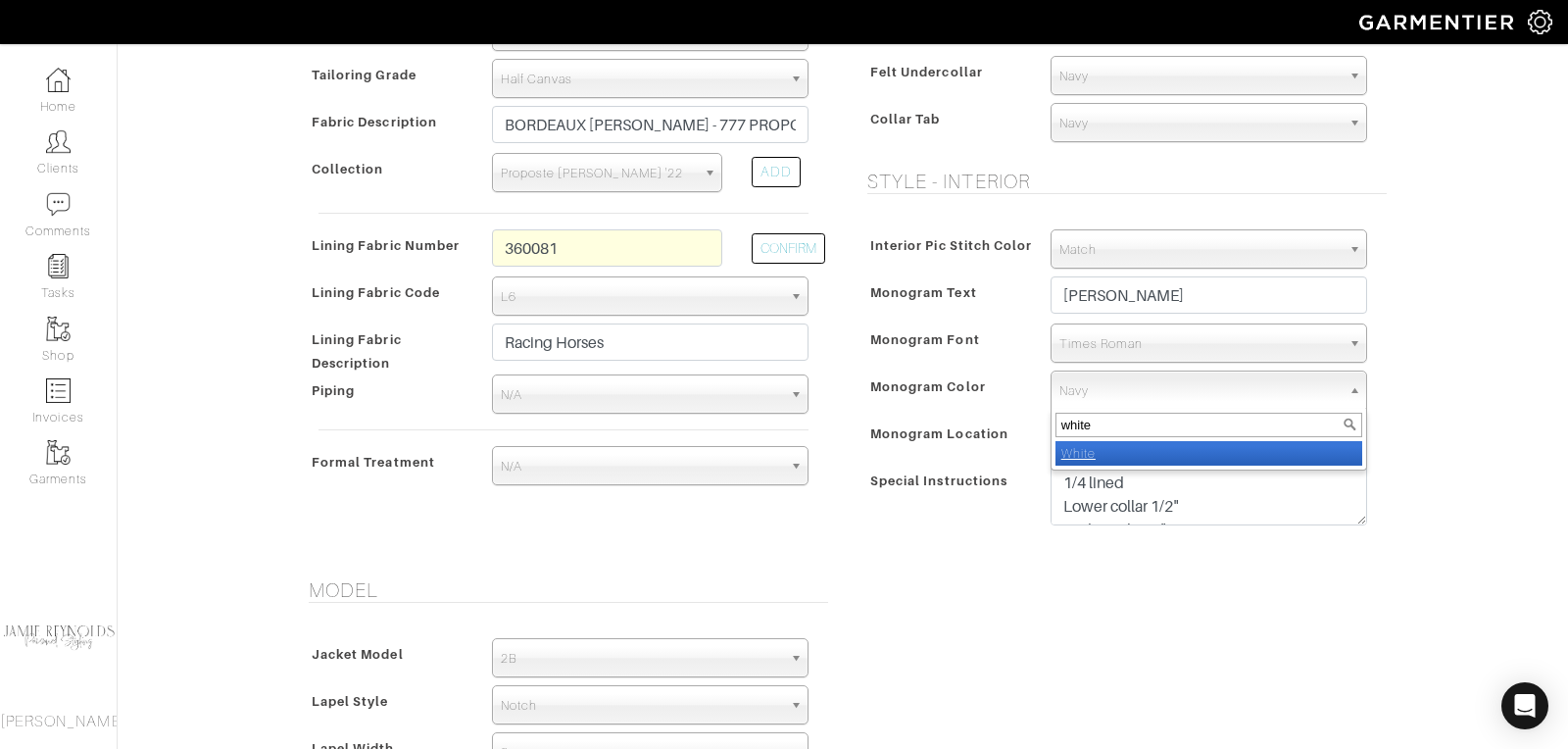
type input "white"
click at [1086, 446] on em "White" at bounding box center [1078, 453] width 34 height 15
select select "1"
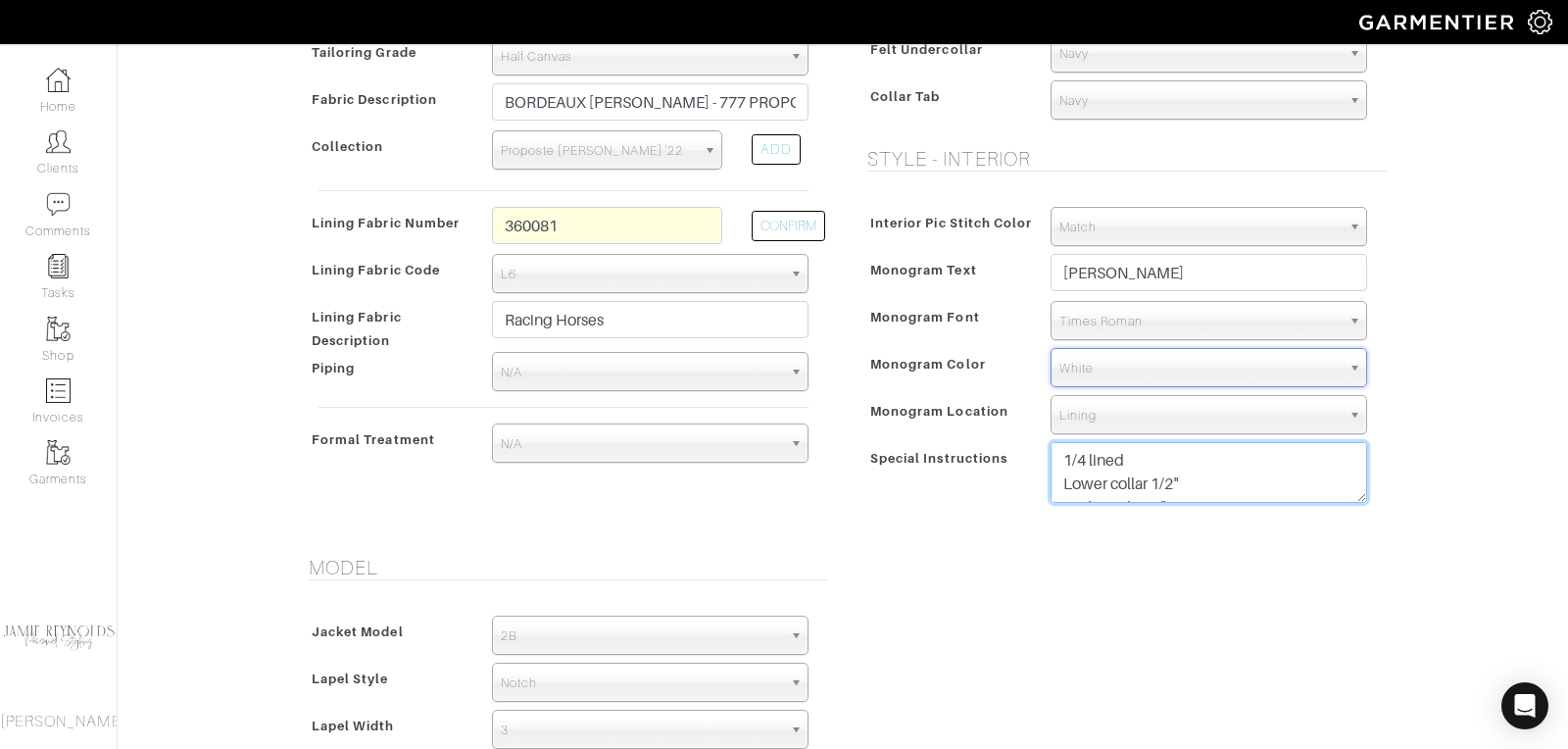
click at [1060, 458] on textarea "1/4 lined Lower collar 1/2" Reduce skirt 1"" at bounding box center [1209, 472] width 316 height 61
drag, startPoint x: 1067, startPoint y: 453, endPoint x: 1067, endPoint y: 439, distance: 14.0
click at [1067, 453] on textarea "1/4 lined Lower collar 1/2" Reduce skirt 1"" at bounding box center [1209, 472] width 316 height 61
type textarea "AMH monogram undercollar in wine 1/4 lined Lower collar 1/2" Reduce skirt 1""
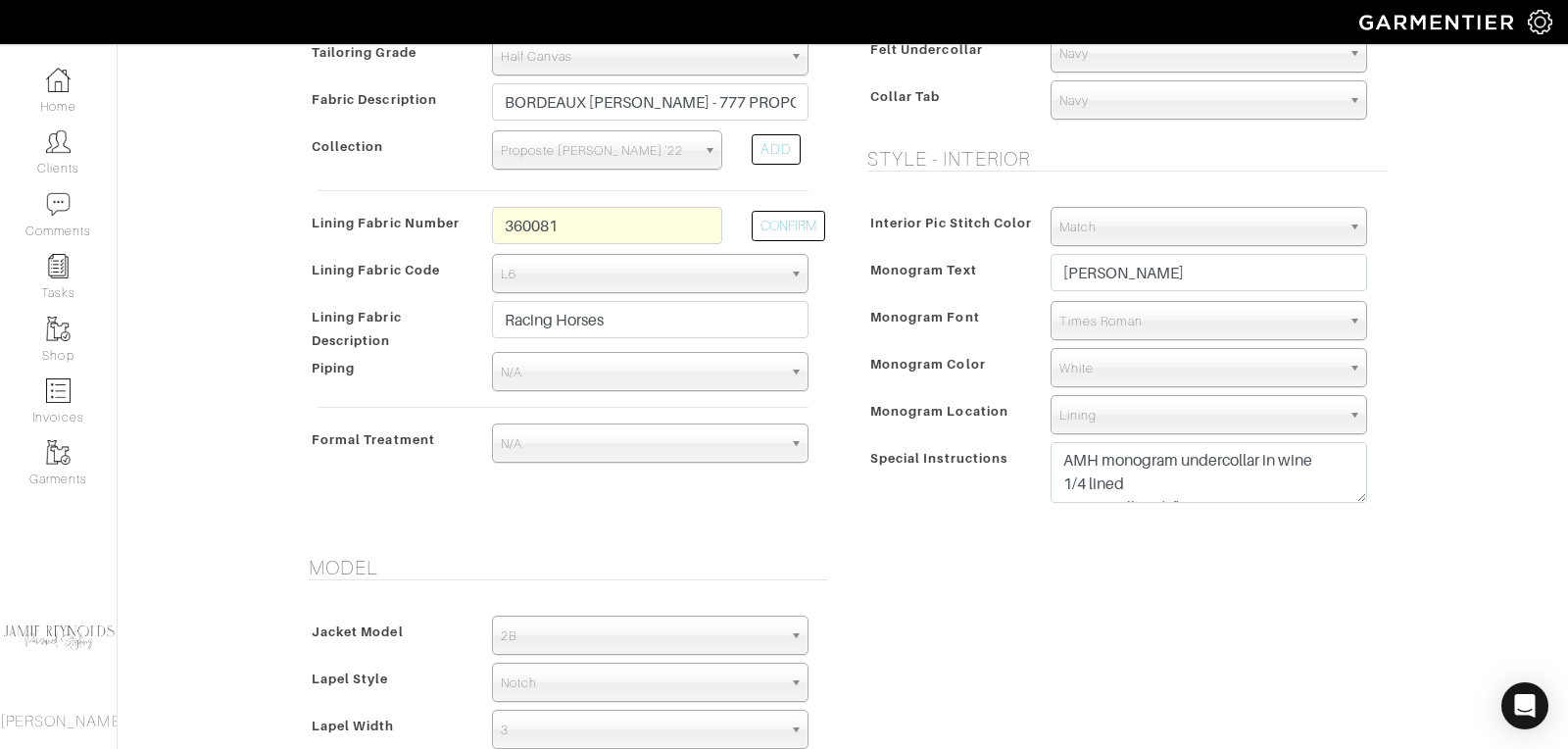
click at [1101, 368] on span "White" at bounding box center [1200, 368] width 281 height 39
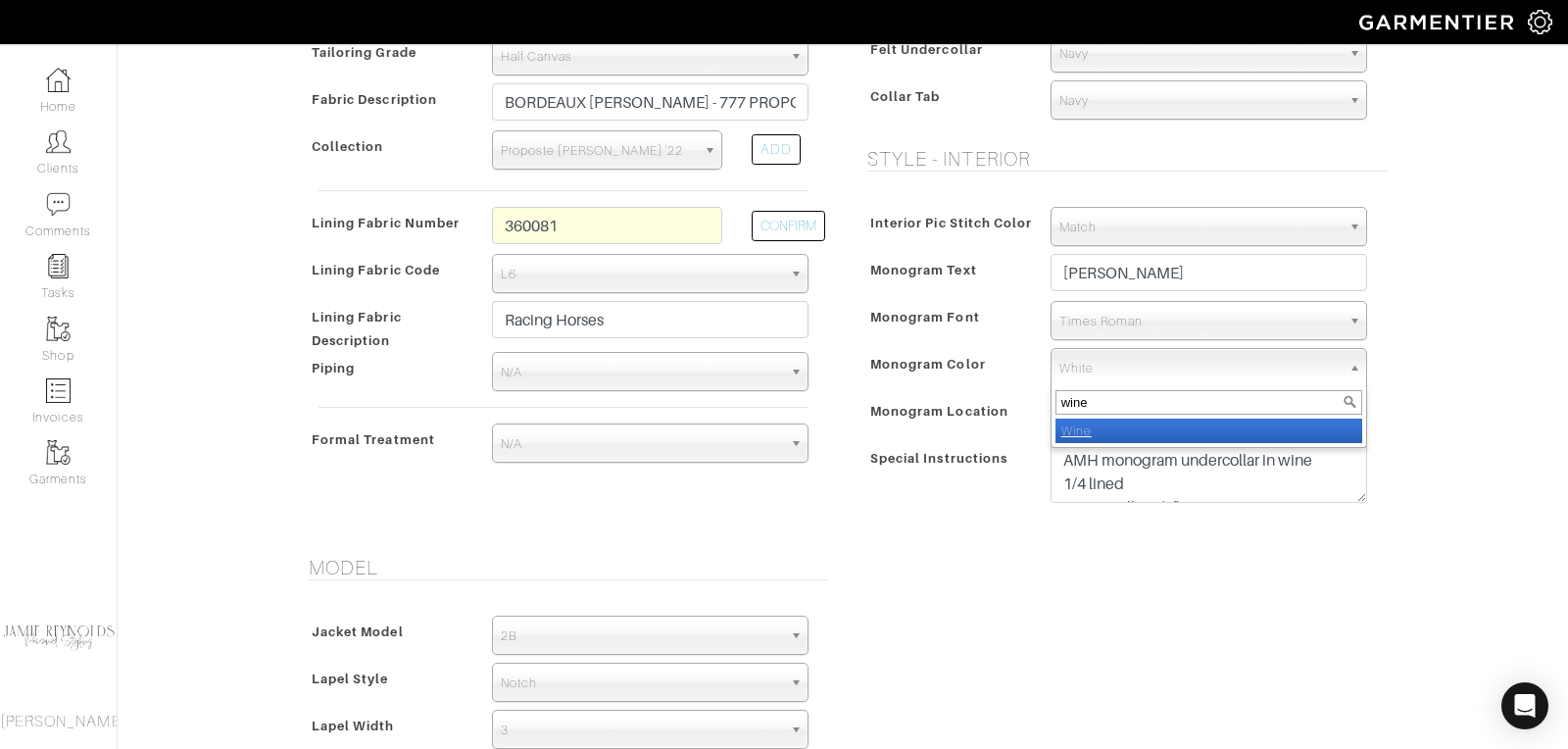
type input "wine"
click at [1083, 429] on em "Wine" at bounding box center [1076, 430] width 30 height 15
select select "27"
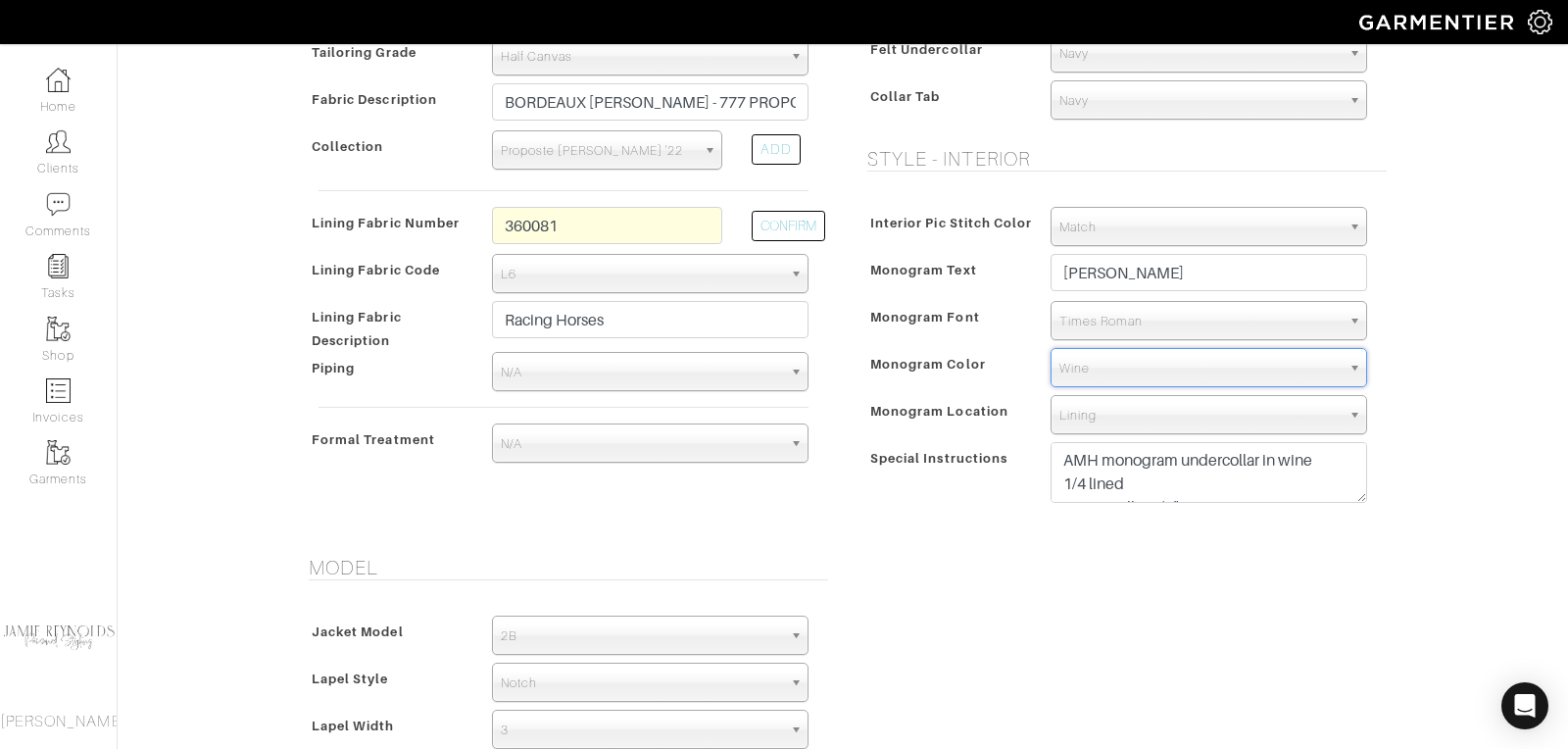
click at [1022, 629] on div "Model Jacket Model 2B 1B 3-Roll-2B DB 6x2 DB 4x2 3-Roll-2B Hunting Jacket 2B La…" at bounding box center [842, 760] width 1117 height 408
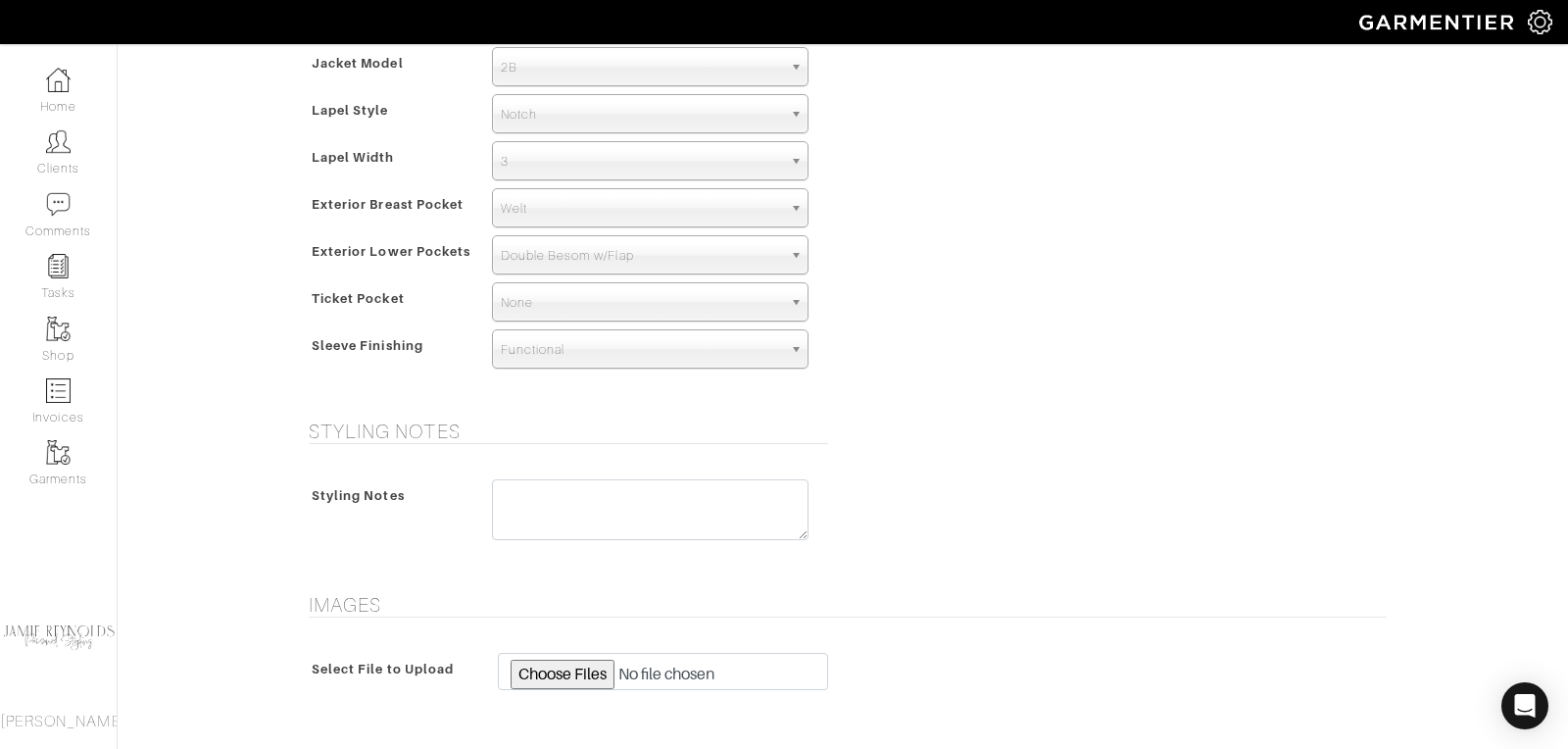
scroll to position [1464, 0]
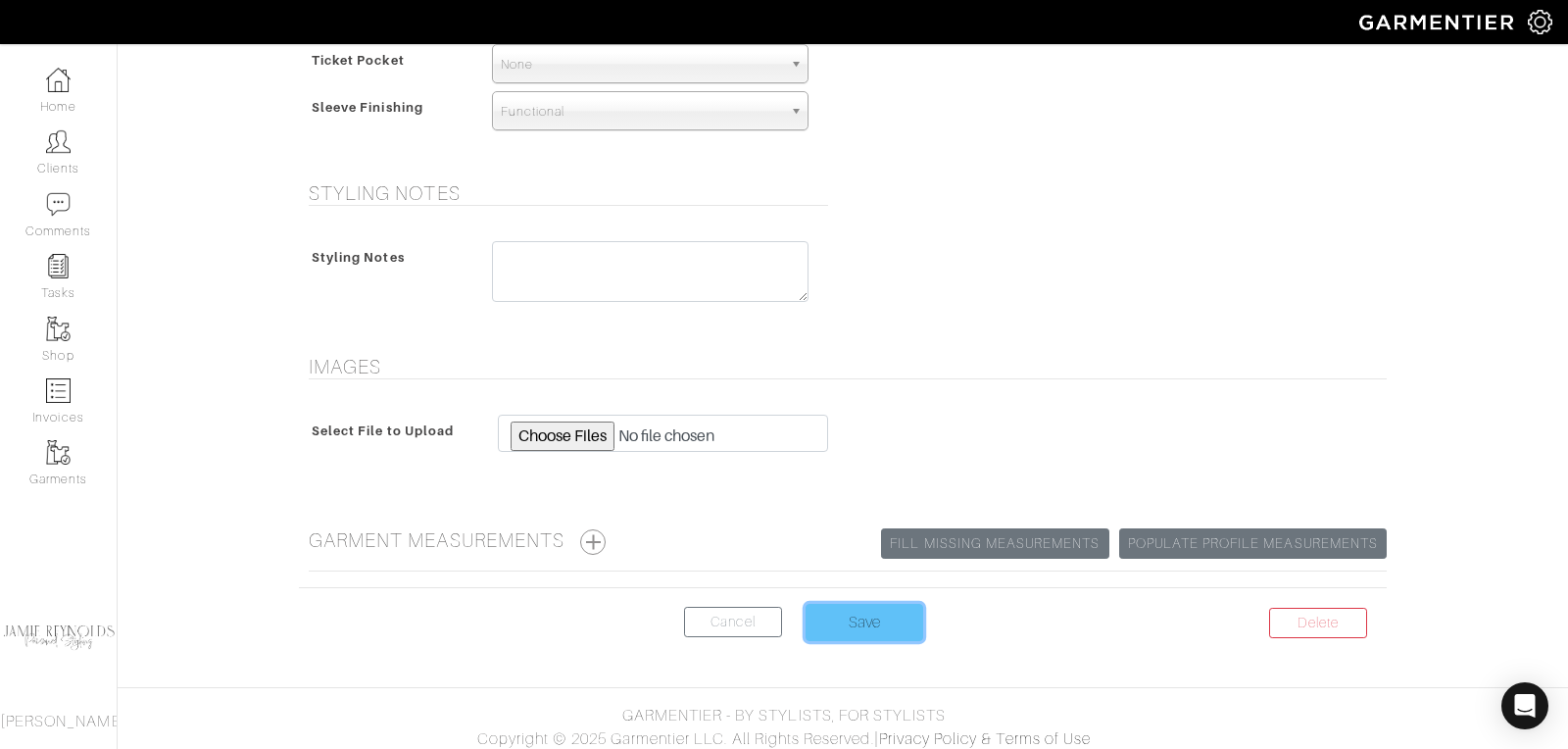
click at [884, 611] on input "Save" at bounding box center [865, 622] width 118 height 37
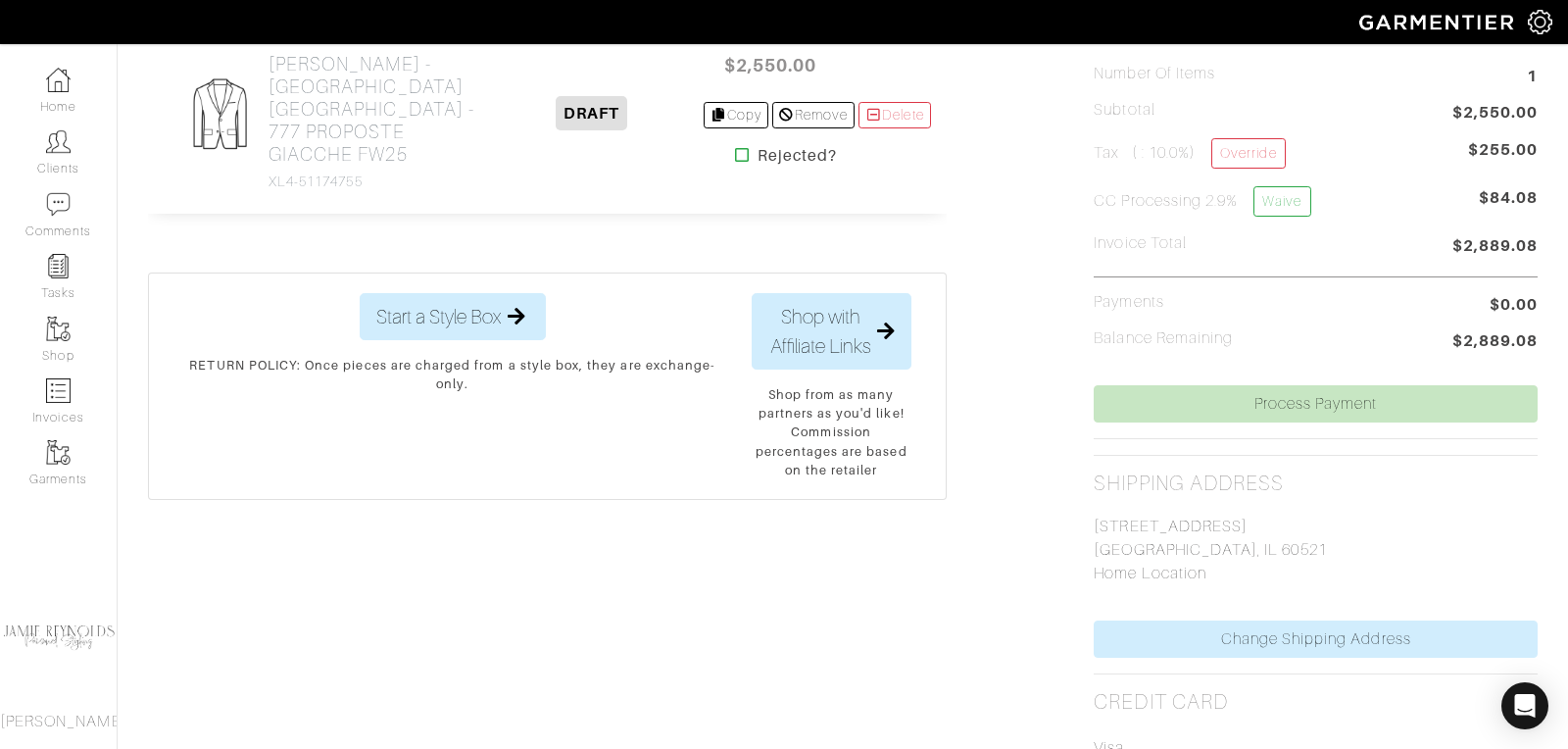
scroll to position [539, 0]
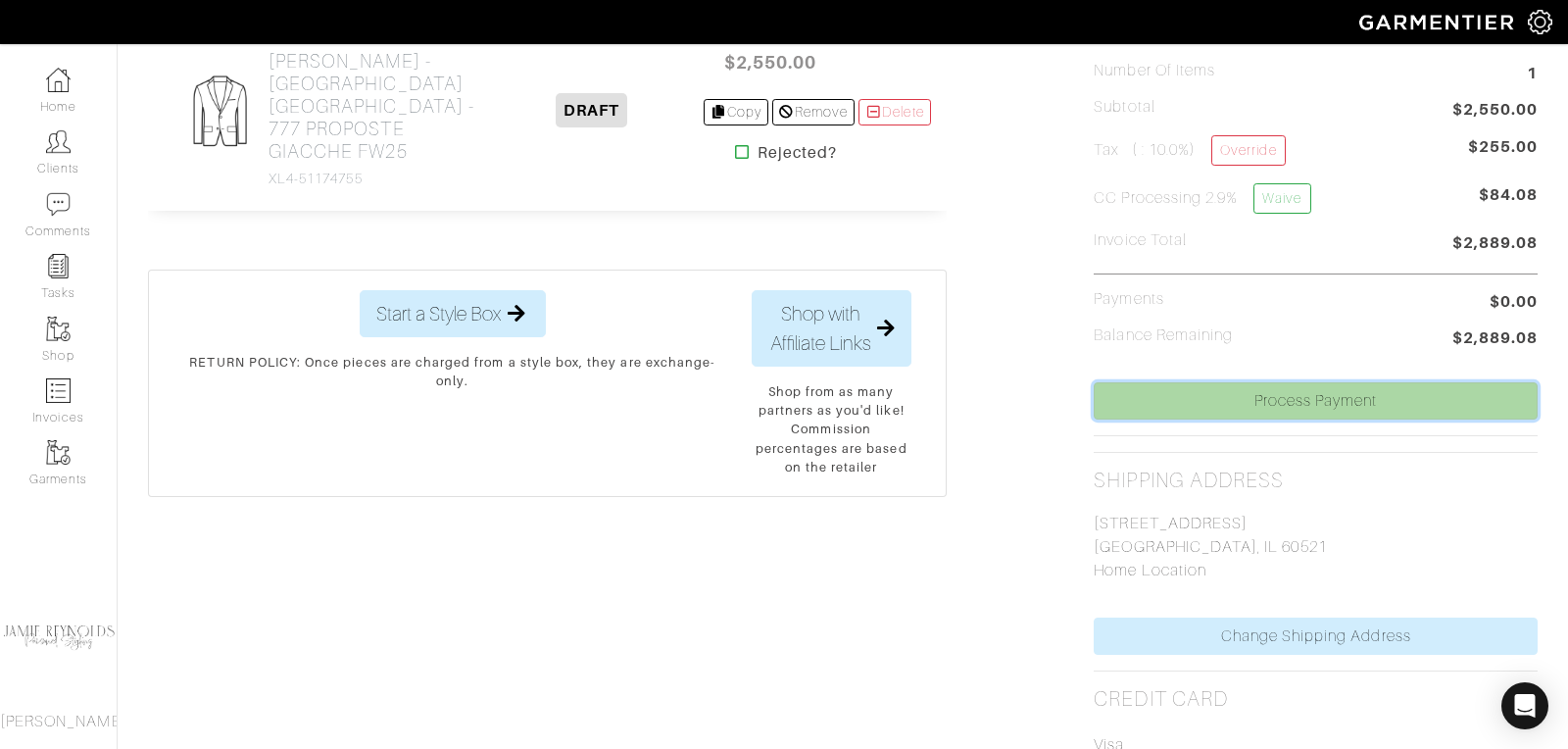
click at [1274, 392] on link "Process Payment" at bounding box center [1316, 401] width 444 height 37
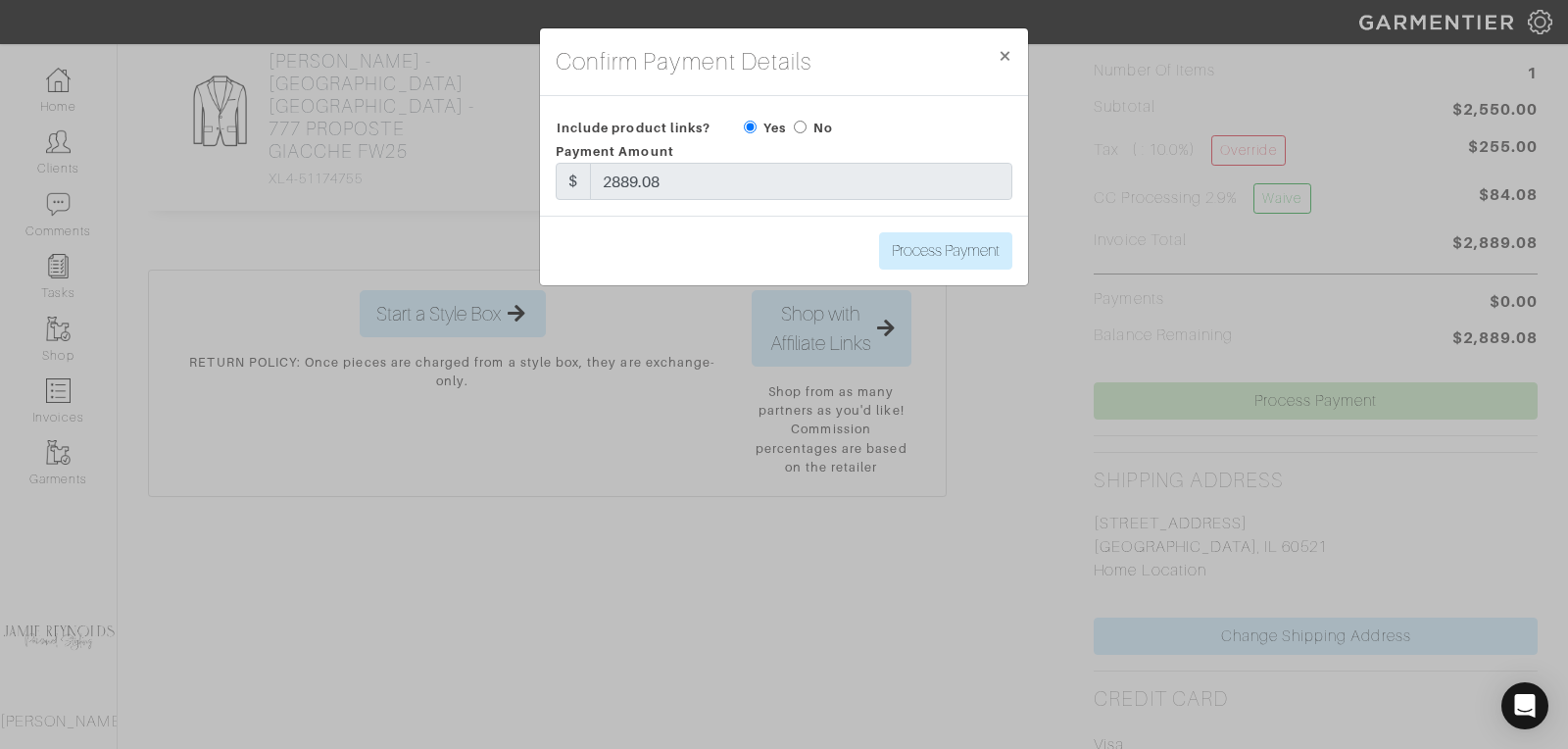
click at [795, 125] on input "radio" at bounding box center [800, 127] width 13 height 13
radio input "true"
click at [948, 253] on input "Process Payment" at bounding box center [946, 251] width 134 height 37
type input "Process Payment"
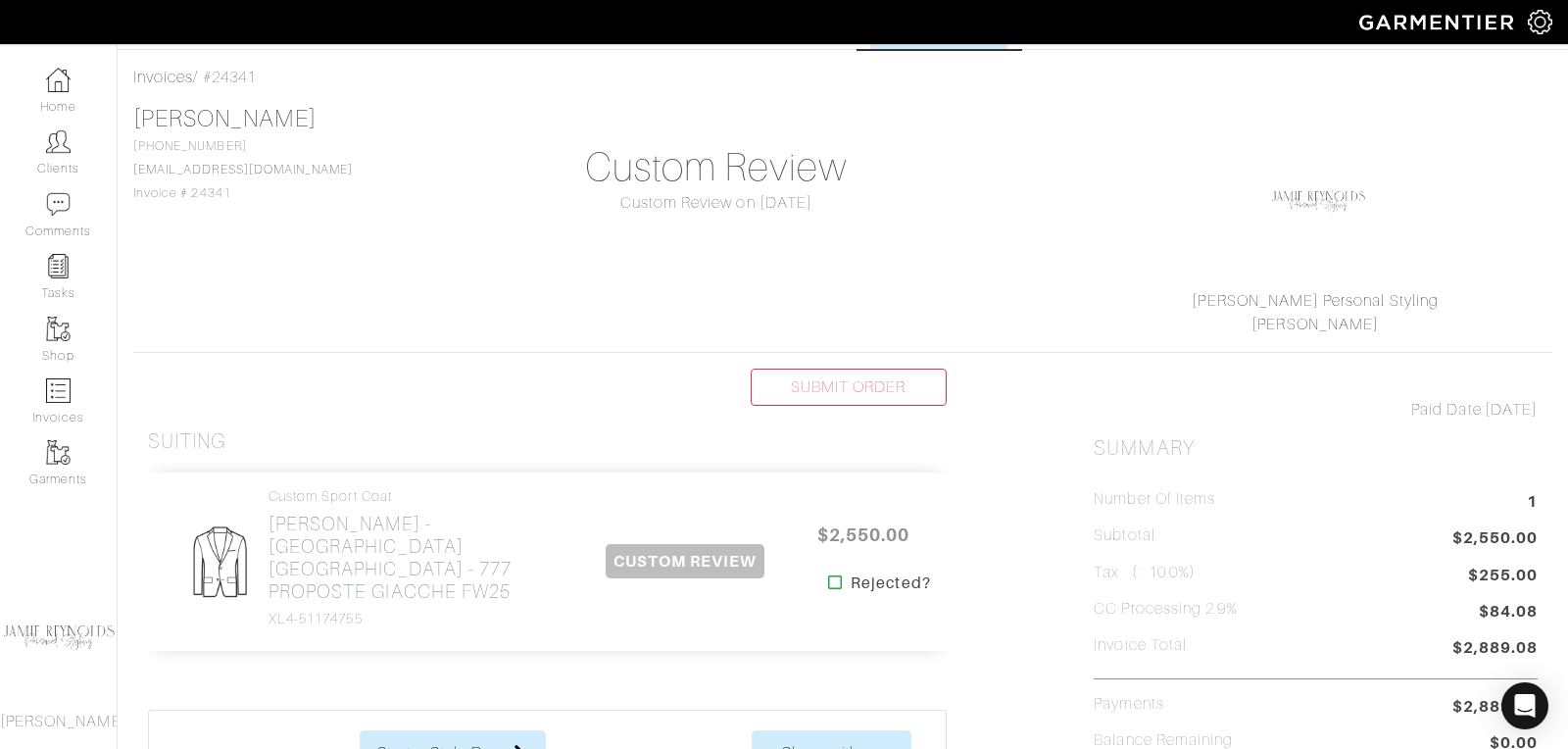
scroll to position [0, 0]
